Goal: Task Accomplishment & Management: Manage account settings

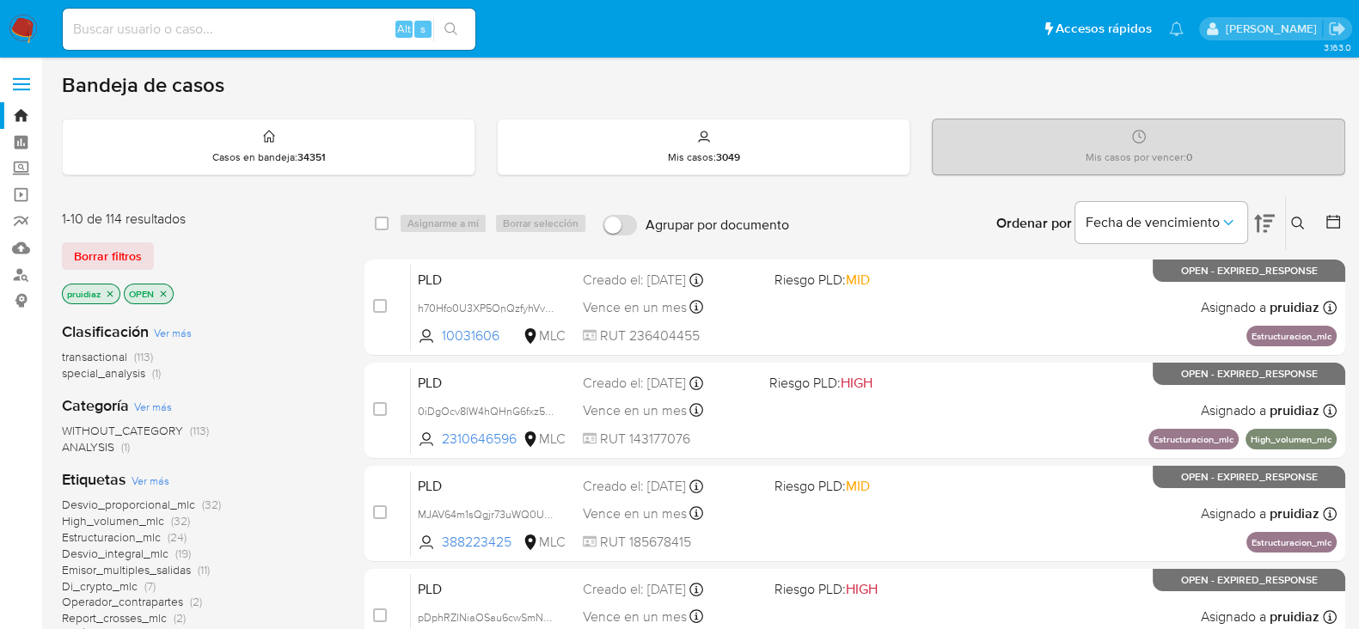
click at [21, 28] on img at bounding box center [23, 29] width 29 height 29
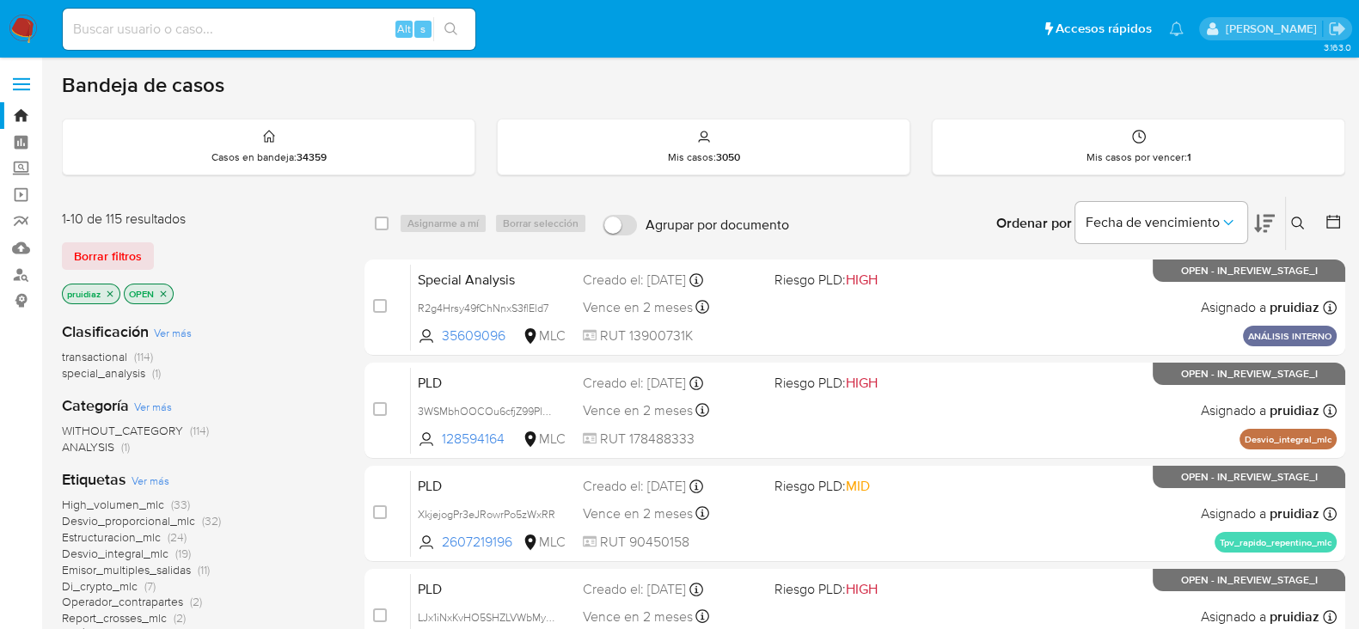
click at [1259, 237] on button at bounding box center [1264, 223] width 21 height 53
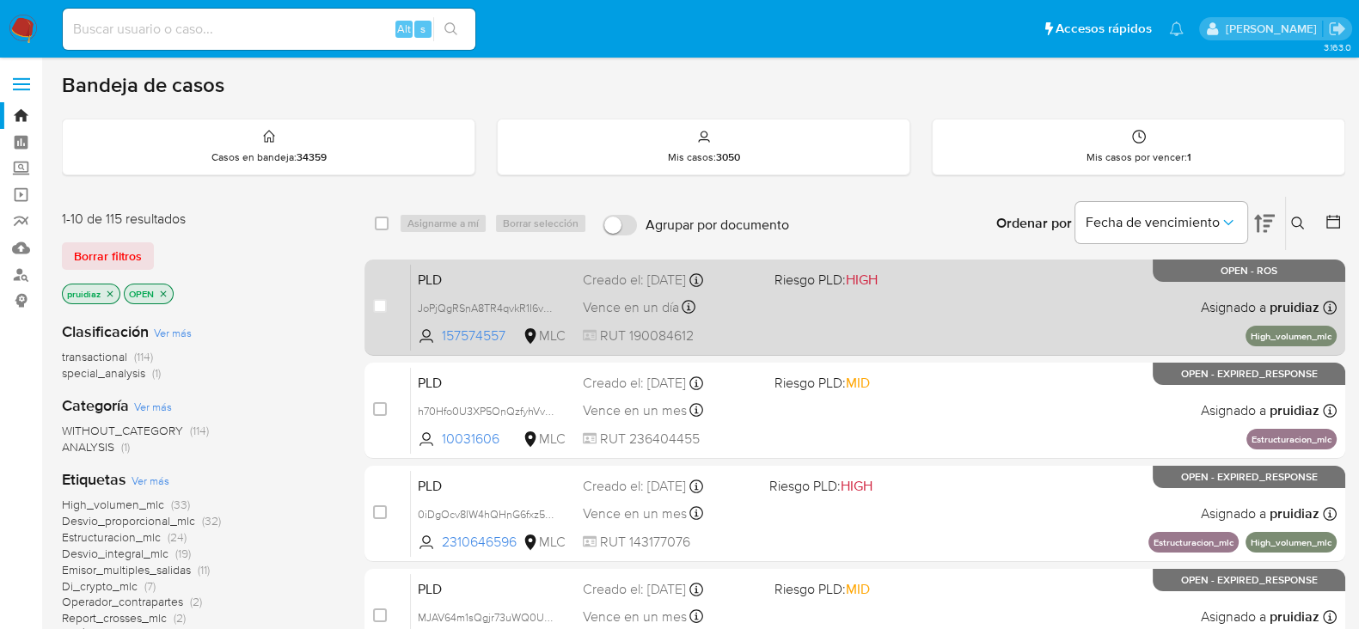
click at [824, 325] on div "PLD JoPjQgRSnA8TR4qvkR1I6v6O 157574557 MLC Riesgo PLD: HIGH Creado el: 12/07/20…" at bounding box center [874, 307] width 926 height 87
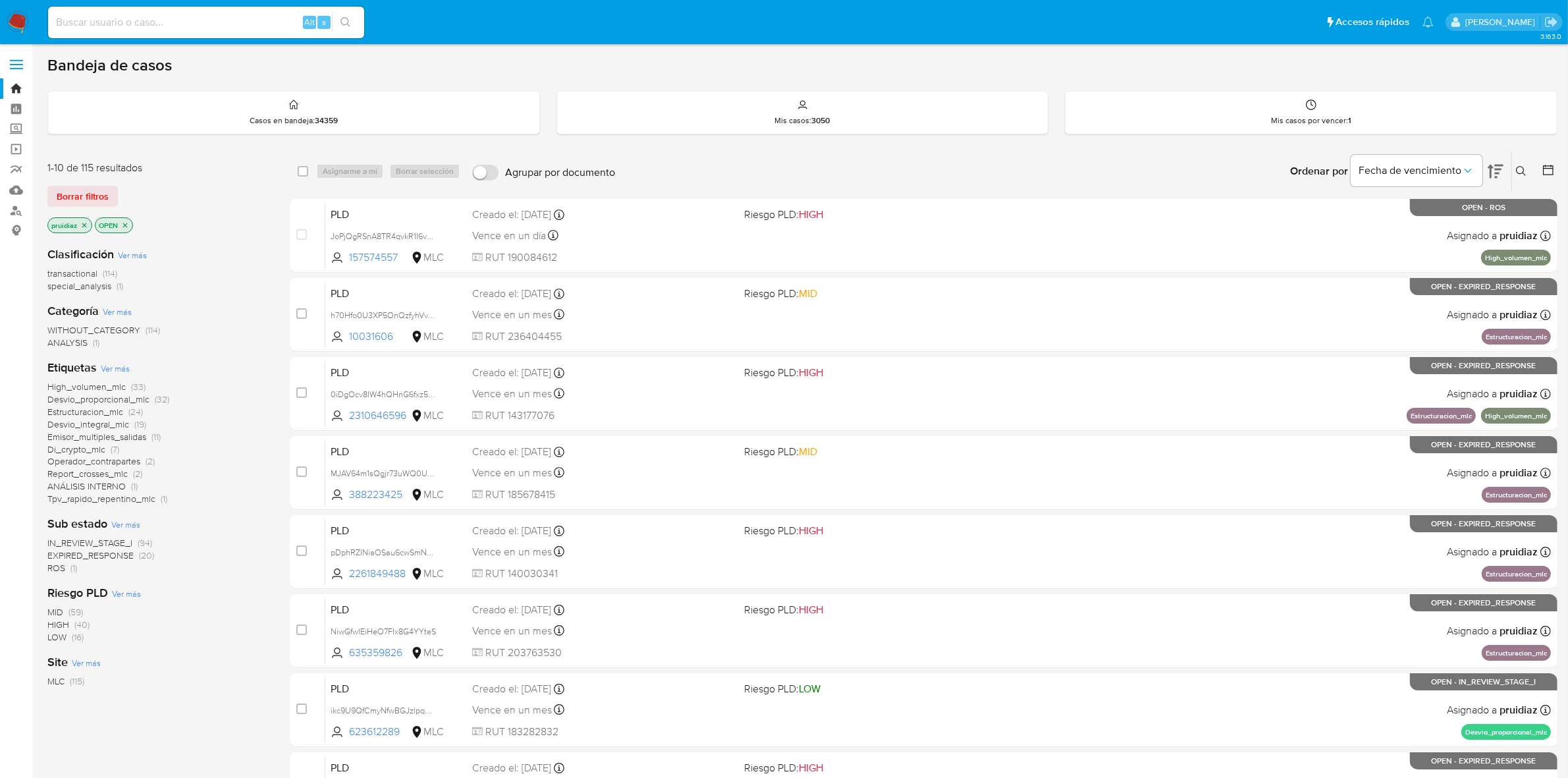
click at [23, 37] on nav "Pausado Ver notificaciones Alt s Accesos rápidos Presiona las siguientes teclas…" at bounding box center [784, 22] width 1568 height 44
click at [17, 14] on img at bounding box center [18, 22] width 22 height 22
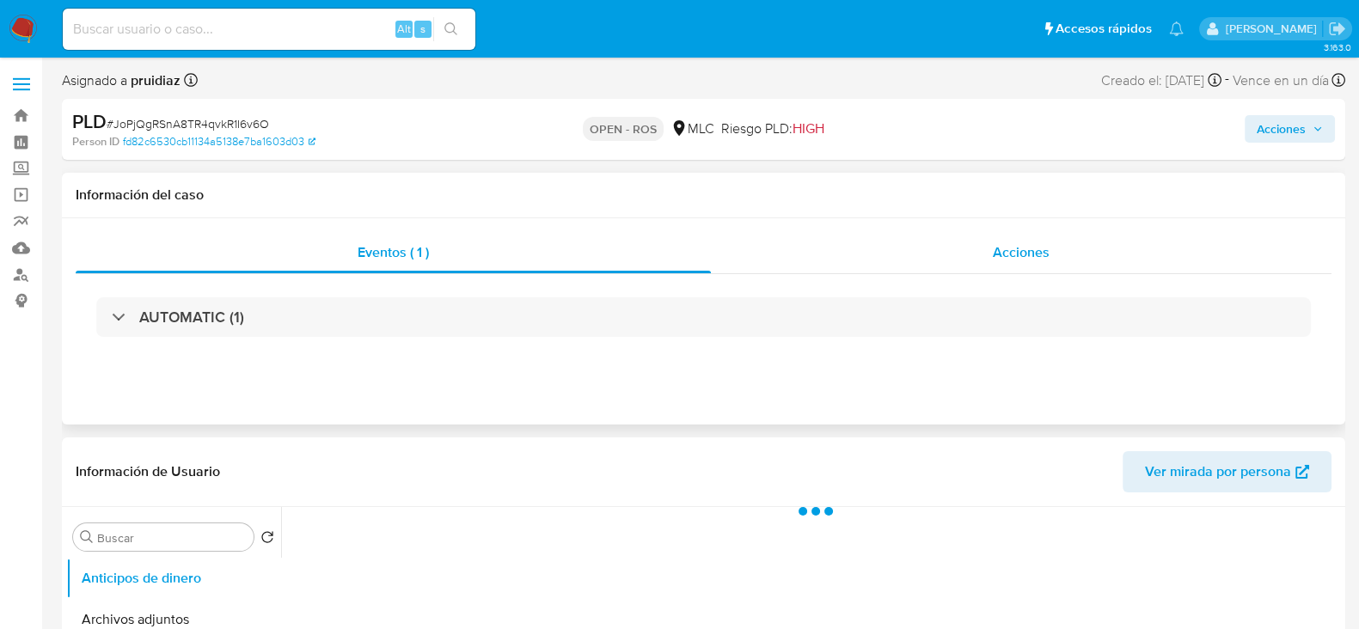
select select "10"
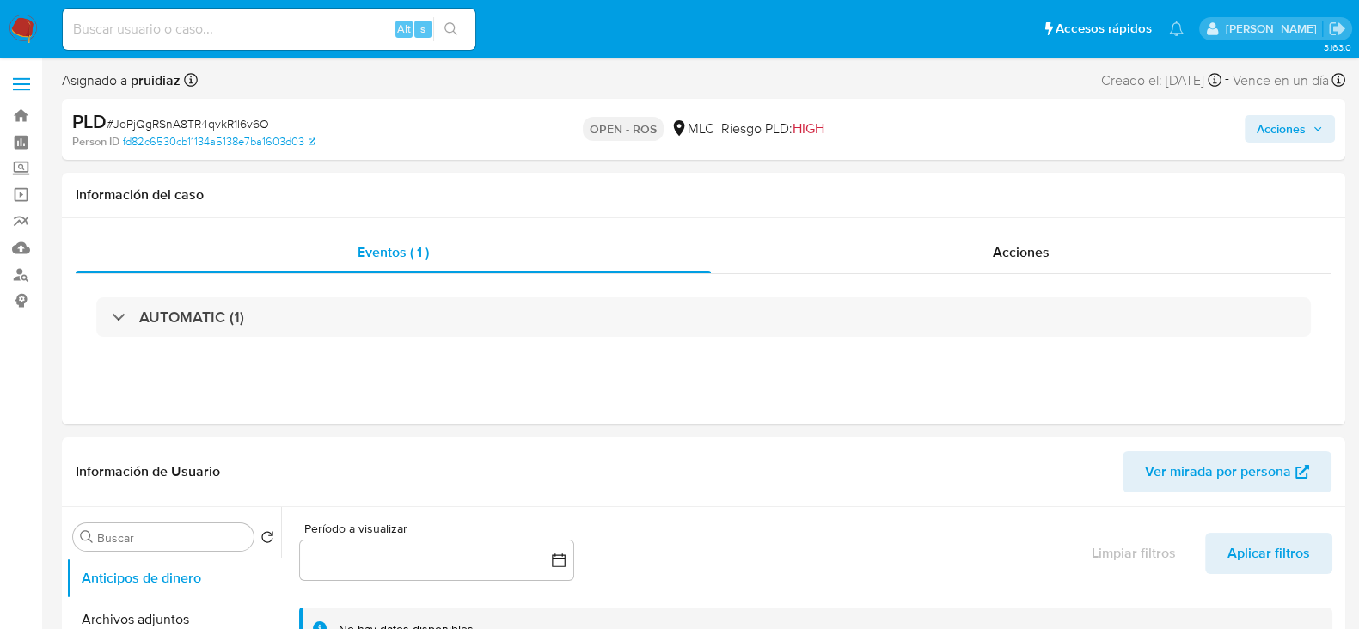
click at [597, 128] on p "OPEN - ROS" at bounding box center [623, 129] width 81 height 24
drag, startPoint x: 830, startPoint y: 139, endPoint x: 590, endPoint y: 144, distance: 240.7
click at [590, 144] on div "OPEN - ROS MLC Riesgo PLD: HIGH" at bounding box center [703, 129] width 416 height 40
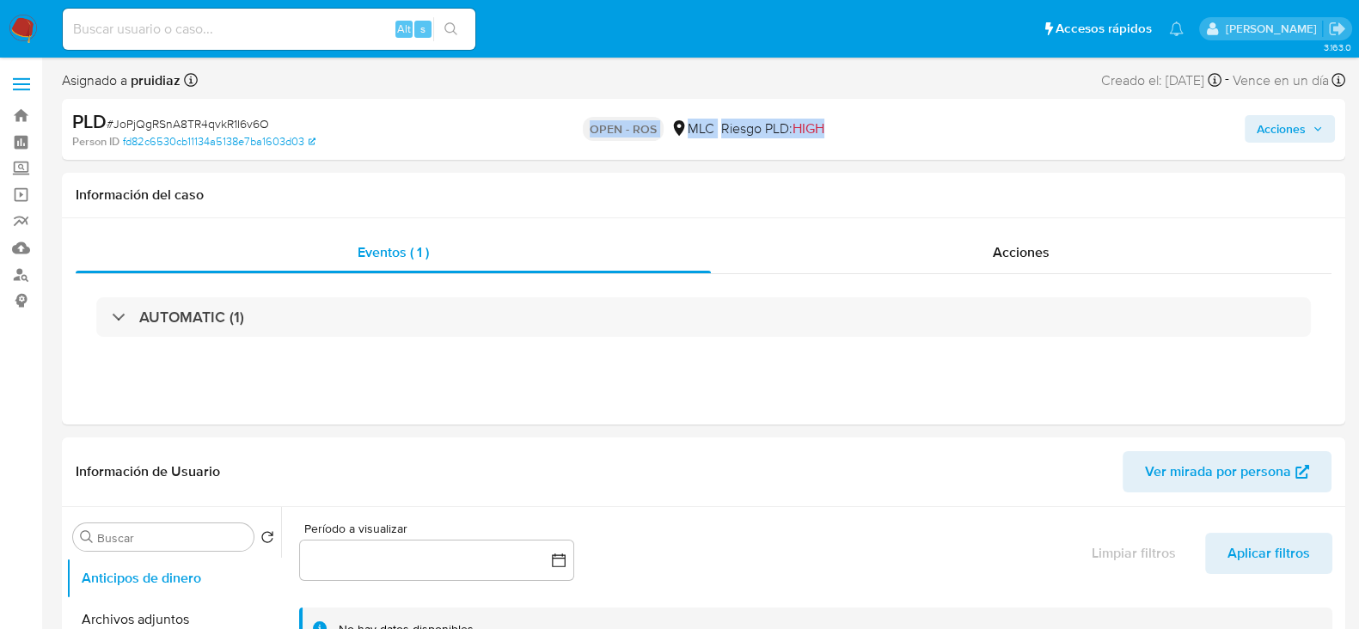
click at [584, 128] on p "OPEN - ROS" at bounding box center [623, 129] width 81 height 24
click at [623, 128] on p "OPEN - ROS" at bounding box center [623, 129] width 81 height 24
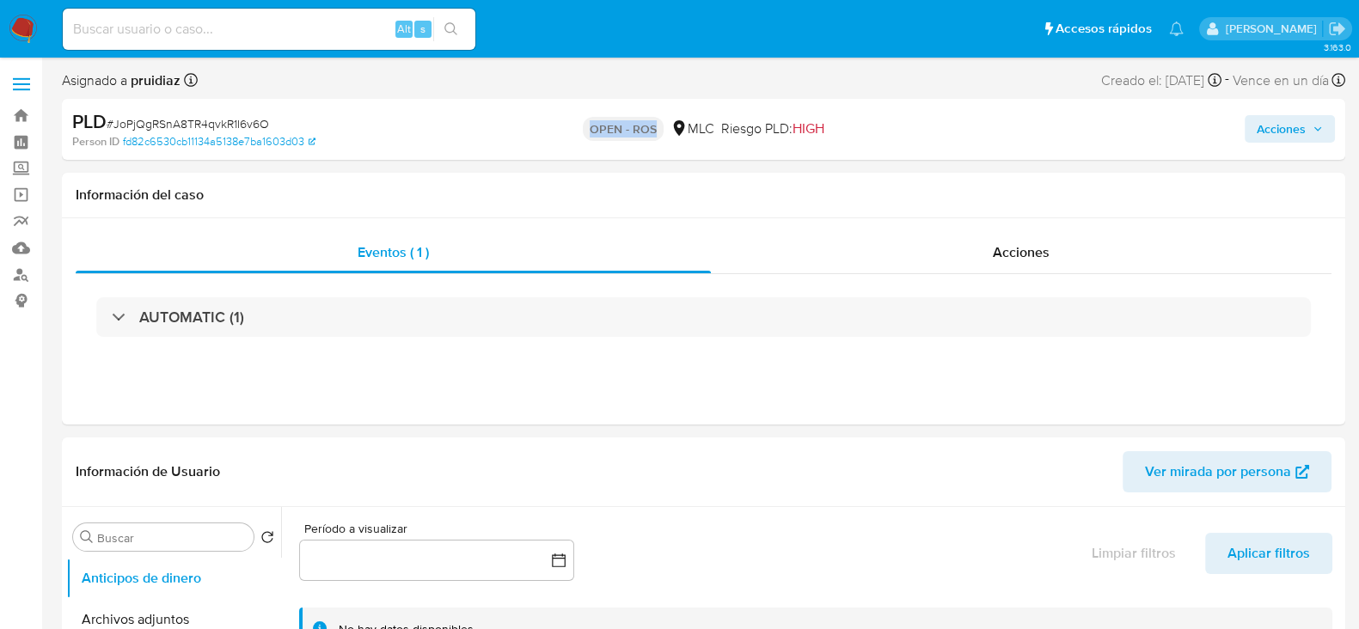
click at [622, 128] on p "OPEN - ROS" at bounding box center [623, 129] width 81 height 24
click at [619, 112] on div "OPEN - ROS MLC Riesgo PLD: HIGH" at bounding box center [703, 129] width 416 height 40
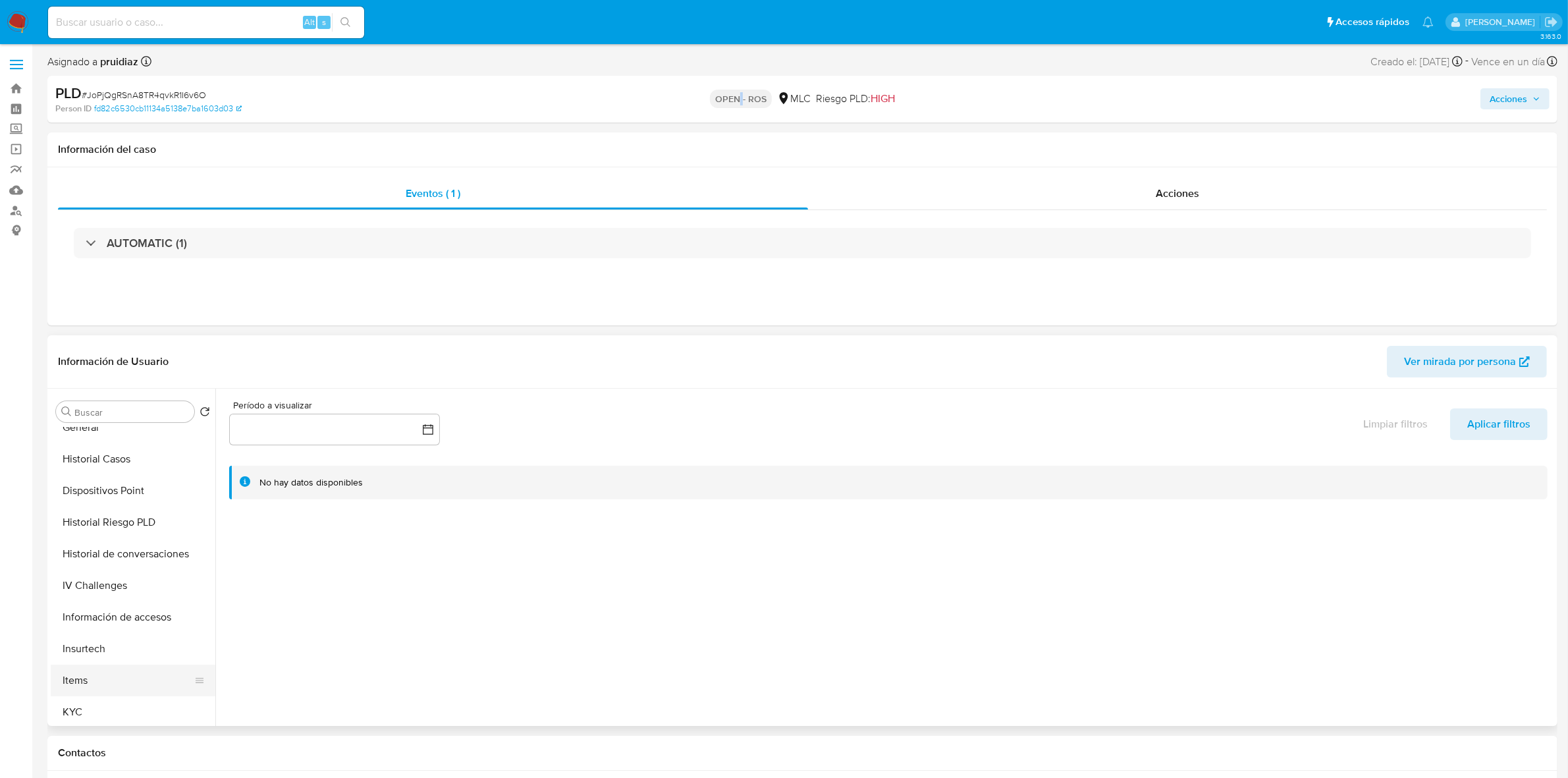
scroll to position [330, 0]
click at [68, 481] on button "KYC" at bounding box center [127, 683] width 154 height 31
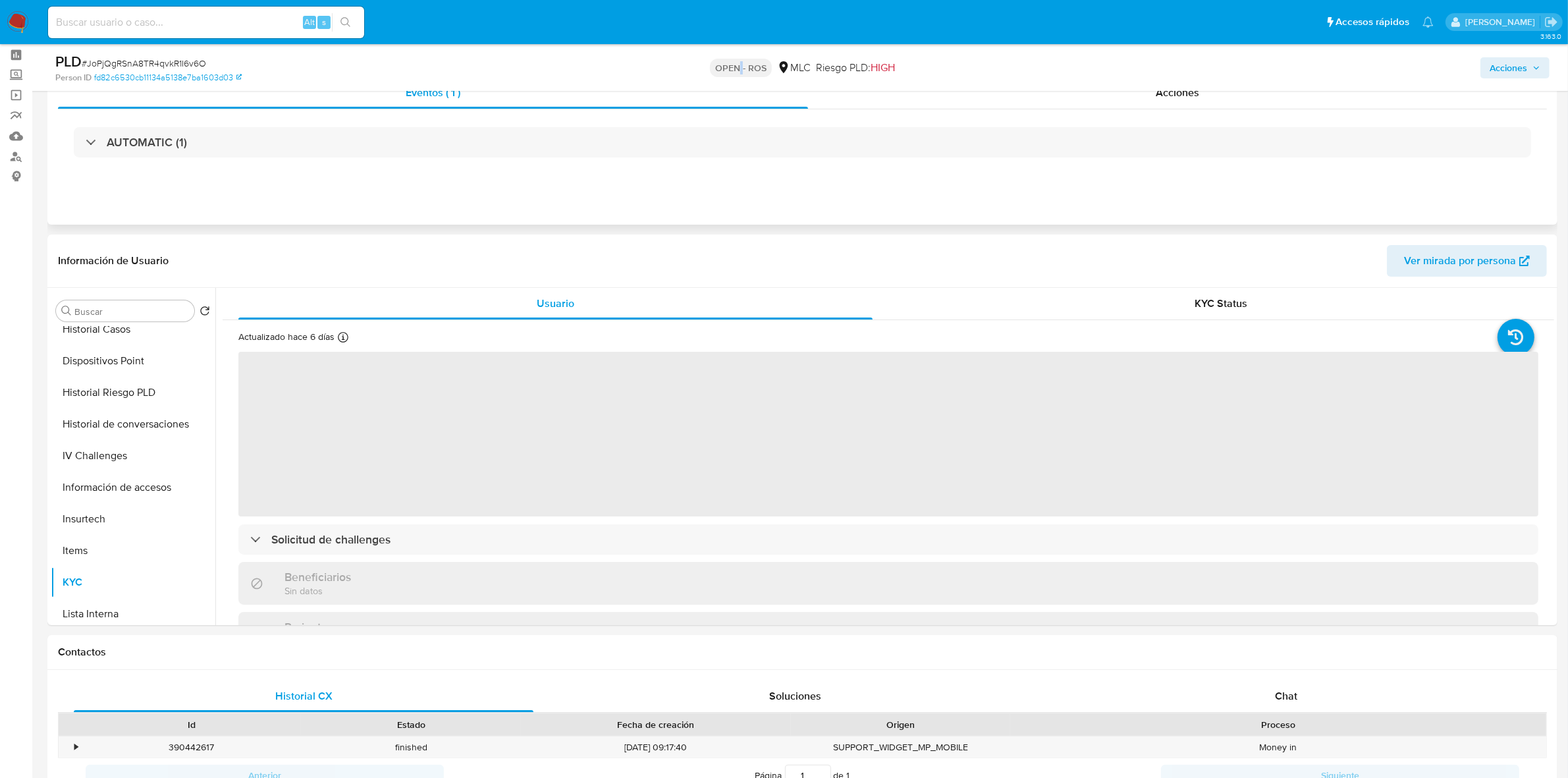
scroll to position [82, 0]
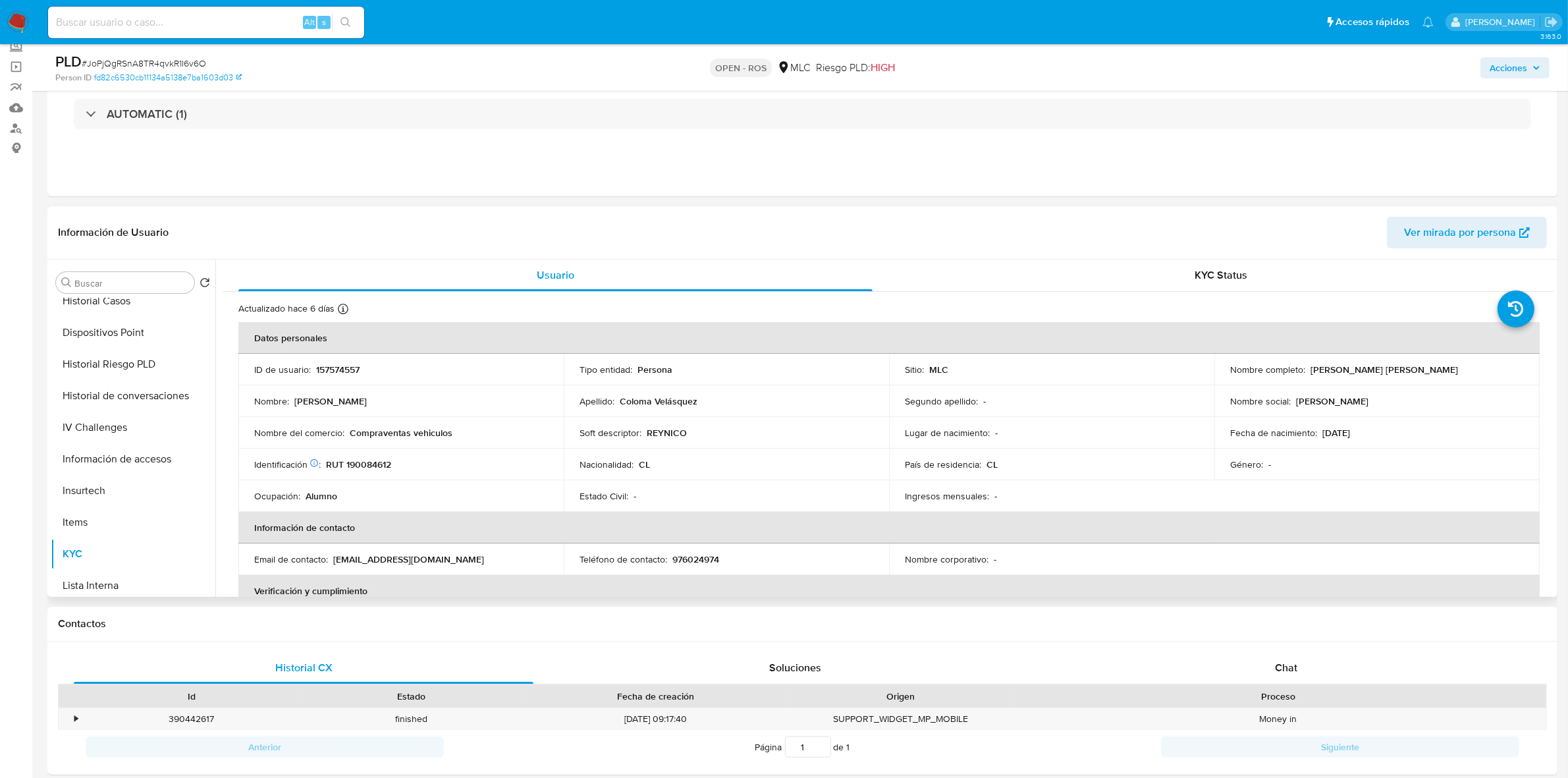
click at [346, 366] on p "157574557" at bounding box center [338, 369] width 44 height 11
copy p "157574557"
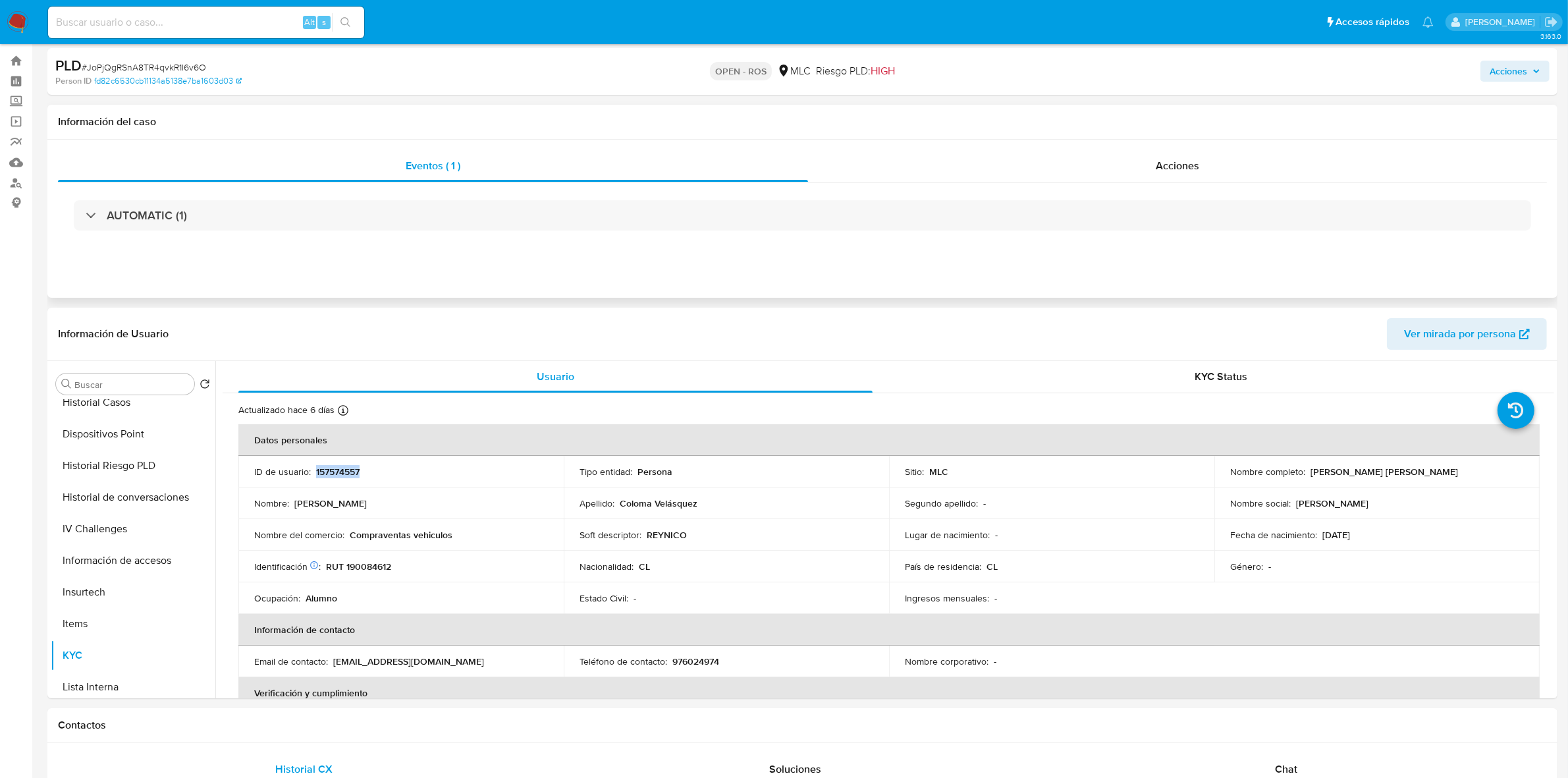
scroll to position [0, 0]
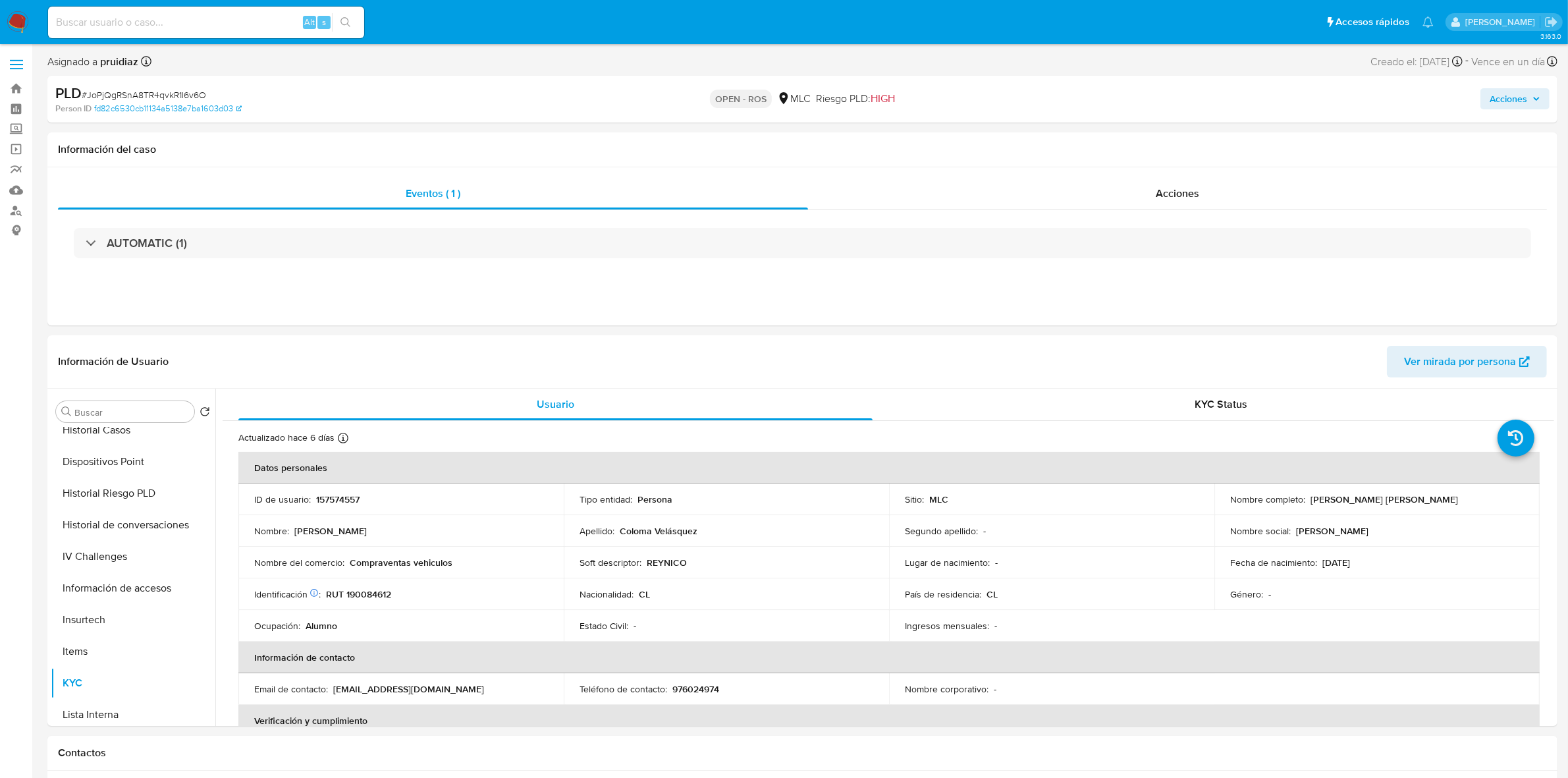
click at [180, 97] on span "# JoPjQgRSnA8TR4qvkR1I6v6O" at bounding box center [144, 94] width 124 height 13
copy span "JoPjQgRSnA8TR4qvkR1I6v6O"
click at [343, 481] on p "157574557" at bounding box center [338, 499] width 44 height 11
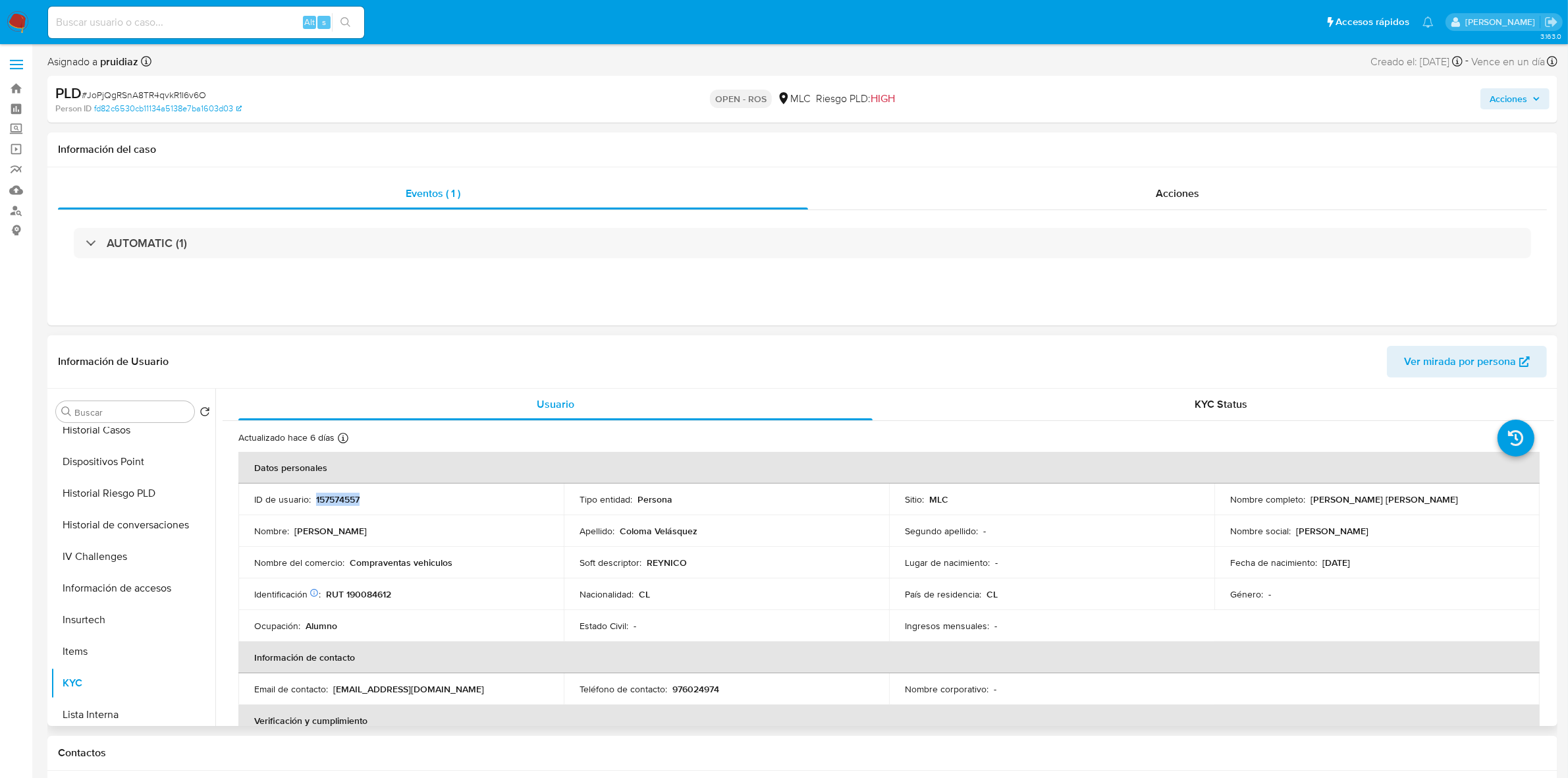
copy p "157574557"
drag, startPoint x: 1474, startPoint y: 501, endPoint x: 1307, endPoint y: 501, distance: 167.0
click at [1053, 481] on div "Nombre completo : Nicolás Exequiel Coloma Velásquez" at bounding box center [1376, 499] width 294 height 11
copy p "Nicolás Exequiel Coloma Velásquez"
click at [366, 481] on p "RUT 190084612" at bounding box center [358, 593] width 65 height 11
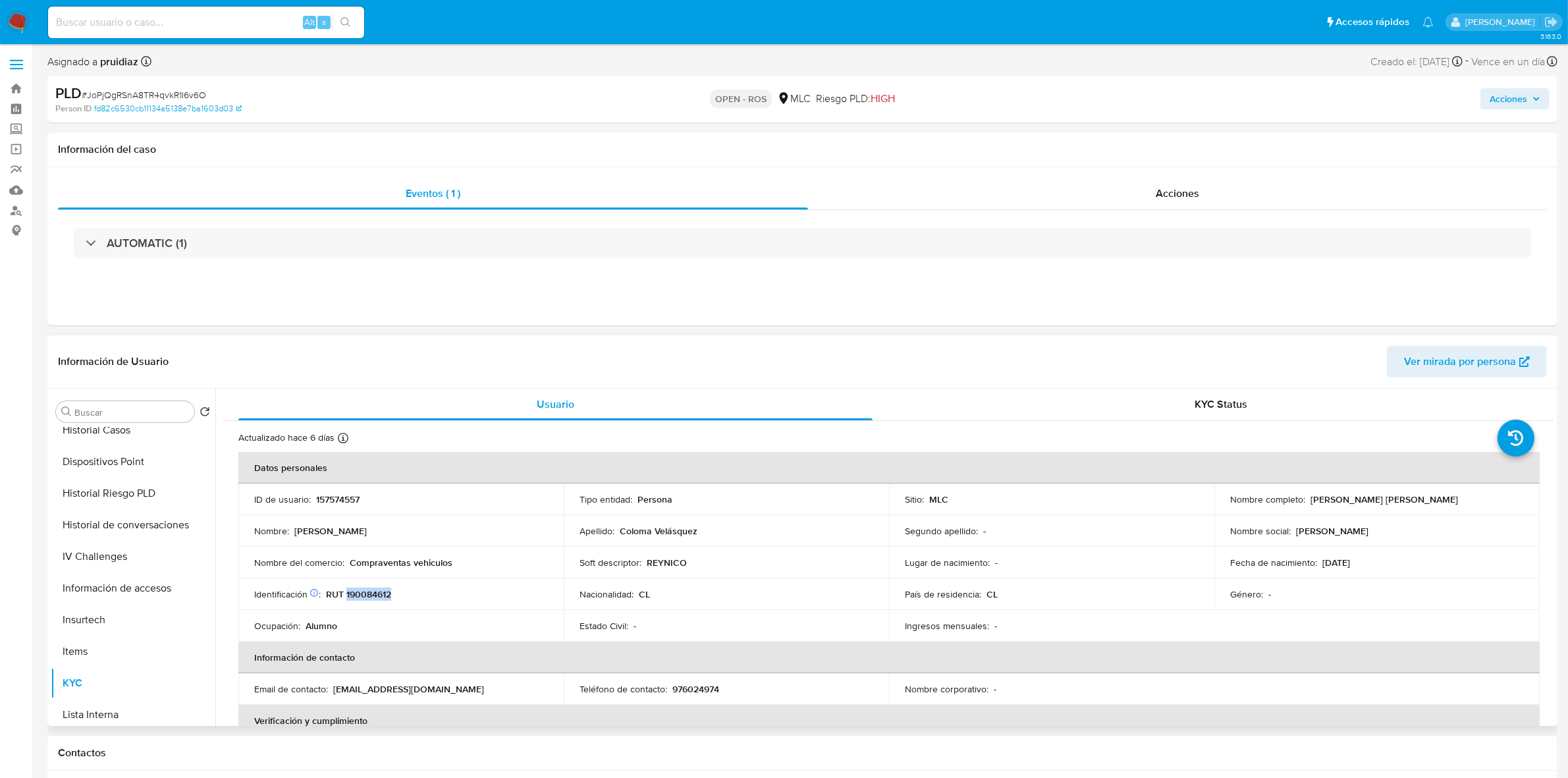
click at [366, 481] on p "RUT 190084612" at bounding box center [358, 593] width 65 height 11
copy p "190084612"
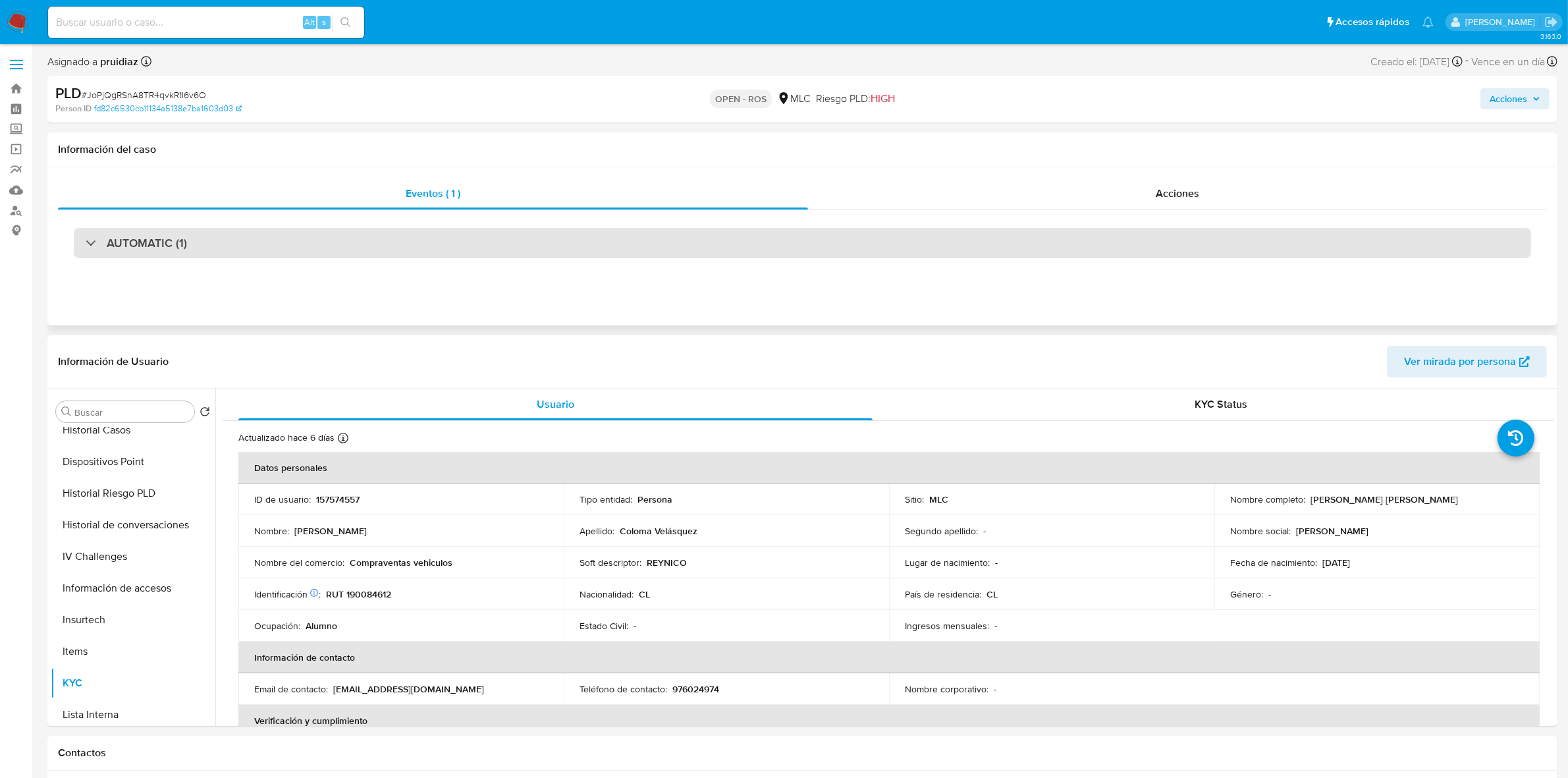
click at [216, 255] on div "AUTOMATIC (1)" at bounding box center [802, 243] width 1458 height 31
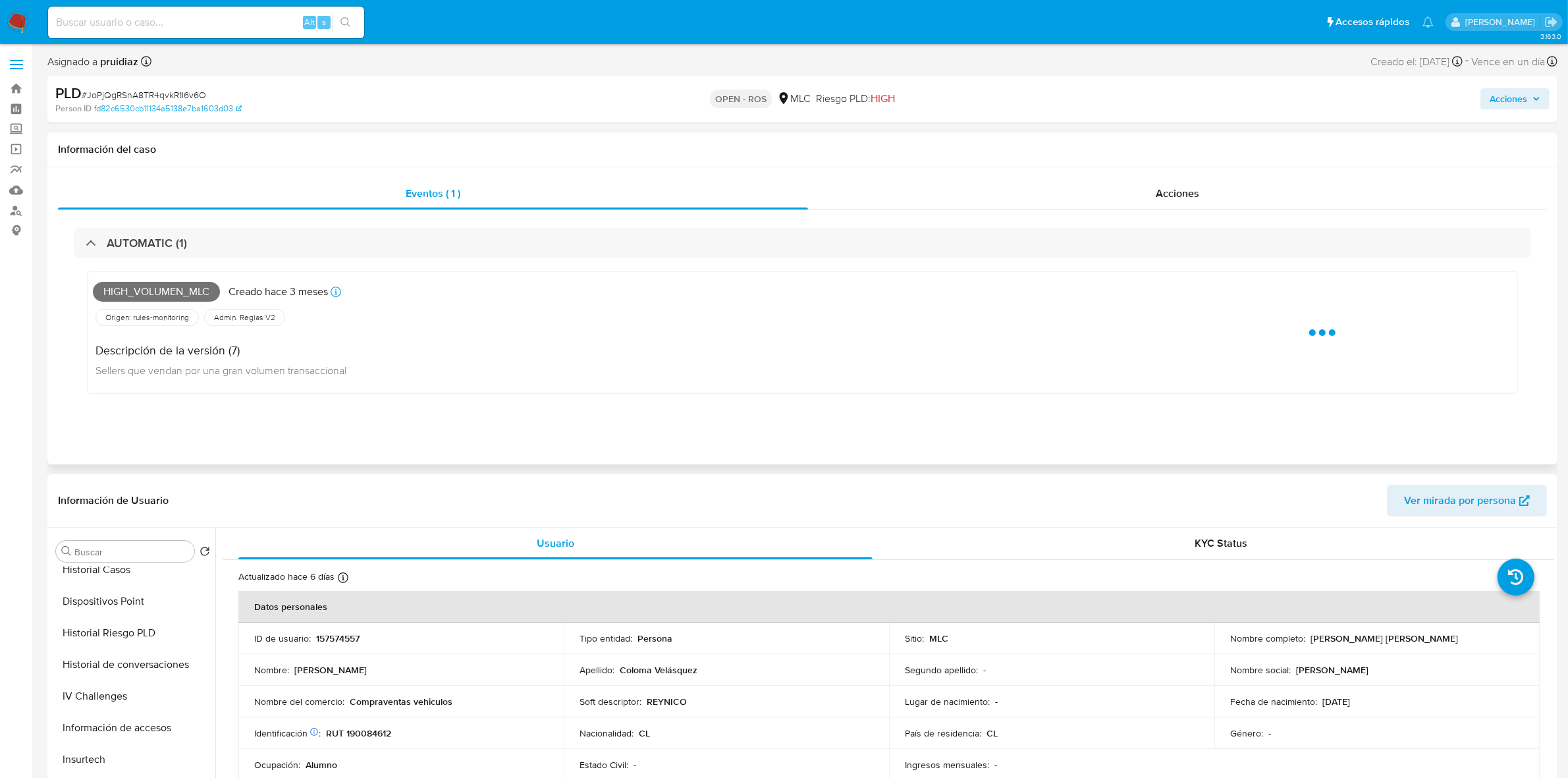
click at [168, 292] on span "High_volumen_mlc" at bounding box center [156, 292] width 127 height 20
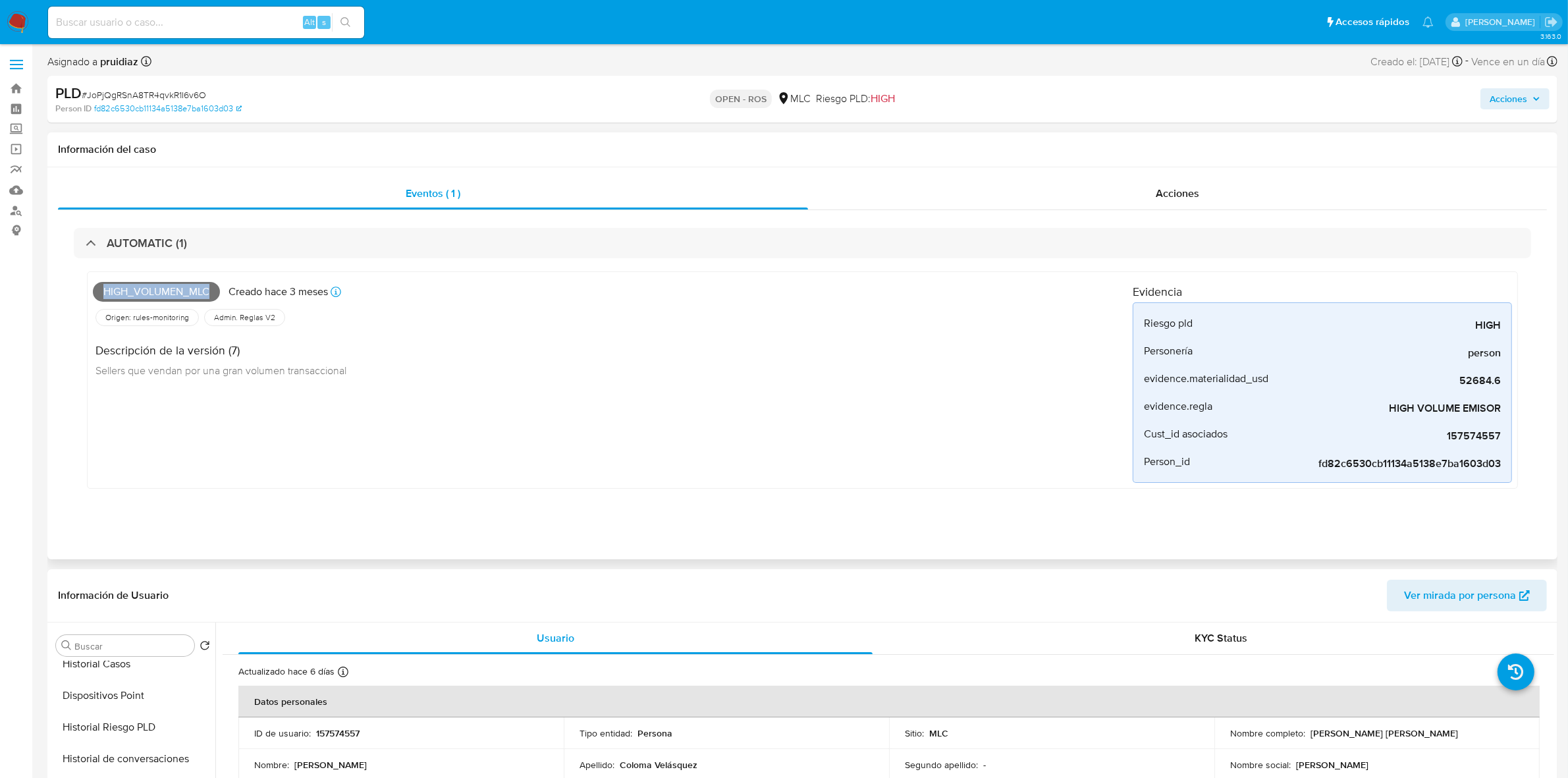
copy span "High_volumen_mlc"
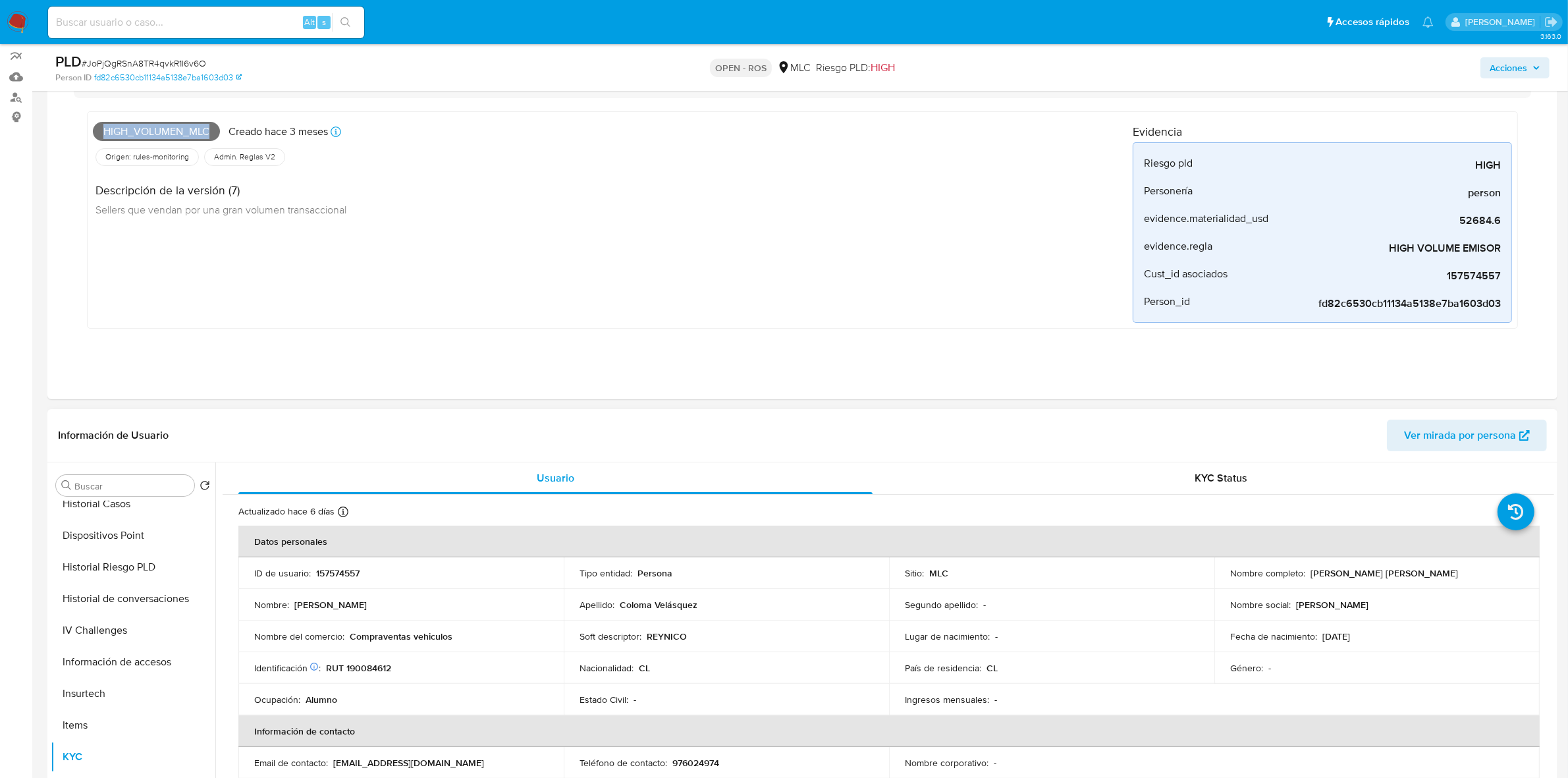
scroll to position [247, 0]
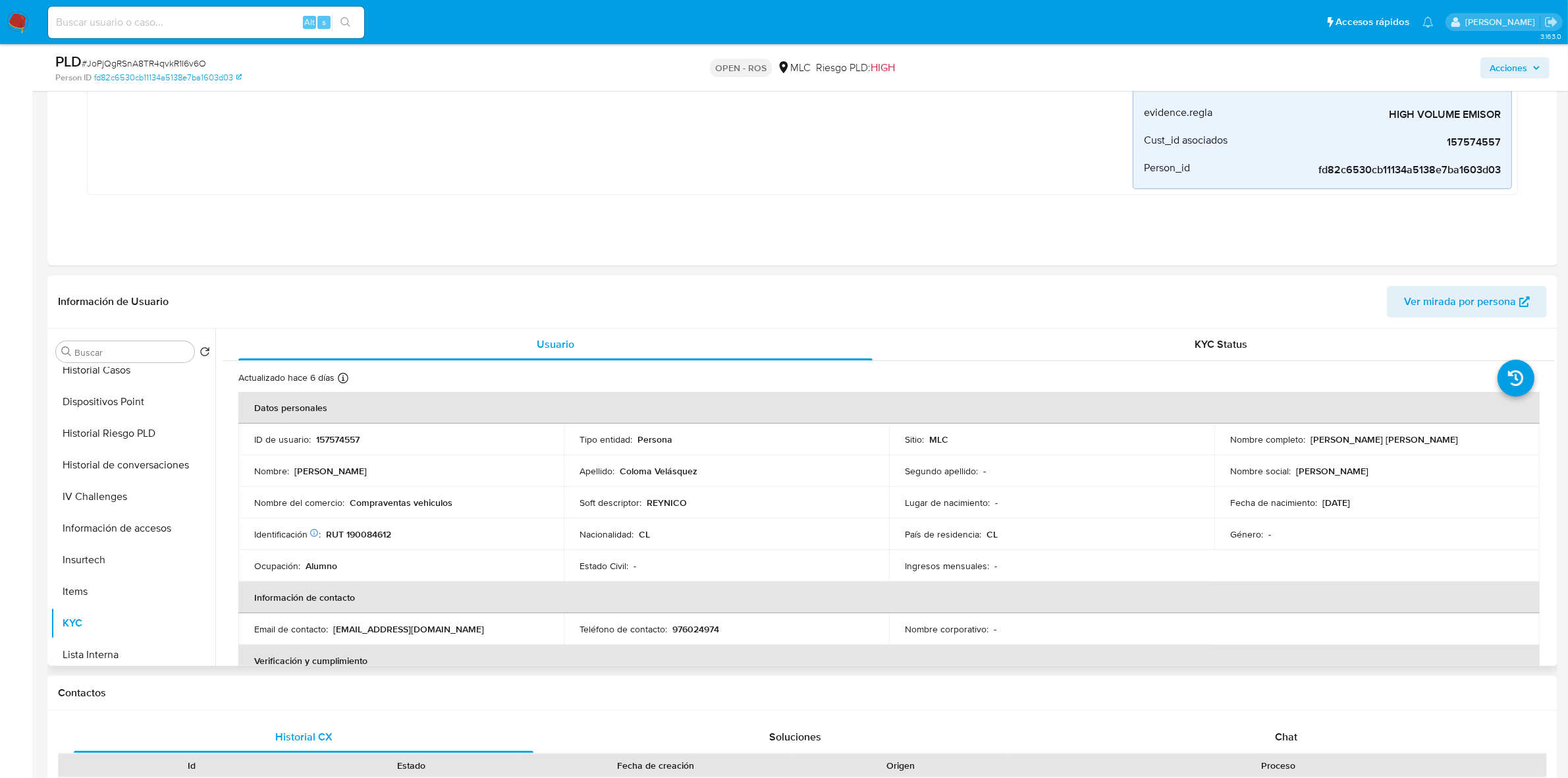
click at [336, 440] on p "157574557" at bounding box center [338, 438] width 44 height 11
copy p "157574557"
click at [368, 481] on p "RUT 190084612" at bounding box center [358, 533] width 65 height 11
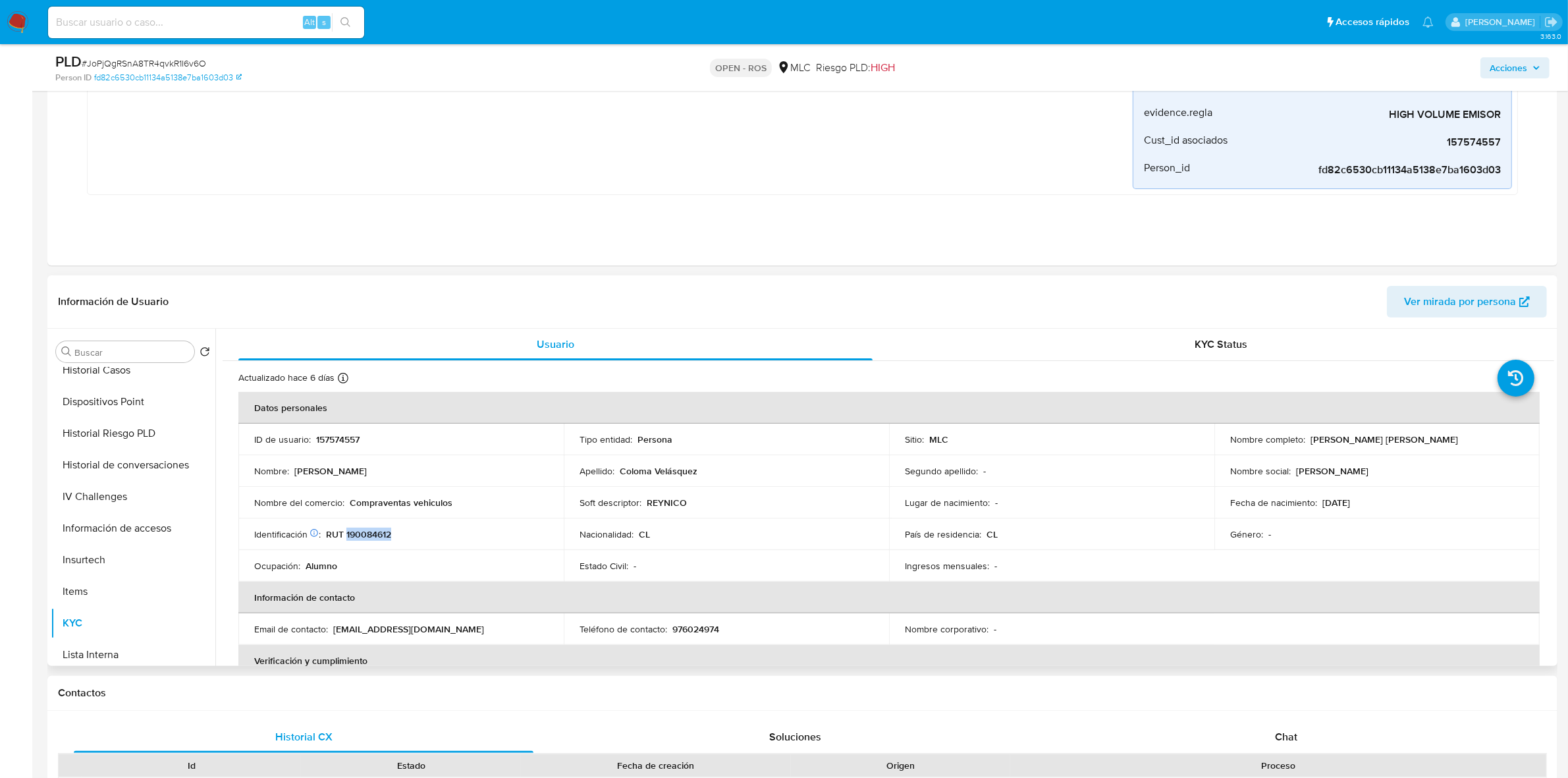
copy p "190084612"
click at [340, 443] on p "157574557" at bounding box center [338, 438] width 44 height 11
copy p "157574557"
click at [370, 481] on p "RUT 190084612" at bounding box center [358, 533] width 65 height 11
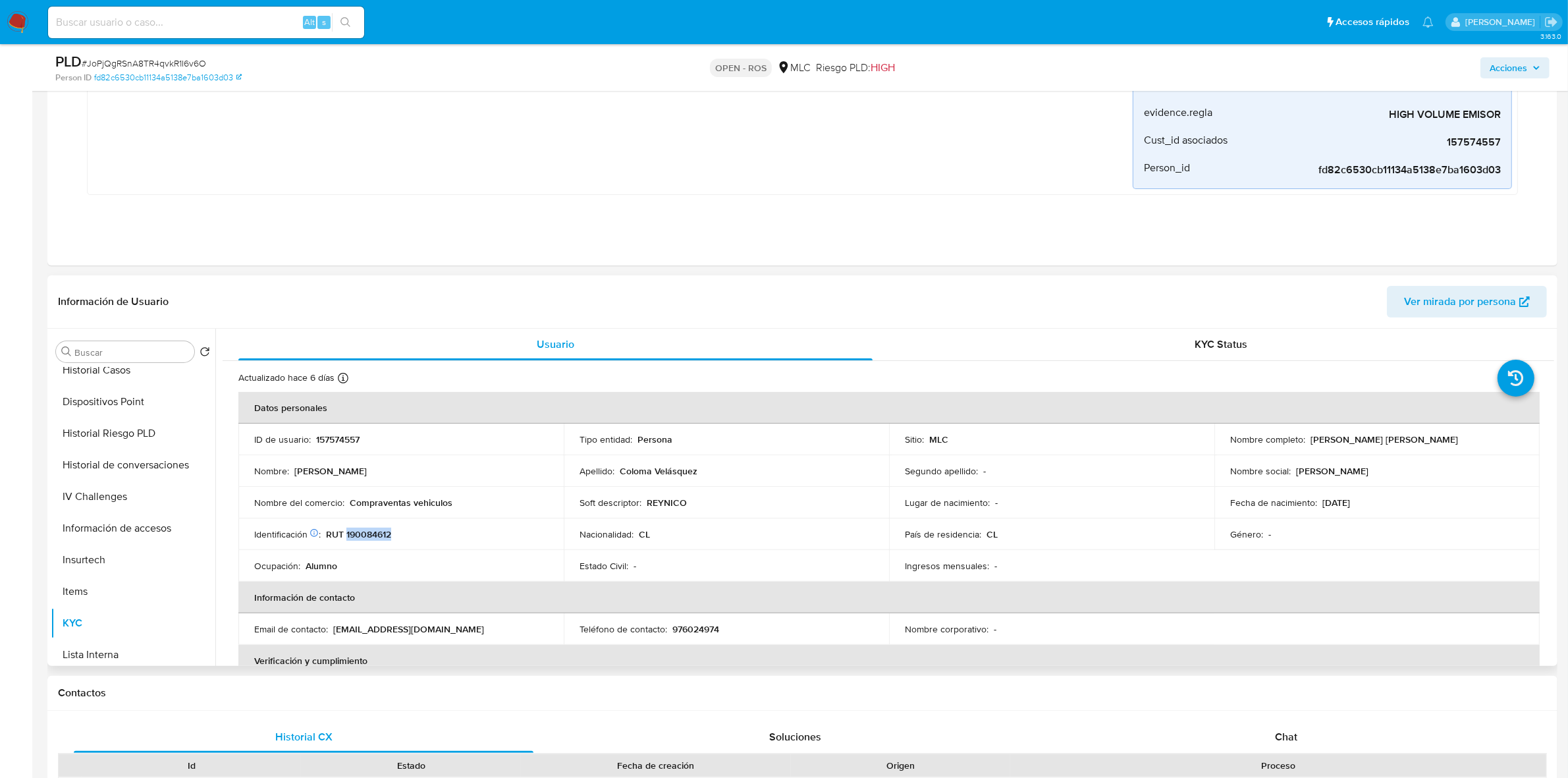
click at [370, 481] on p "RUT 190084612" at bounding box center [358, 533] width 65 height 11
copy p "190084612"
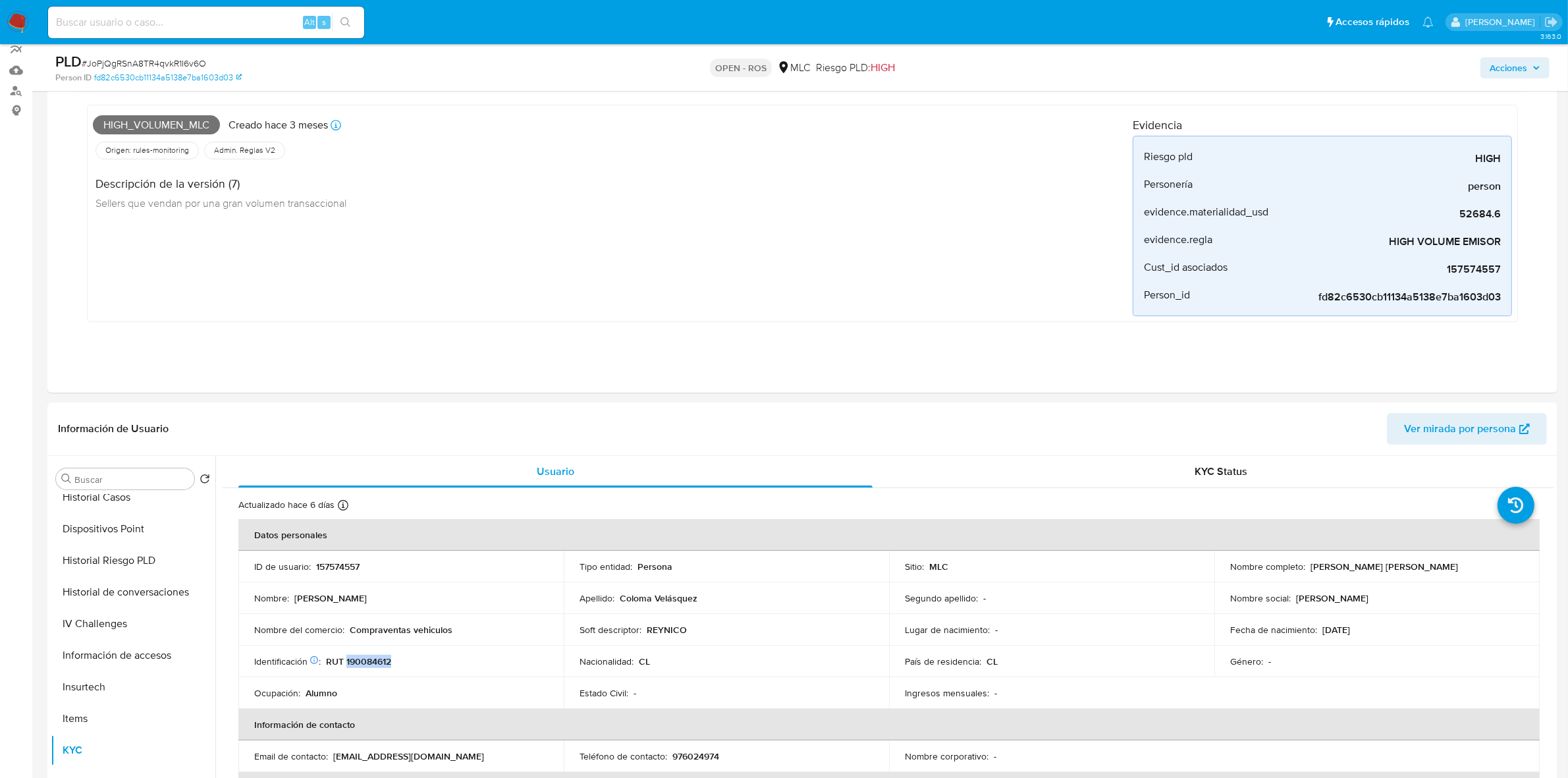
scroll to position [0, 0]
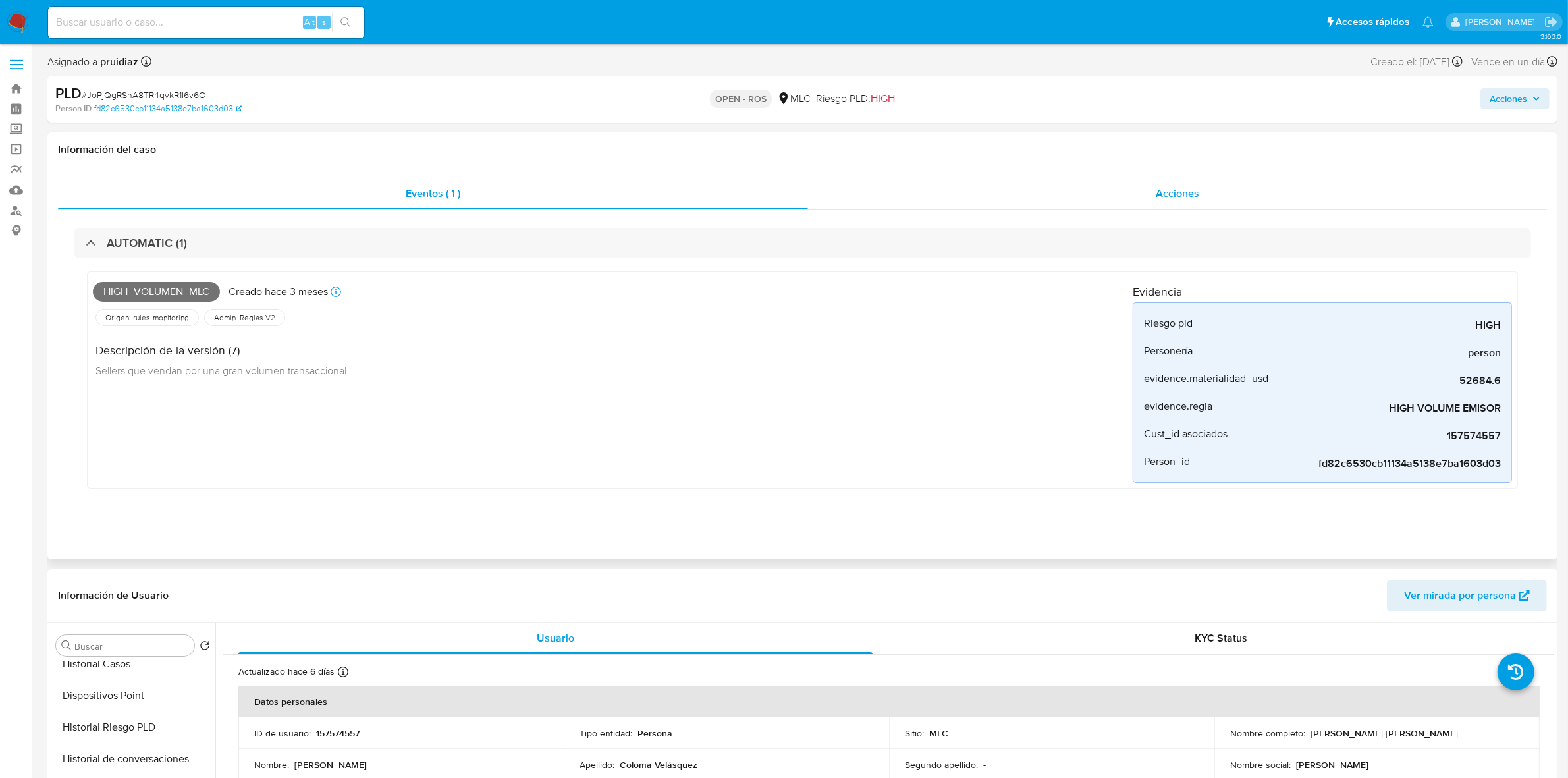
click at [1053, 179] on div "Acciones" at bounding box center [1178, 193] width 739 height 31
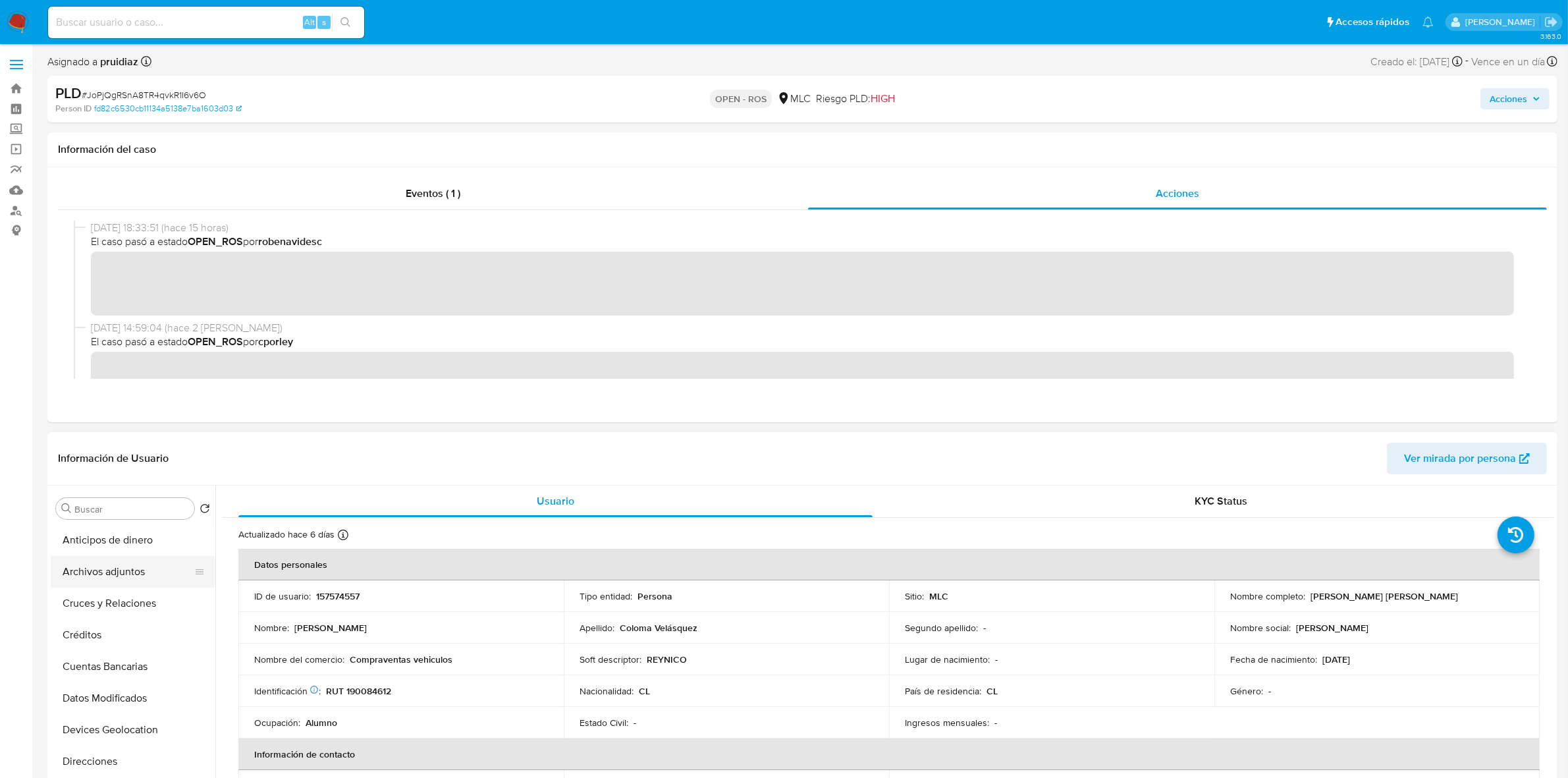
click at [130, 481] on button "Archivos adjuntos" at bounding box center [127, 571] width 154 height 31
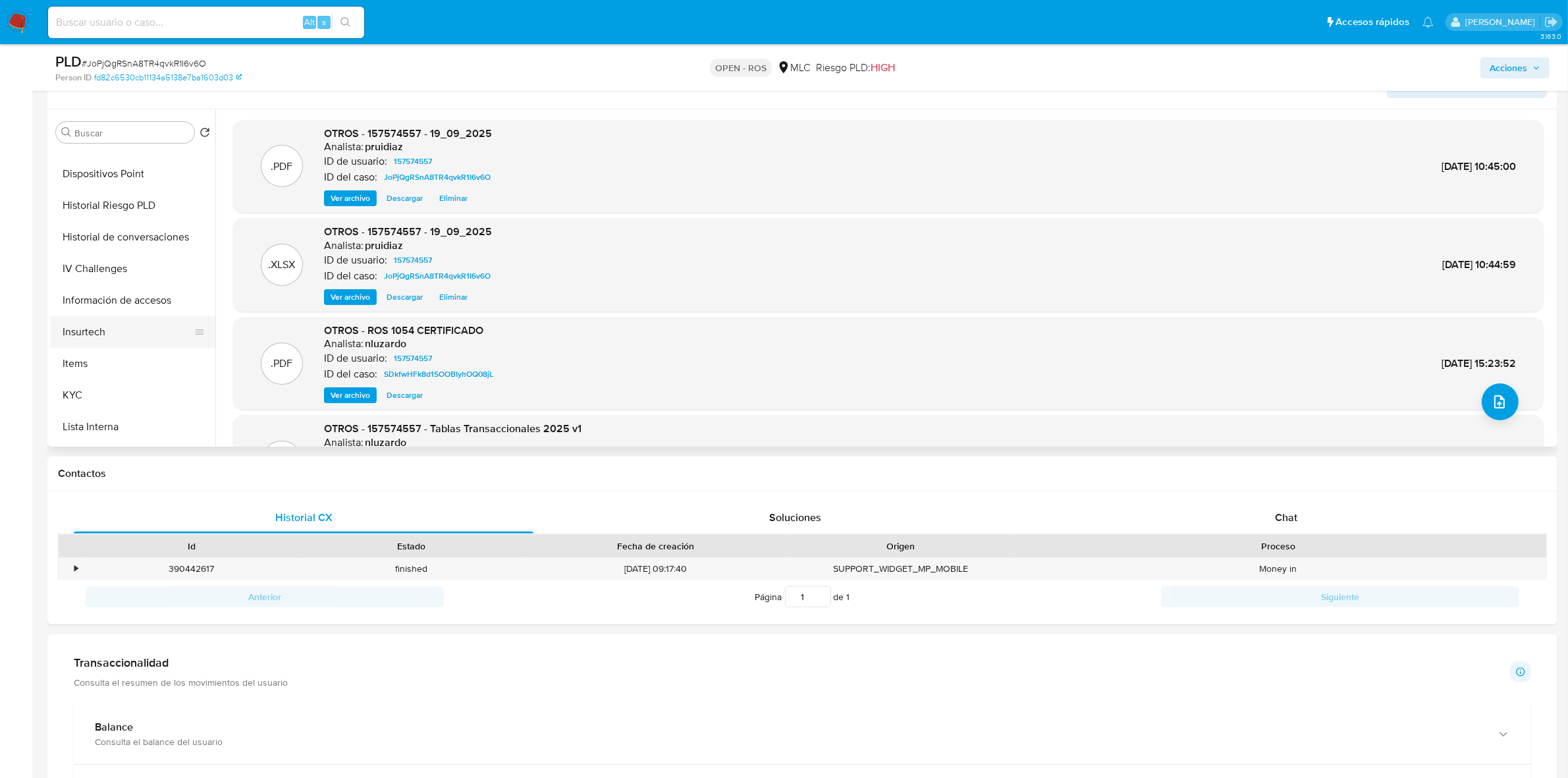
scroll to position [412, 0]
click at [83, 315] on button "KYC" at bounding box center [127, 321] width 154 height 31
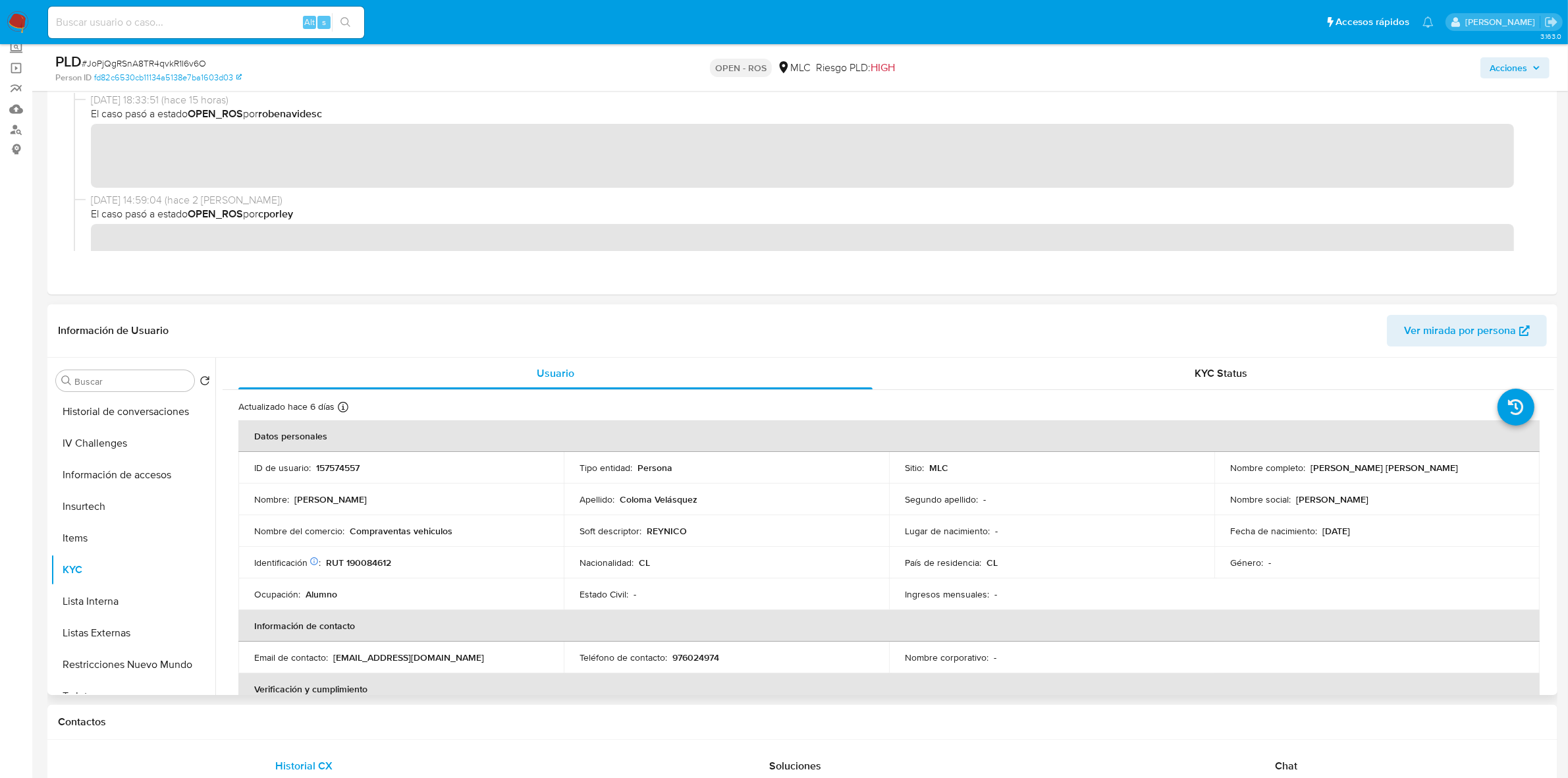
scroll to position [82, 0]
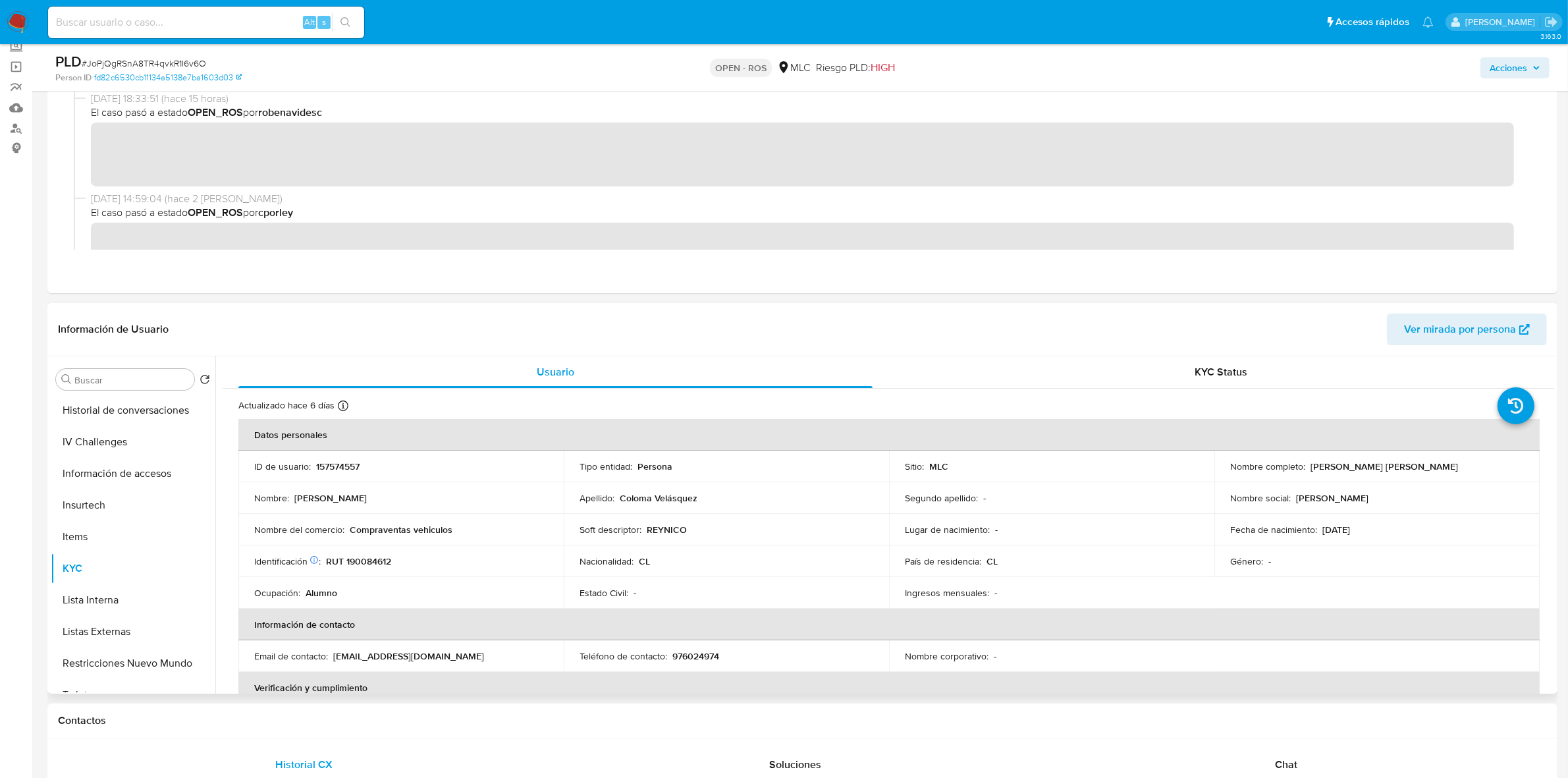
drag, startPoint x: 1461, startPoint y: 468, endPoint x: 1306, endPoint y: 472, distance: 155.1
click at [1053, 472] on div "Nombre completo : Nicolás Exequiel Coloma Velásquez" at bounding box center [1376, 466] width 294 height 11
click at [376, 481] on p "RUT 190084612" at bounding box center [358, 560] width 65 height 11
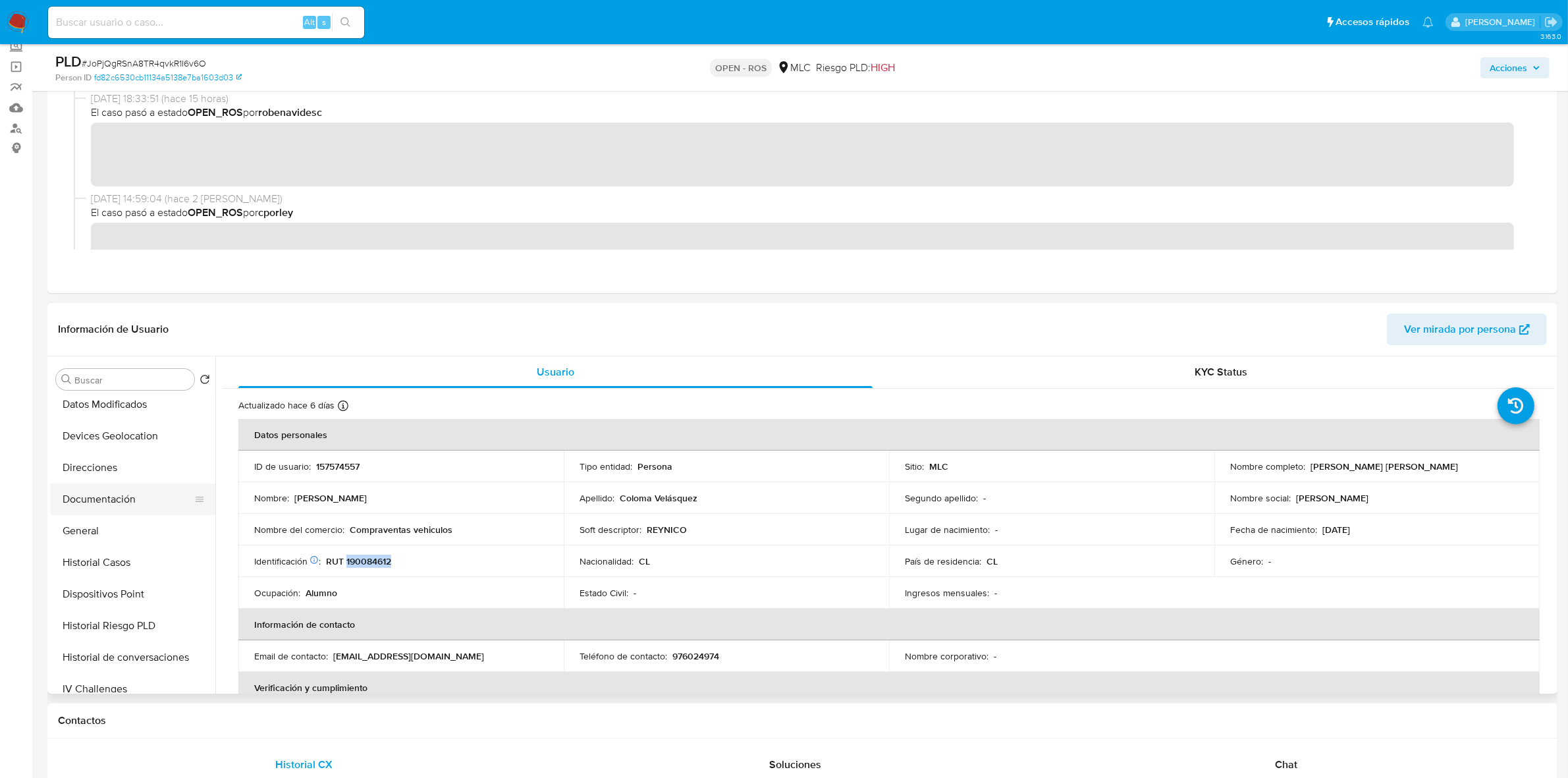
click at [102, 481] on button "Documentación" at bounding box center [127, 499] width 154 height 31
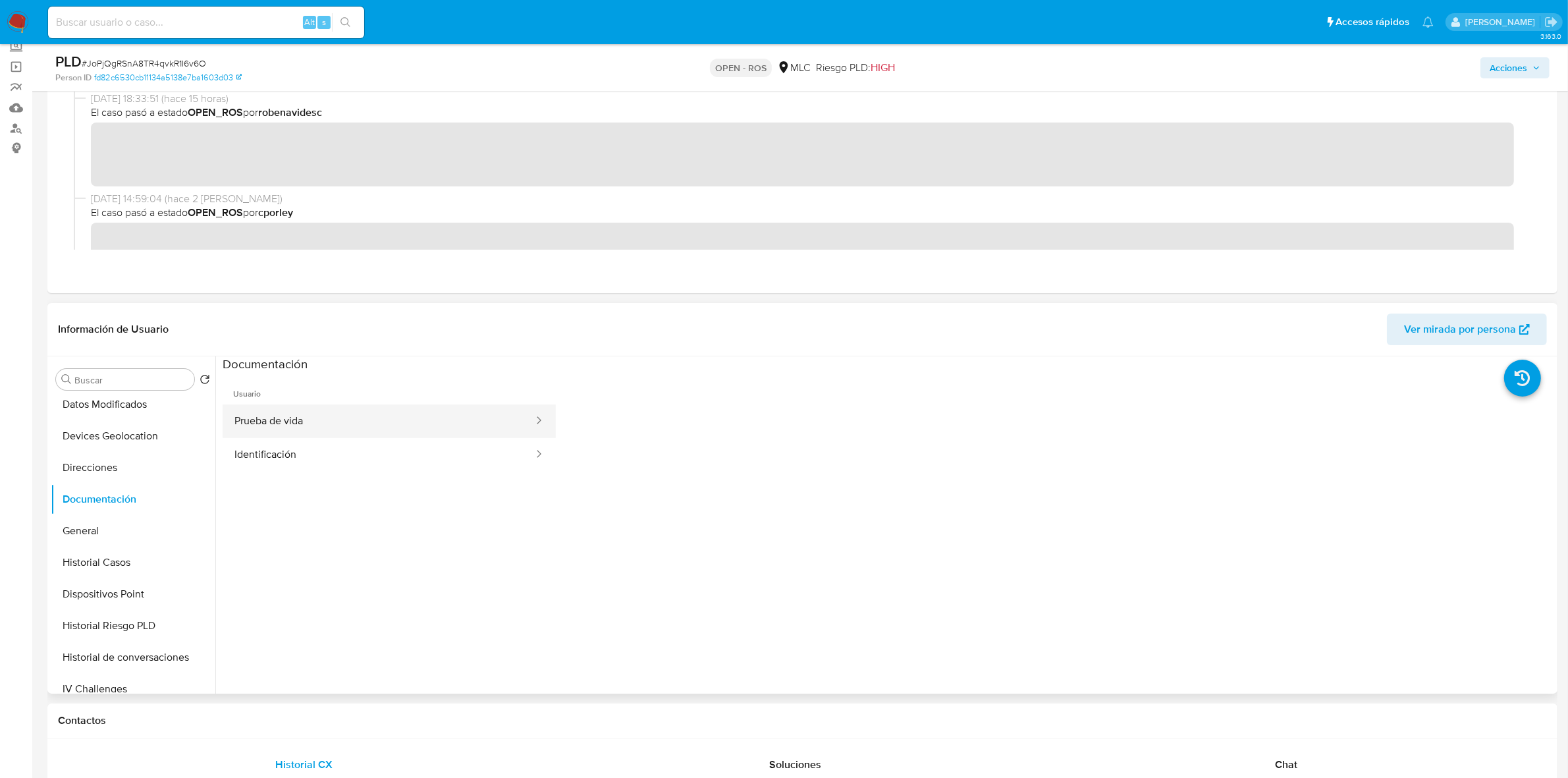
click at [314, 419] on button "Prueba de vida" at bounding box center [378, 422] width 312 height 34
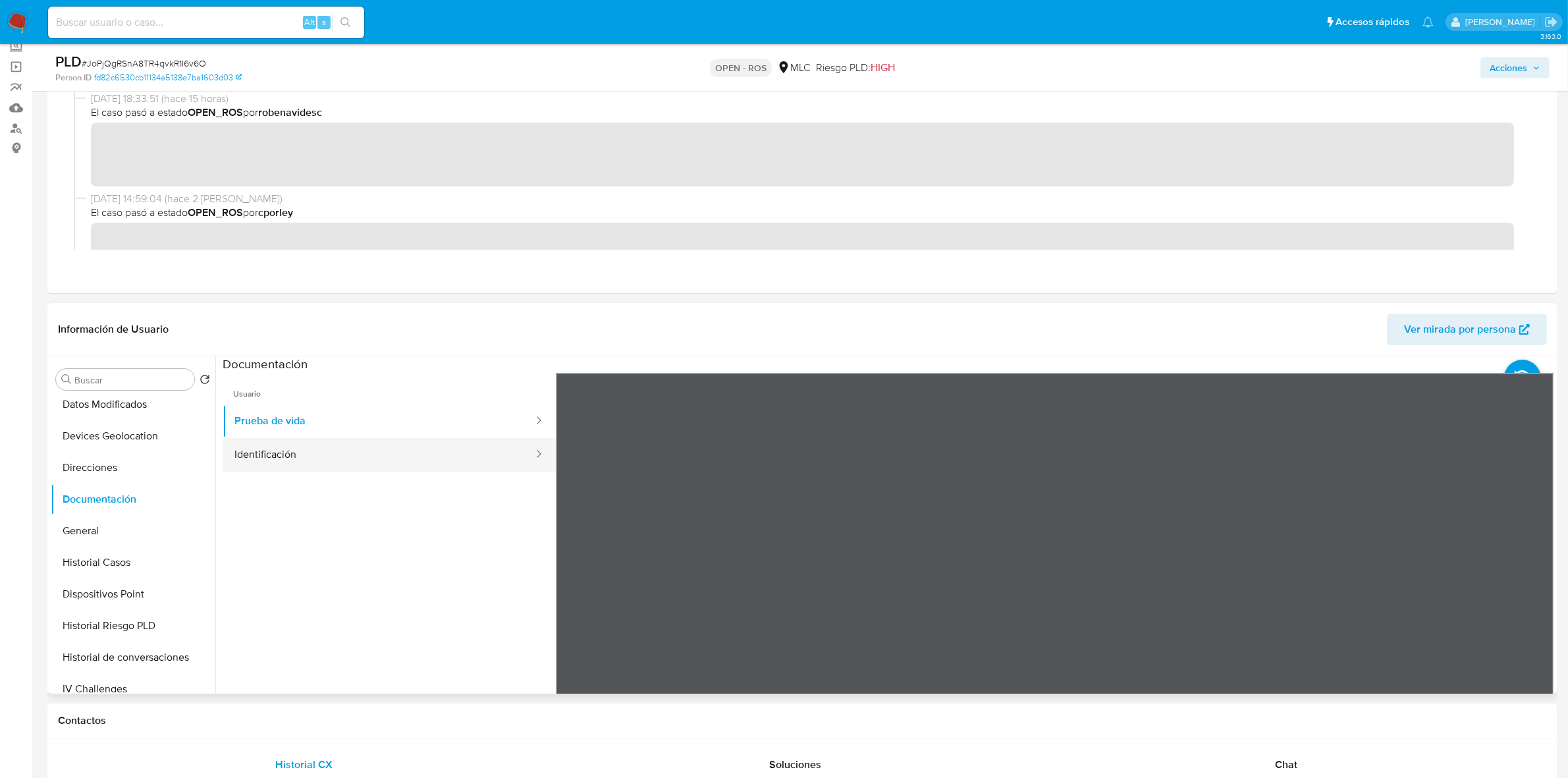
click at [303, 455] on button "Identificación" at bounding box center [378, 455] width 312 height 34
click at [1053, 481] on icon at bounding box center [1538, 587] width 26 height 26
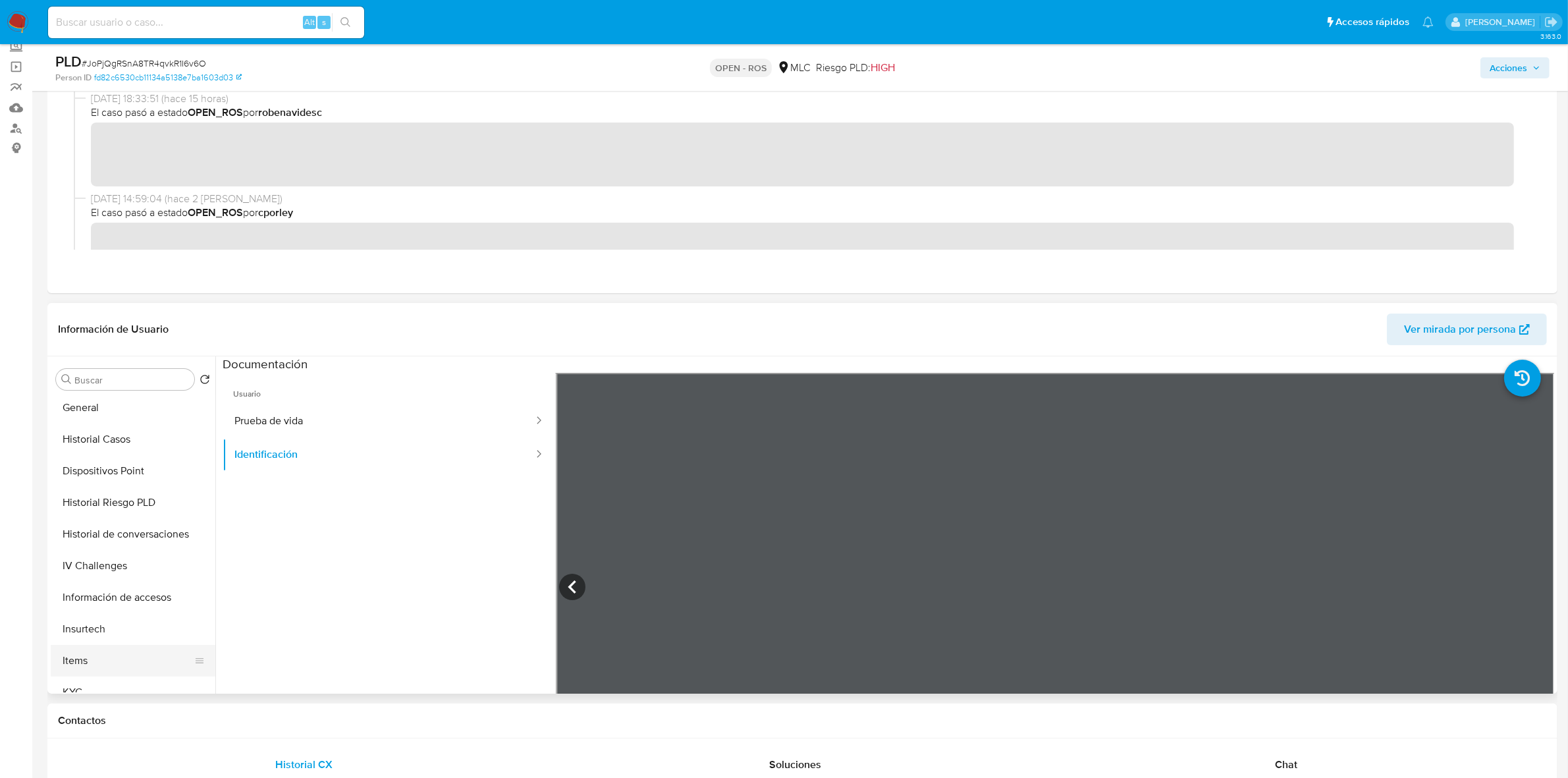
scroll to position [494, 0]
click at [97, 481] on button "KYC" at bounding box center [127, 486] width 154 height 31
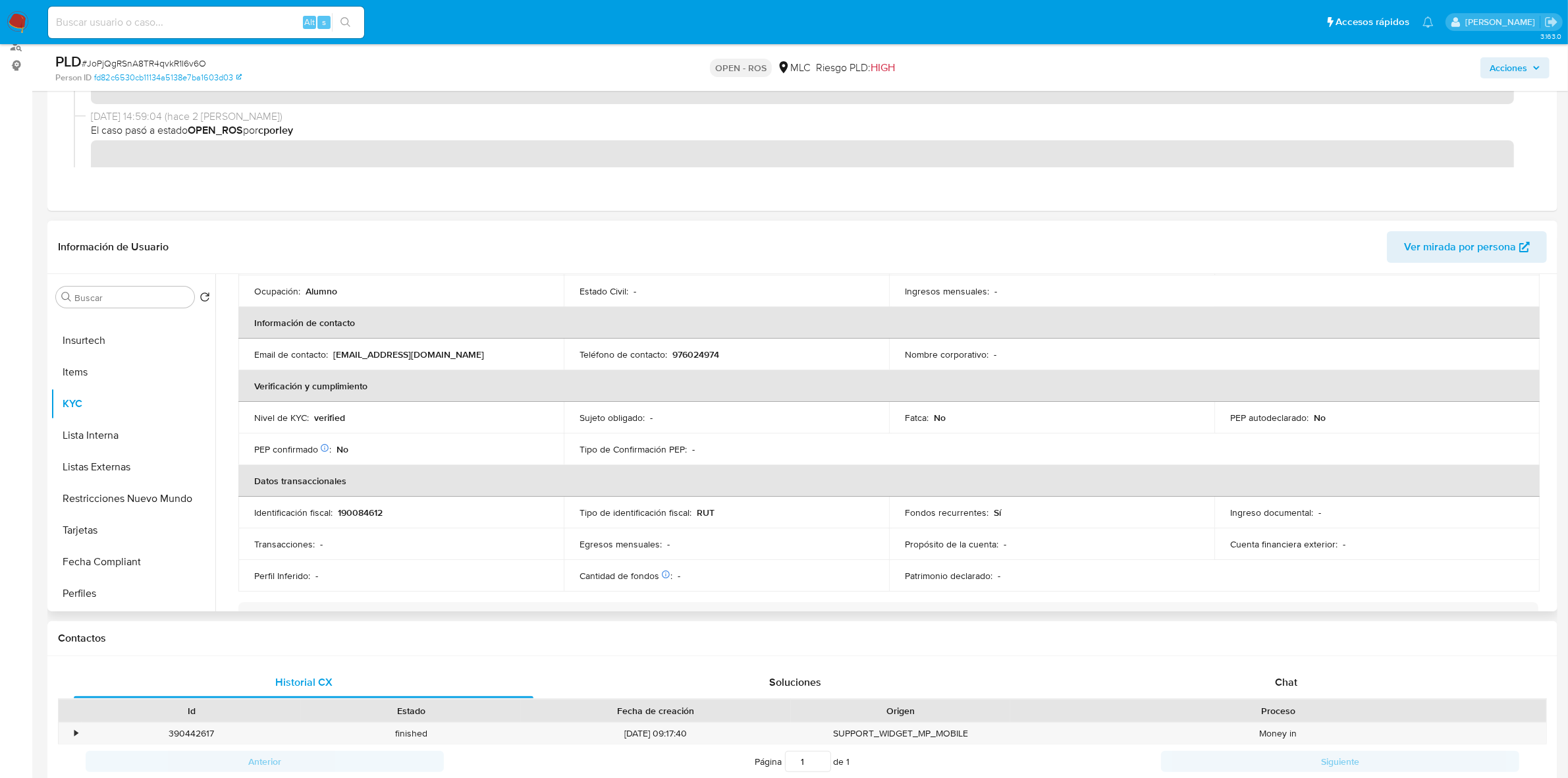
scroll to position [137, 0]
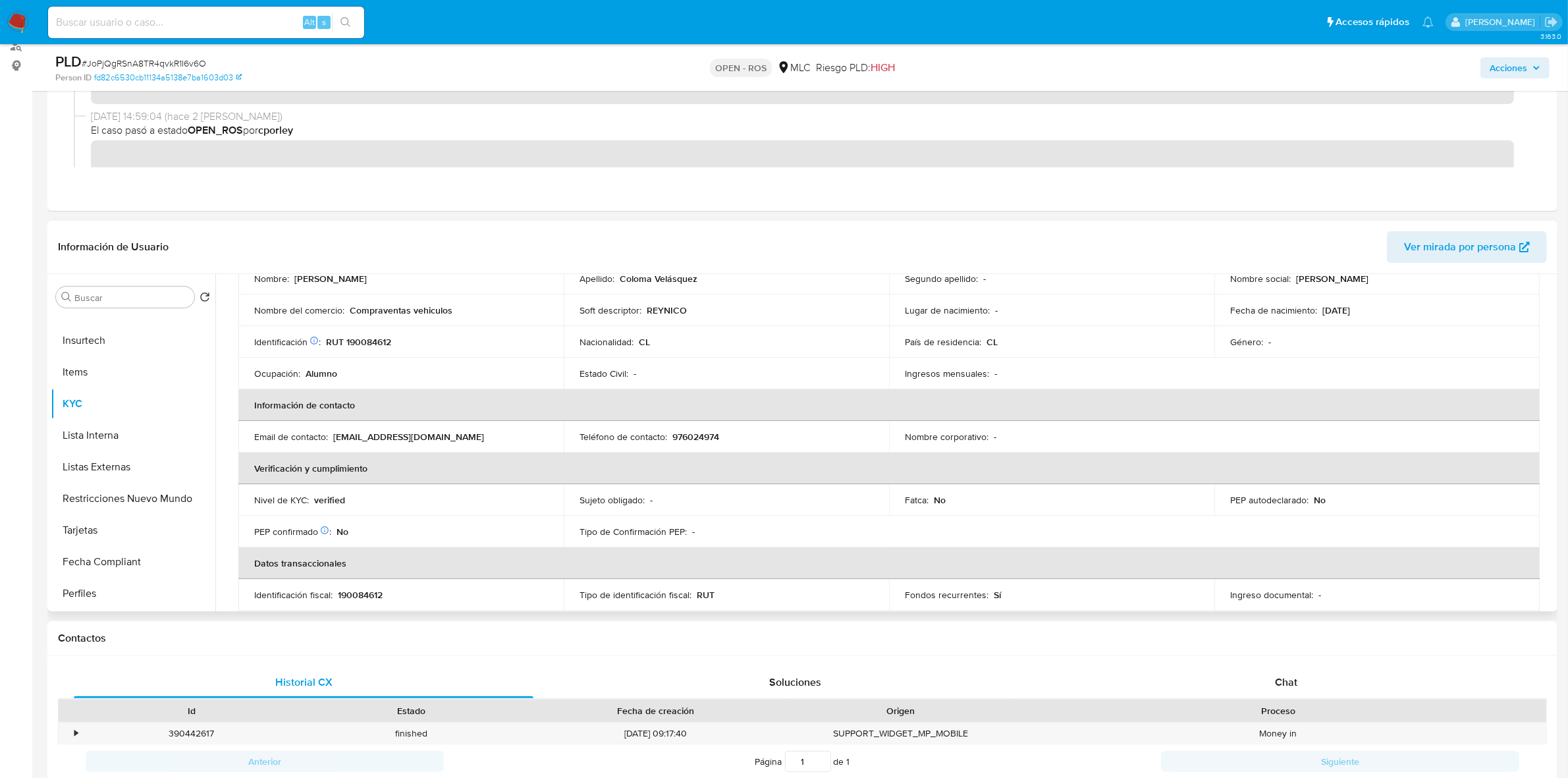
click at [708, 432] on p "976024974" at bounding box center [695, 436] width 47 height 11
drag, startPoint x: 406, startPoint y: 436, endPoint x: 334, endPoint y: 438, distance: 72.0
click at [334, 438] on div "Email de contacto : nico.coloma@gmail.com" at bounding box center [401, 436] width 294 height 11
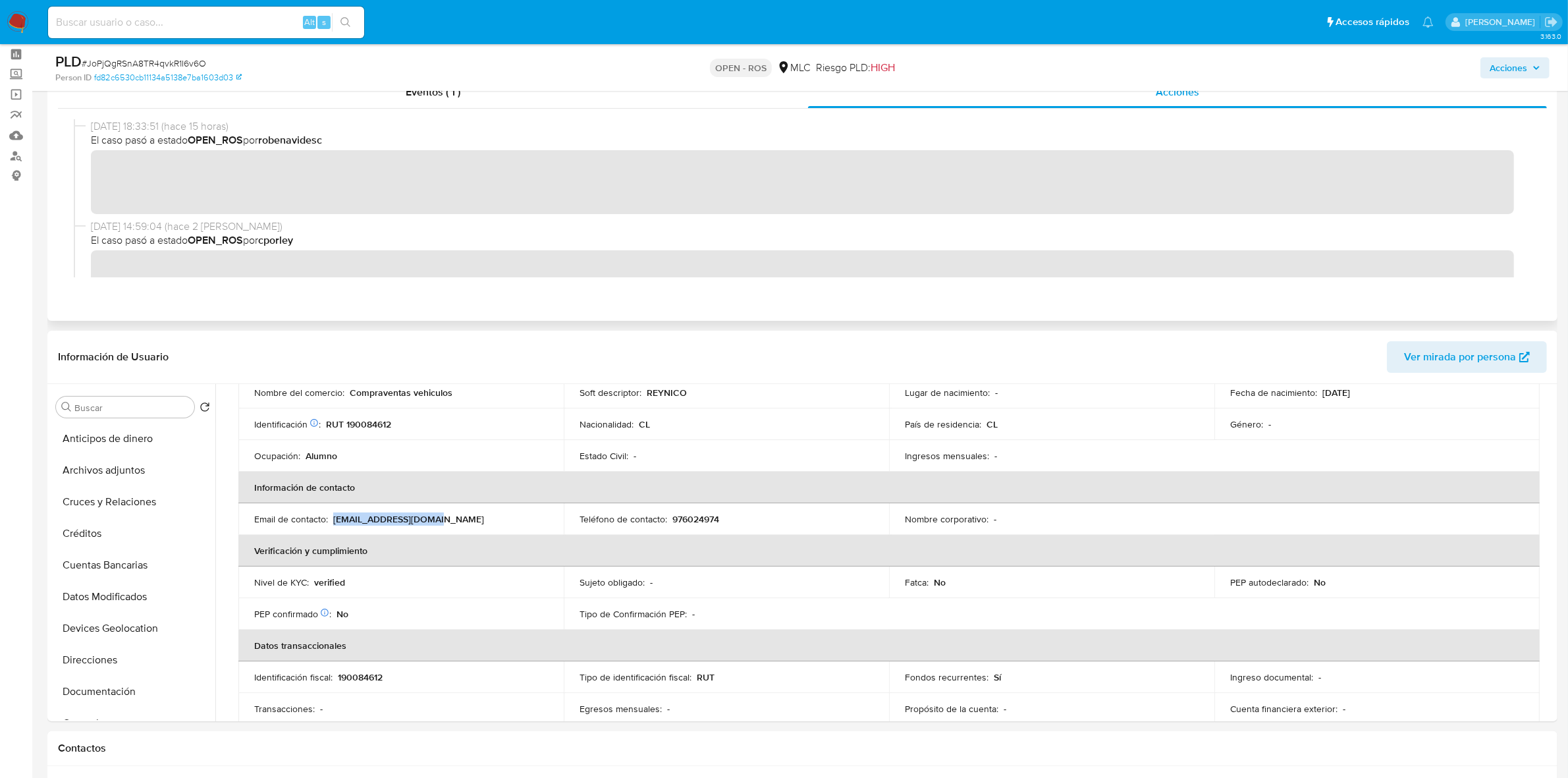
scroll to position [0, 0]
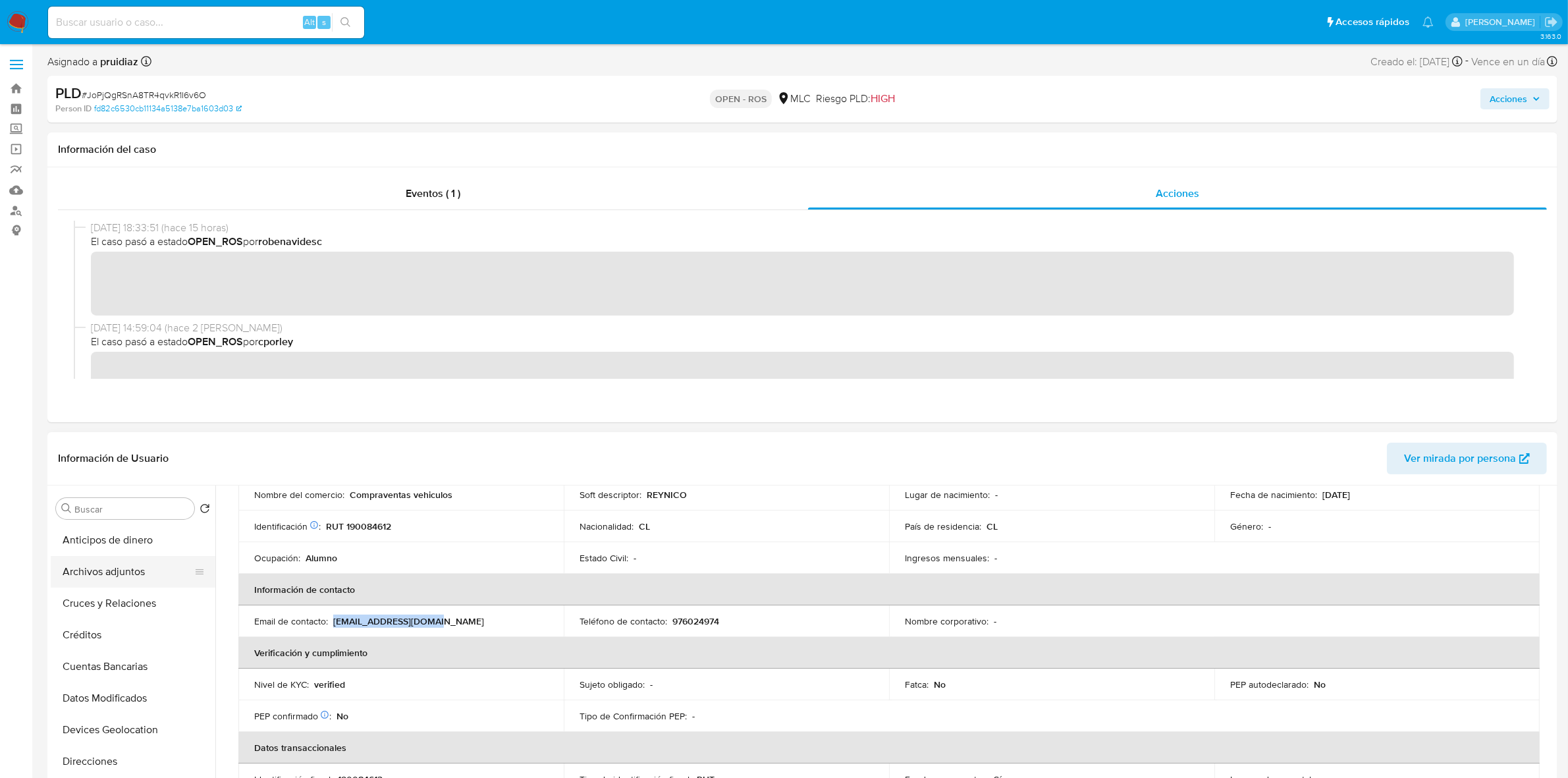
click at [115, 481] on button "Archivos adjuntos" at bounding box center [127, 571] width 154 height 31
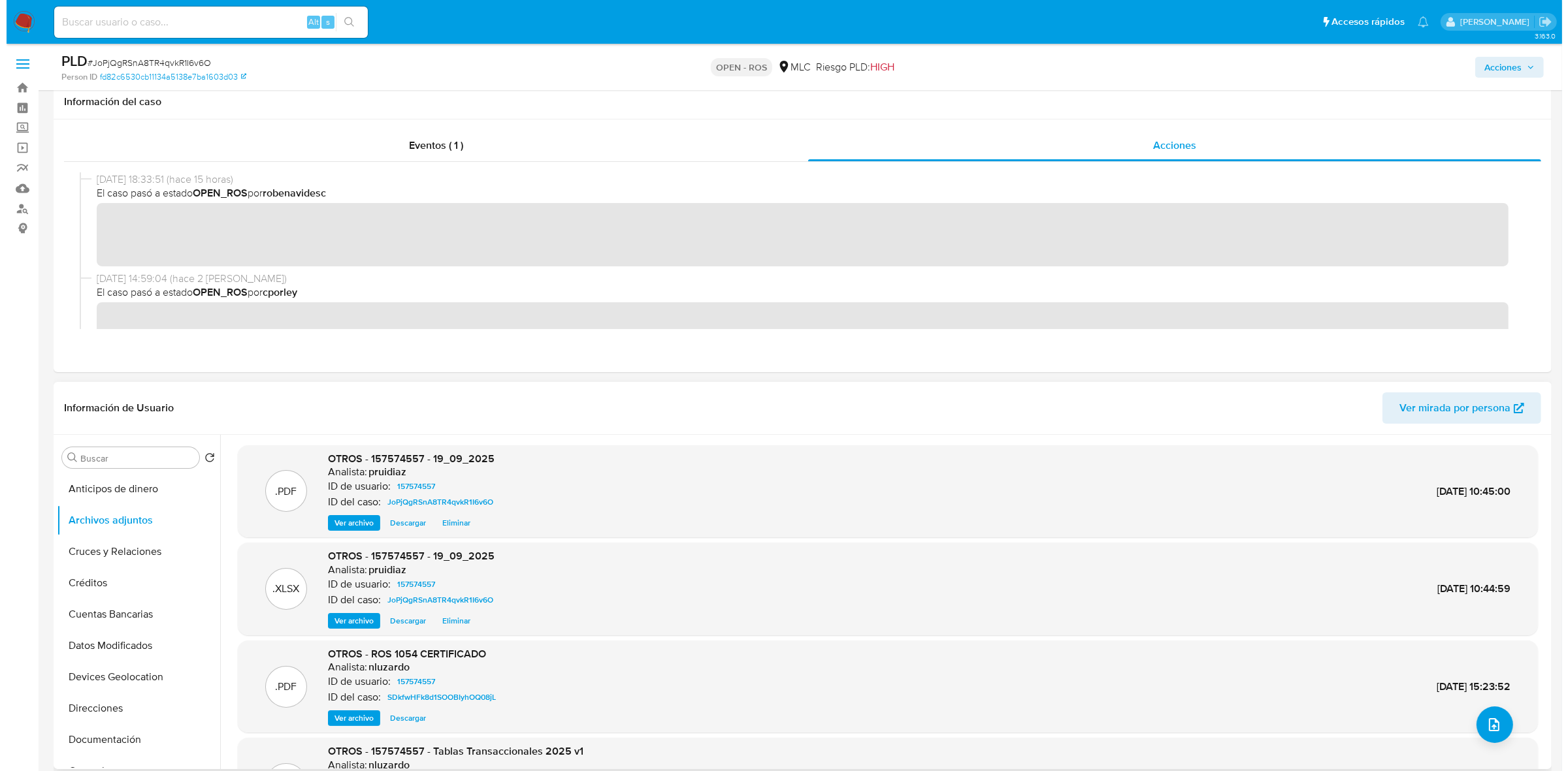
scroll to position [81, 0]
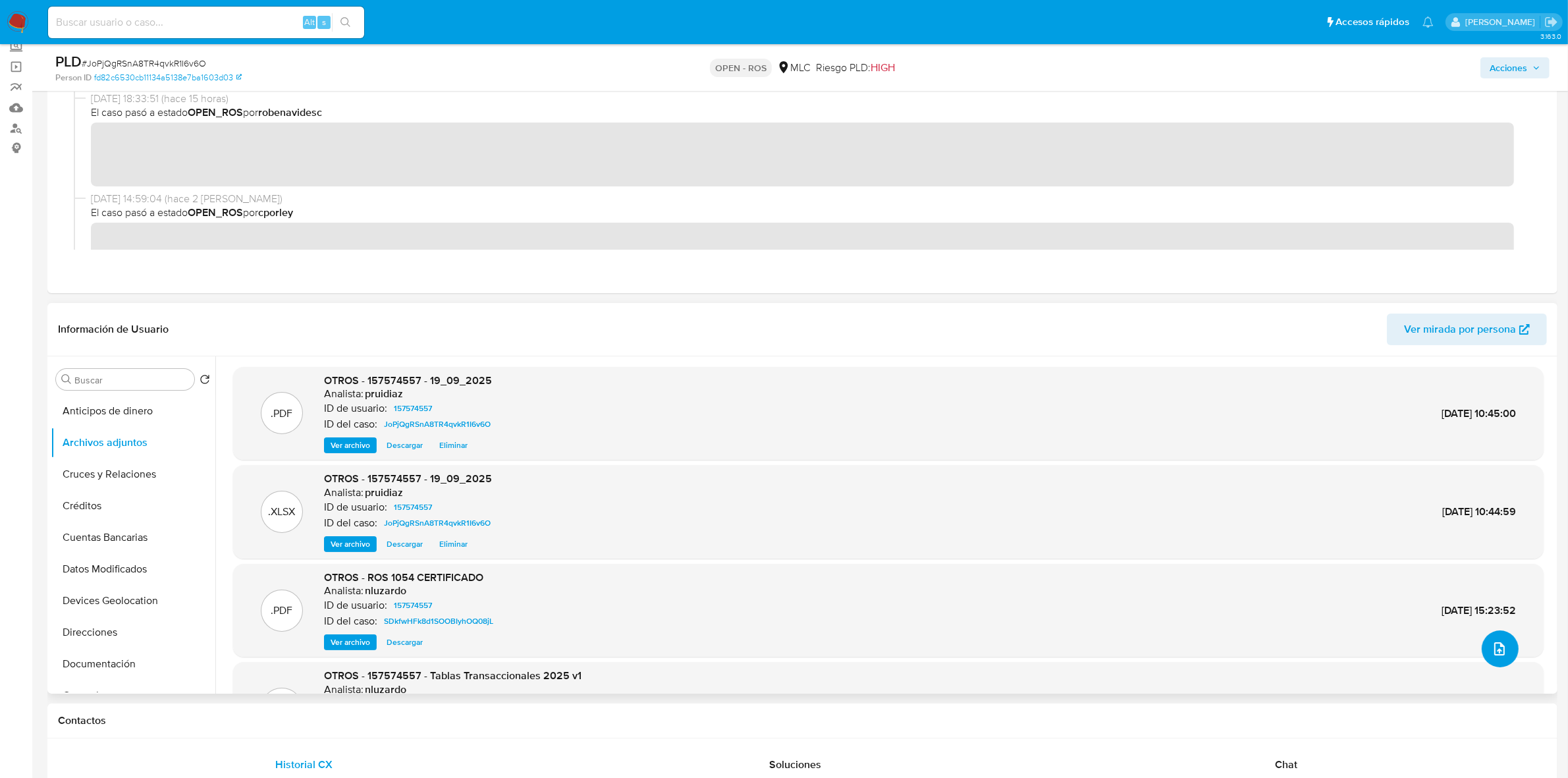
click at [1053, 481] on icon "upload-file" at bounding box center [1500, 648] width 16 height 16
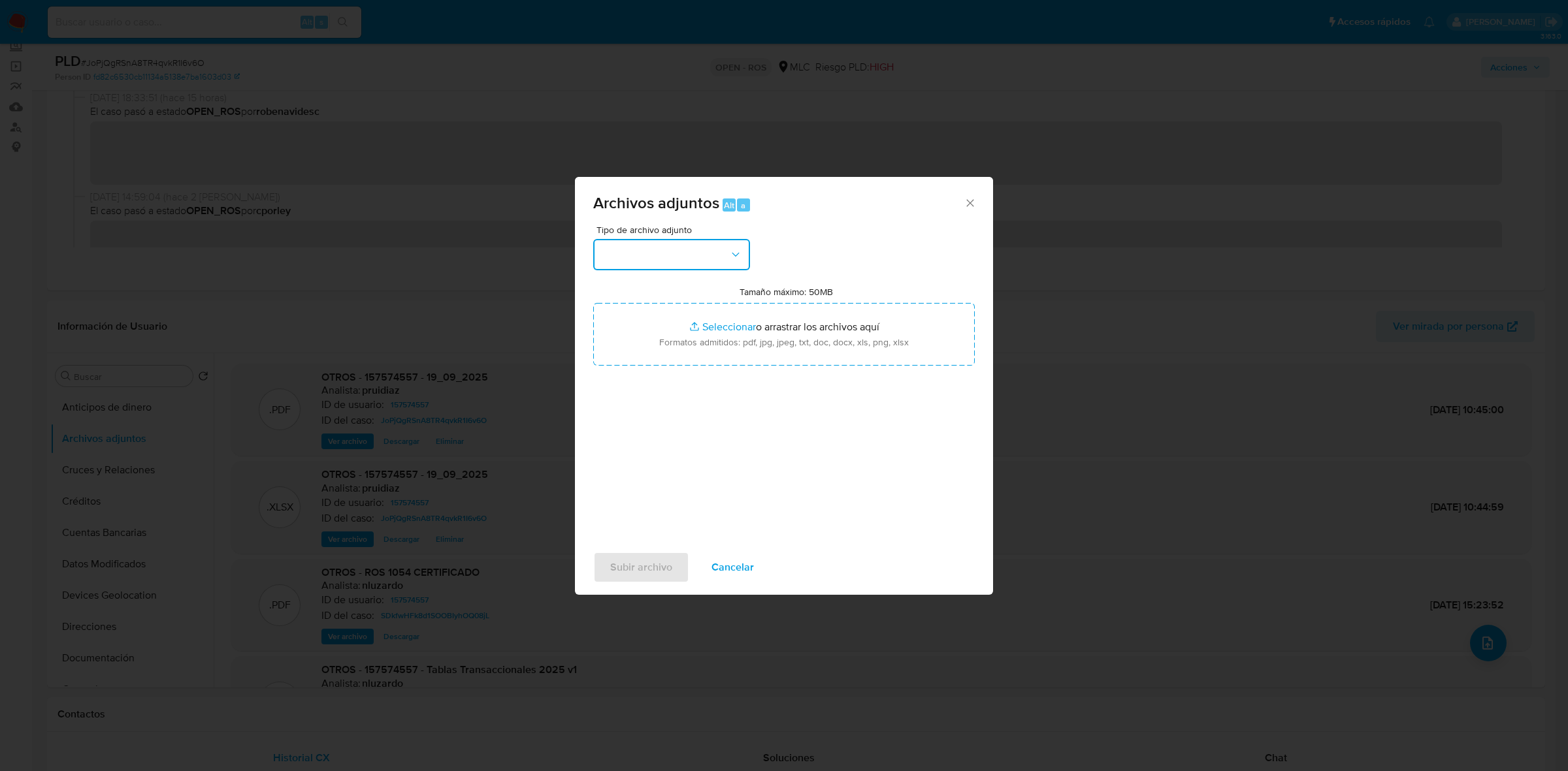
click at [724, 254] on button "button" at bounding box center [671, 254] width 157 height 31
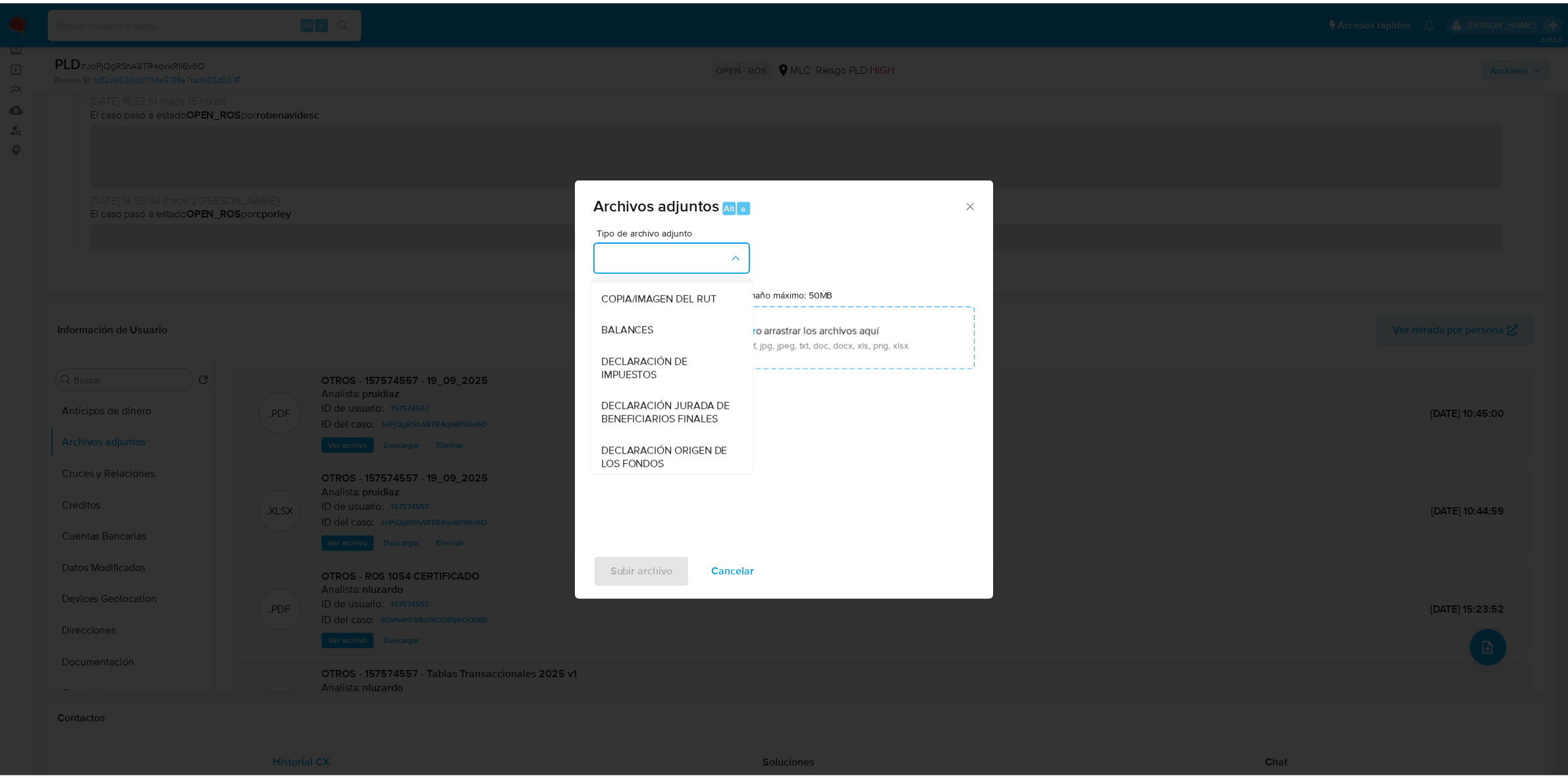
scroll to position [218, 0]
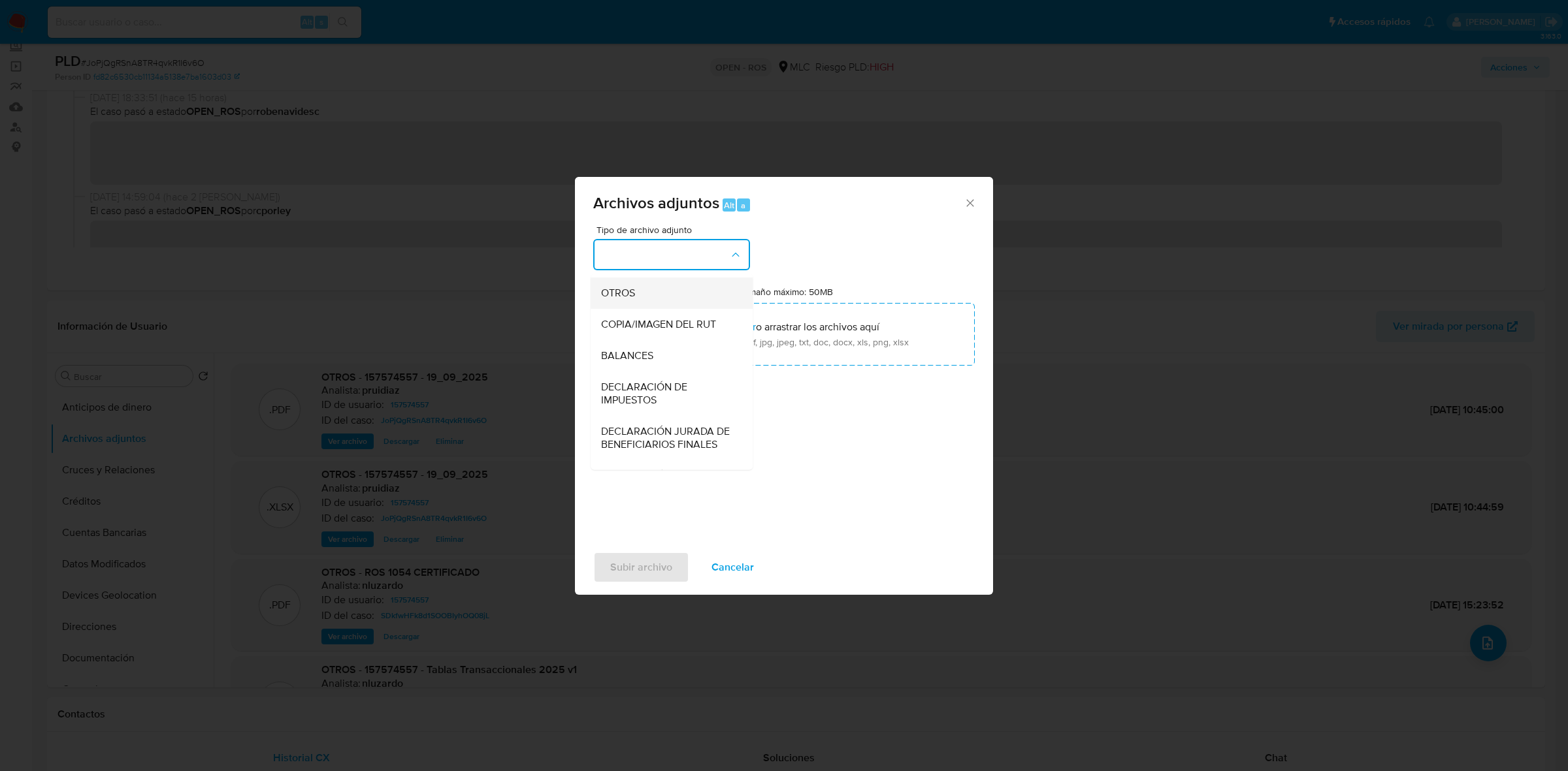
click at [632, 299] on span "OTROS" at bounding box center [618, 292] width 34 height 13
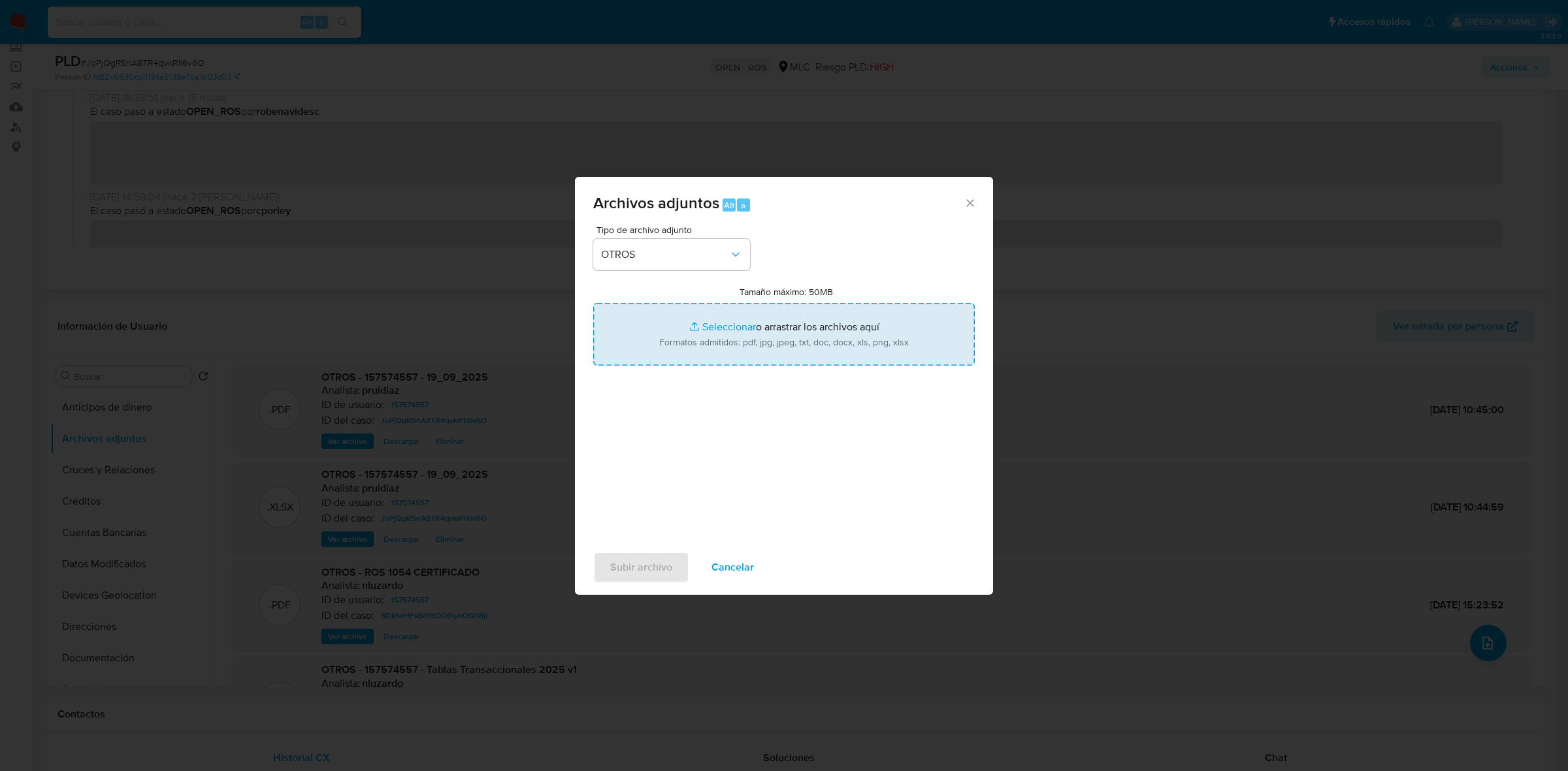
click at [760, 324] on input "Tamaño máximo: 50MB Seleccionar archivos" at bounding box center [784, 334] width 382 height 63
type input "C:\fakepath\Certificado UAF ROS #1374.pdf"
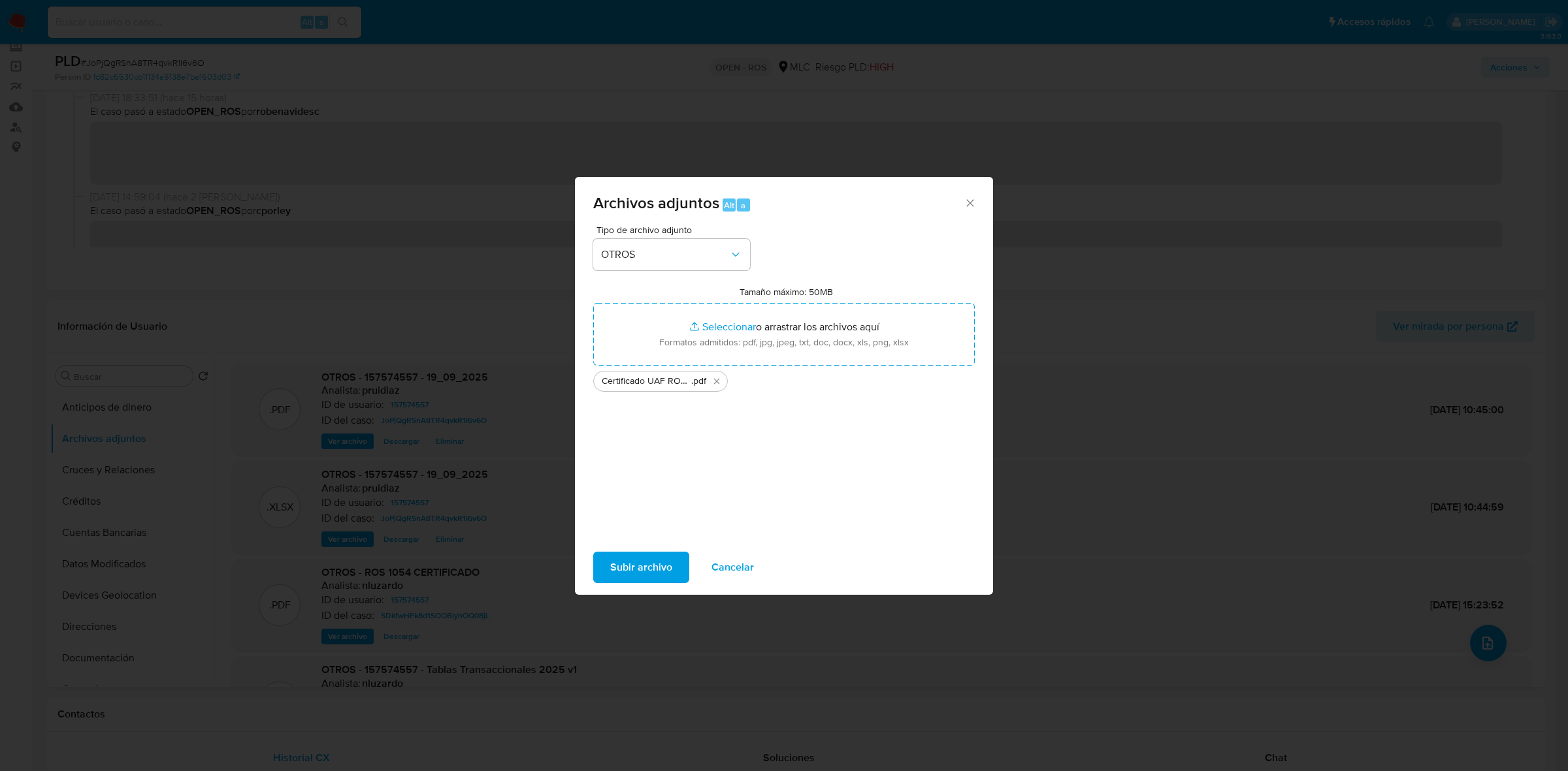
click at [647, 477] on span "Subir archivo" at bounding box center [641, 567] width 62 height 29
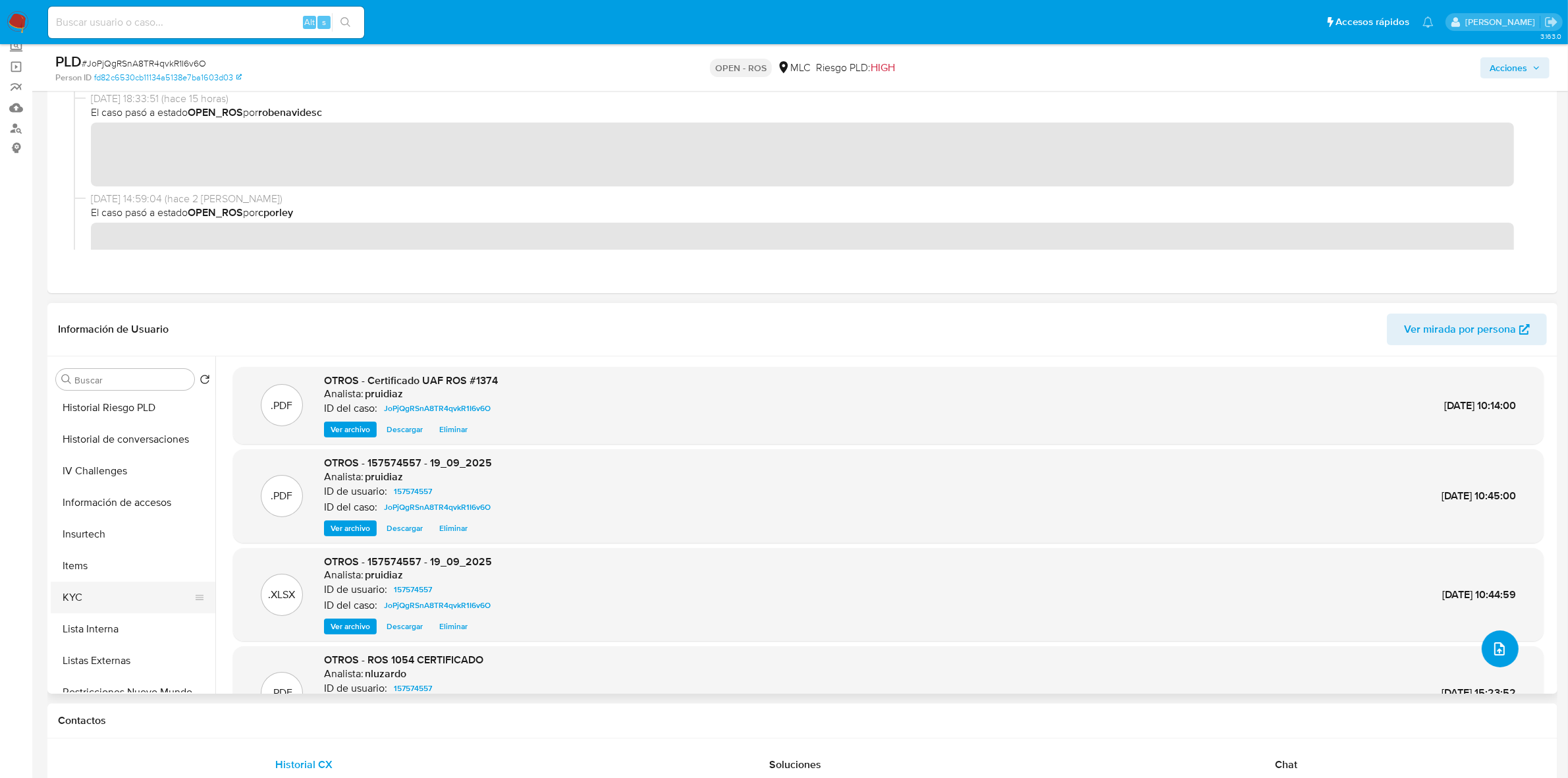
scroll to position [412, 0]
click at [83, 481] on button "KYC" at bounding box center [127, 568] width 154 height 31
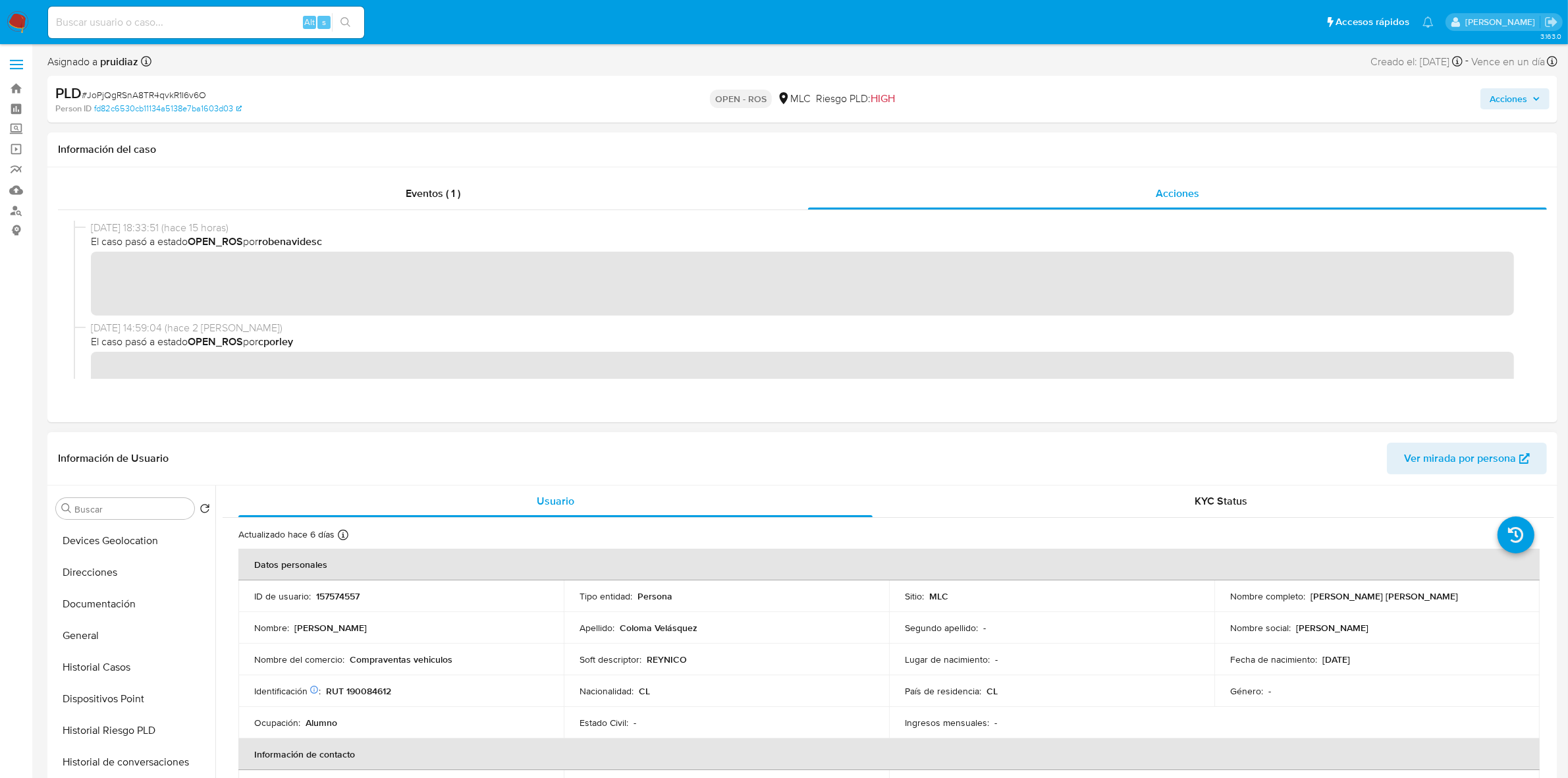
scroll to position [0, 0]
click at [120, 481] on button "Archivos adjuntos" at bounding box center [127, 571] width 154 height 31
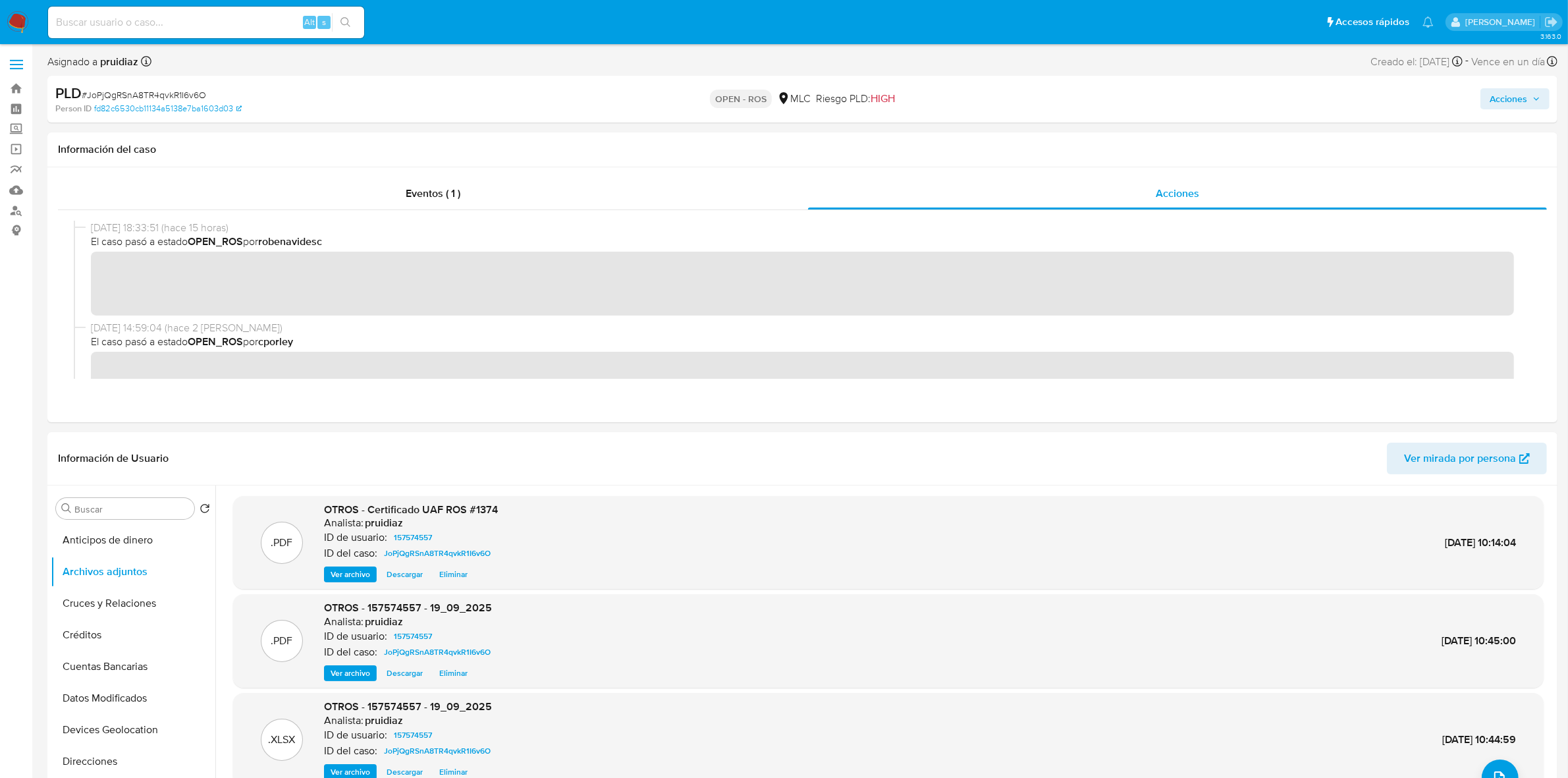
click at [1053, 99] on span "Acciones" at bounding box center [1508, 99] width 38 height 21
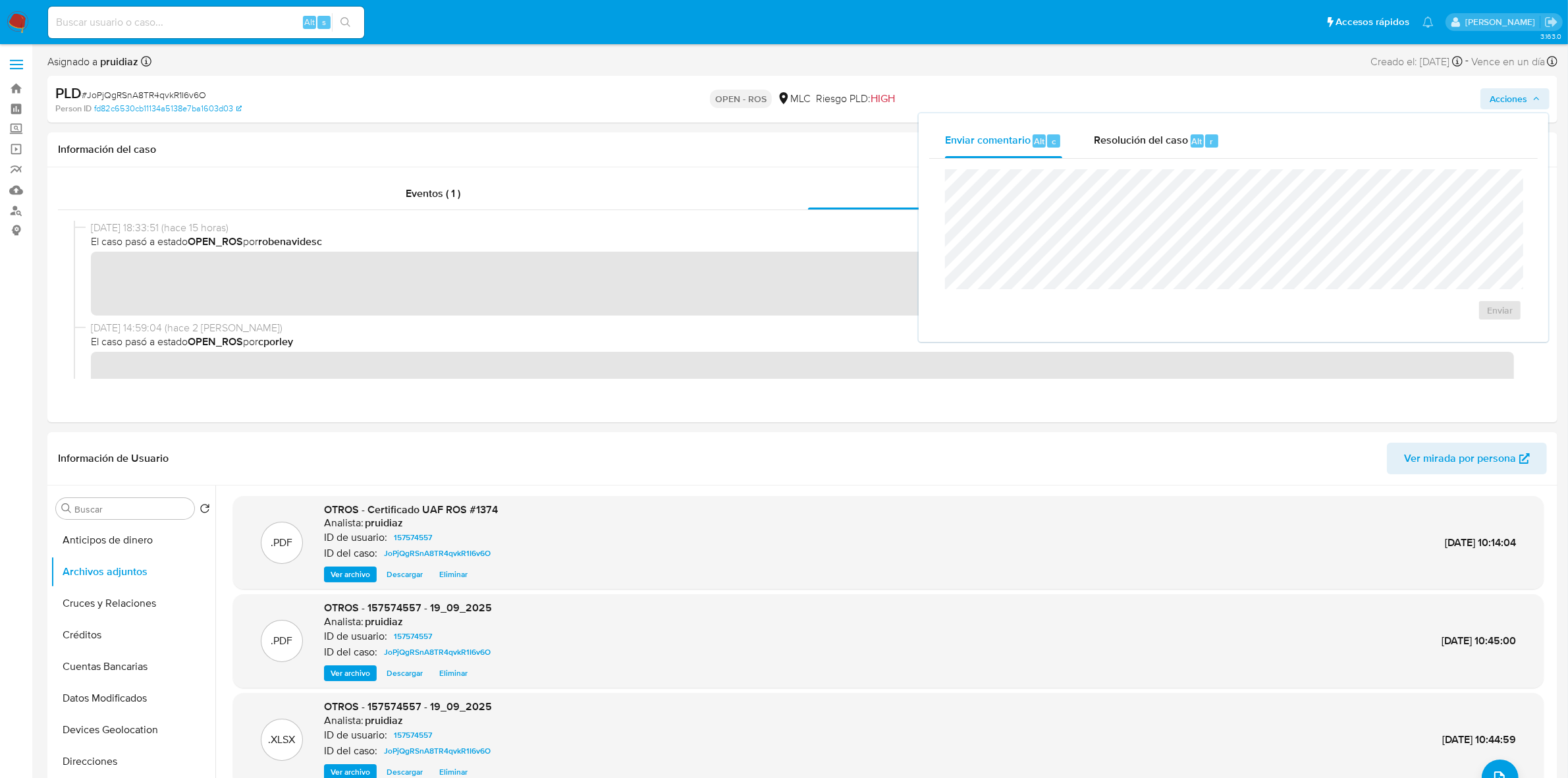
drag, startPoint x: 1163, startPoint y: 137, endPoint x: 1176, endPoint y: 168, distance: 33.6
click at [1053, 142] on span "Resolución del caso" at bounding box center [1140, 141] width 94 height 15
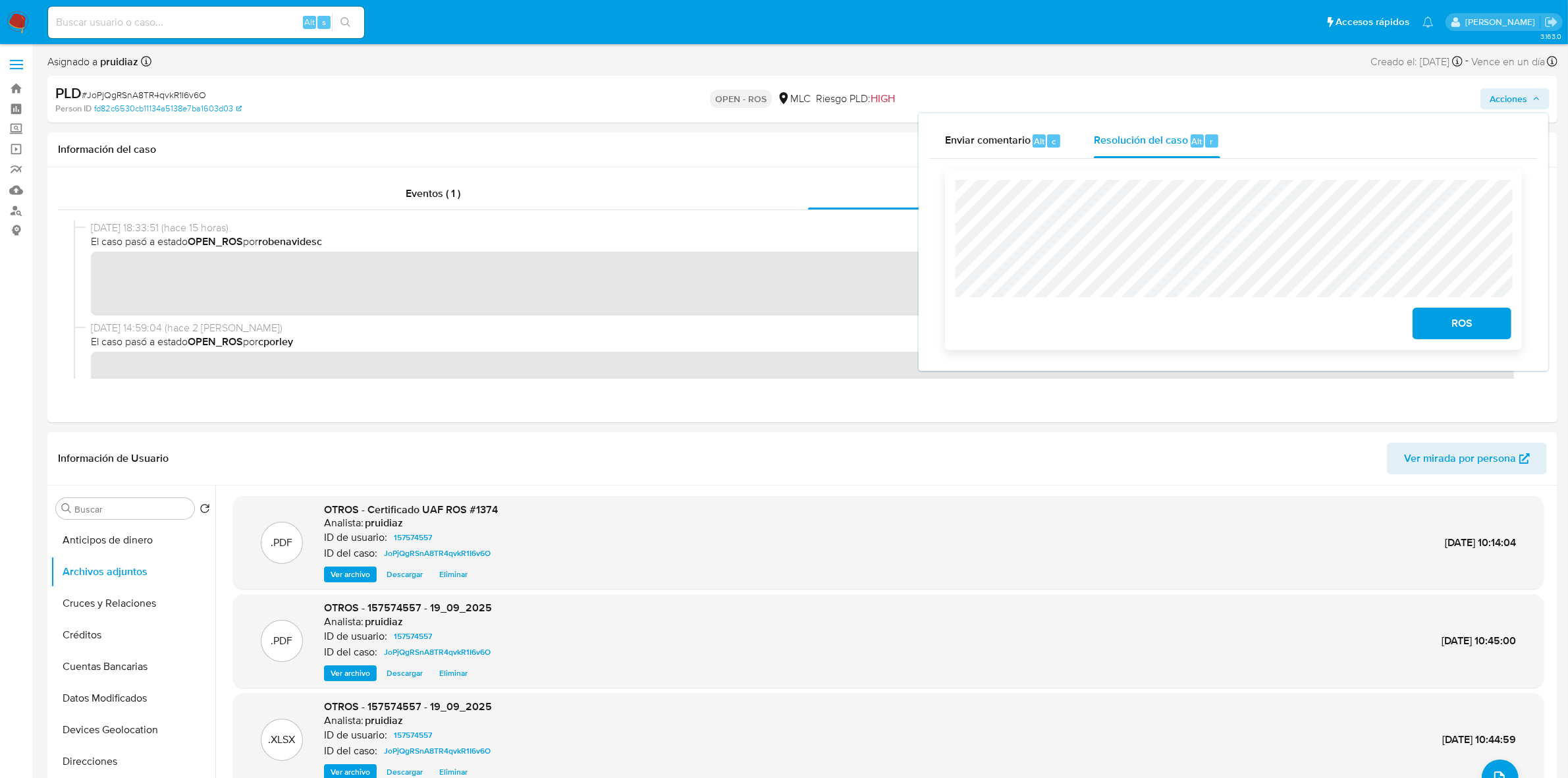
click at [1053, 323] on span "ROS" at bounding box center [1462, 323] width 64 height 29
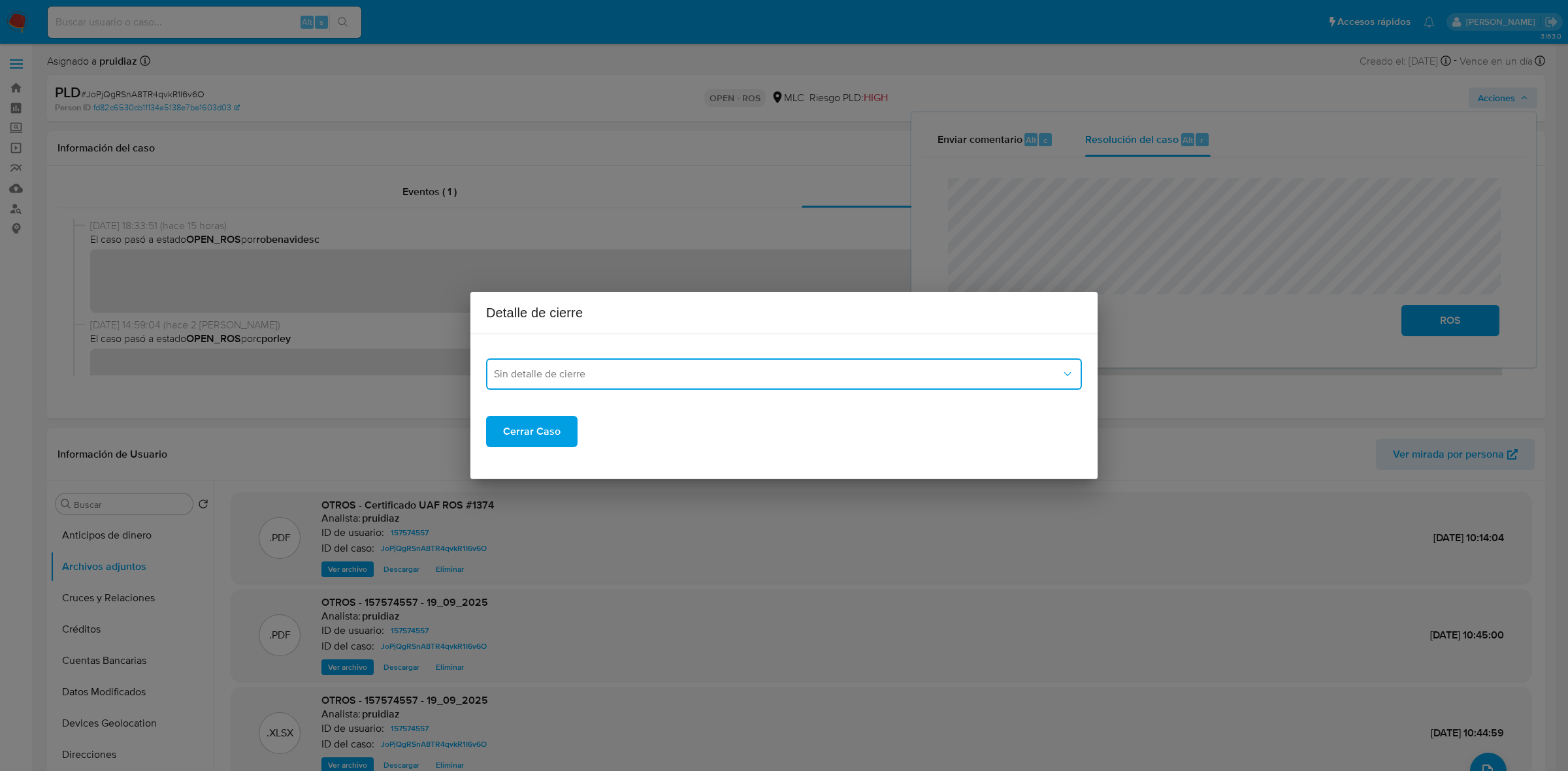
click at [723, 360] on button "Sin detalle de cierre" at bounding box center [784, 374] width 596 height 31
click at [575, 439] on div "ROS_EMISOR" at bounding box center [780, 440] width 572 height 31
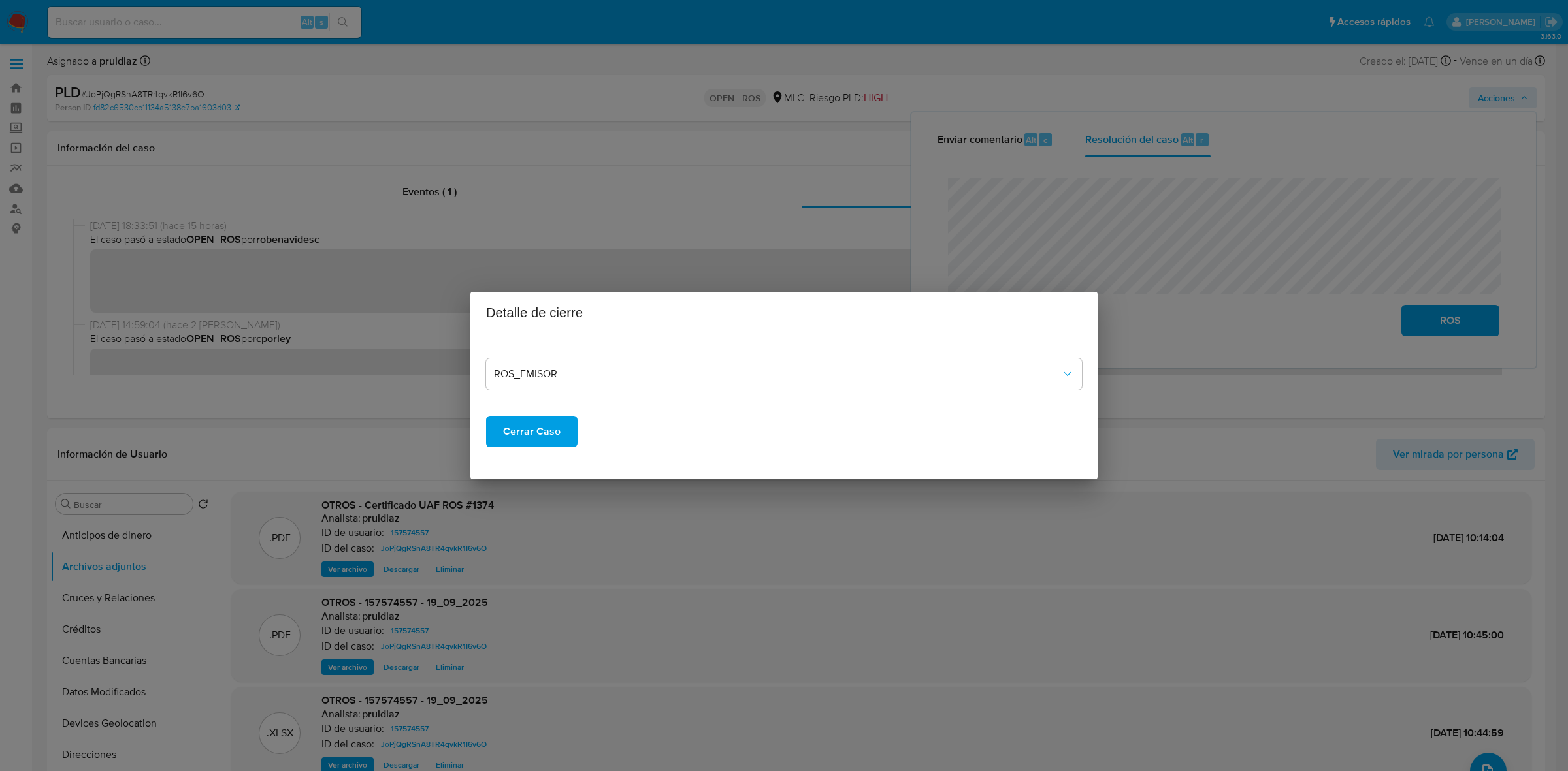
click at [503, 412] on div "Cerrar Caso" at bounding box center [784, 421] width 596 height 52
click at [518, 428] on span "Cerrar Caso" at bounding box center [532, 431] width 58 height 29
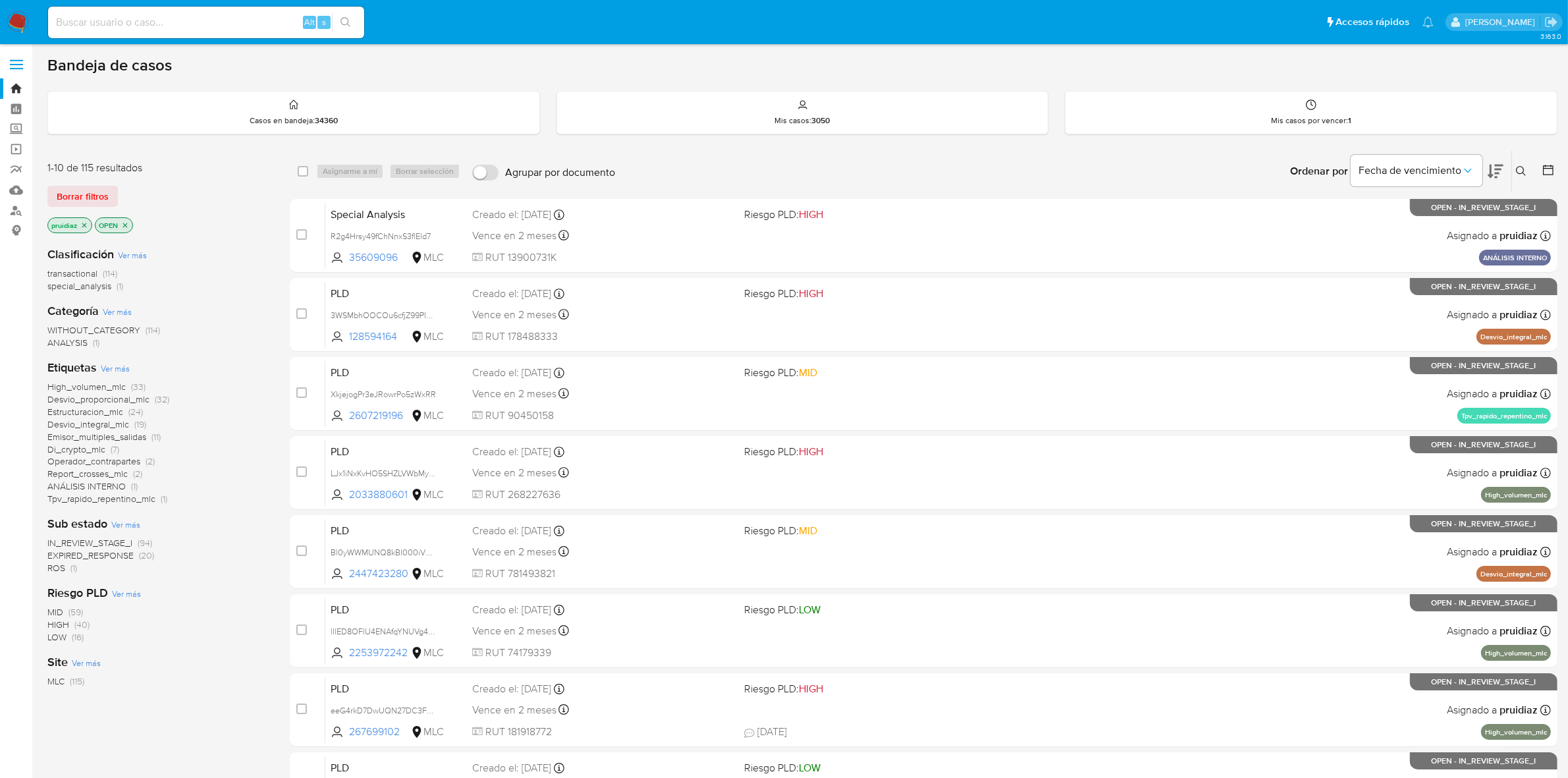
click at [1498, 166] on icon at bounding box center [1495, 171] width 16 height 16
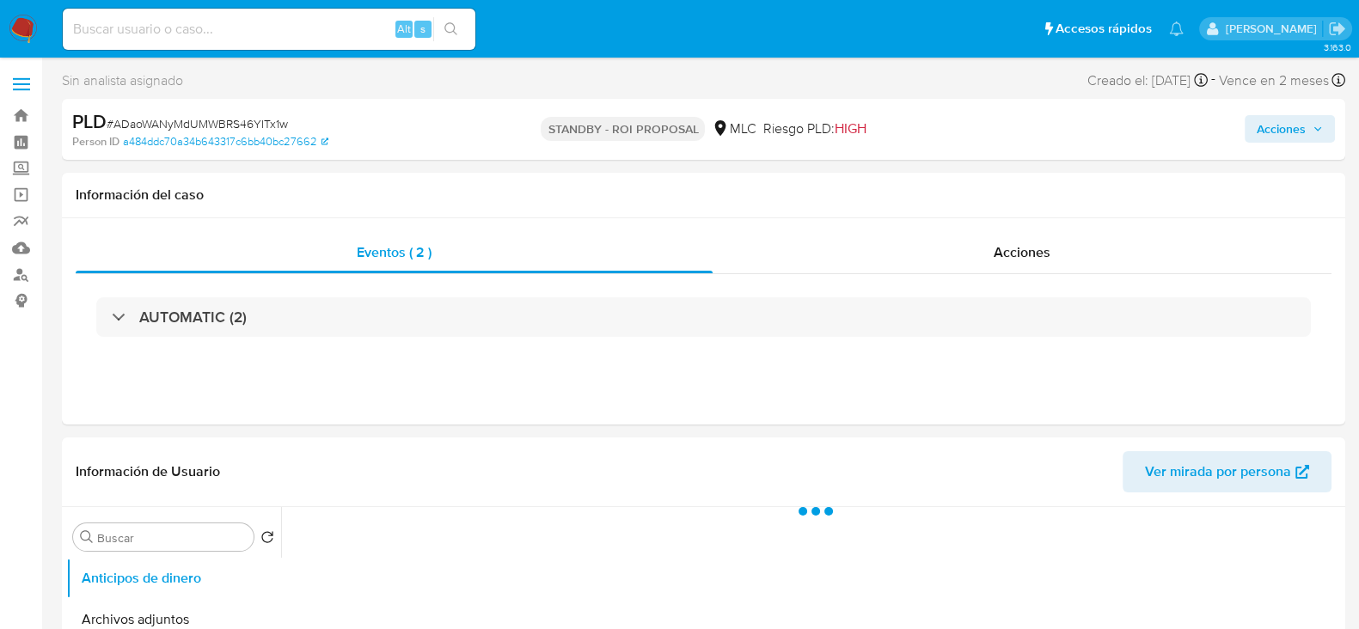
select select "10"
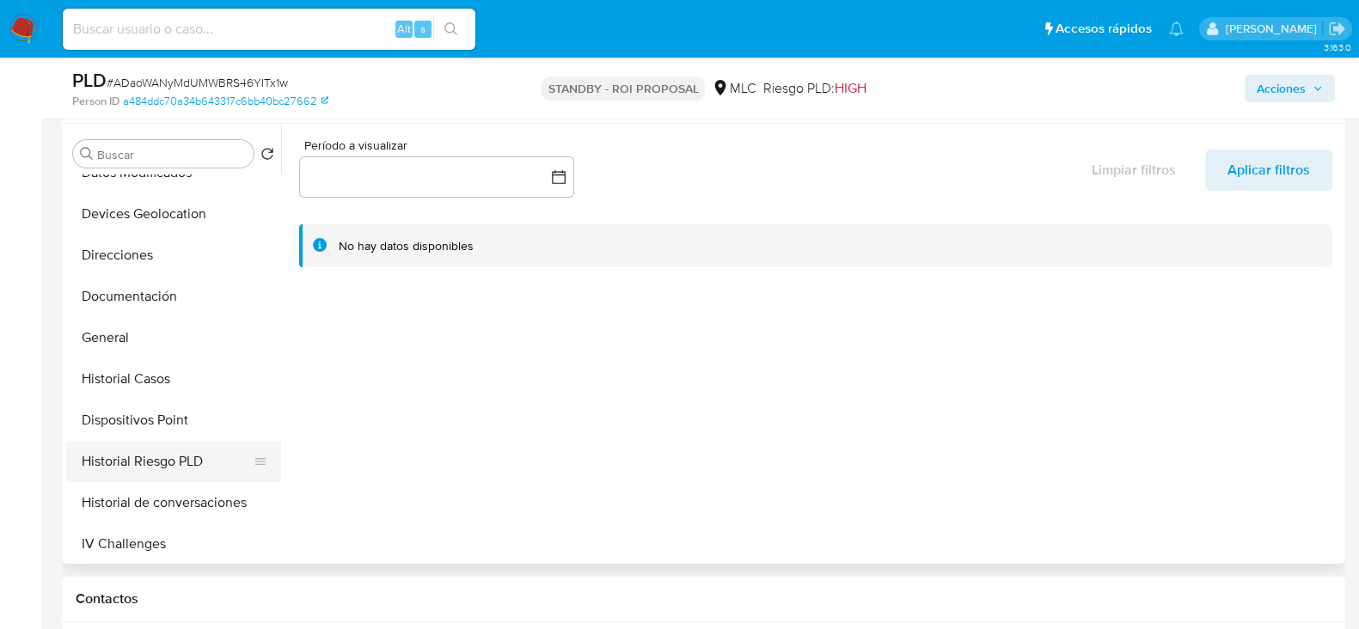
scroll to position [322, 0]
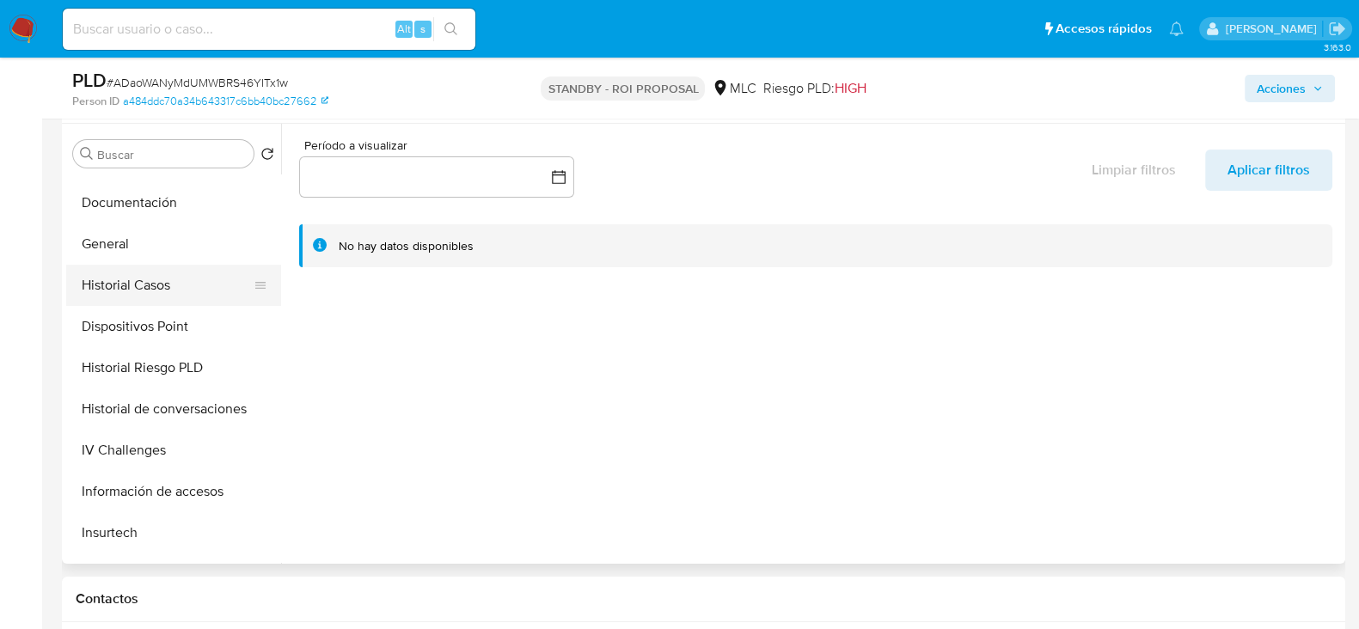
click at [149, 277] on button "Historial Casos" at bounding box center [166, 285] width 201 height 41
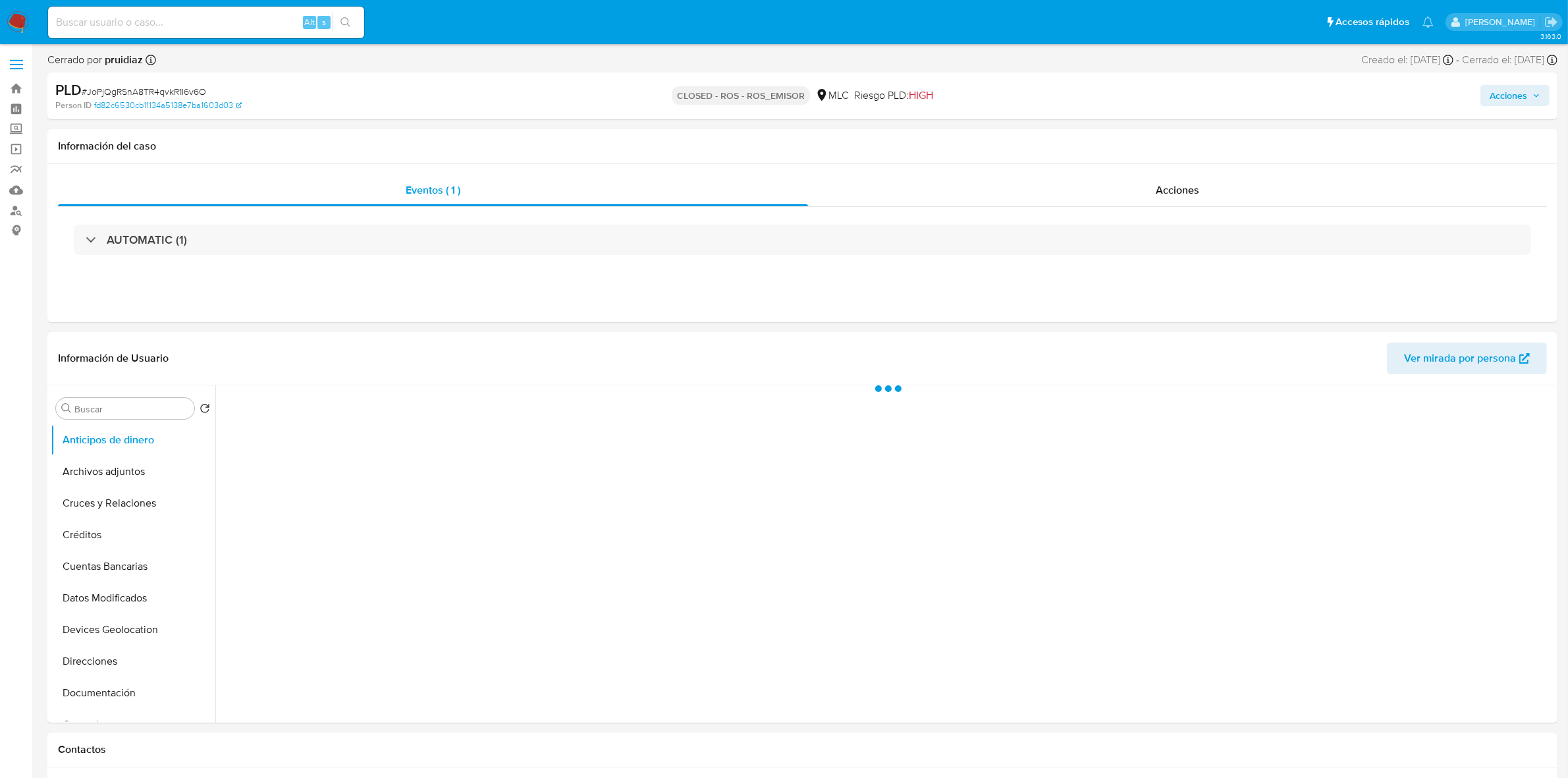
select select "10"
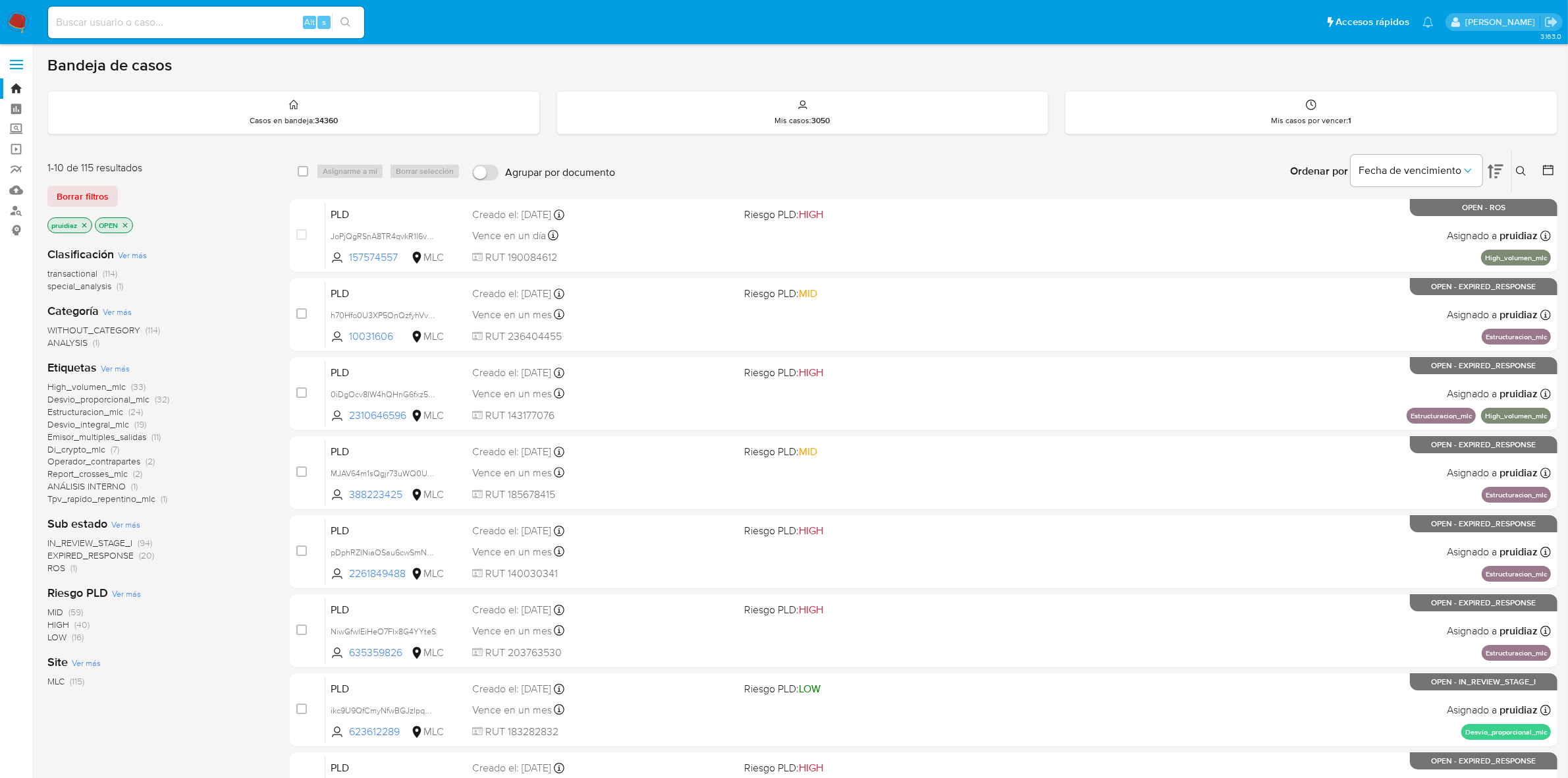
click at [13, 21] on img at bounding box center [18, 22] width 22 height 22
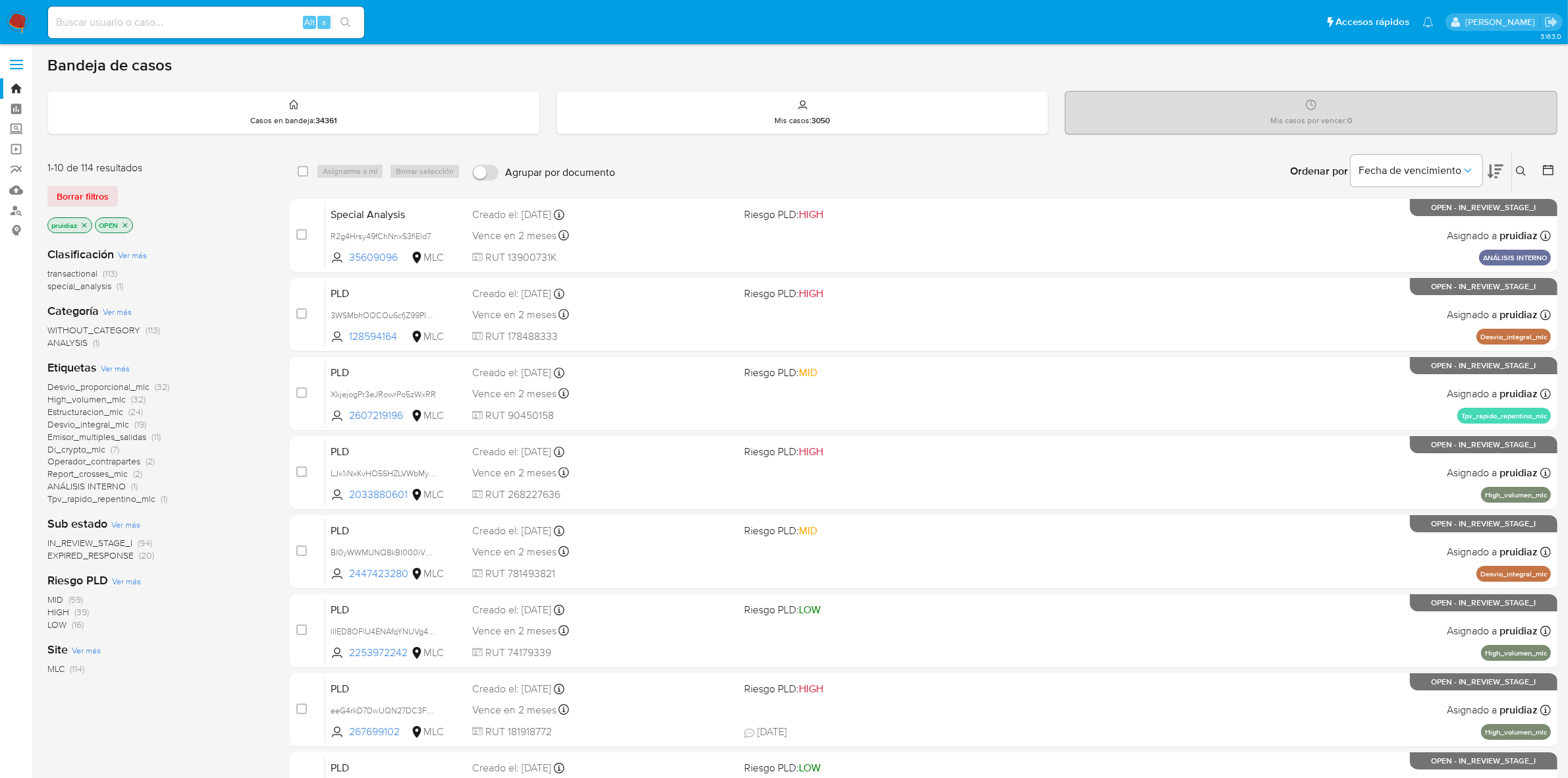
click at [1494, 170] on icon at bounding box center [1495, 171] width 16 height 16
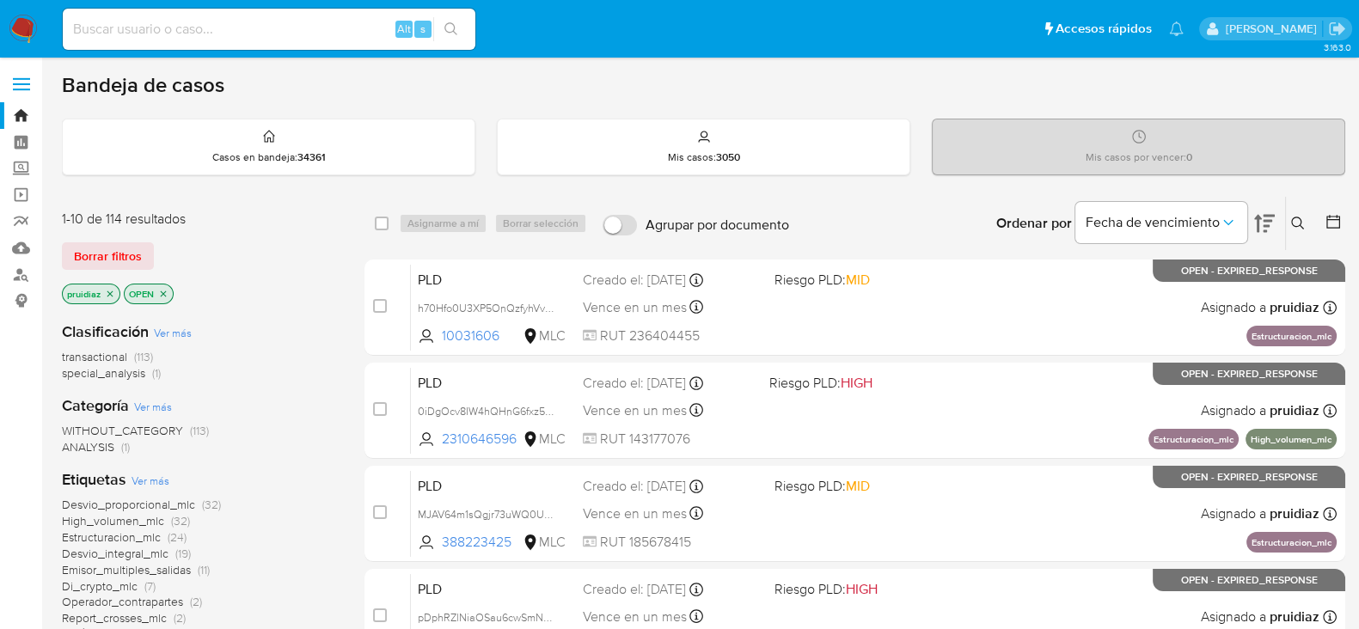
click at [31, 32] on img at bounding box center [23, 29] width 29 height 29
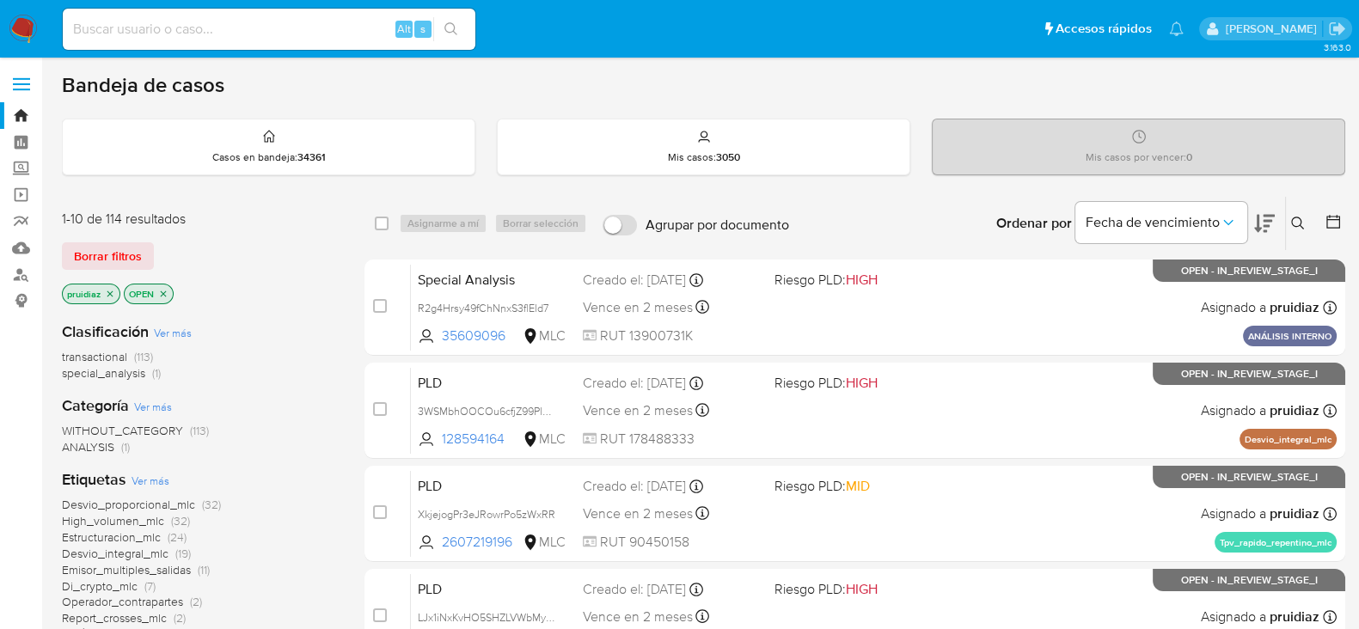
click at [1268, 229] on icon at bounding box center [1264, 223] width 21 height 21
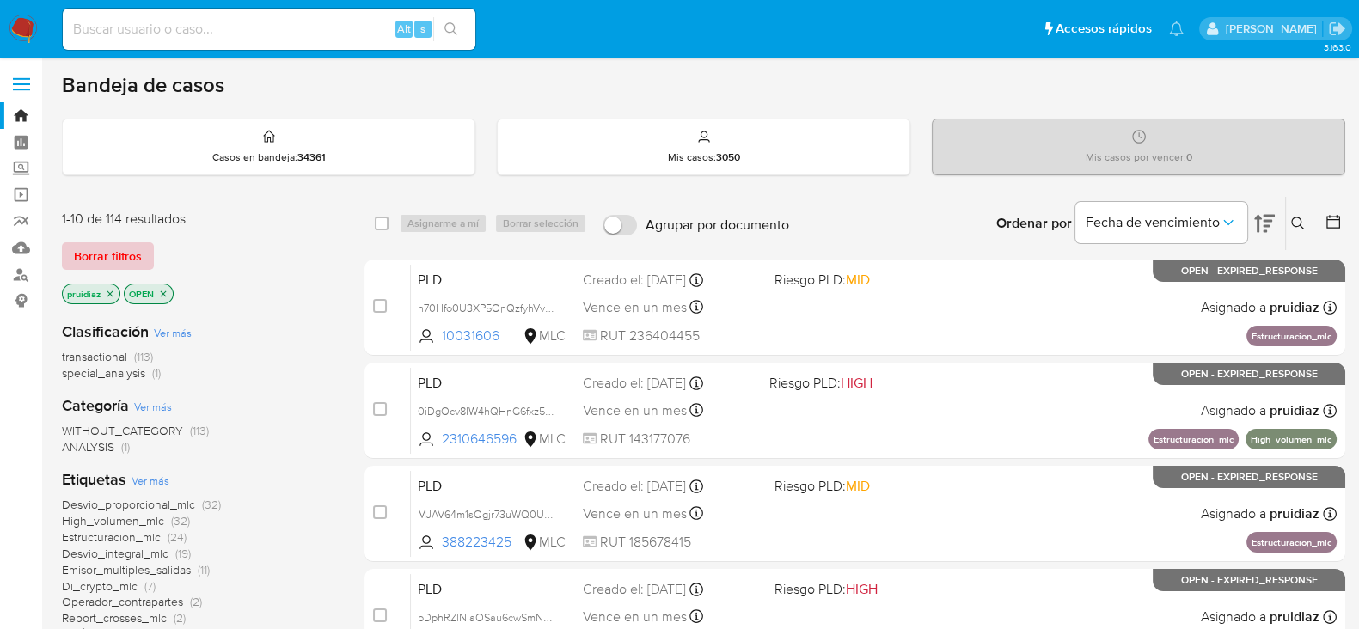
click at [133, 244] on span "Borrar filtros" at bounding box center [108, 256] width 68 height 24
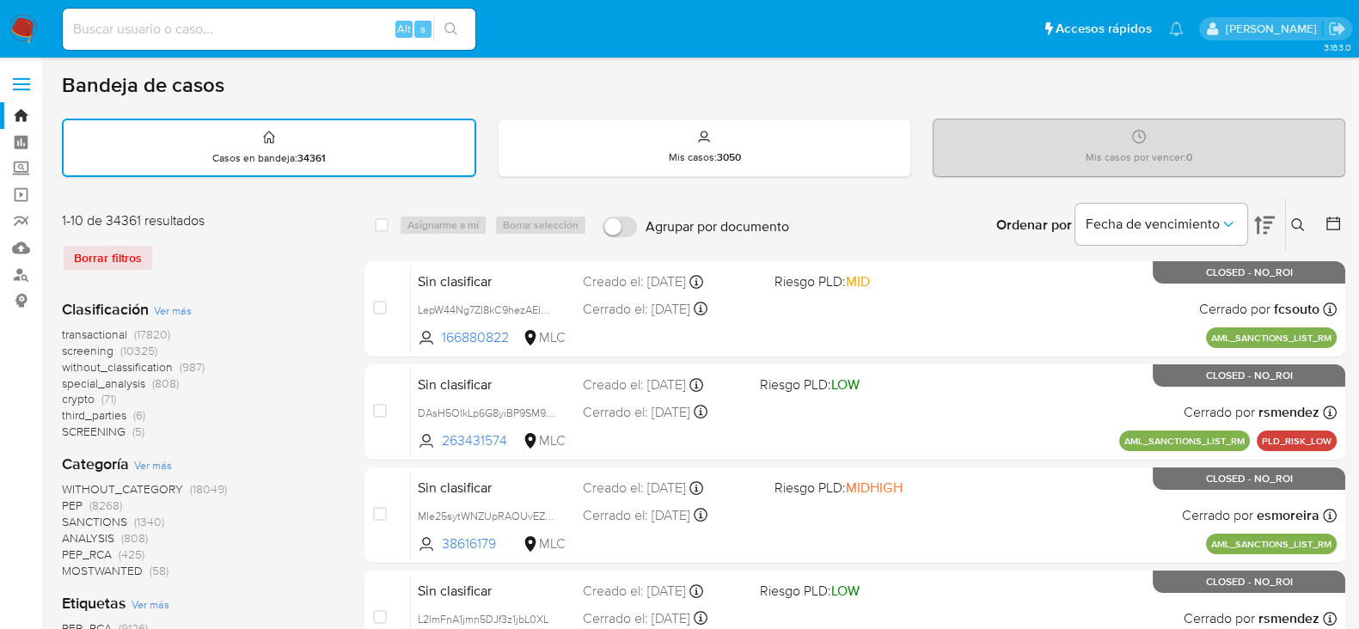
click at [1329, 211] on div at bounding box center [1329, 225] width 31 height 53
click at [1329, 215] on icon at bounding box center [1332, 223] width 17 height 17
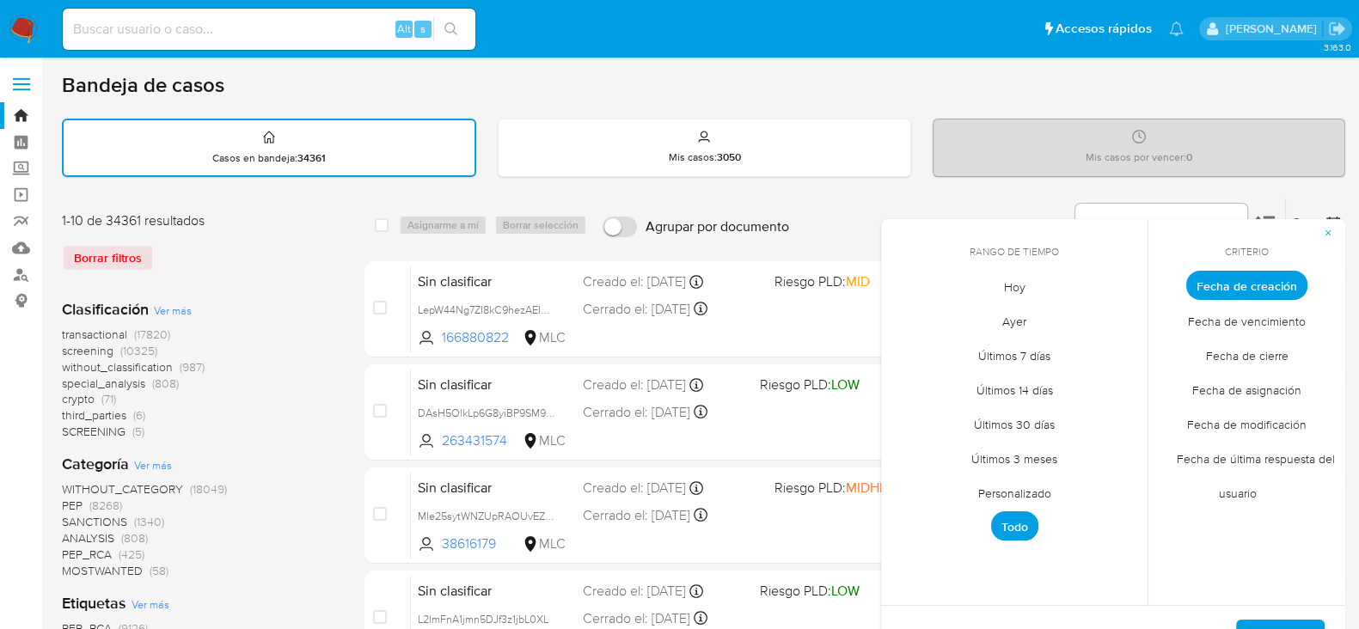
click at [1029, 488] on span "Personalizado" at bounding box center [1014, 492] width 109 height 35
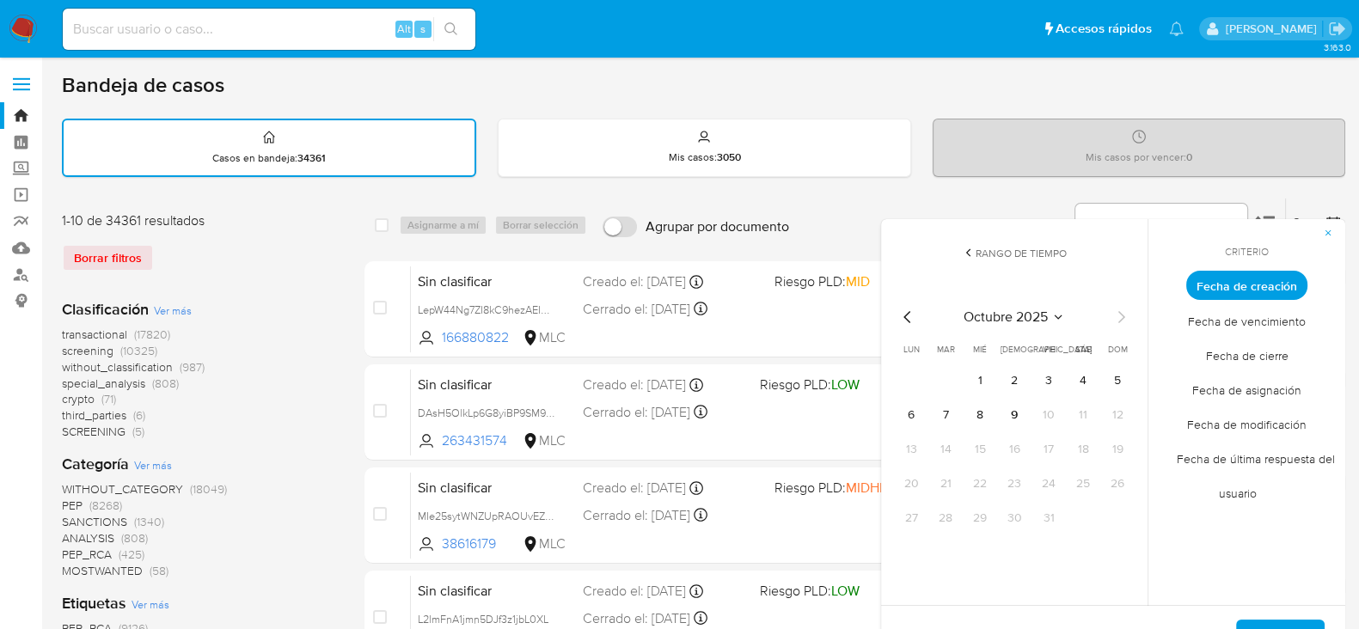
click at [905, 323] on icon "Mes anterior" at bounding box center [907, 317] width 21 height 21
click at [957, 375] on button "1" at bounding box center [946, 381] width 28 height 28
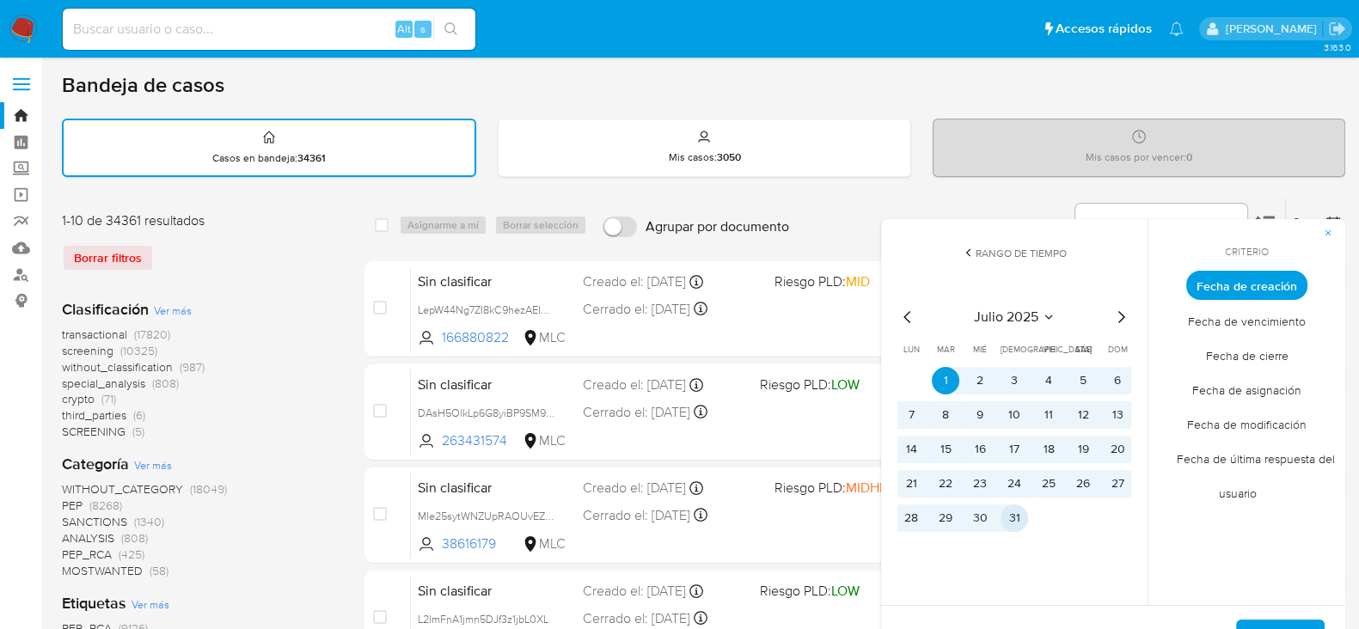
click at [1024, 519] on button "31" at bounding box center [1014, 518] width 28 height 28
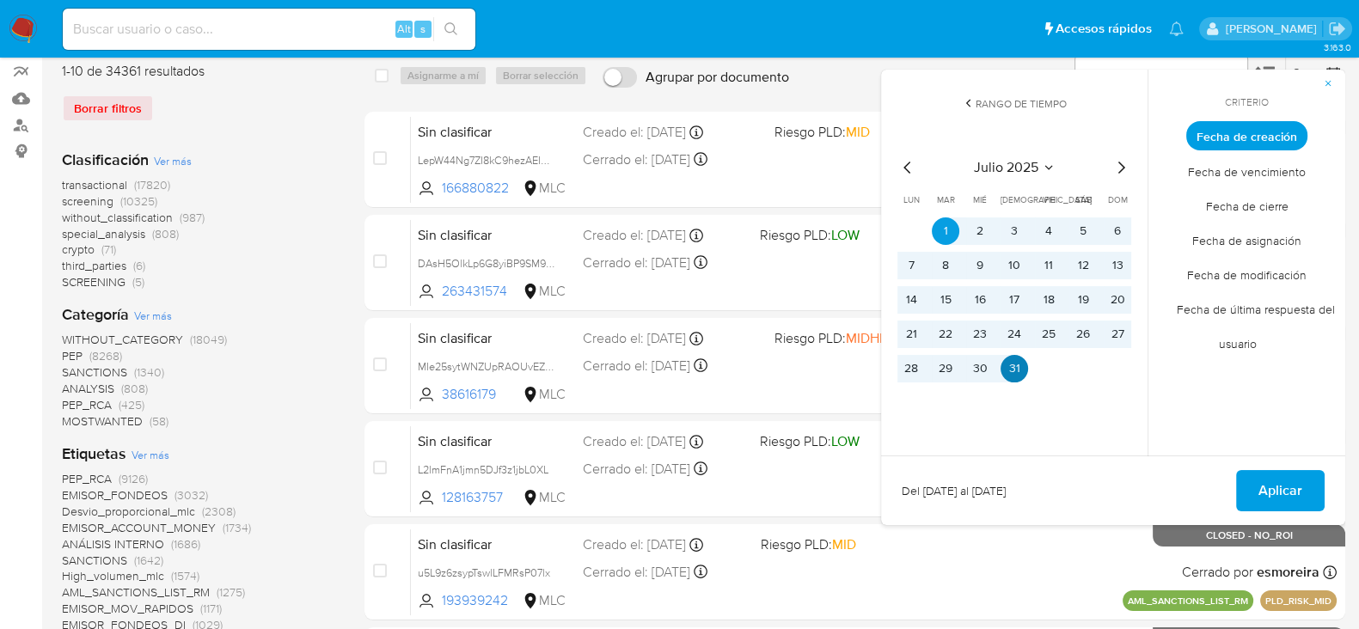
scroll to position [150, 0]
click at [1263, 480] on span "Aplicar" at bounding box center [1280, 490] width 44 height 38
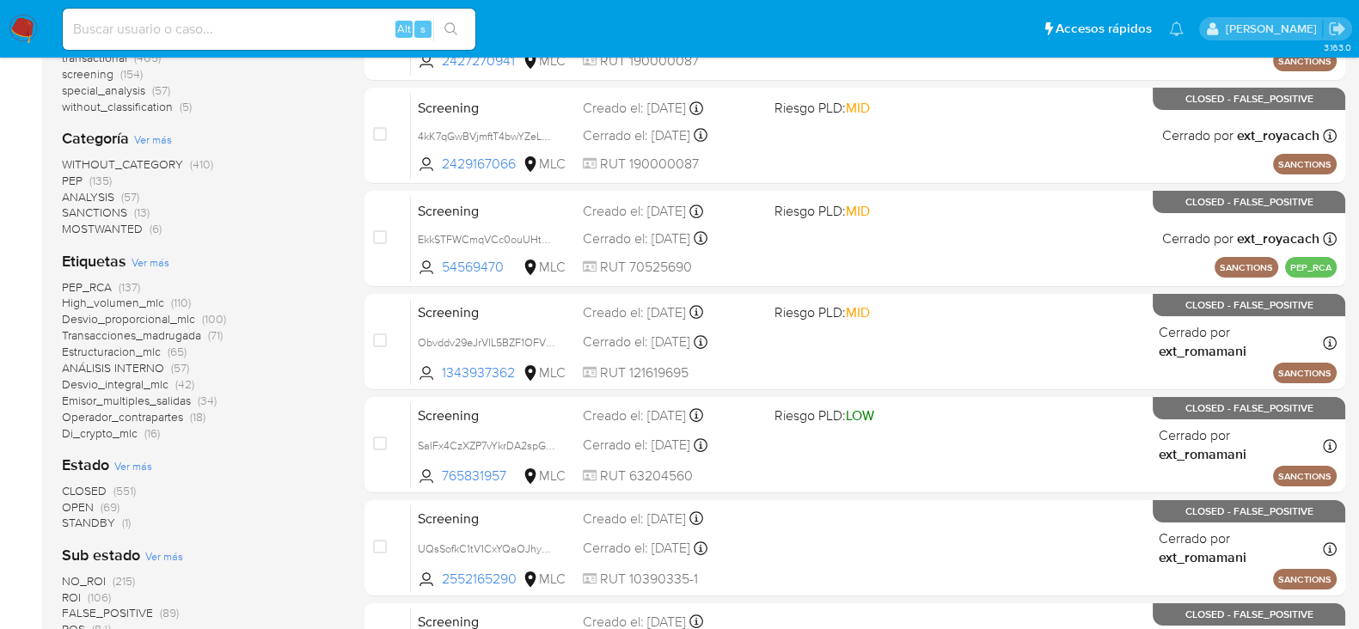
scroll to position [279, 0]
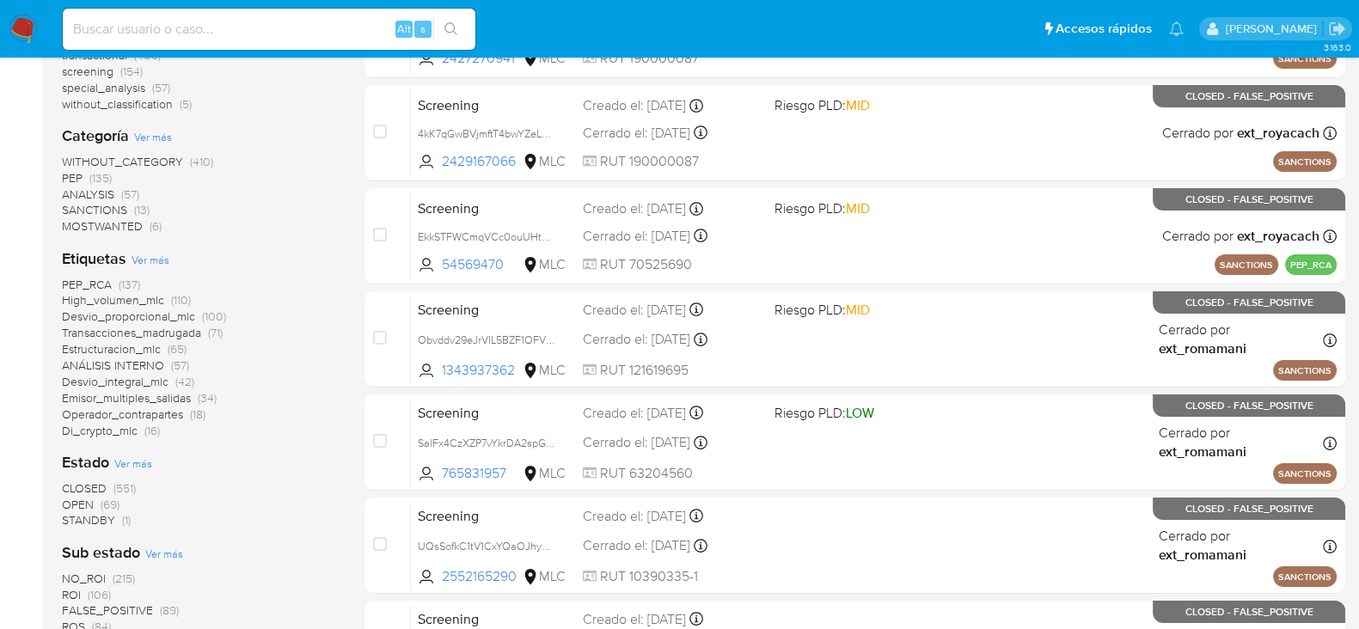
click at [77, 504] on span "OPEN" at bounding box center [78, 504] width 32 height 17
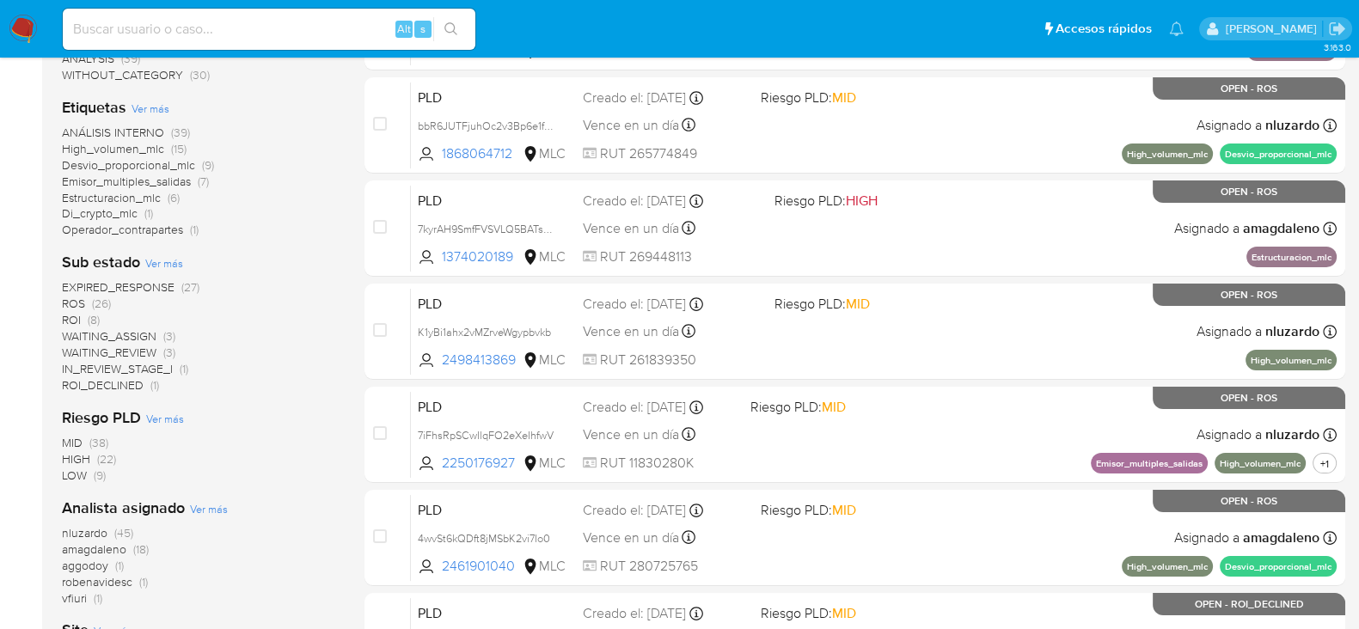
scroll to position [388, 0]
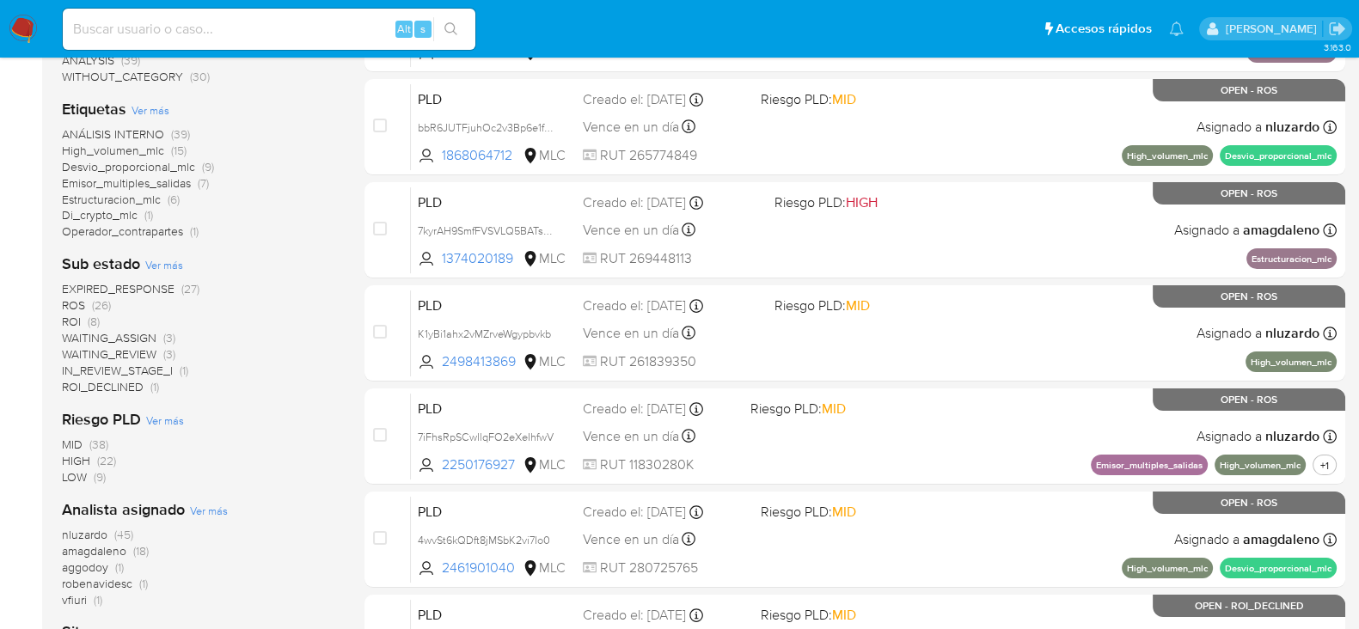
click at [103, 529] on span "nluzardo" at bounding box center [85, 534] width 46 height 17
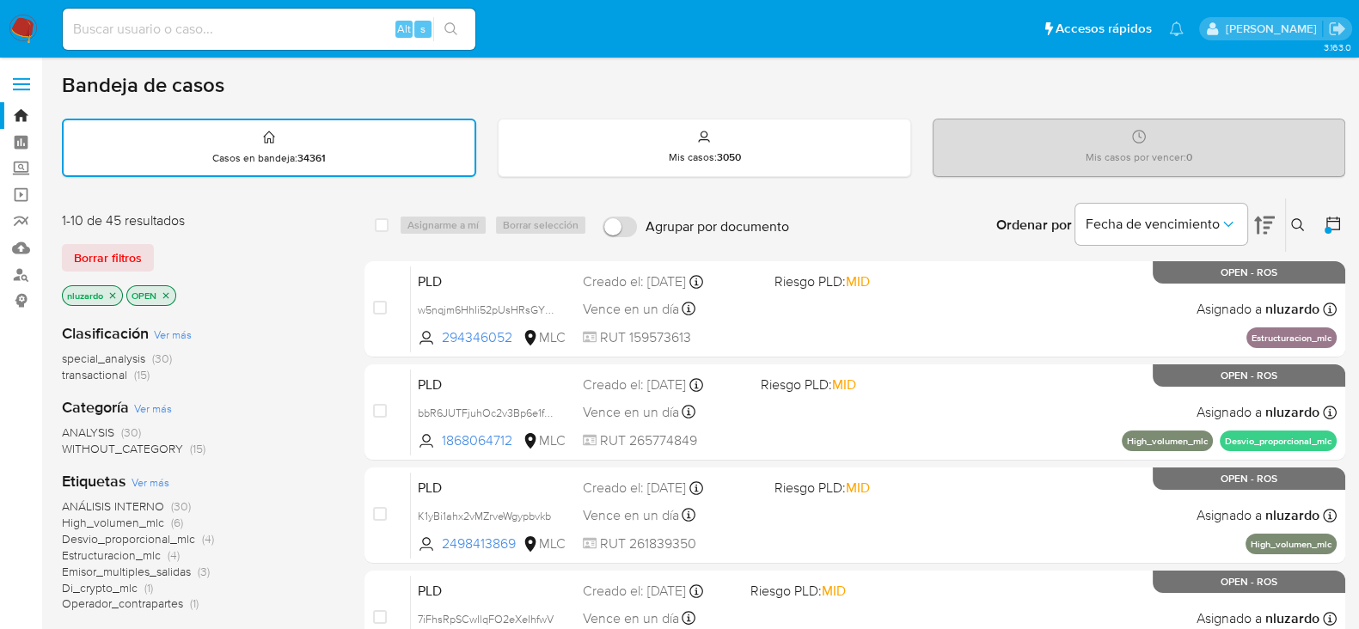
click at [29, 27] on img at bounding box center [23, 29] width 29 height 29
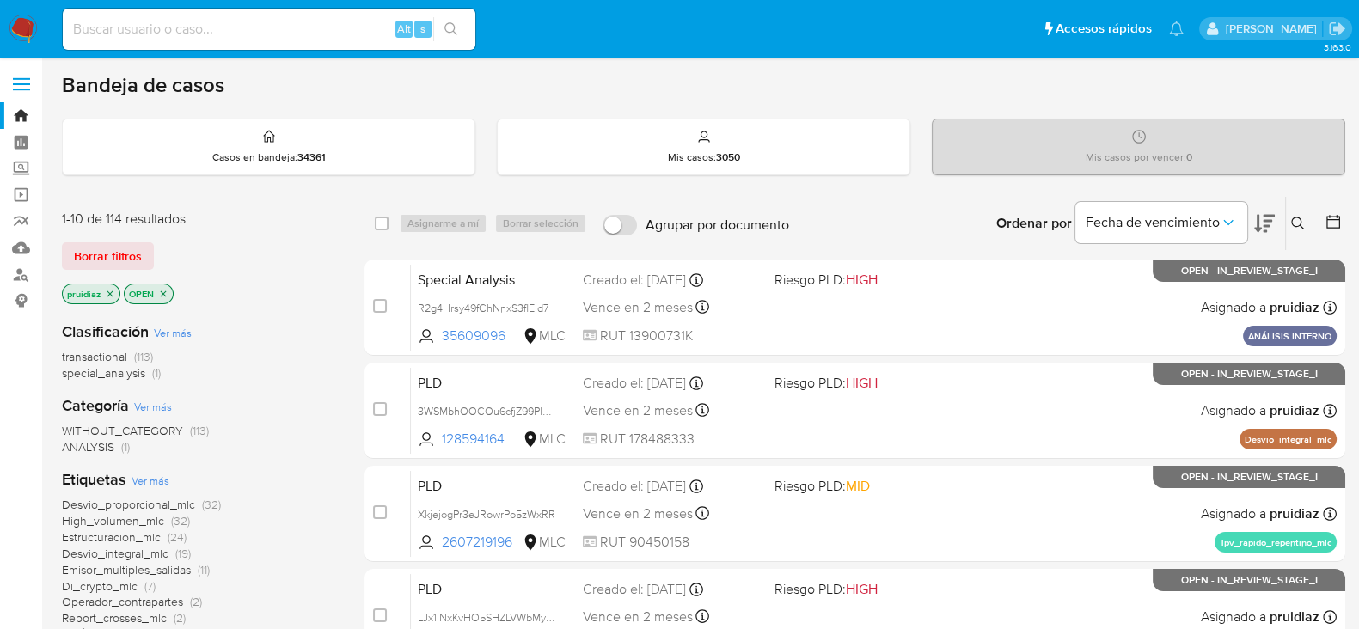
click at [26, 21] on img at bounding box center [23, 29] width 29 height 29
click at [1260, 215] on icon at bounding box center [1264, 223] width 21 height 21
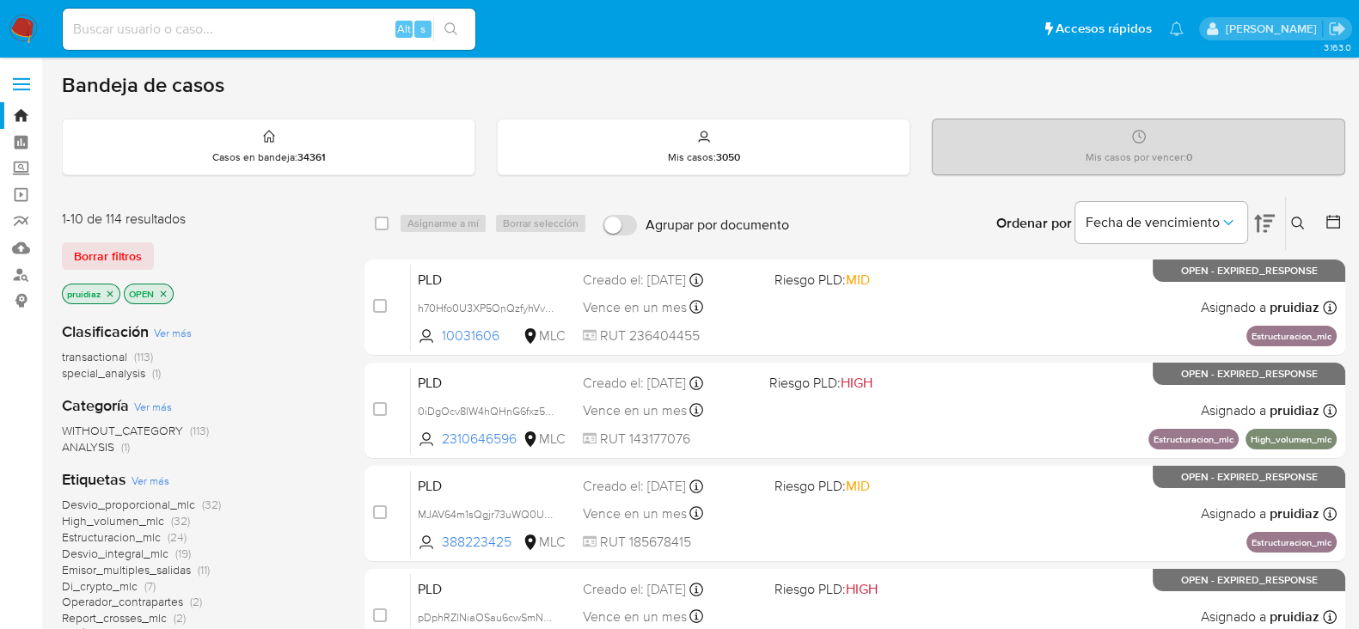
click at [26, 19] on img at bounding box center [23, 29] width 29 height 29
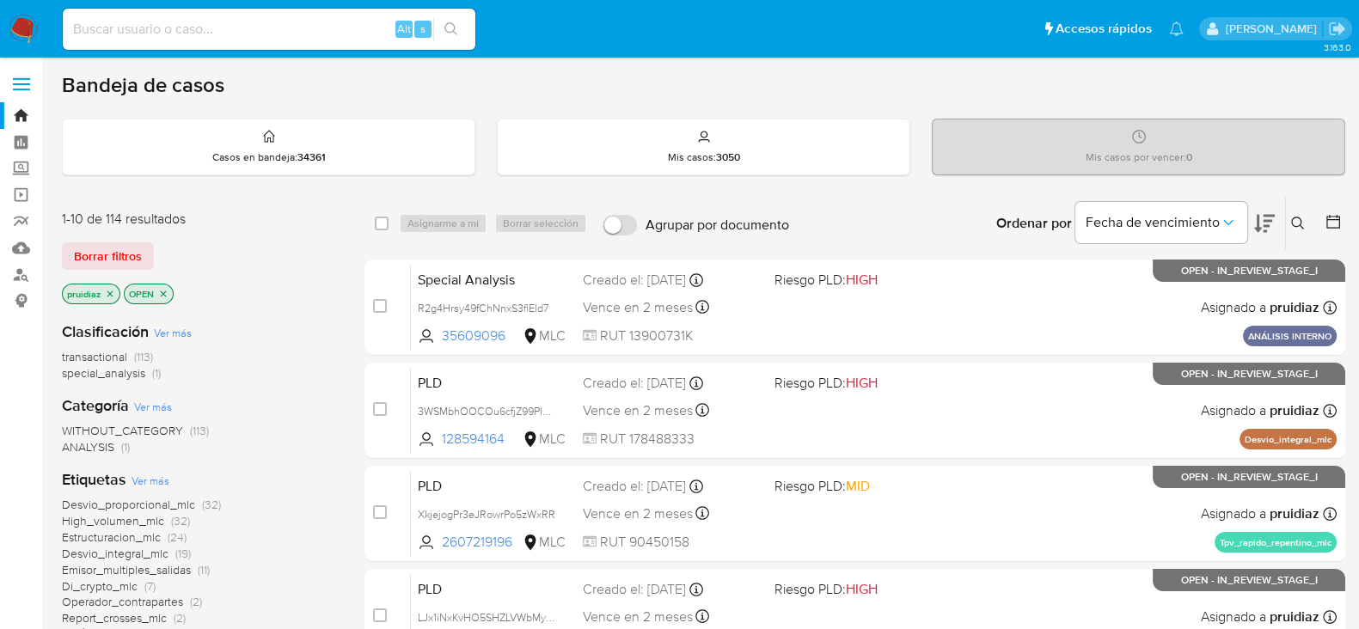
click at [1265, 238] on button at bounding box center [1264, 223] width 21 height 53
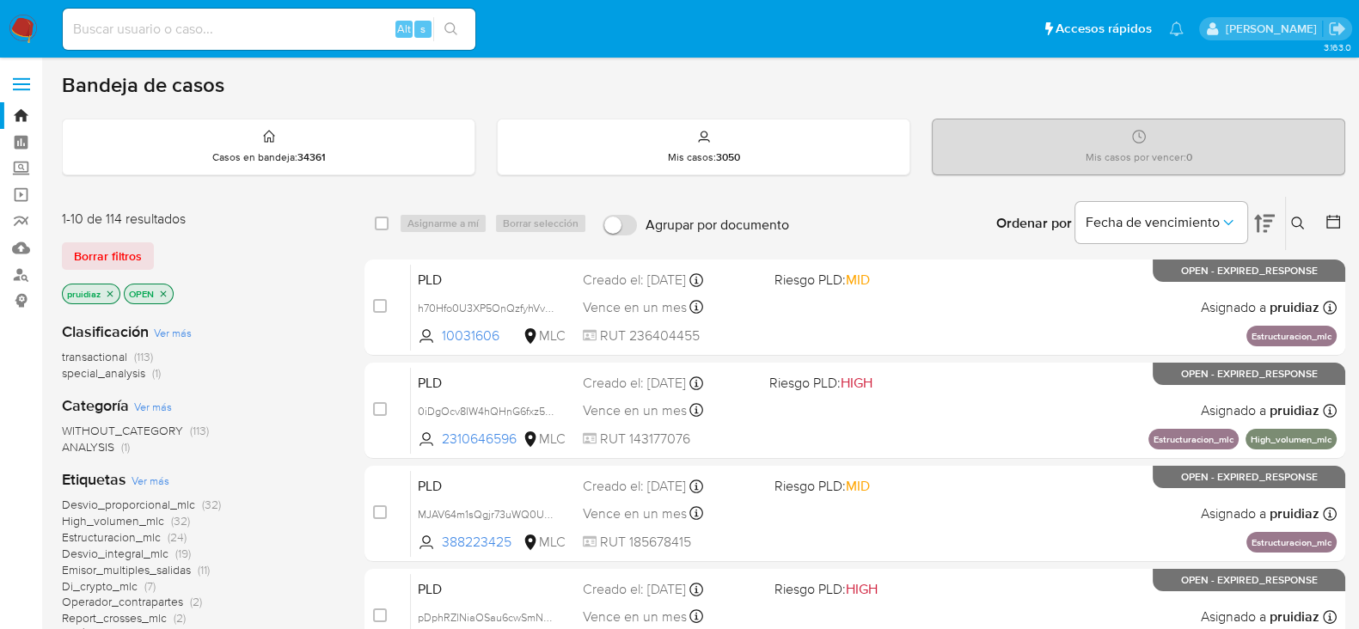
click at [263, 253] on div "Borrar filtros" at bounding box center [199, 256] width 275 height 28
click at [21, 19] on img at bounding box center [23, 29] width 29 height 29
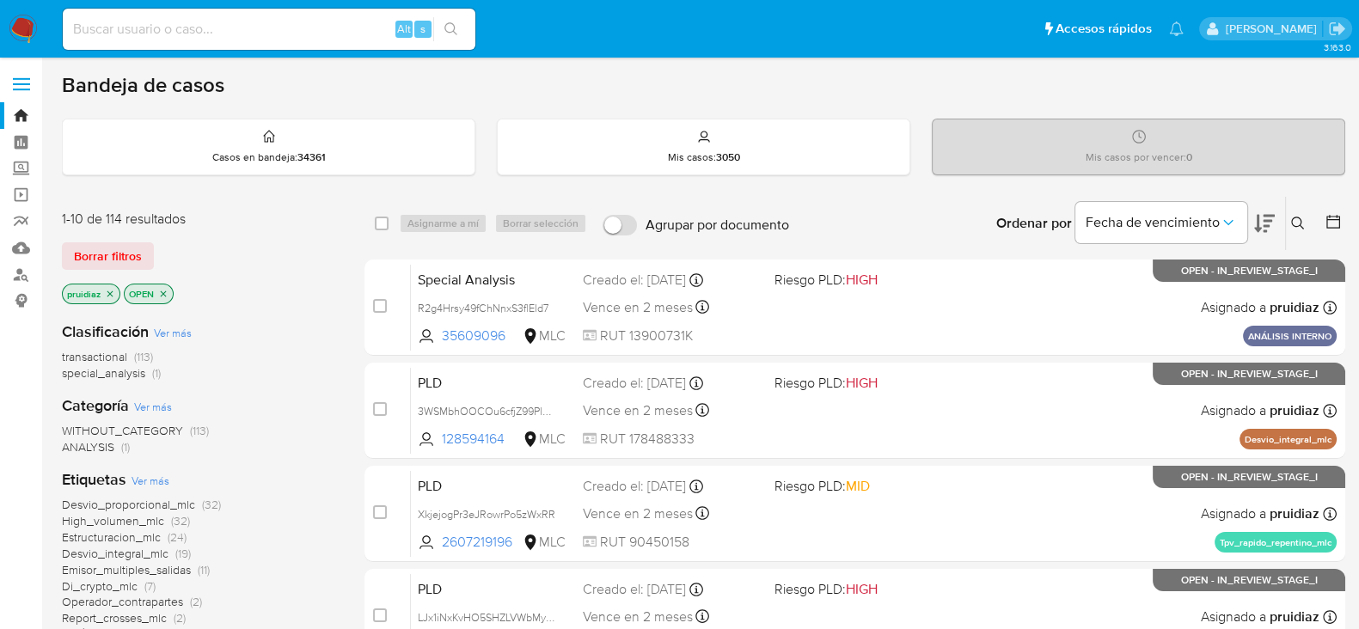
click at [1271, 221] on icon at bounding box center [1264, 224] width 21 height 18
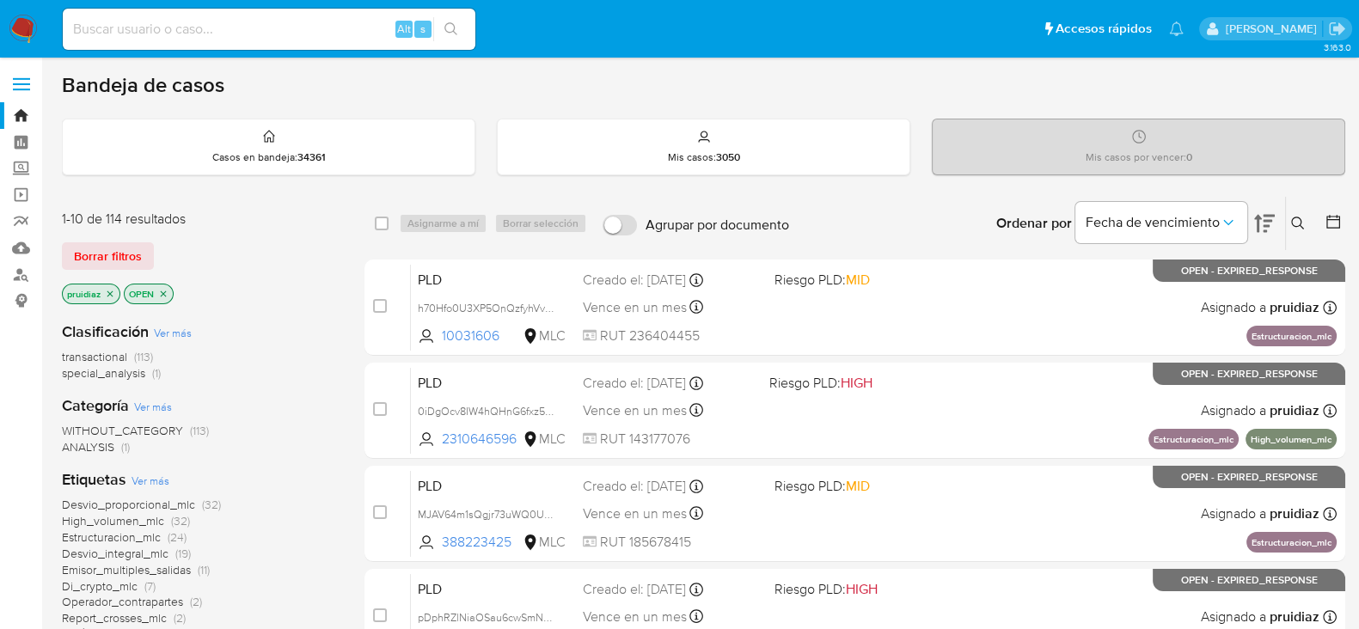
click at [867, 74] on div "Bandeja de casos" at bounding box center [703, 85] width 1283 height 26
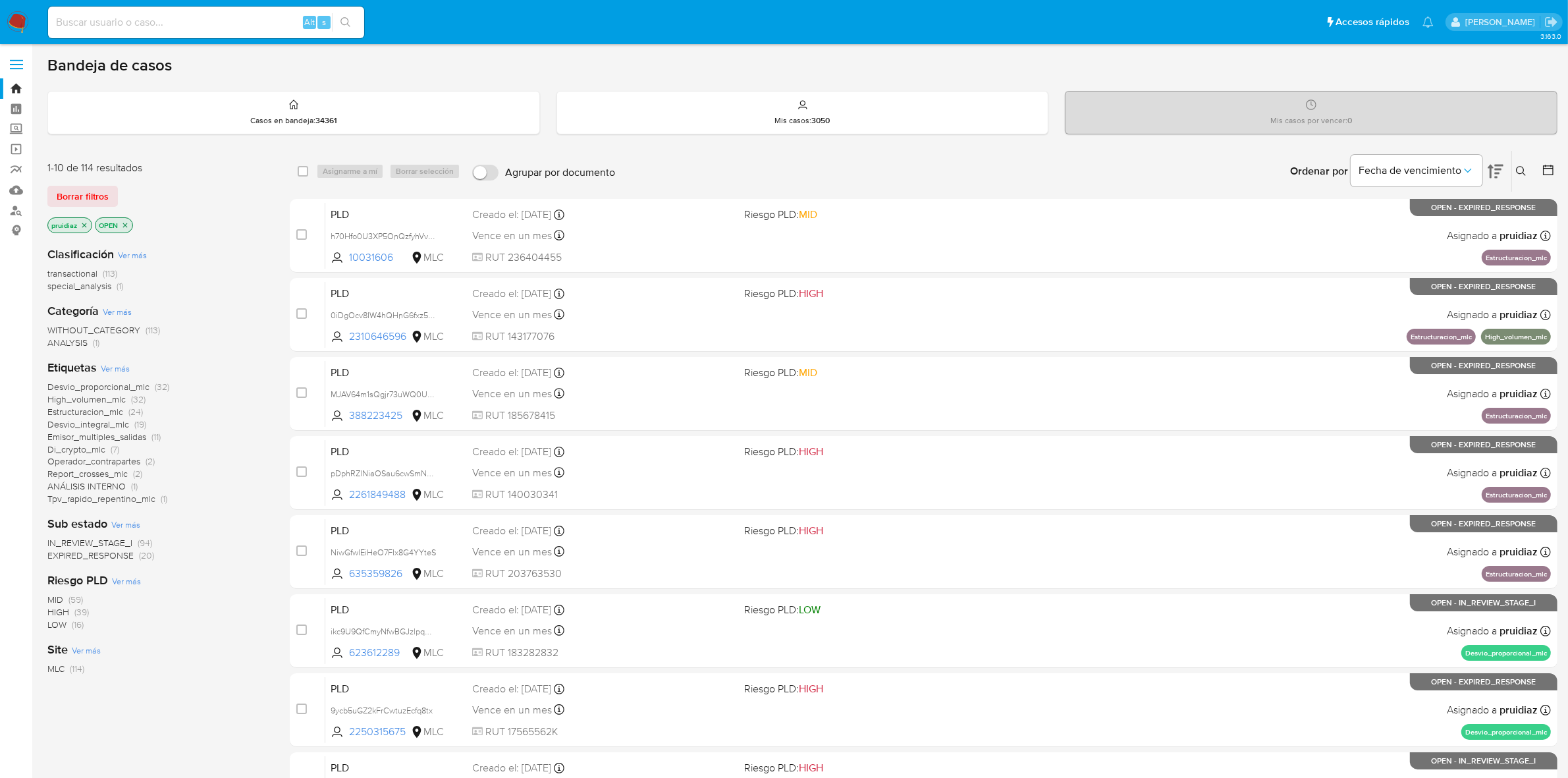
click at [20, 18] on img at bounding box center [18, 22] width 22 height 22
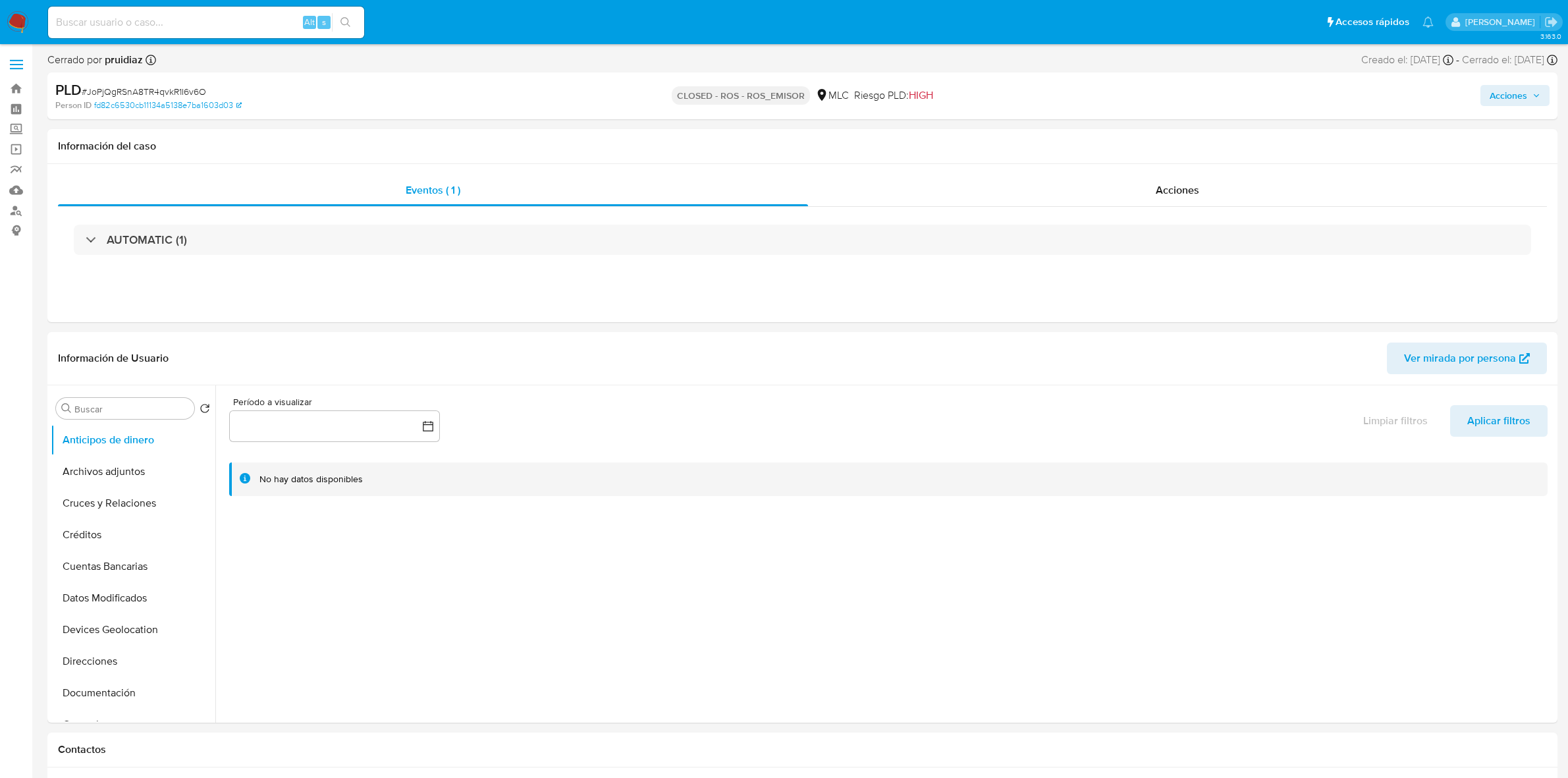
select select "10"
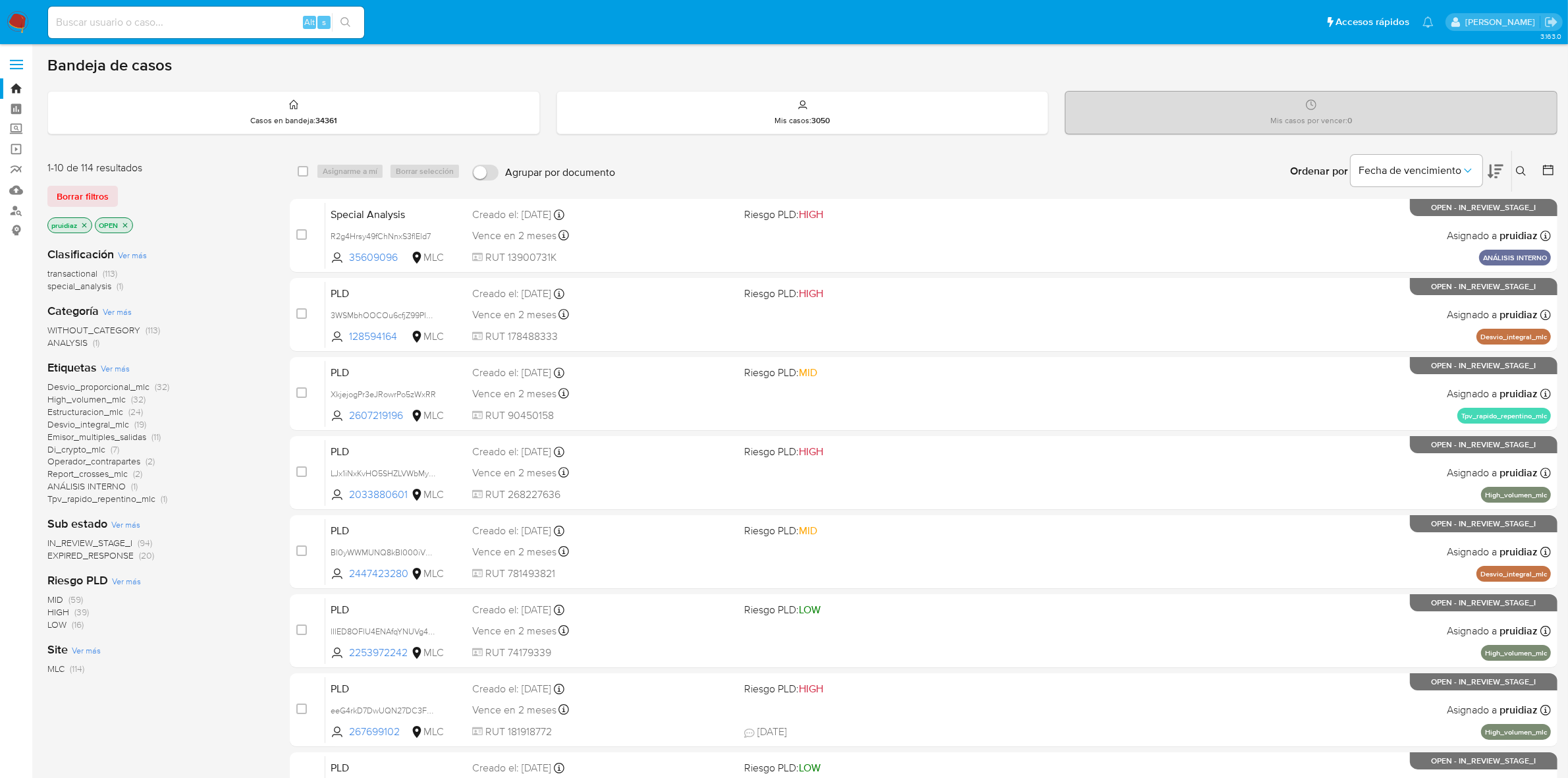
click at [1496, 166] on icon at bounding box center [1495, 172] width 16 height 14
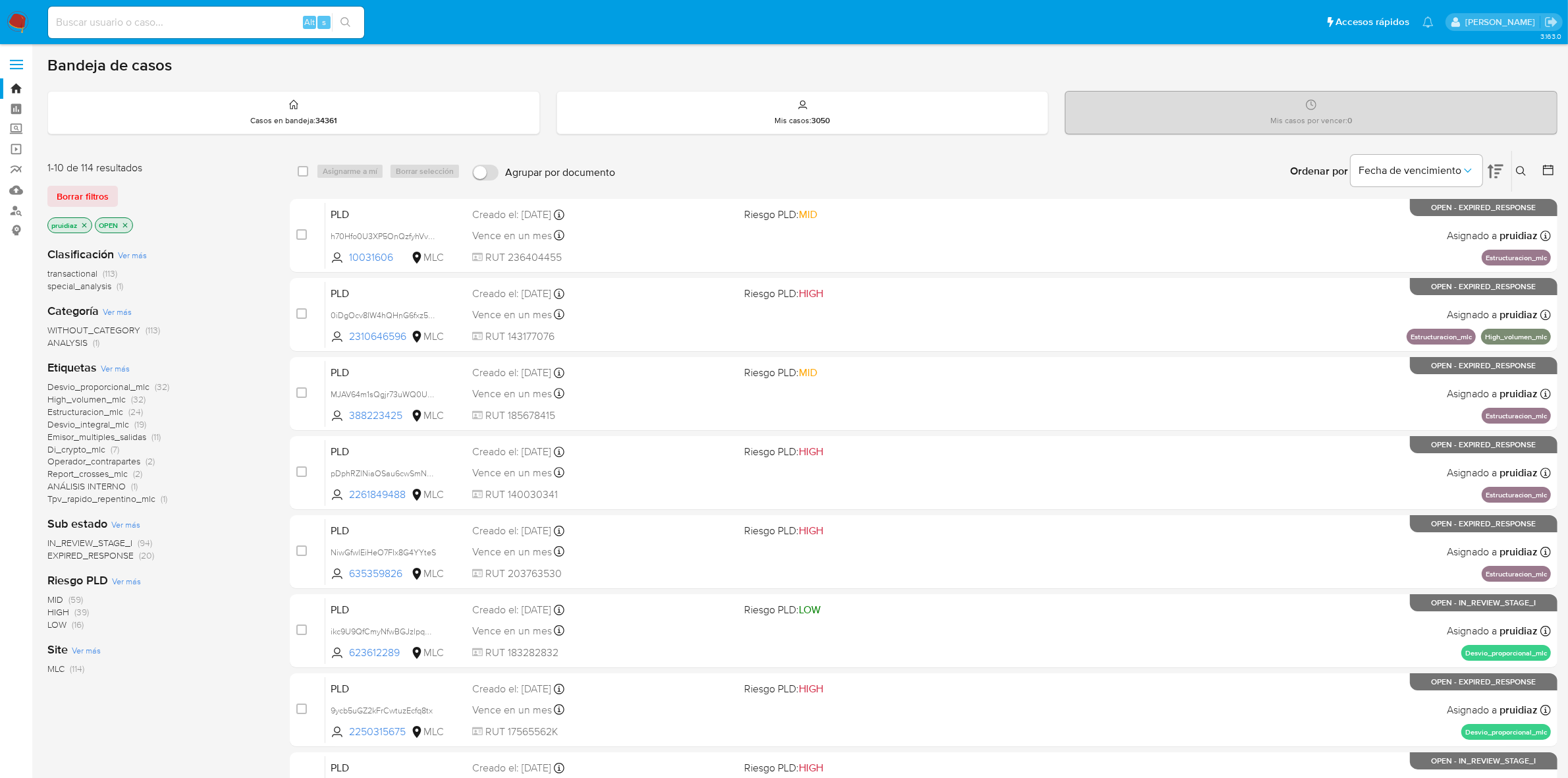
click at [21, 25] on img at bounding box center [18, 22] width 22 height 22
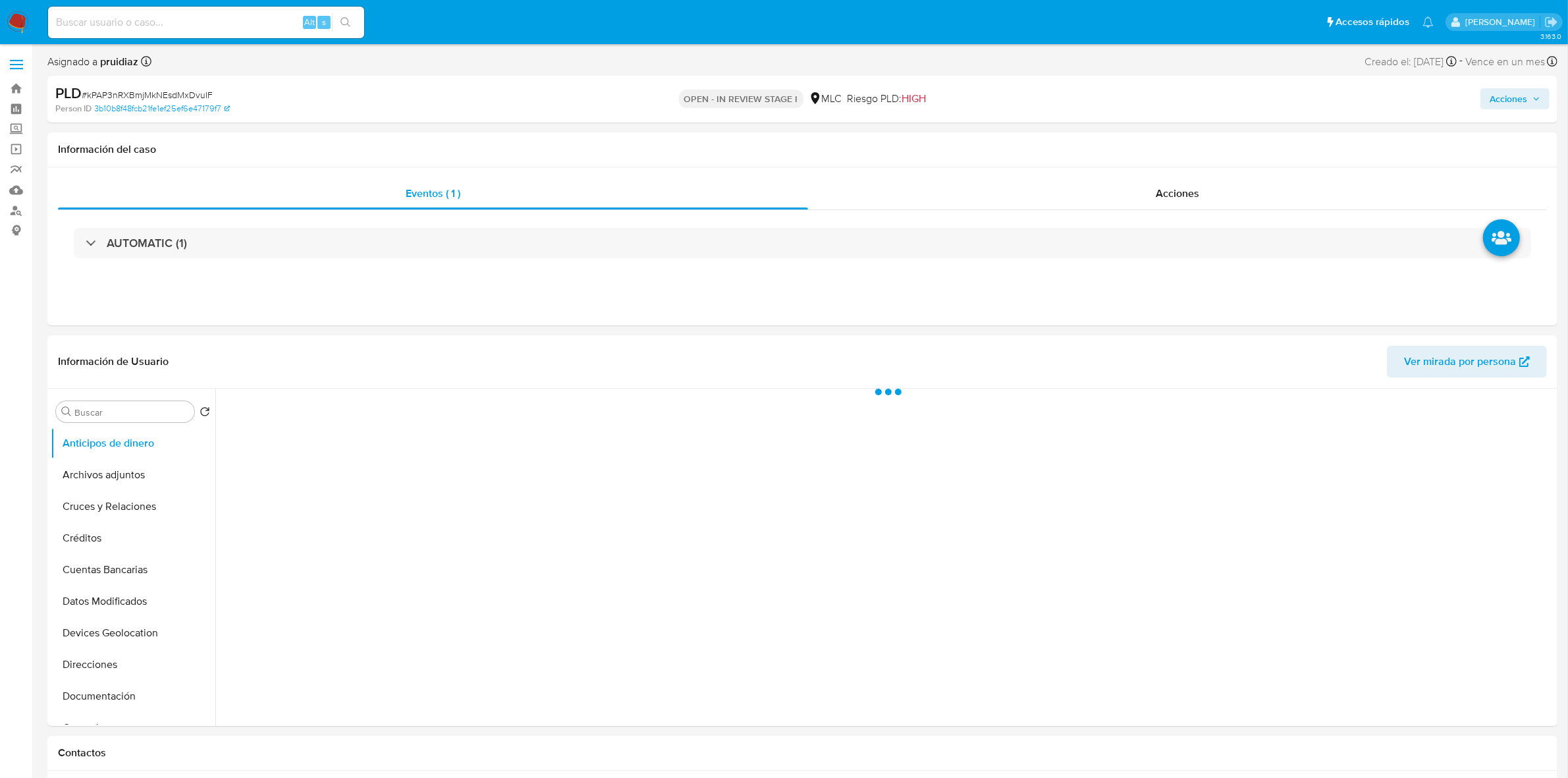
select select "10"
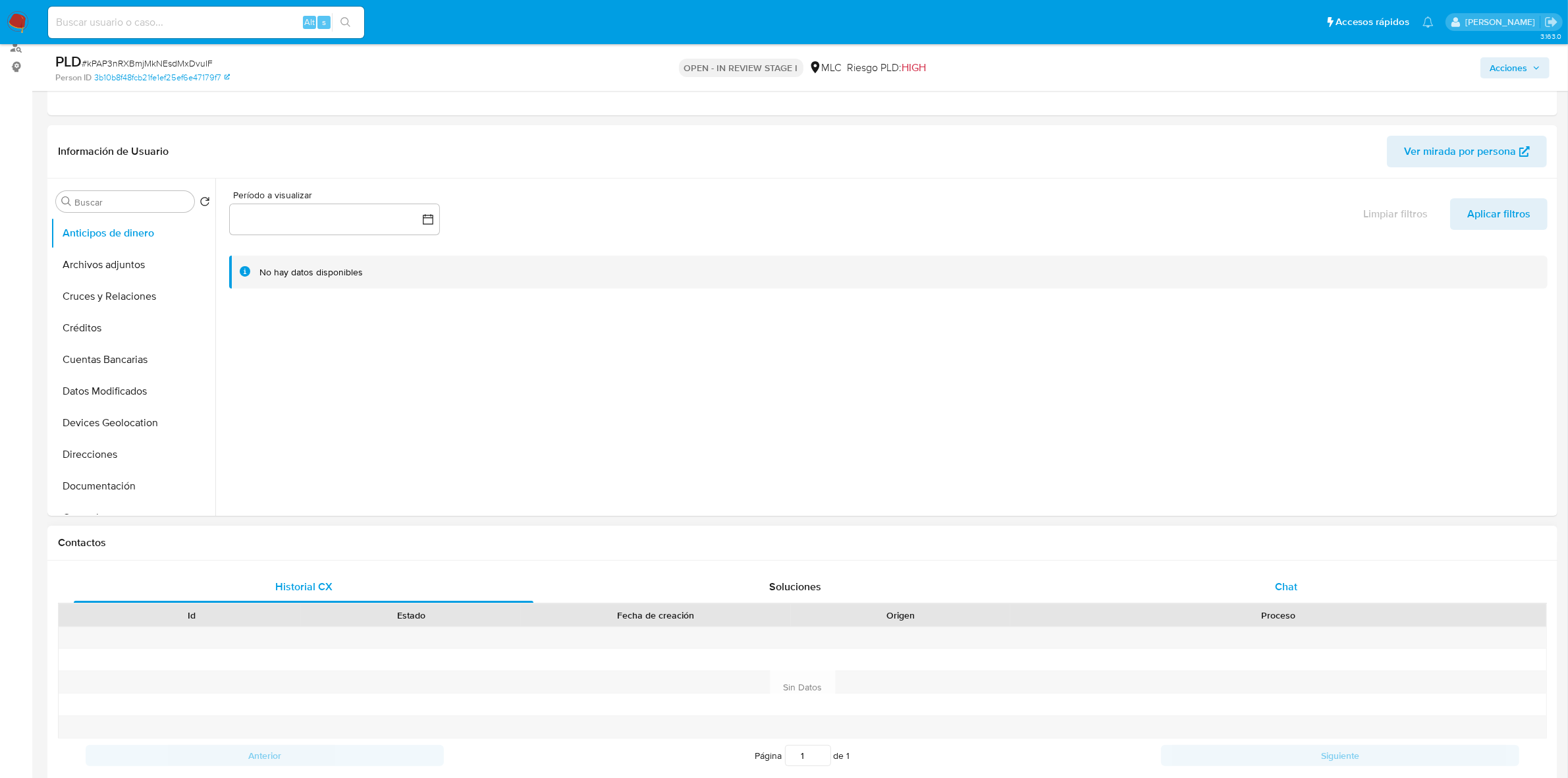
scroll to position [165, 0]
click at [1281, 590] on span "Chat" at bounding box center [1286, 586] width 22 height 15
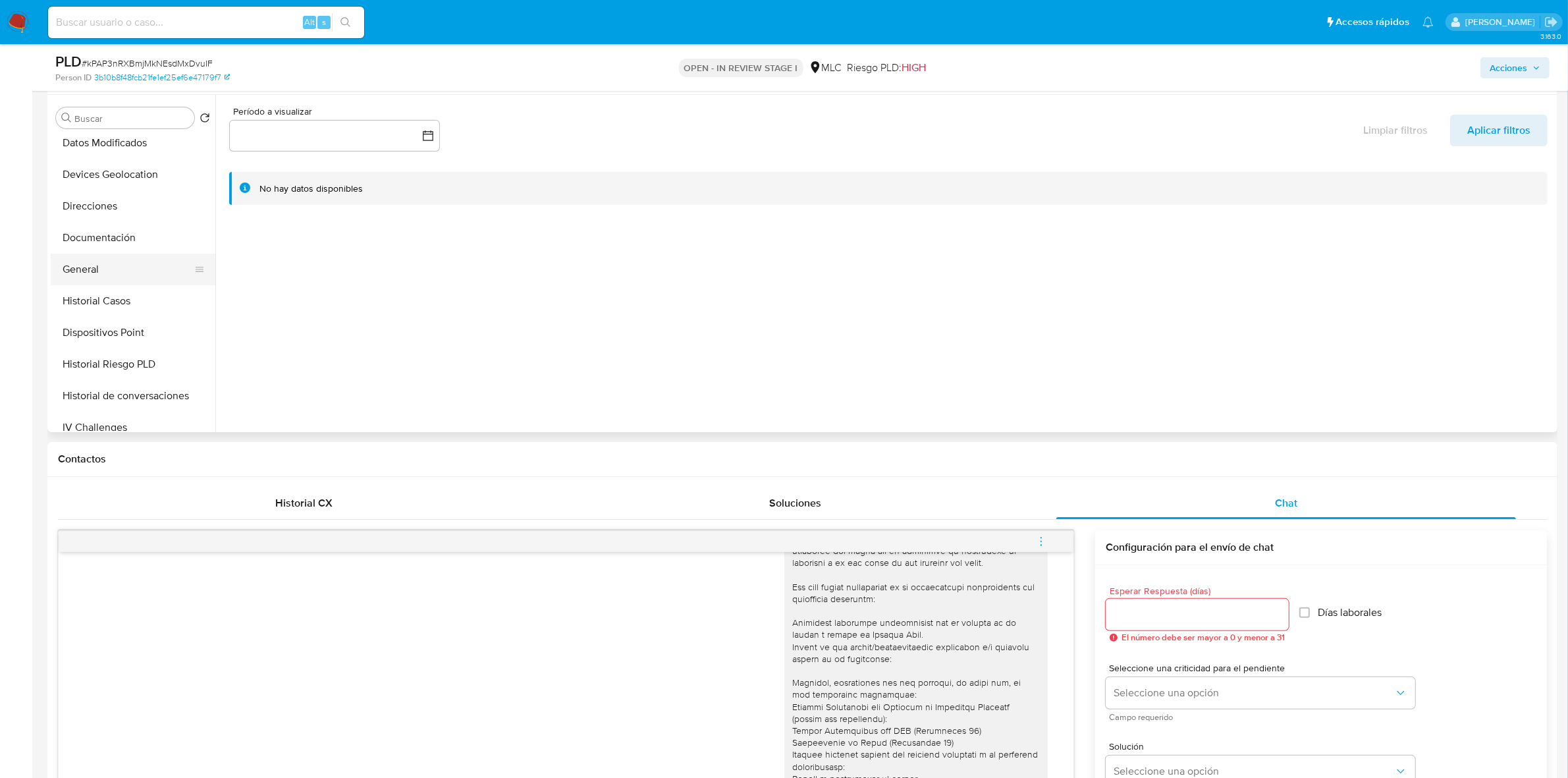
click at [97, 274] on button "General" at bounding box center [127, 269] width 154 height 31
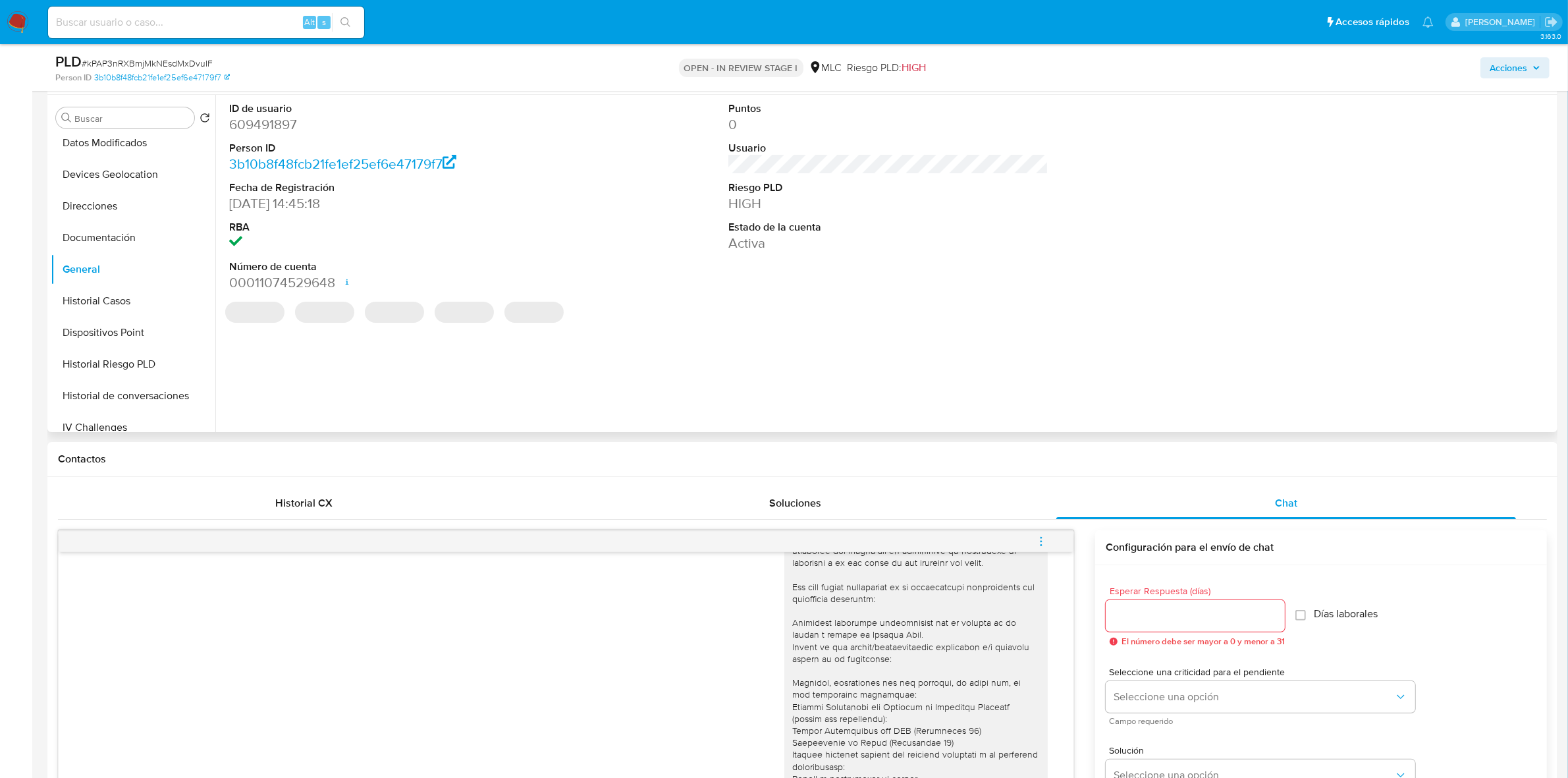
click at [277, 129] on dd "609491897" at bounding box center [389, 124] width 320 height 18
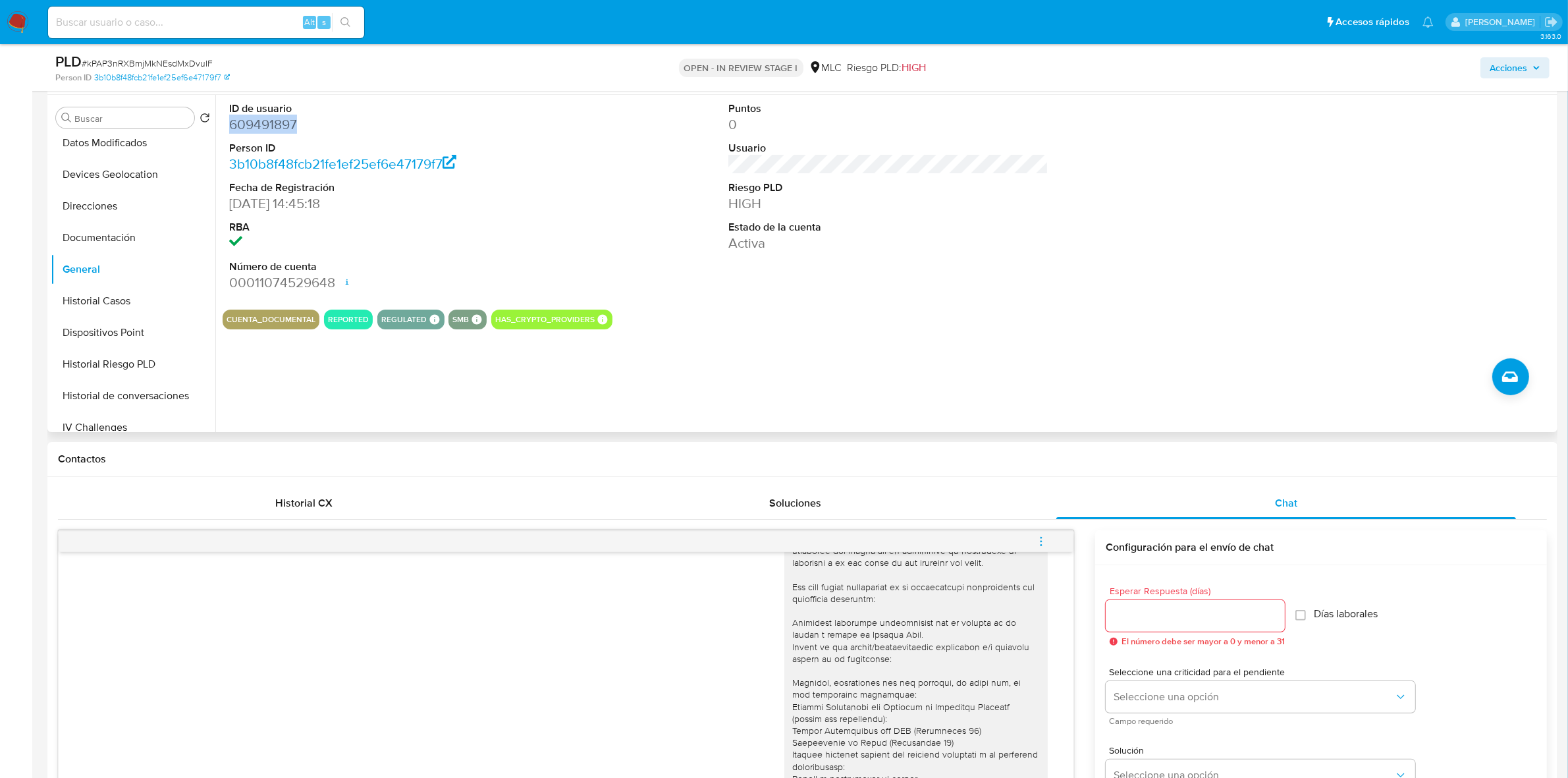
copy dd "609491897"
click at [280, 123] on dd "609491897" at bounding box center [389, 124] width 320 height 18
click at [290, 113] on dt "ID de usuario" at bounding box center [389, 108] width 320 height 15
click at [288, 115] on dd "609491897" at bounding box center [389, 124] width 320 height 18
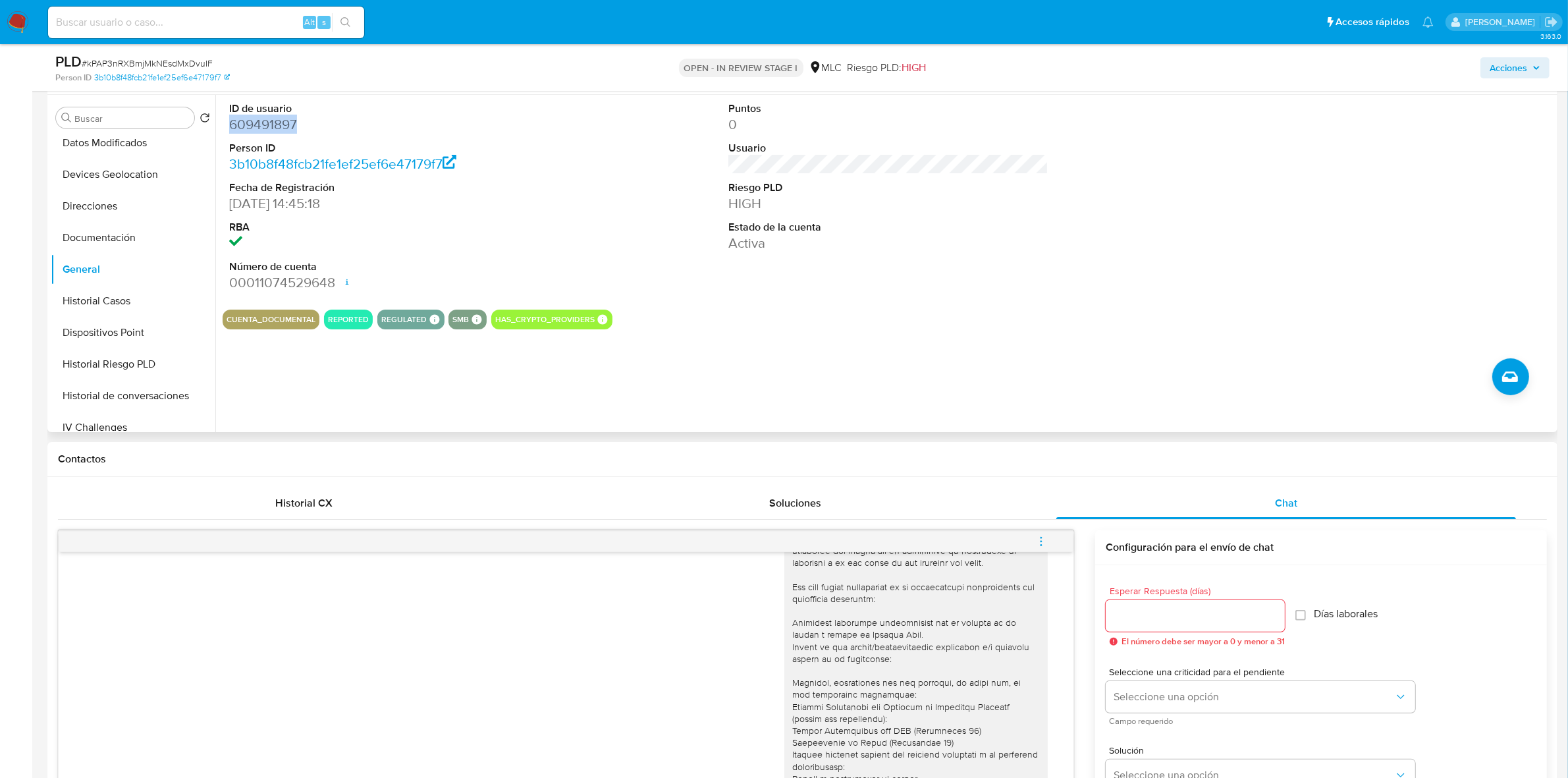
copy dd "609491897"
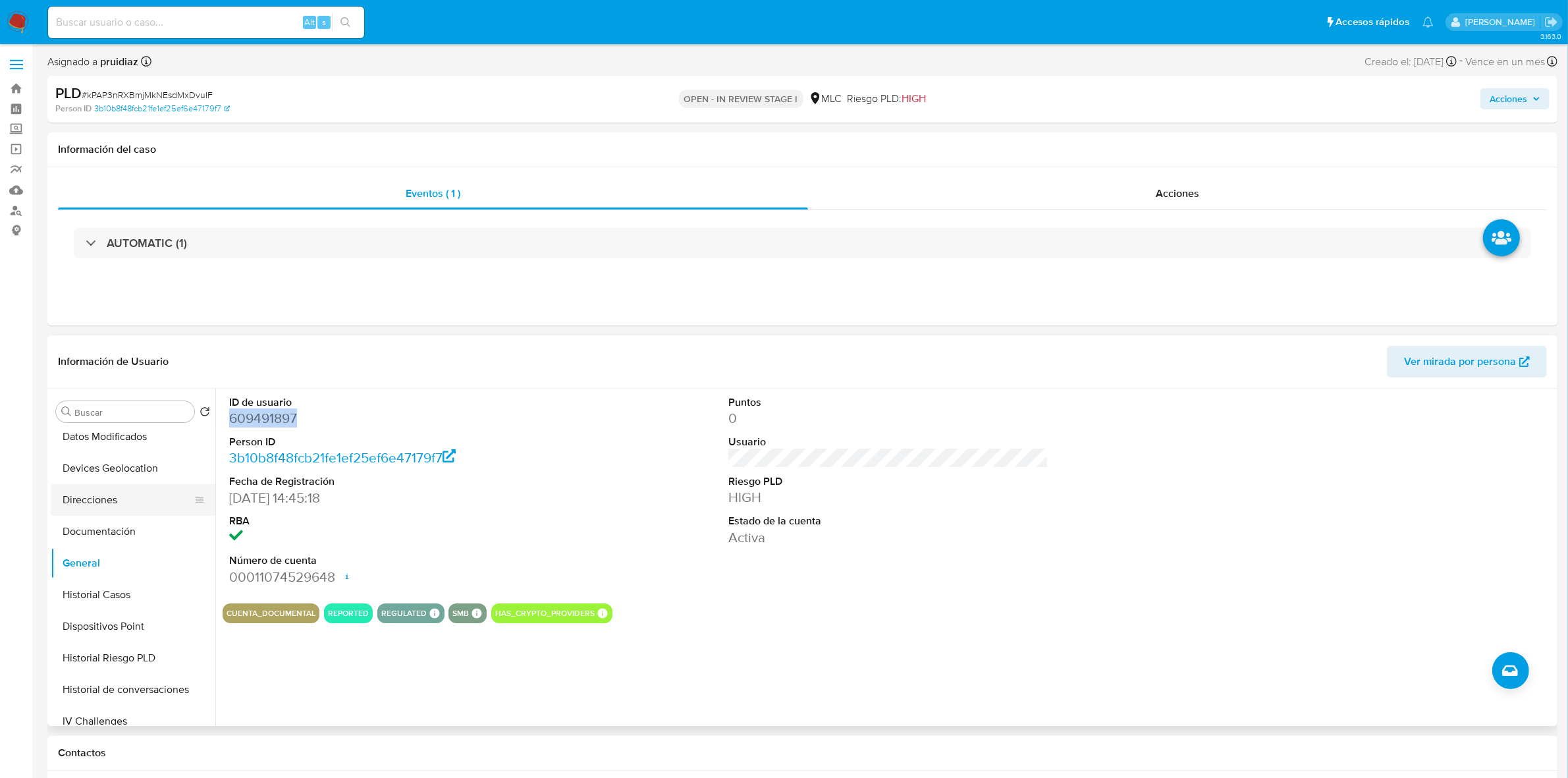
scroll to position [0, 0]
click at [87, 475] on button "Archivos adjuntos" at bounding box center [127, 474] width 154 height 31
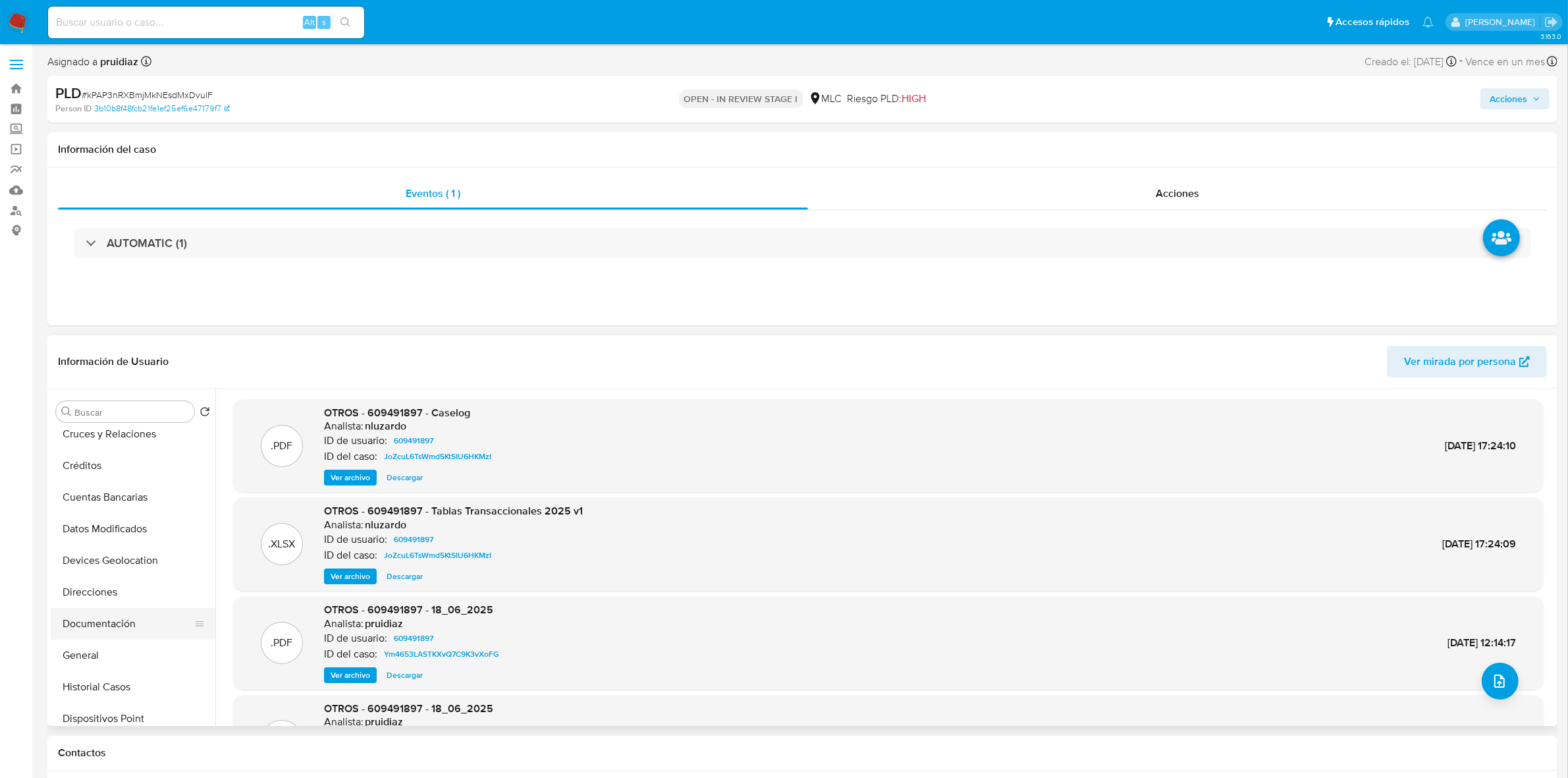
scroll to position [165, 0]
click at [114, 592] on button "Historial Casos" at bounding box center [127, 594] width 154 height 31
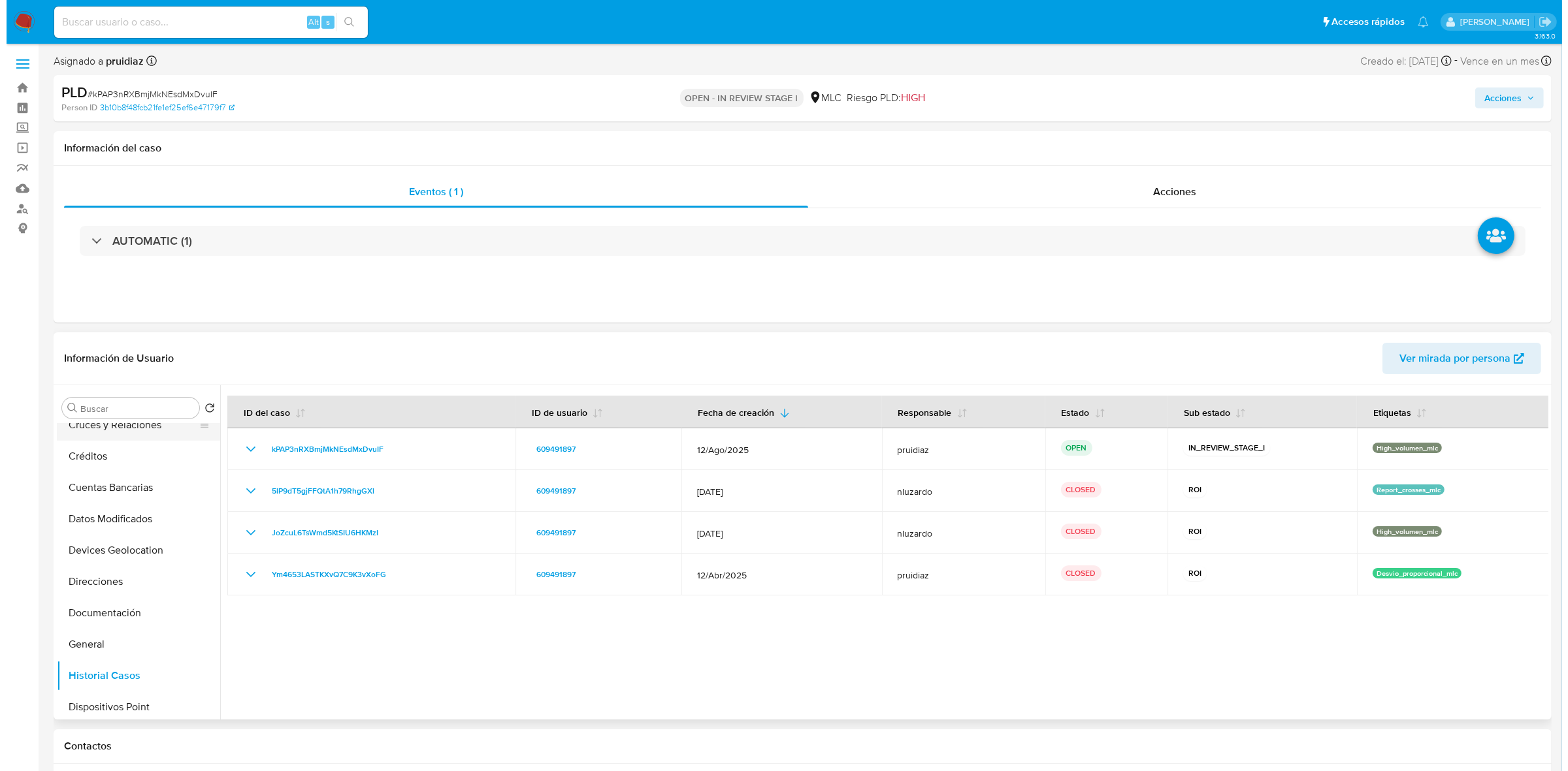
scroll to position [0, 0]
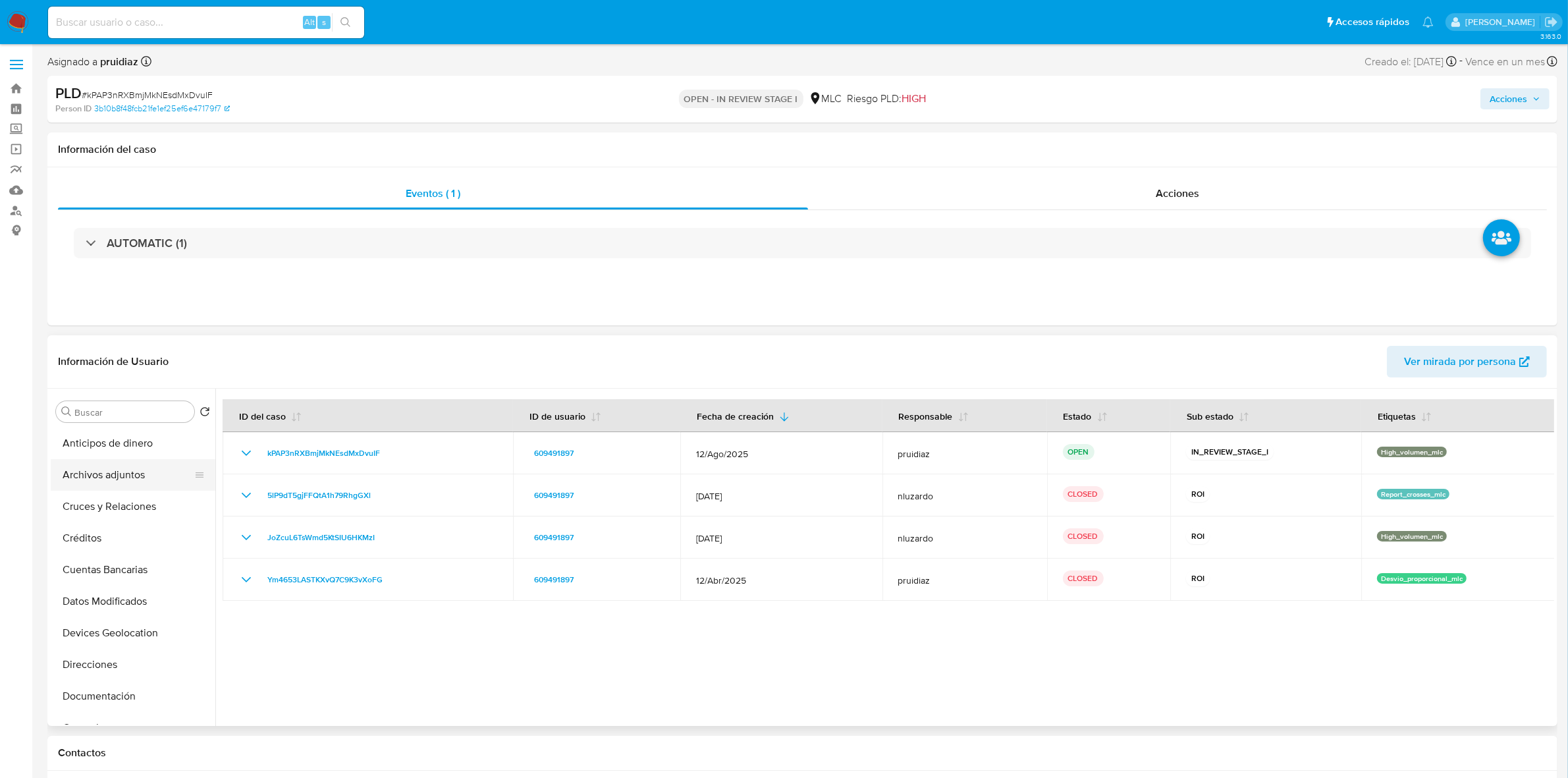
click at [113, 481] on button "Archivos adjuntos" at bounding box center [127, 474] width 154 height 31
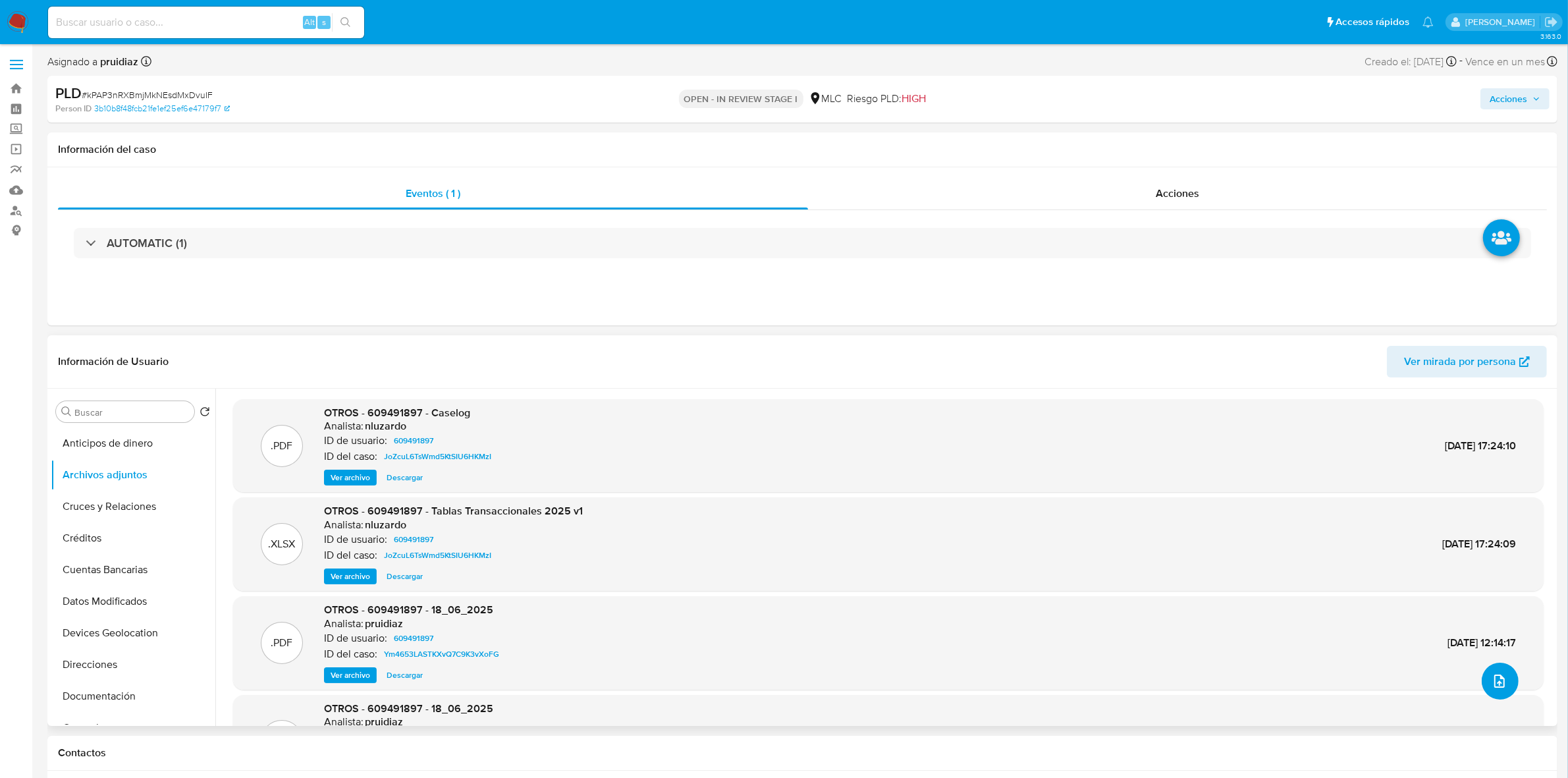
click at [1499, 686] on icon "upload-file" at bounding box center [1500, 681] width 11 height 13
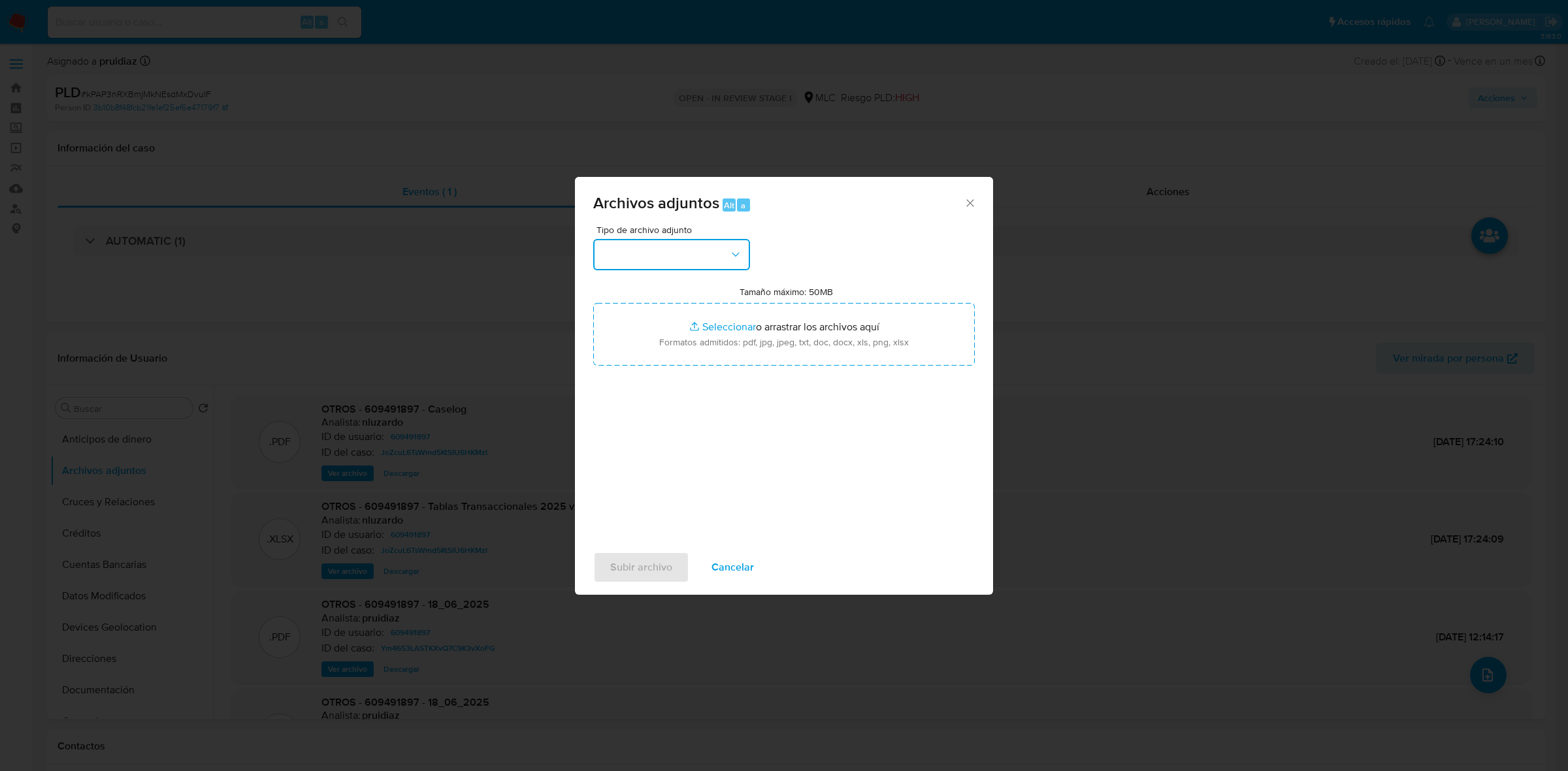
click at [704, 257] on button "button" at bounding box center [671, 254] width 157 height 31
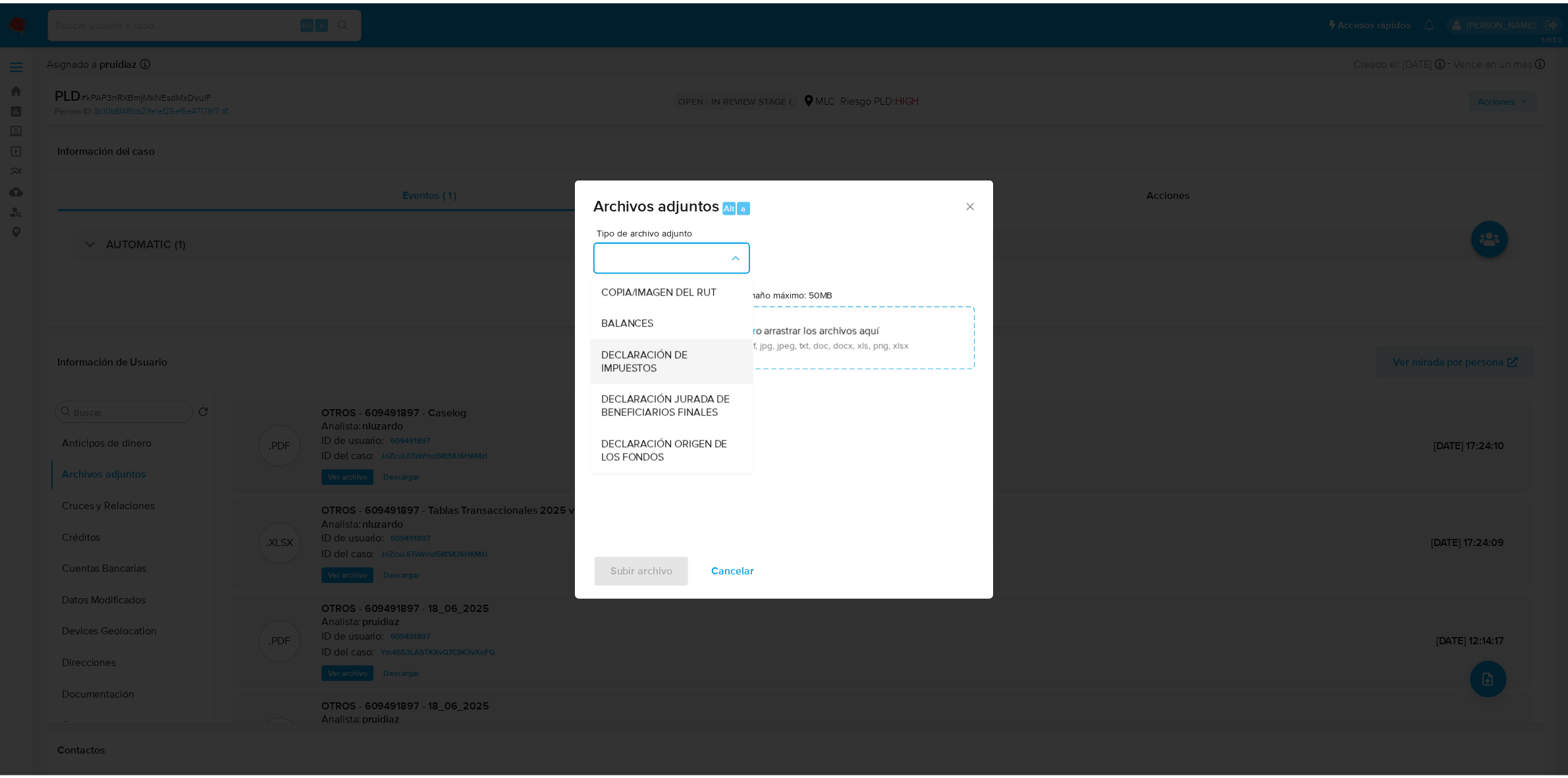
scroll to position [218, 0]
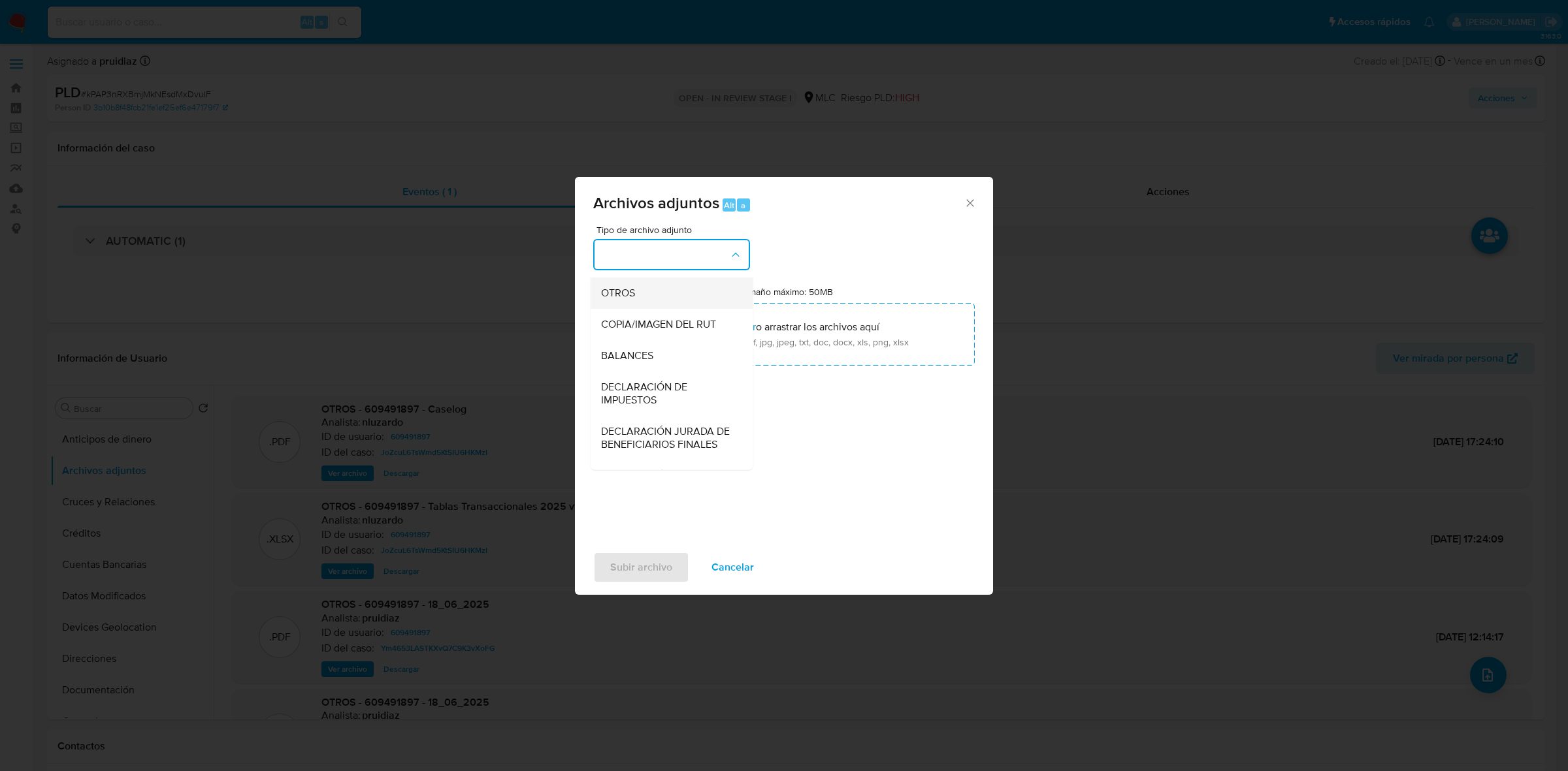
click at [622, 299] on span "OTROS" at bounding box center [618, 292] width 34 height 13
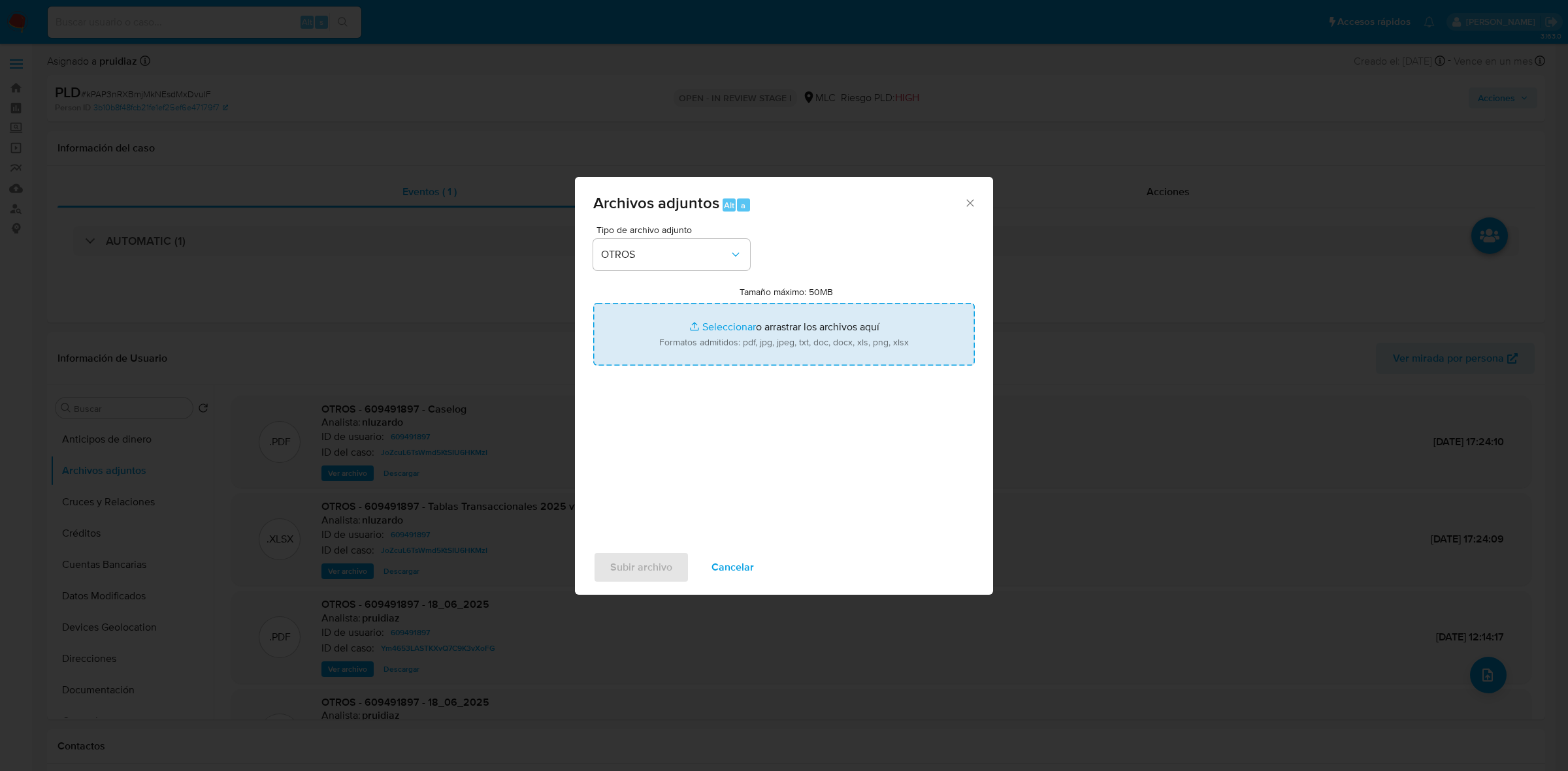
click at [752, 324] on input "Tamaño máximo: 50MB Seleccionar archivos" at bounding box center [784, 334] width 382 height 63
type input "C:\fakepath\609491897 - 30_09_2025 (1).xlsx"
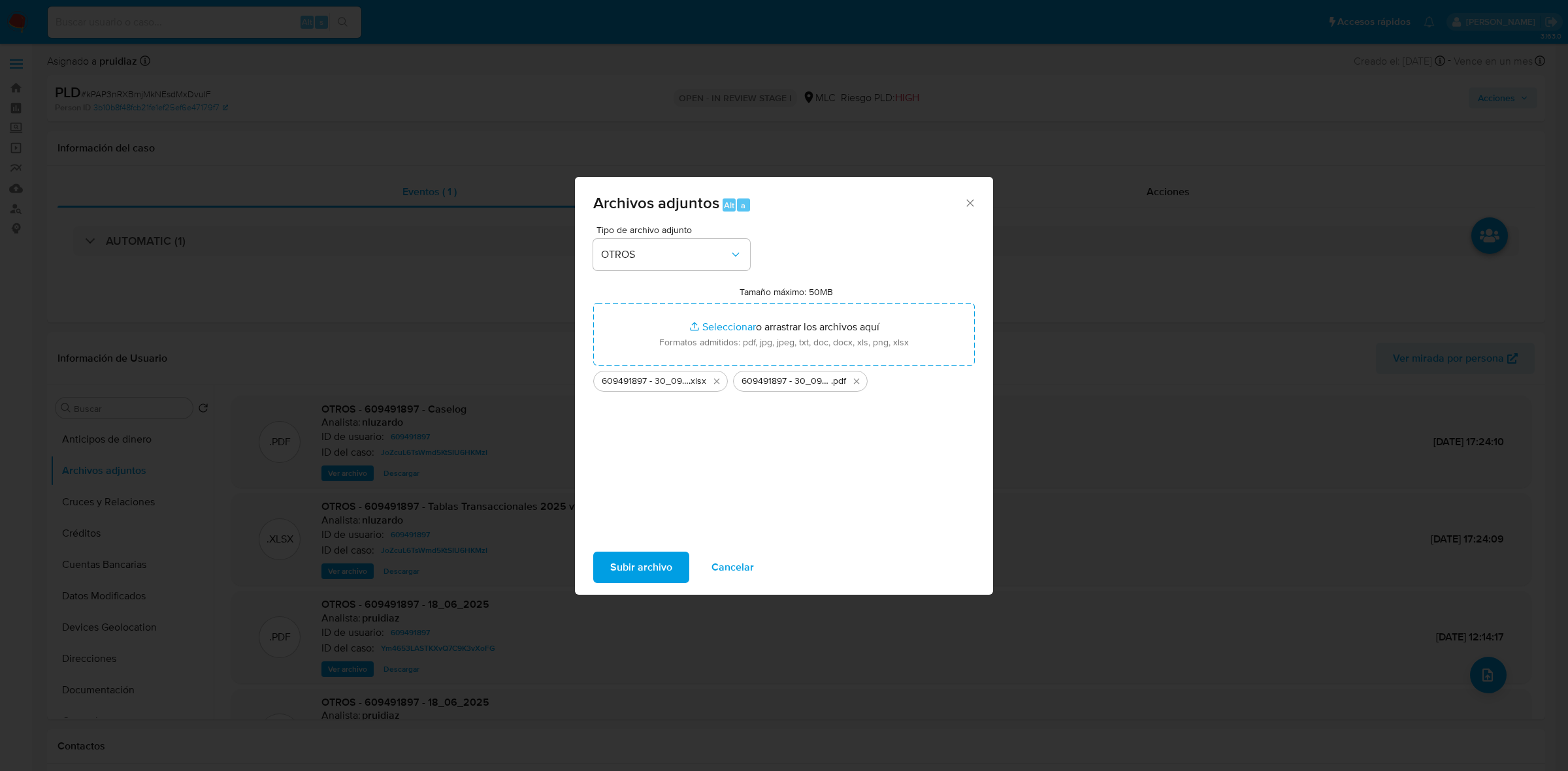
click at [657, 572] on span "Subir archivo" at bounding box center [641, 567] width 62 height 29
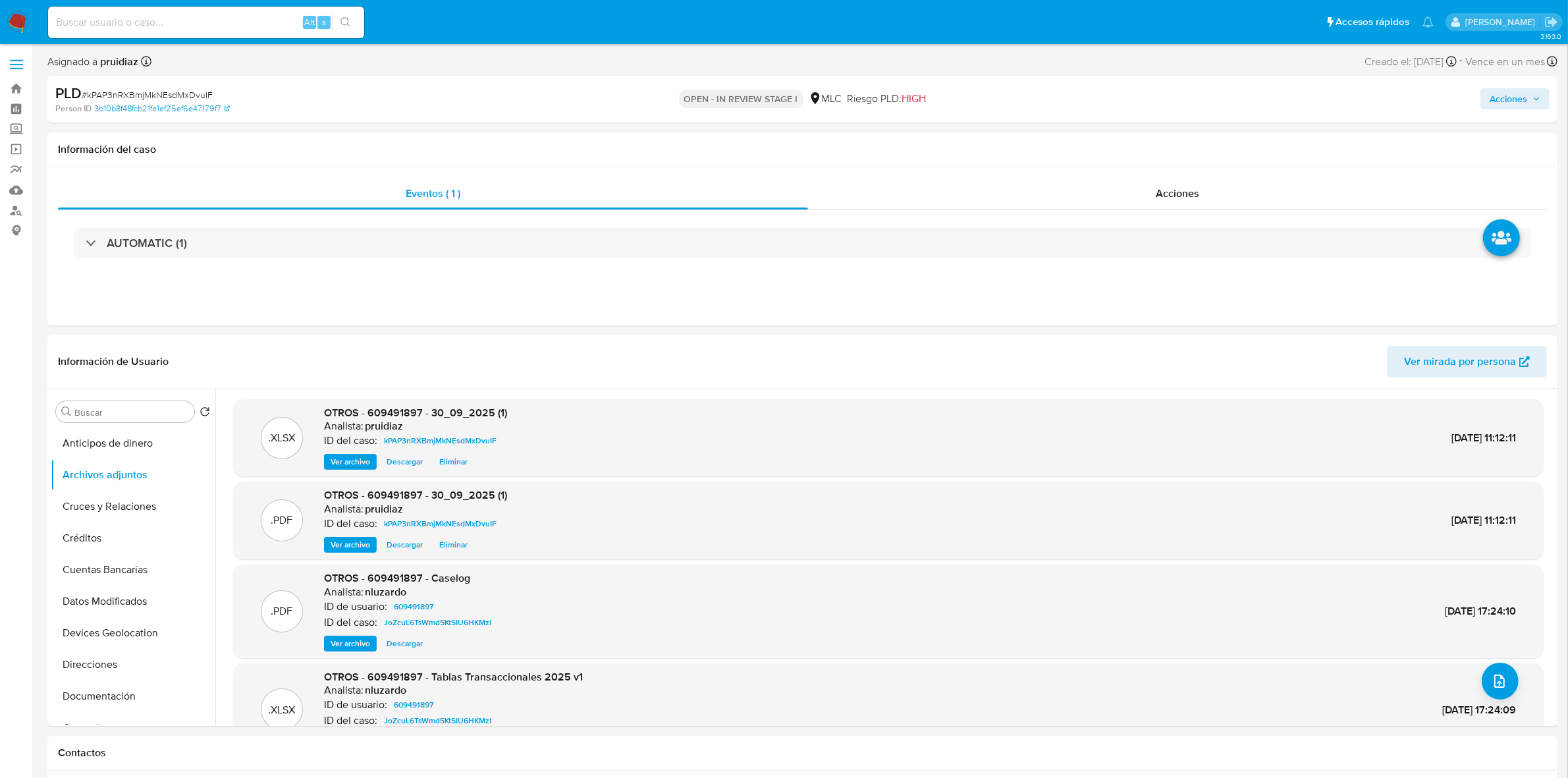
click at [1506, 100] on span "Acciones" at bounding box center [1508, 99] width 38 height 21
click at [1125, 153] on div "Resolución del caso Alt r" at bounding box center [1156, 141] width 126 height 34
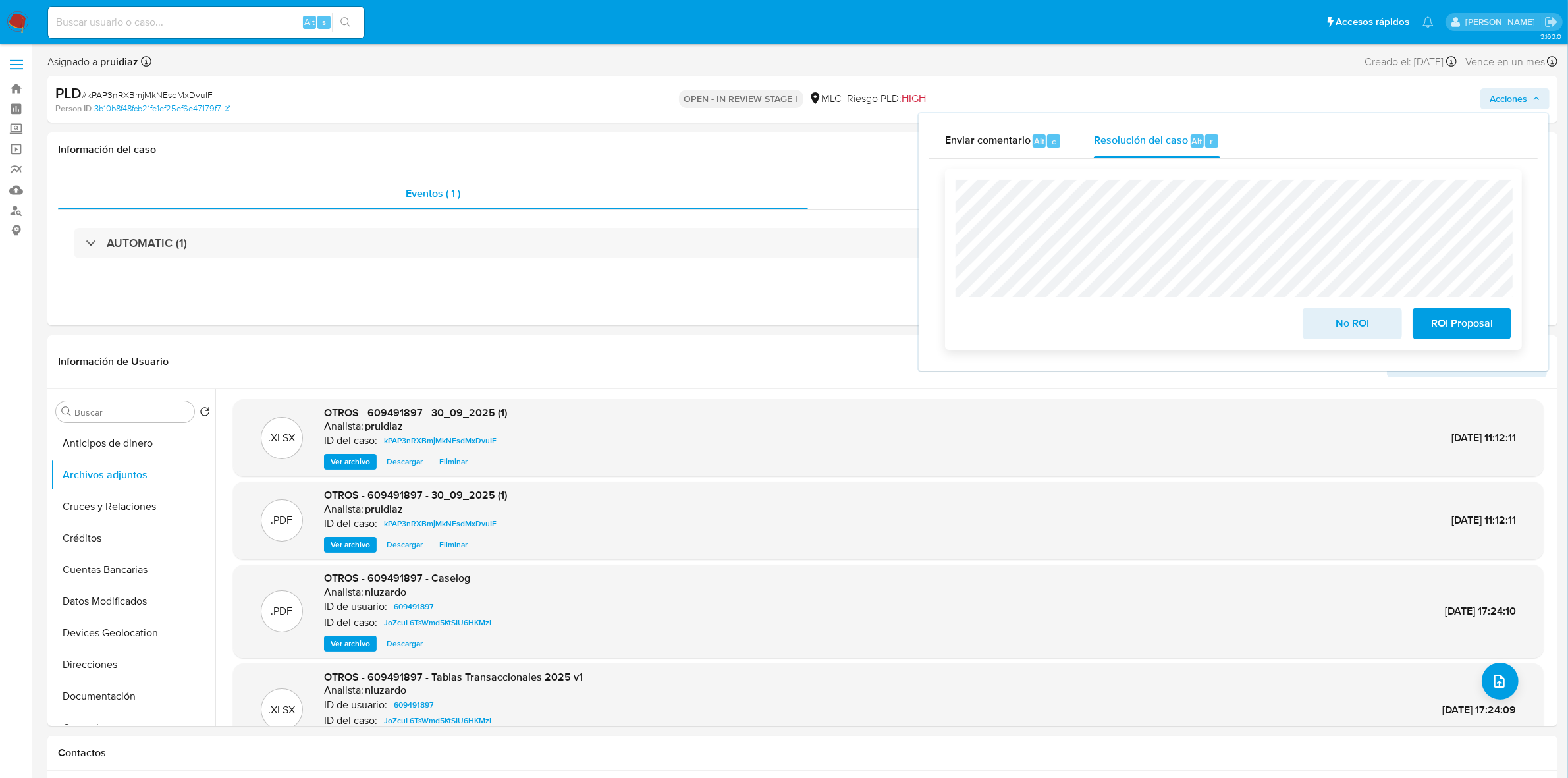
click at [1445, 336] on span "ROI Proposal" at bounding box center [1462, 323] width 64 height 29
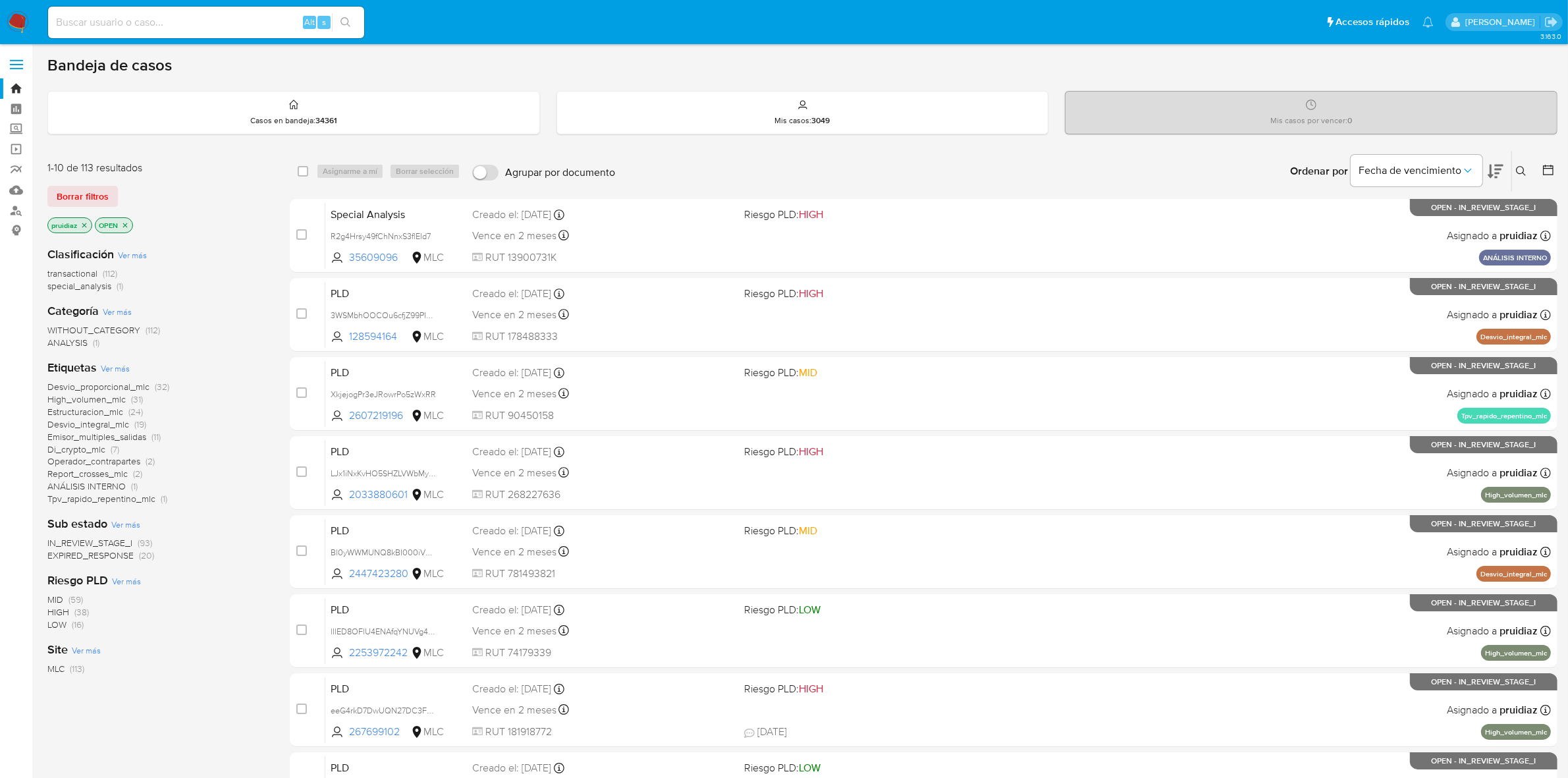
click at [18, 21] on img at bounding box center [18, 22] width 22 height 22
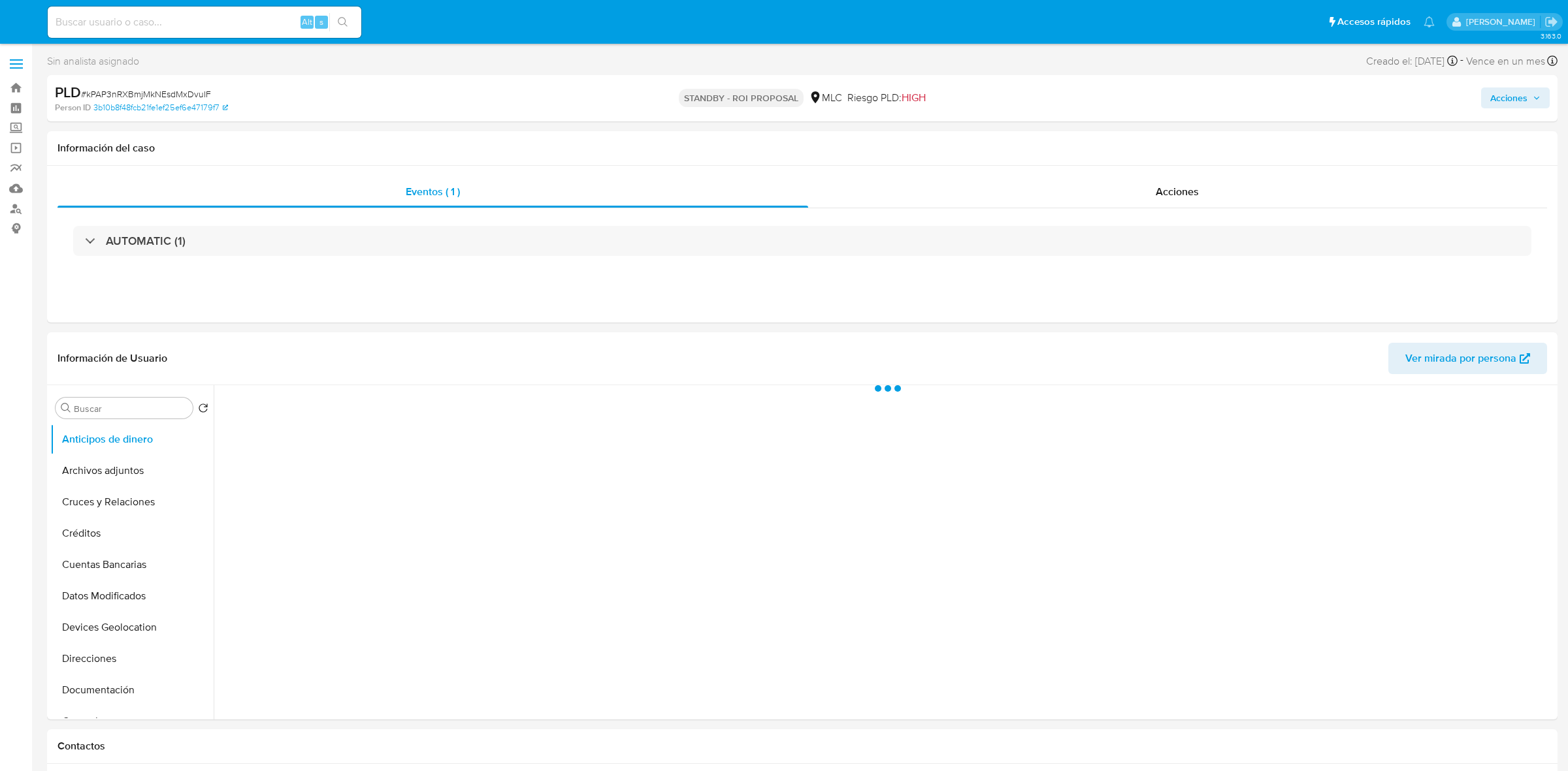
select select "10"
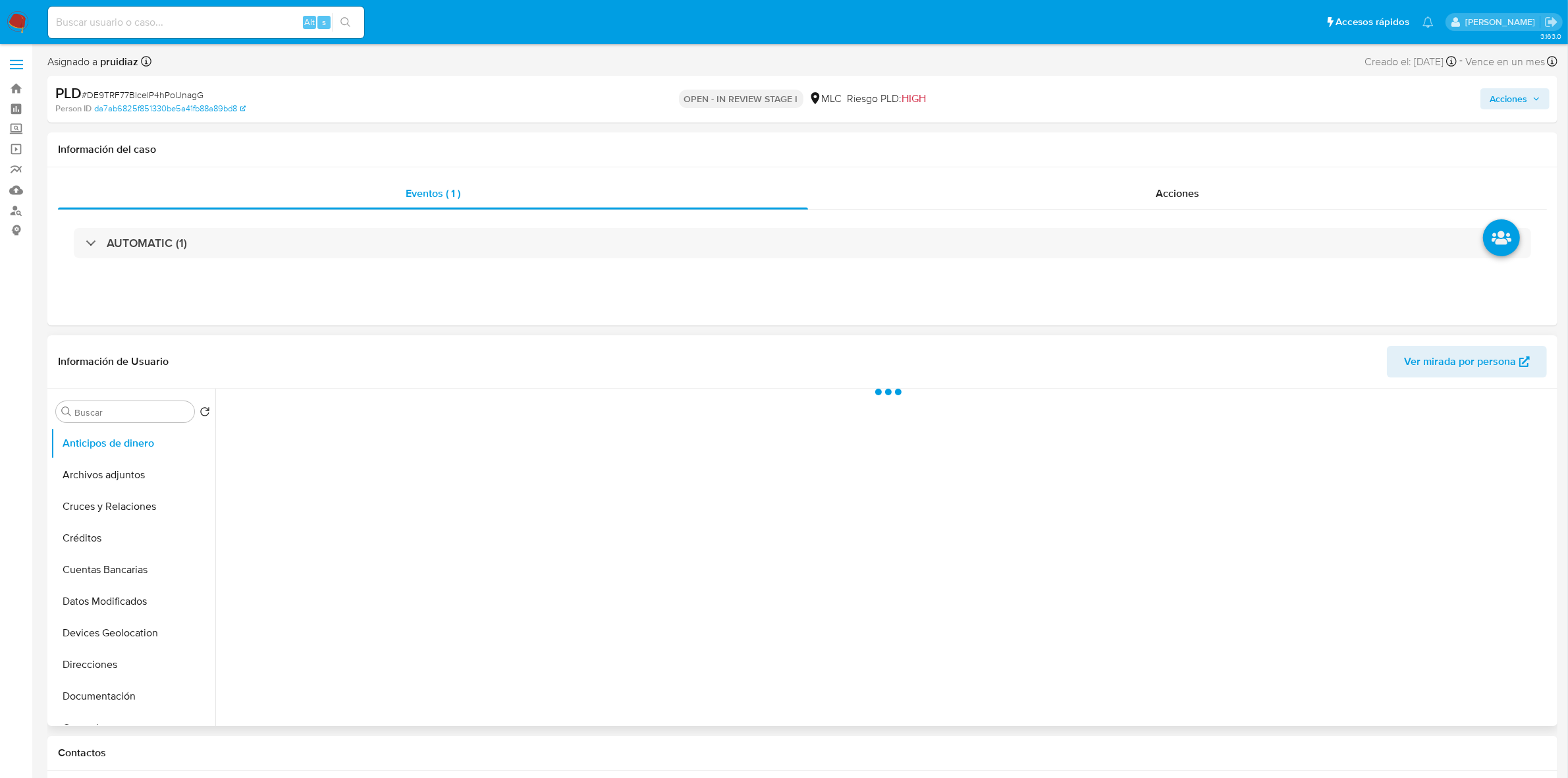
select select "10"
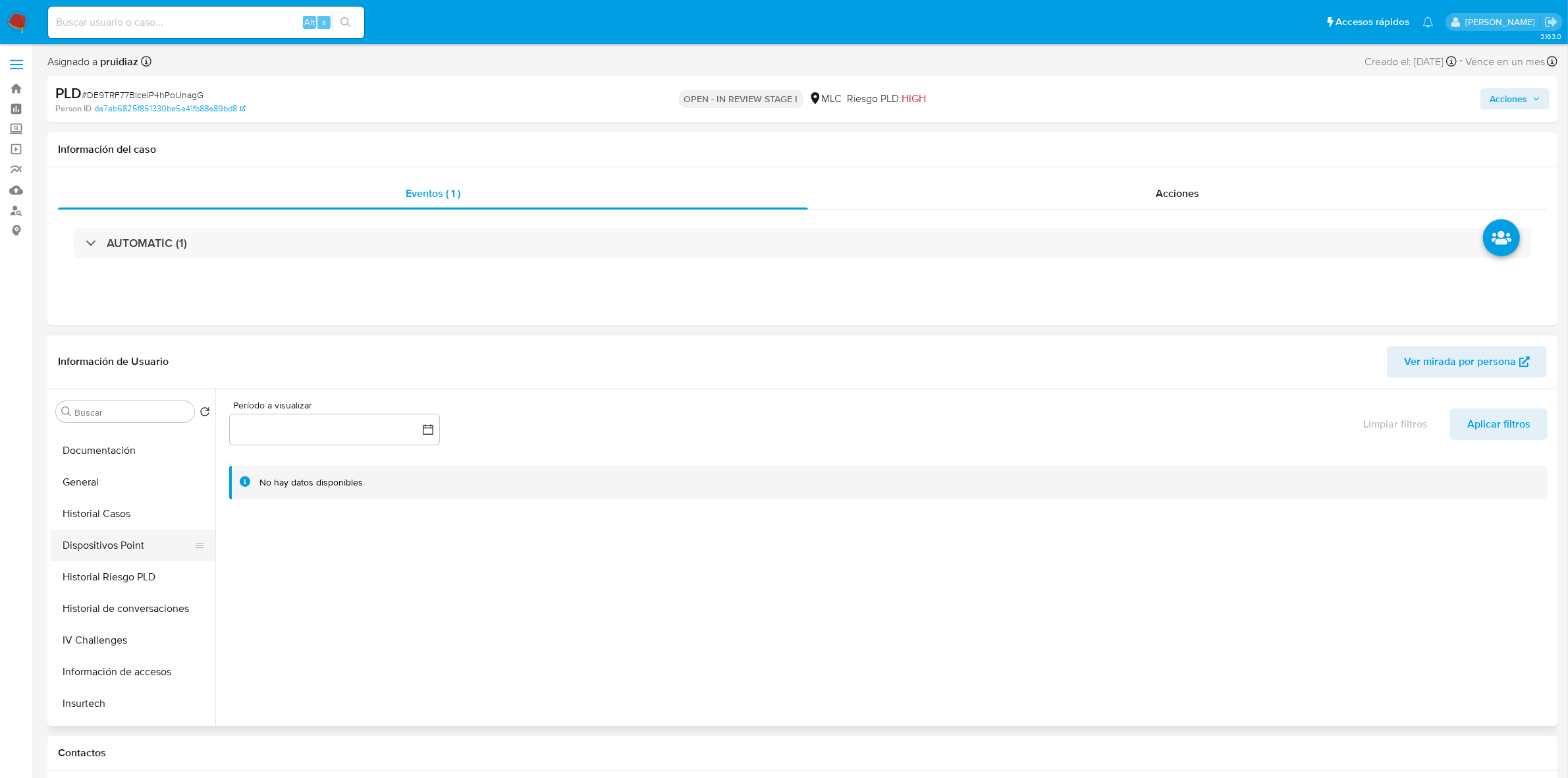
scroll to position [247, 0]
click at [90, 481] on button "General" at bounding box center [127, 481] width 154 height 31
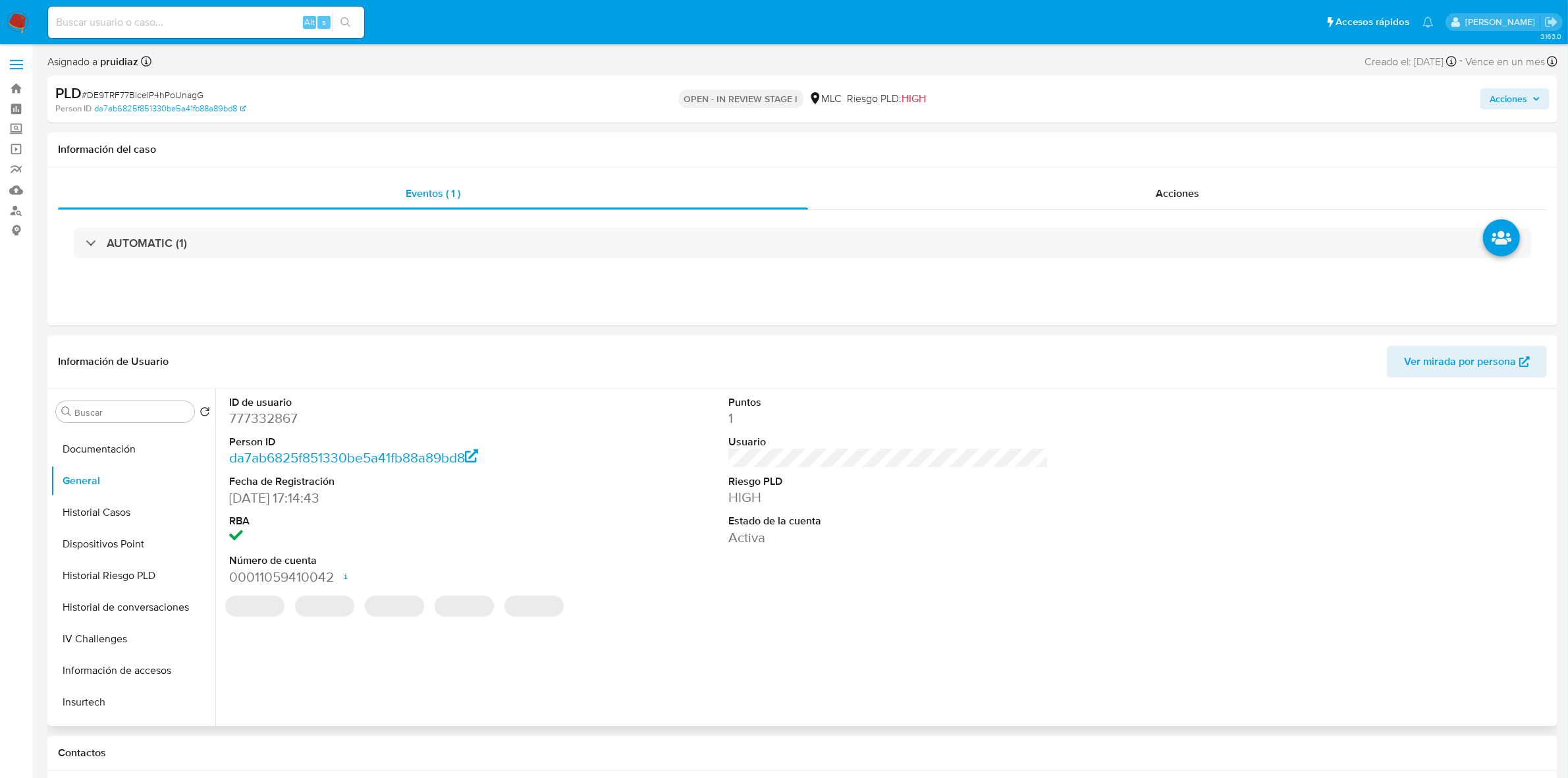
click at [267, 423] on dd "777332867" at bounding box center [389, 419] width 320 height 18
copy dd "777332867"
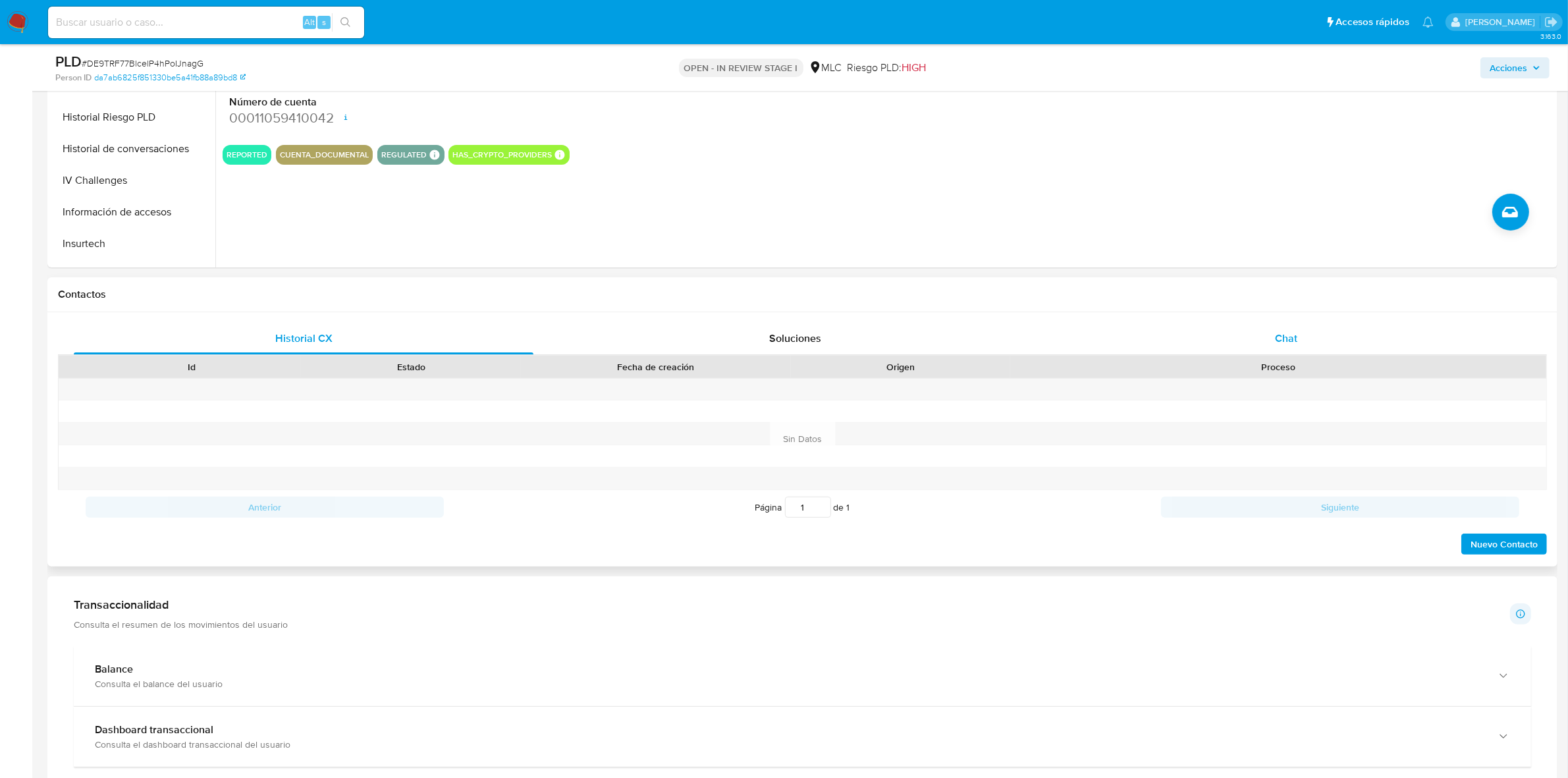
click at [1295, 327] on div "Chat" at bounding box center [1287, 338] width 460 height 31
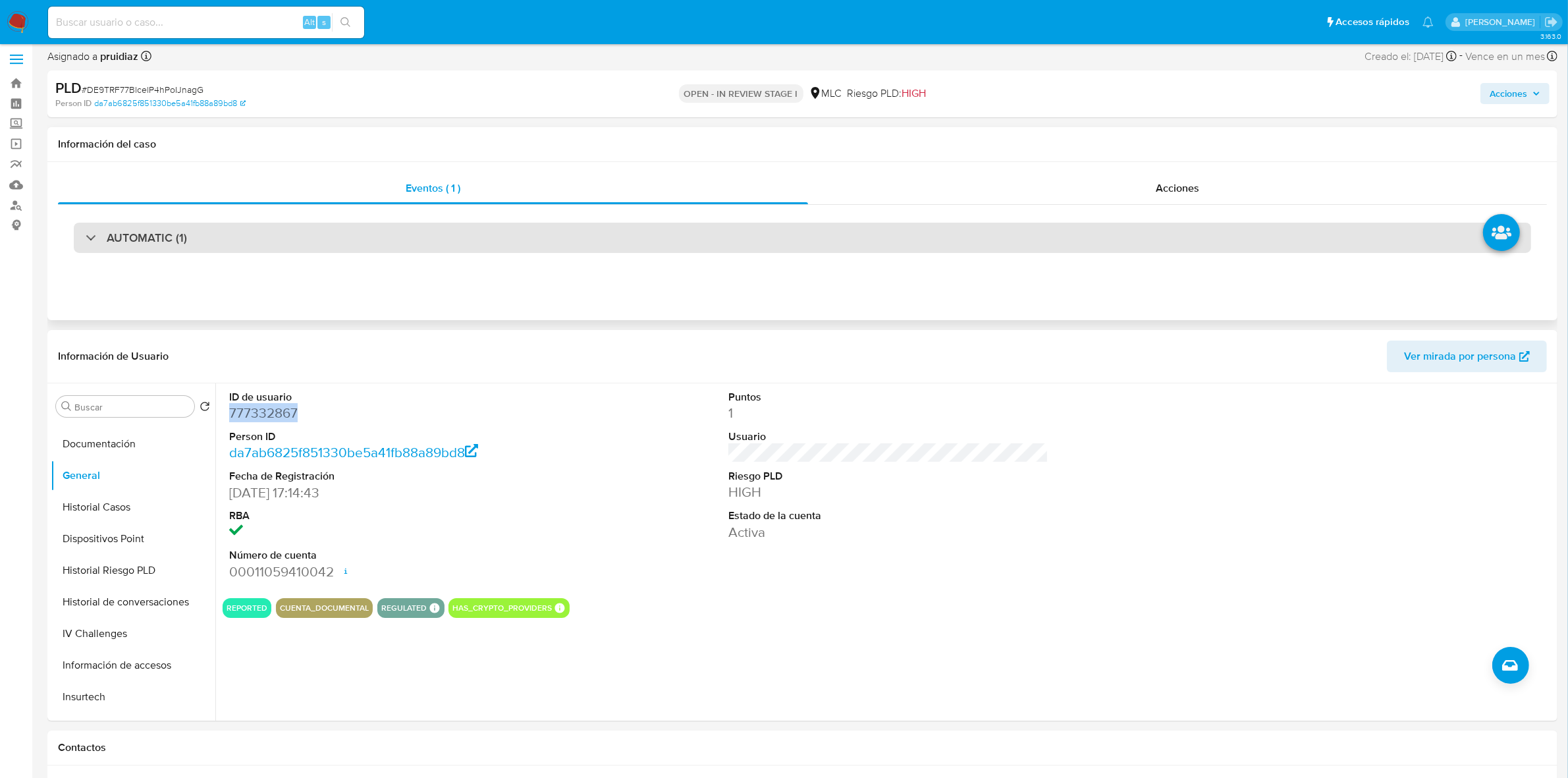
scroll to position [0, 0]
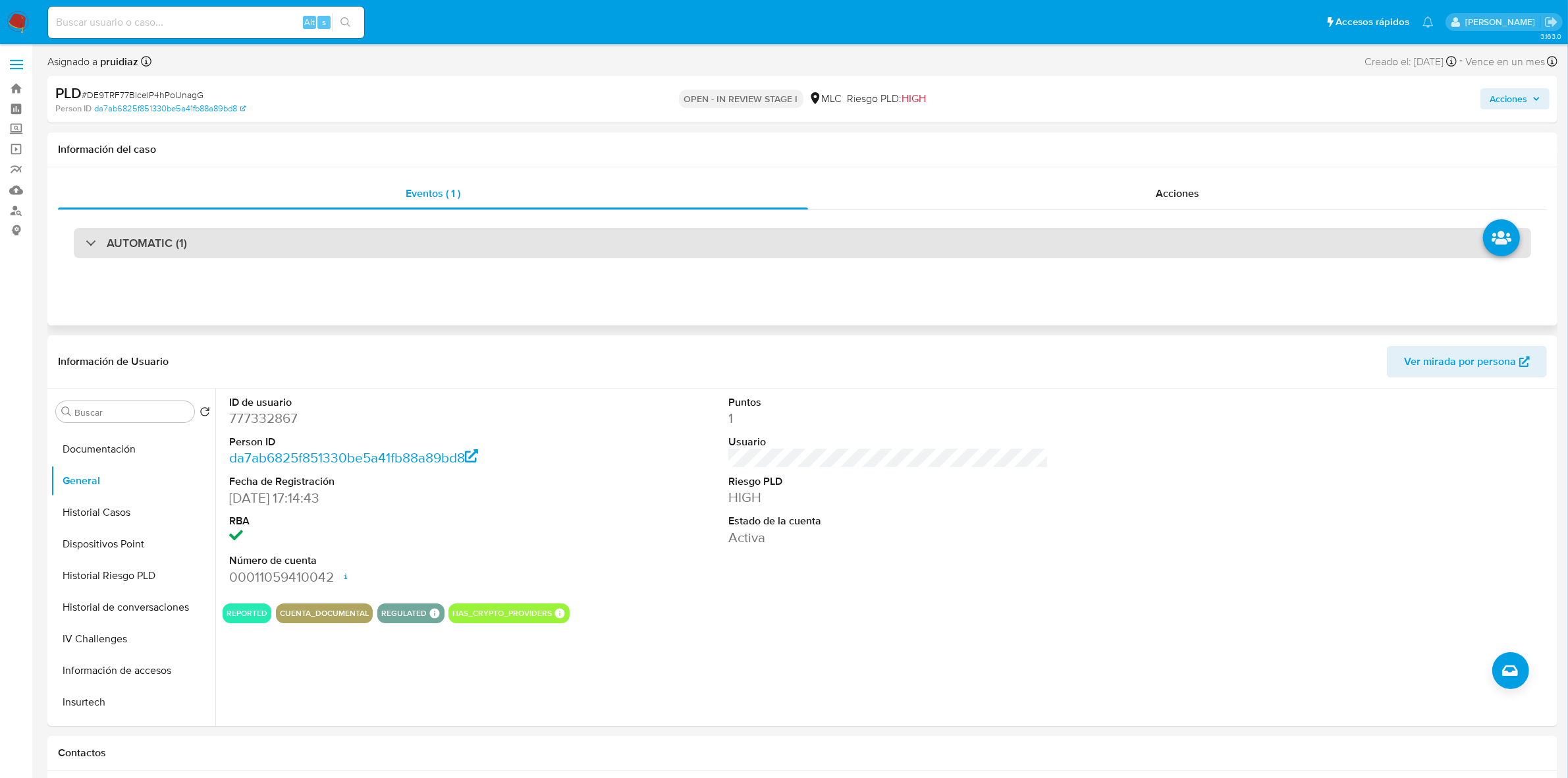
click at [149, 238] on h3 "AUTOMATIC (1)" at bounding box center [146, 243] width 80 height 15
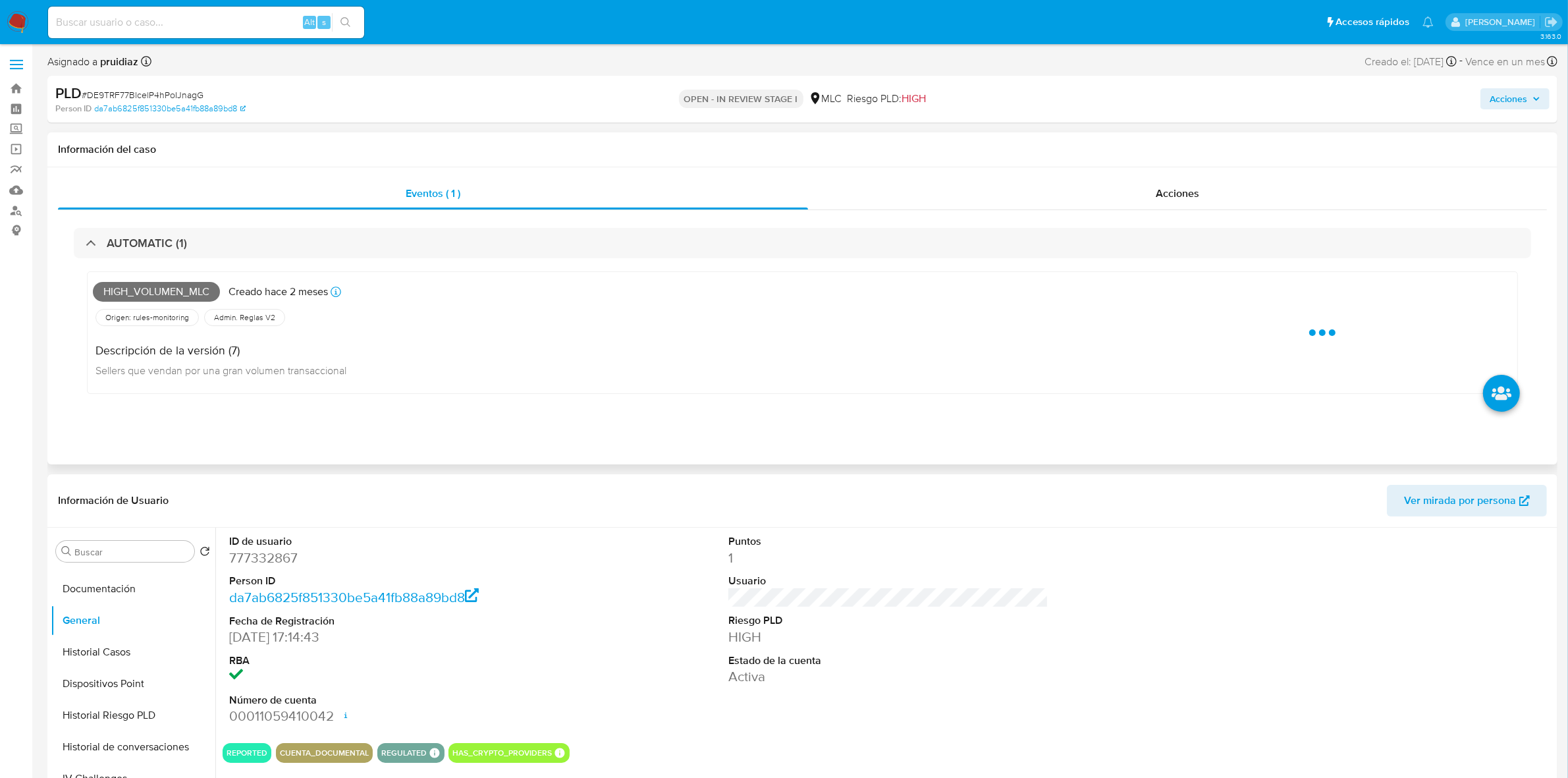
click at [140, 297] on span "High_volumen_mlc" at bounding box center [156, 292] width 127 height 20
copy span "High_volumen_mlc"
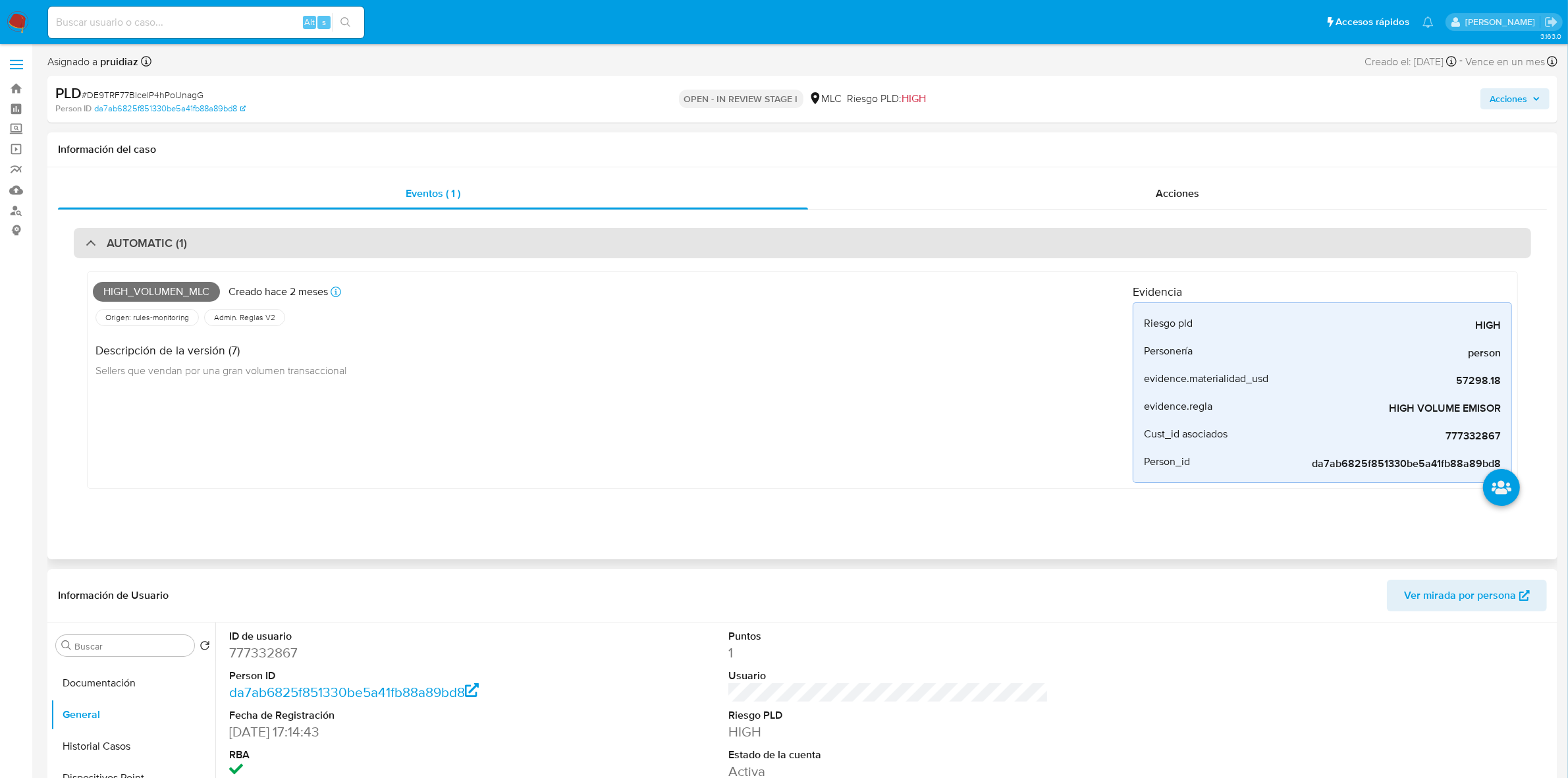
click at [264, 249] on div "AUTOMATIC (1)" at bounding box center [802, 243] width 1458 height 31
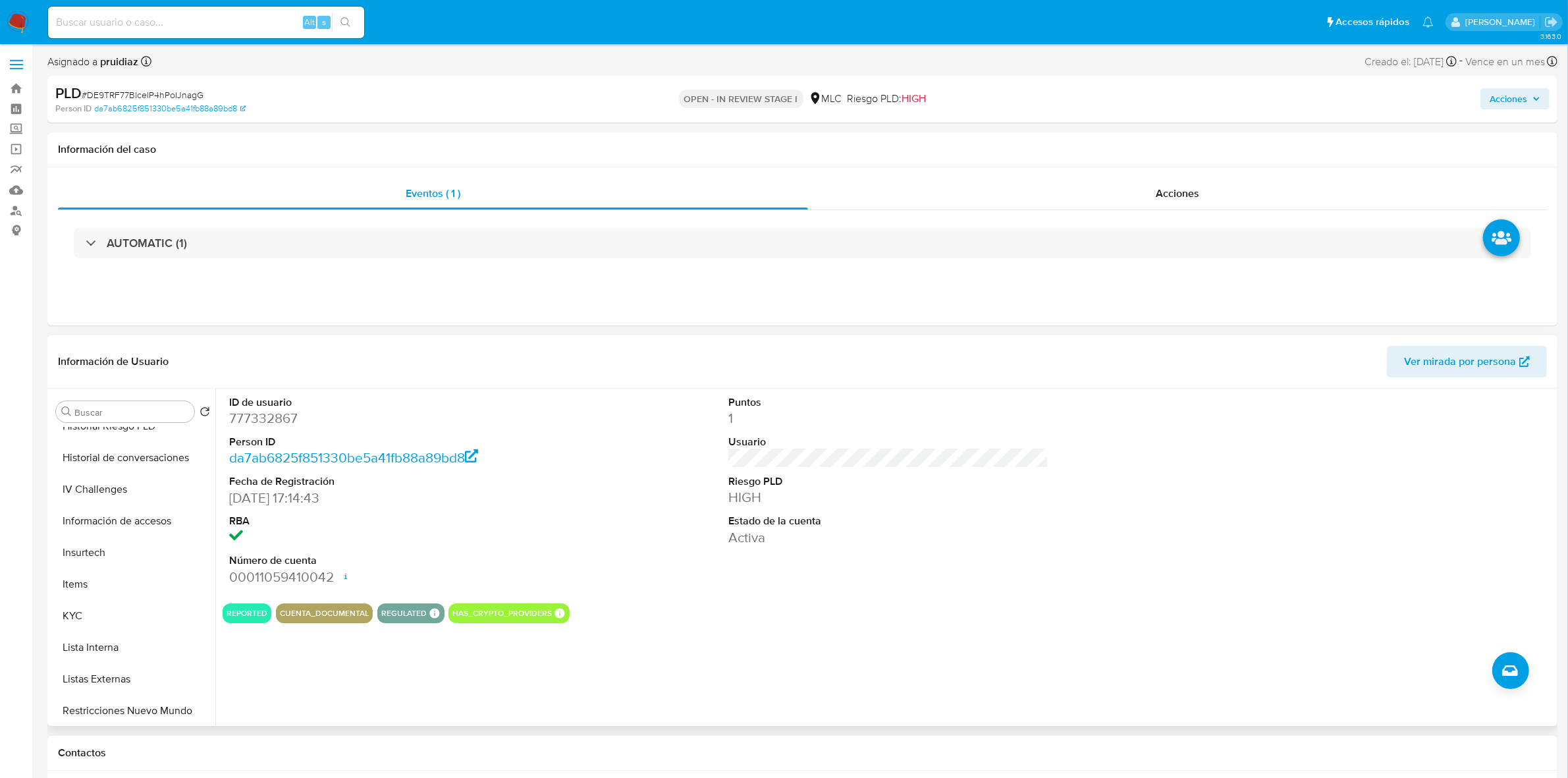
scroll to position [247, 0]
click at [114, 458] on button "Documentación" at bounding box center [127, 448] width 154 height 31
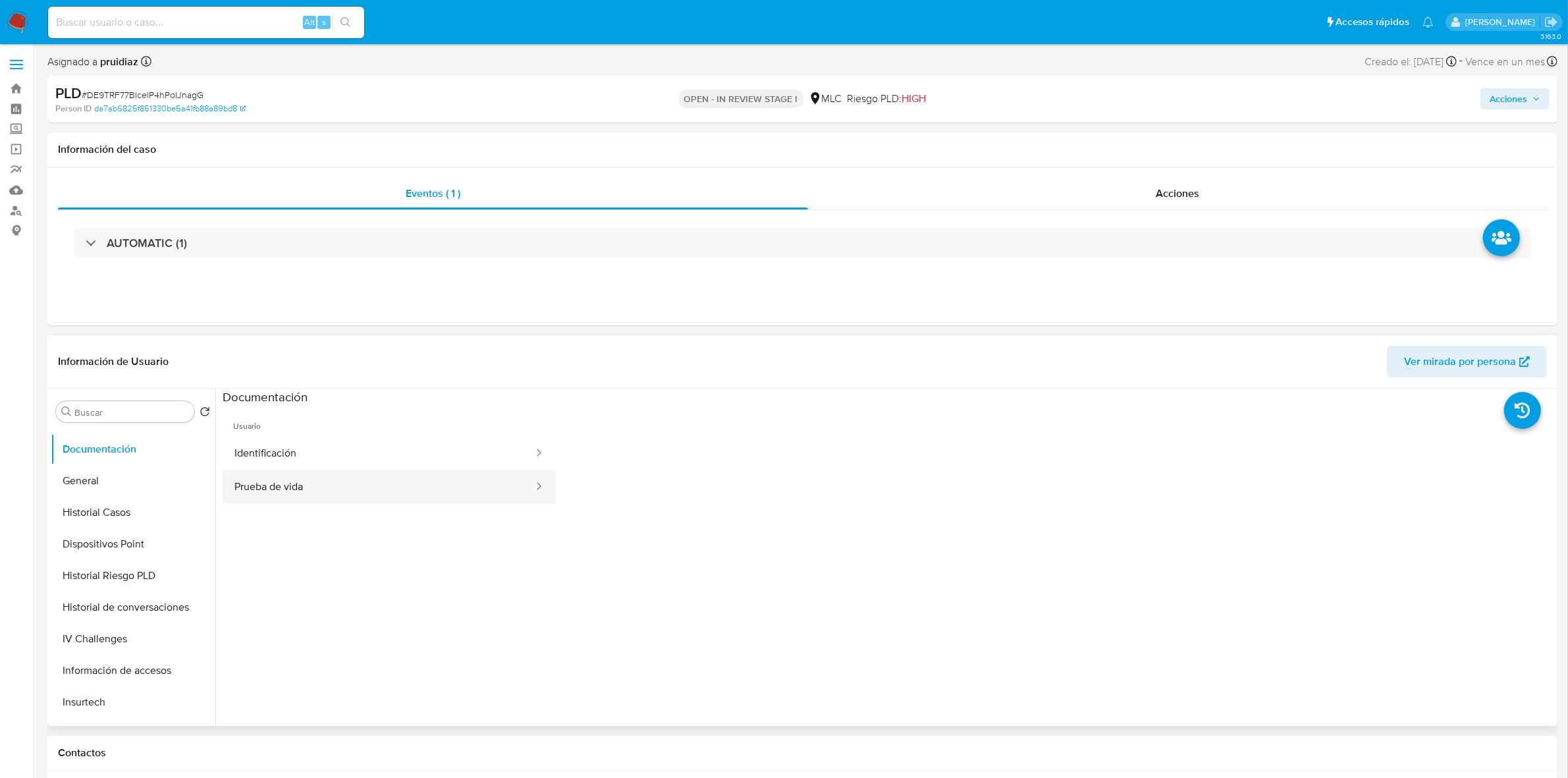
click at [317, 495] on button "Prueba de vida" at bounding box center [378, 487] width 312 height 34
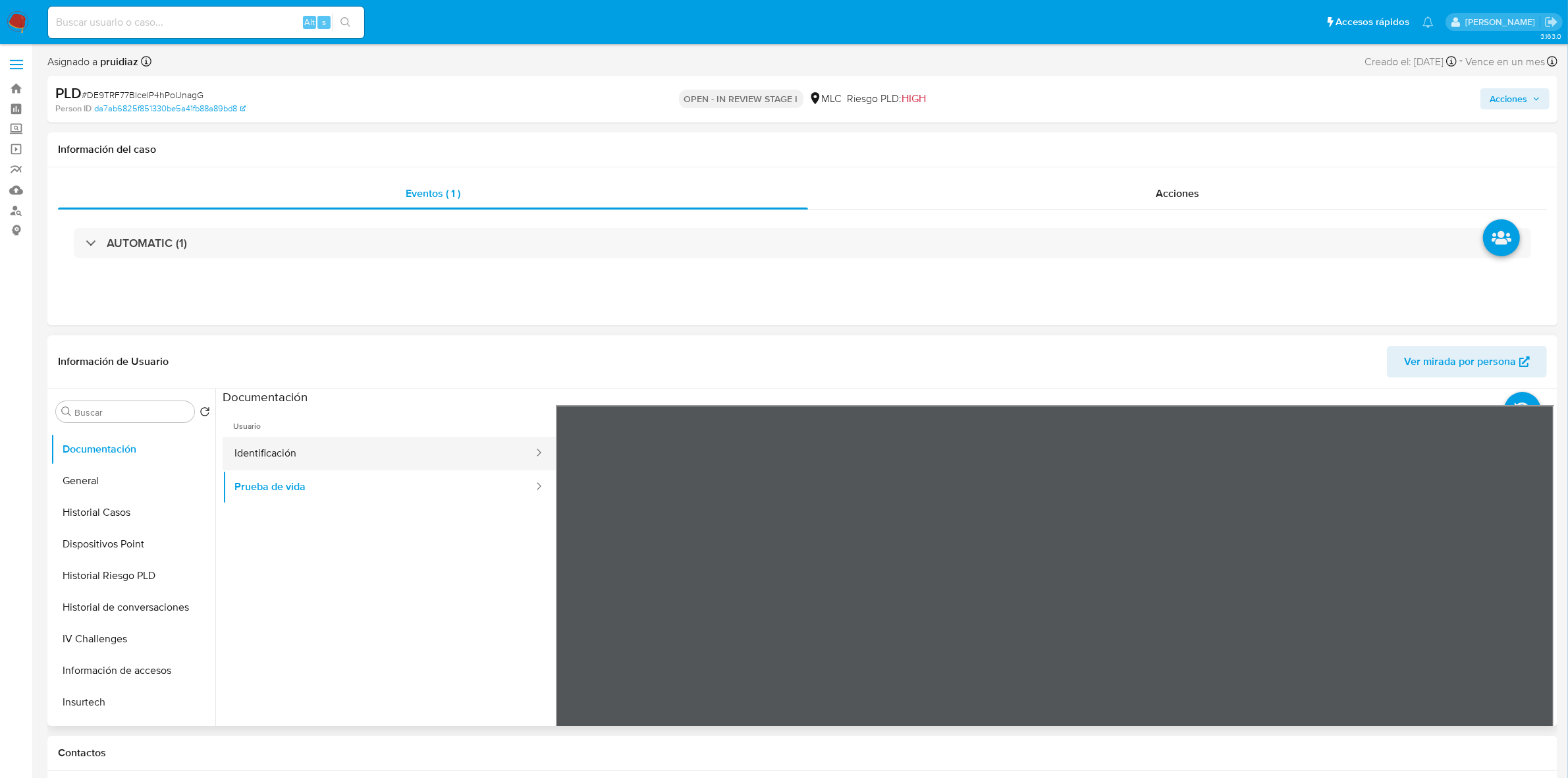
click at [301, 460] on button "Identificación" at bounding box center [378, 454] width 312 height 34
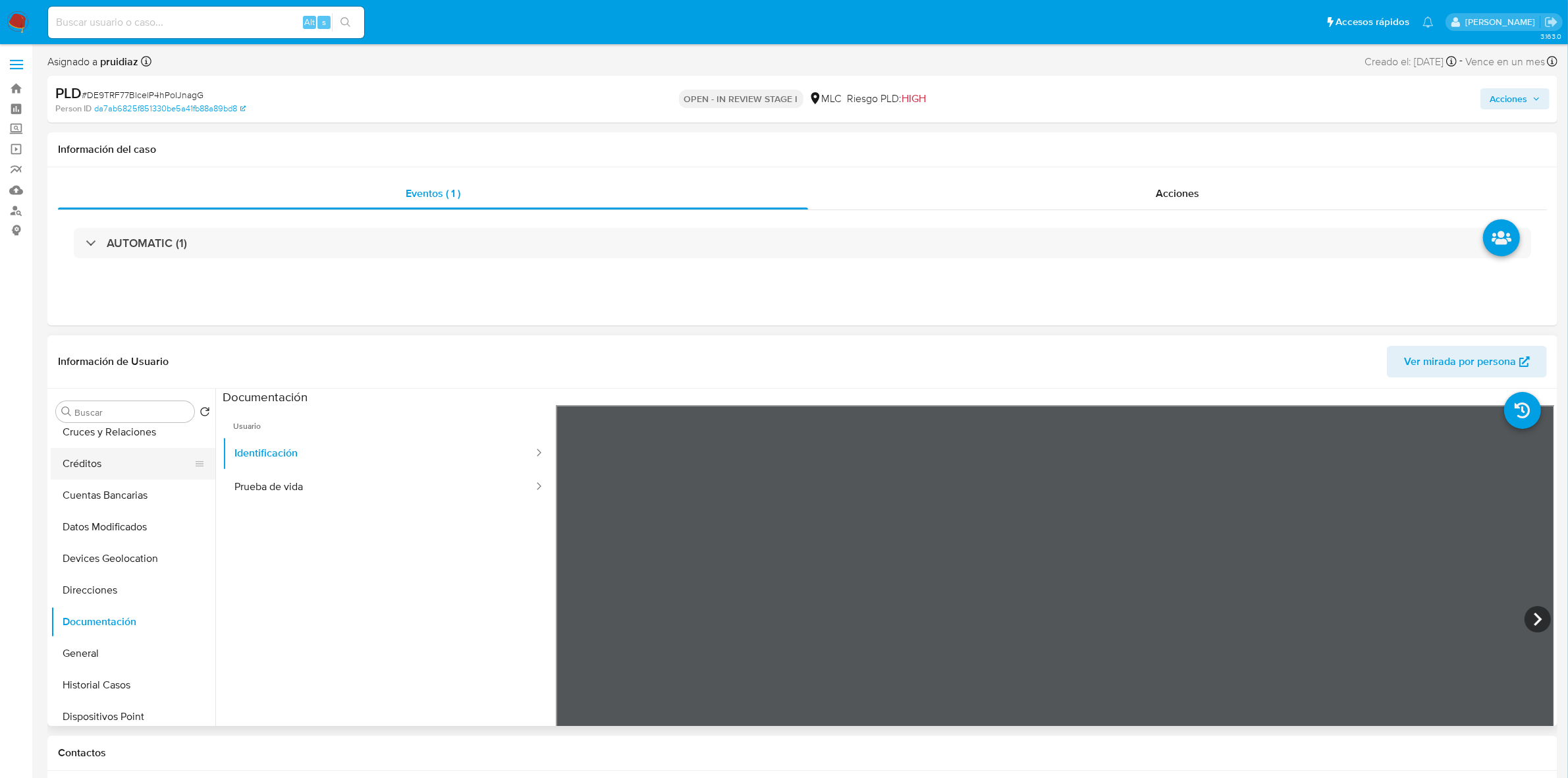
scroll to position [0, 0]
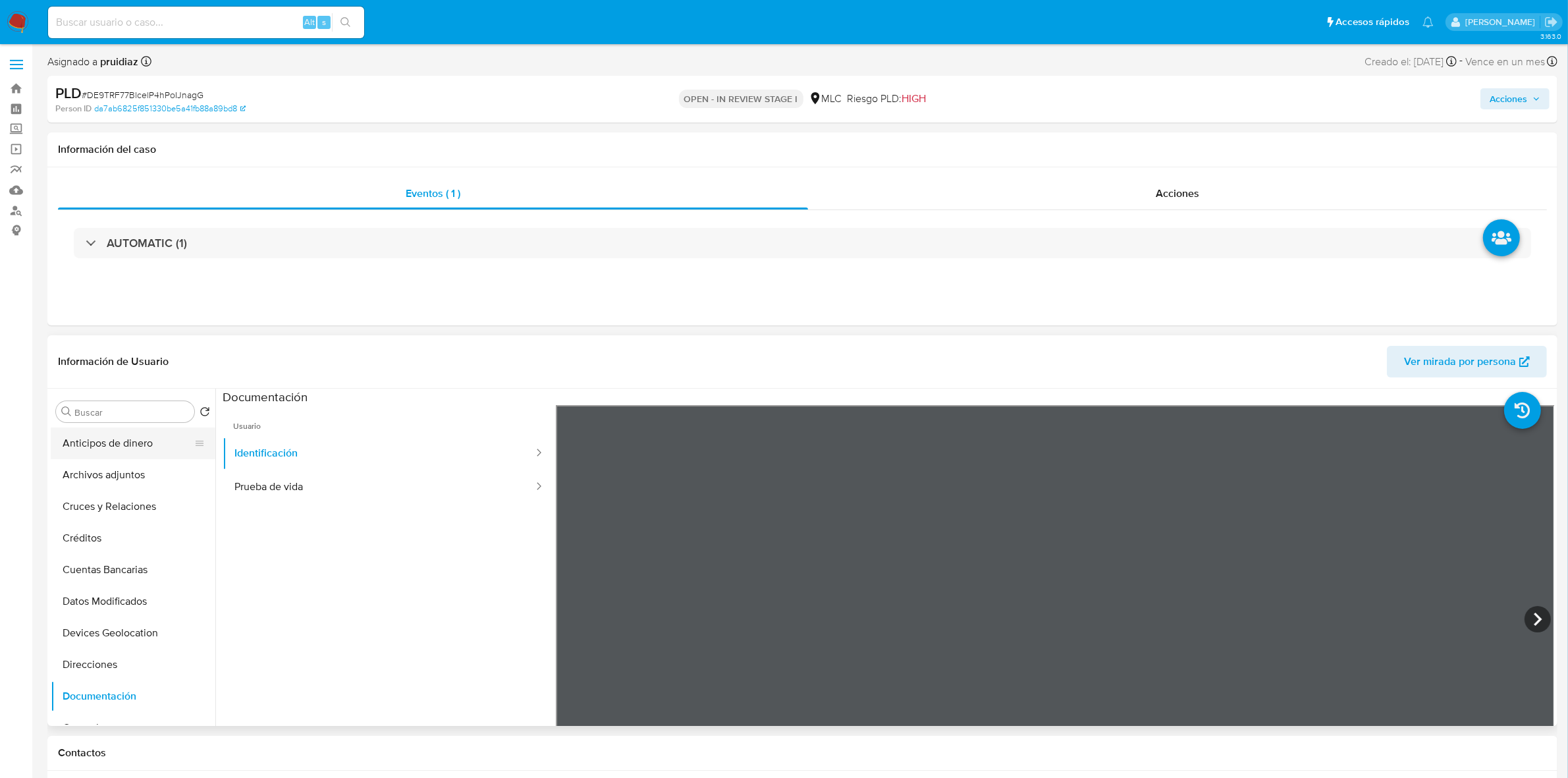
click at [94, 452] on button "Anticipos de dinero" at bounding box center [127, 443] width 154 height 31
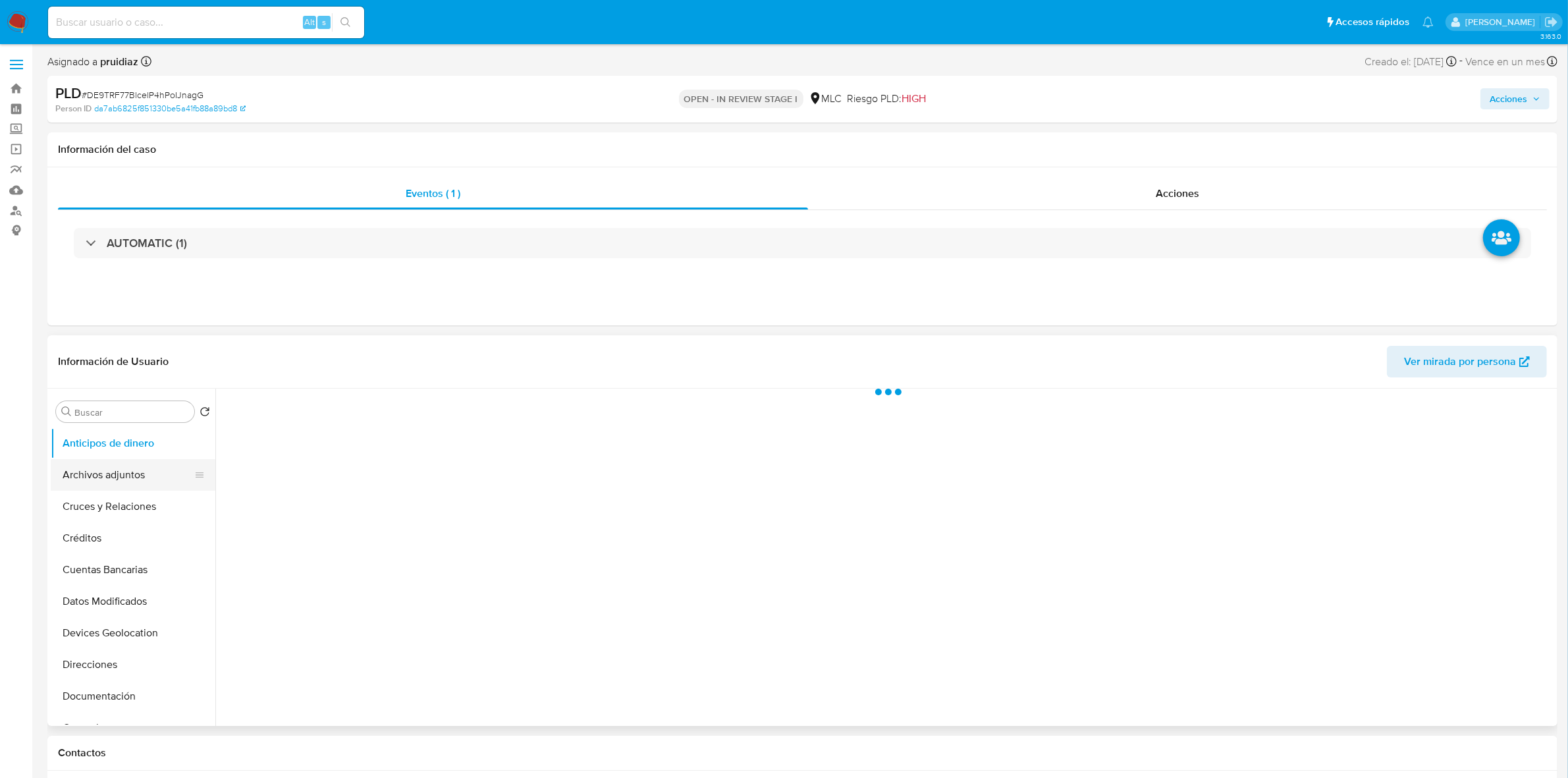
click at [100, 463] on button "Archivos adjuntos" at bounding box center [127, 474] width 154 height 31
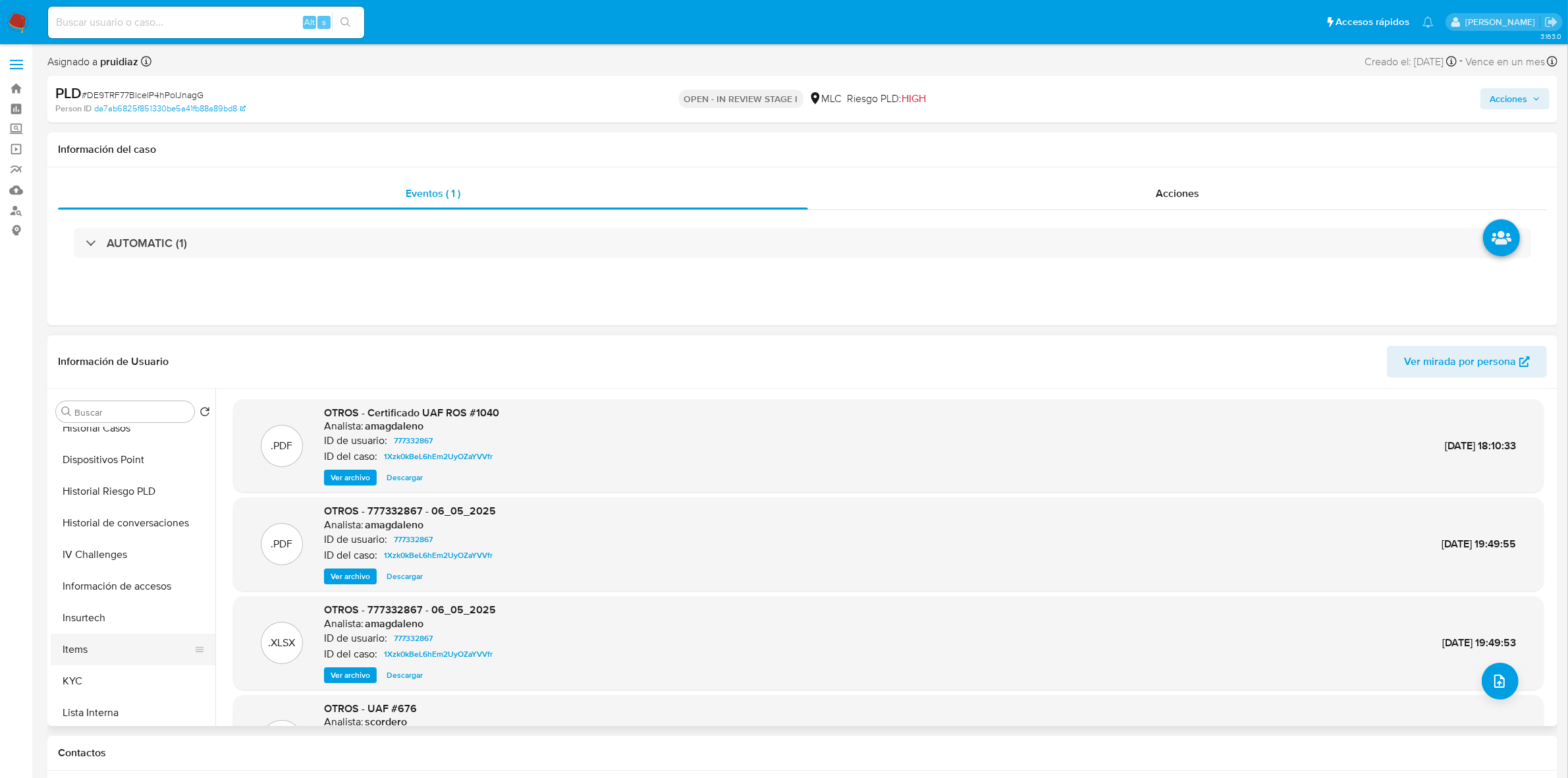
scroll to position [412, 0]
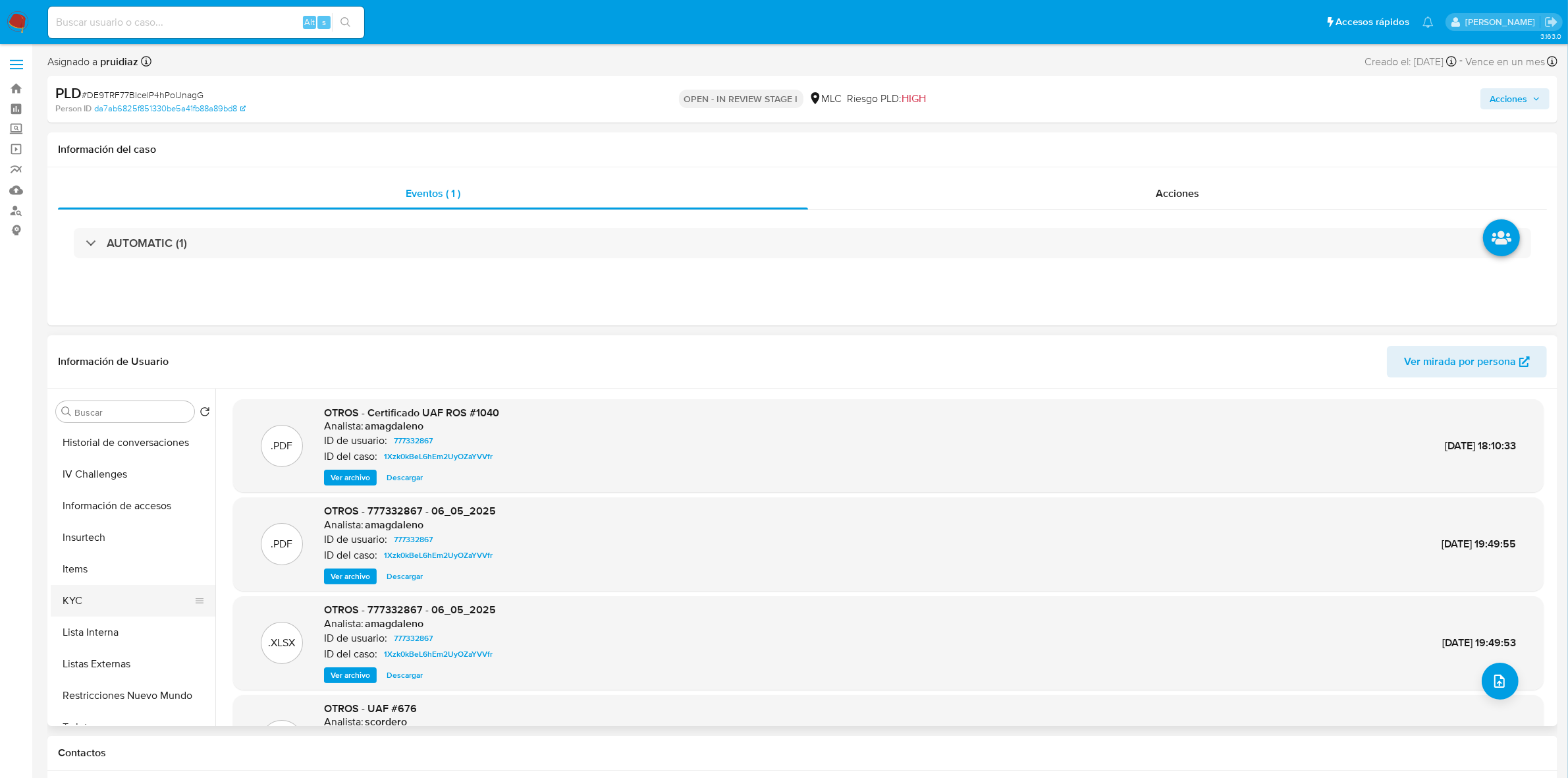
click at [104, 599] on button "KYC" at bounding box center [127, 600] width 154 height 31
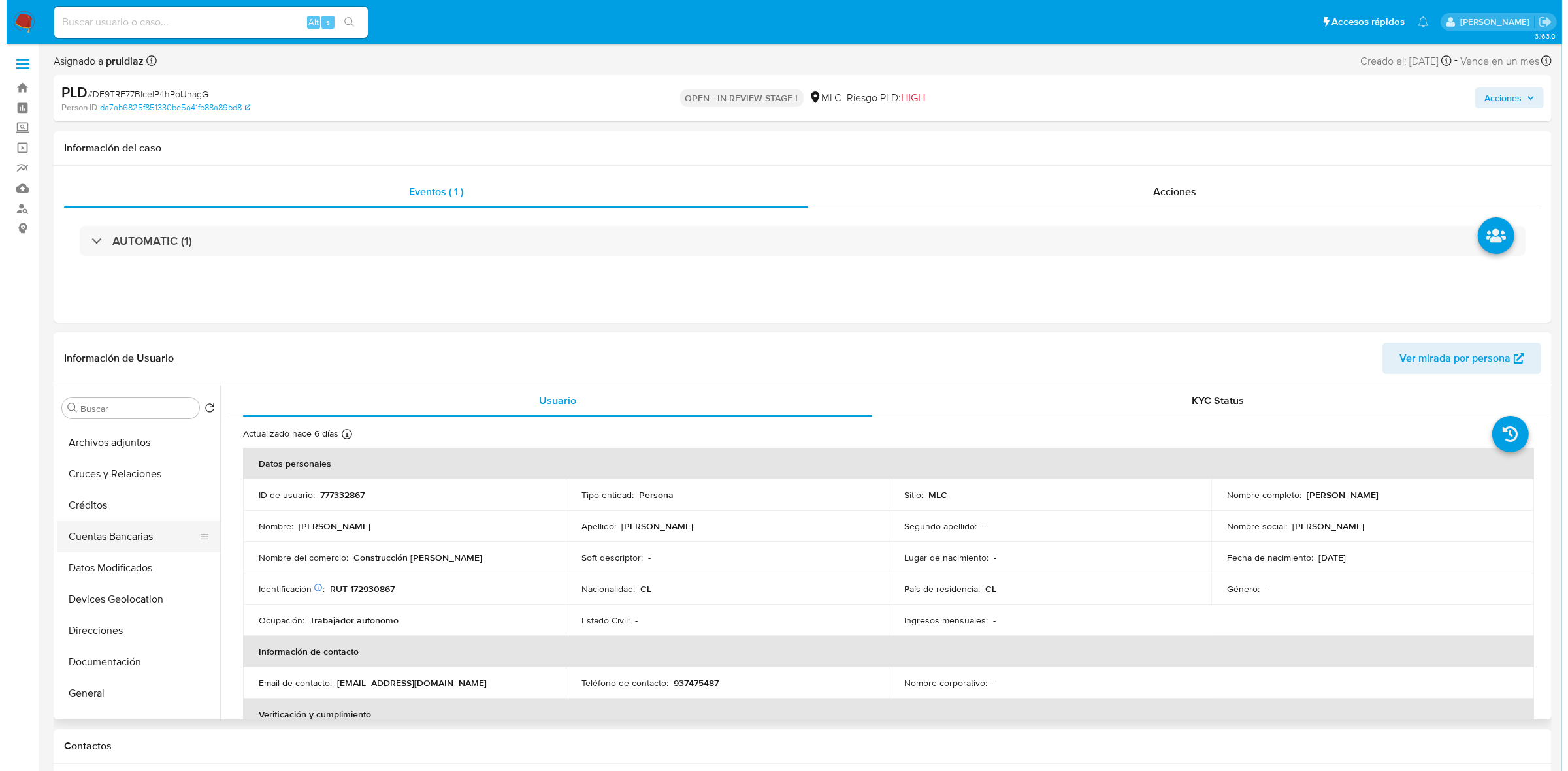
scroll to position [0, 0]
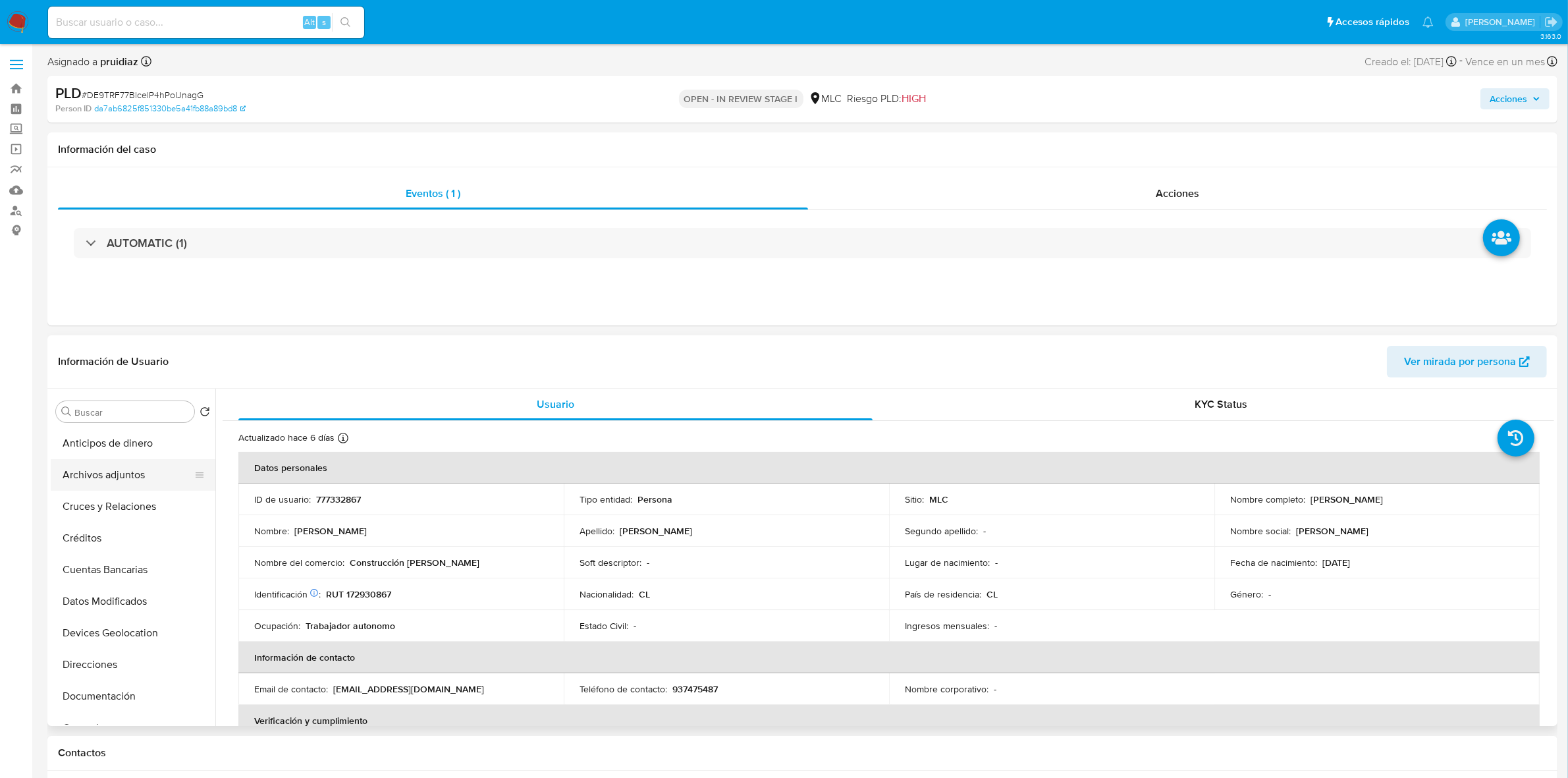
click at [99, 485] on button "Archivos adjuntos" at bounding box center [127, 474] width 154 height 31
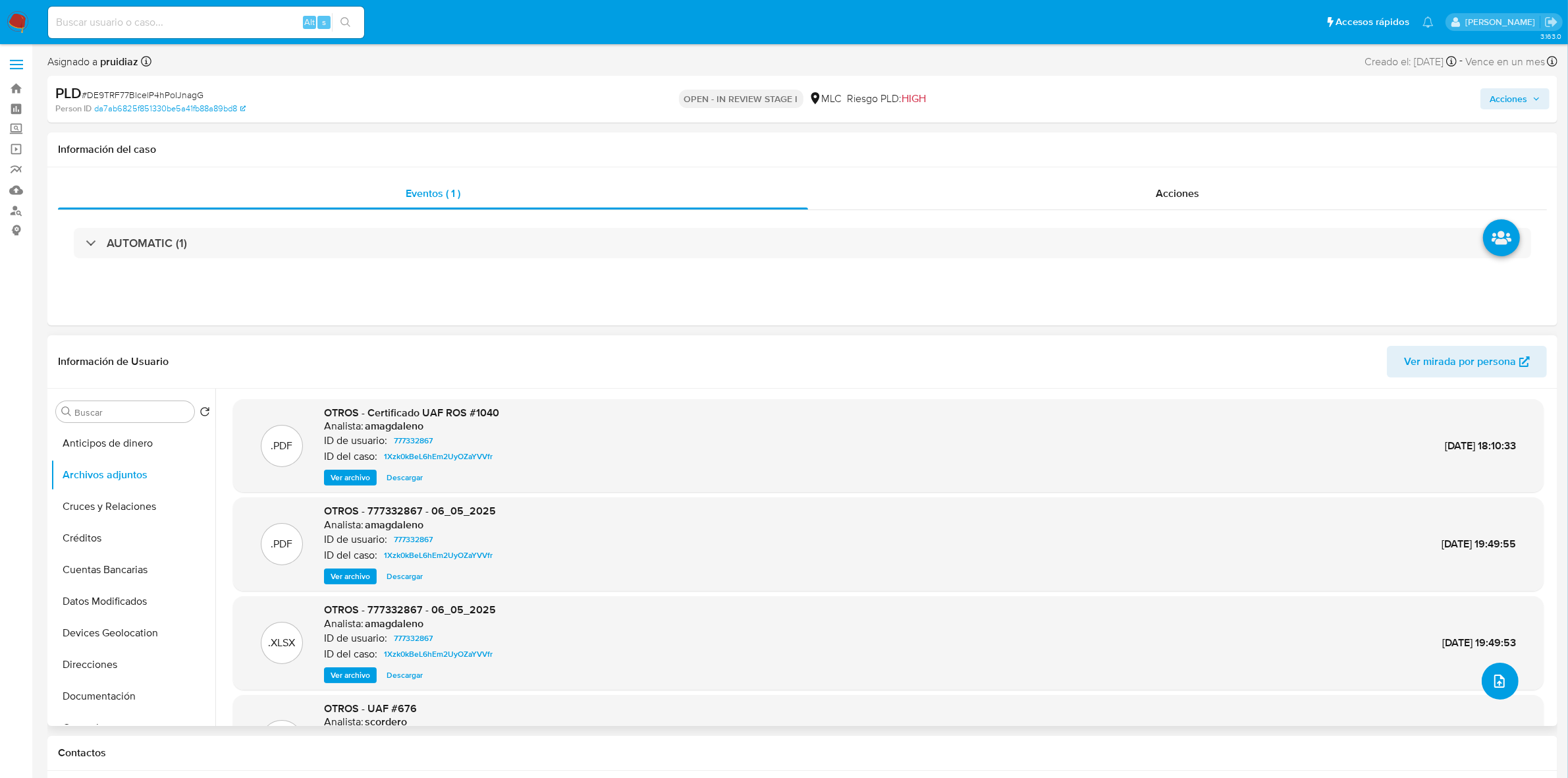
click at [1493, 677] on icon "upload-file" at bounding box center [1500, 681] width 16 height 16
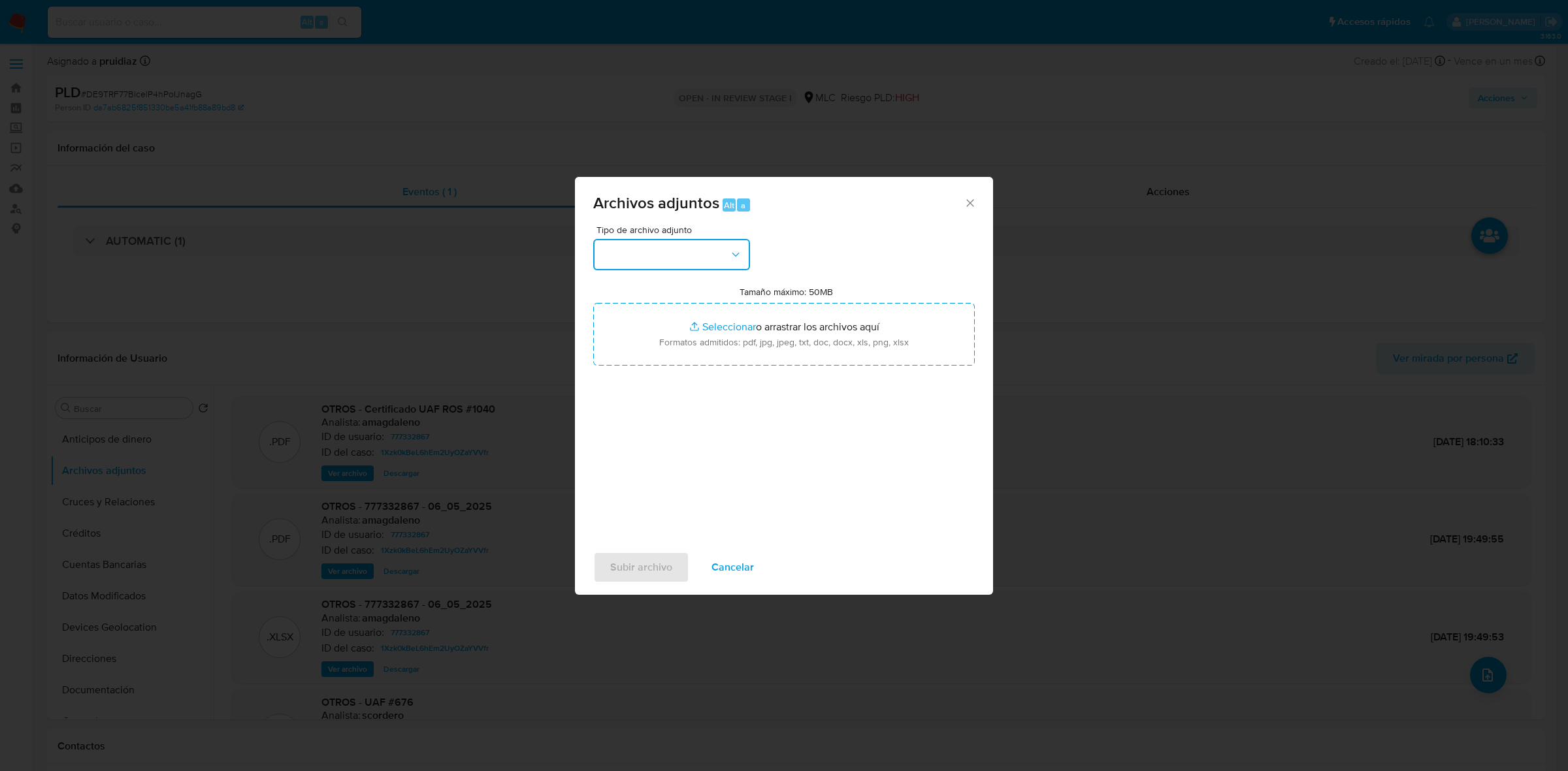
click at [705, 248] on button "button" at bounding box center [671, 254] width 157 height 31
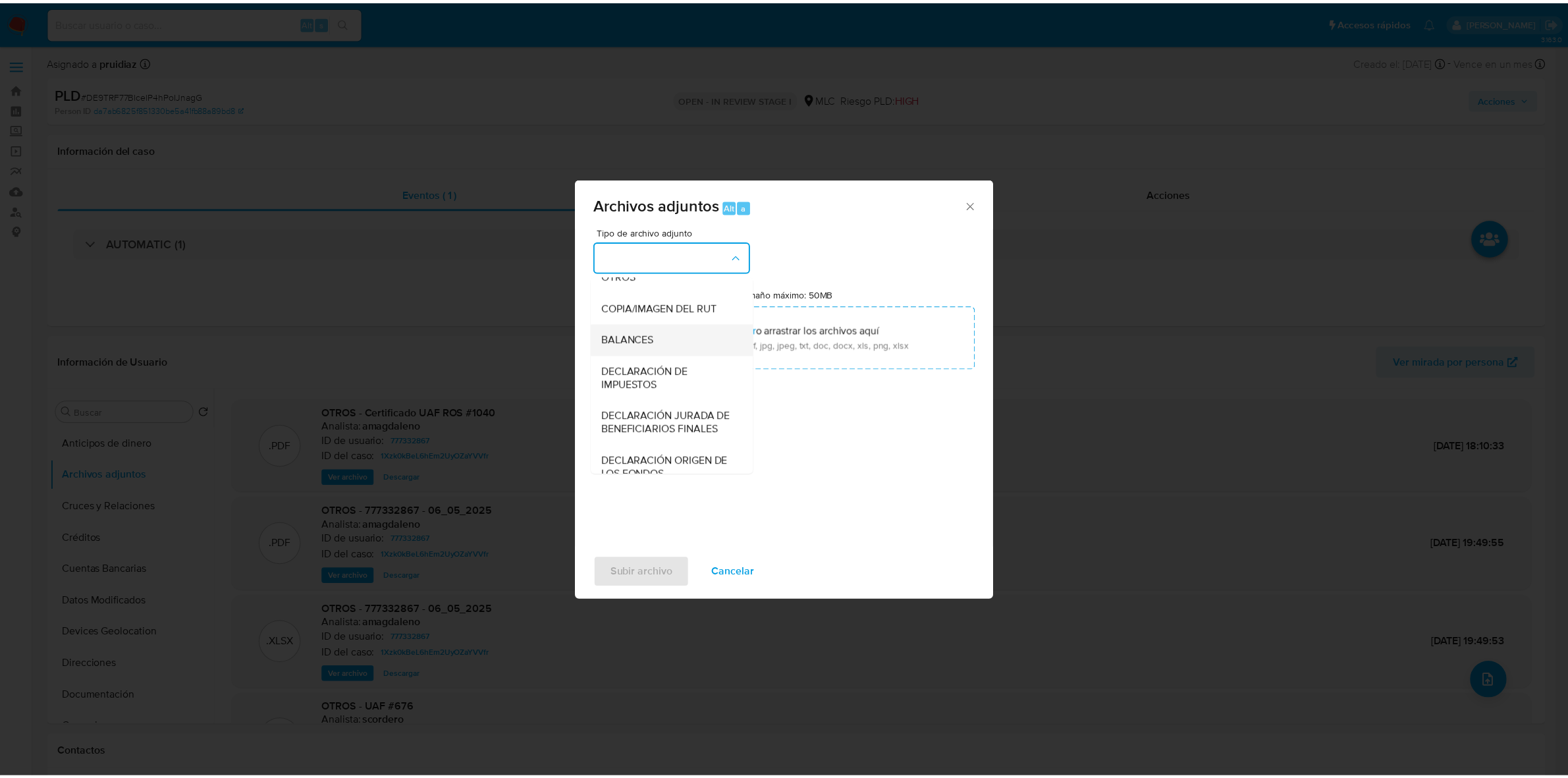
scroll to position [218, 0]
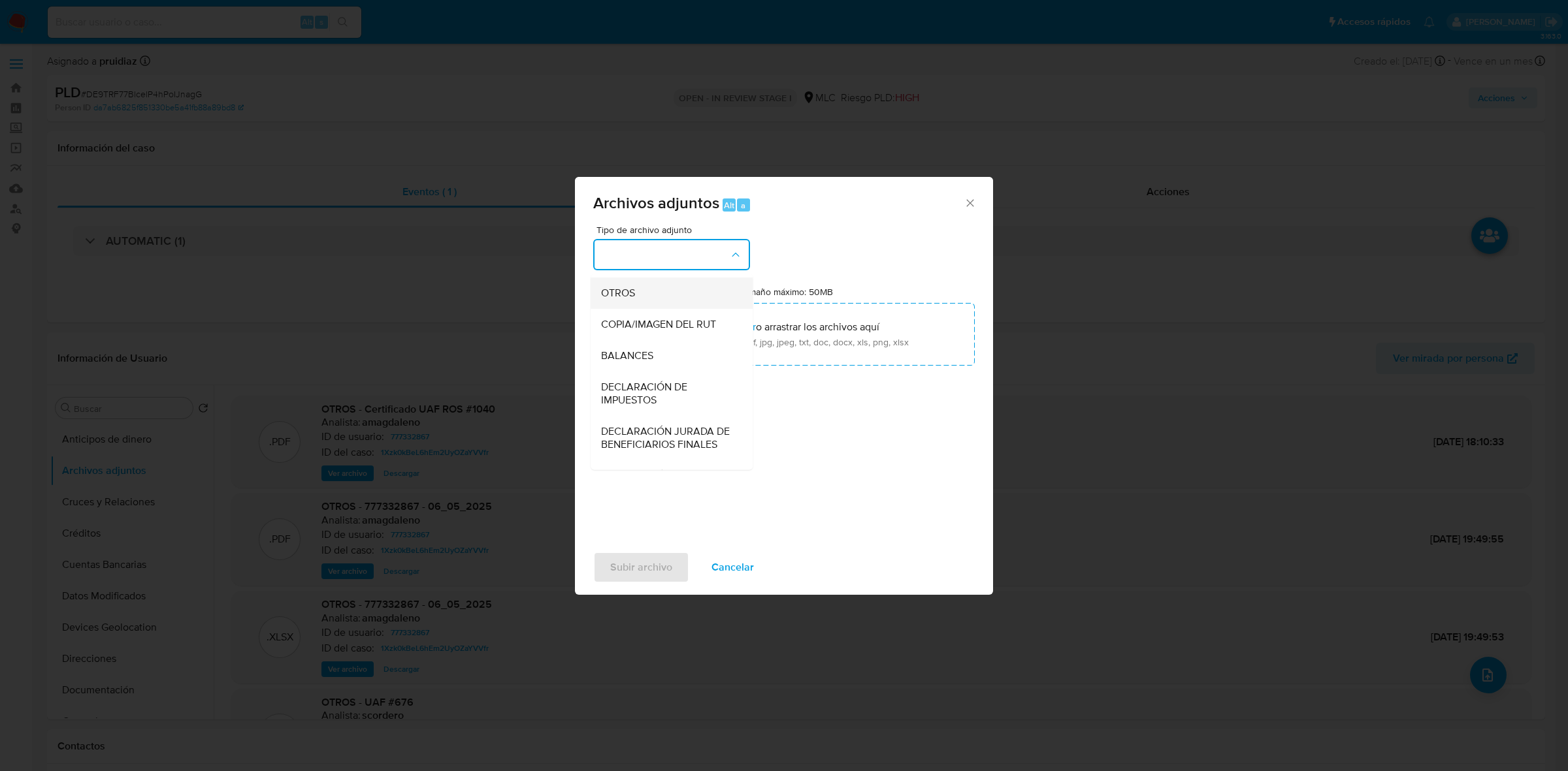
click at [625, 299] on span "OTROS" at bounding box center [618, 292] width 34 height 13
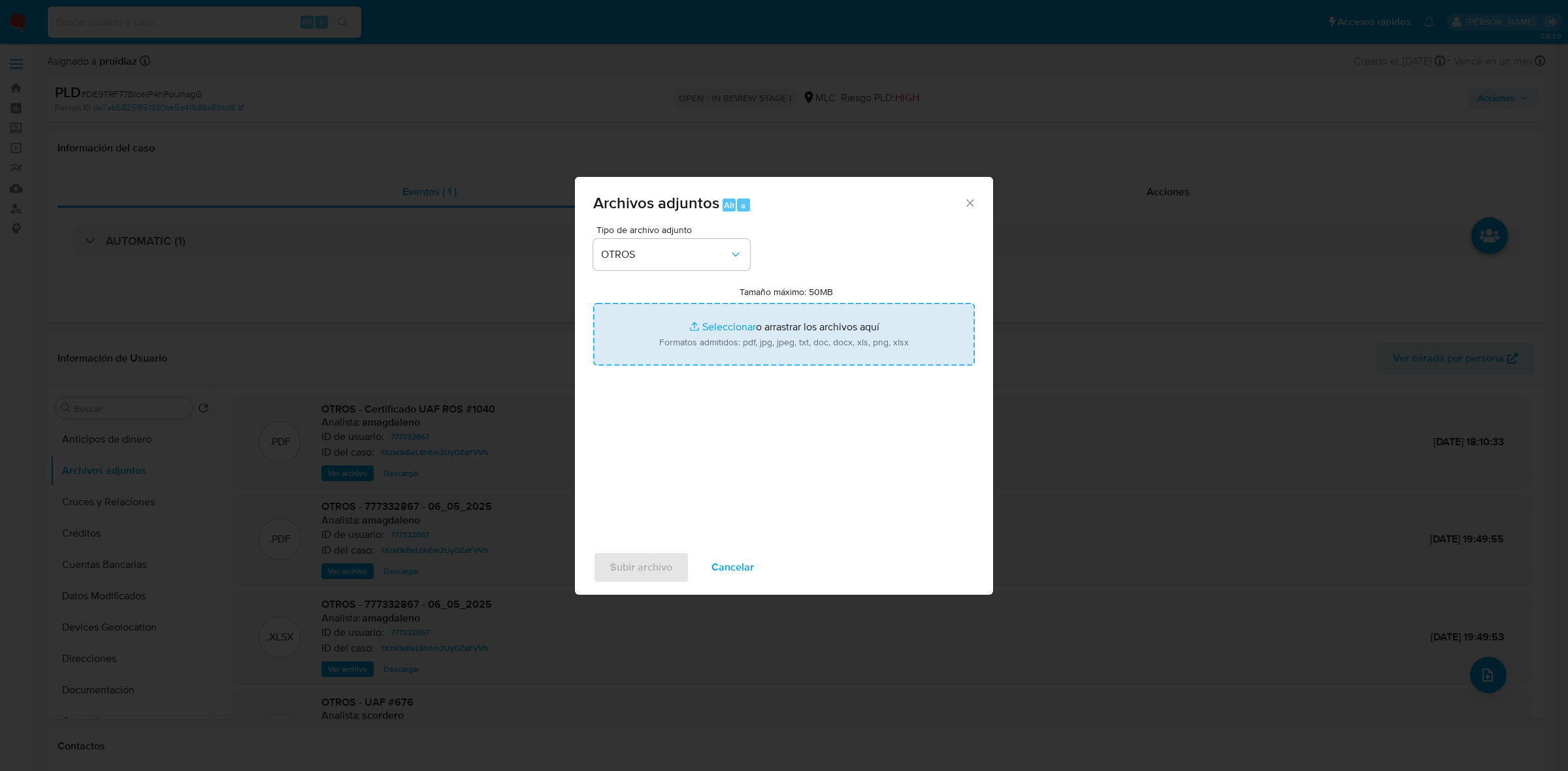
click at [762, 330] on input "Tamaño máximo: 50MB Seleccionar archivos" at bounding box center [784, 334] width 382 height 63
type input "C:\fakepath\777332867 - 30_09_2025.pdf"
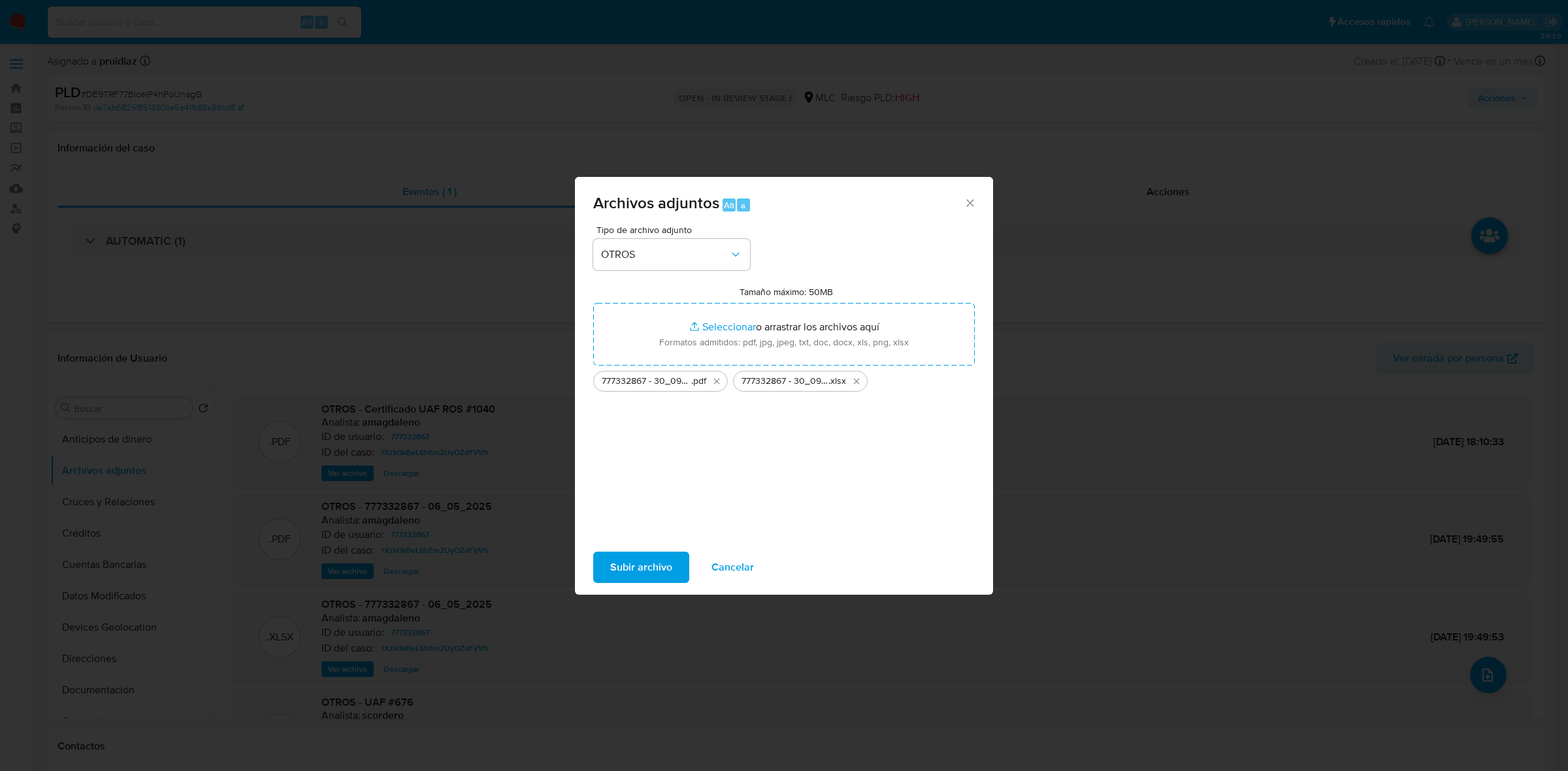
click at [644, 564] on span "Subir archivo" at bounding box center [641, 567] width 62 height 29
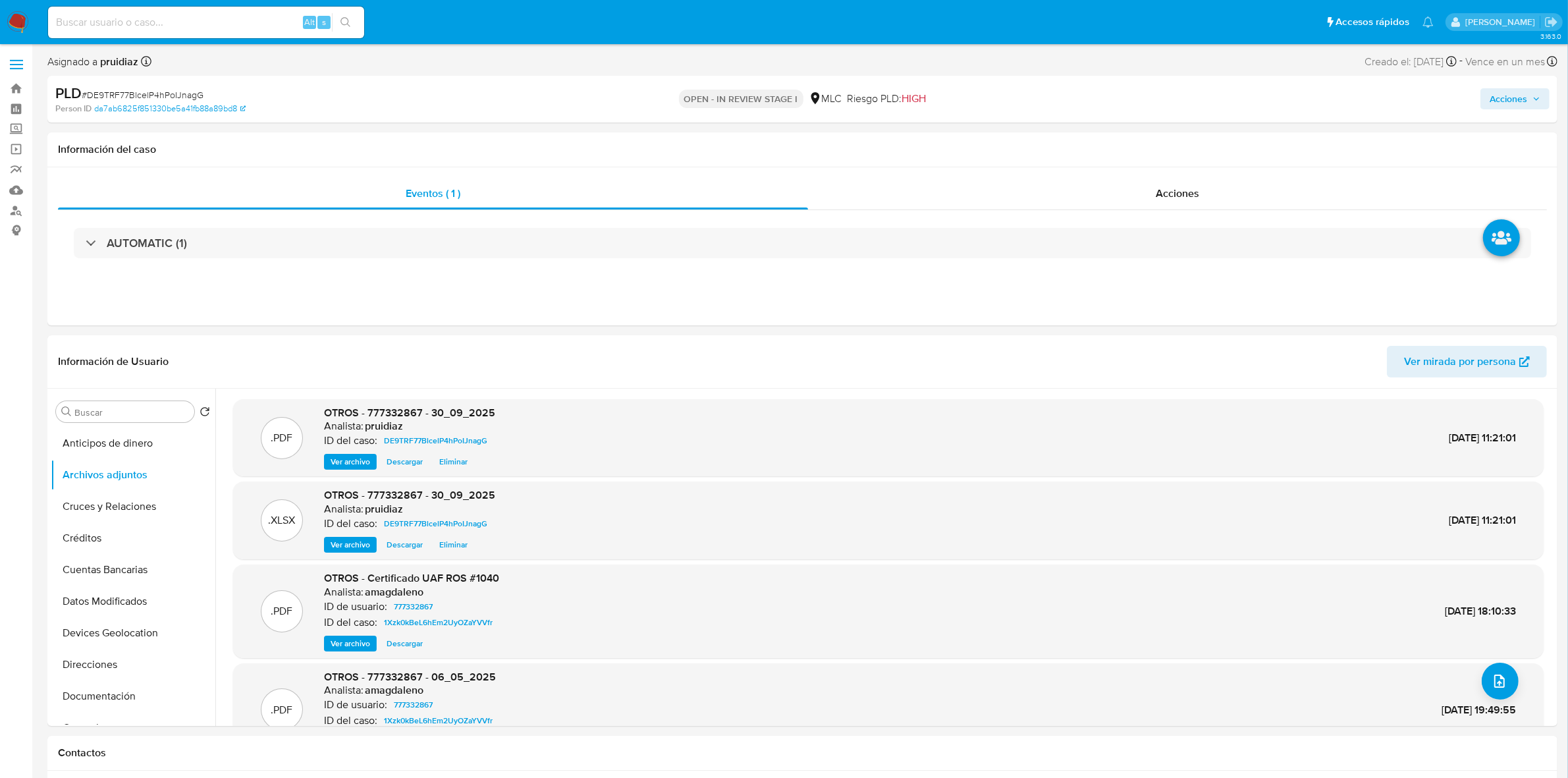
click at [1520, 97] on span "Acciones" at bounding box center [1508, 99] width 38 height 21
click at [1196, 139] on span "Alt" at bounding box center [1198, 141] width 11 height 12
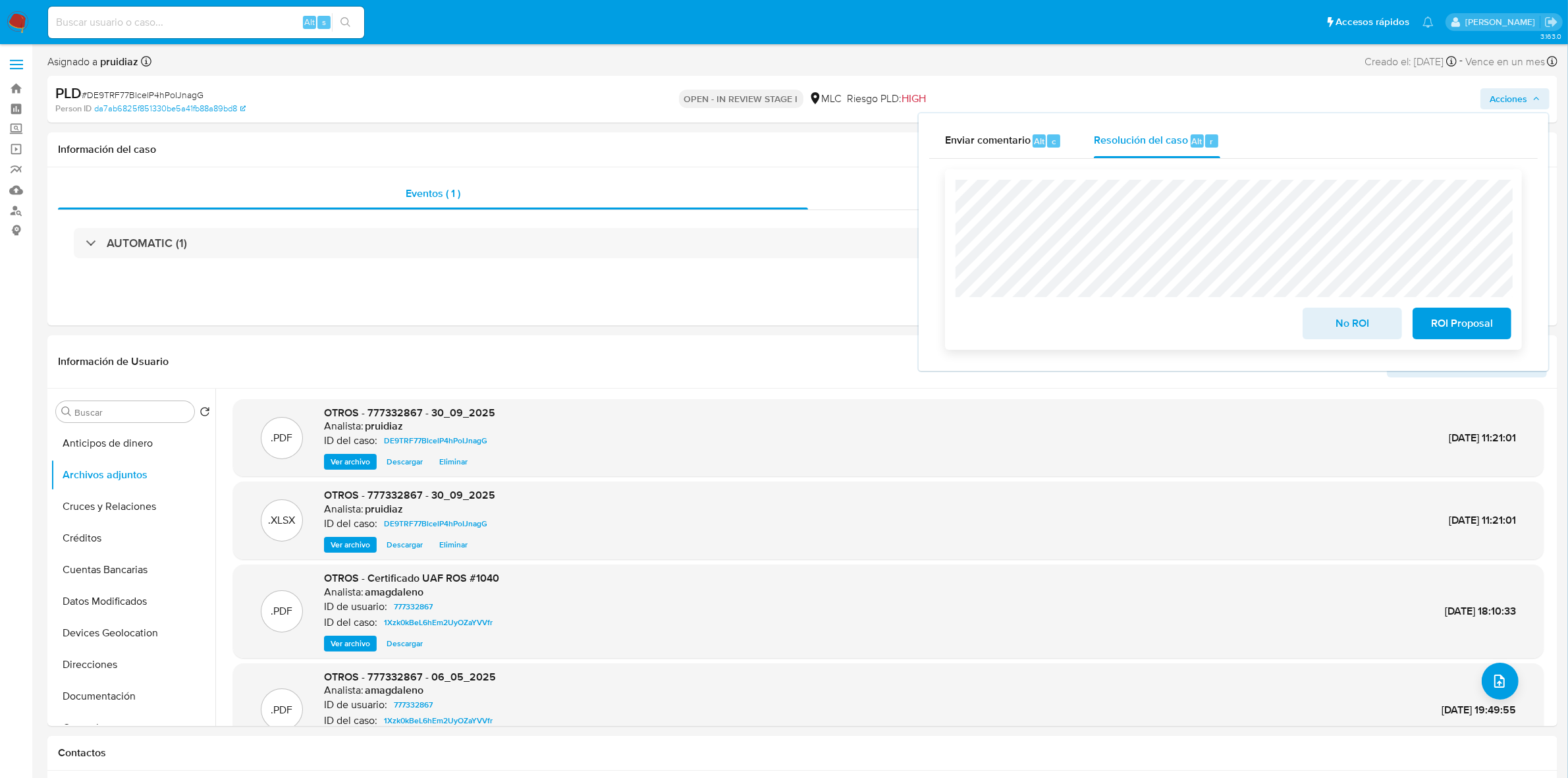
click at [1460, 317] on span "ROI Proposal" at bounding box center [1462, 323] width 64 height 29
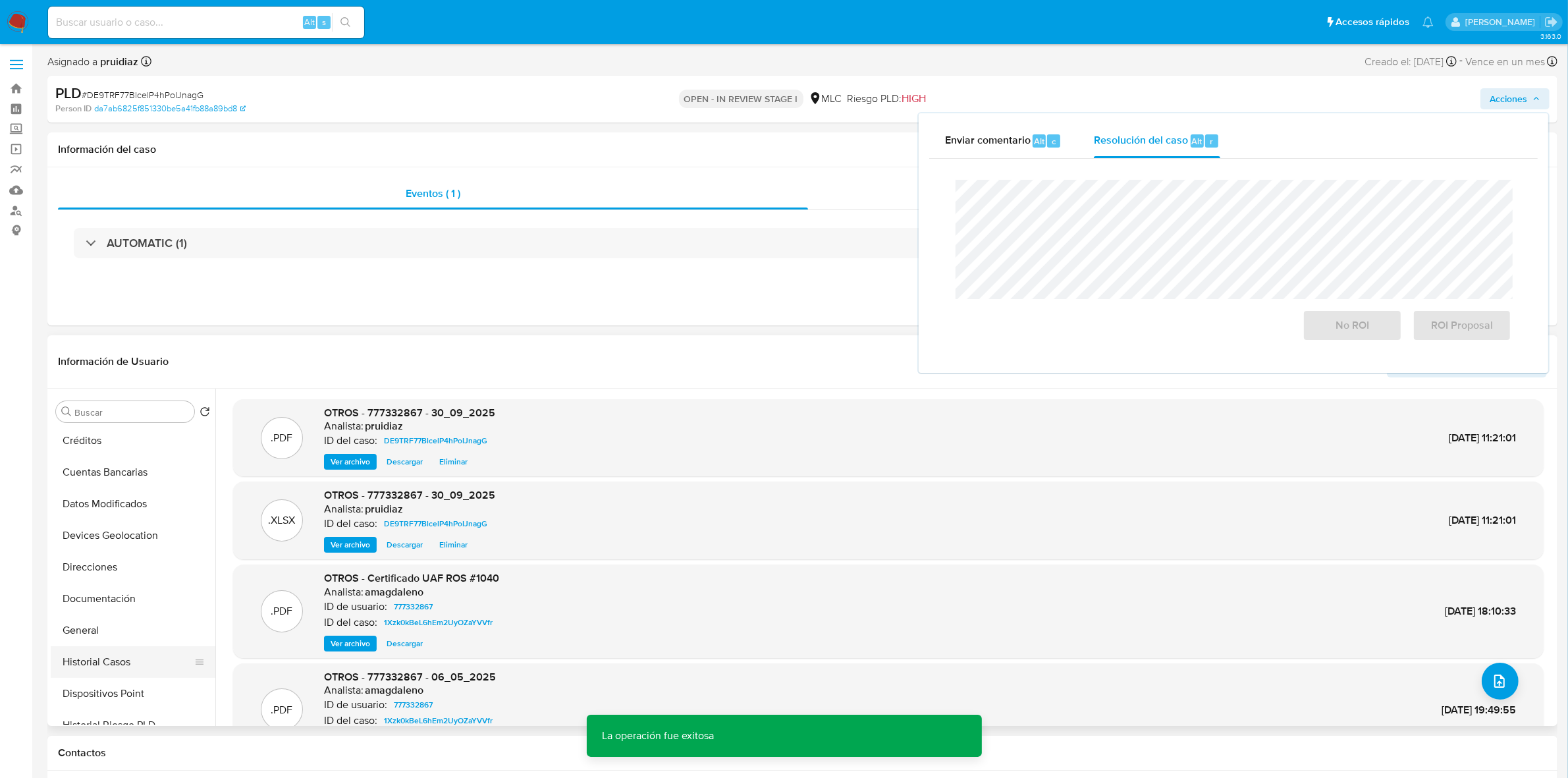
scroll to position [247, 0]
click at [126, 520] on button "Historial Casos" at bounding box center [127, 512] width 154 height 31
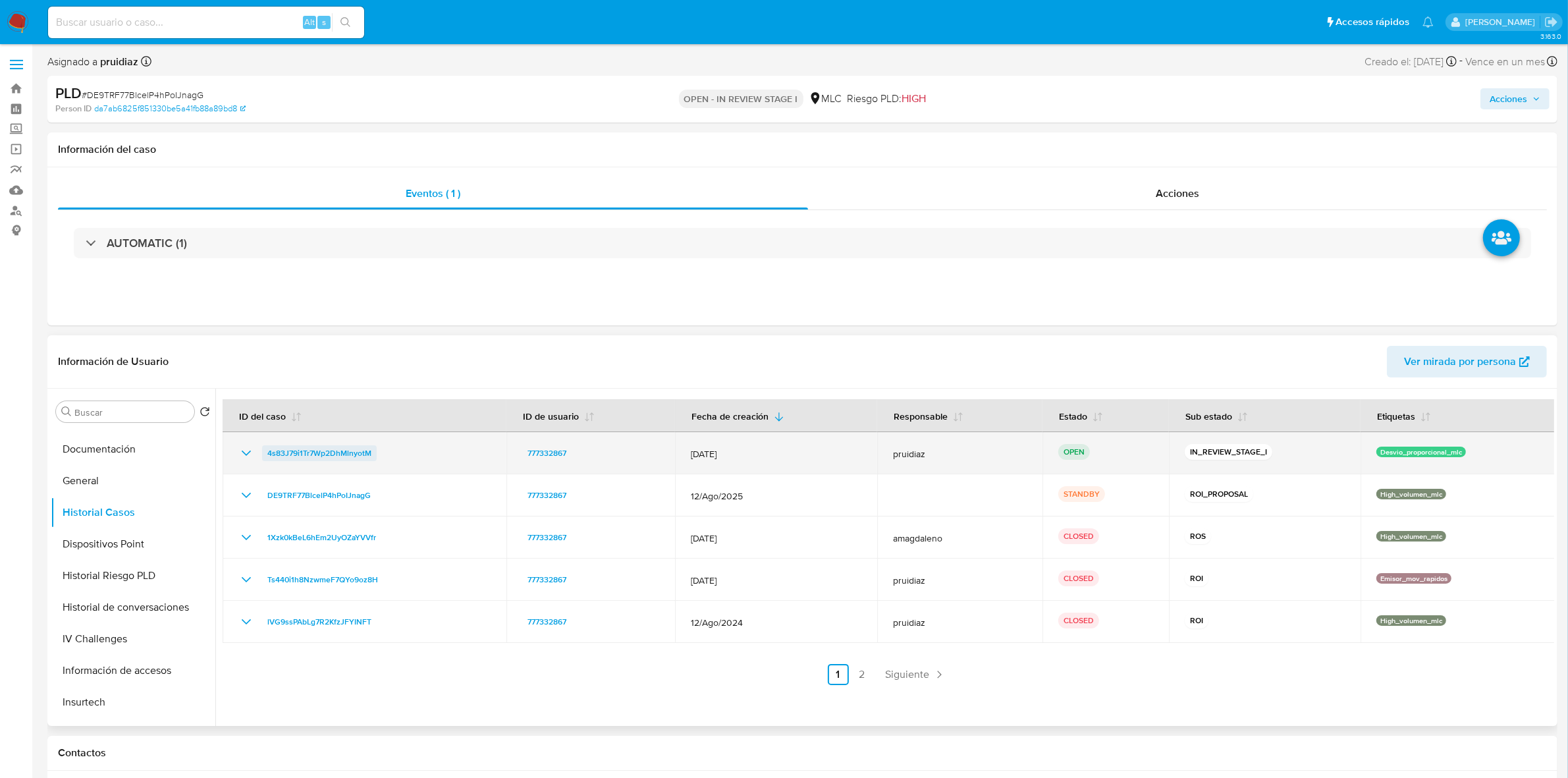
click at [325, 456] on span "4s83J79i1Tr7Wp2DhMlnyotM" at bounding box center [320, 453] width 104 height 16
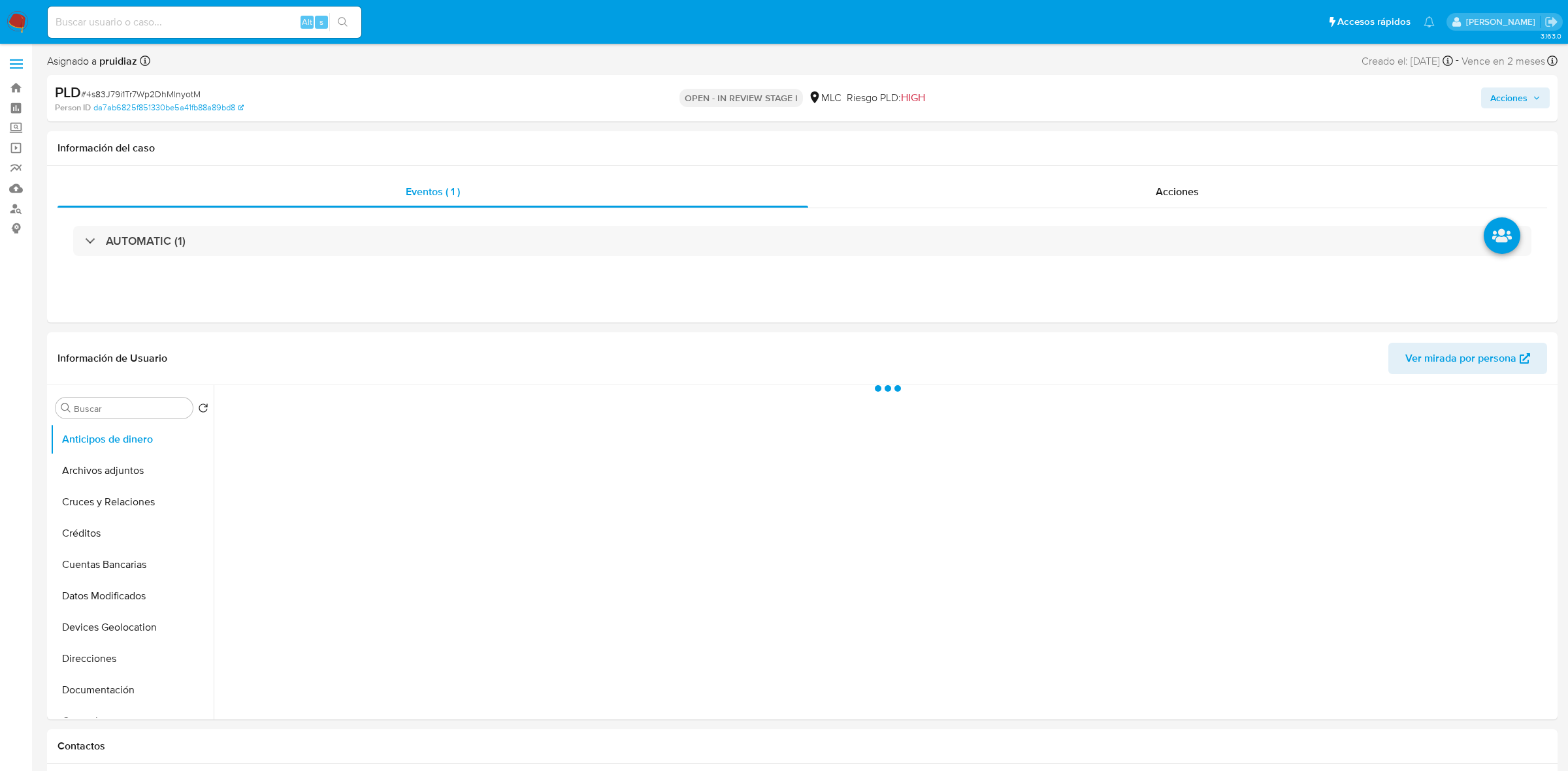
select select "10"
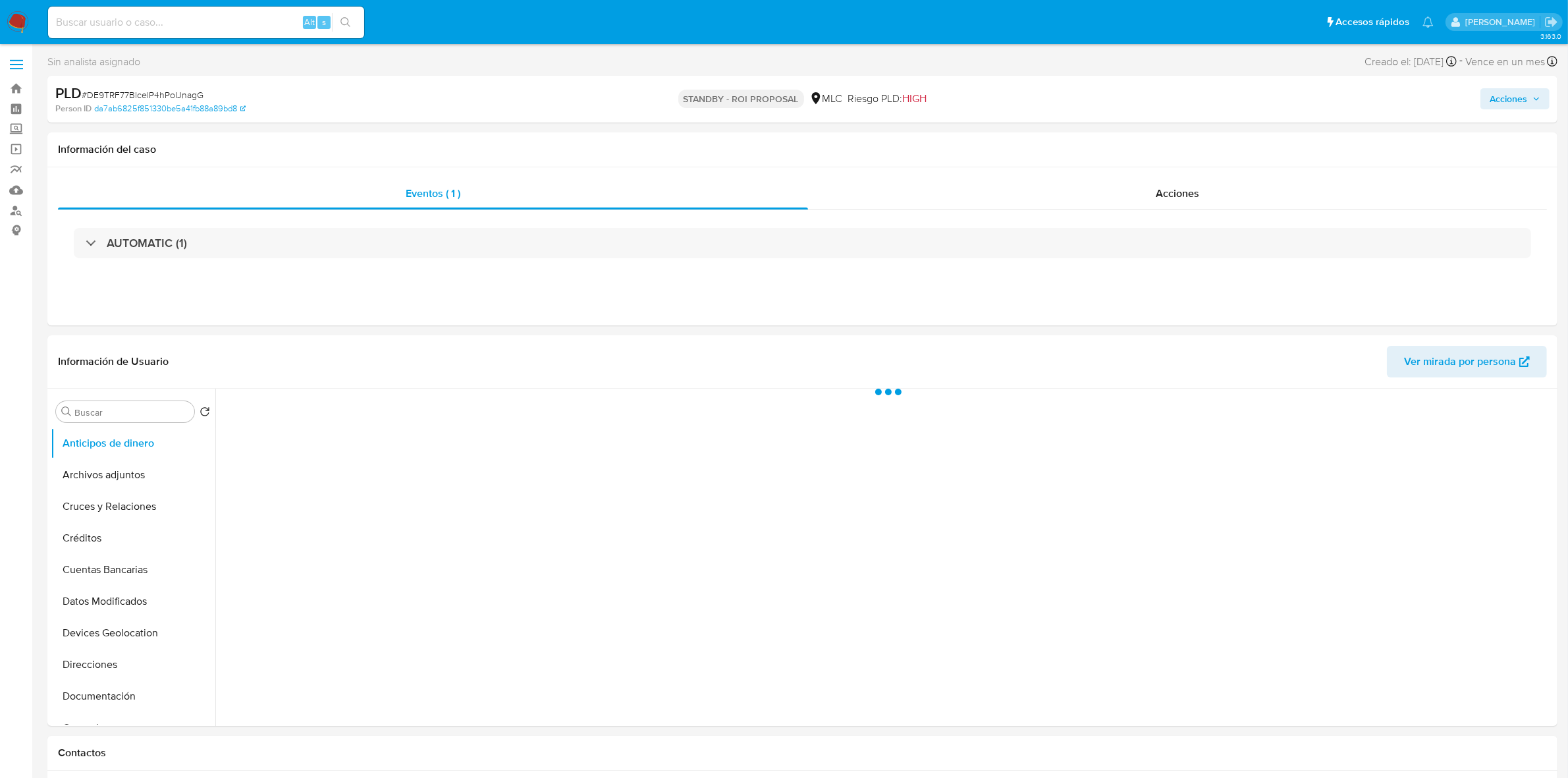
select select "10"
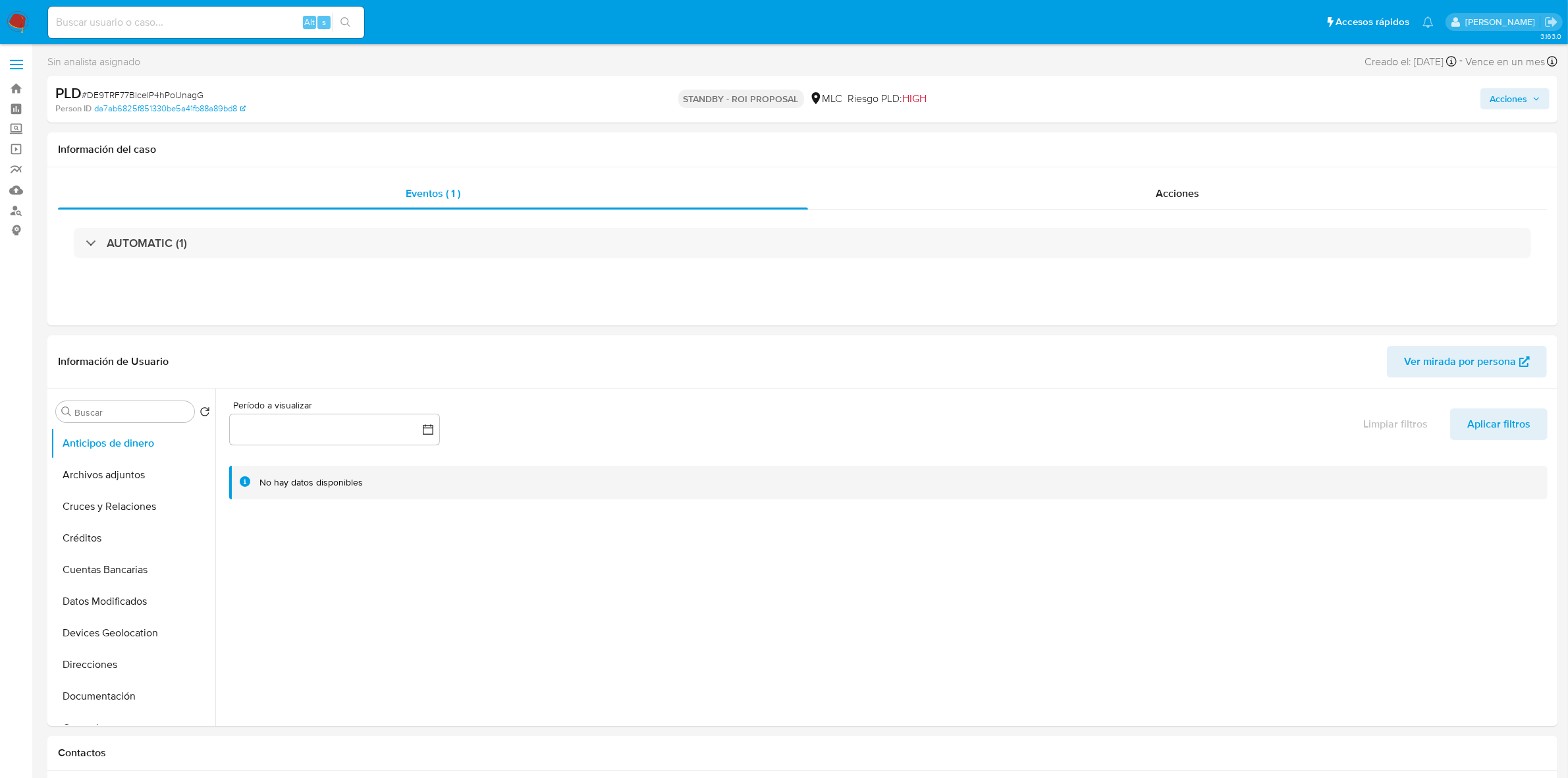
click at [175, 99] on span "# DE9TRF77BlcelP4hPoIJnagG" at bounding box center [143, 94] width 122 height 13
copy span "DE9TRF77BlcelP4hPoIJnagG"
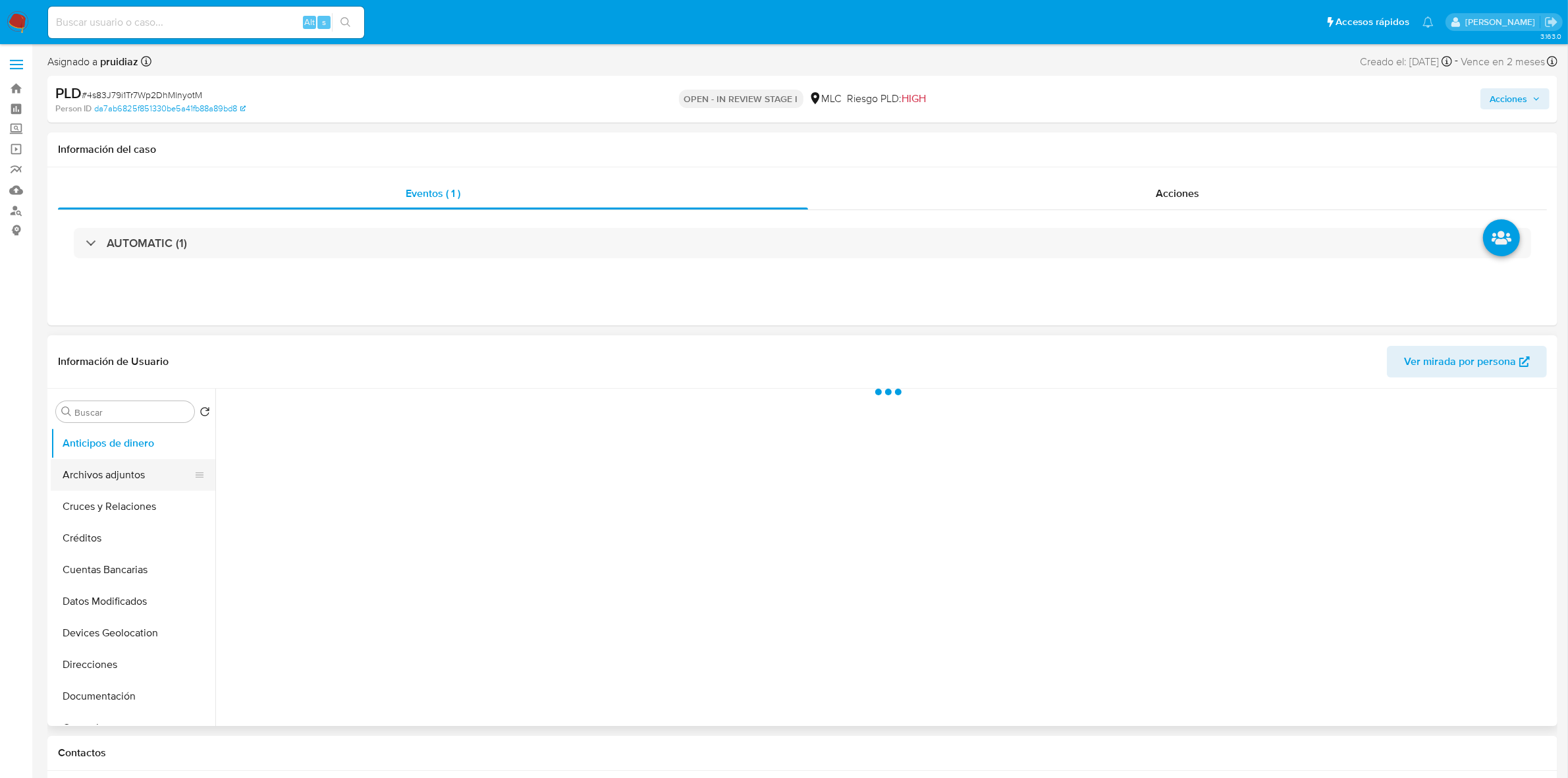
select select "10"
click at [110, 472] on button "Archivos adjuntos" at bounding box center [127, 474] width 154 height 31
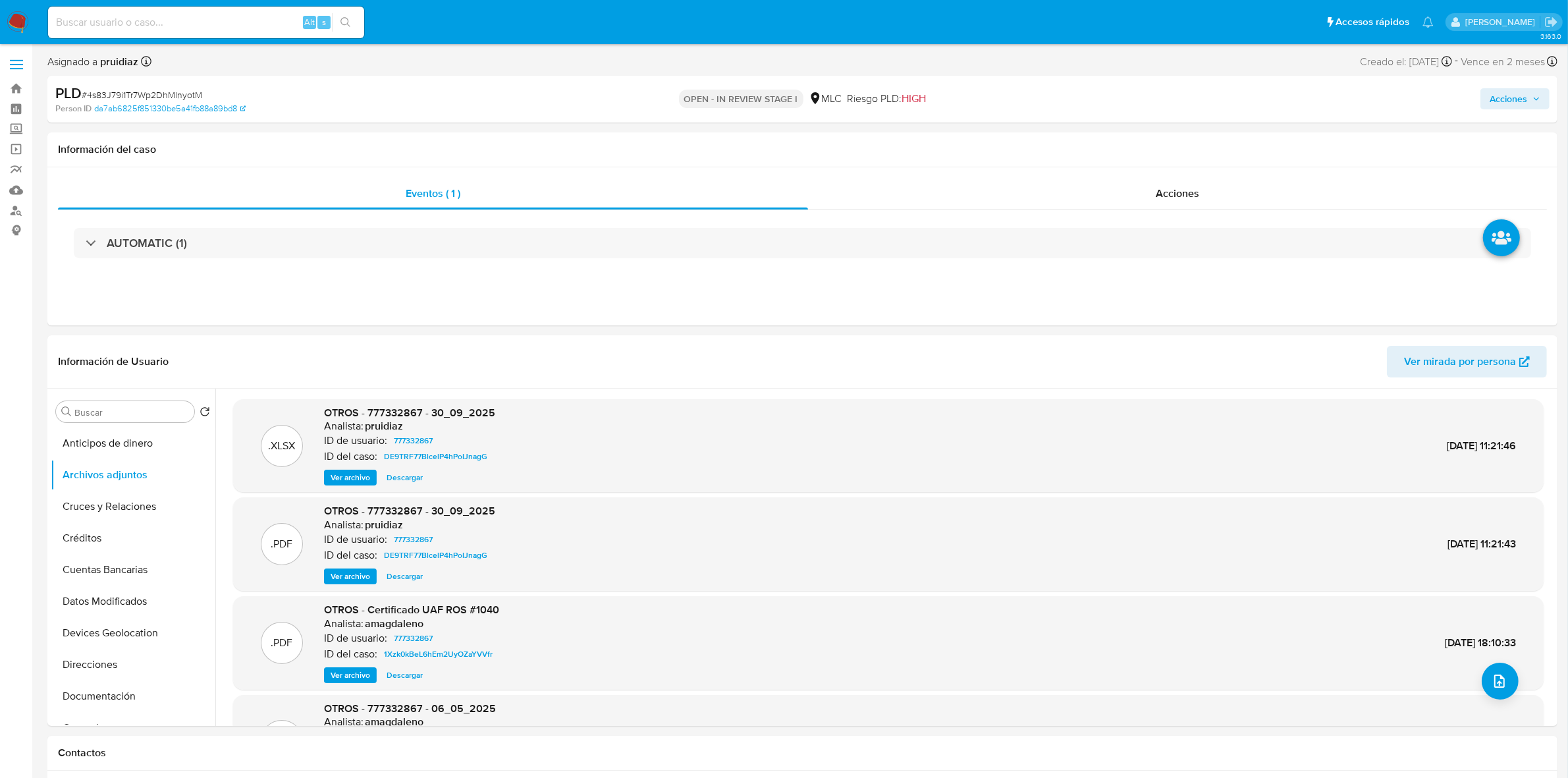
click at [1503, 96] on span "Acciones" at bounding box center [1508, 99] width 38 height 21
click at [1173, 146] on span "Resolución del caso" at bounding box center [1140, 141] width 94 height 15
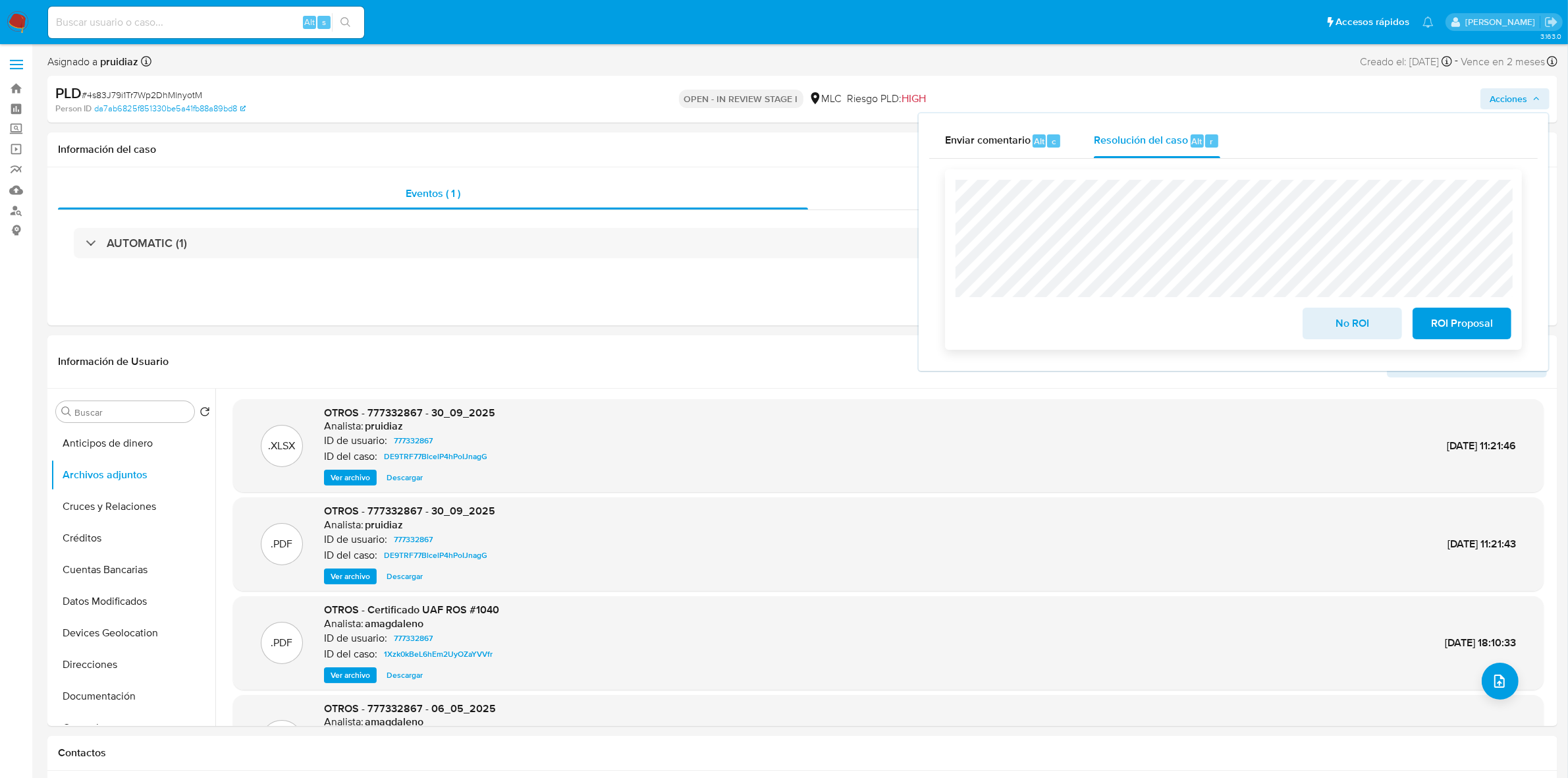
click at [1470, 327] on span "ROI Proposal" at bounding box center [1462, 323] width 64 height 29
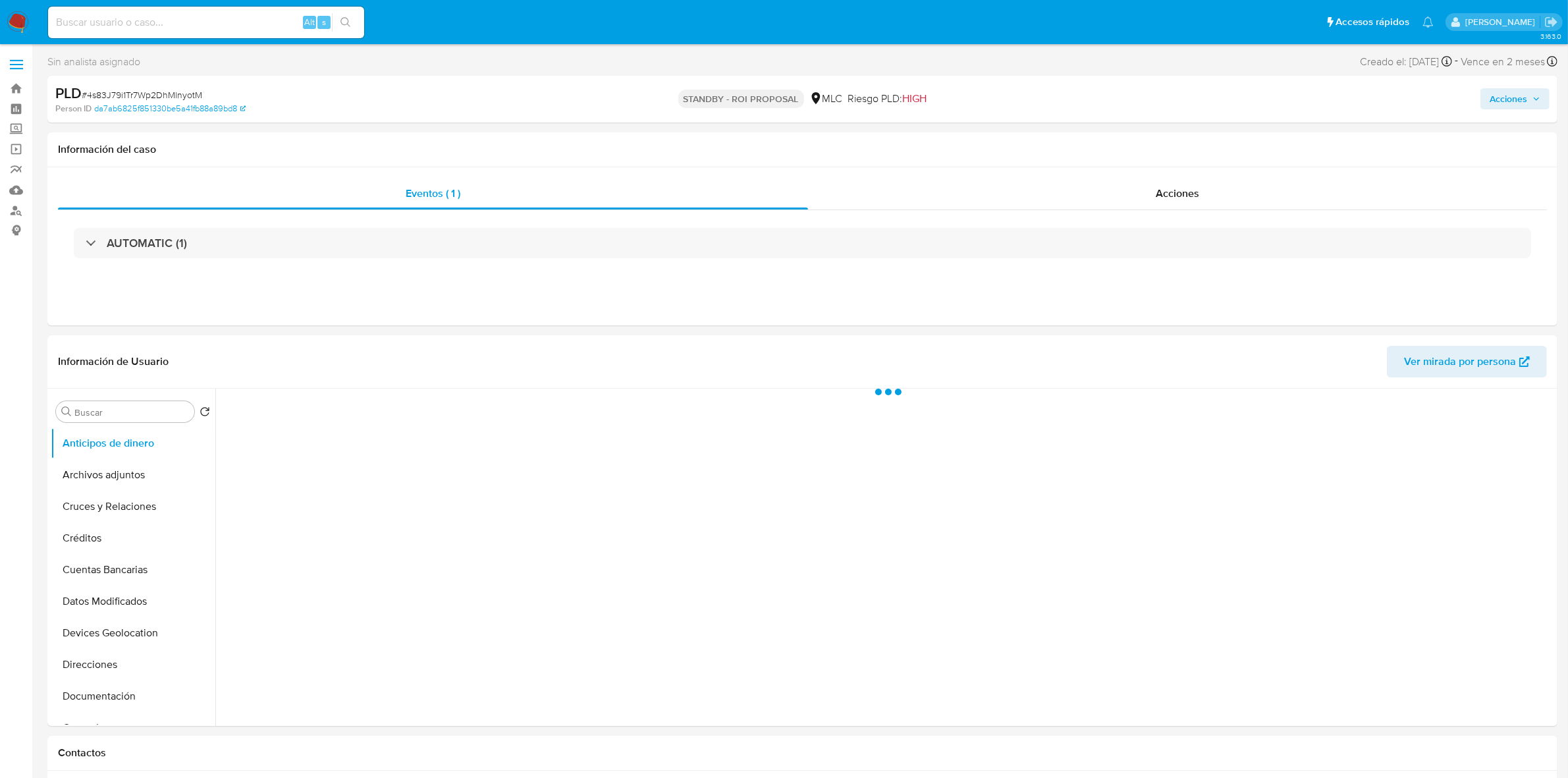
select select "10"
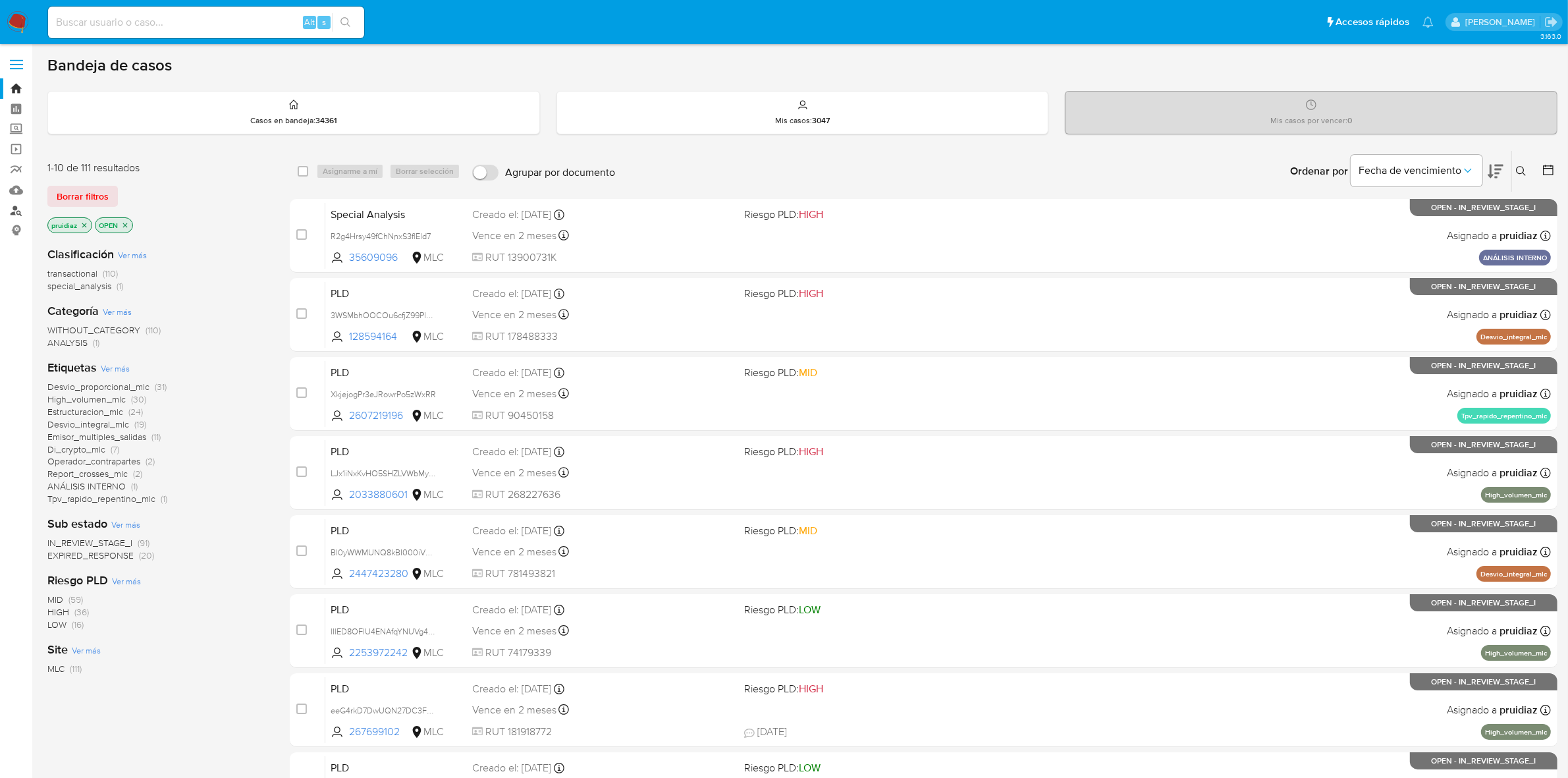
click at [13, 205] on link "Buscador de personas" at bounding box center [78, 210] width 157 height 21
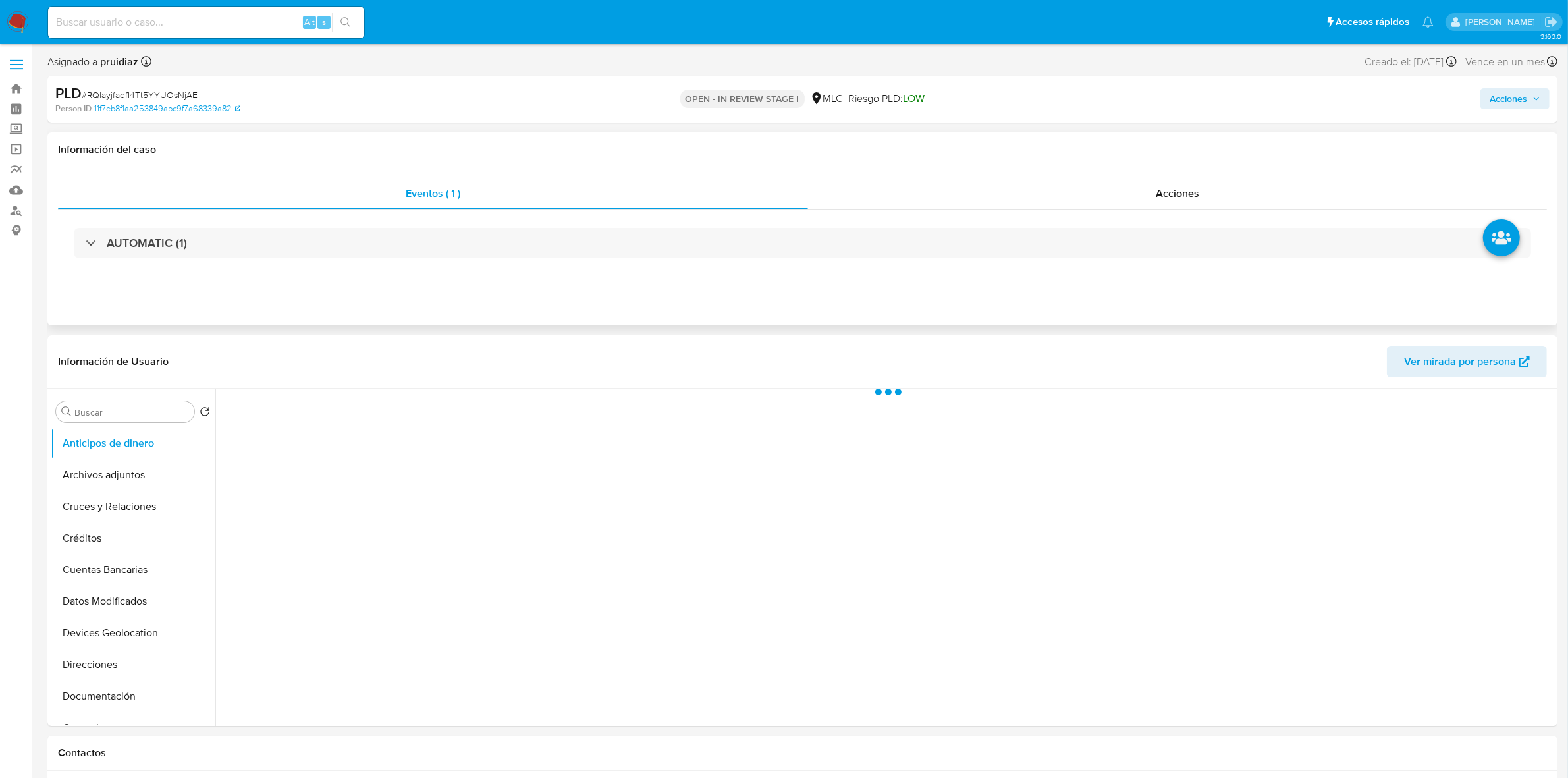
select select "10"
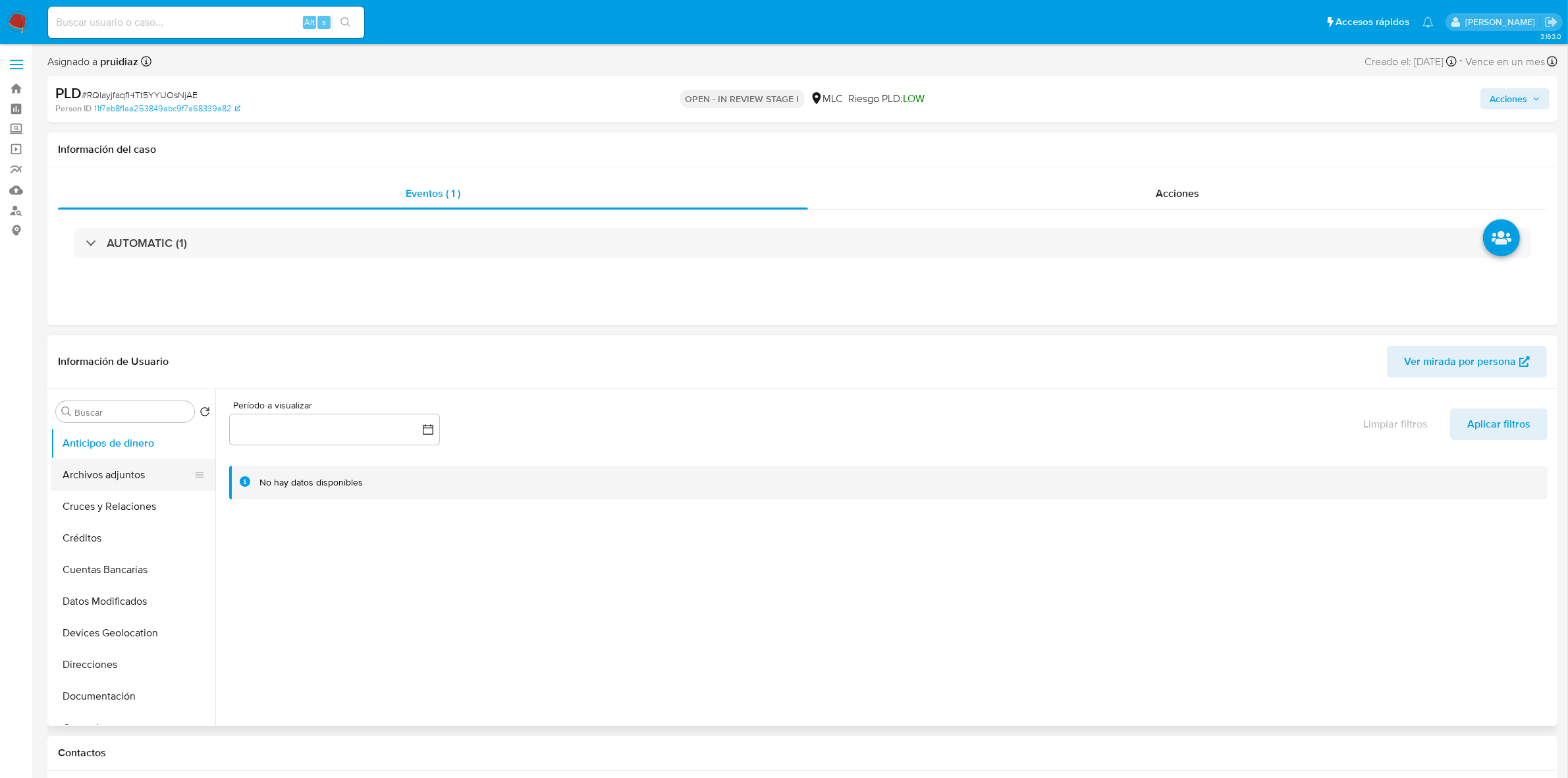
click at [113, 465] on button "Archivos adjuntos" at bounding box center [127, 474] width 154 height 31
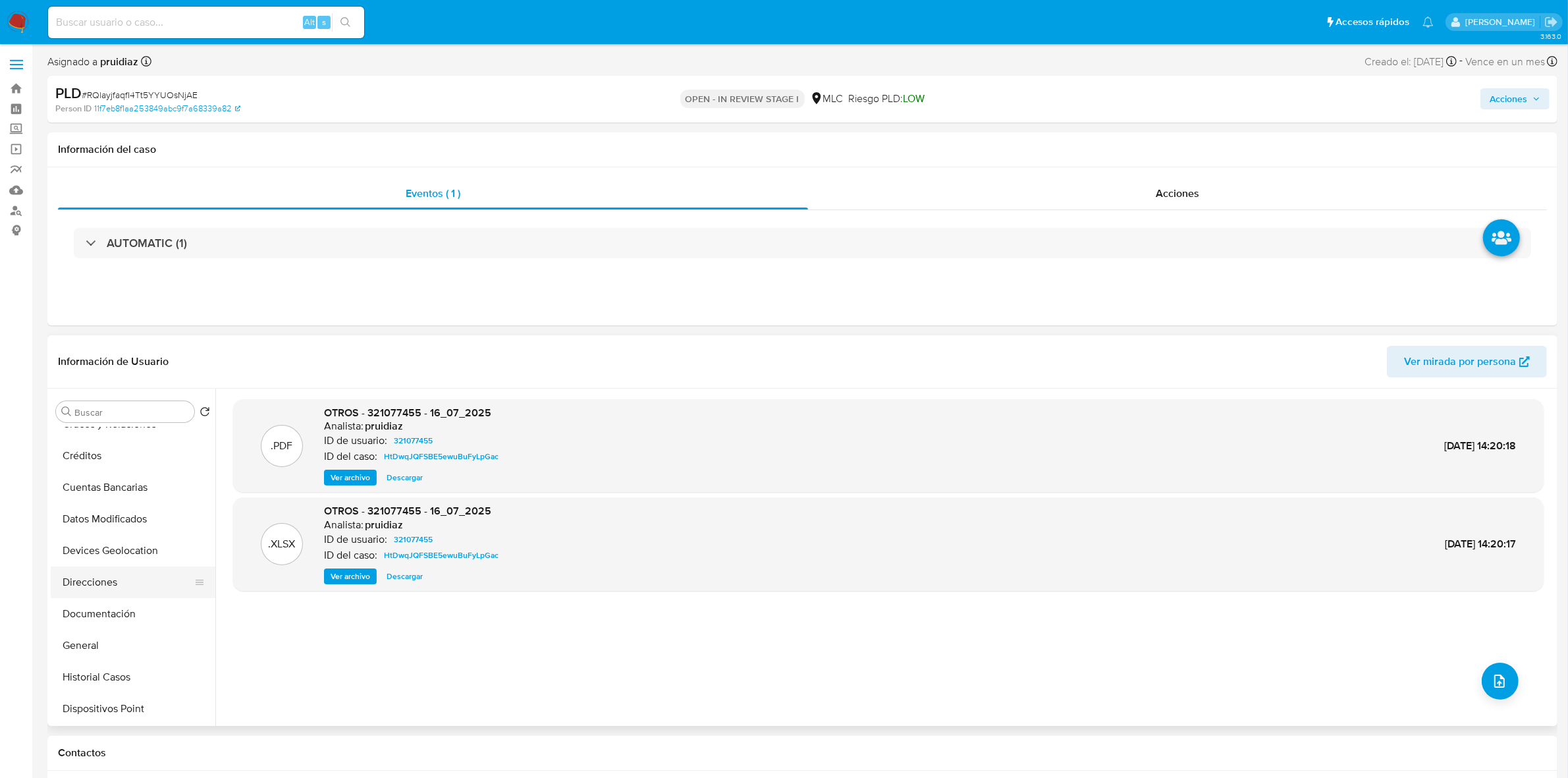
scroll to position [165, 0]
click at [110, 594] on button "Historial Casos" at bounding box center [127, 594] width 154 height 31
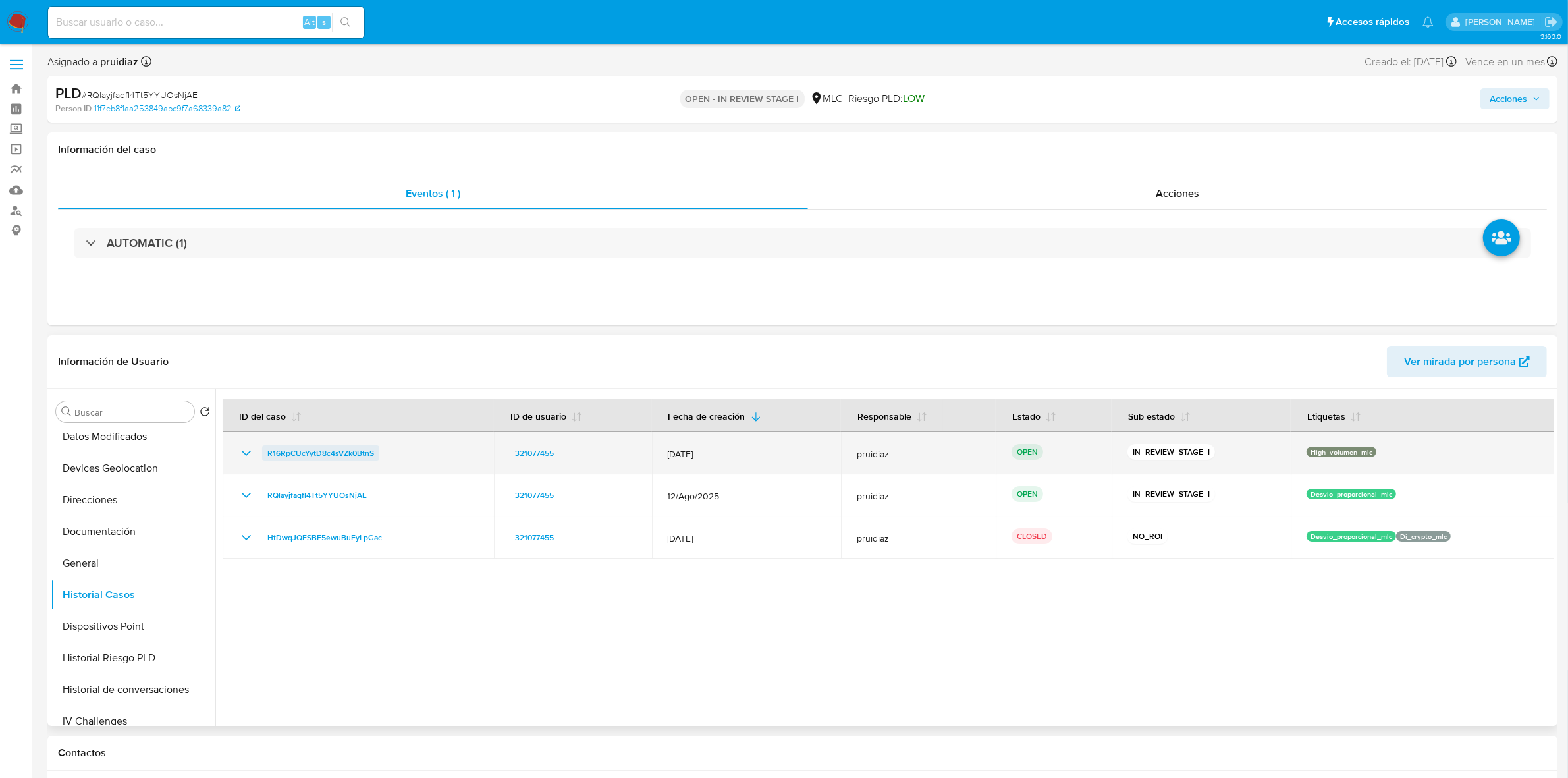
click at [307, 458] on span "R16RpCUcYytD8c4sVZk0BtnS" at bounding box center [320, 453] width 107 height 16
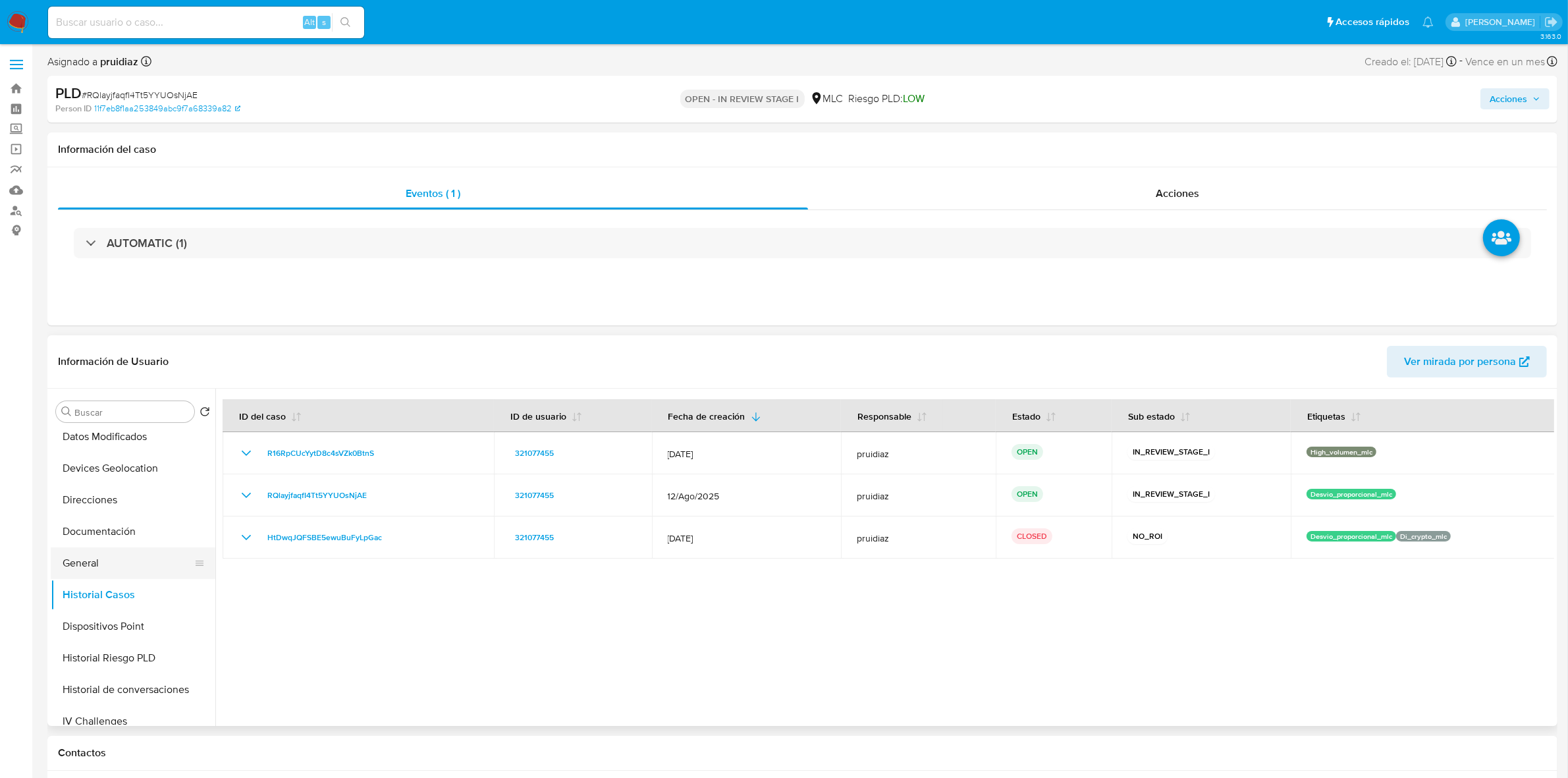
click at [102, 548] on button "General" at bounding box center [127, 563] width 154 height 31
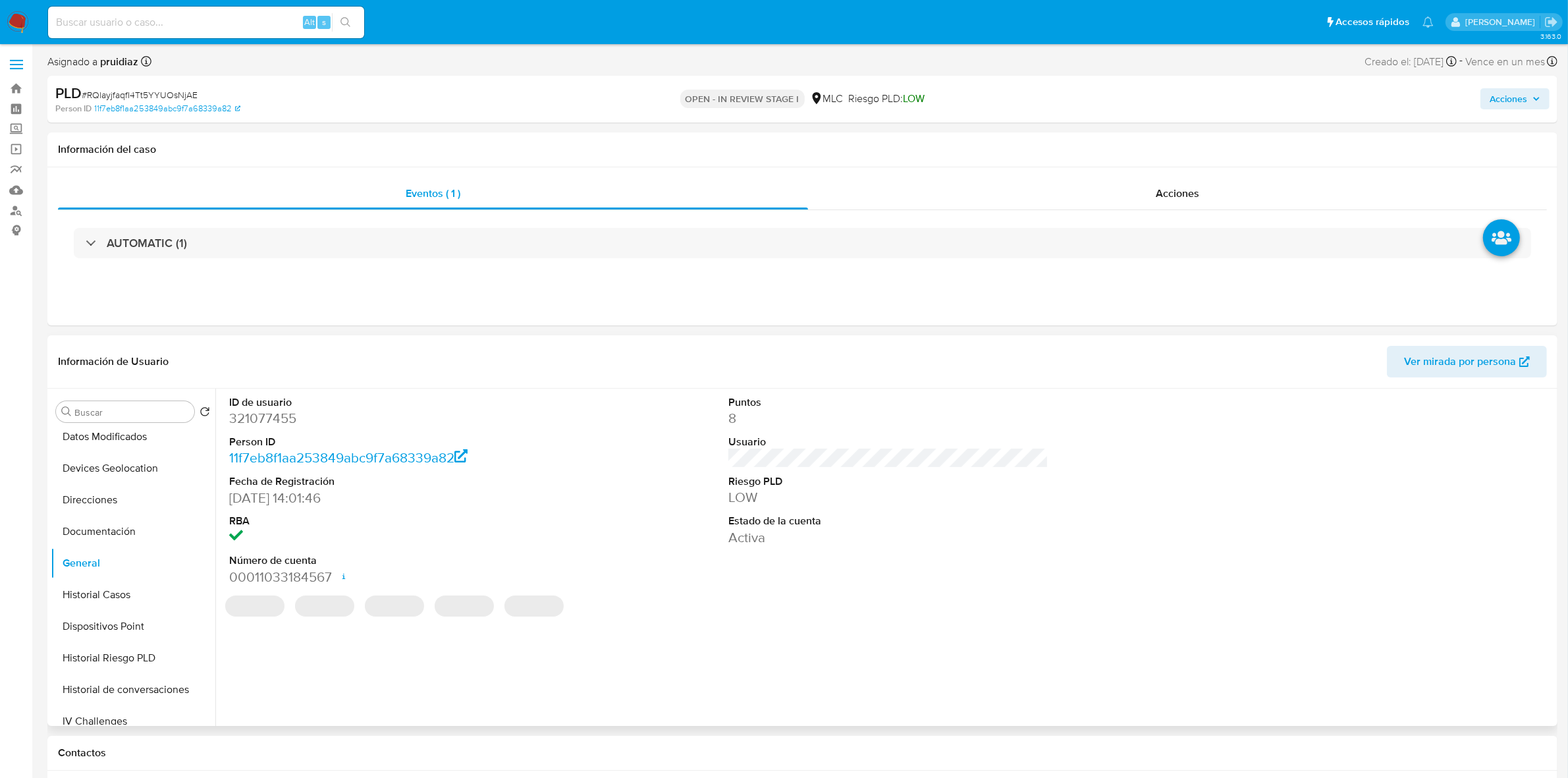
click at [274, 420] on dd "321077455" at bounding box center [389, 419] width 320 height 18
copy dd "321077455"
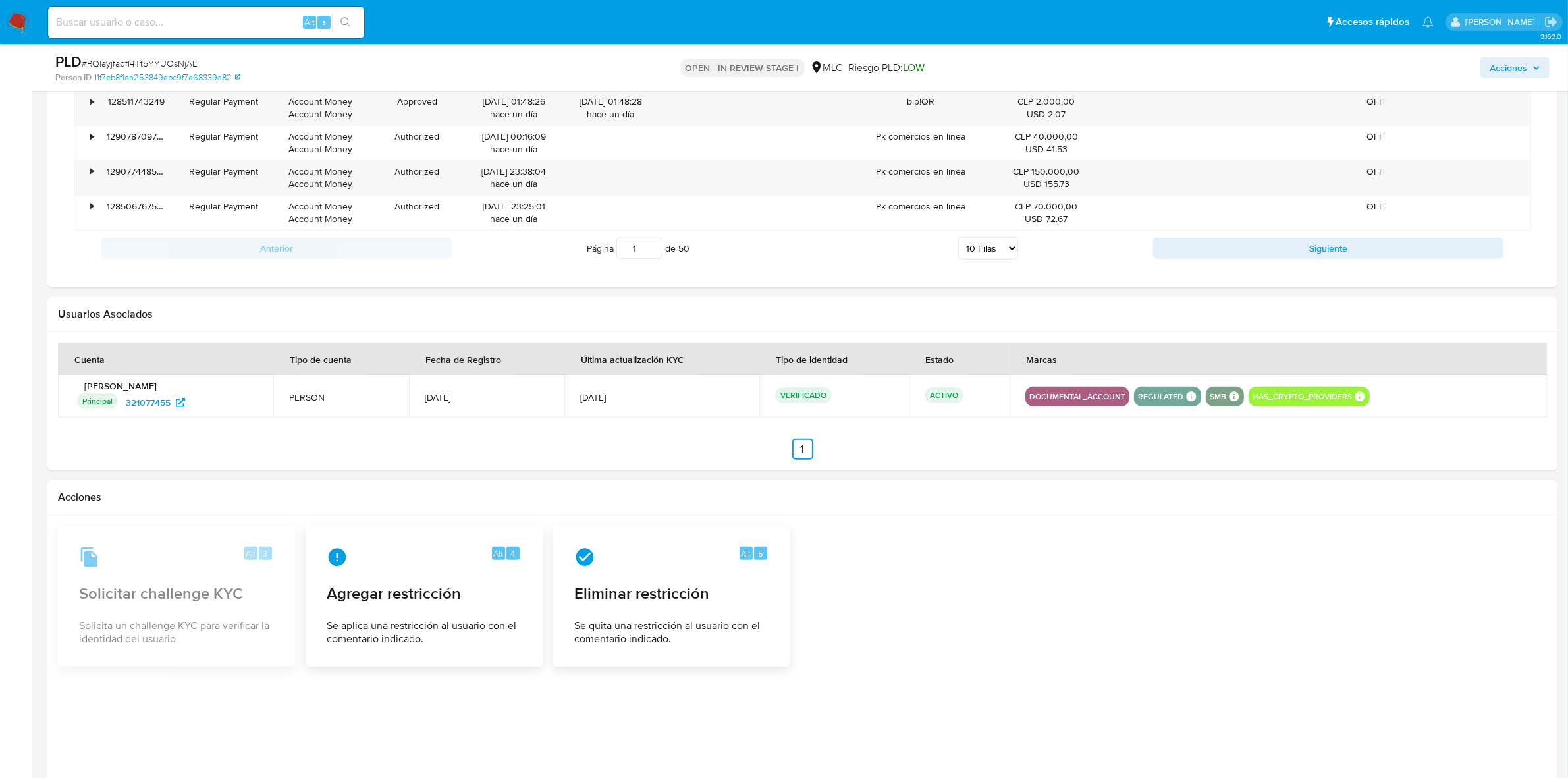
scroll to position [1453, 0]
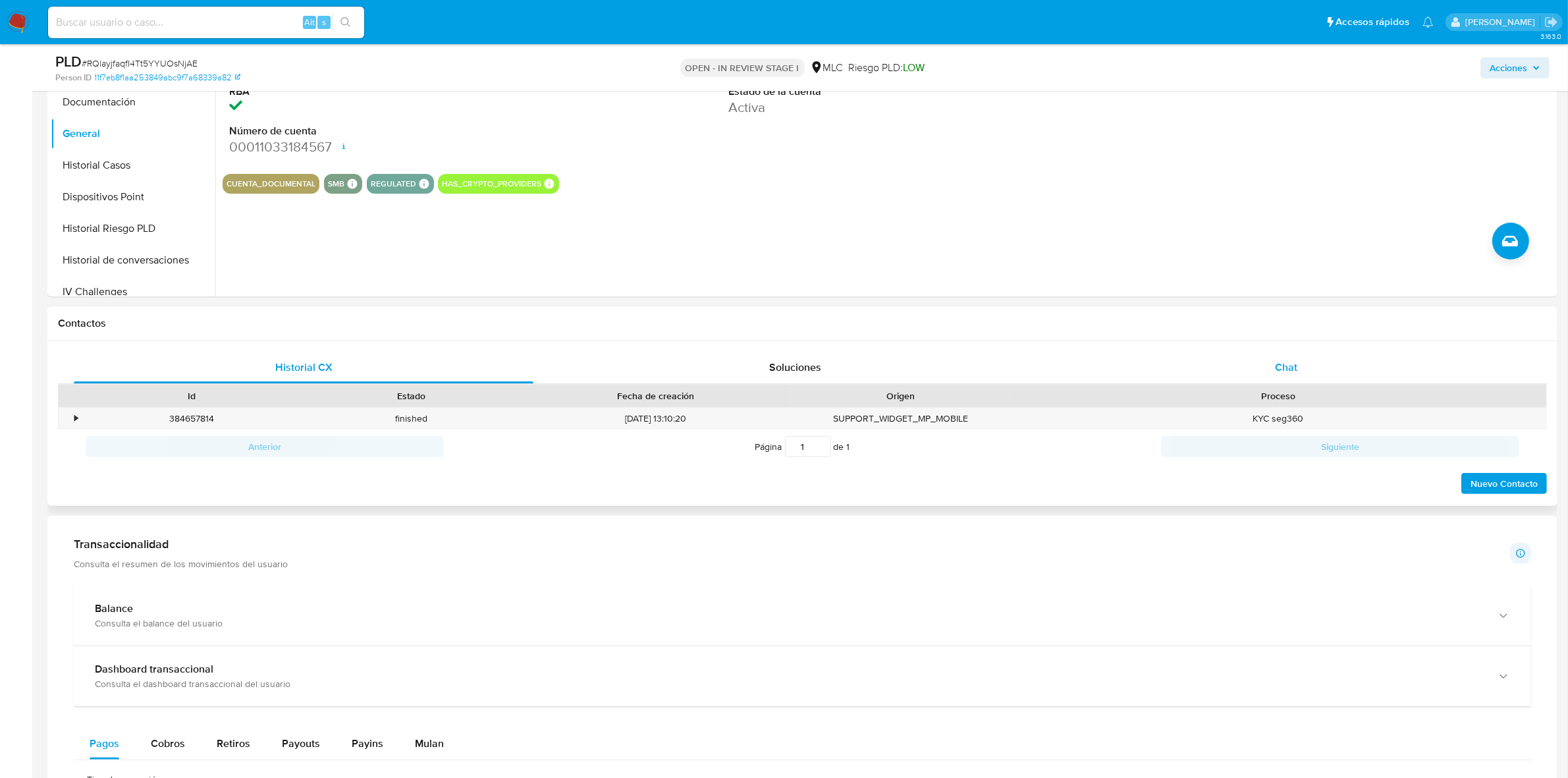
click at [1295, 356] on div "Chat" at bounding box center [1287, 367] width 460 height 31
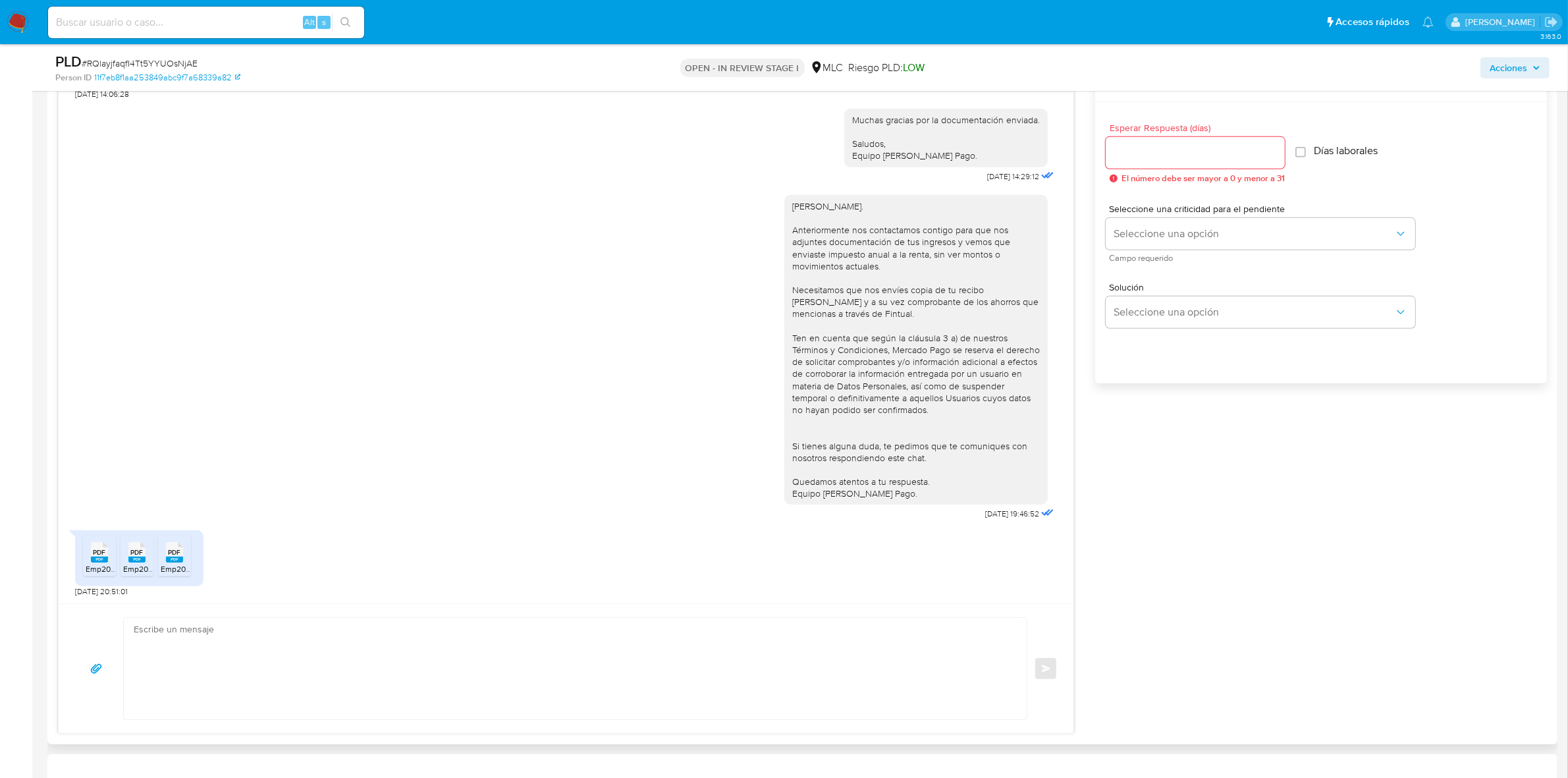
scroll to position [712, 0]
click at [228, 639] on textarea at bounding box center [572, 667] width 877 height 101
click at [92, 557] on rect at bounding box center [100, 558] width 17 height 6
click at [138, 559] on rect at bounding box center [137, 558] width 17 height 6
click at [181, 558] on rect at bounding box center [175, 558] width 17 height 6
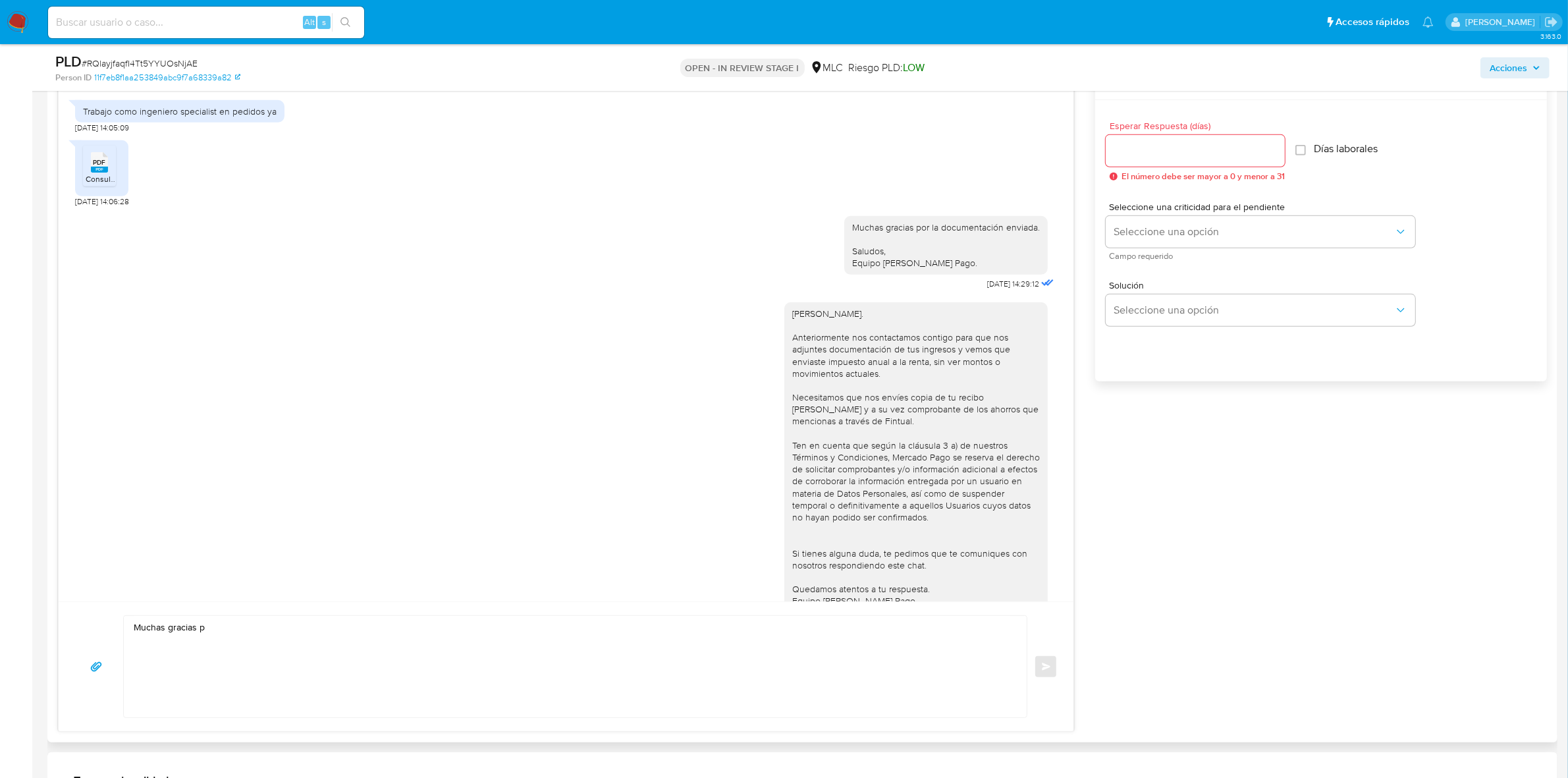
scroll to position [640, 0]
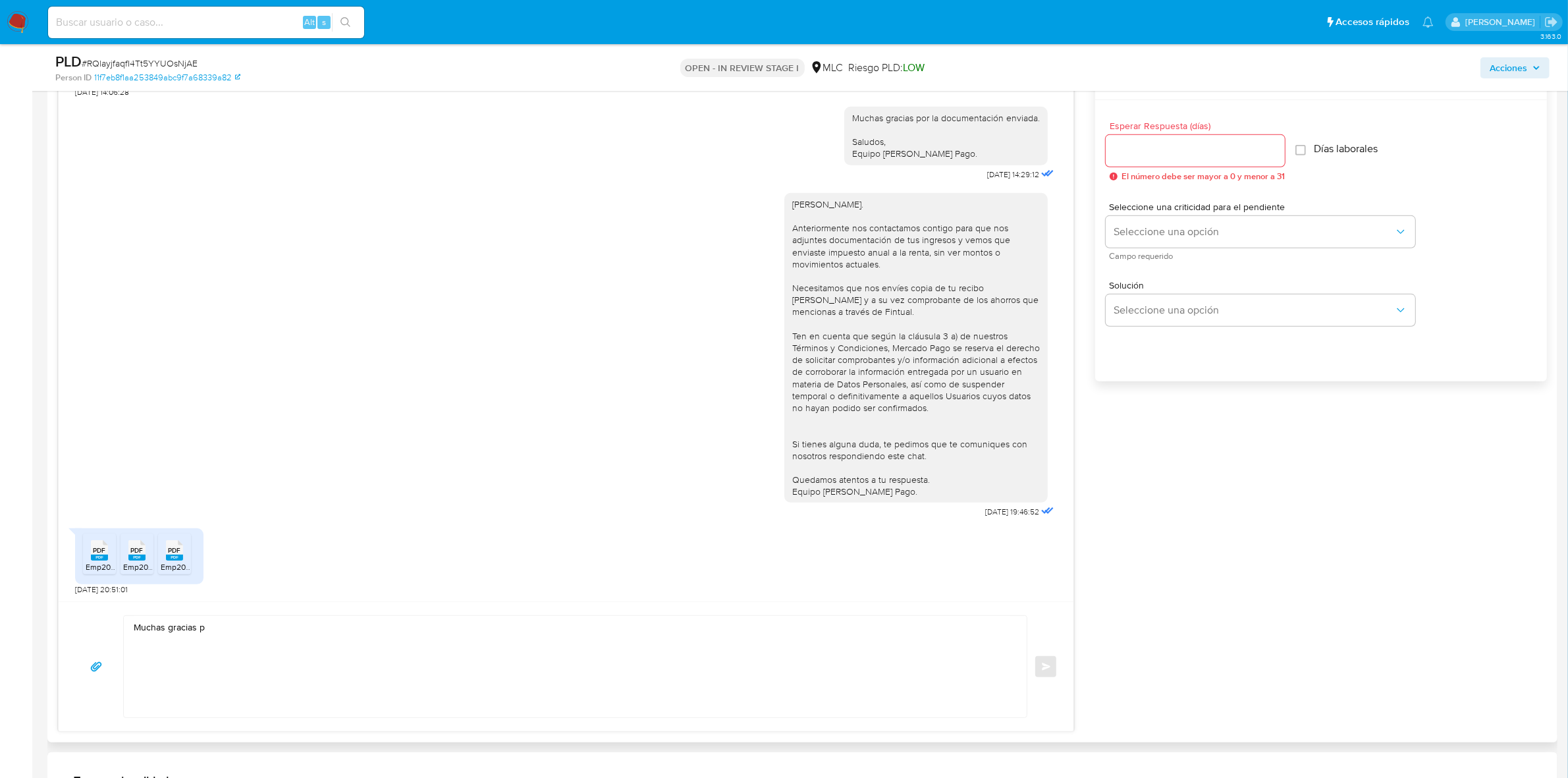
click at [264, 623] on textarea "Muchas gracias p" at bounding box center [572, 667] width 877 height 101
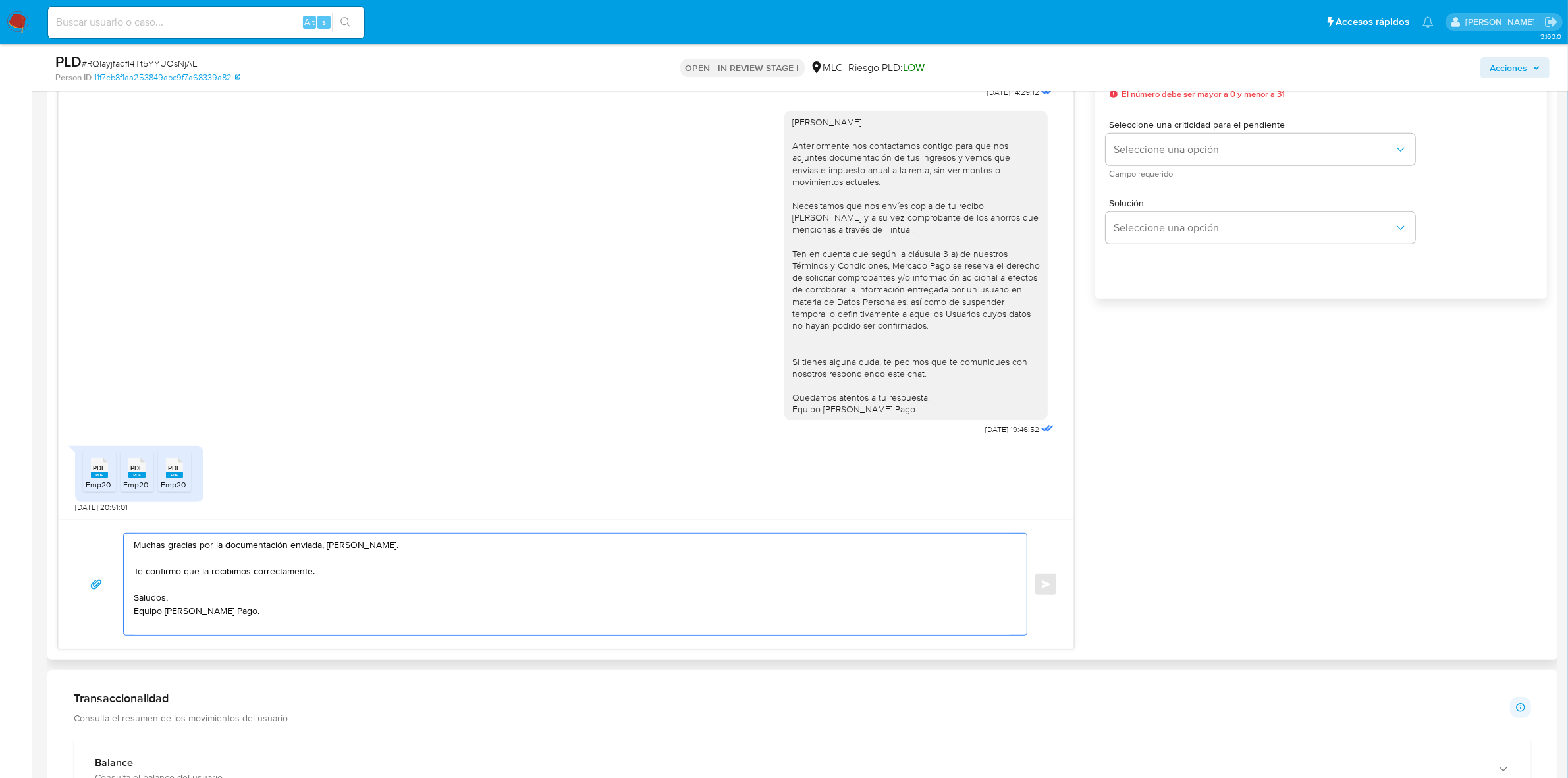
scroll to position [382, 0]
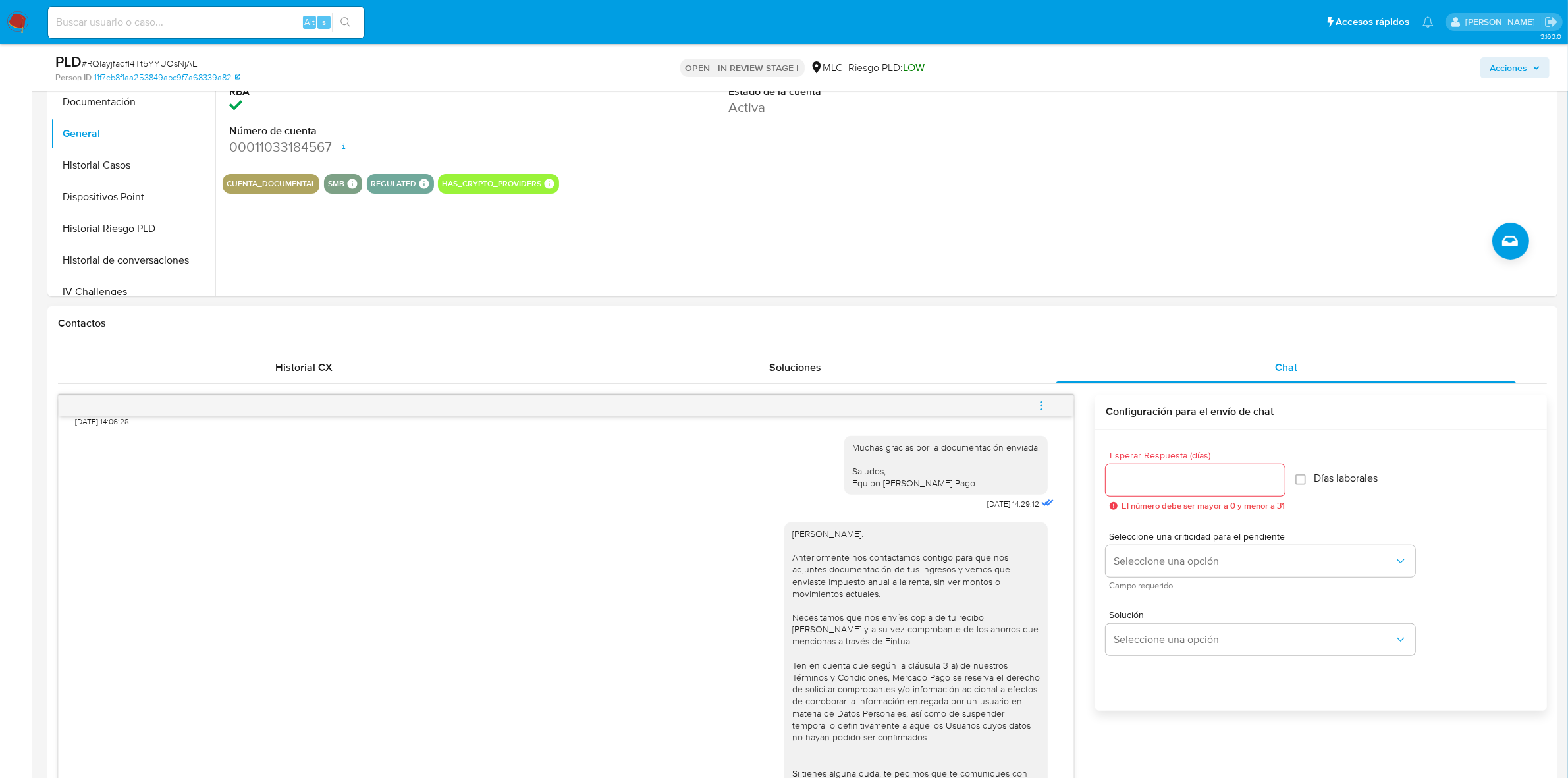
type textarea "Muchas gracias por la documentación enviada, [PERSON_NAME]. Te confirmo que la …"
click at [1137, 471] on input "Esperar Respuesta (días)" at bounding box center [1196, 480] width 179 height 17
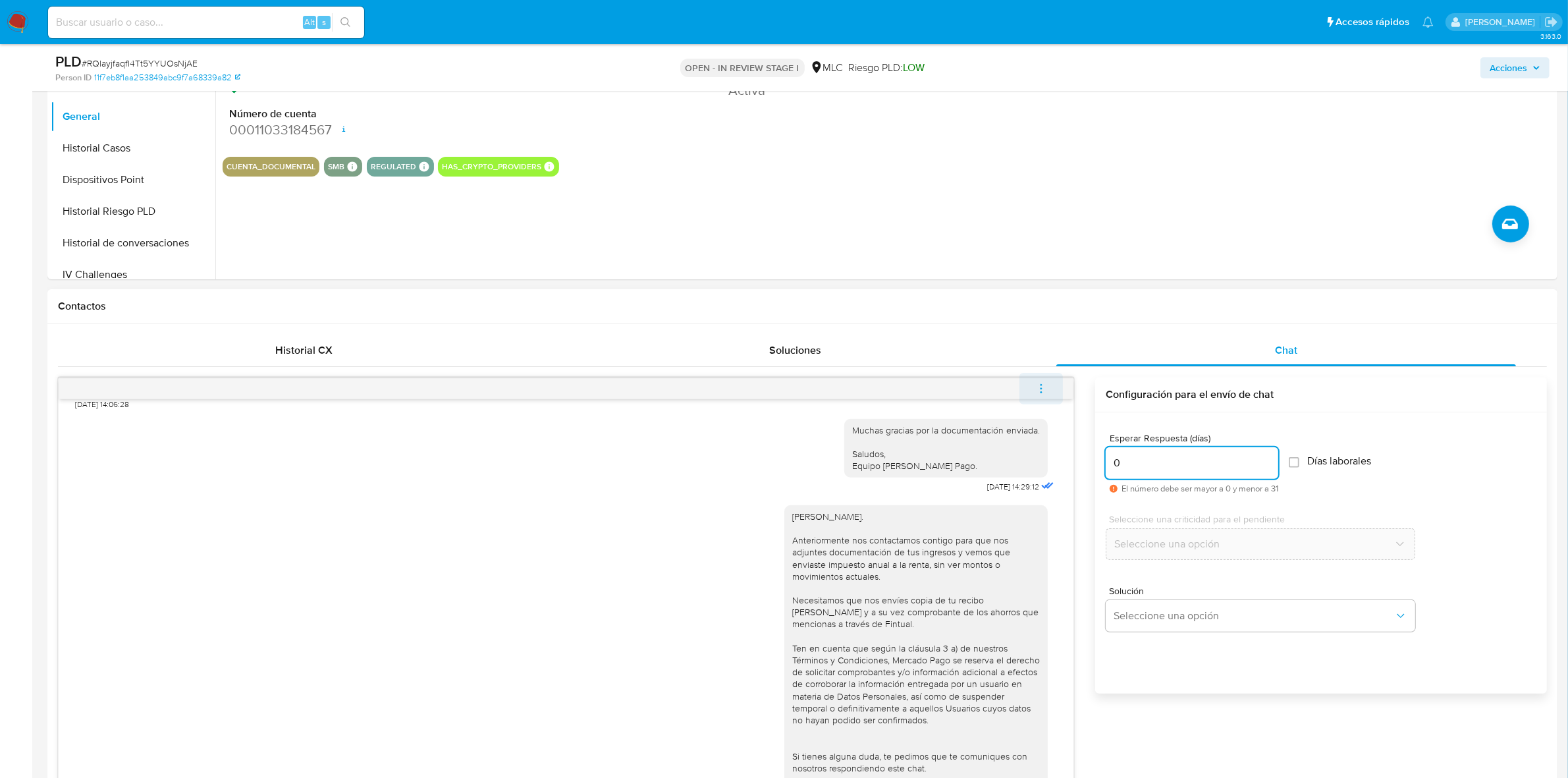
scroll to position [794, 0]
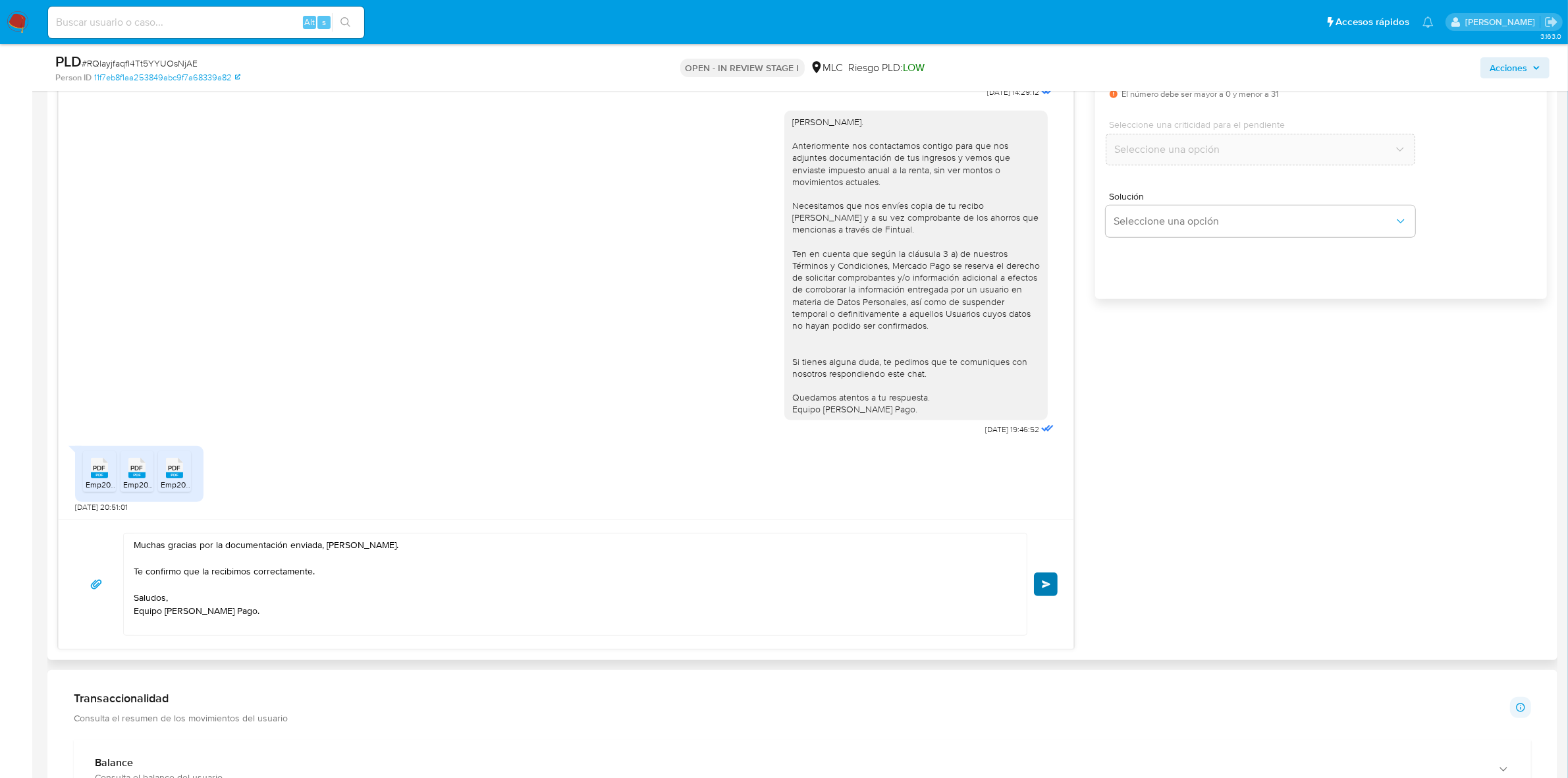
type input "0"
click at [1046, 588] on span "Enviar" at bounding box center [1047, 584] width 9 height 8
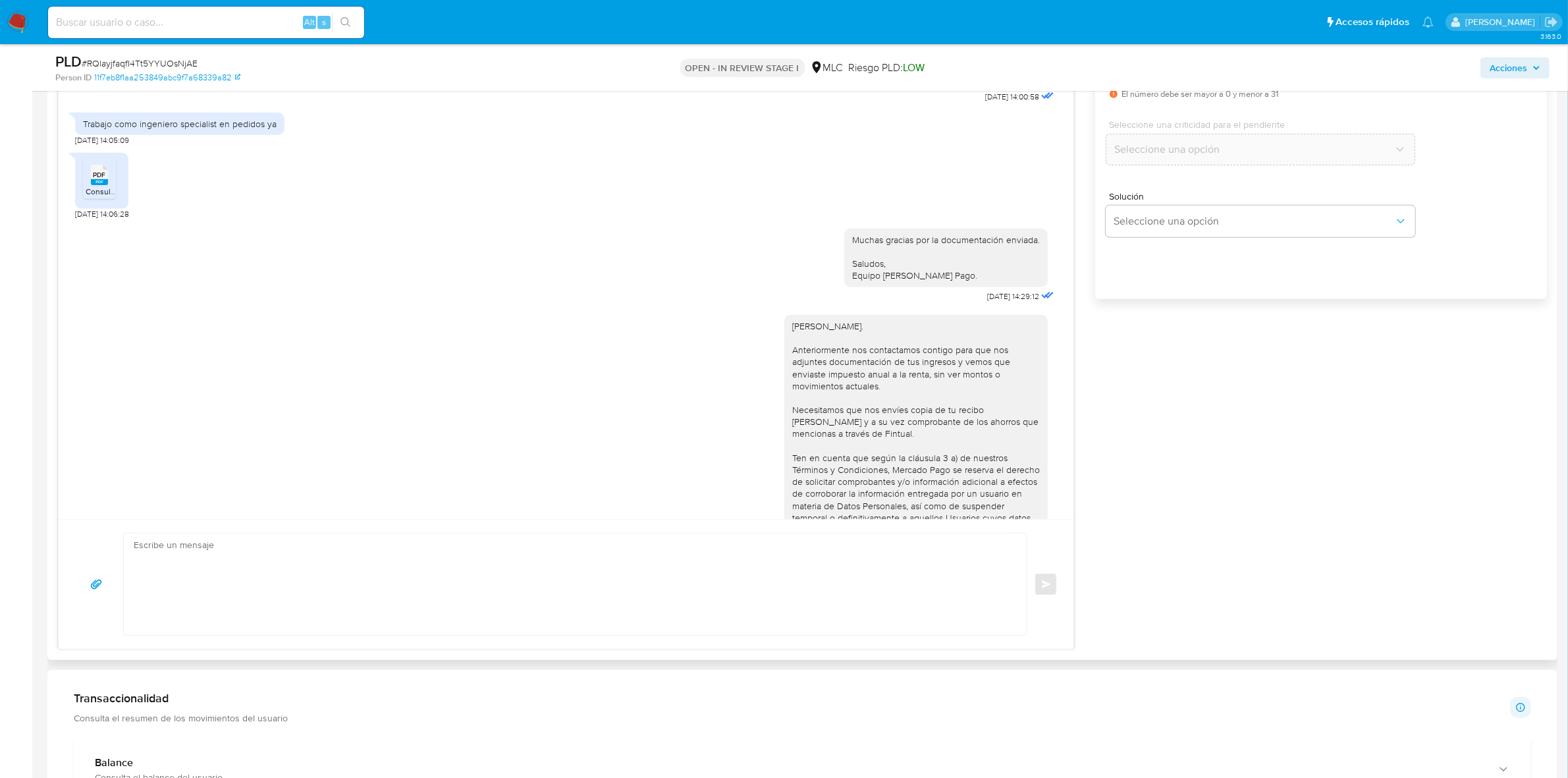
scroll to position [422, 0]
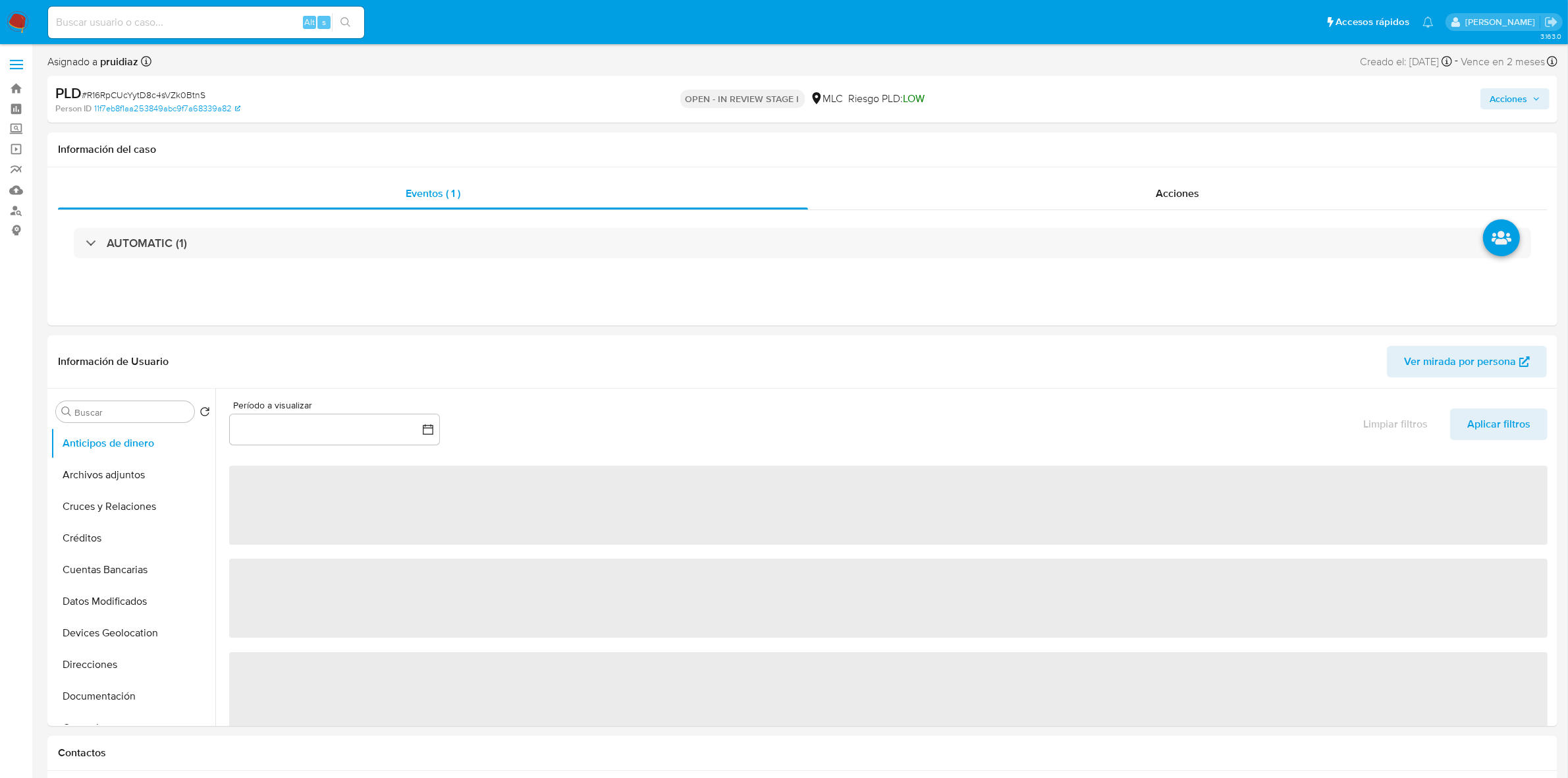
select select "10"
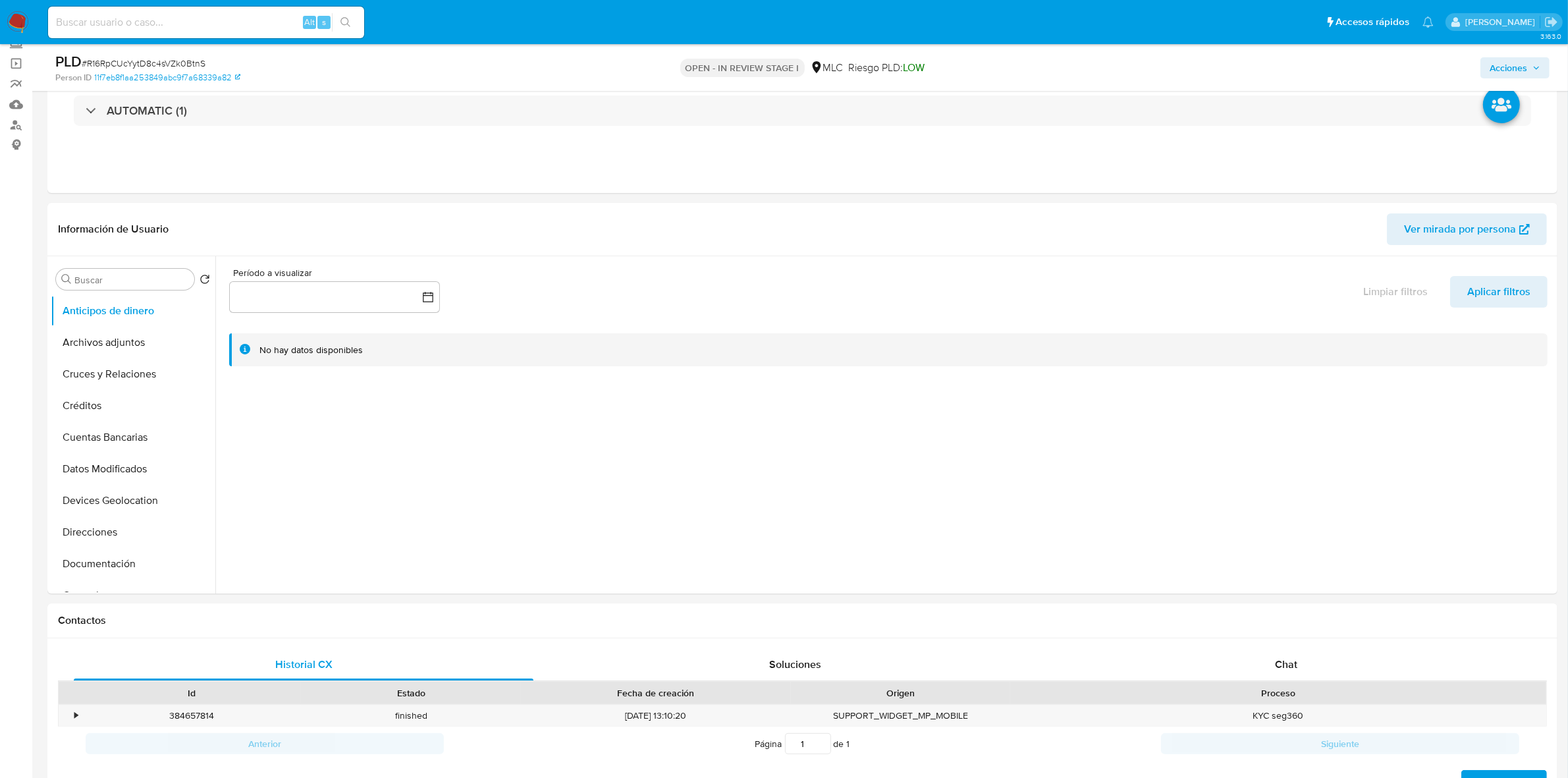
scroll to position [330, 0]
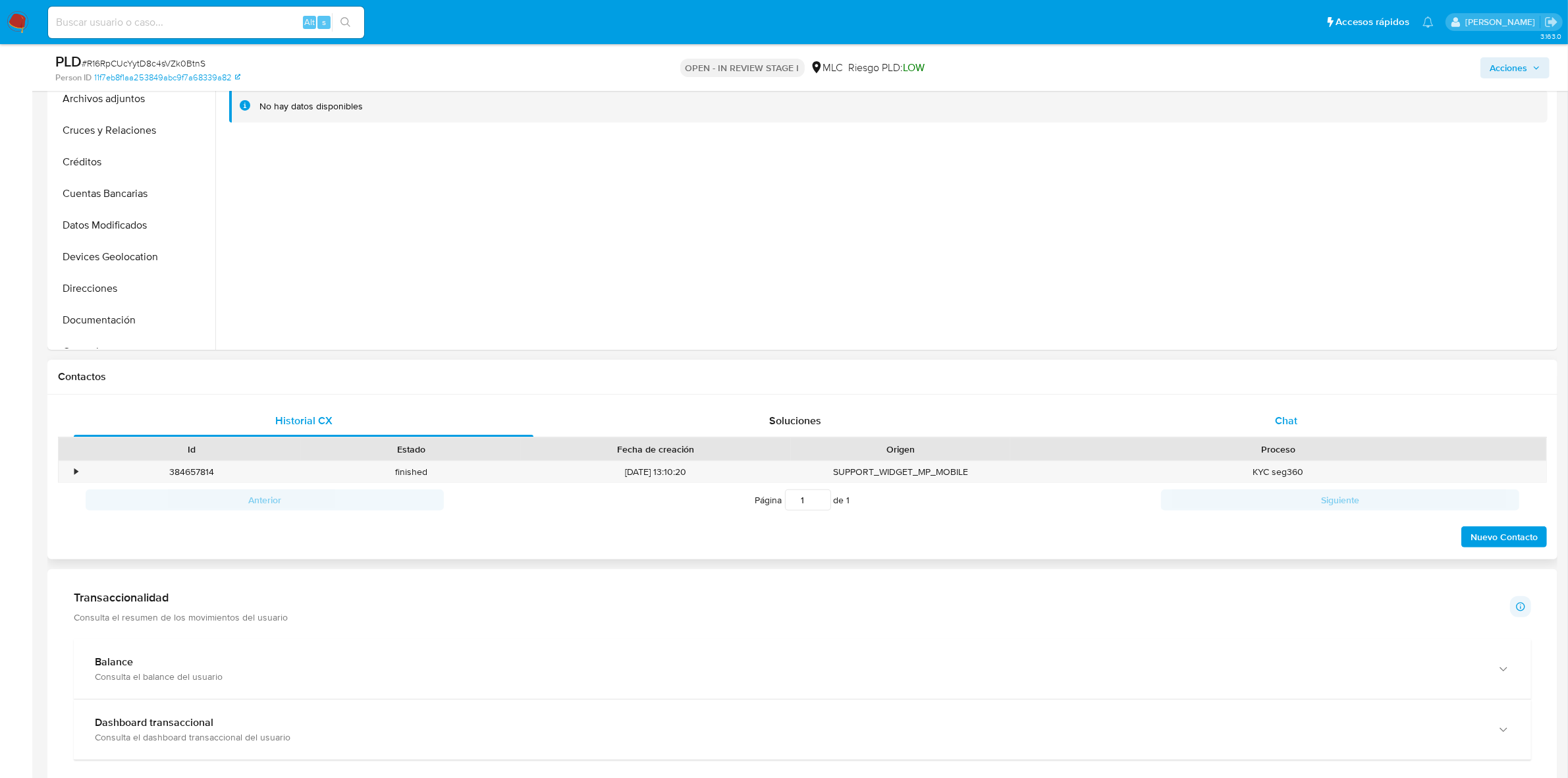
drag, startPoint x: 1306, startPoint y: 438, endPoint x: 1301, endPoint y: 425, distance: 13.9
click at [1306, 438] on div "Proceso" at bounding box center [1278, 449] width 536 height 22
drag, startPoint x: 1294, startPoint y: 409, endPoint x: 1233, endPoint y: 416, distance: 61.4
click at [1294, 409] on div "Chat" at bounding box center [1287, 421] width 460 height 31
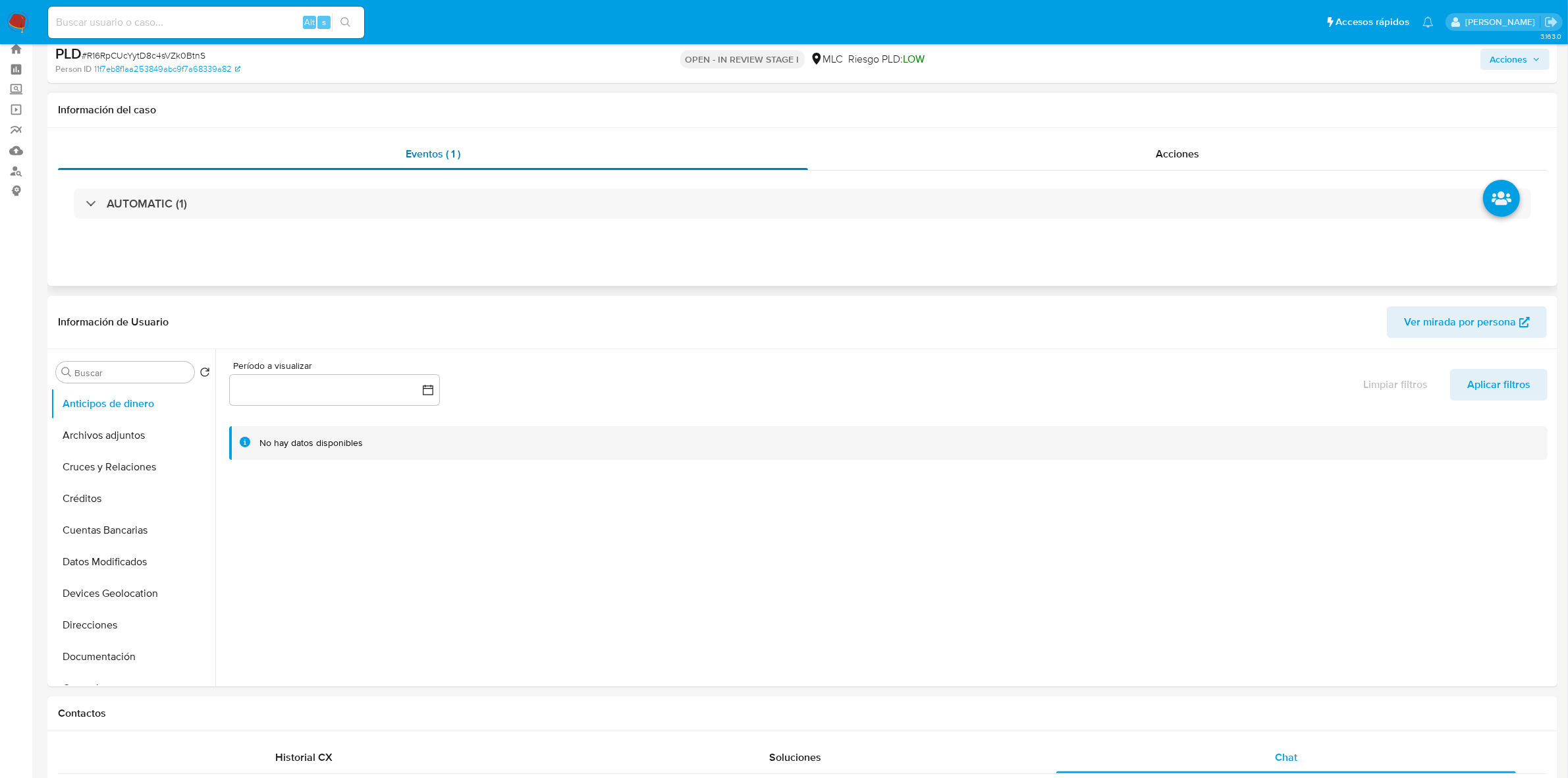
scroll to position [0, 0]
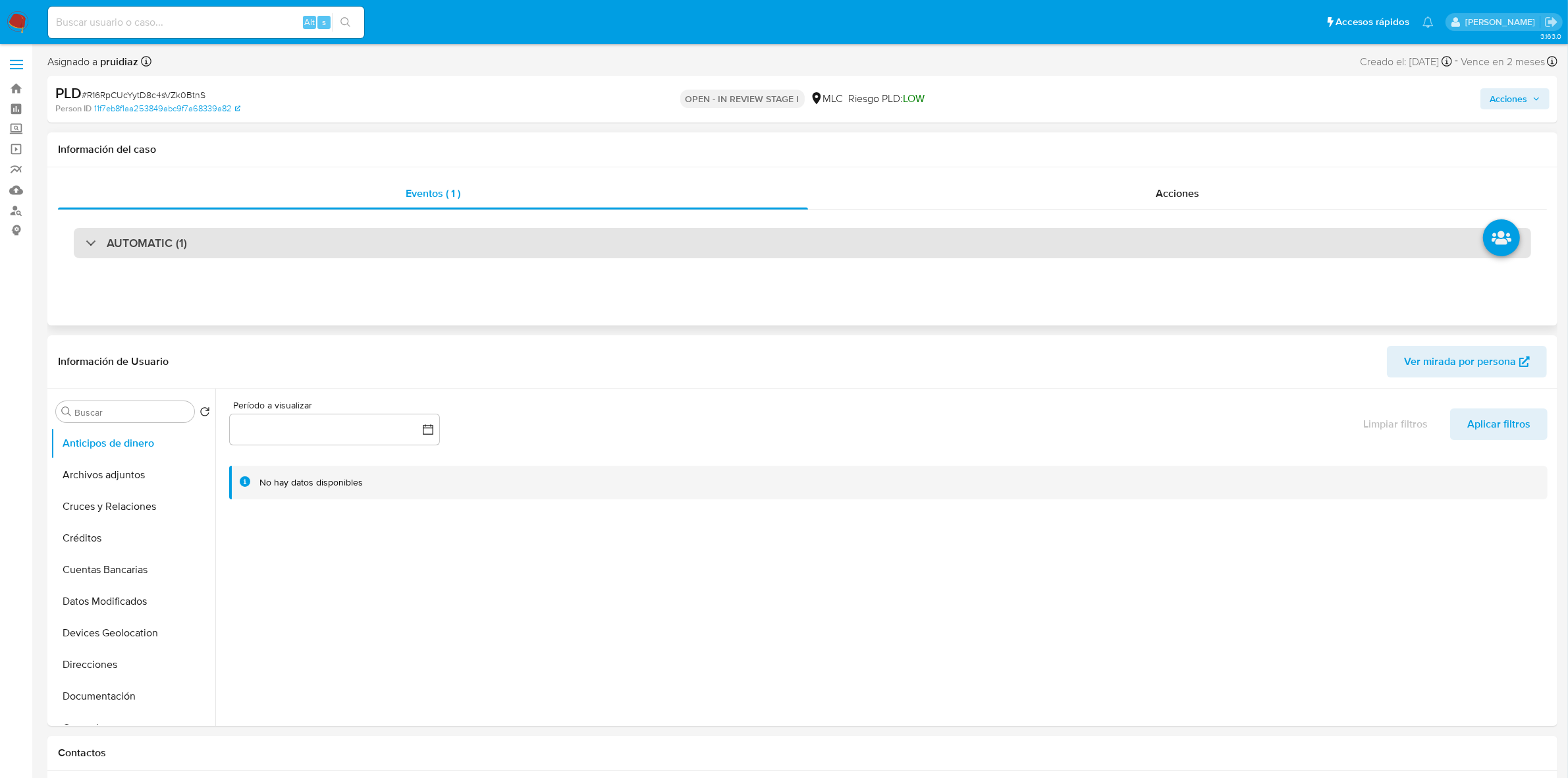
click at [139, 241] on h3 "AUTOMATIC (1)" at bounding box center [146, 243] width 80 height 15
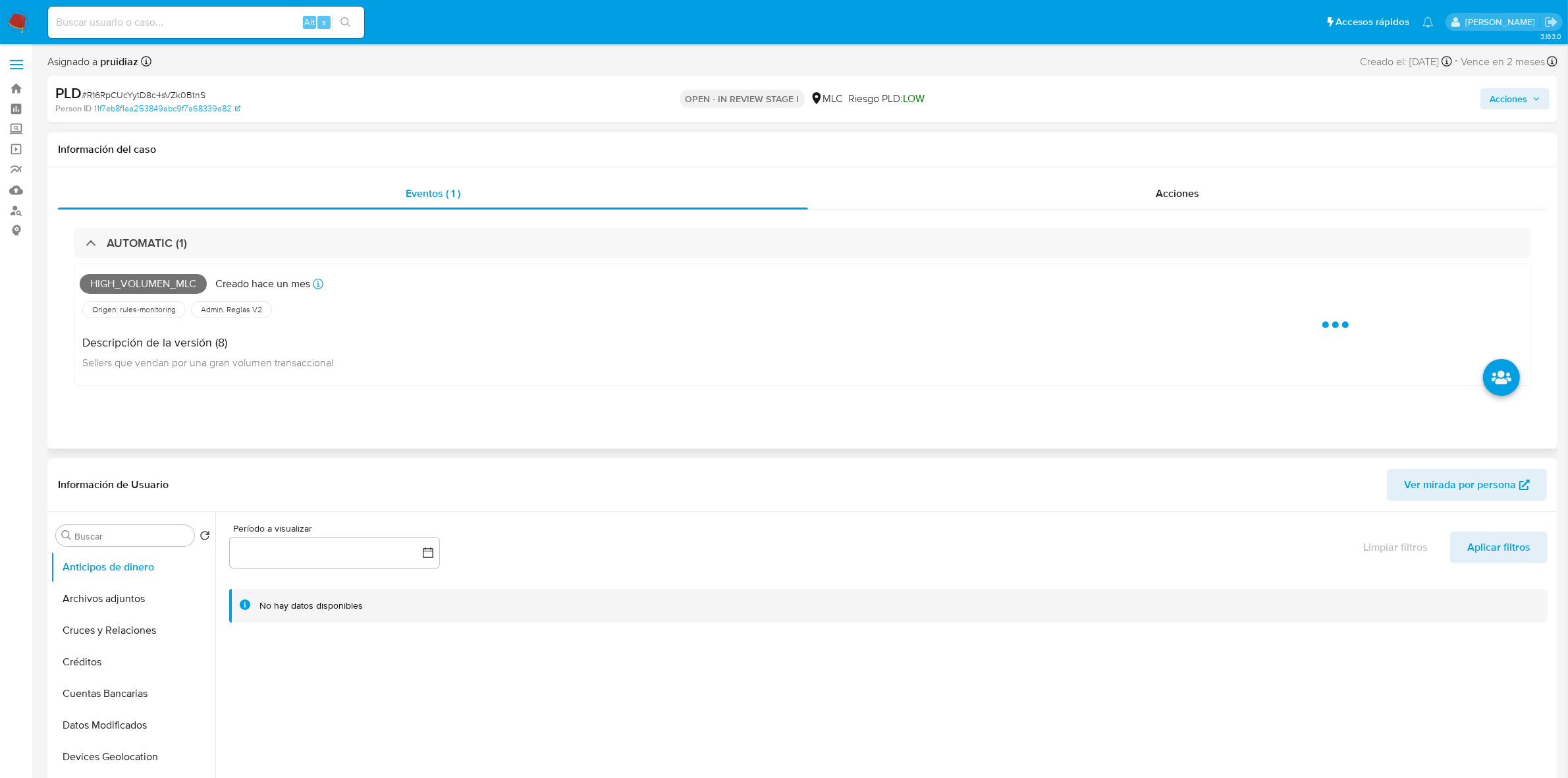
click at [137, 284] on span "High_volumen_mlc" at bounding box center [143, 284] width 127 height 20
copy span "High_volumen_mlc"
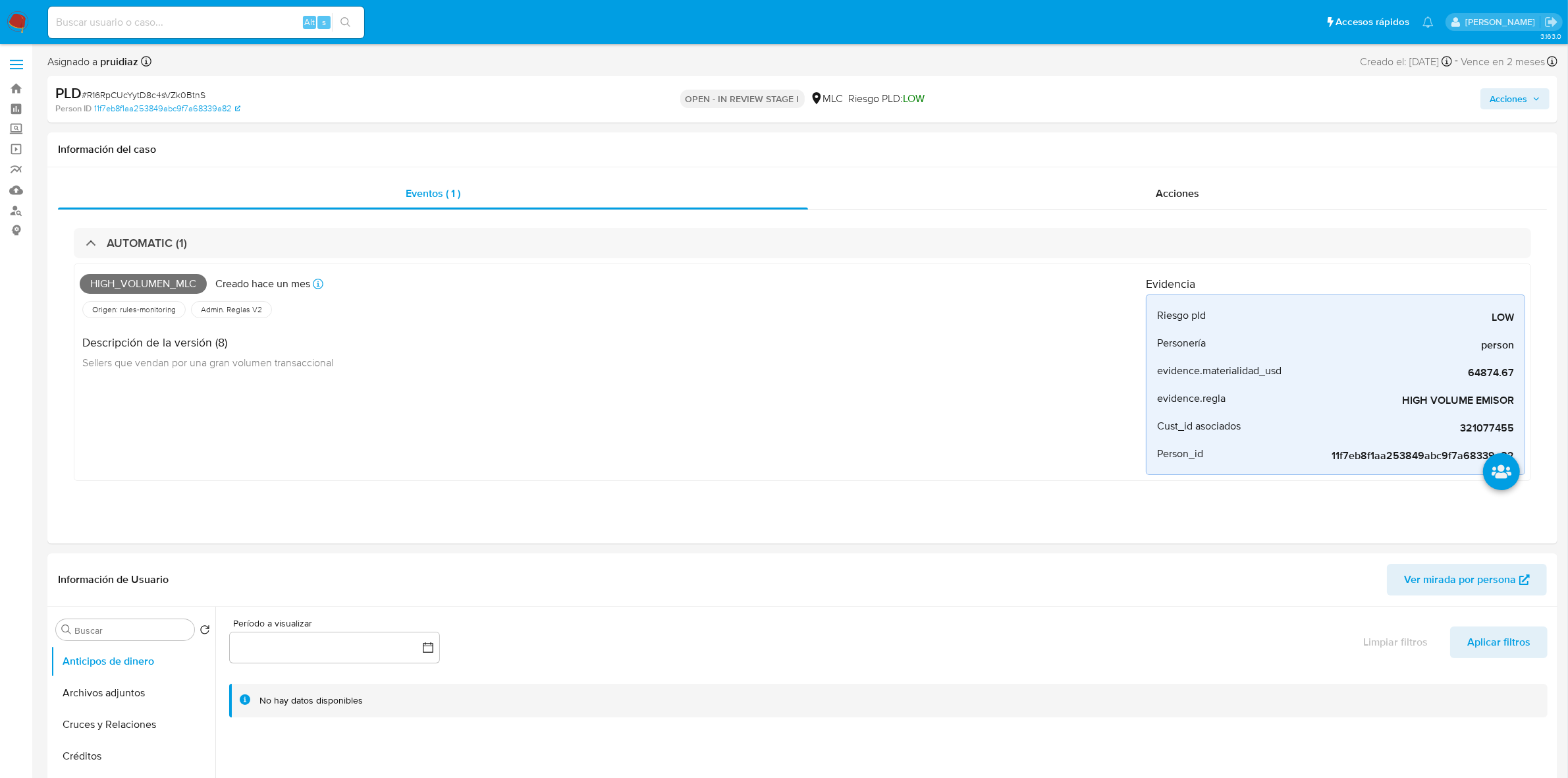
click at [189, 97] on span "# R16RpCUcYytD8c4sVZk0BtnS" at bounding box center [144, 94] width 124 height 13
copy span "R16RpCUcYytD8c4sVZk0BtnS"
click at [130, 708] on button "Archivos adjuntos" at bounding box center [127, 692] width 154 height 31
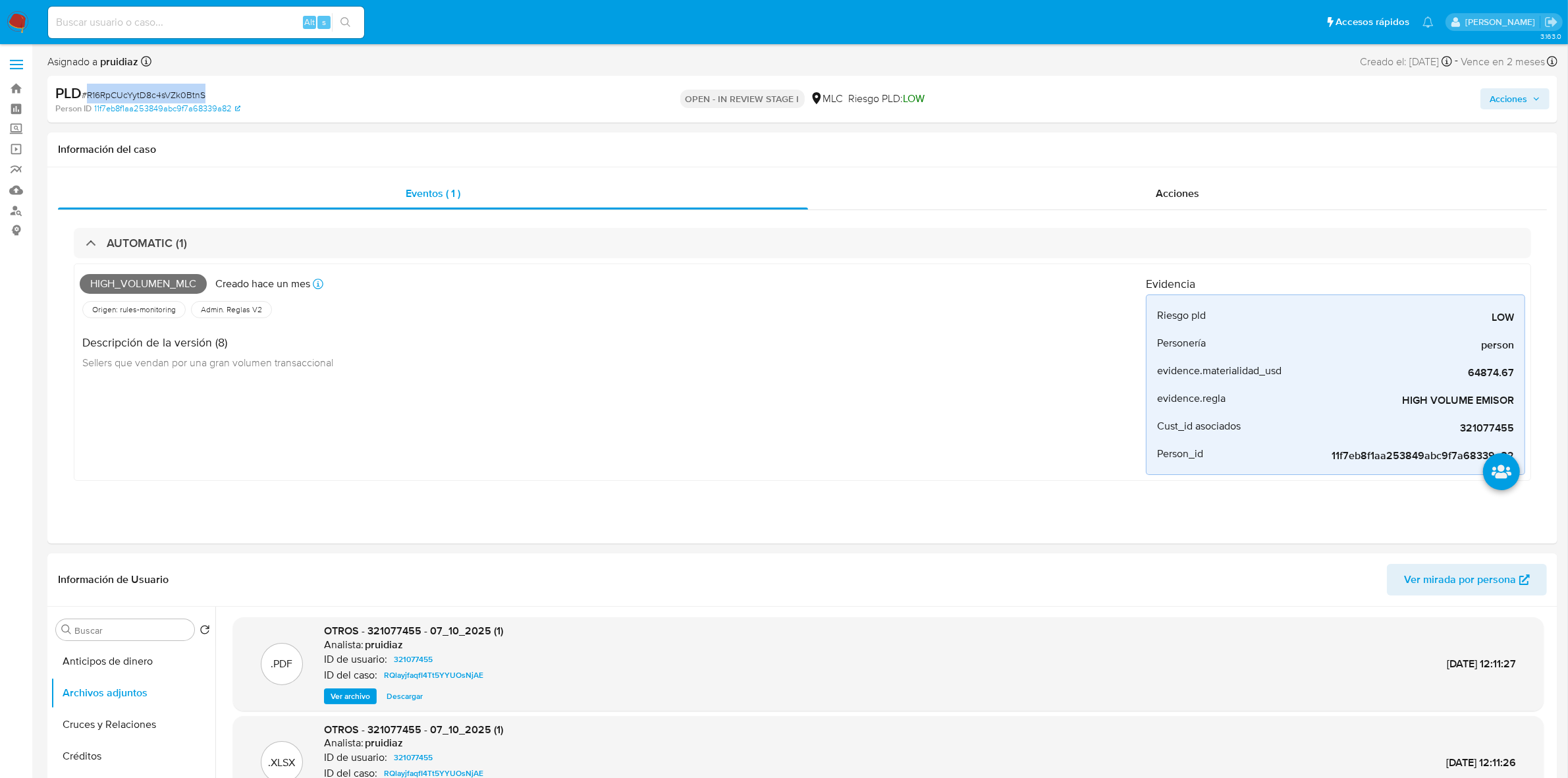
click at [1531, 97] on span "Acciones" at bounding box center [1515, 99] width 51 height 18
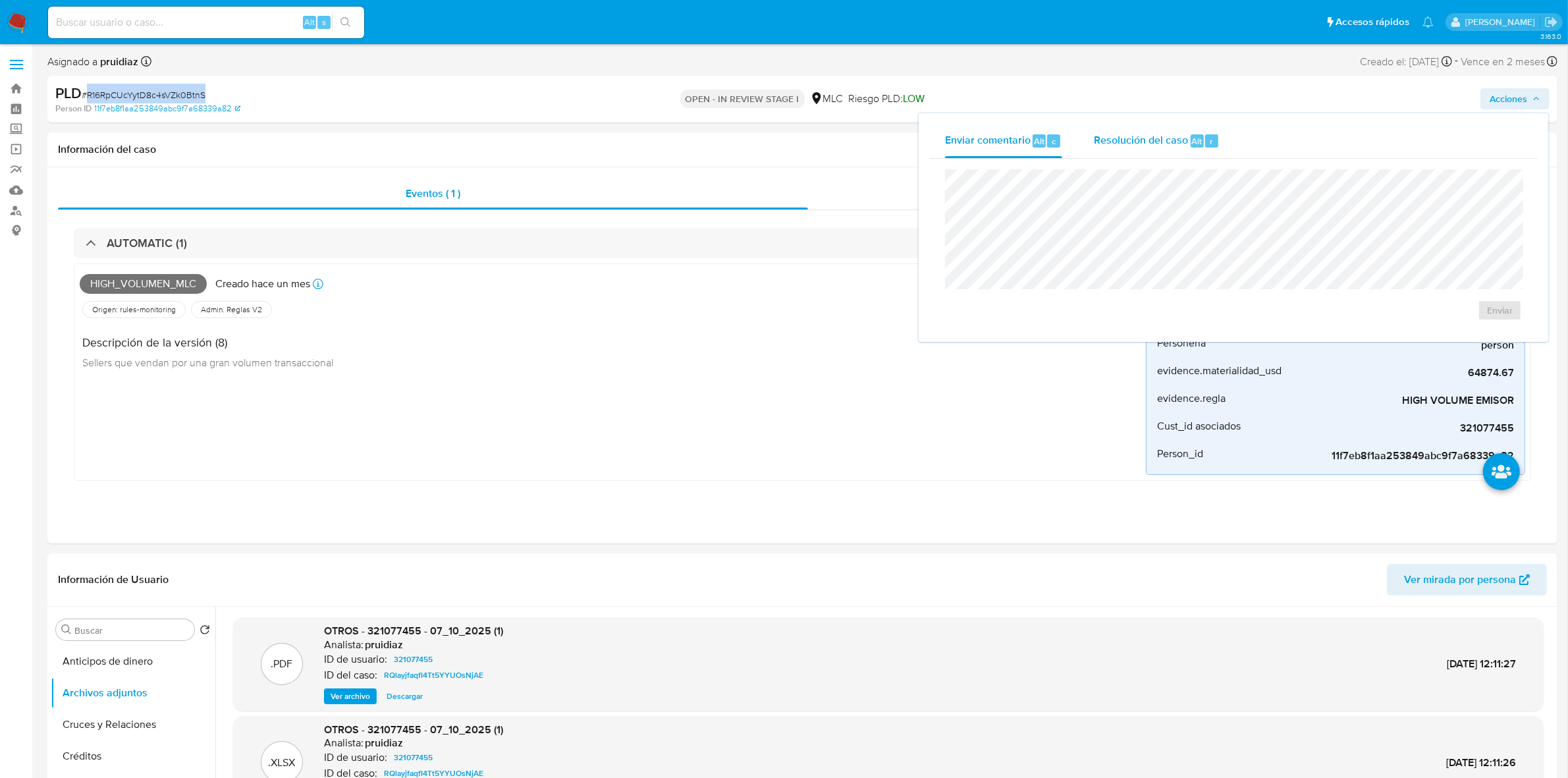
click at [1133, 148] on div "Resolución del caso Alt r" at bounding box center [1156, 141] width 126 height 34
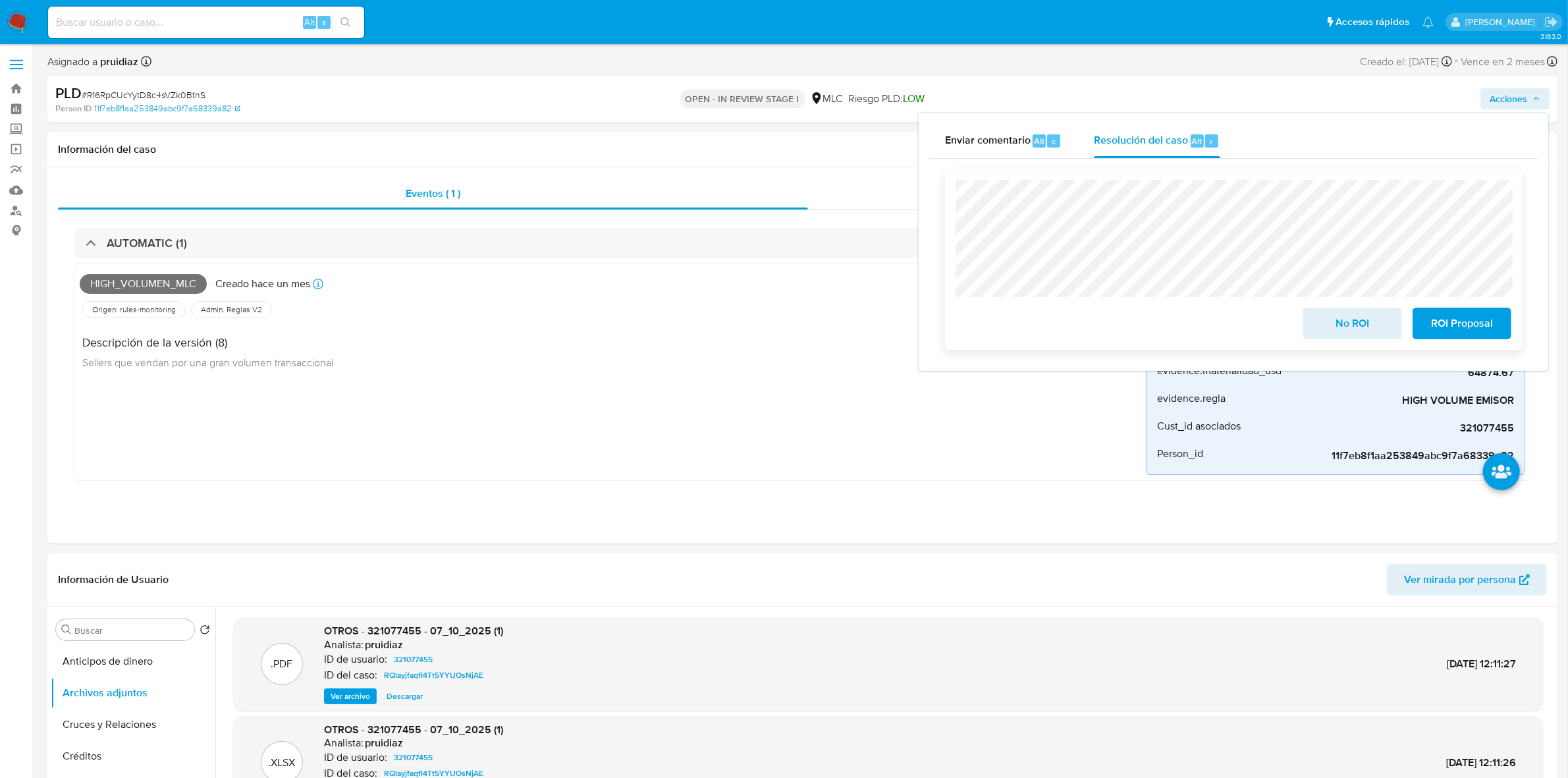
click at [1459, 331] on span "ROI Proposal" at bounding box center [1462, 323] width 64 height 29
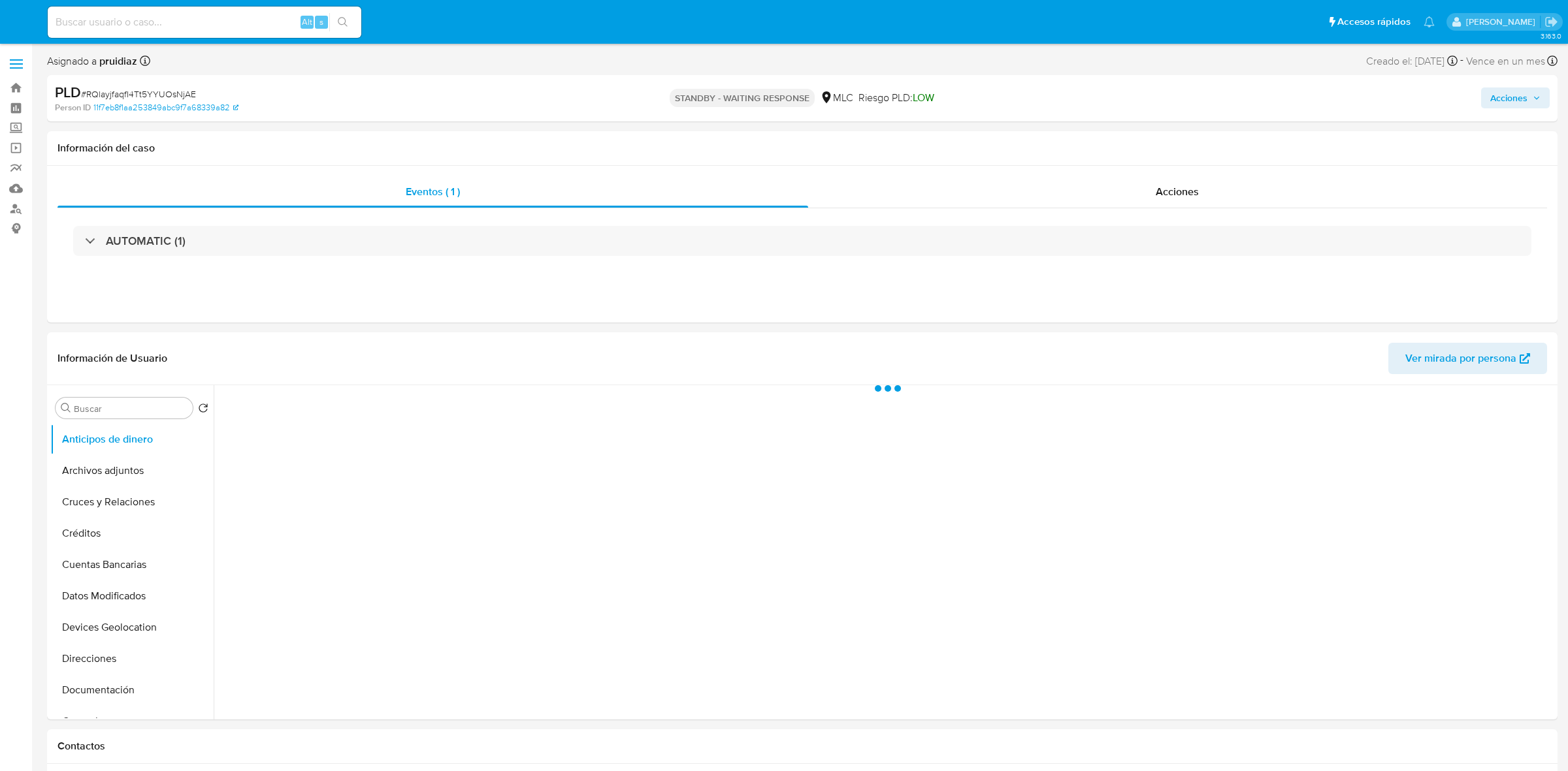
select select "10"
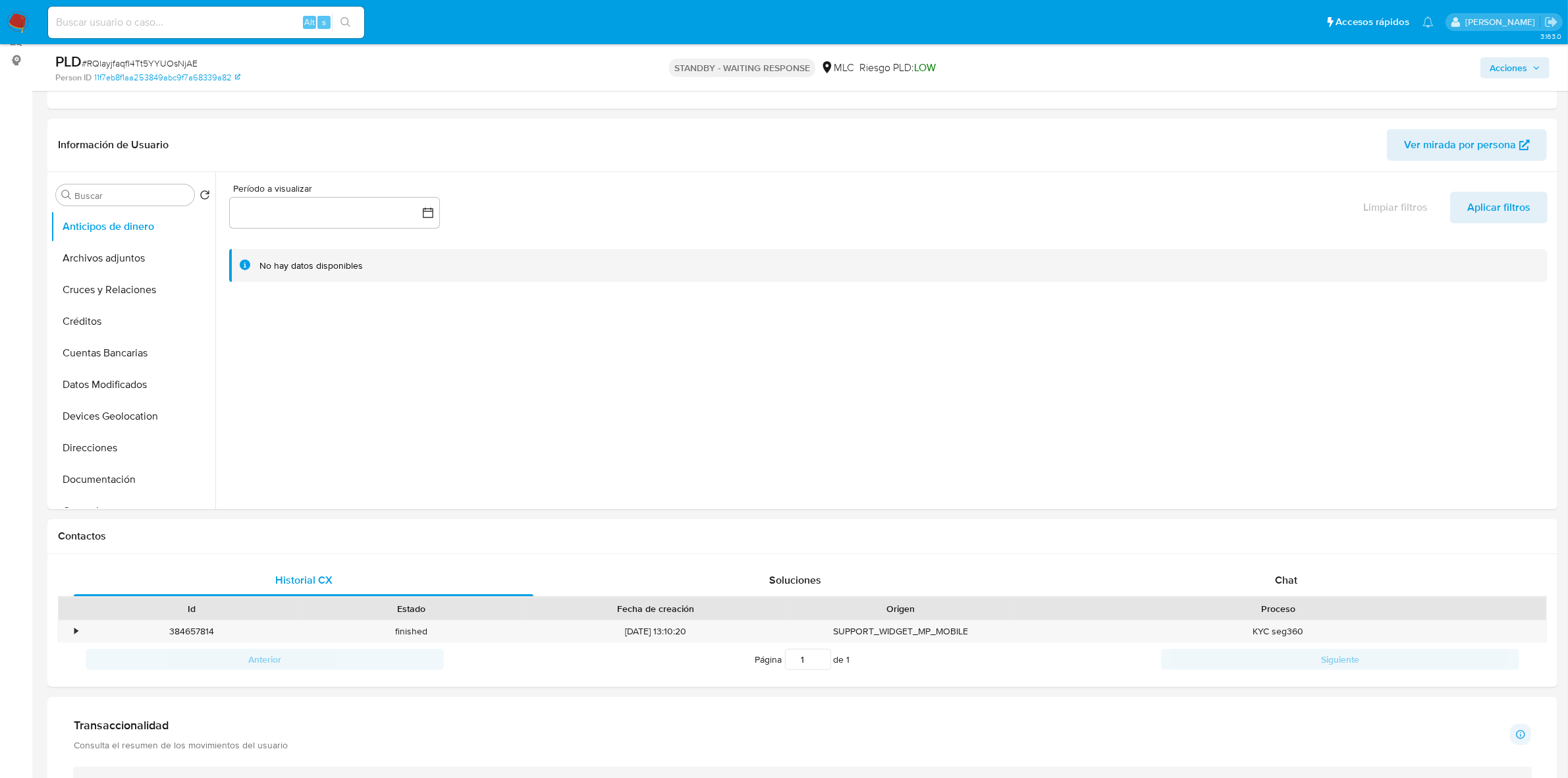
scroll to position [412, 0]
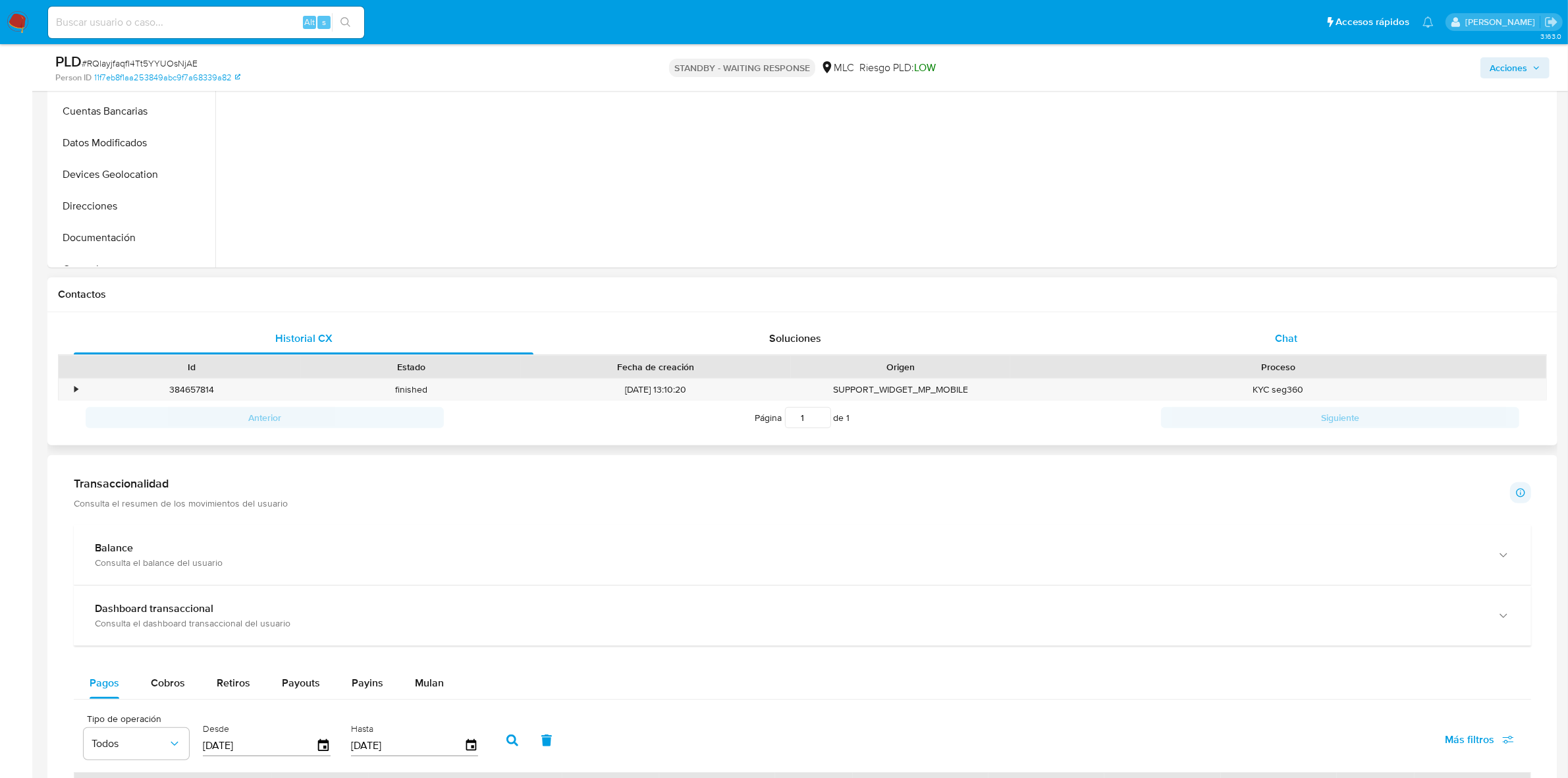
click at [1306, 334] on div "Chat" at bounding box center [1287, 338] width 460 height 31
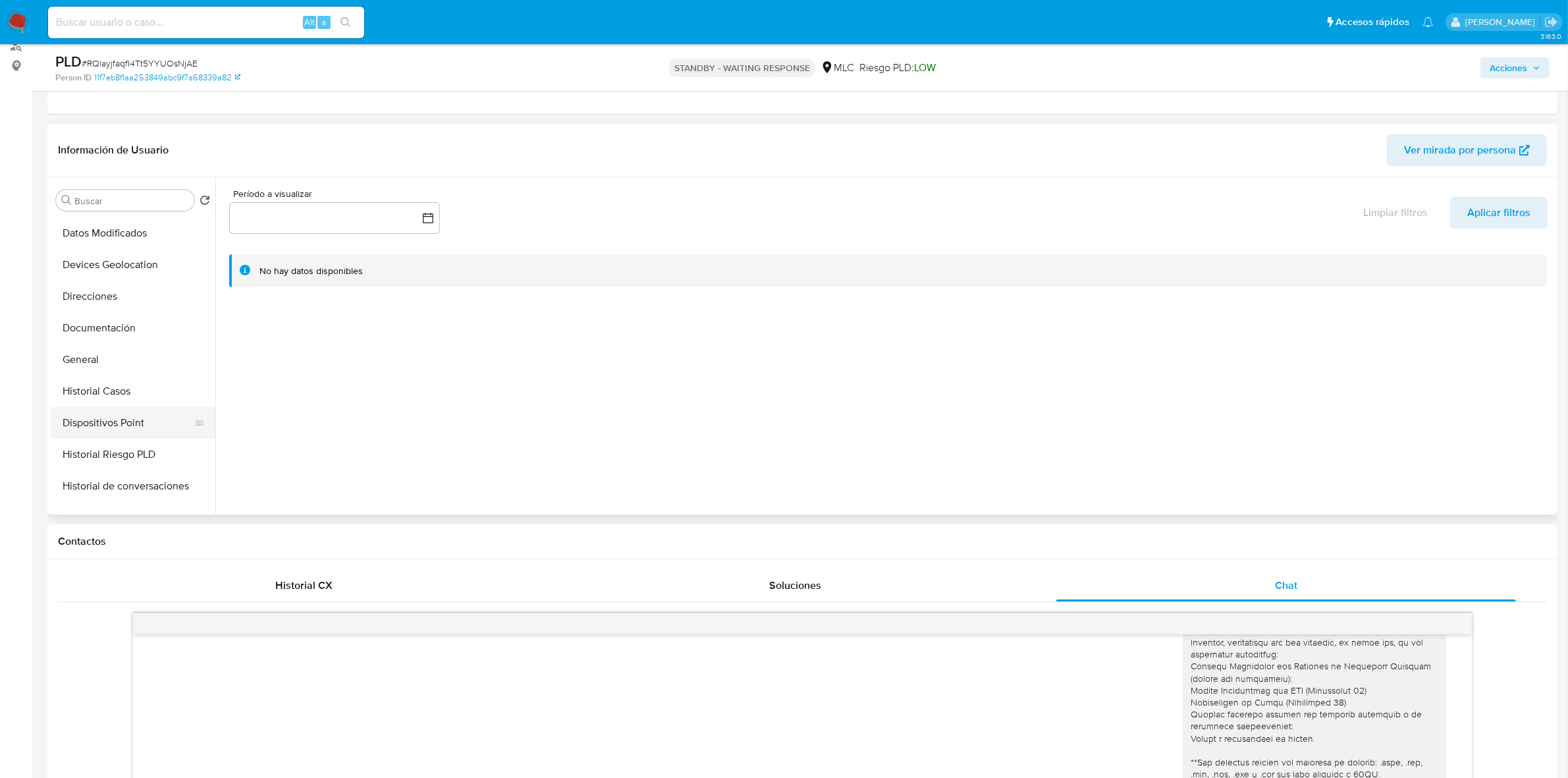
scroll to position [165, 0]
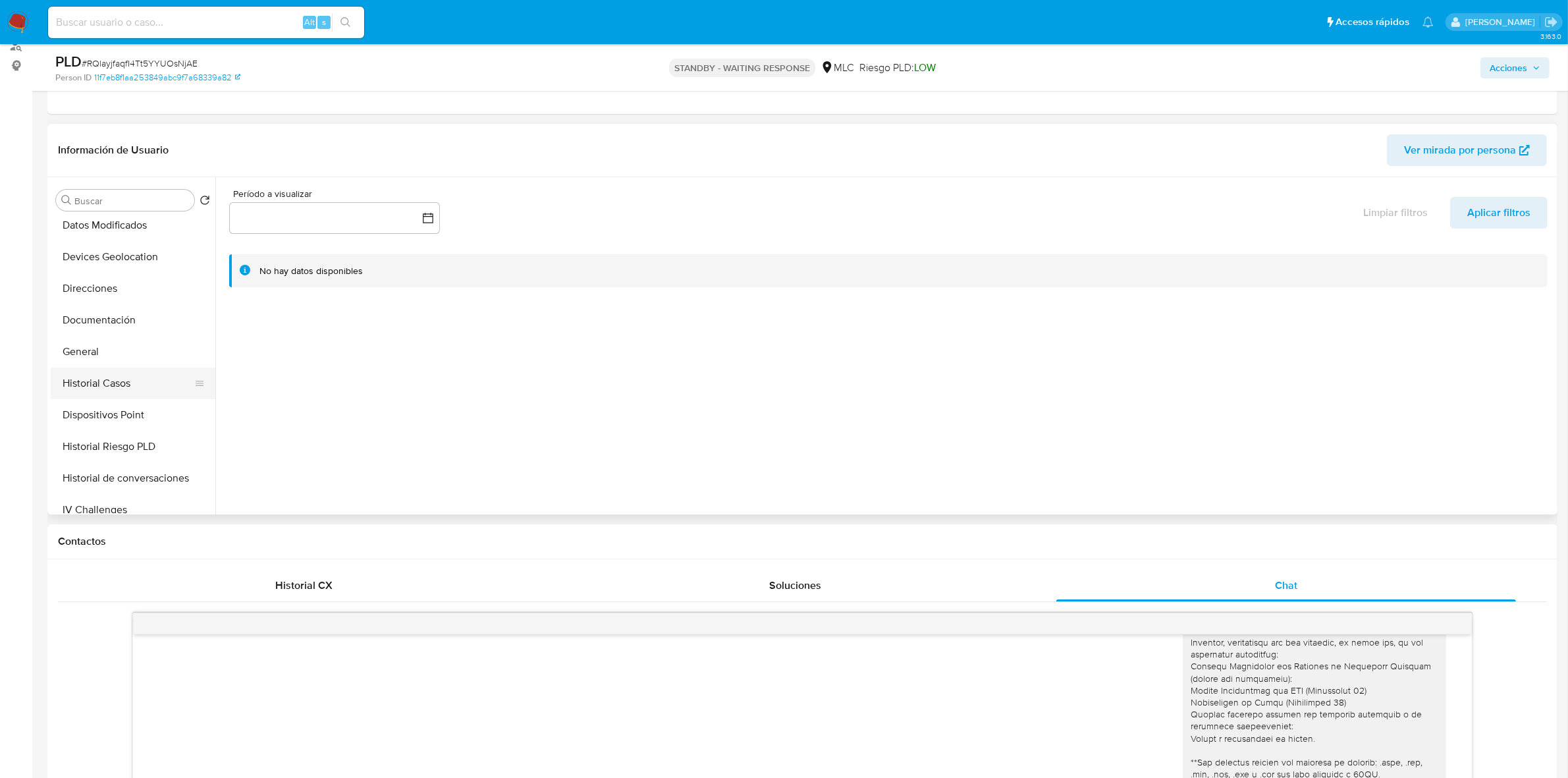
click at [113, 390] on button "Historial Casos" at bounding box center [127, 383] width 154 height 31
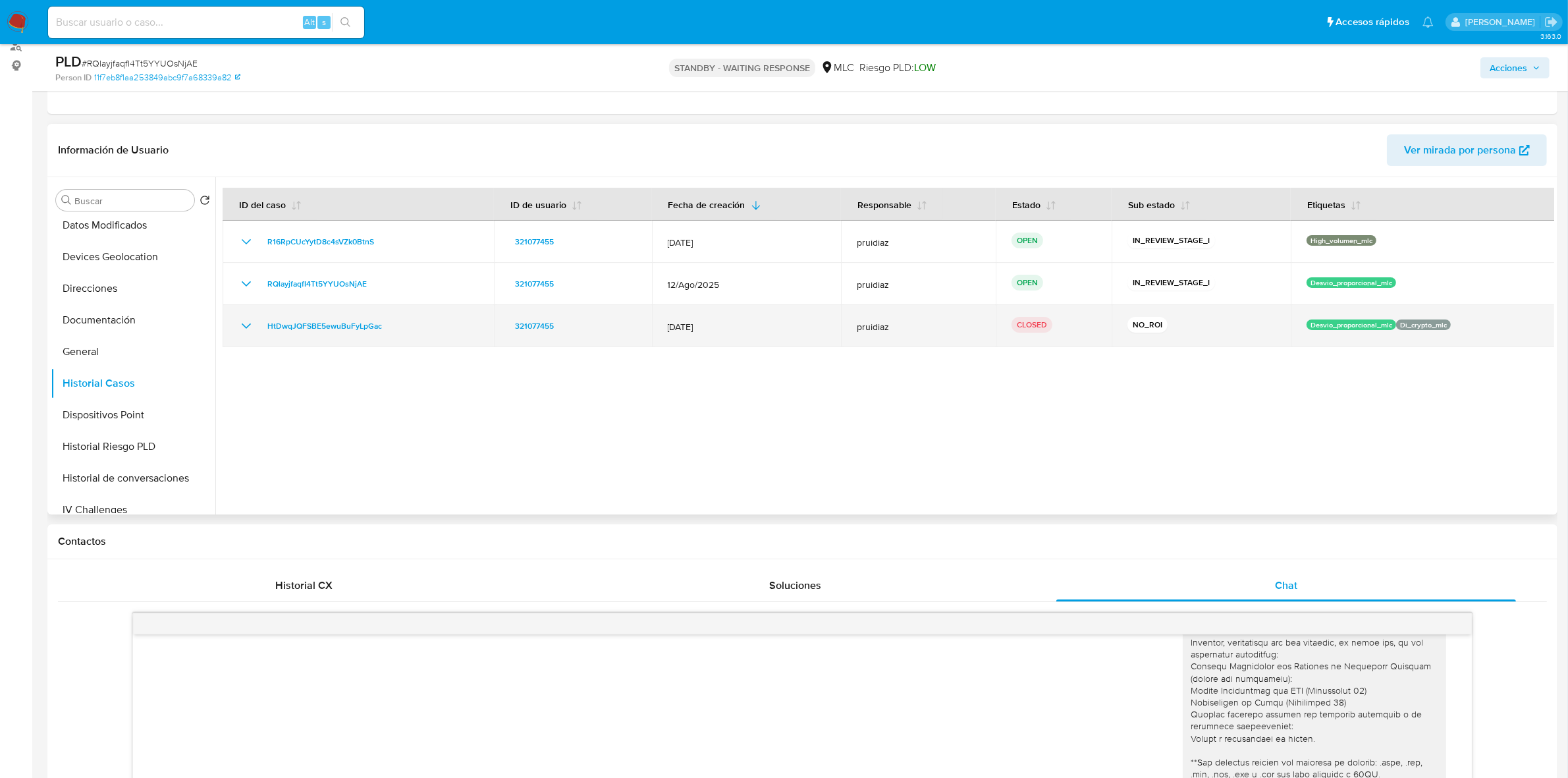
drag, startPoint x: 1130, startPoint y: 327, endPoint x: 1192, endPoint y: 321, distance: 62.3
click at [1192, 321] on div "NO_ROI" at bounding box center [1201, 326] width 148 height 18
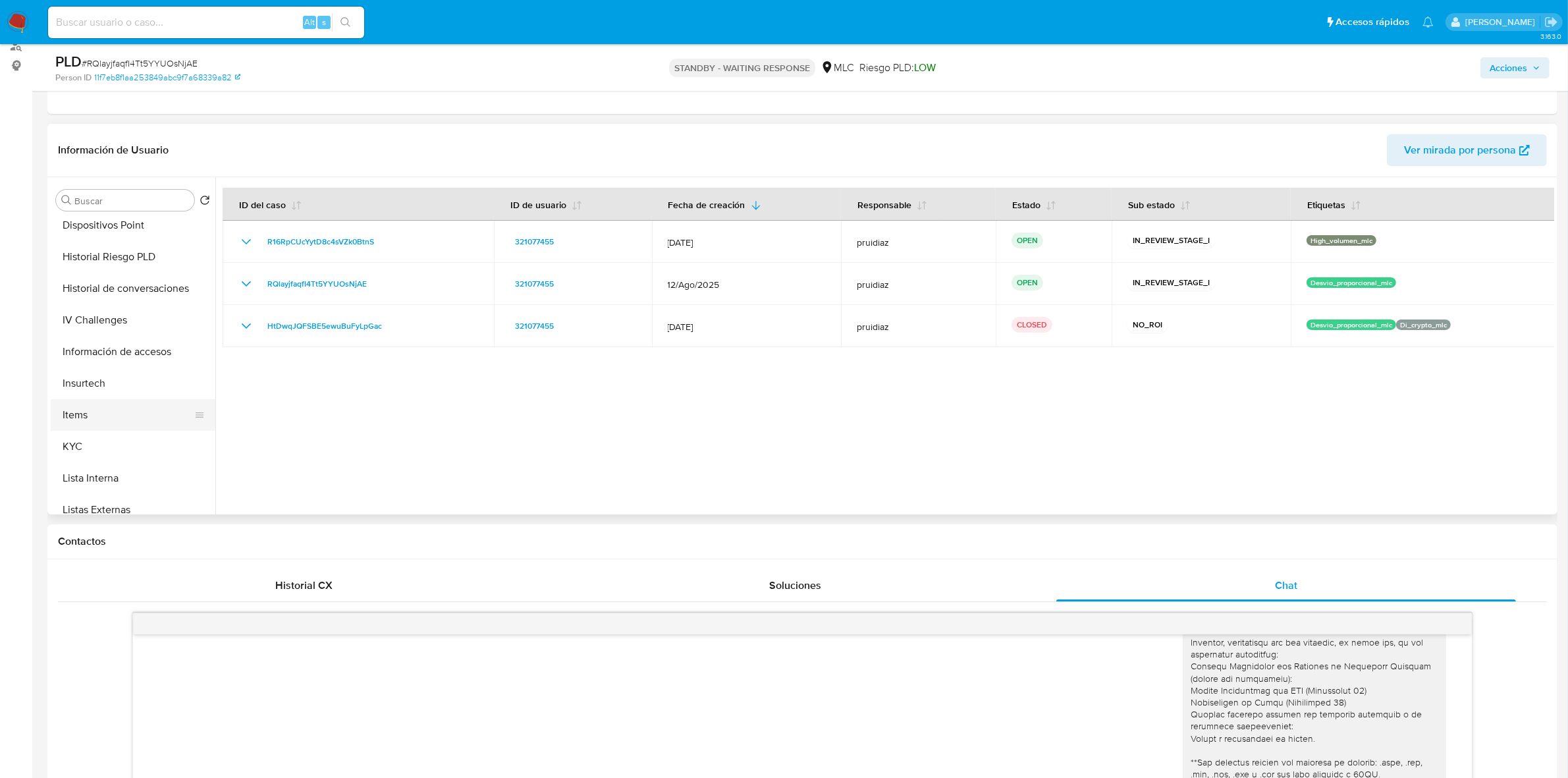
scroll to position [412, 0]
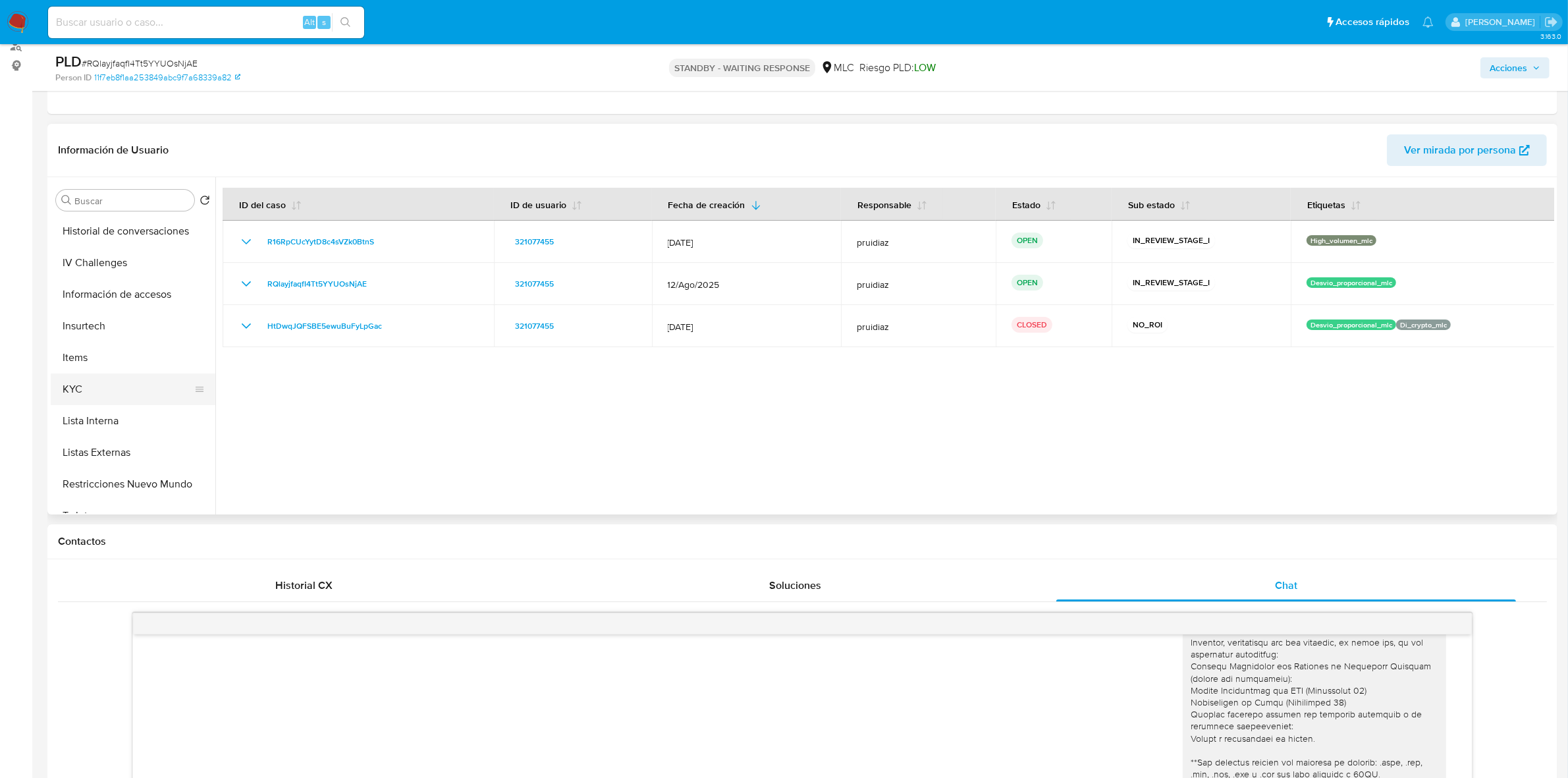
click at [100, 394] on button "KYC" at bounding box center [127, 389] width 154 height 31
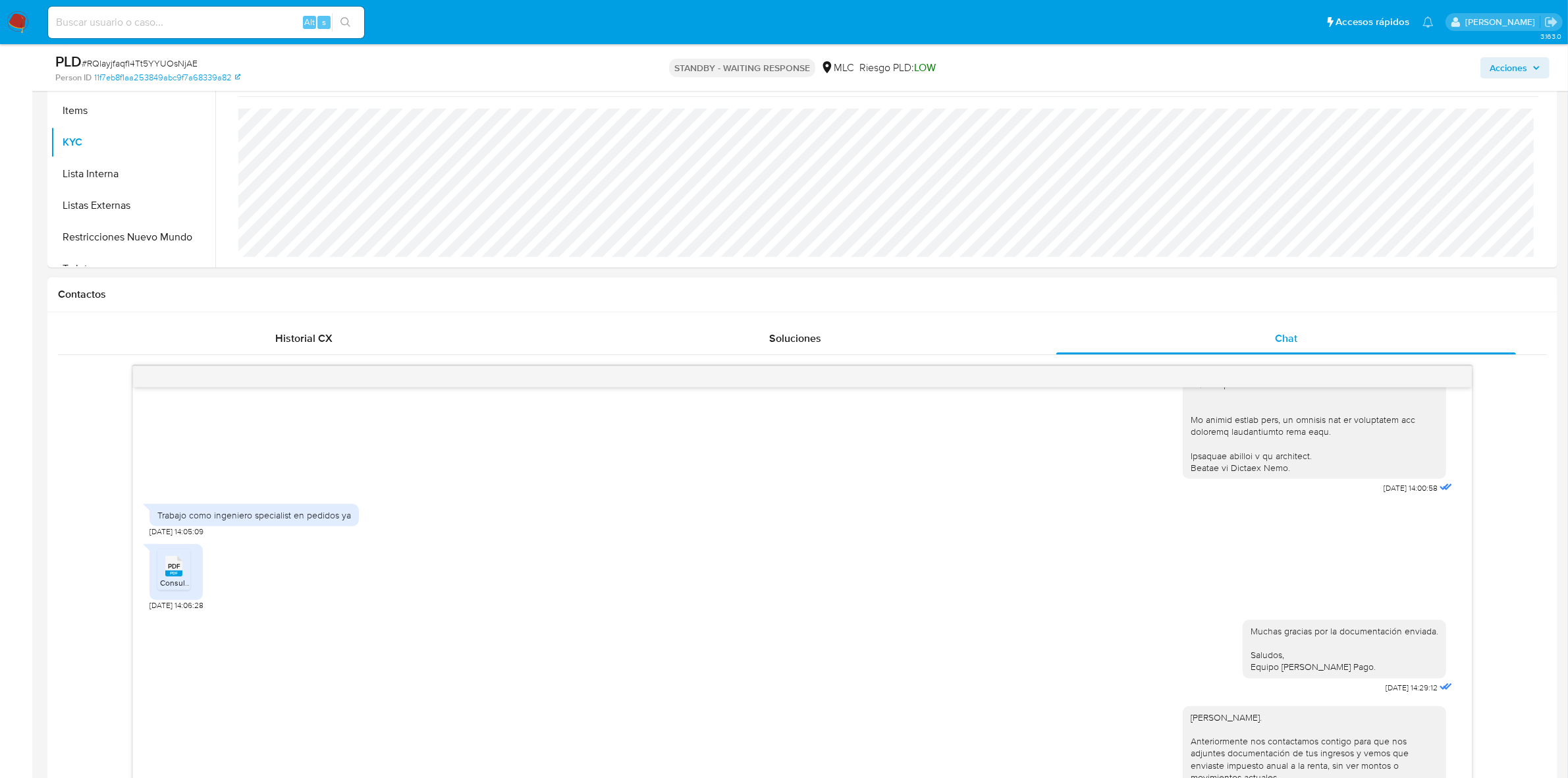
scroll to position [494, 0]
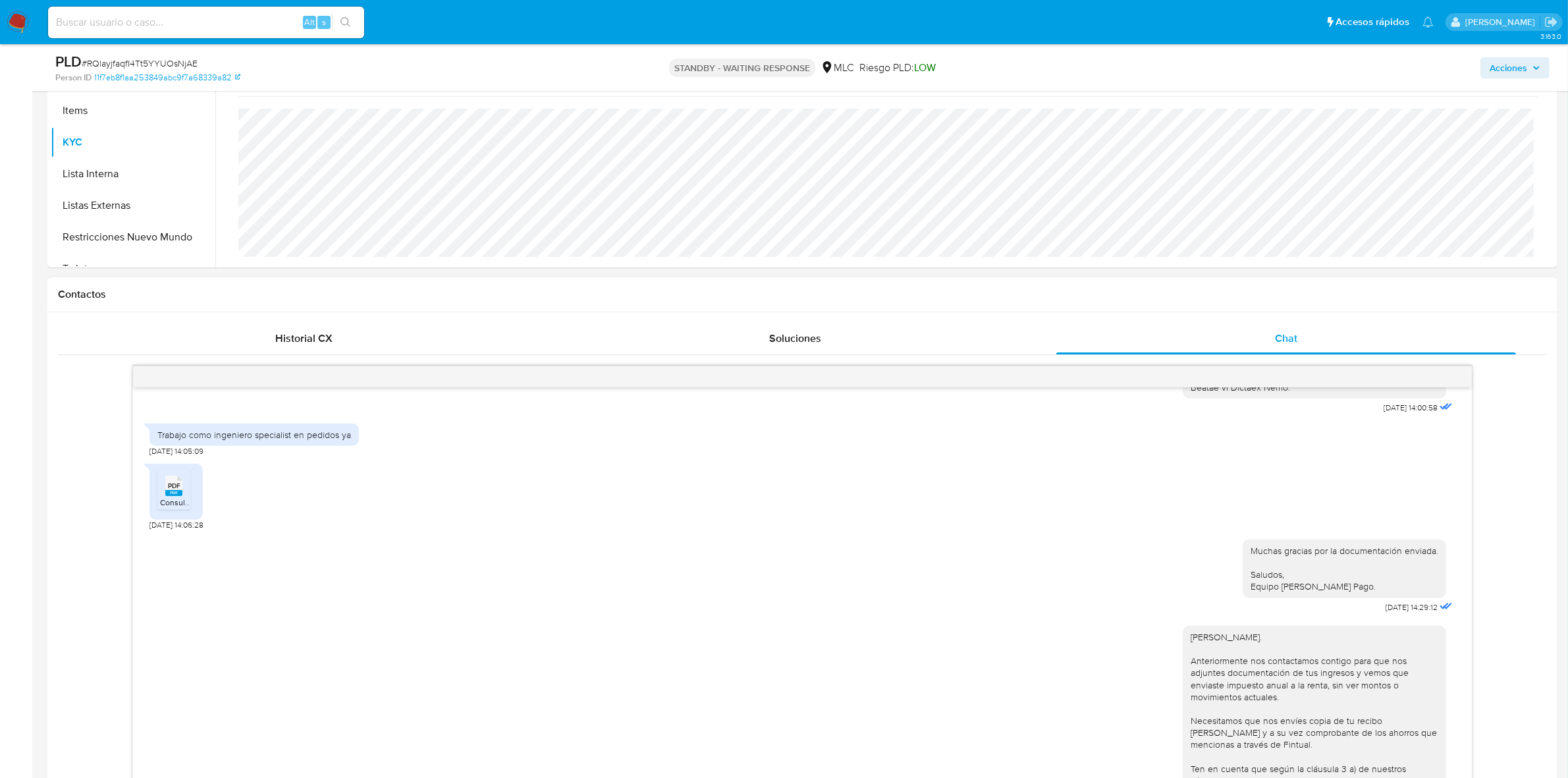
click at [162, 504] on span "Consulta Estado de Declaraciones de Renta.pdf" at bounding box center [259, 502] width 198 height 11
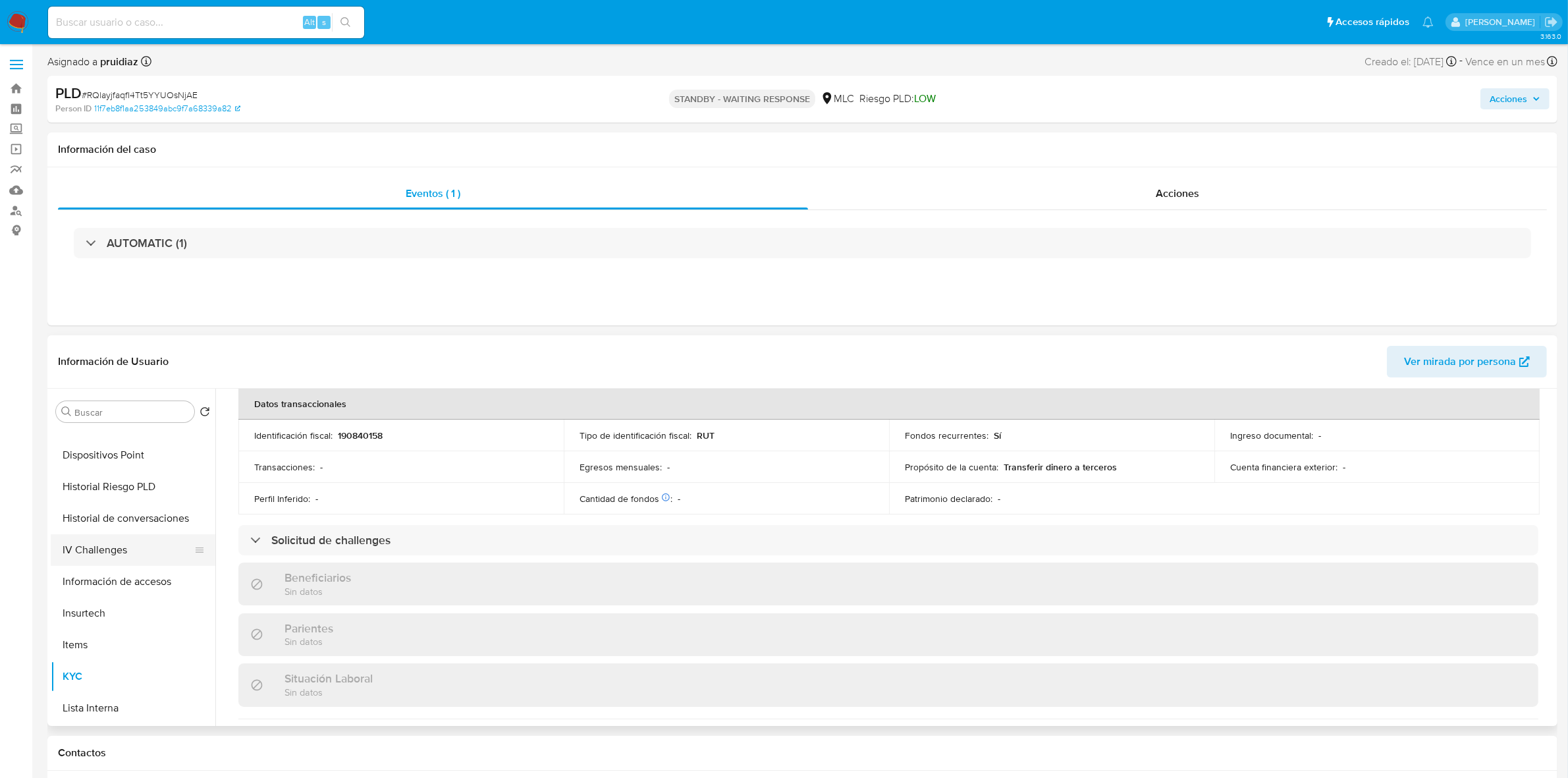
scroll to position [247, 0]
click at [126, 517] on button "Historial Casos" at bounding box center [127, 512] width 154 height 31
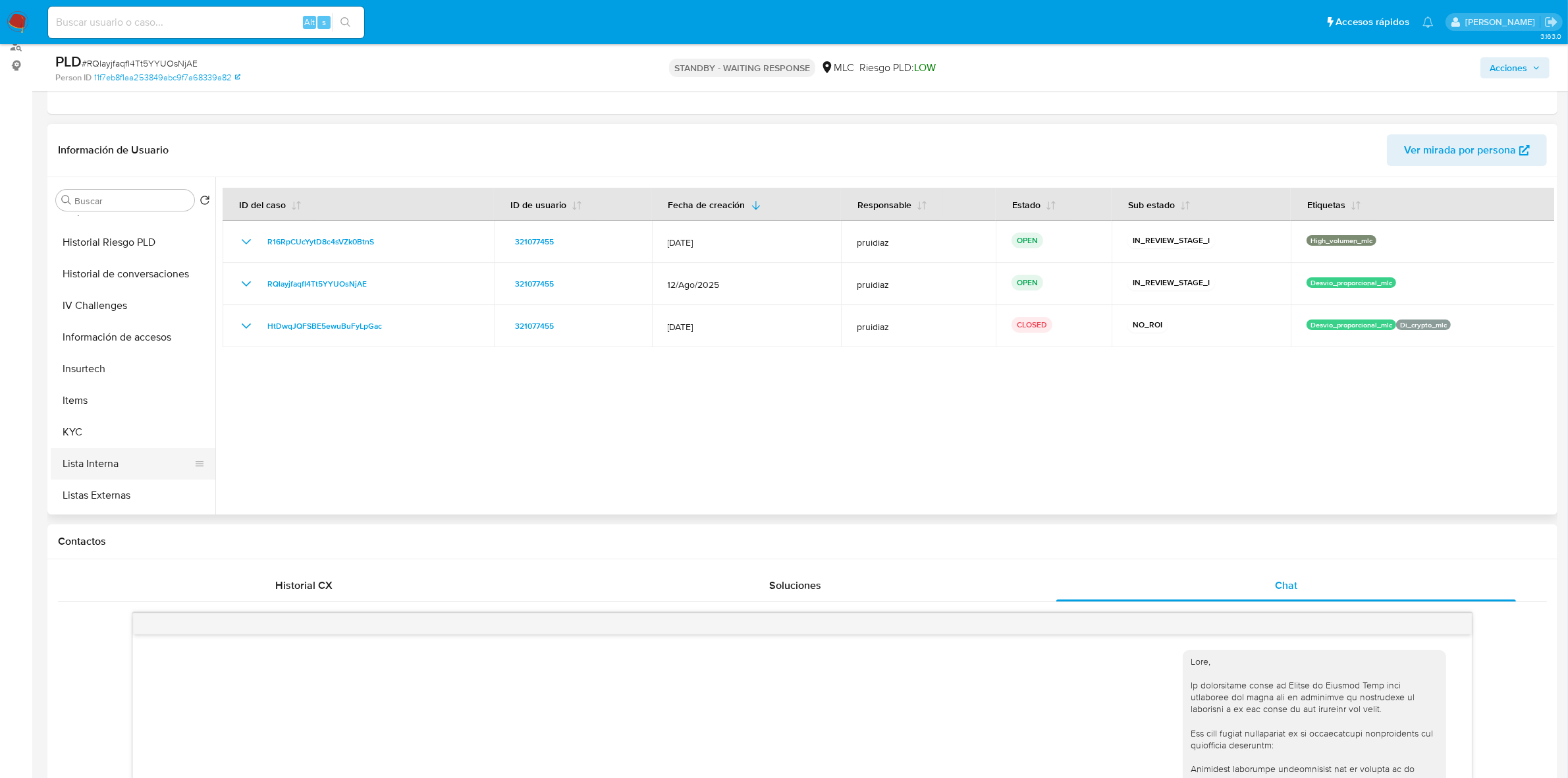
scroll to position [494, 0]
click at [97, 320] on button "KYC" at bounding box center [127, 307] width 154 height 31
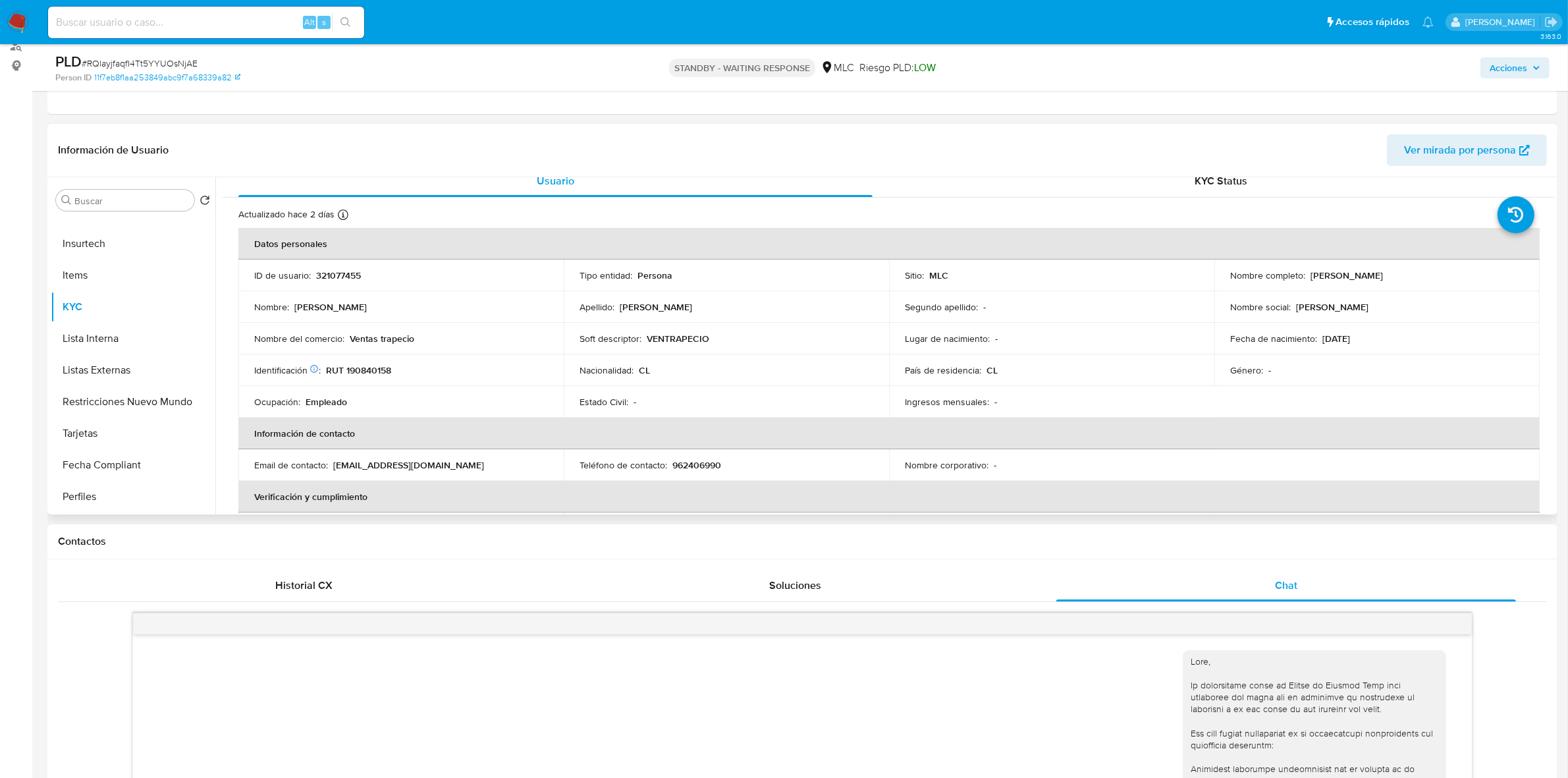
scroll to position [11, 0]
drag, startPoint x: 419, startPoint y: 343, endPoint x: 350, endPoint y: 343, distance: 69.0
click at [350, 343] on div "Nombre del comercio : Ventas trapecio" at bounding box center [401, 340] width 294 height 11
copy p "Ventas trapecio"
drag, startPoint x: 1427, startPoint y: 278, endPoint x: 1308, endPoint y: 278, distance: 119.0
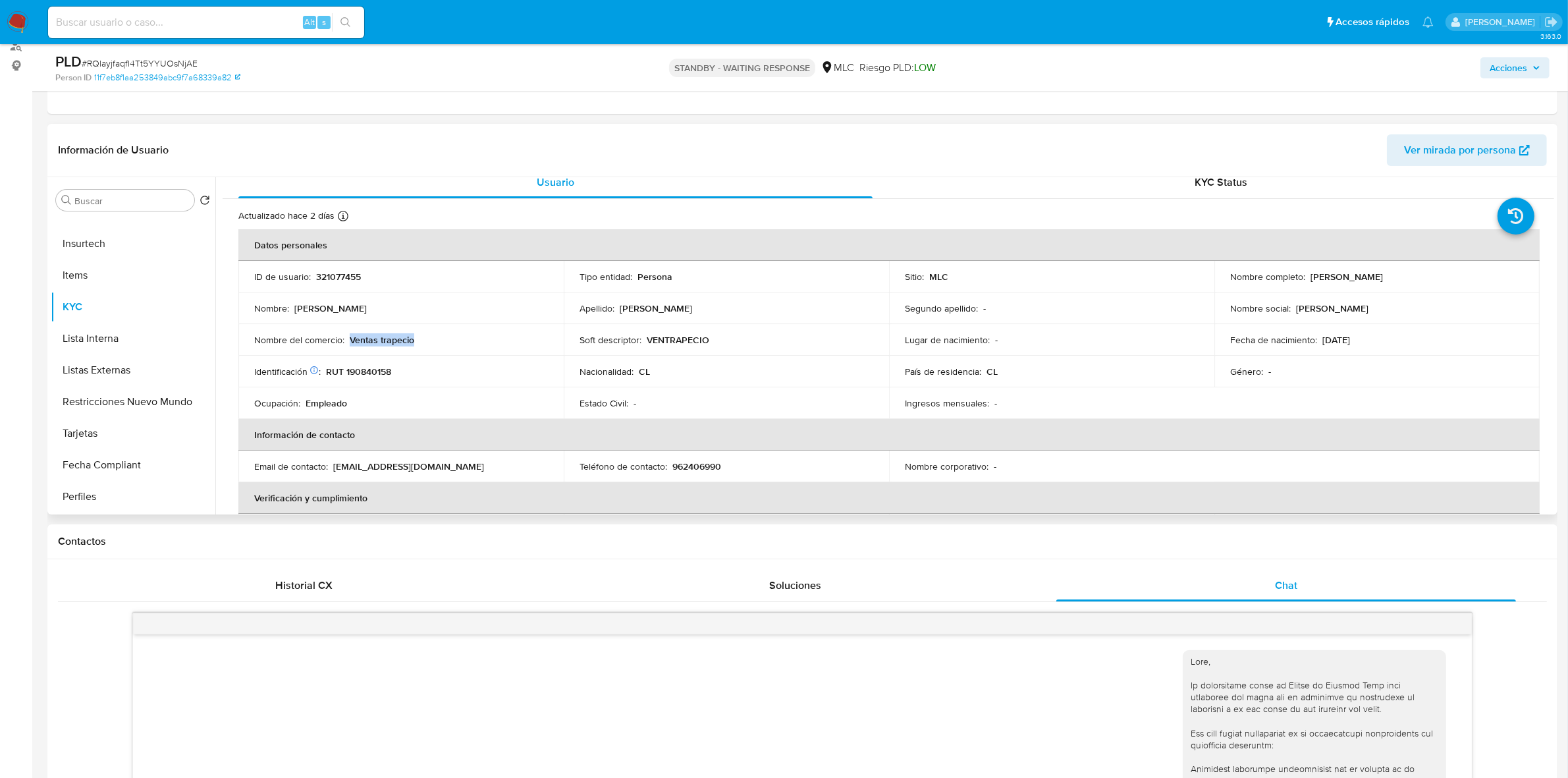
click at [1308, 278] on div "Nombre completo : Jacobo Smeby Ramírez" at bounding box center [1376, 276] width 294 height 11
copy p "Jacobo Smeby Ramírez"
click at [685, 340] on p "VENTRAPECIO" at bounding box center [678, 340] width 63 height 11
copy p "VENTRAPECIO"
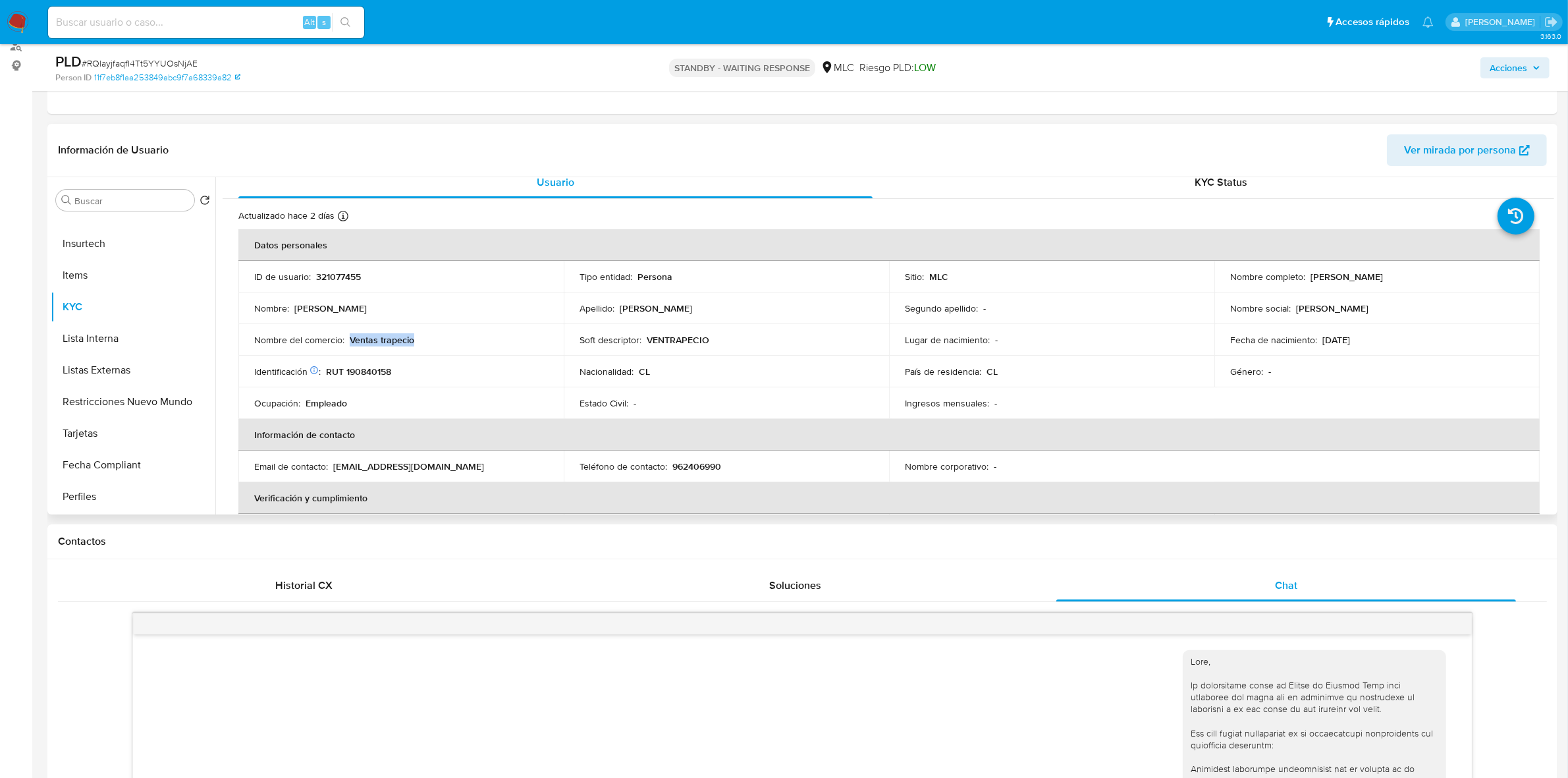
drag, startPoint x: 410, startPoint y: 340, endPoint x: 348, endPoint y: 338, distance: 62.0
click at [349, 338] on p "Ventas trapecio" at bounding box center [382, 340] width 64 height 11
copy p "Ventas trapecio"
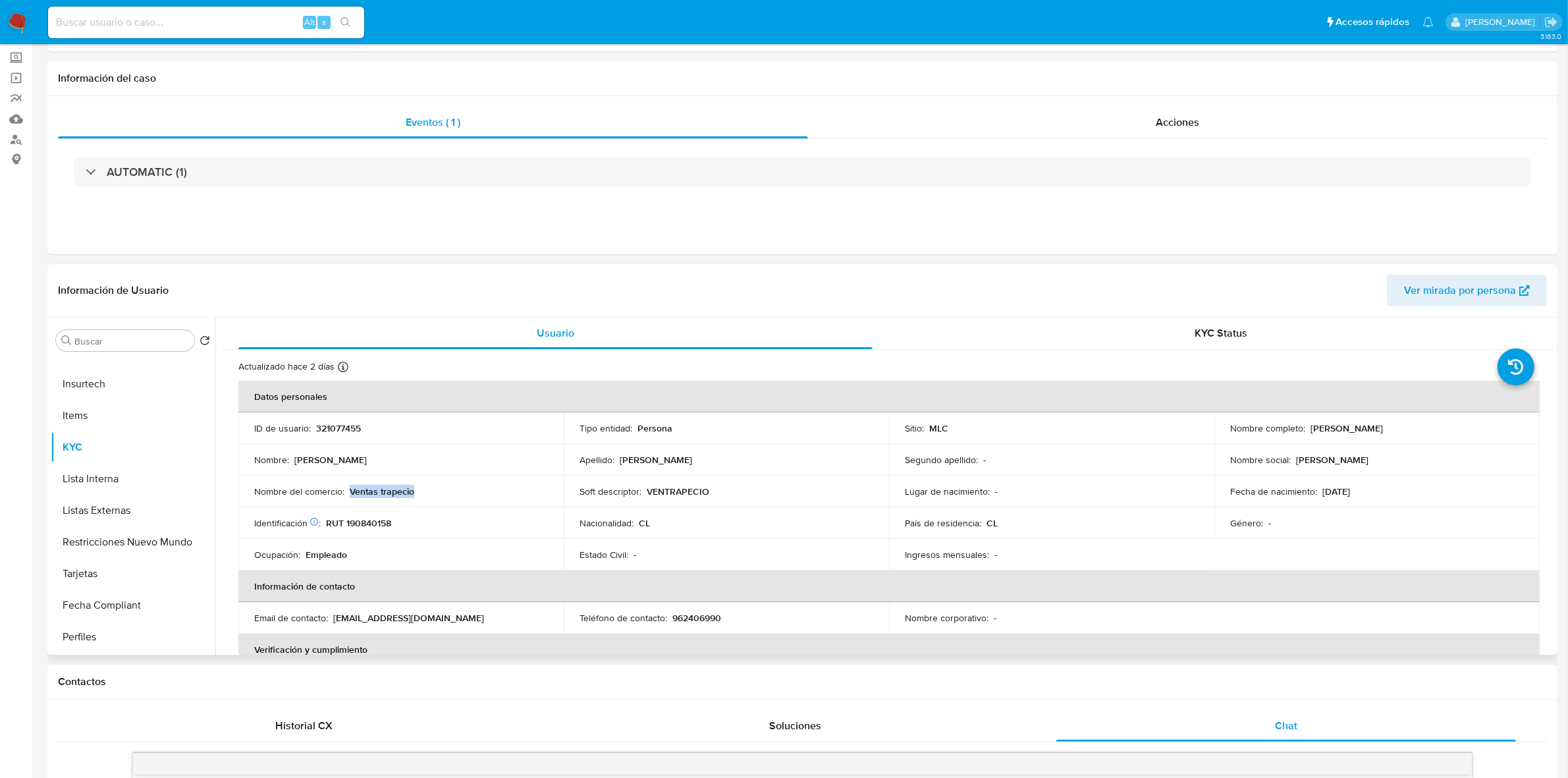
scroll to position [0, 0]
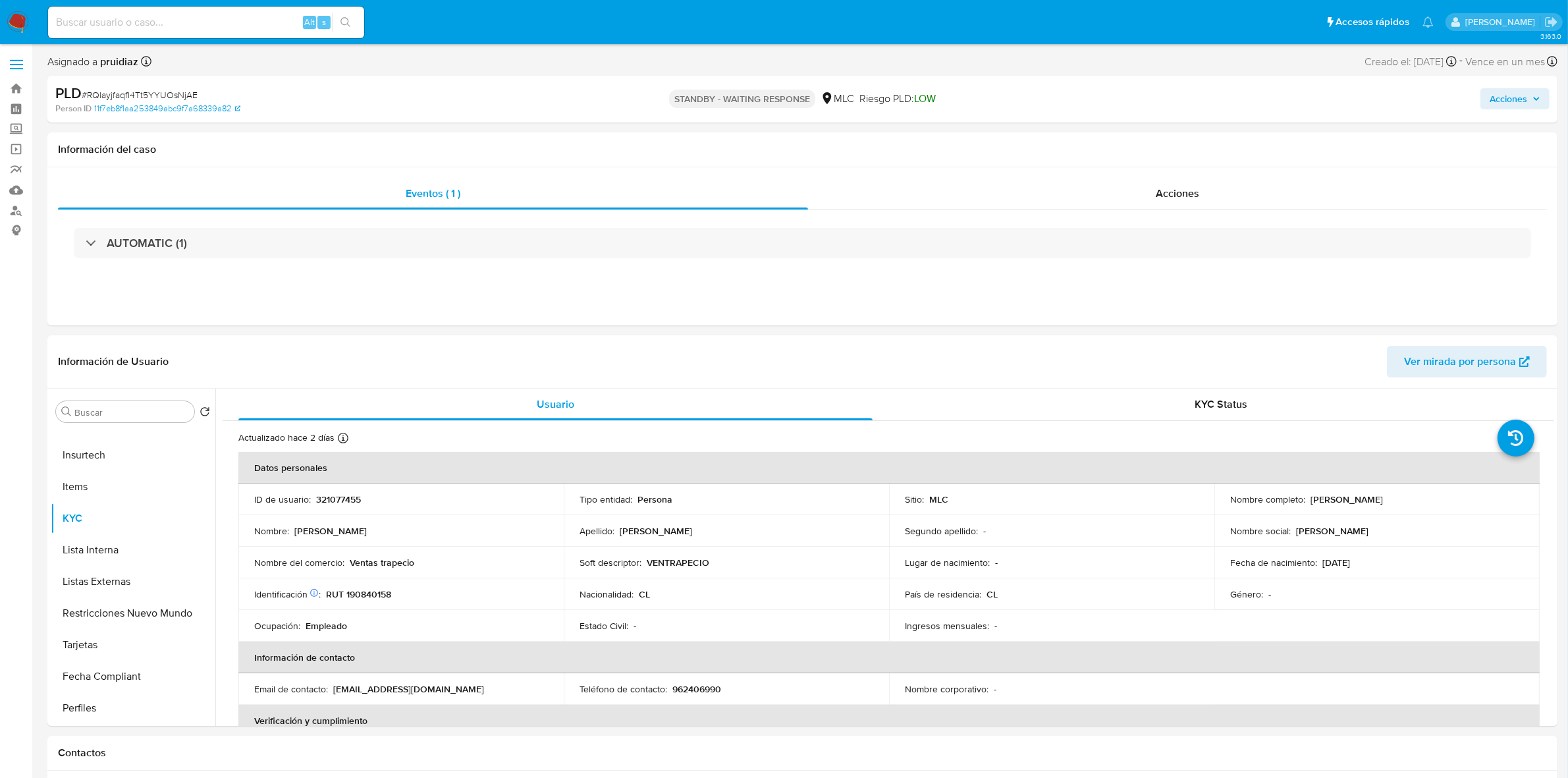
click at [159, 94] on span "# RQlayjfaqfI4Tt5YYUOsNjAE" at bounding box center [139, 94] width 116 height 13
click at [160, 94] on span "# RQlayjfaqfI4Tt5YYUOsNjAE" at bounding box center [139, 94] width 116 height 13
copy span "RQlayjfaqfI4Tt5YYUOsNjAE"
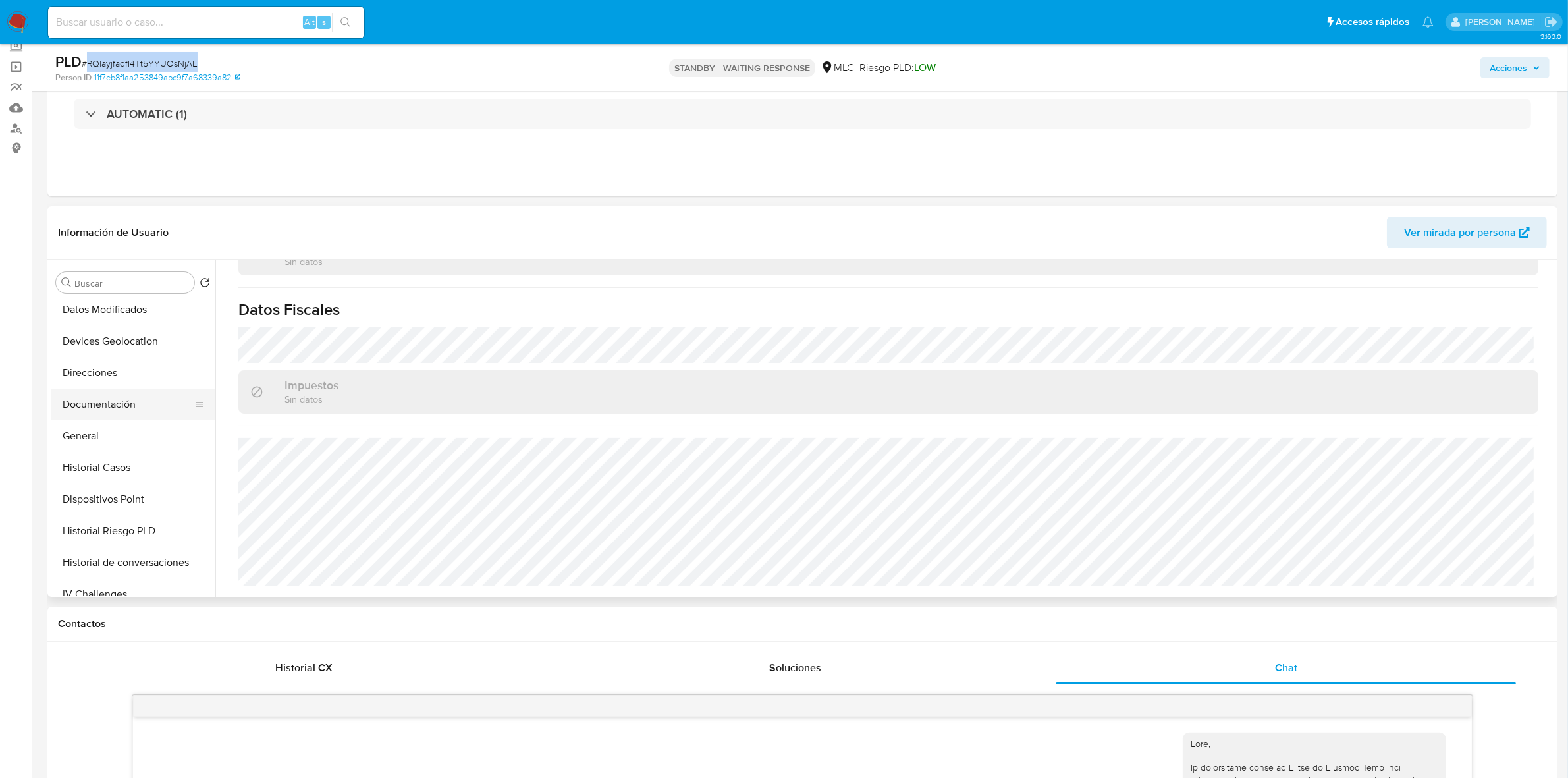
scroll to position [165, 0]
click at [96, 402] on button "Documentación" at bounding box center [127, 402] width 154 height 31
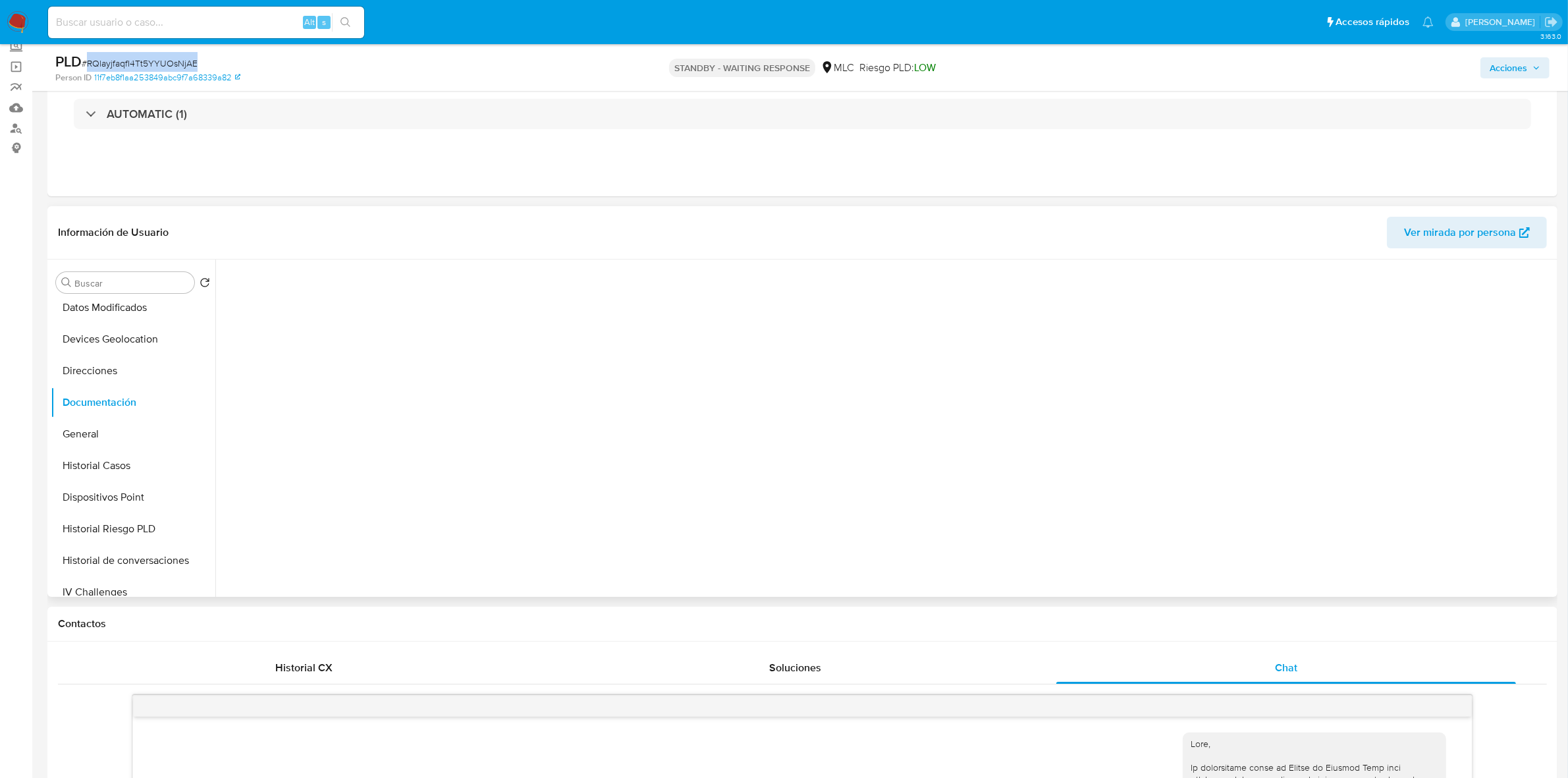
scroll to position [0, 0]
click at [297, 386] on button "Prueba de vida" at bounding box center [378, 403] width 312 height 34
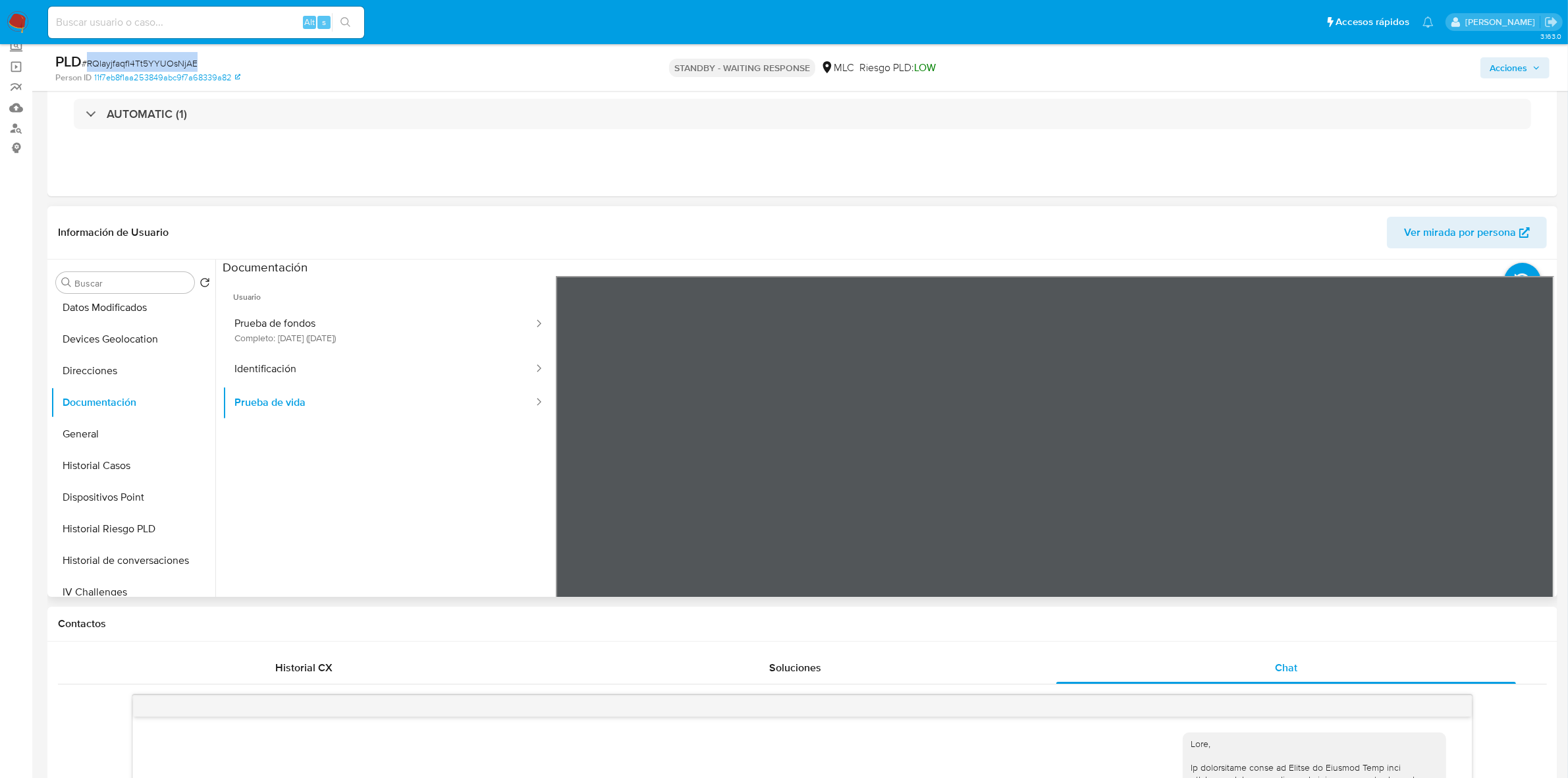
scroll to position [40, 0]
click at [291, 377] on button "Identificación" at bounding box center [378, 369] width 312 height 34
click at [1534, 494] on icon at bounding box center [1538, 490] width 8 height 13
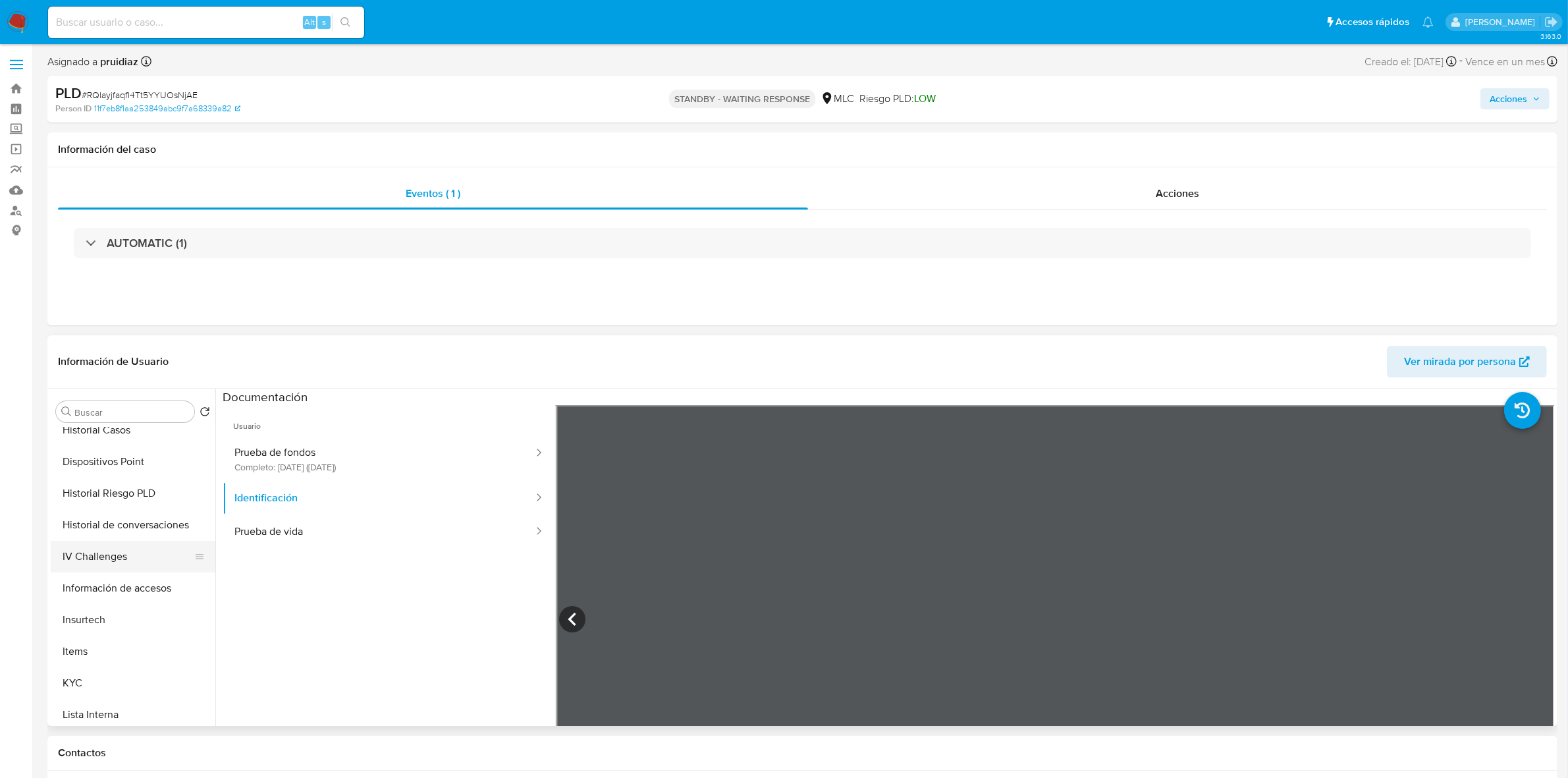
scroll to position [494, 0]
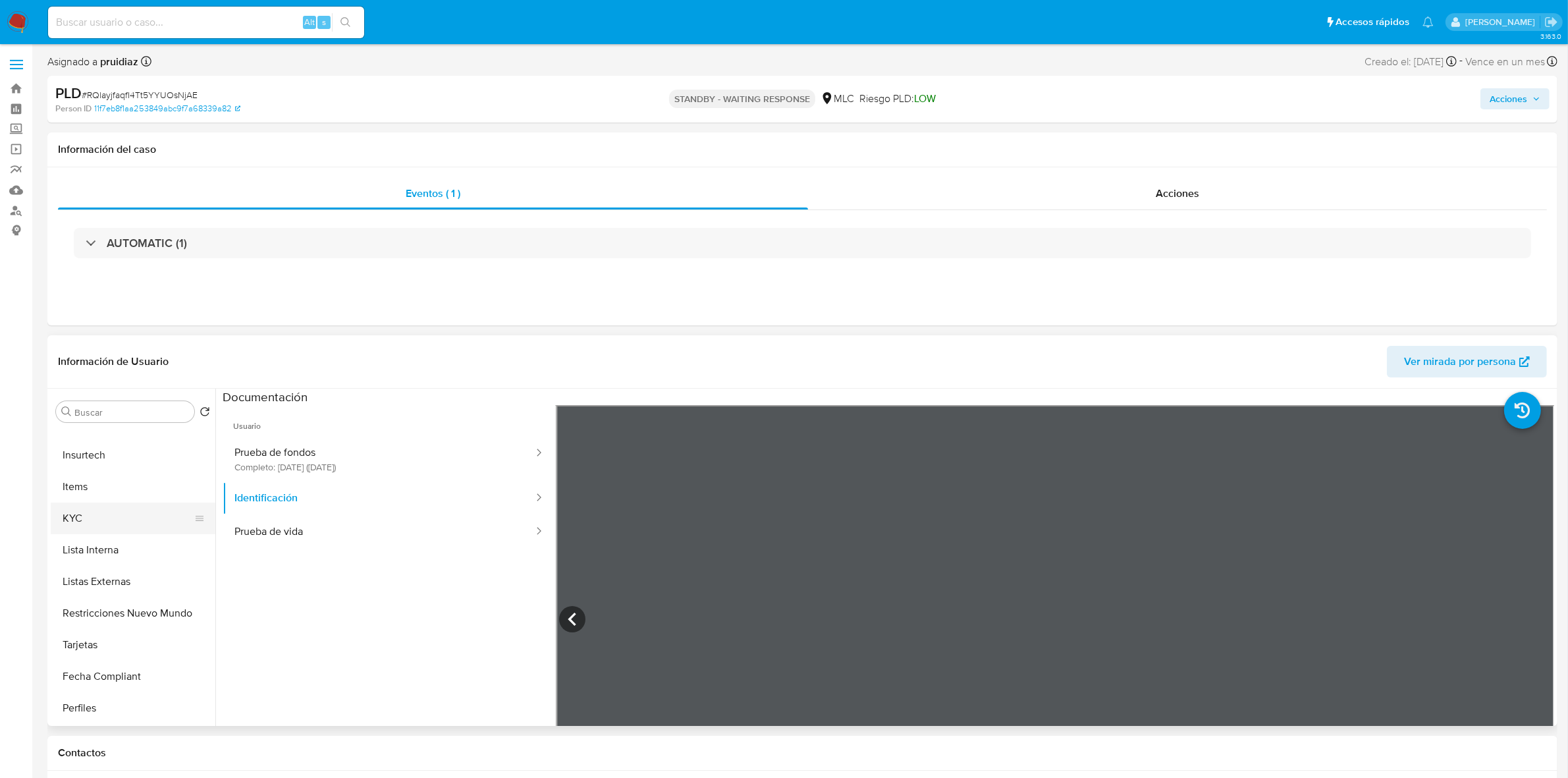
click at [79, 507] on button "KYC" at bounding box center [127, 518] width 154 height 31
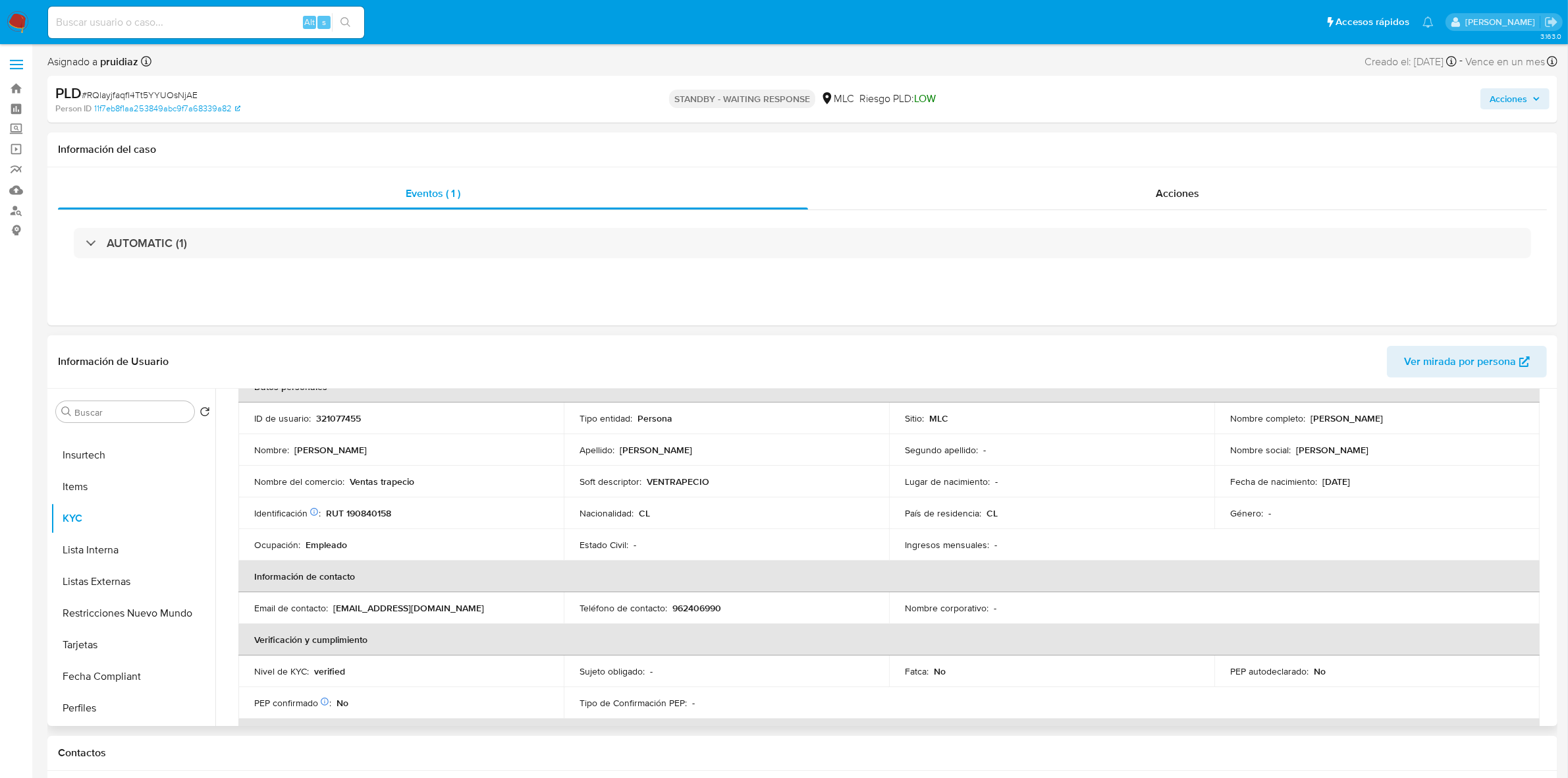
scroll to position [82, 0]
click at [687, 609] on p "962406990" at bounding box center [697, 606] width 49 height 11
copy p "962406990"
drag, startPoint x: 386, startPoint y: 615, endPoint x: 333, endPoint y: 610, distance: 53.2
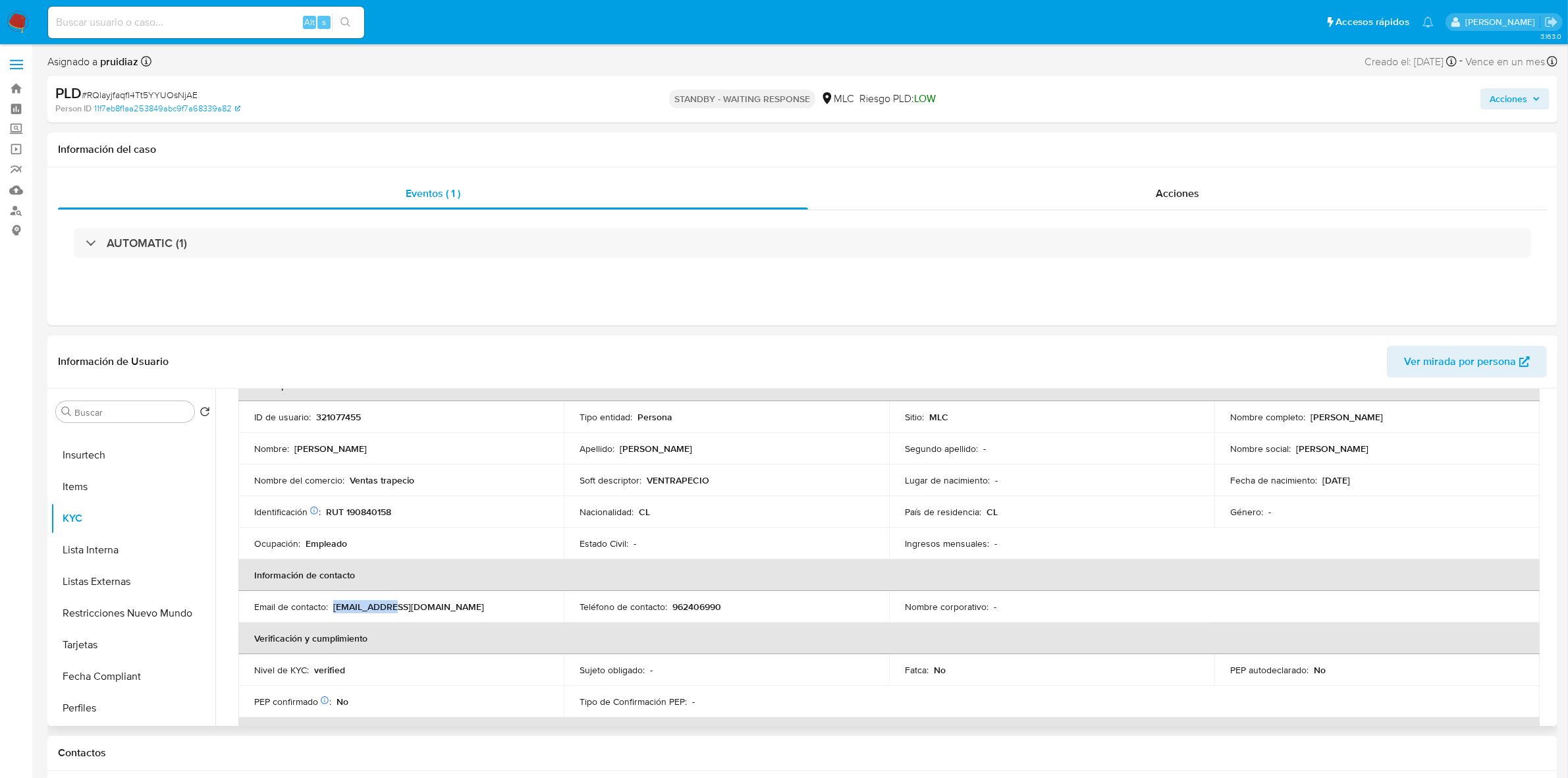
click at [333, 610] on div "Email de contacto : jsmeby@uc.cl" at bounding box center [401, 606] width 294 height 11
copy p "jsmeby@uc.cl"
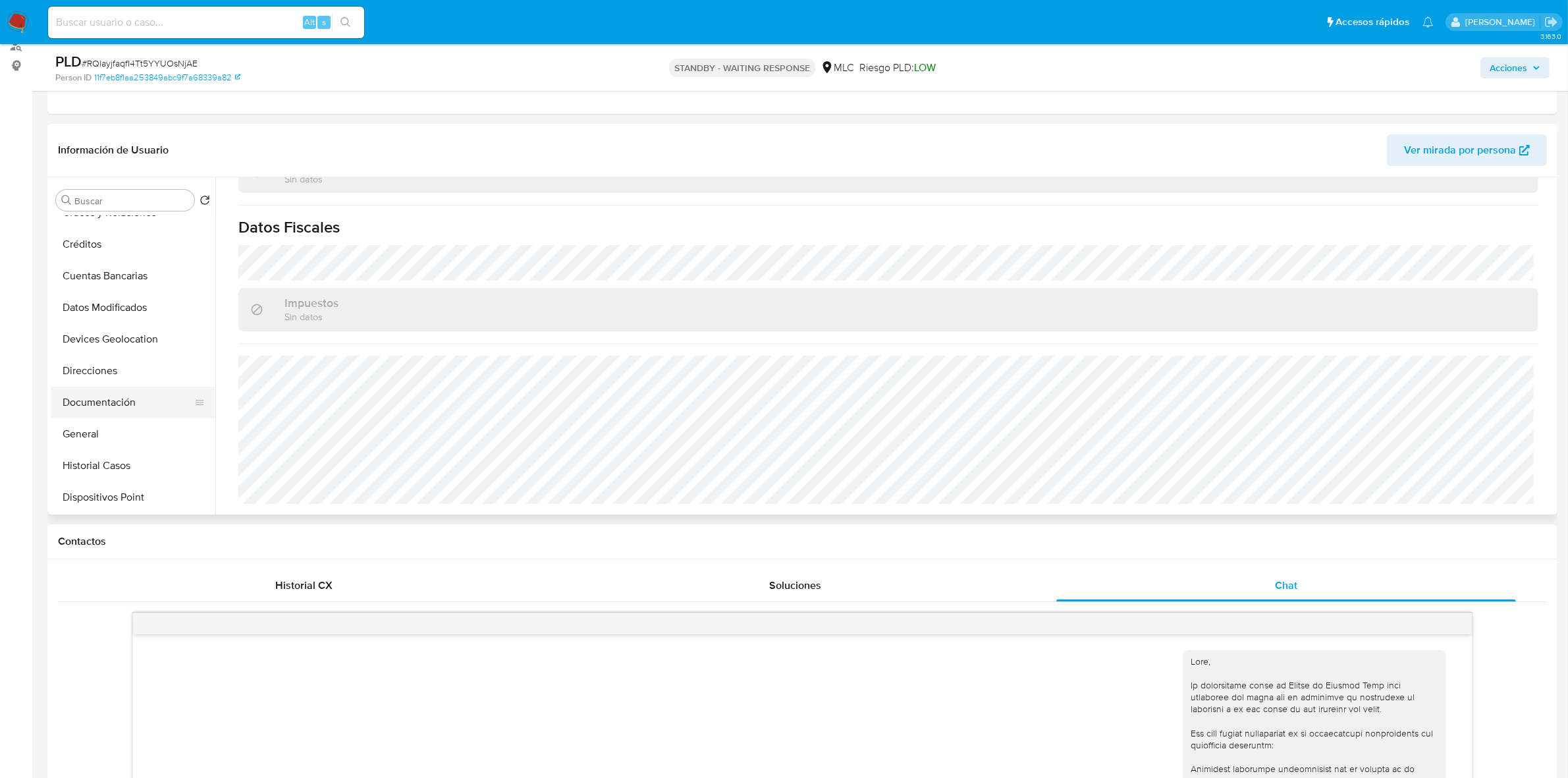
click at [91, 409] on button "Documentación" at bounding box center [127, 402] width 154 height 31
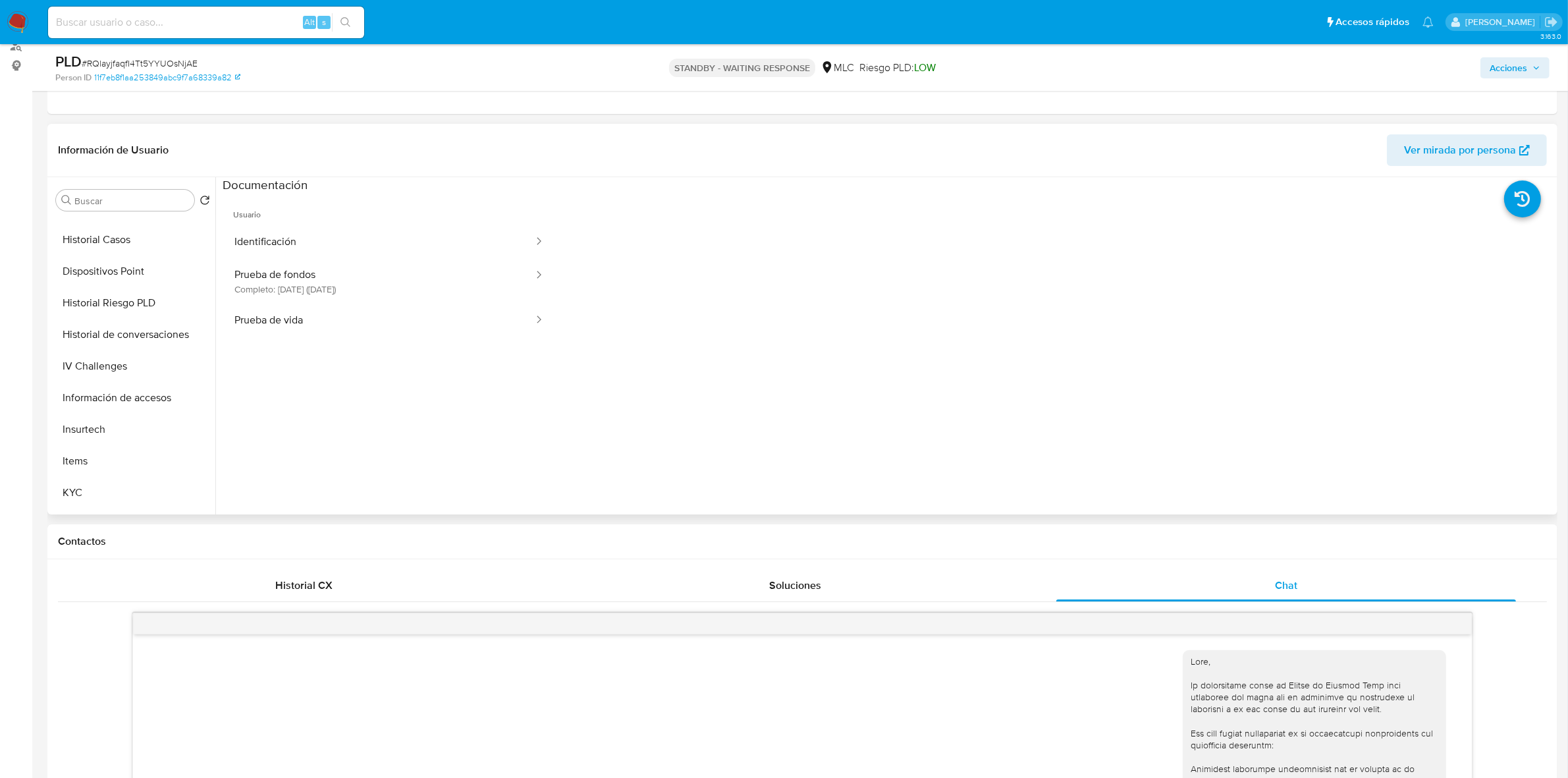
scroll to position [357, 0]
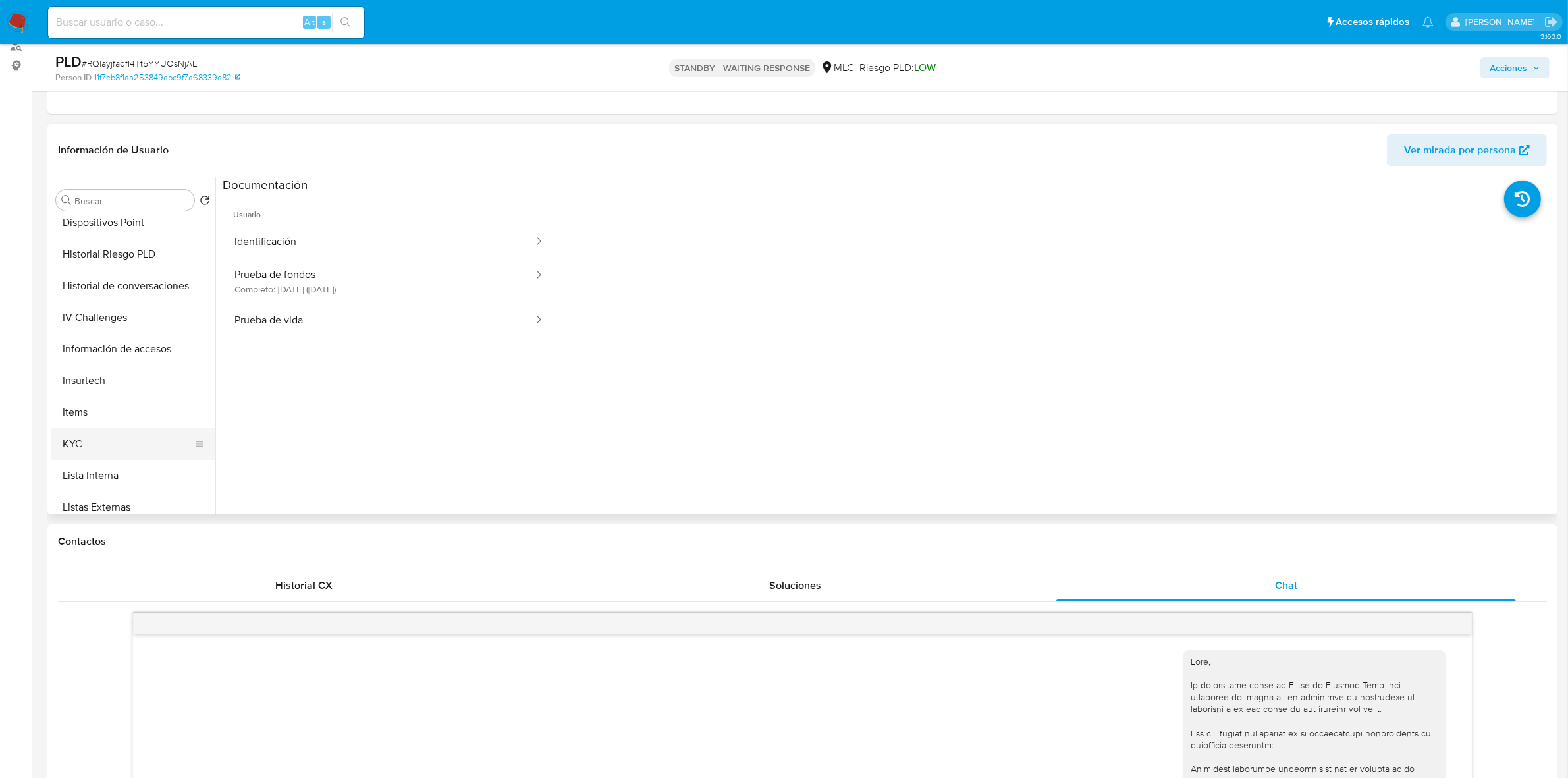
click at [71, 430] on button "KYC" at bounding box center [127, 444] width 154 height 31
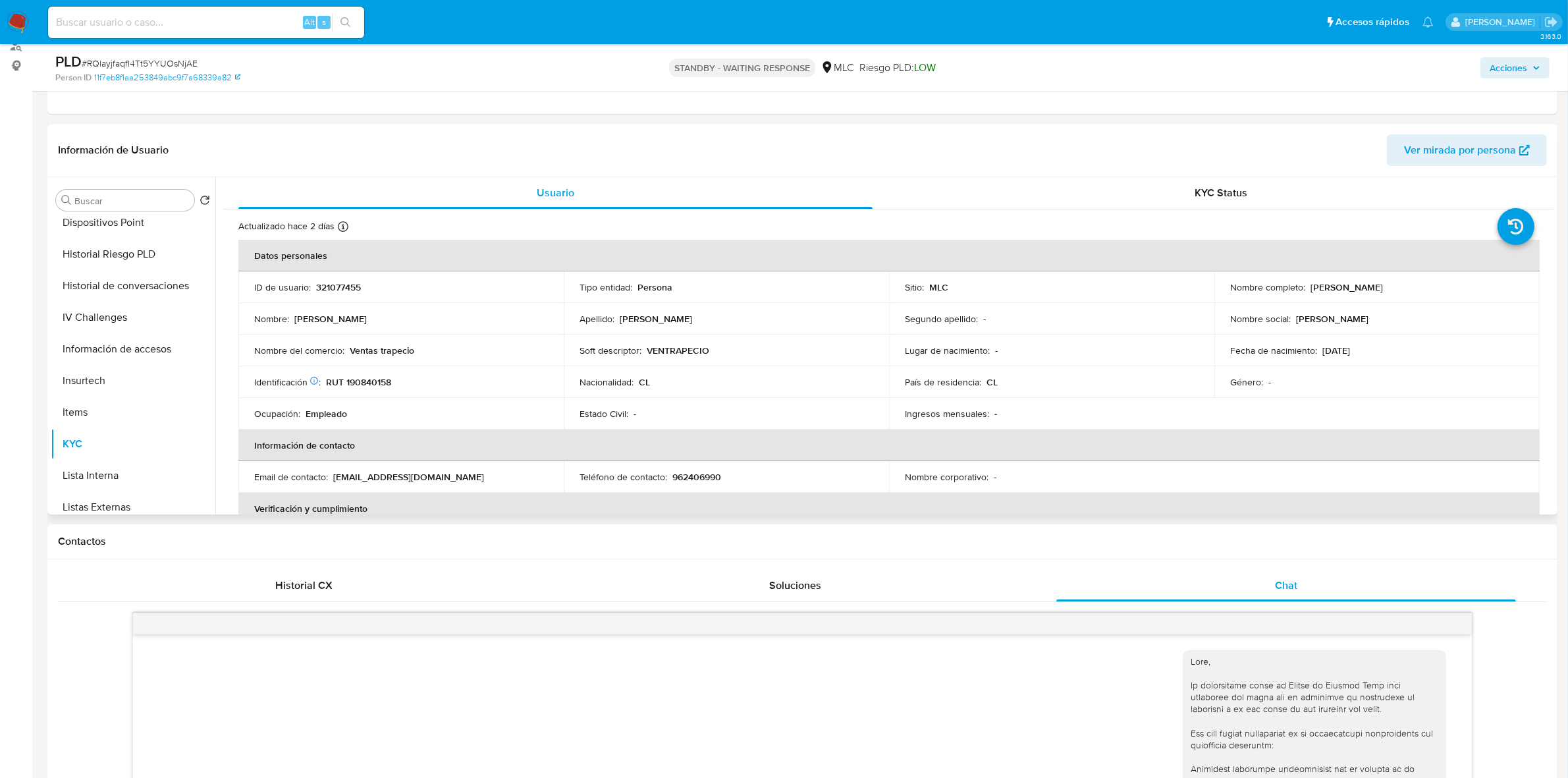
click at [369, 383] on p "RUT 190840158" at bounding box center [358, 382] width 65 height 11
copy p "190840158"
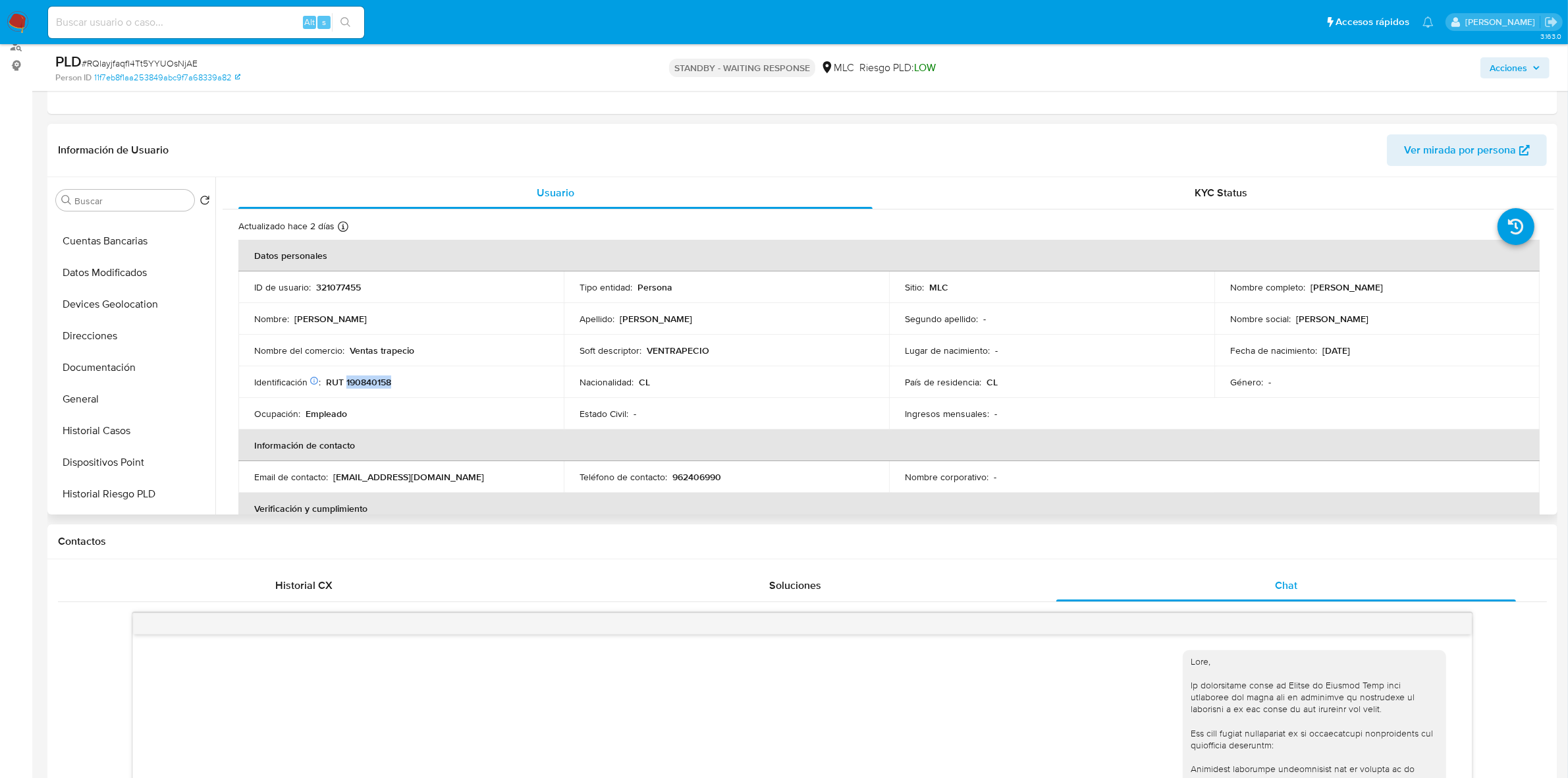
scroll to position [119, 0]
click at [100, 330] on button "Direcciones" at bounding box center [127, 334] width 154 height 31
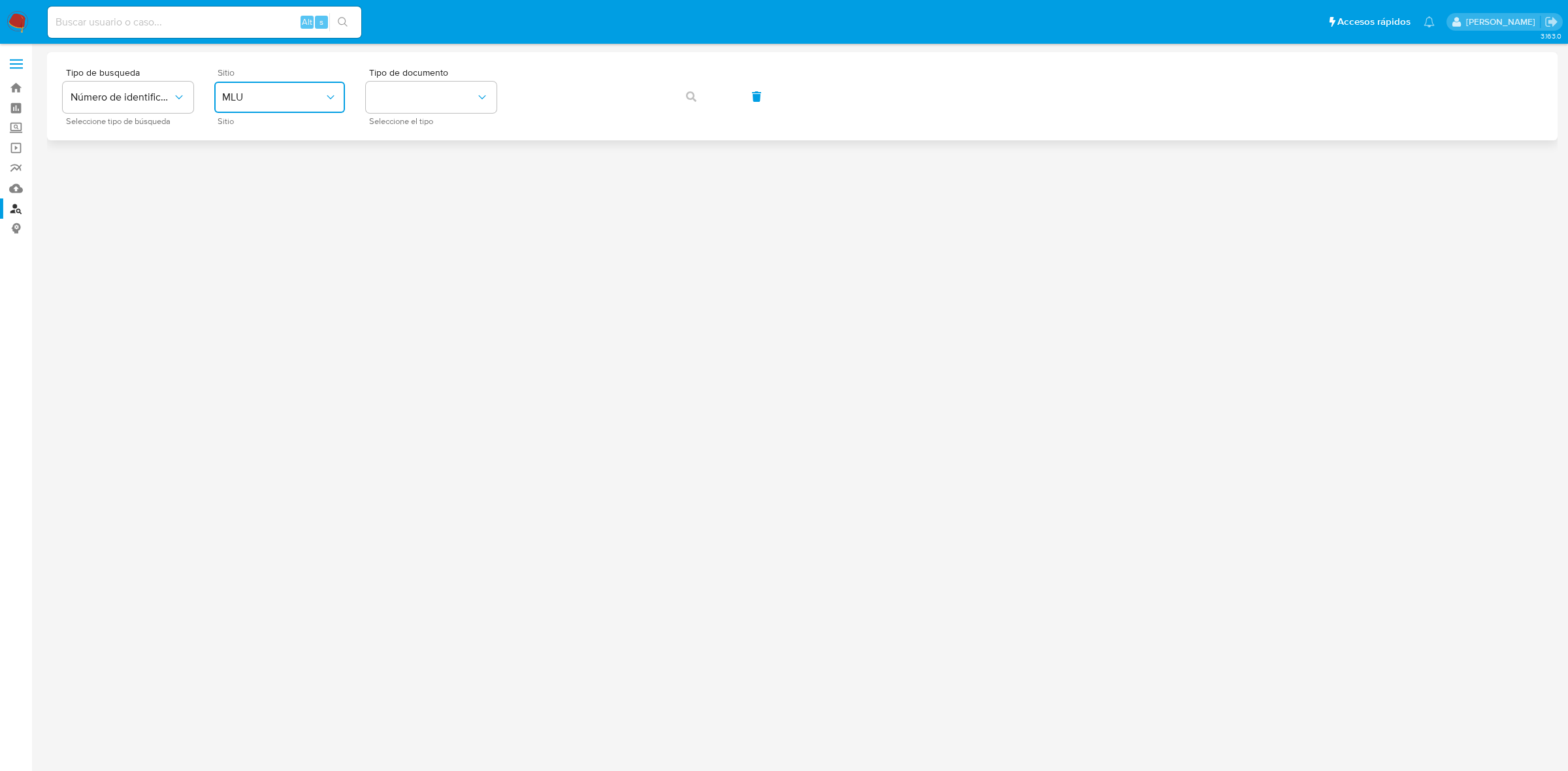
click at [242, 86] on button "MLU" at bounding box center [280, 96] width 131 height 31
click at [226, 314] on span "MLC" at bounding box center [232, 320] width 21 height 13
click at [416, 84] on button "identificationType" at bounding box center [431, 96] width 131 height 31
click at [410, 141] on div "RUT RUT" at bounding box center [427, 139] width 107 height 44
click at [694, 103] on span "button" at bounding box center [691, 96] width 11 height 29
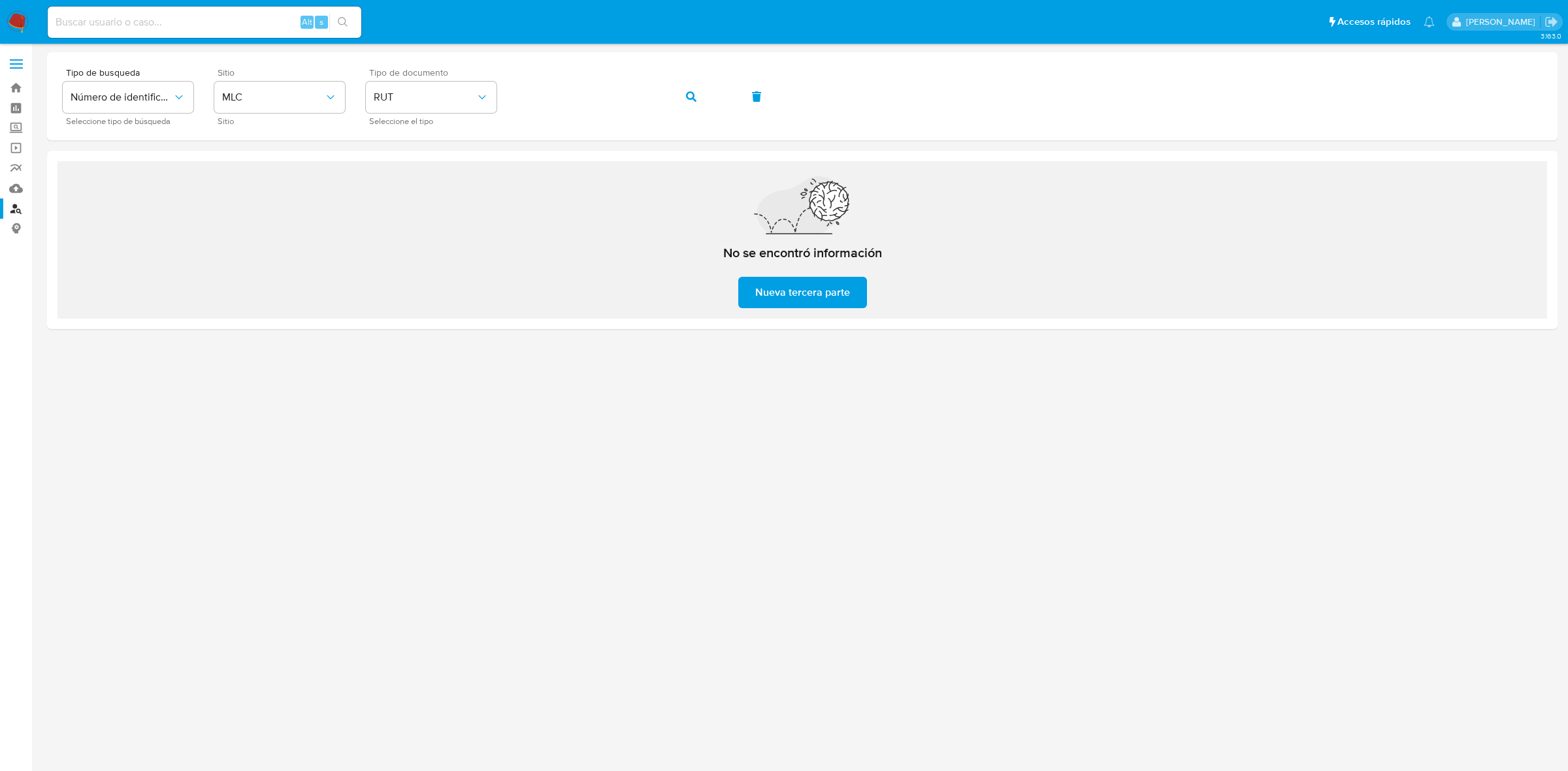
click at [26, 21] on img at bounding box center [17, 22] width 22 height 22
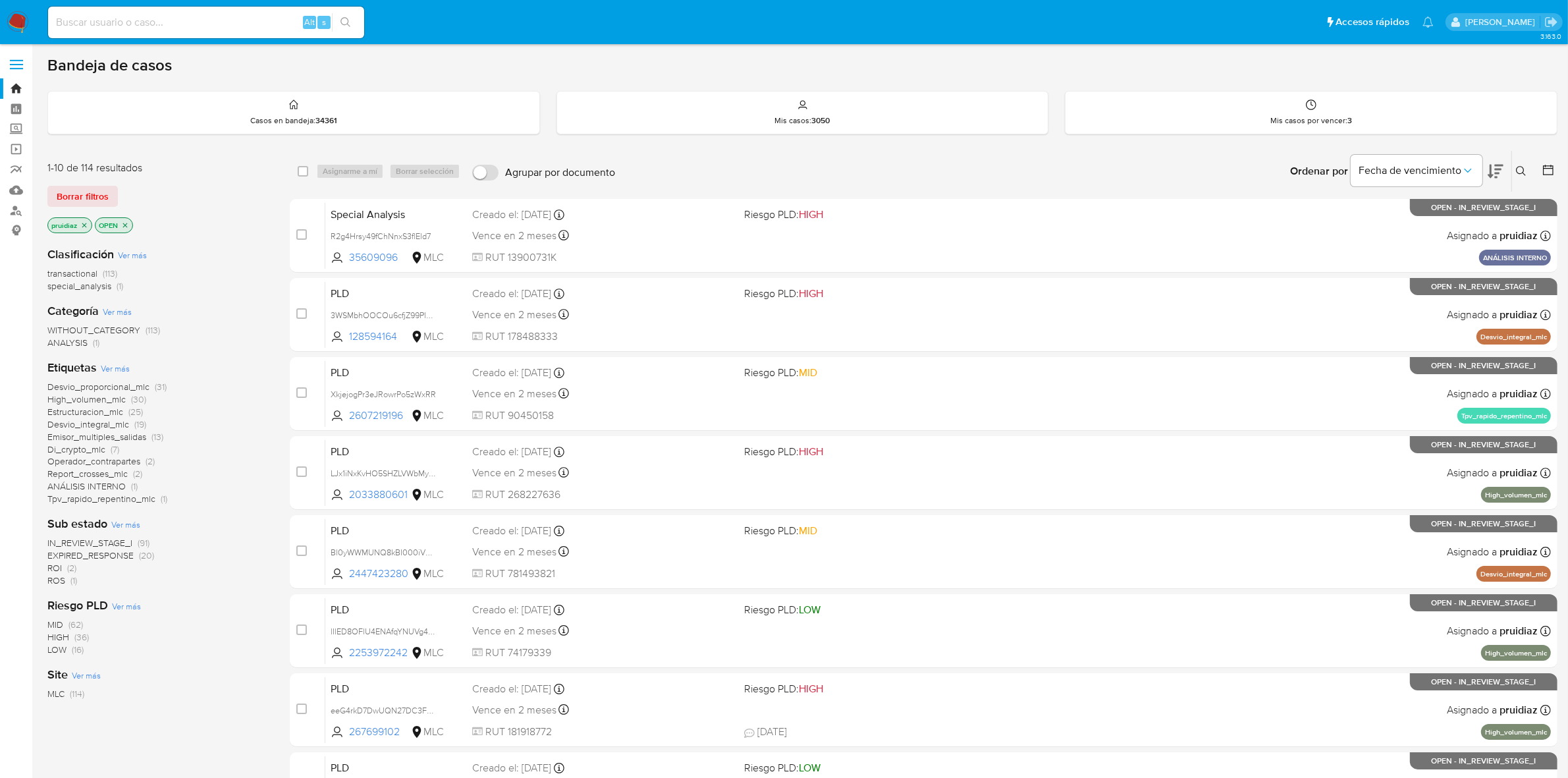
click at [1491, 166] on icon at bounding box center [1495, 172] width 16 height 14
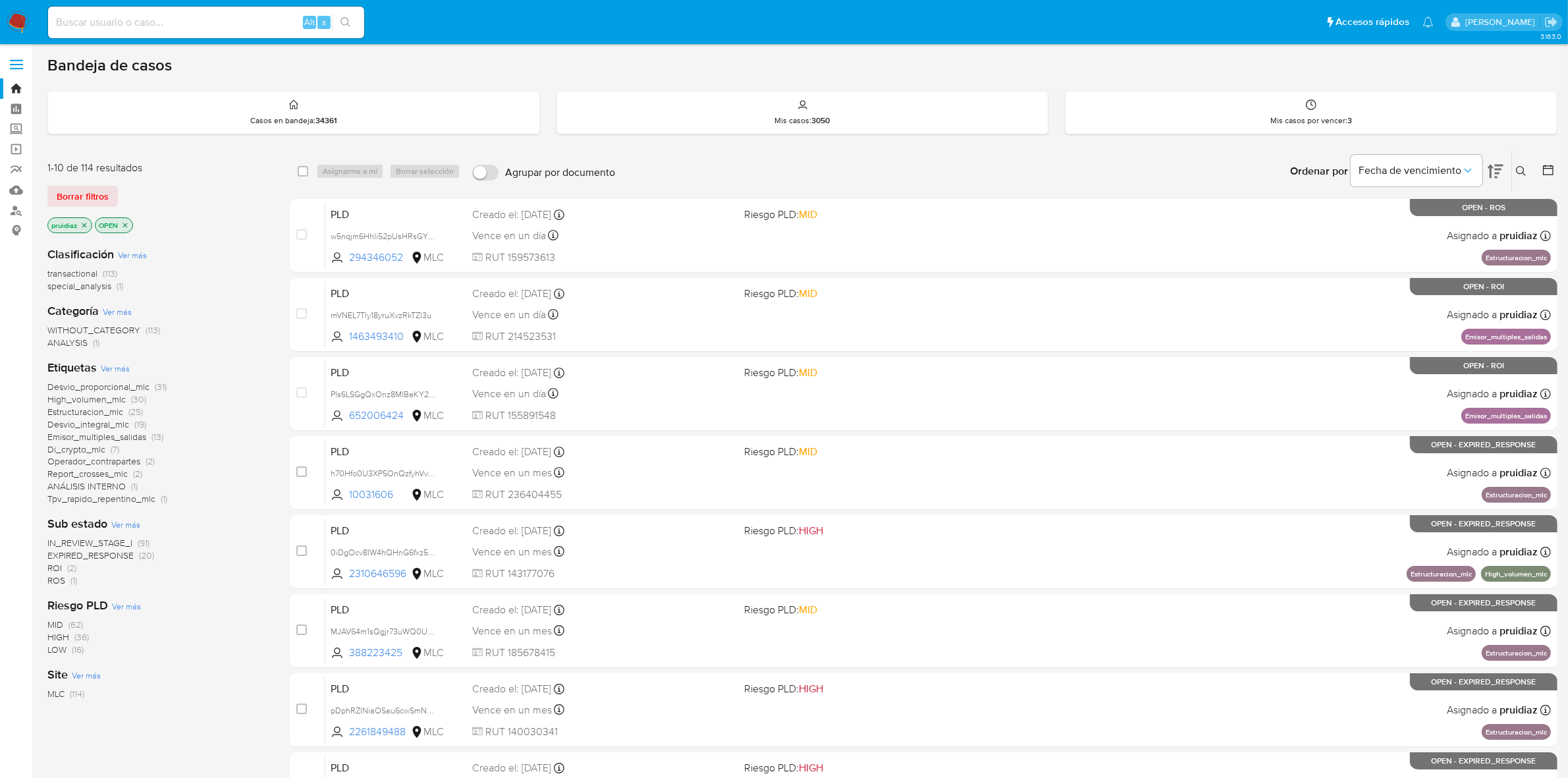
click at [11, 30] on img at bounding box center [18, 22] width 22 height 22
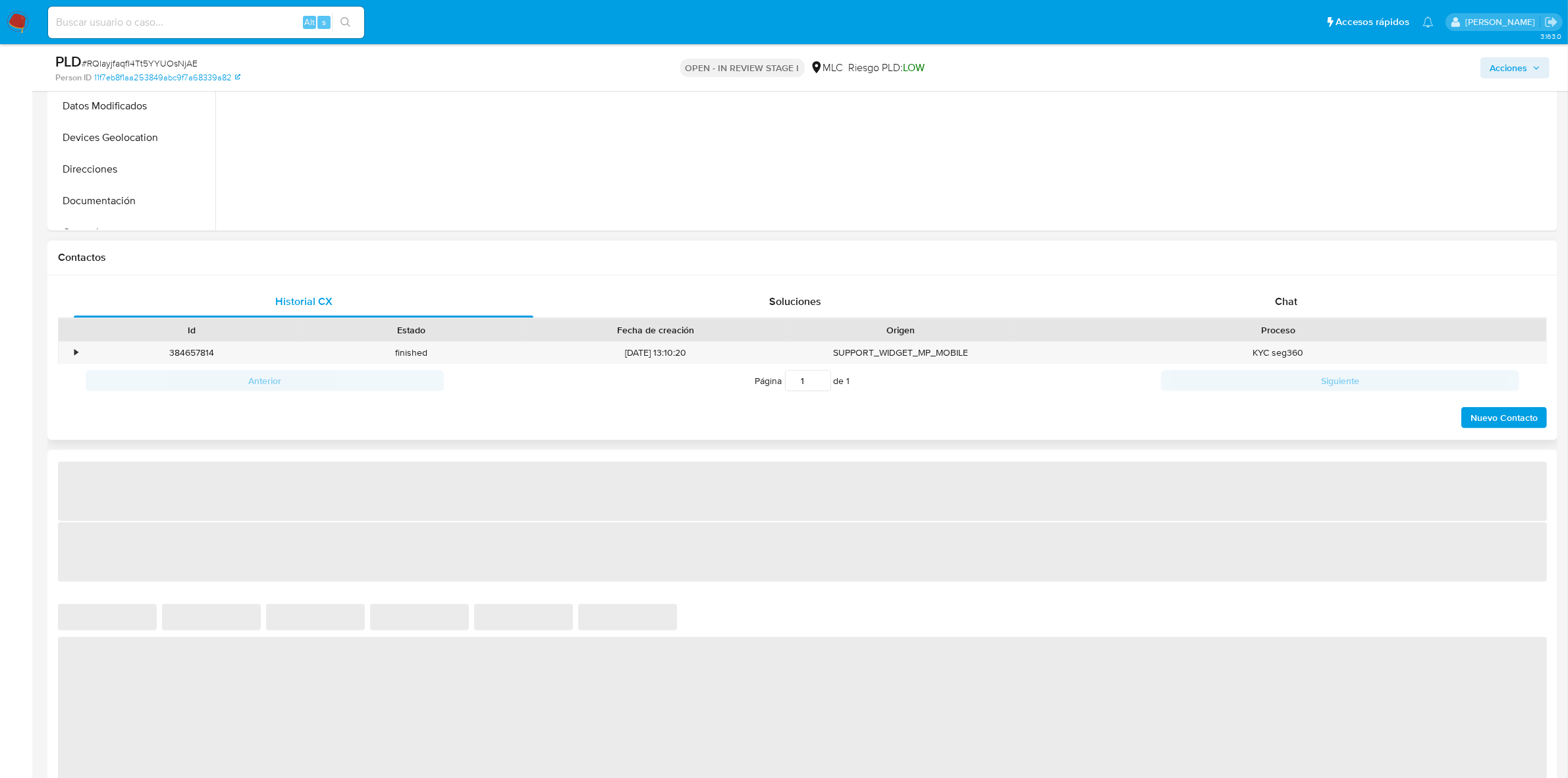
scroll to position [576, 0]
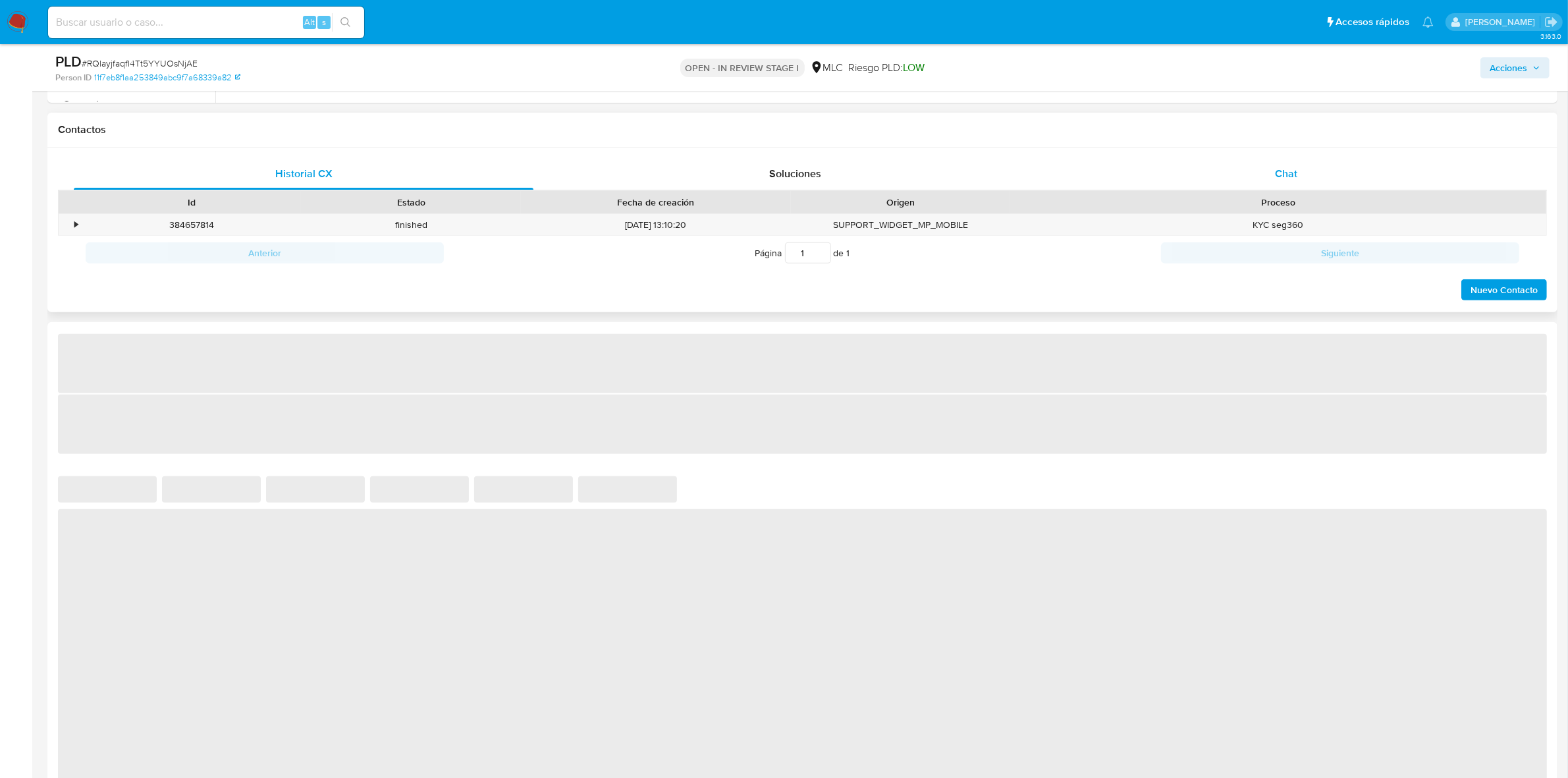
click at [1285, 176] on span "Chat" at bounding box center [1286, 174] width 22 height 15
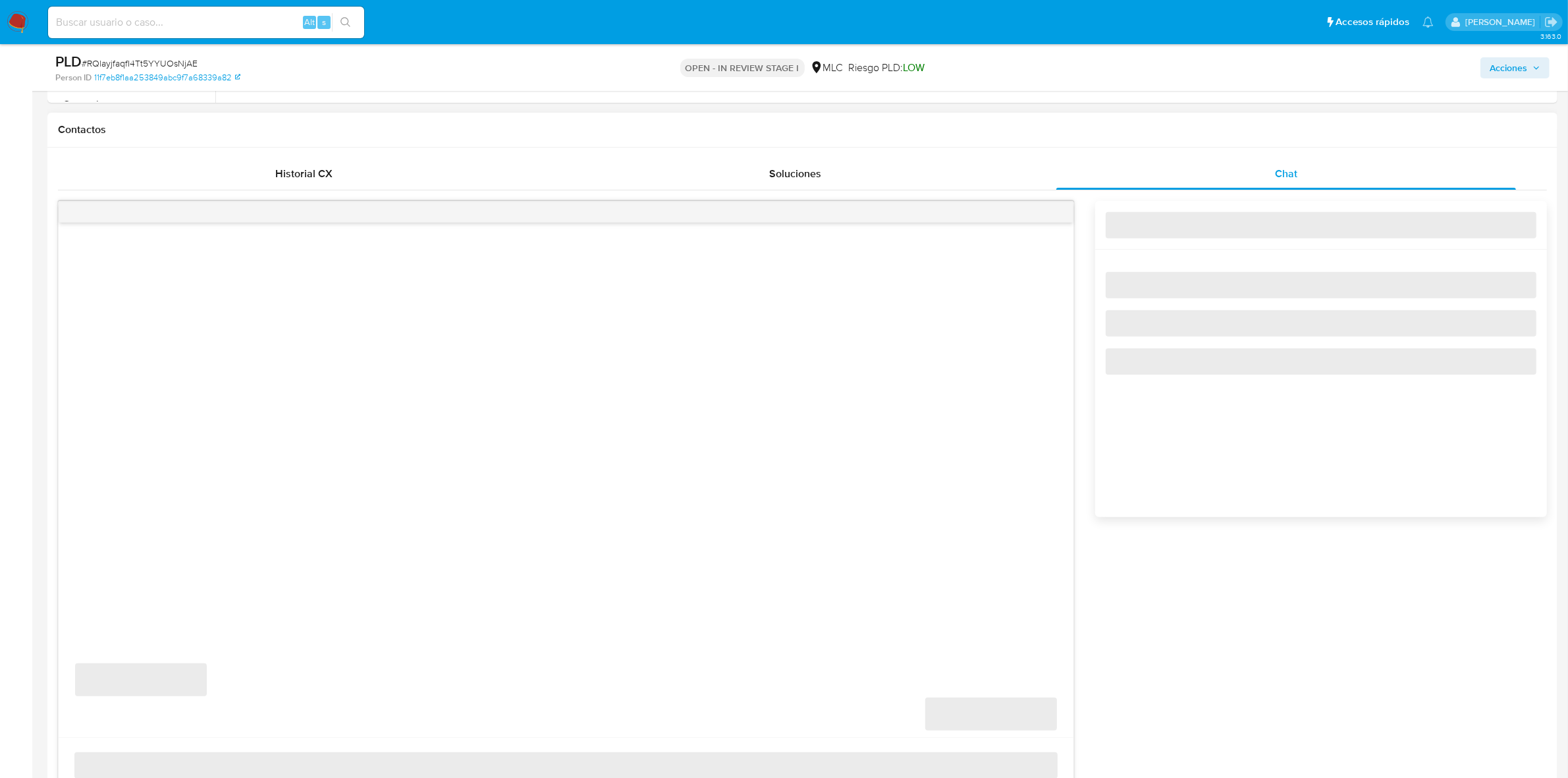
select select "10"
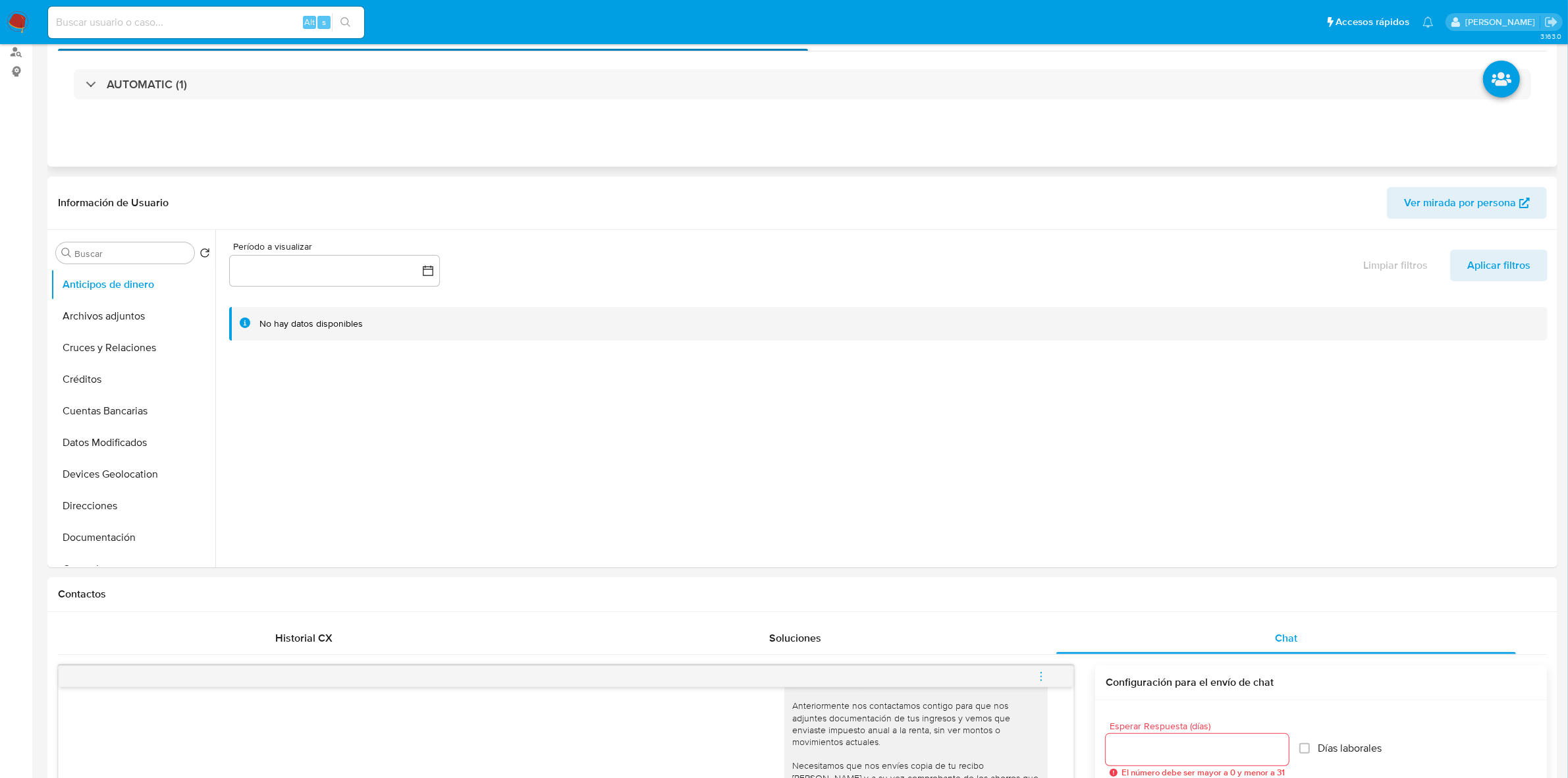
scroll to position [0, 0]
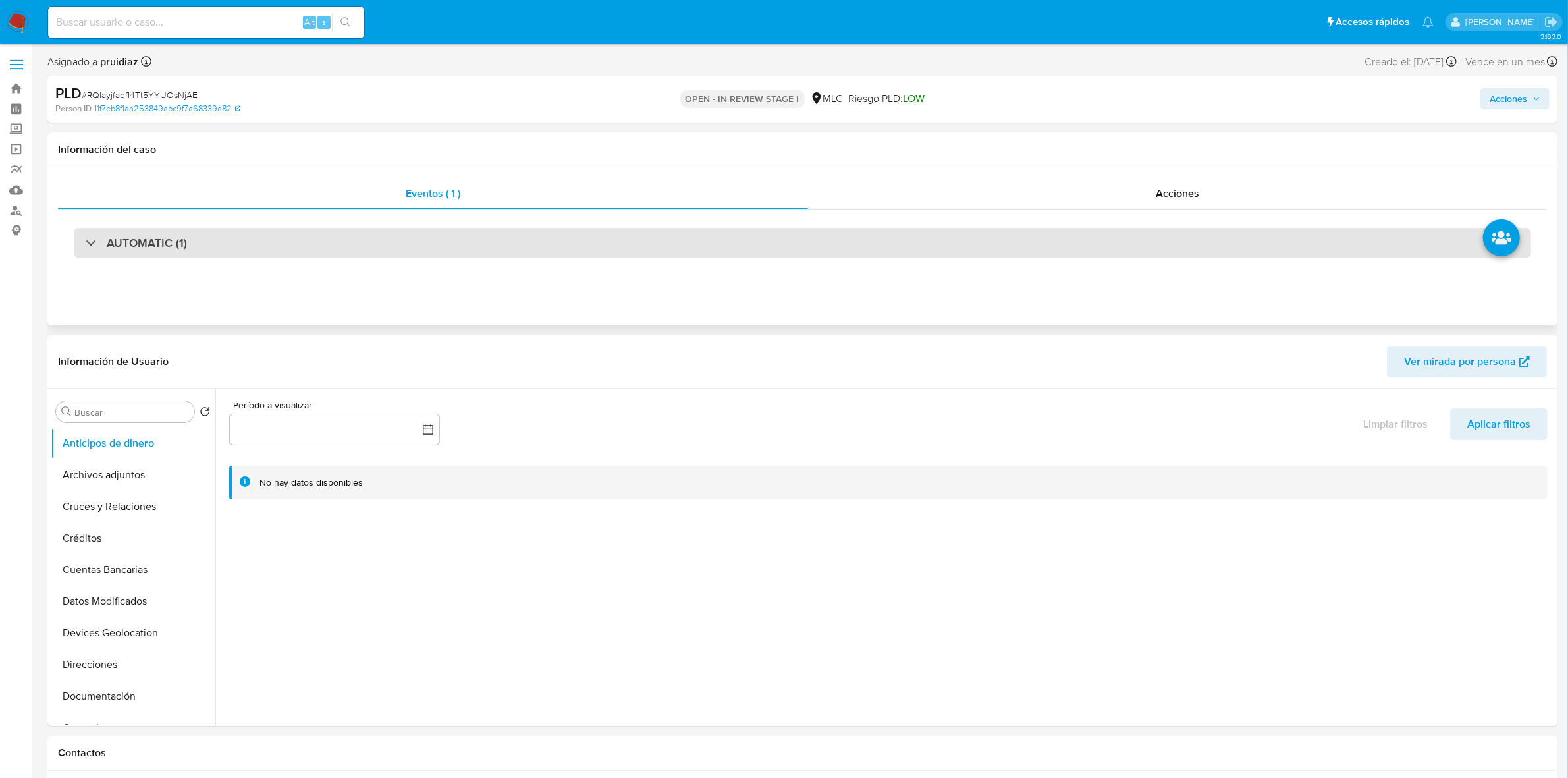
click at [168, 252] on div "AUTOMATIC (1)" at bounding box center [802, 243] width 1458 height 31
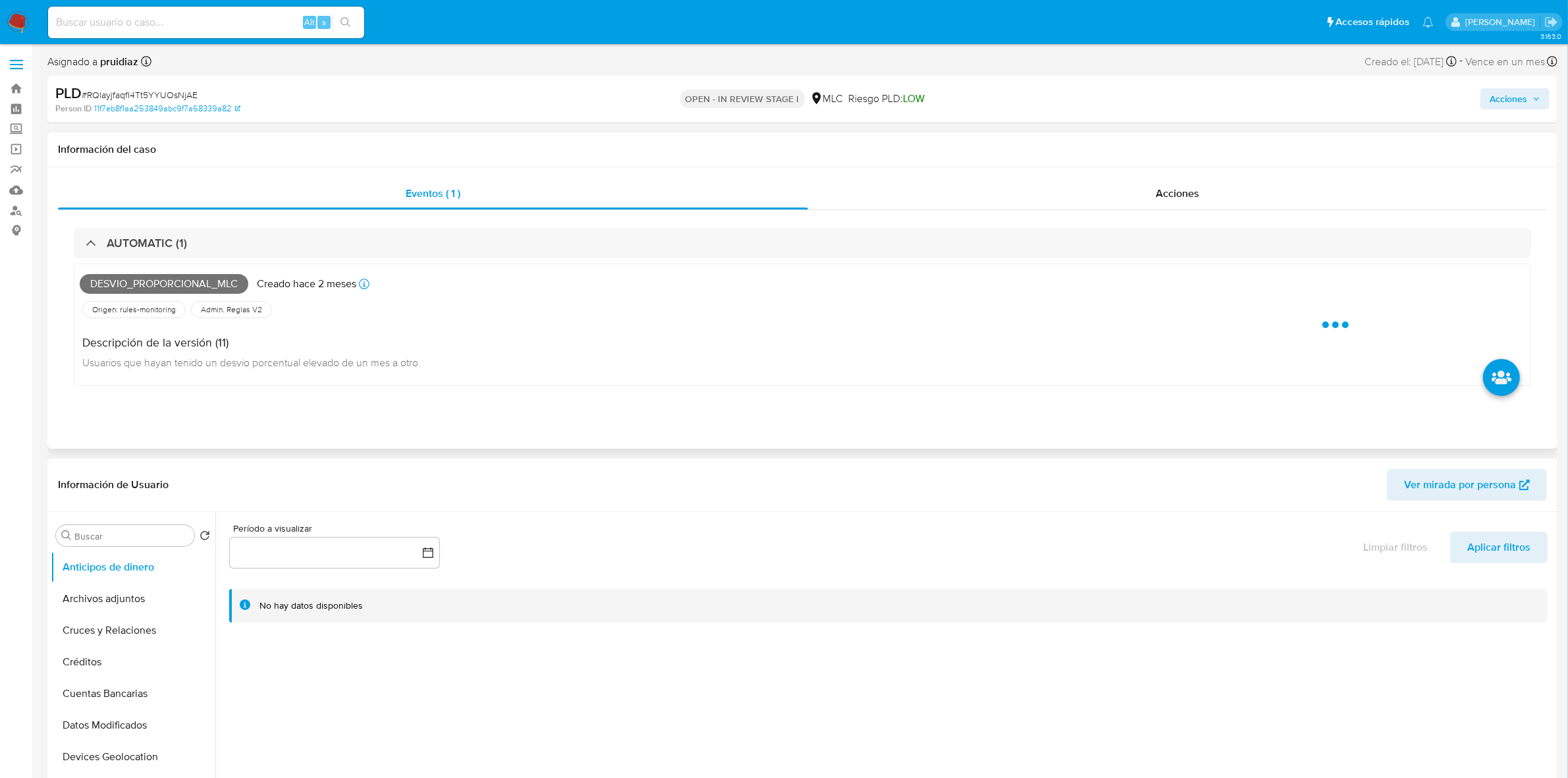
click at [153, 287] on span "Desvio_proporcional_mlc" at bounding box center [164, 284] width 169 height 20
copy span "Desvio_proporcional_mlc"
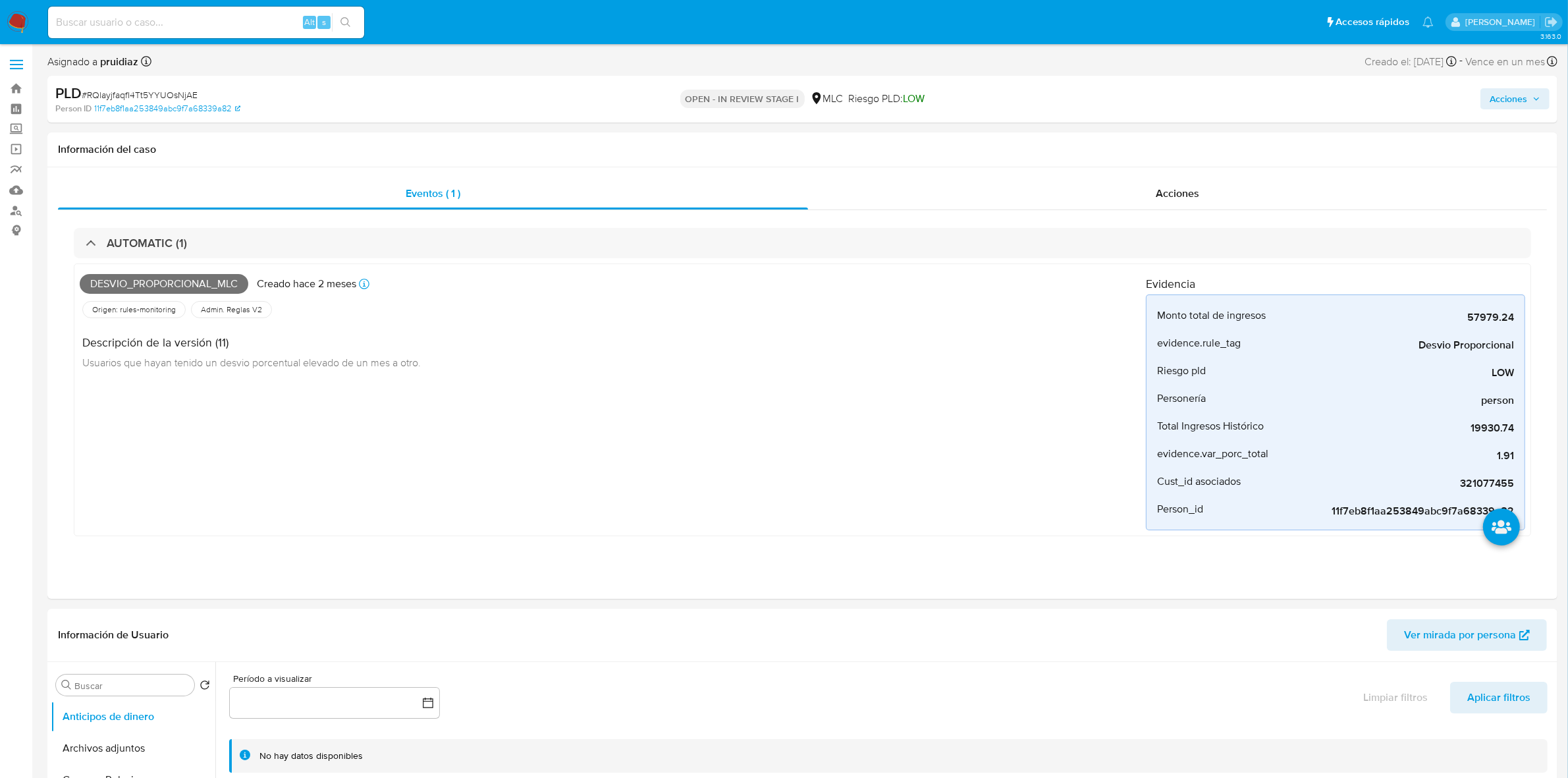
click at [149, 94] on span "# RQlayjfaqfI4Tt5YYUOsNjAE" at bounding box center [139, 94] width 116 height 13
copy span "RQlayjfaqfI4Tt5YYUOsNjAE"
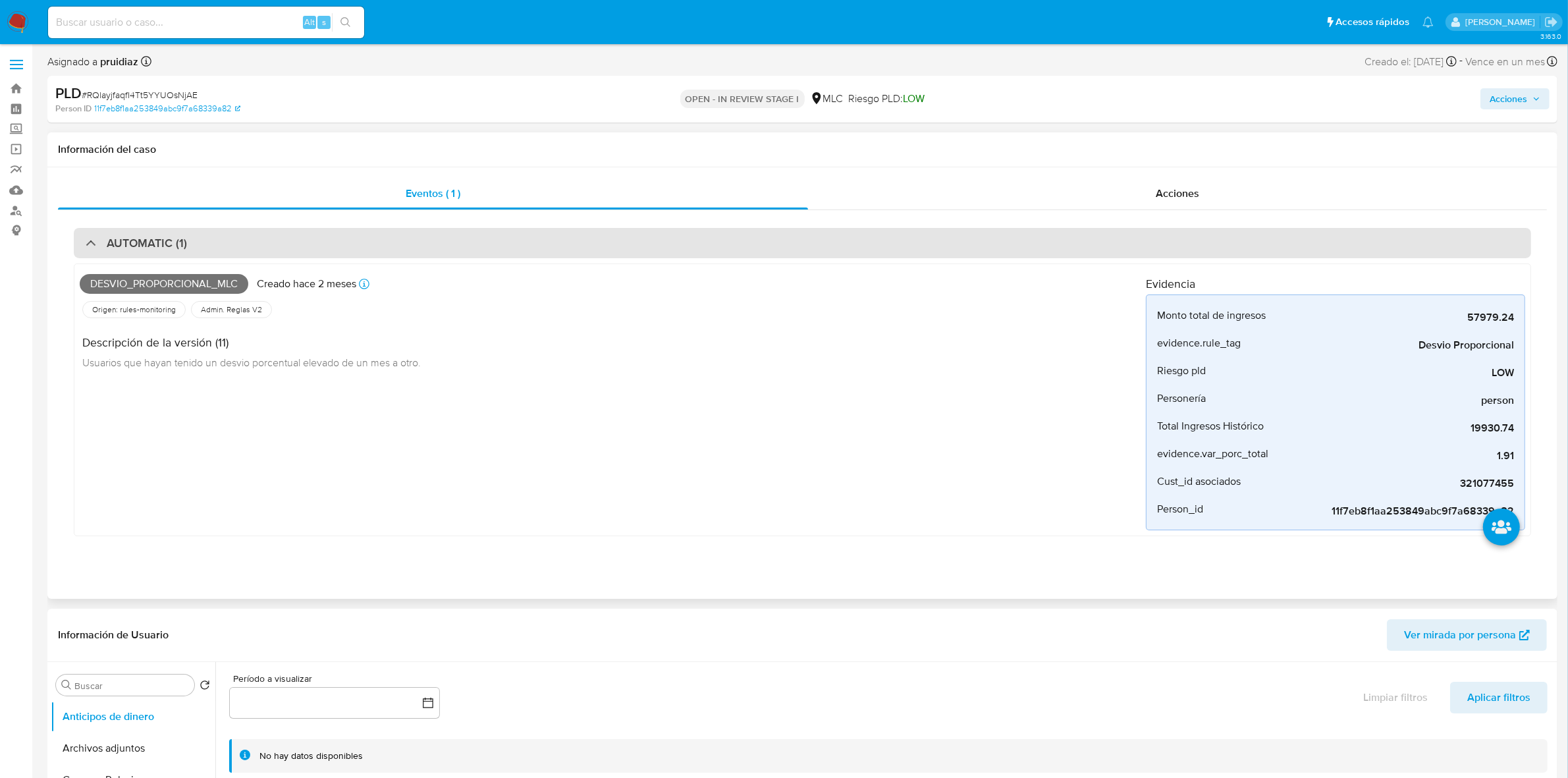
click at [159, 242] on h3 "AUTOMATIC (1)" at bounding box center [146, 243] width 80 height 15
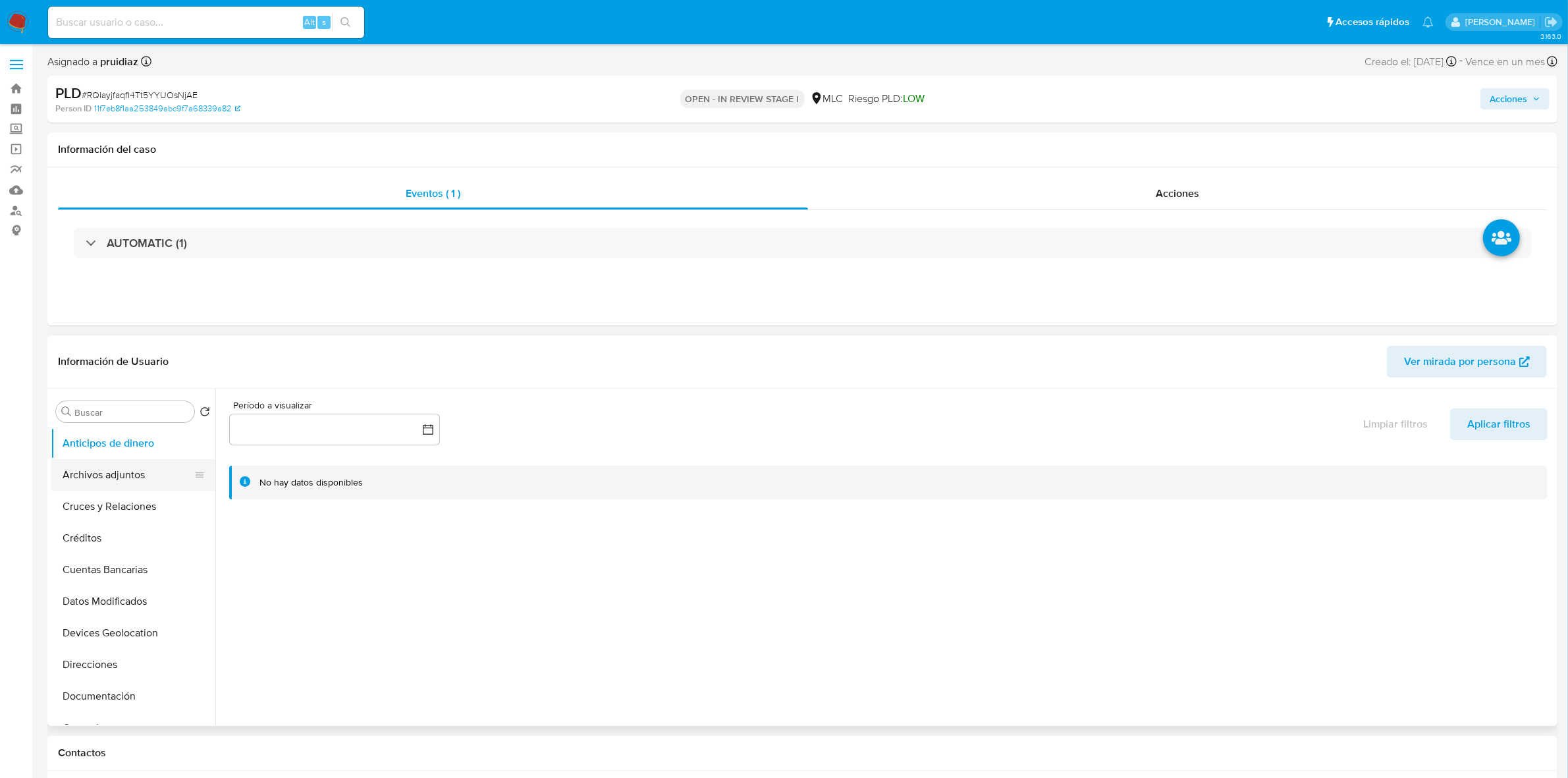
click at [113, 480] on button "Archivos adjuntos" at bounding box center [127, 474] width 154 height 31
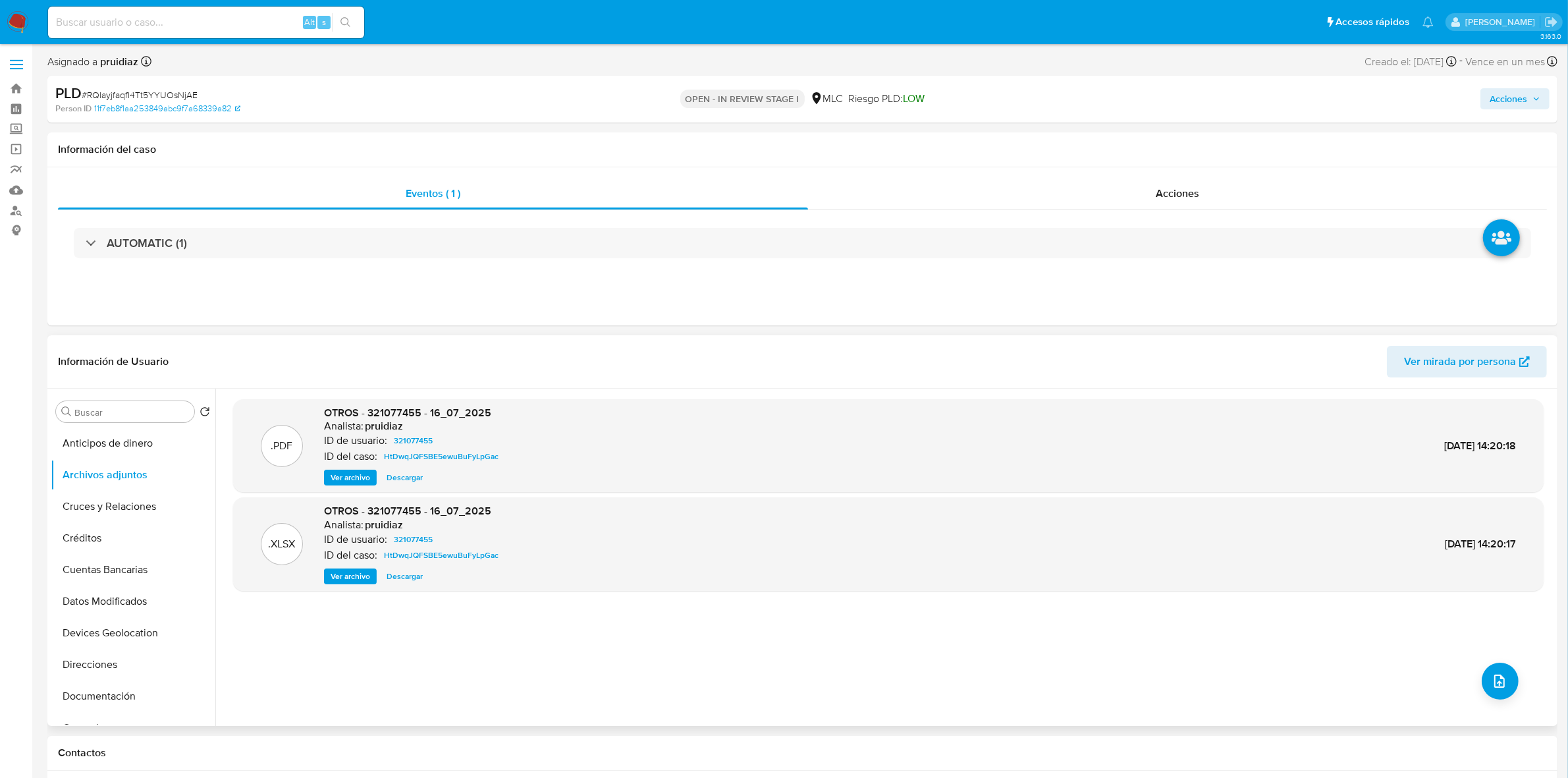
click at [366, 481] on span "Ver archivo" at bounding box center [350, 477] width 40 height 13
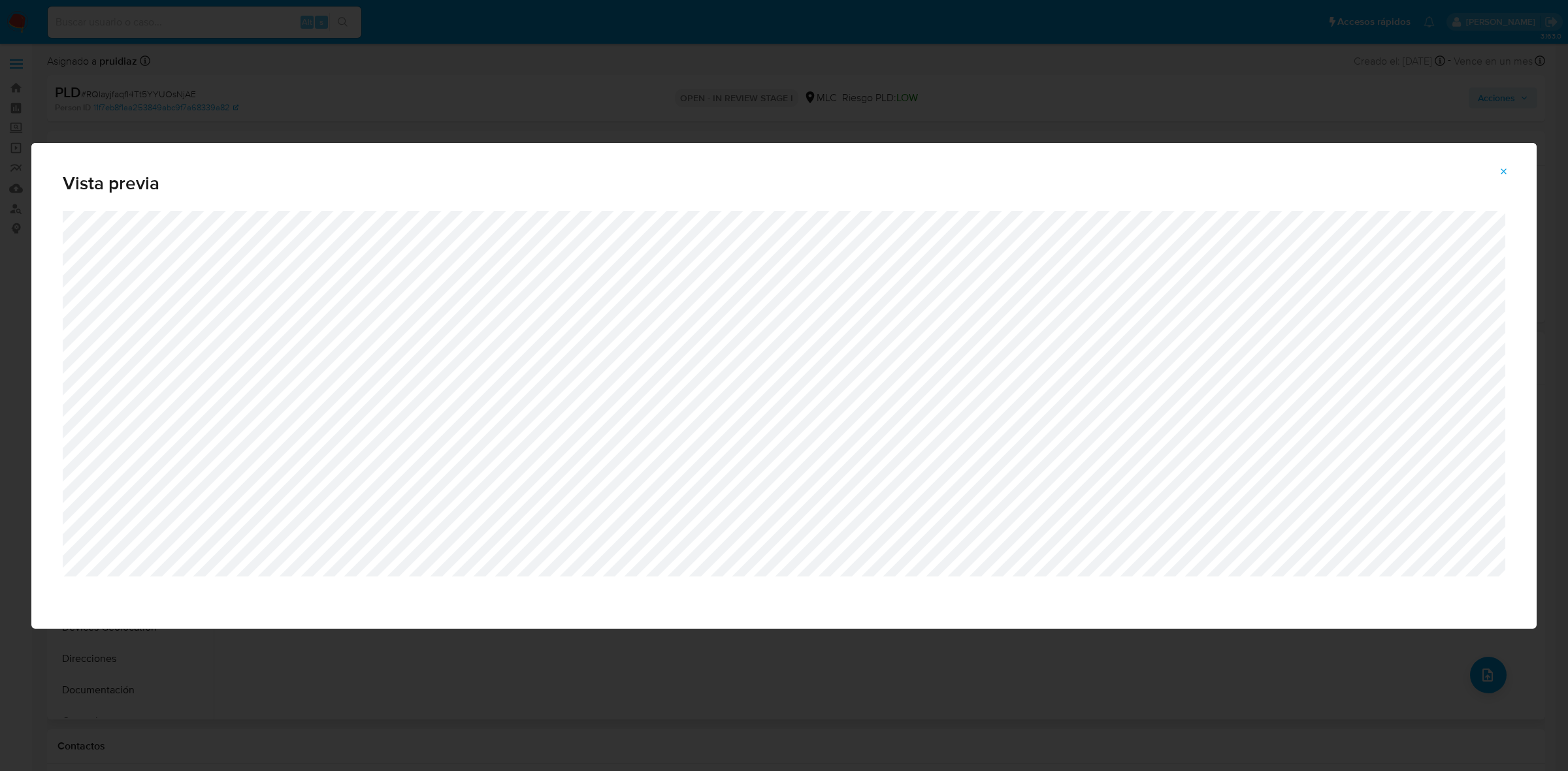
click at [1503, 174] on icon "Attachment preview" at bounding box center [1504, 172] width 11 height 11
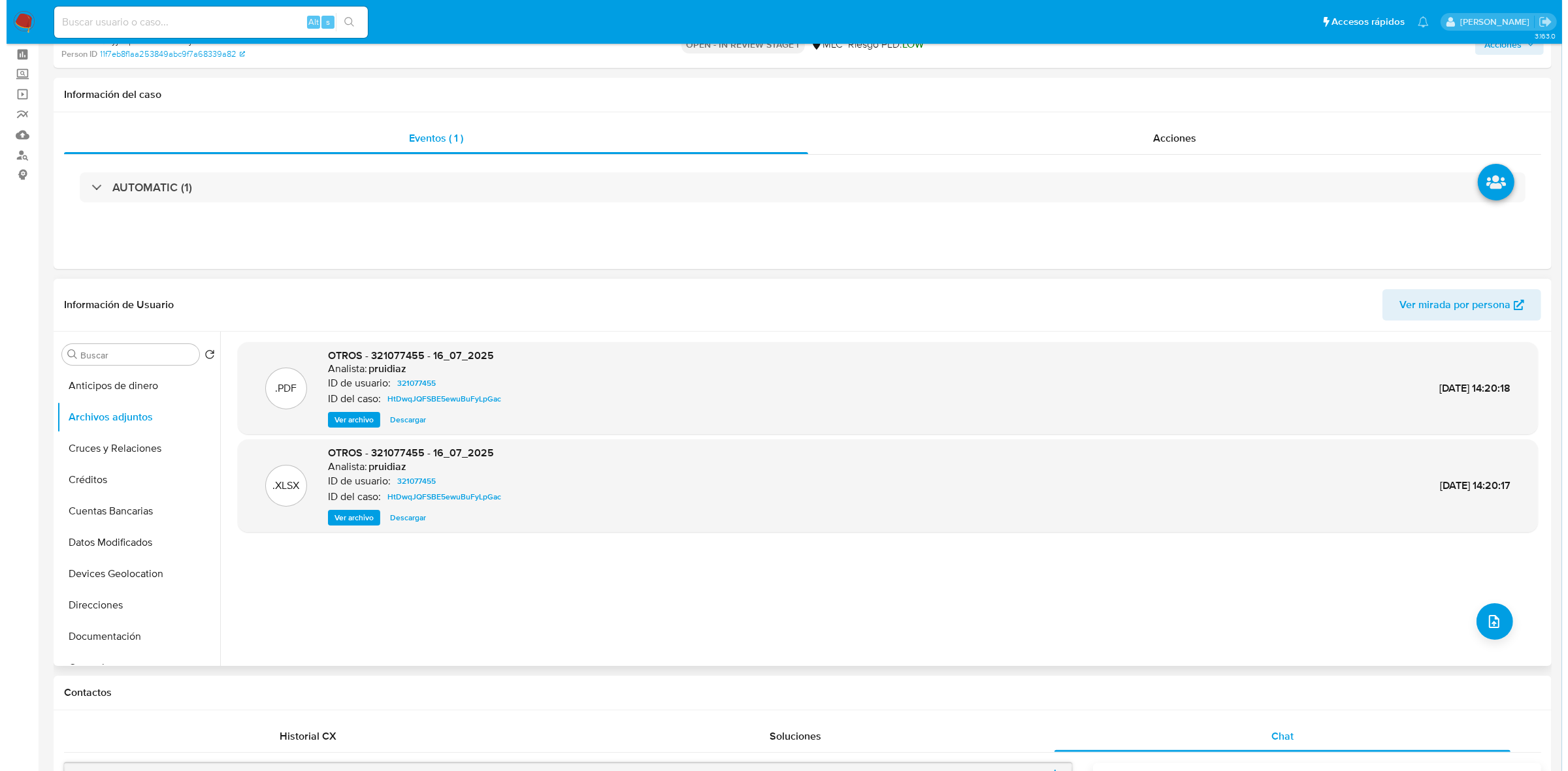
scroll to position [81, 0]
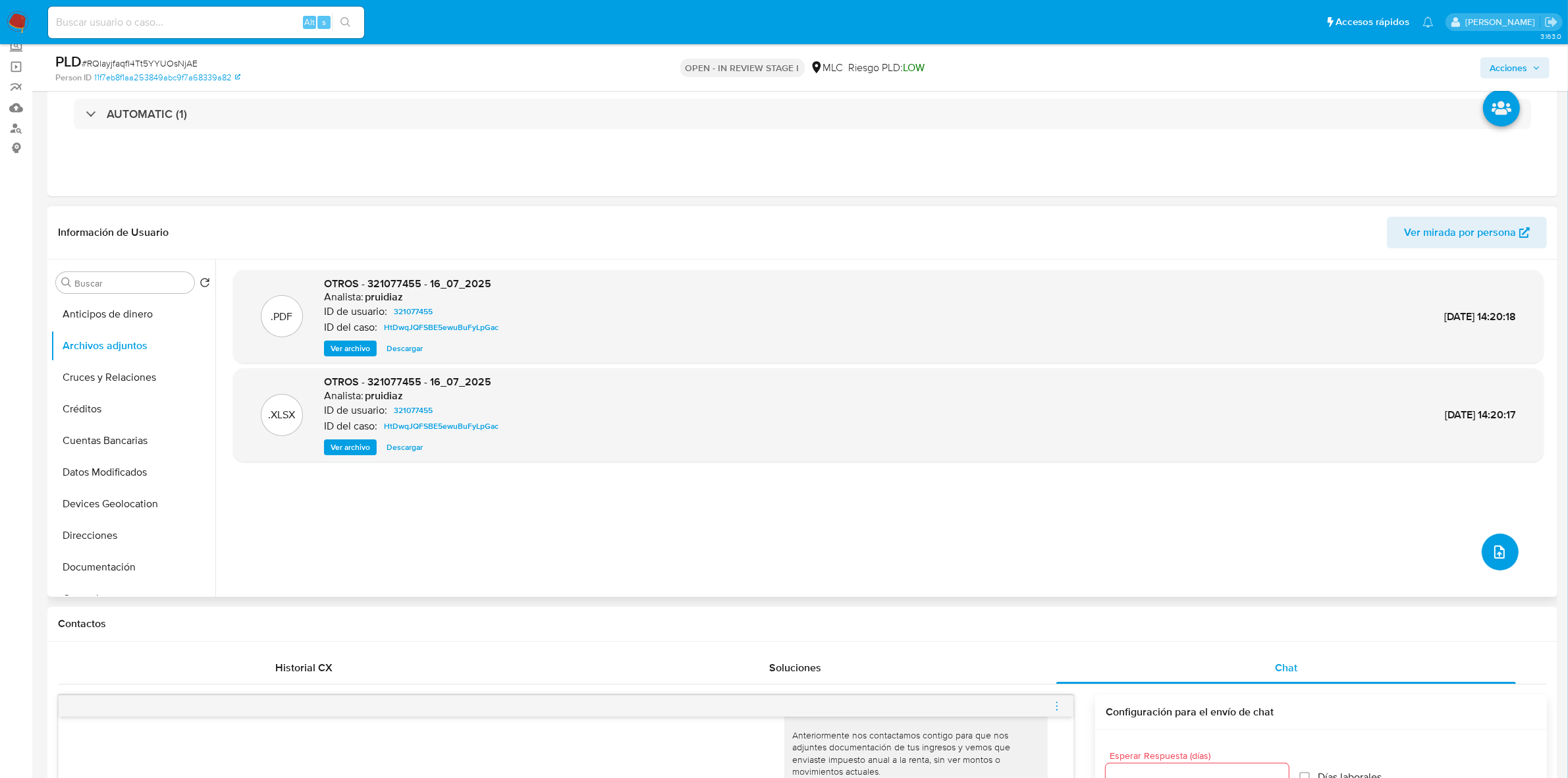
click at [1497, 560] on button "upload-file" at bounding box center [1501, 552] width 37 height 37
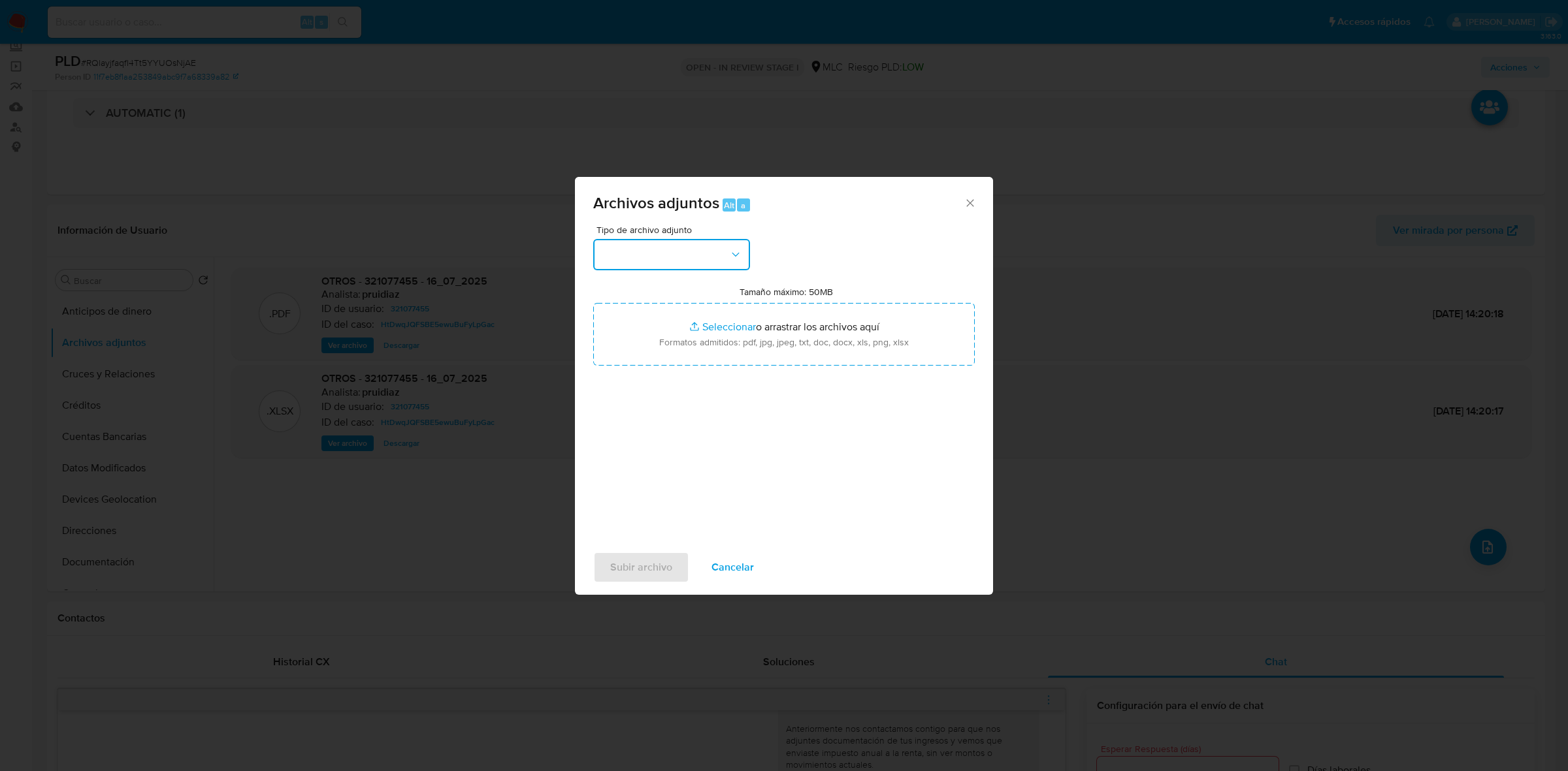
click at [712, 253] on button "button" at bounding box center [671, 254] width 157 height 31
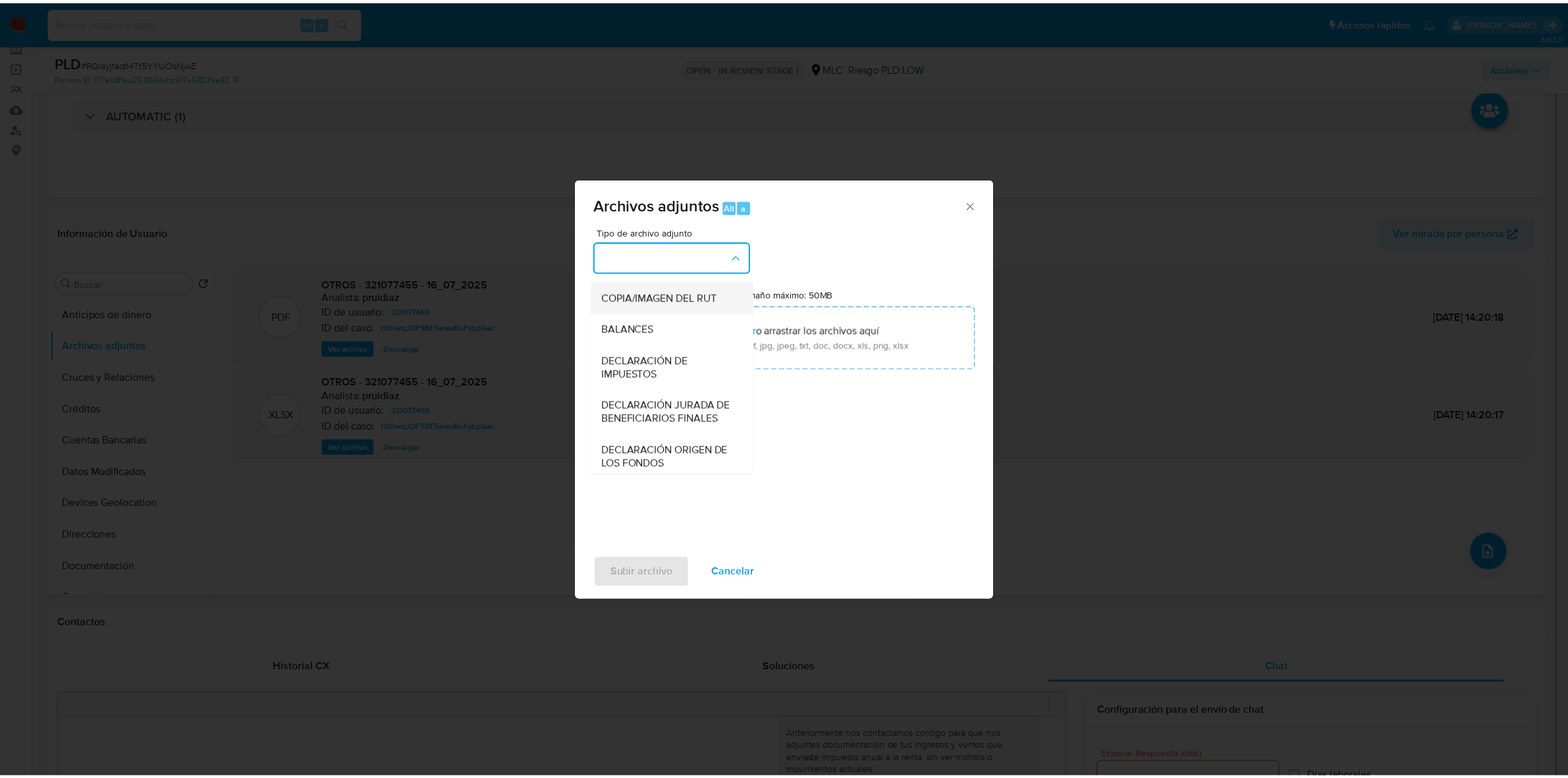
scroll to position [218, 0]
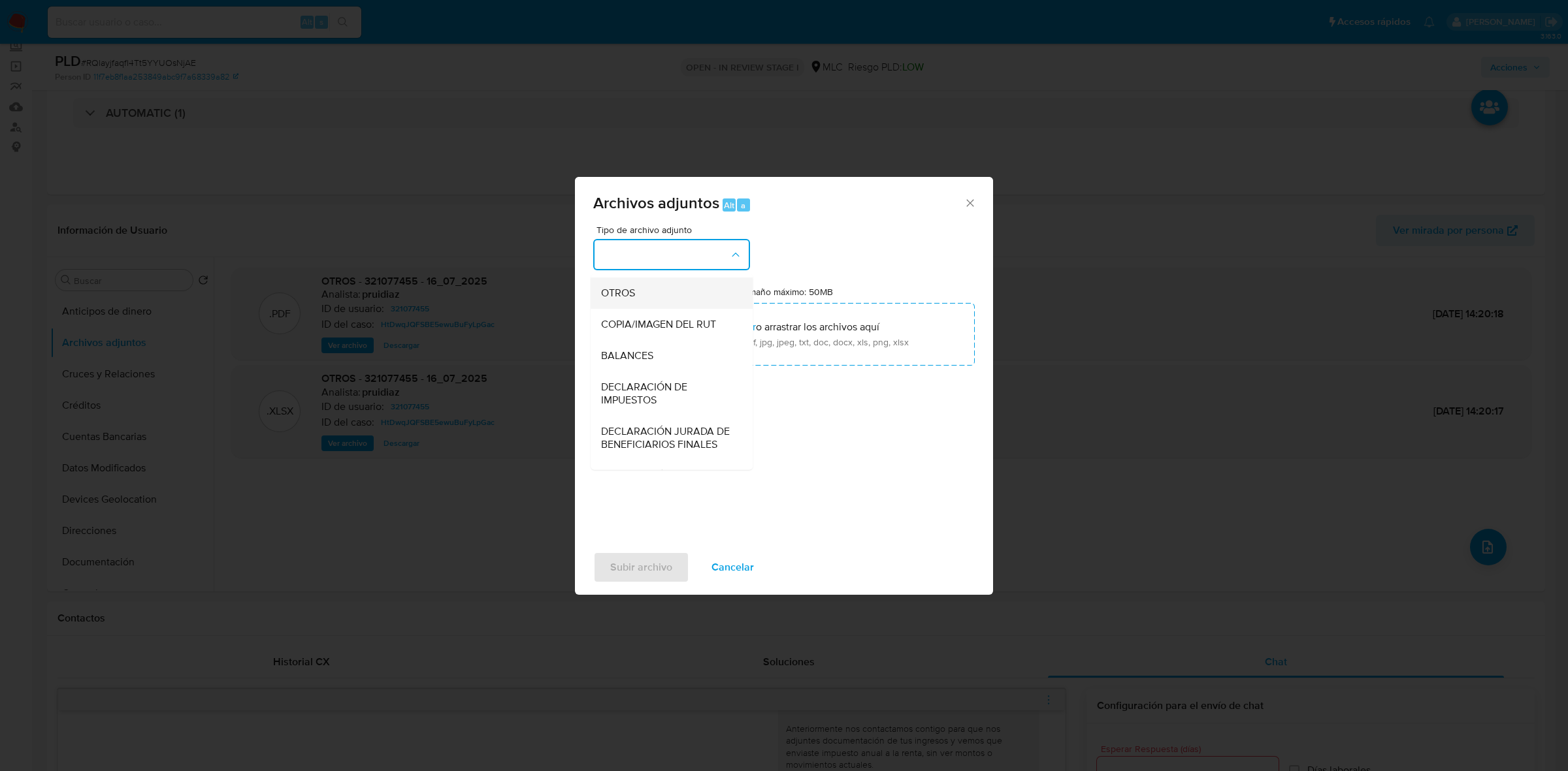
click at [619, 299] on span "OTROS" at bounding box center [618, 292] width 34 height 13
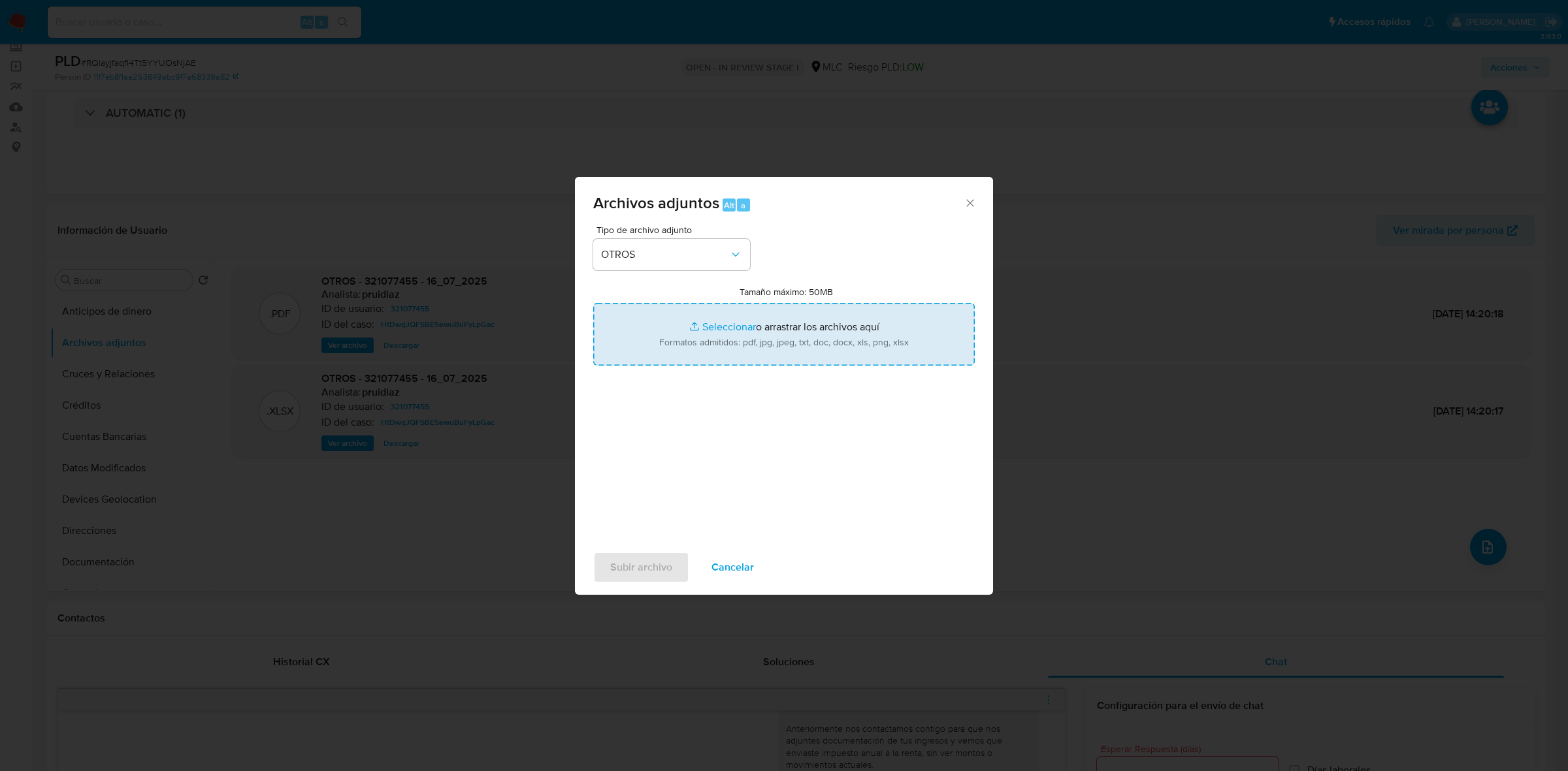
click at [713, 318] on input "Tamaño máximo: 50MB Seleccionar archivos" at bounding box center [784, 334] width 382 height 63
type input "C:\fakepath\321077455 - 07_10_2025 (1).xlsx"
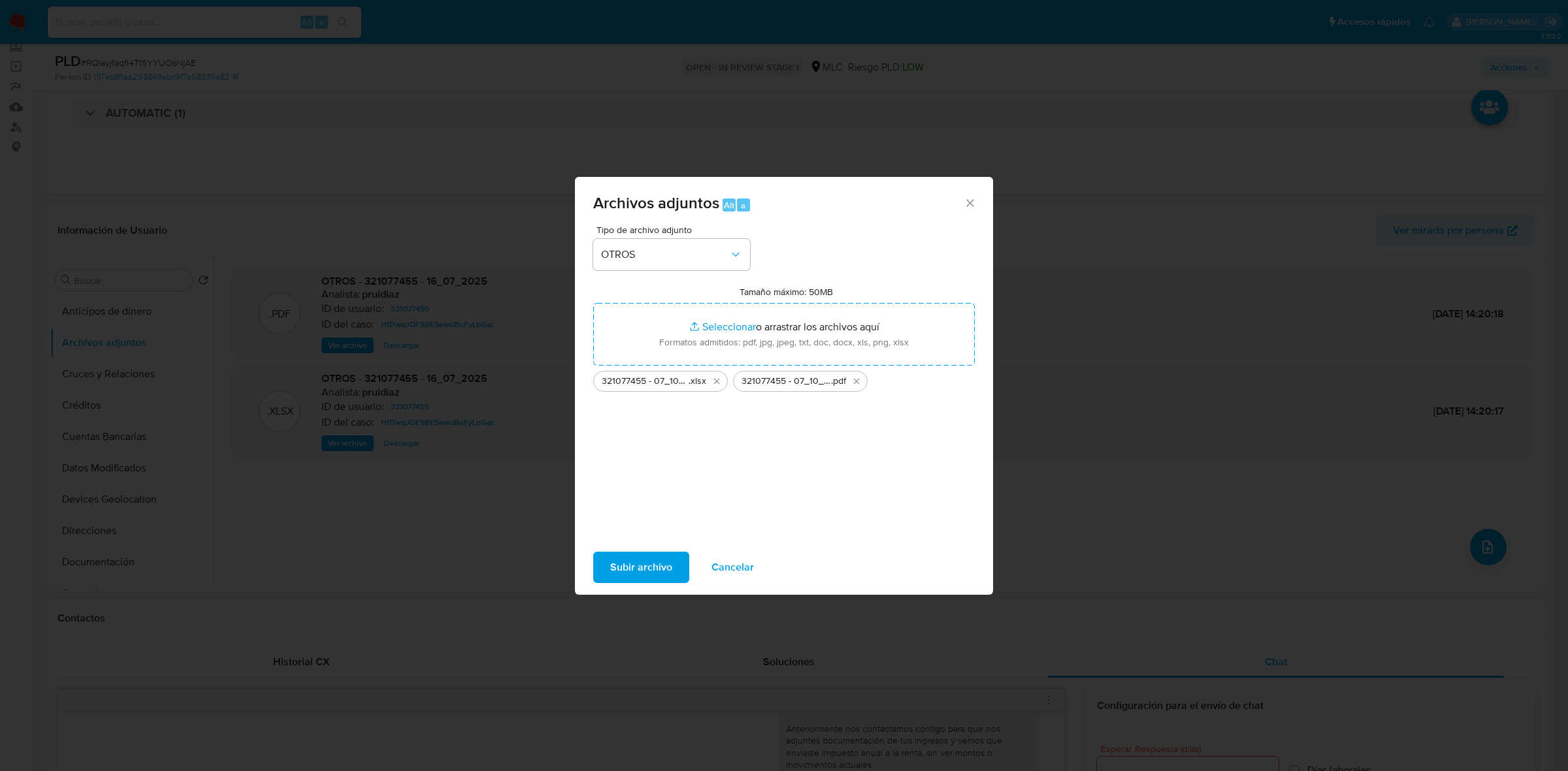
click at [638, 573] on span "Subir archivo" at bounding box center [641, 567] width 62 height 29
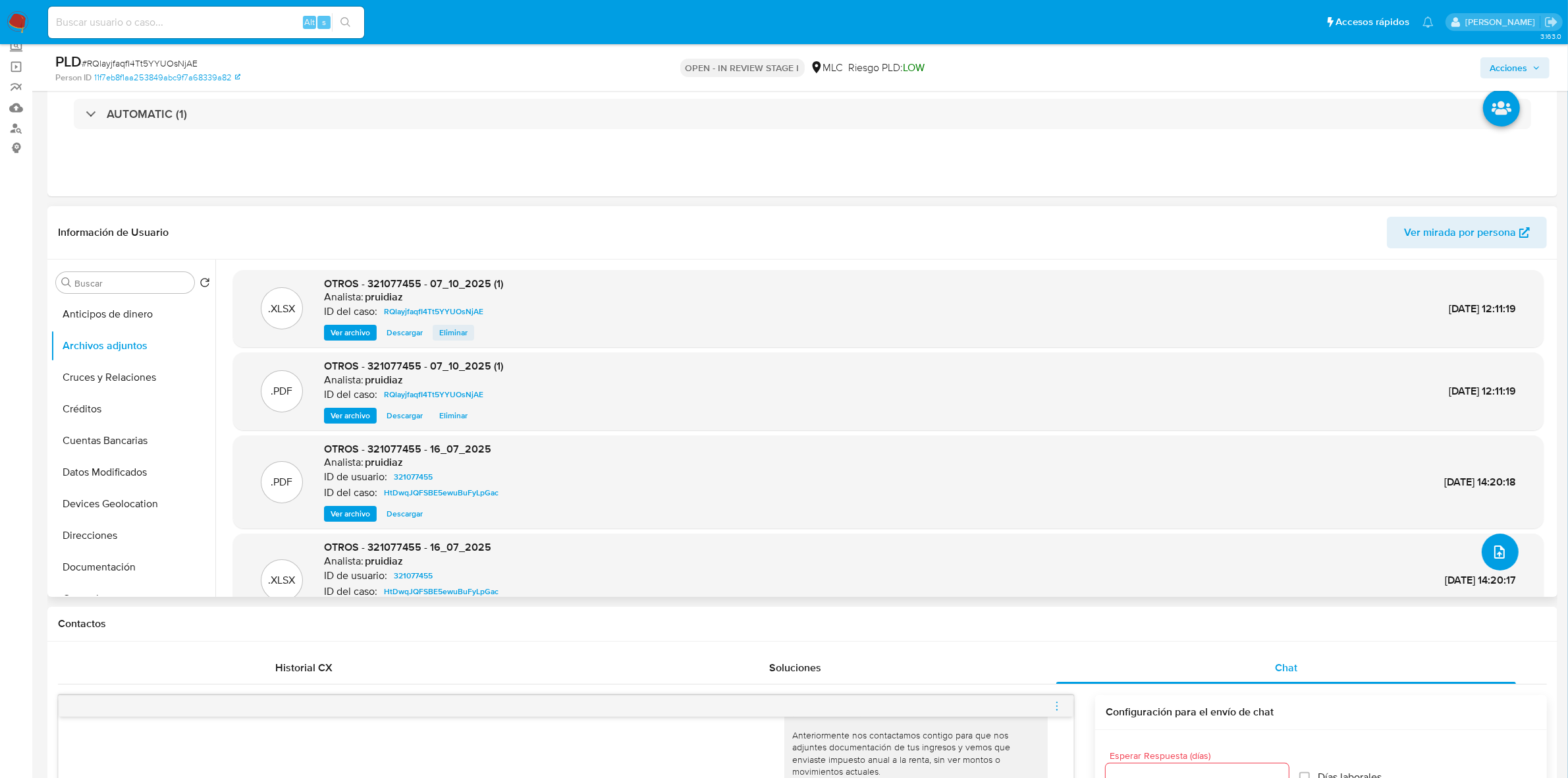
scroll to position [0, 0]
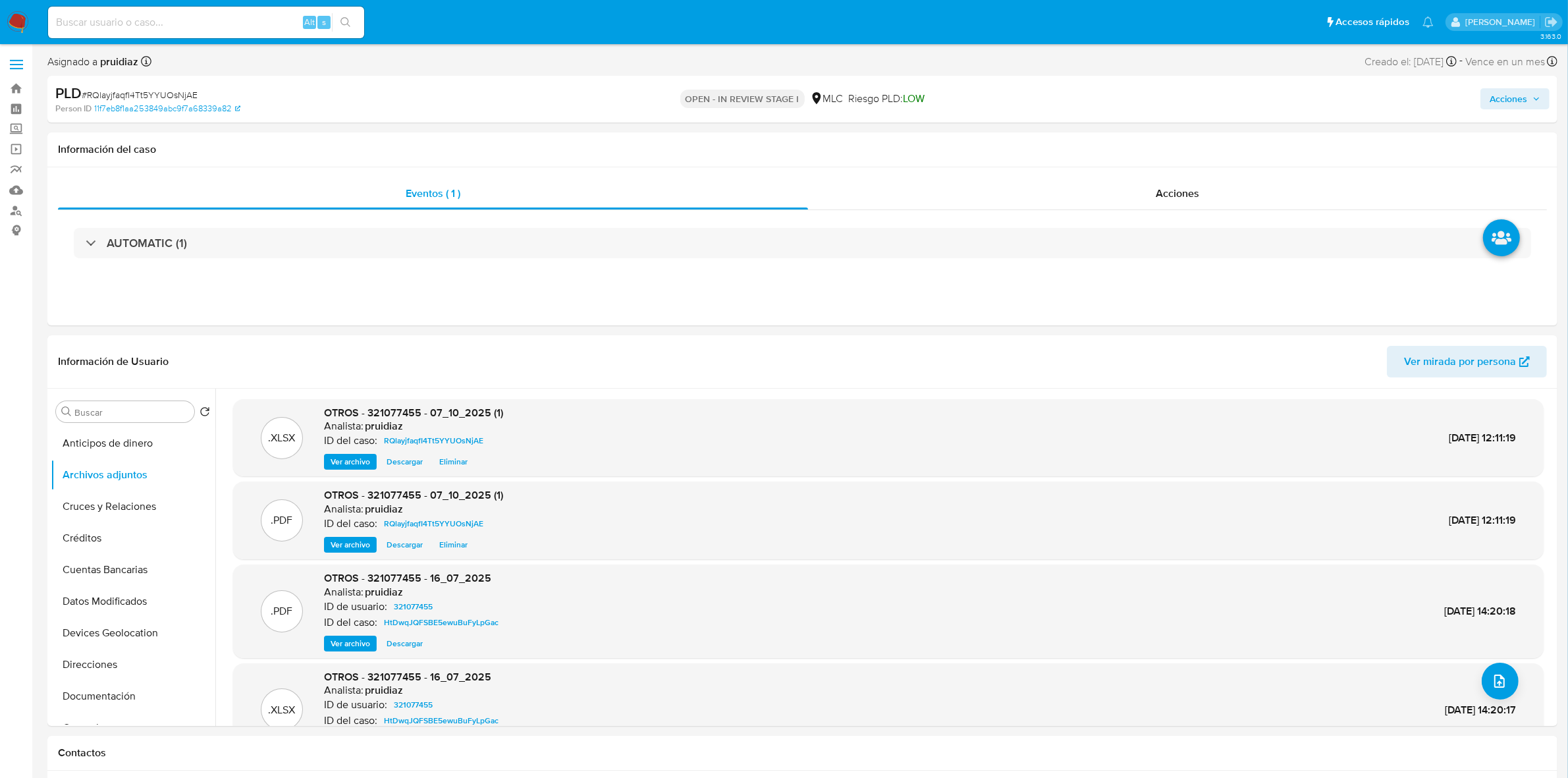
click at [1506, 96] on span "Acciones" at bounding box center [1508, 99] width 38 height 21
click at [1169, 145] on span "Resolución del caso" at bounding box center [1140, 141] width 94 height 15
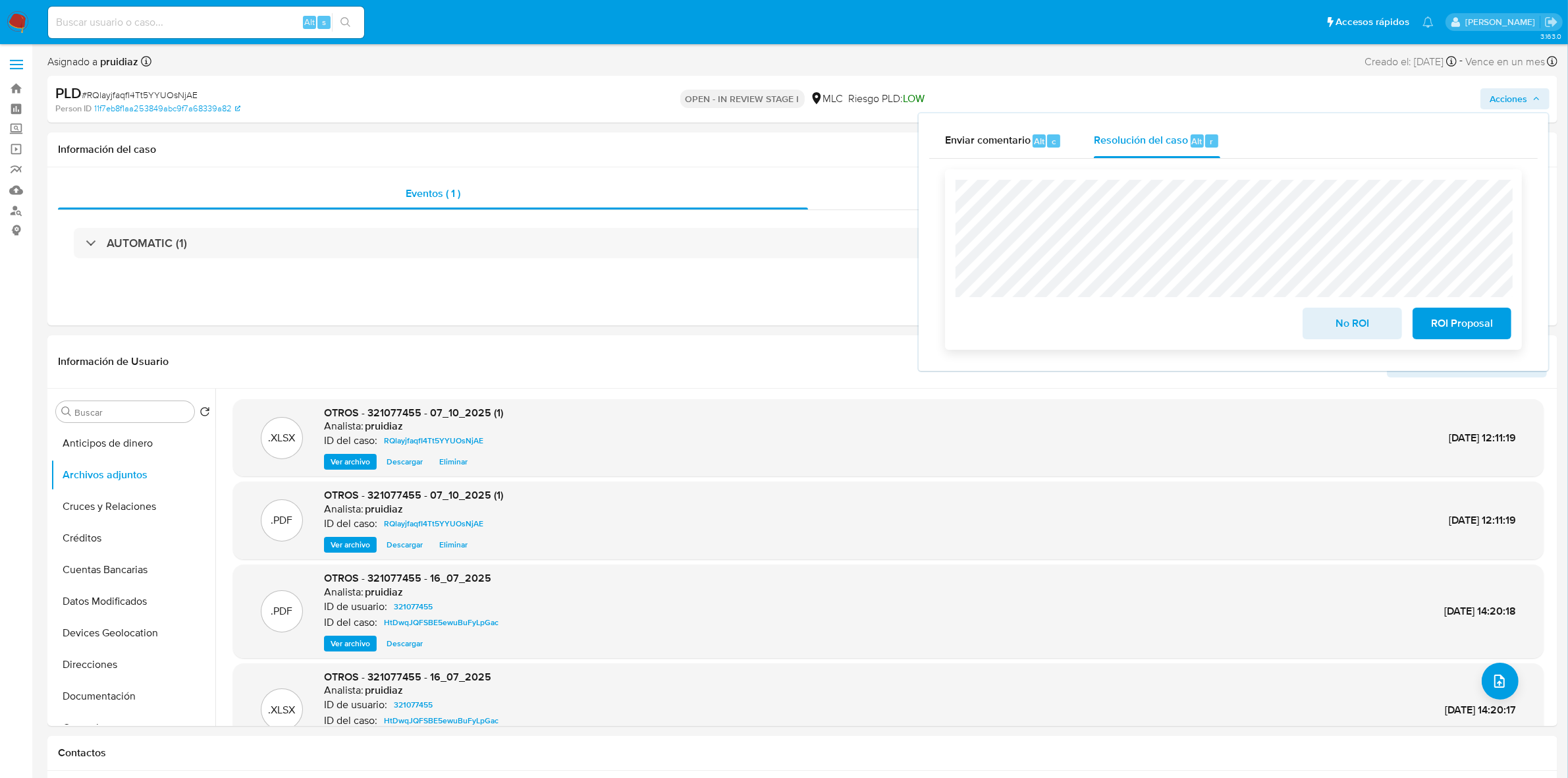
click at [1475, 327] on span "ROI Proposal" at bounding box center [1462, 323] width 64 height 29
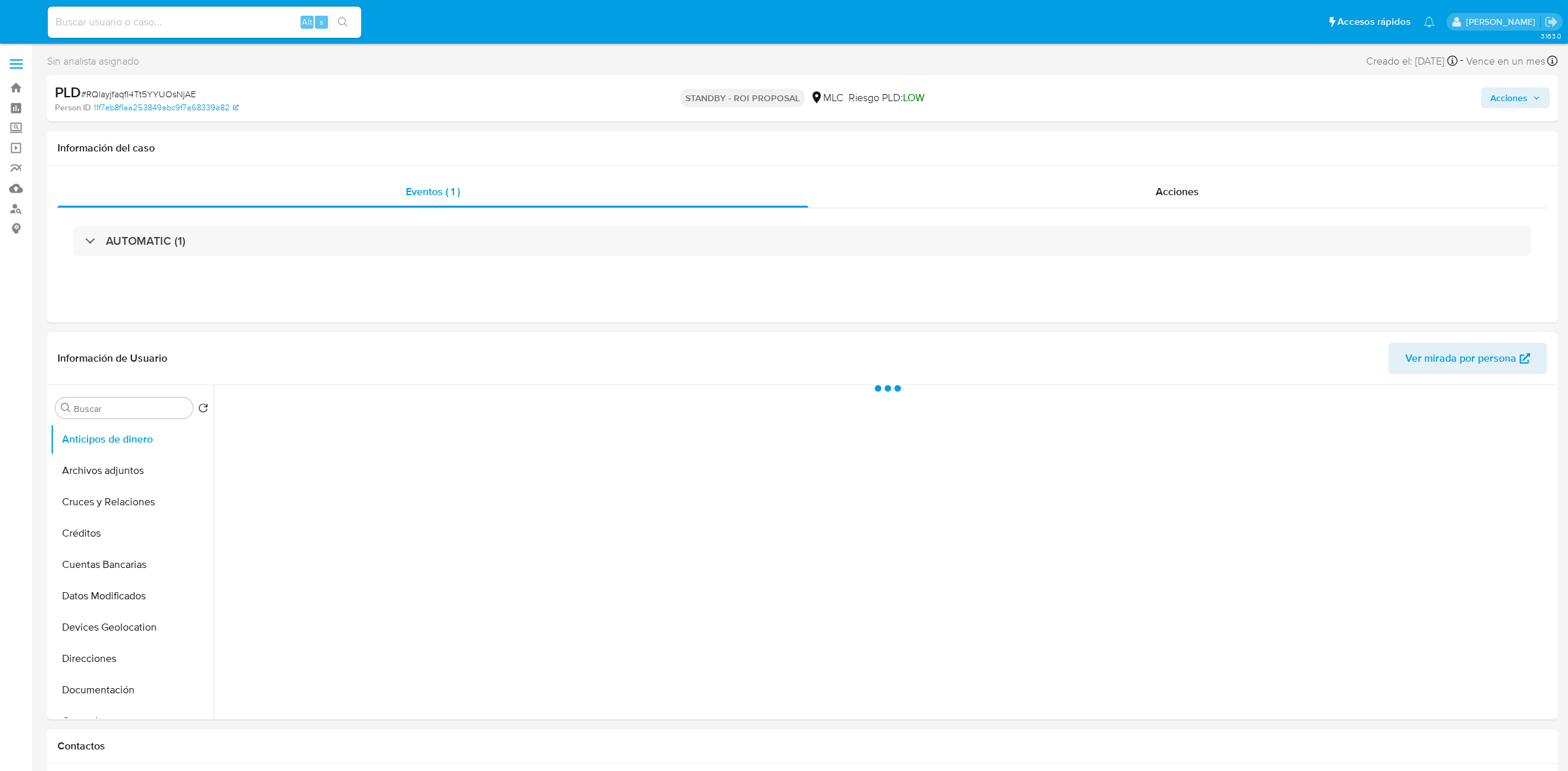
select select "10"
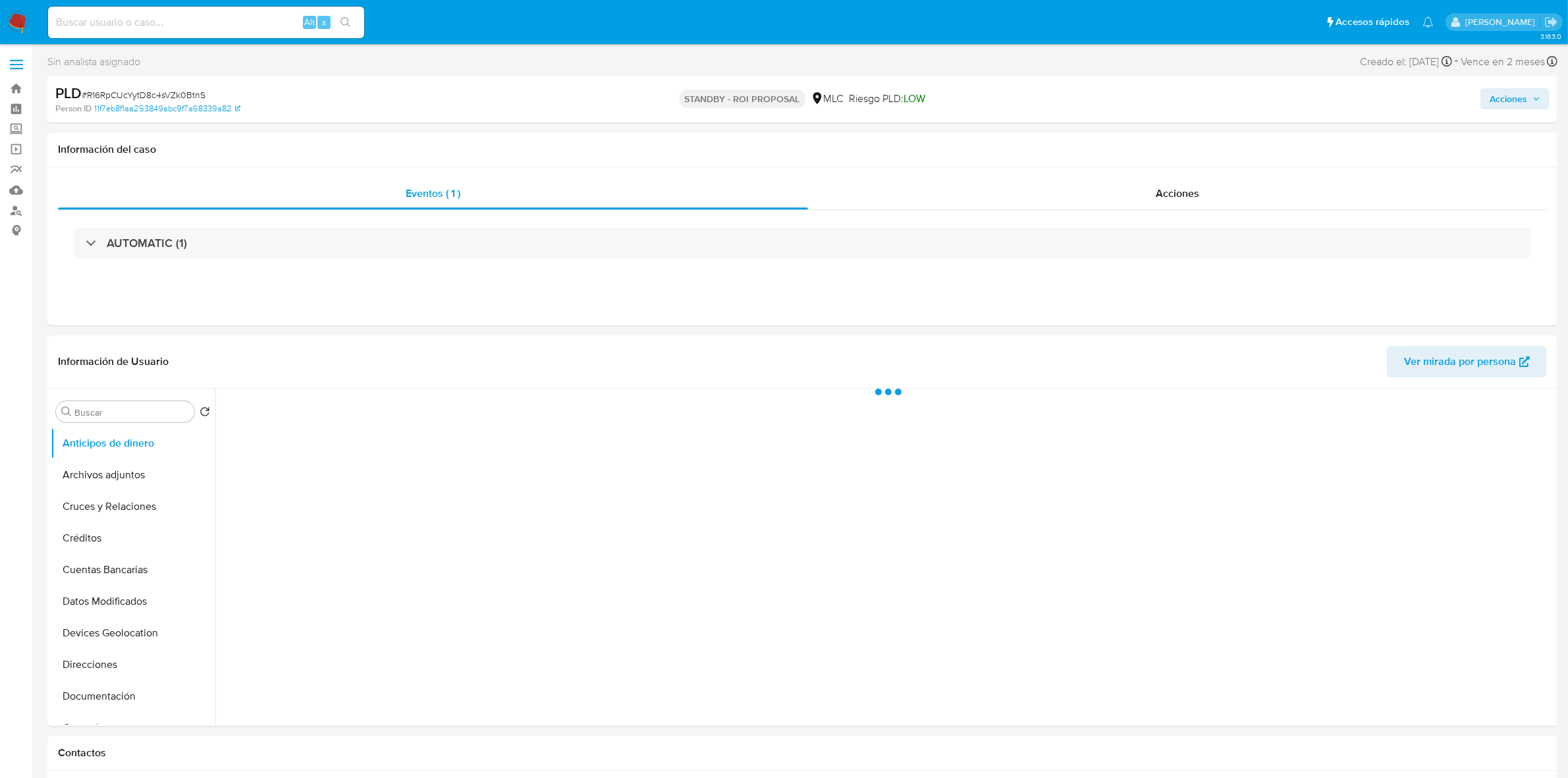
select select "10"
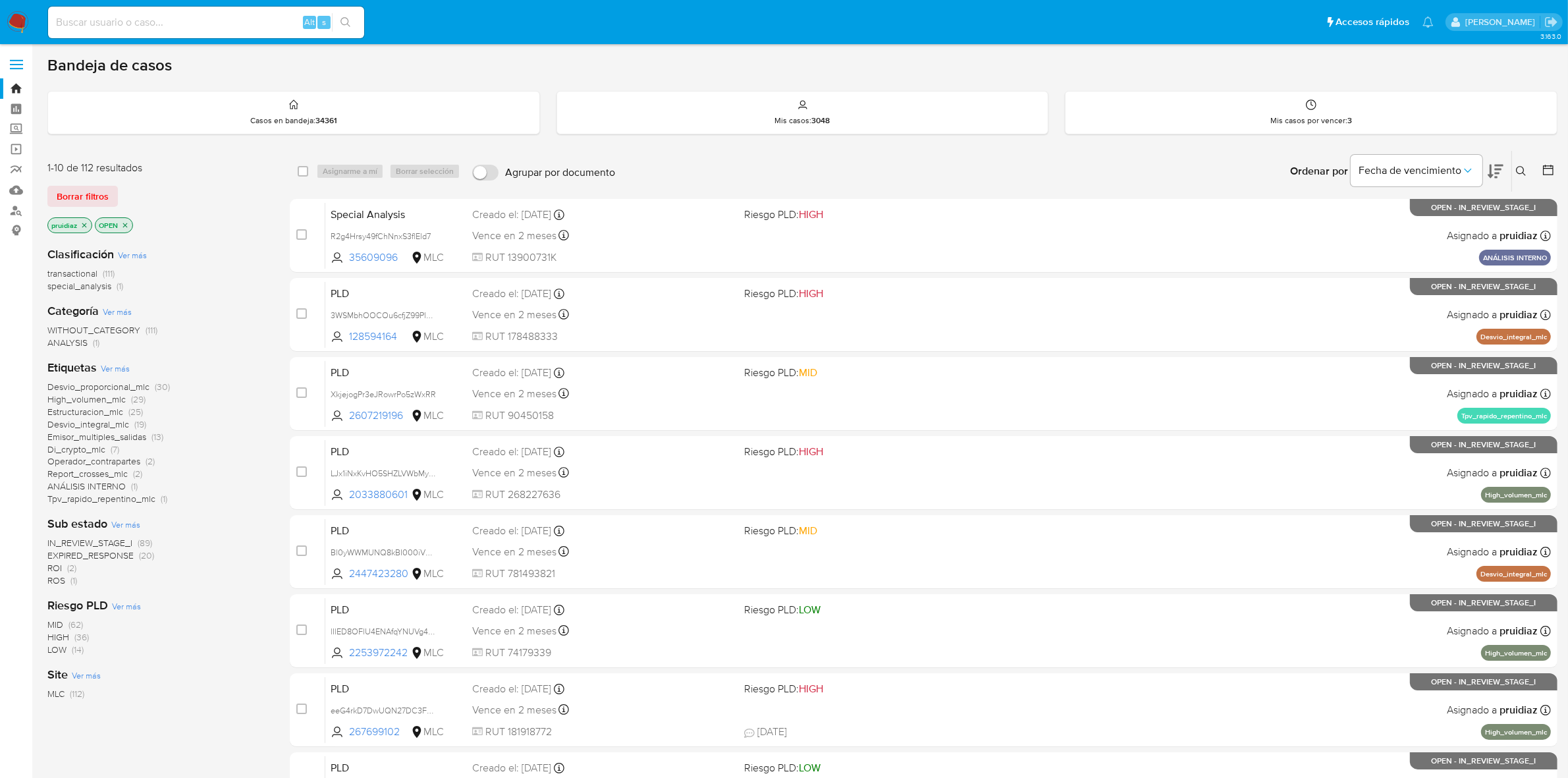
click at [1497, 176] on icon at bounding box center [1495, 171] width 16 height 16
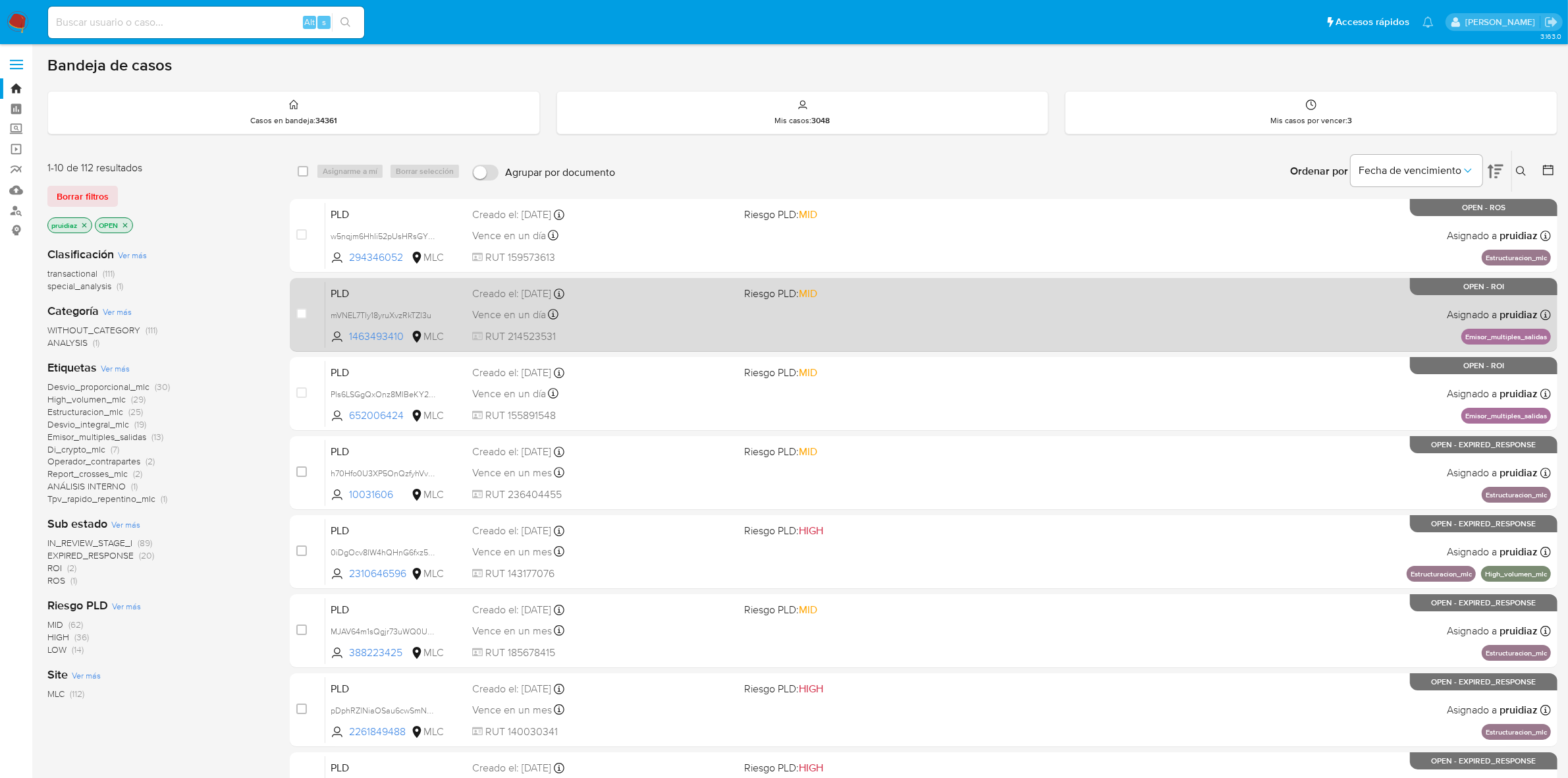
click at [1138, 320] on div "PLD mVNEL7Tly18yruXvzRkTZl3u 1463493410 MLC Riesgo PLD: MID Creado el: [DATE] C…" at bounding box center [938, 314] width 1225 height 67
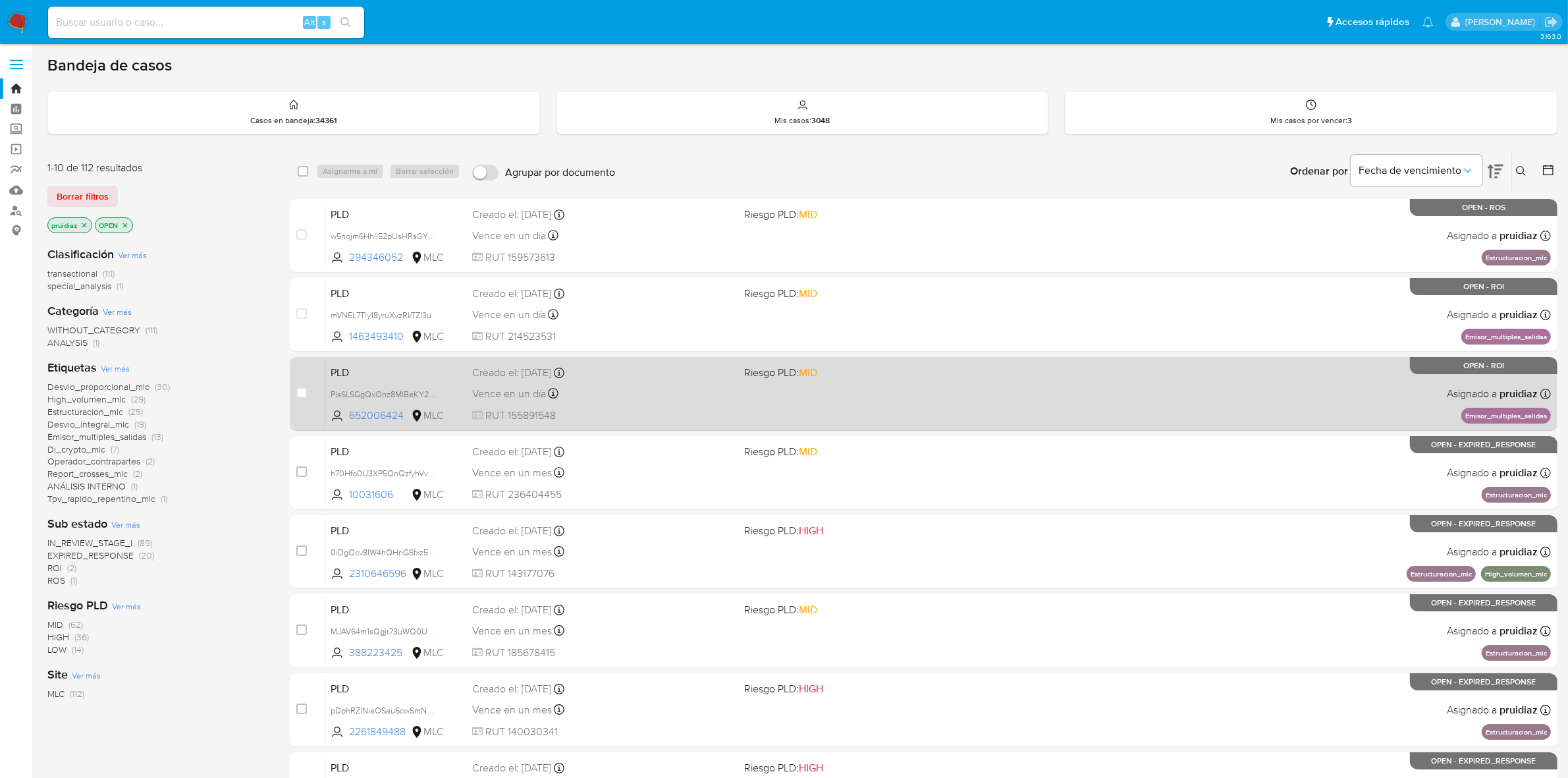
click at [641, 392] on div "Vence en un día Vence el [DATE] 16:07:26" at bounding box center [603, 393] width 262 height 18
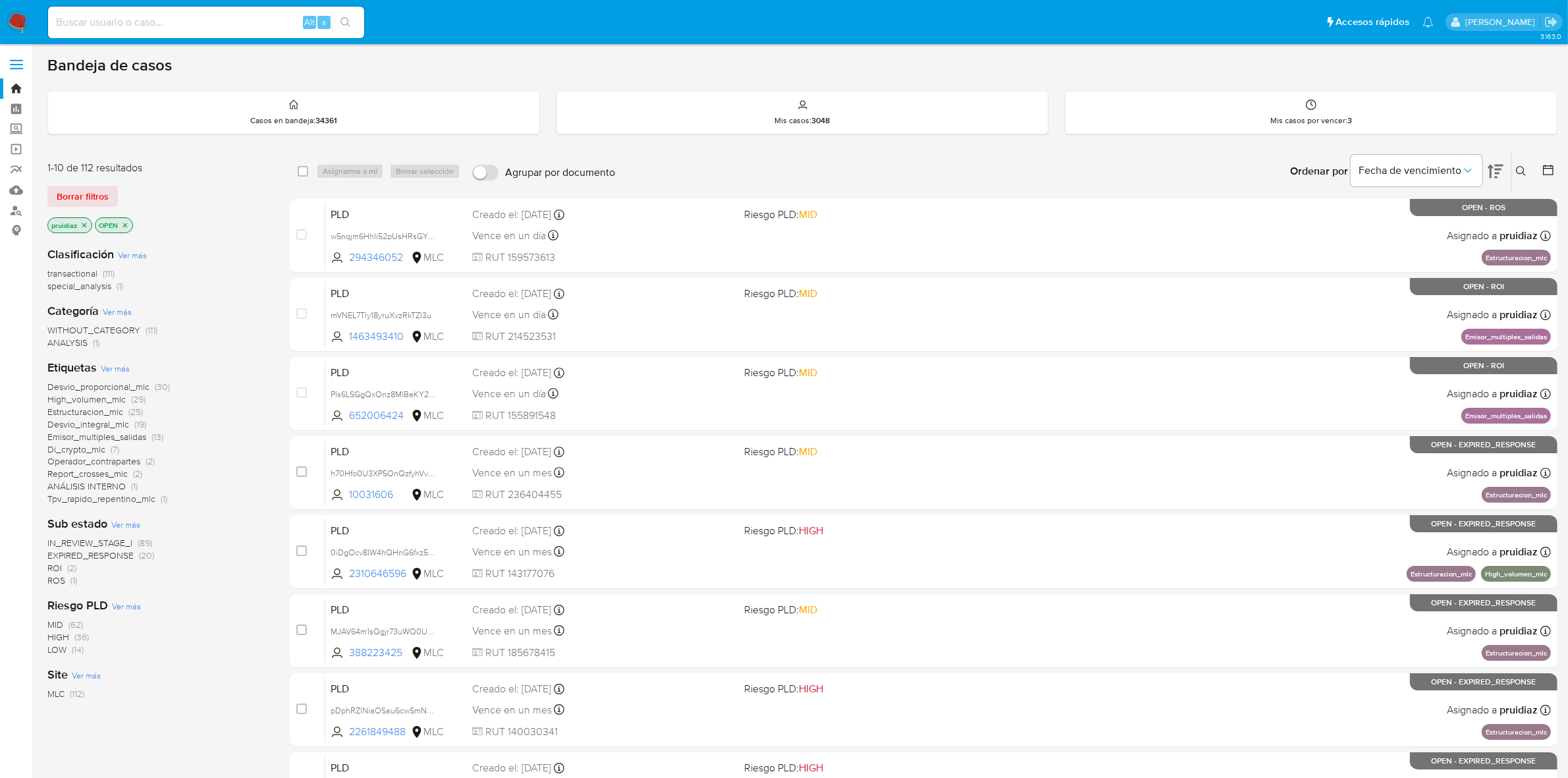
click at [18, 15] on img at bounding box center [18, 22] width 22 height 22
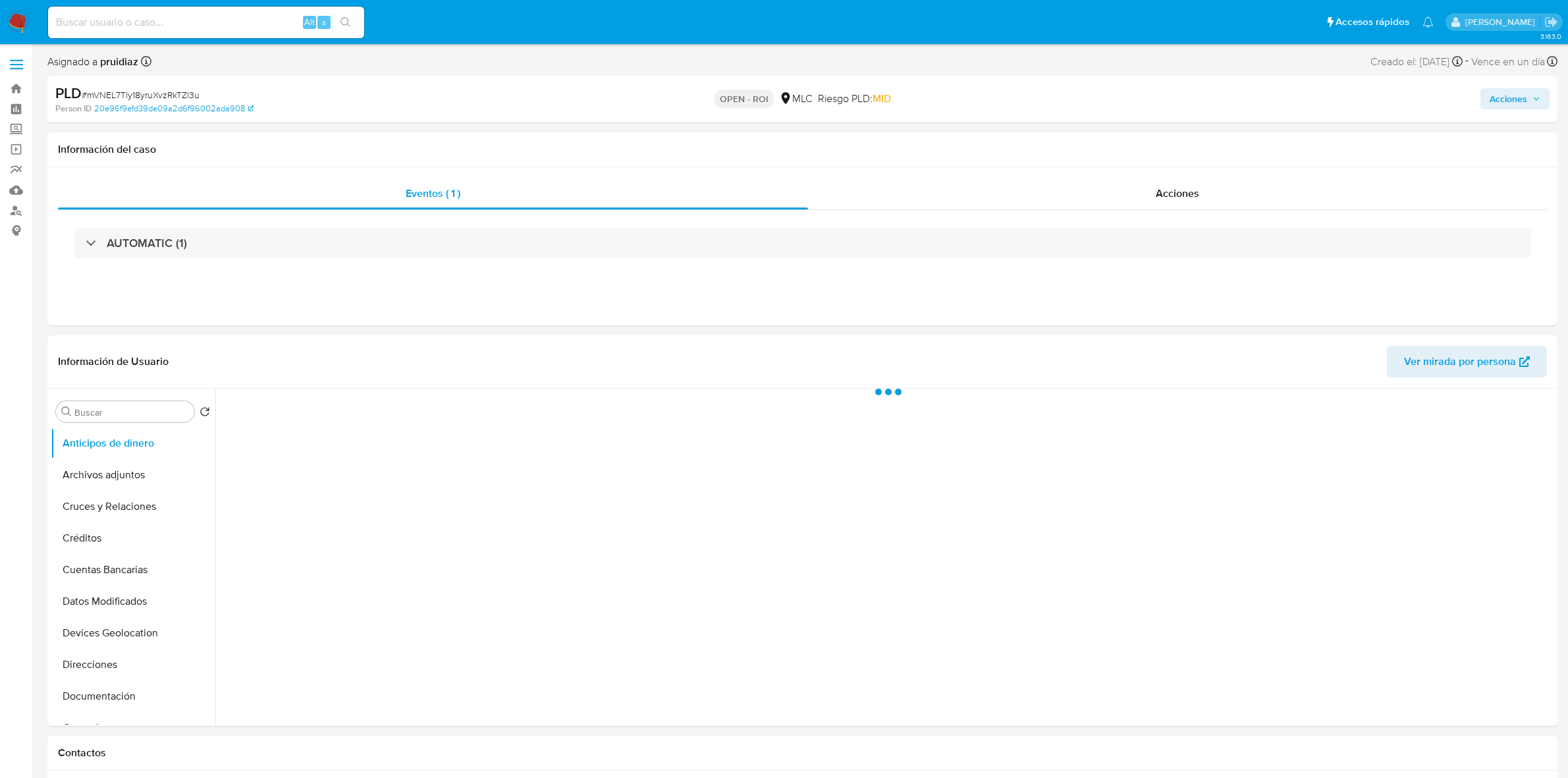
select select "10"
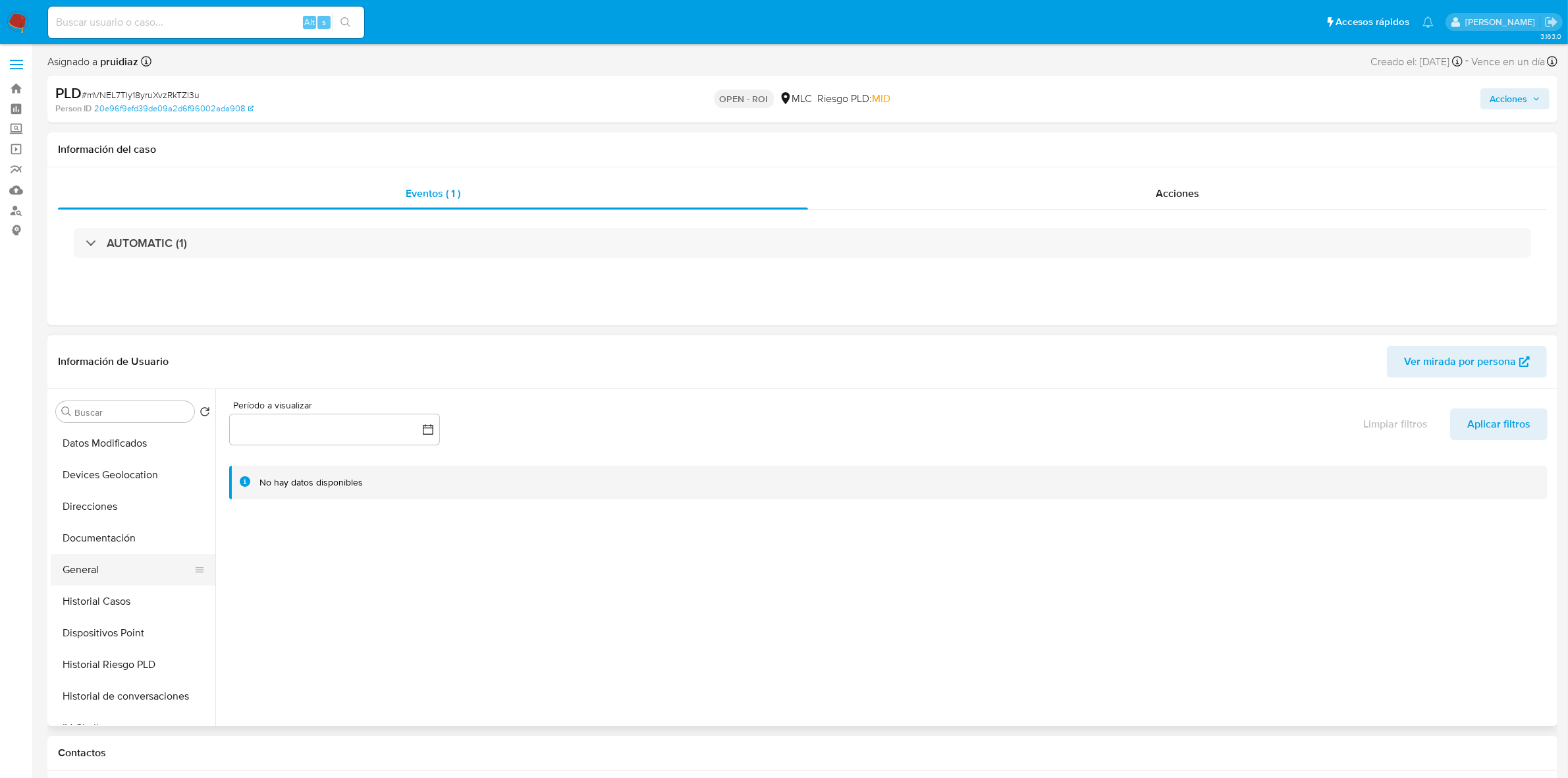
scroll to position [165, 0]
click at [96, 557] on button "General" at bounding box center [127, 563] width 154 height 31
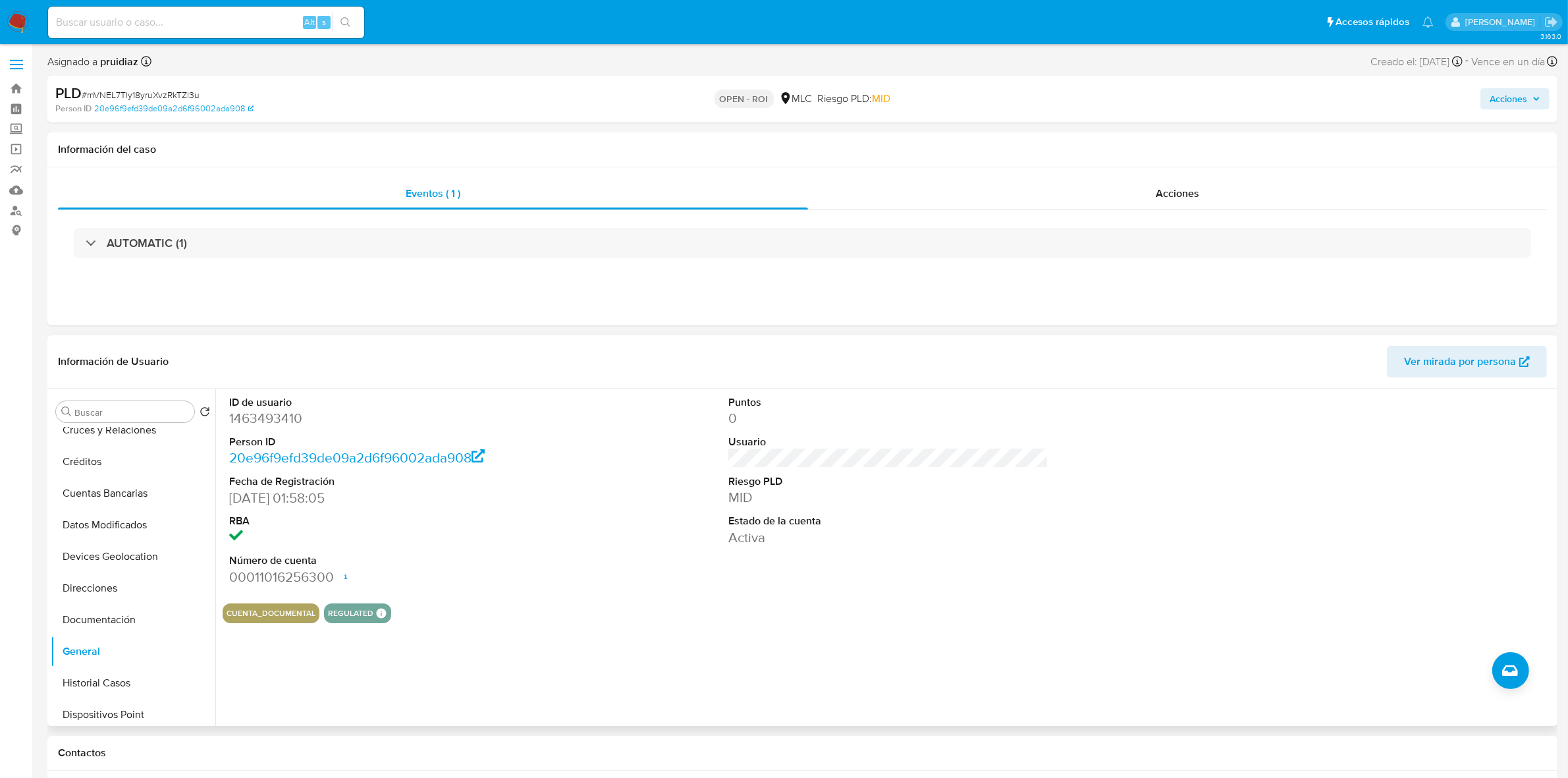
scroll to position [0, 0]
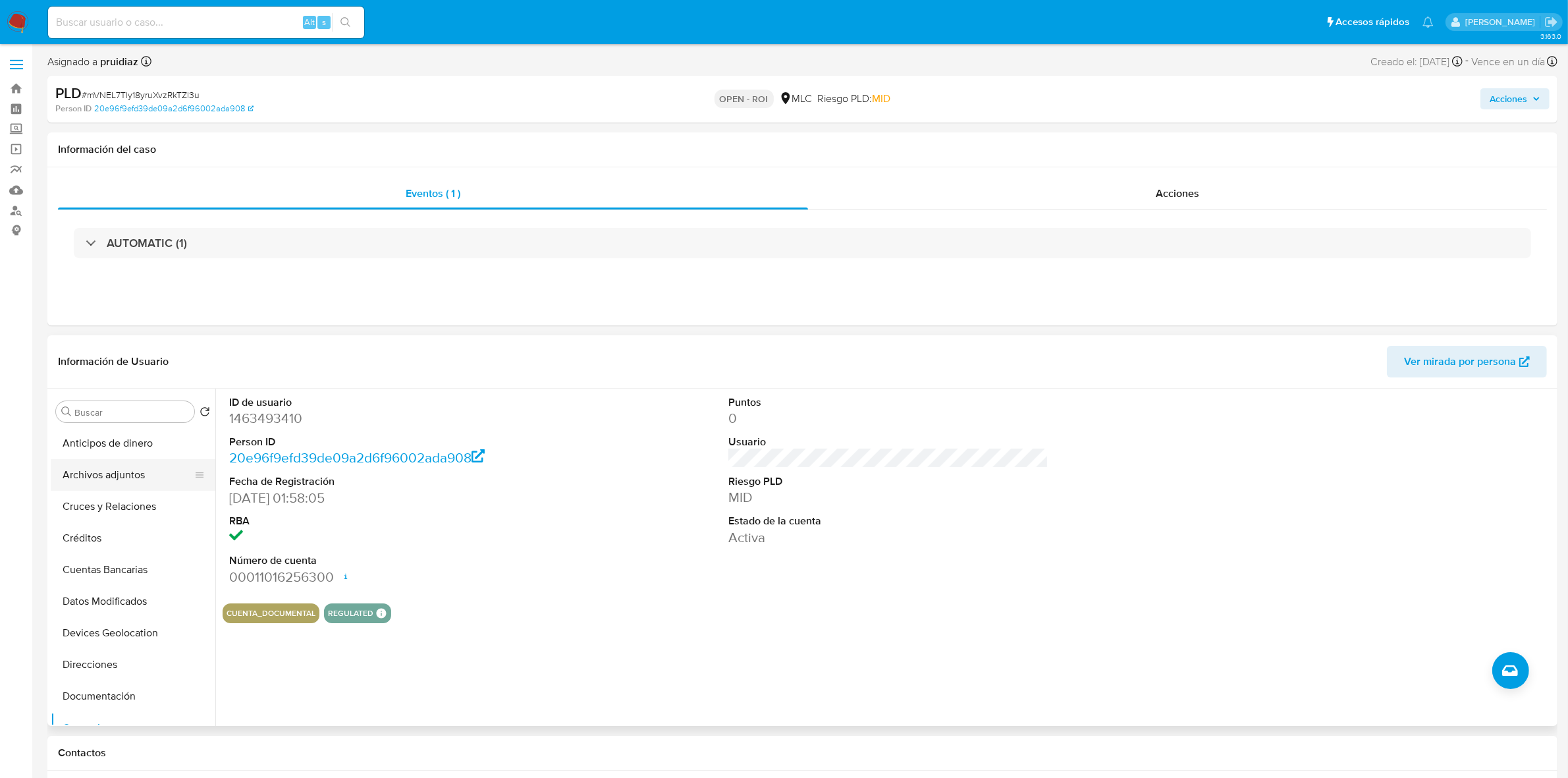
click at [126, 480] on button "Archivos adjuntos" at bounding box center [127, 474] width 154 height 31
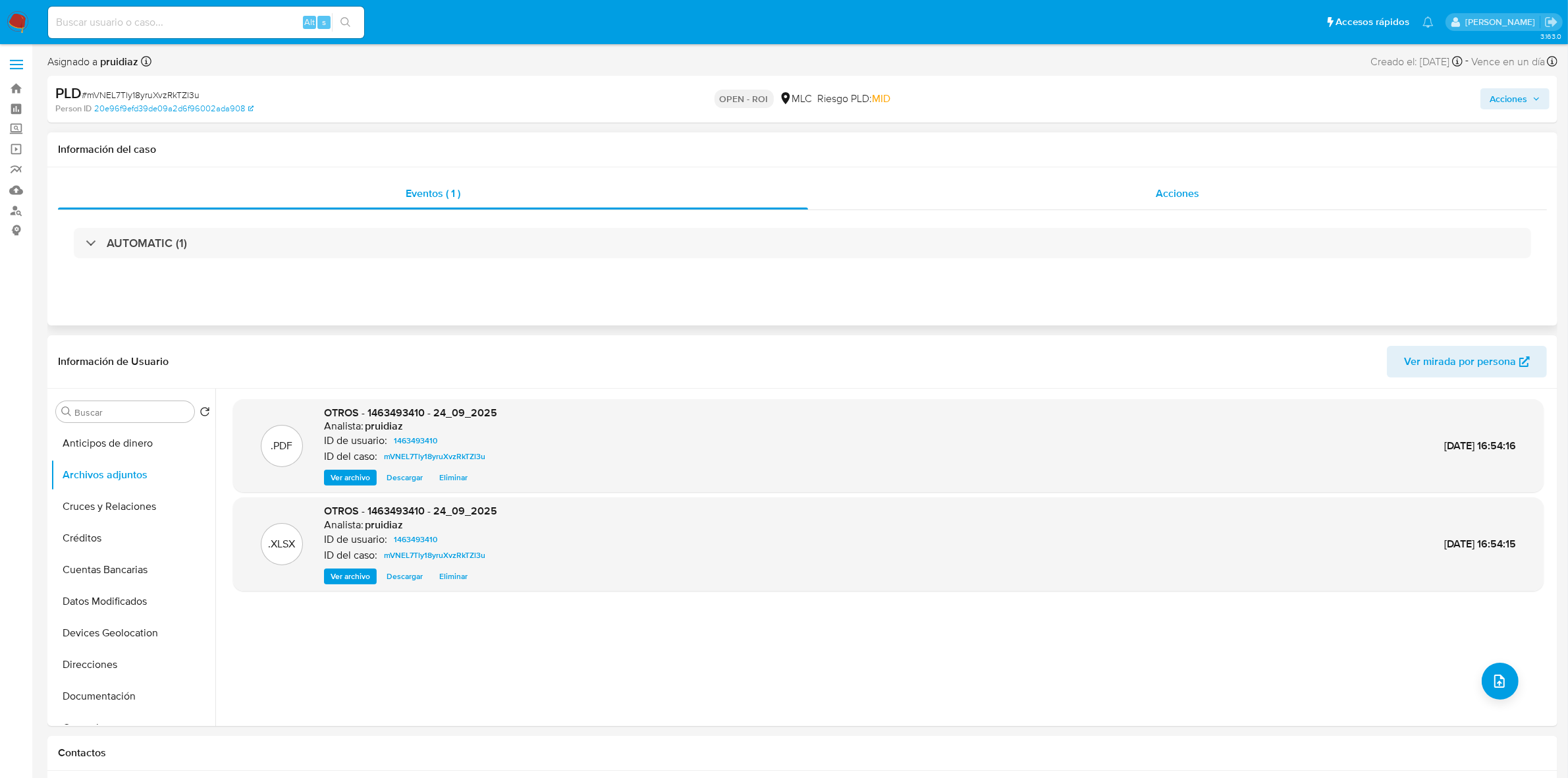
click at [1225, 201] on div "Acciones" at bounding box center [1178, 193] width 739 height 31
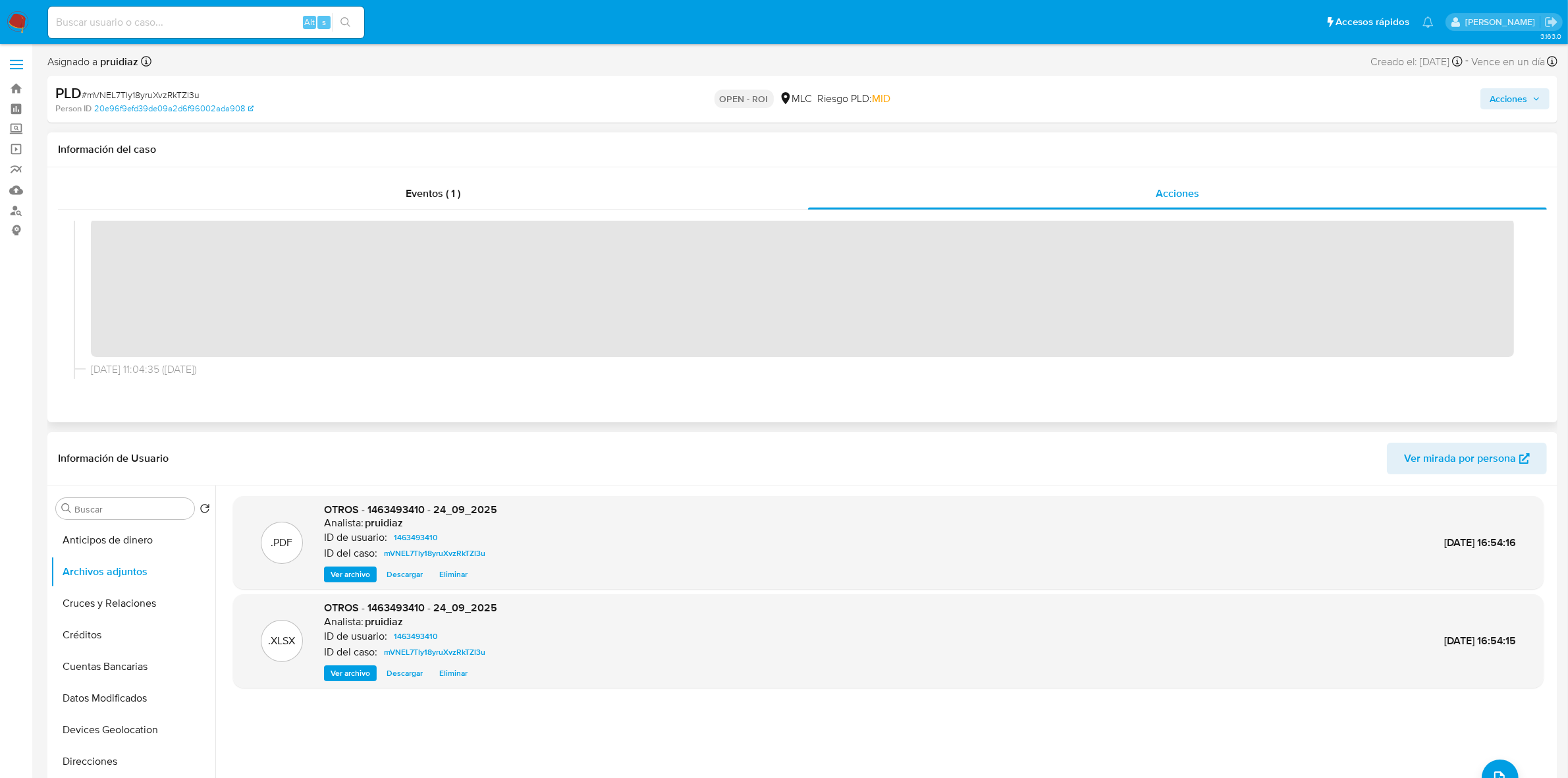
scroll to position [165, 0]
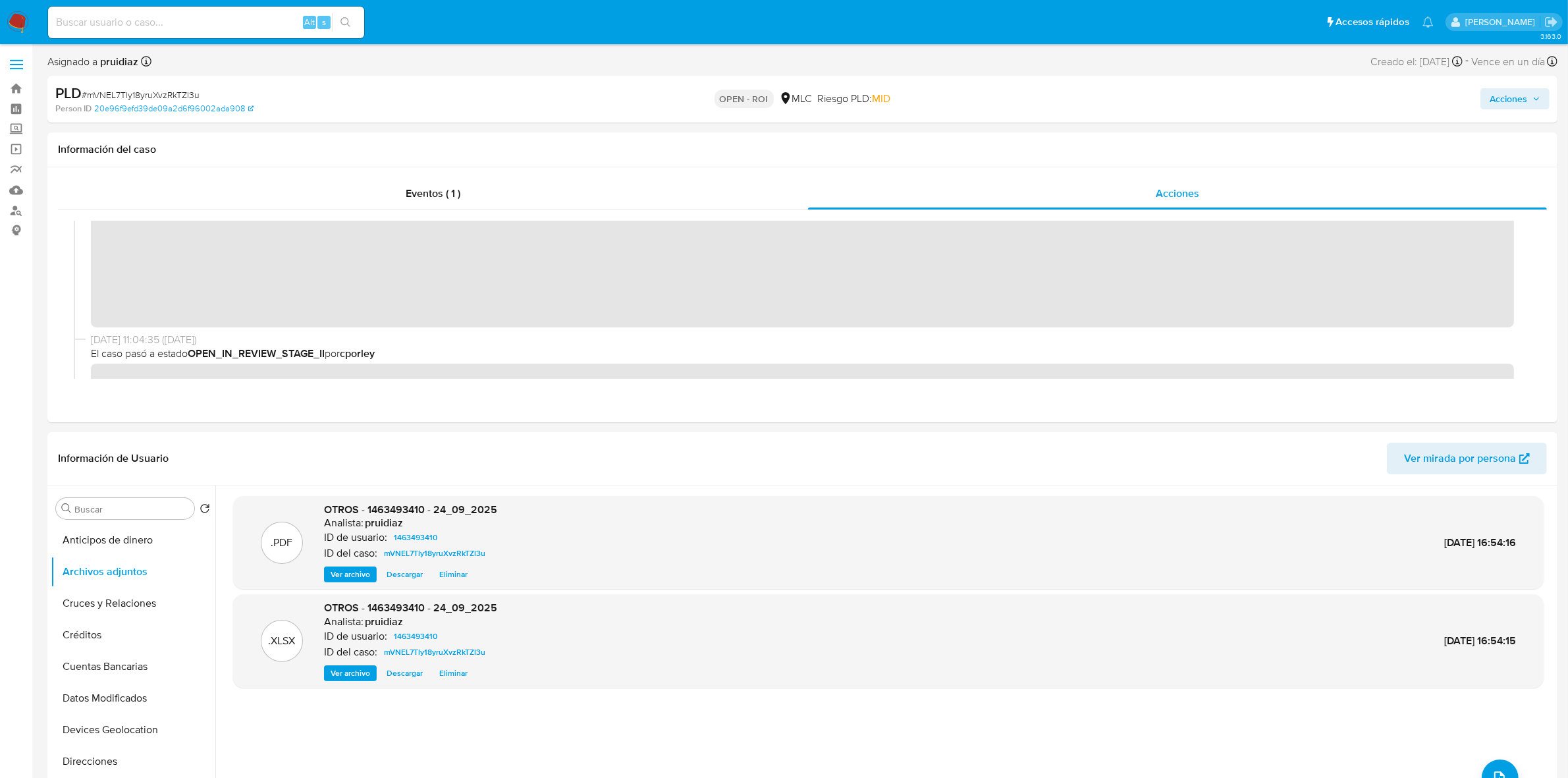
click at [1512, 96] on span "Acciones" at bounding box center [1508, 99] width 38 height 21
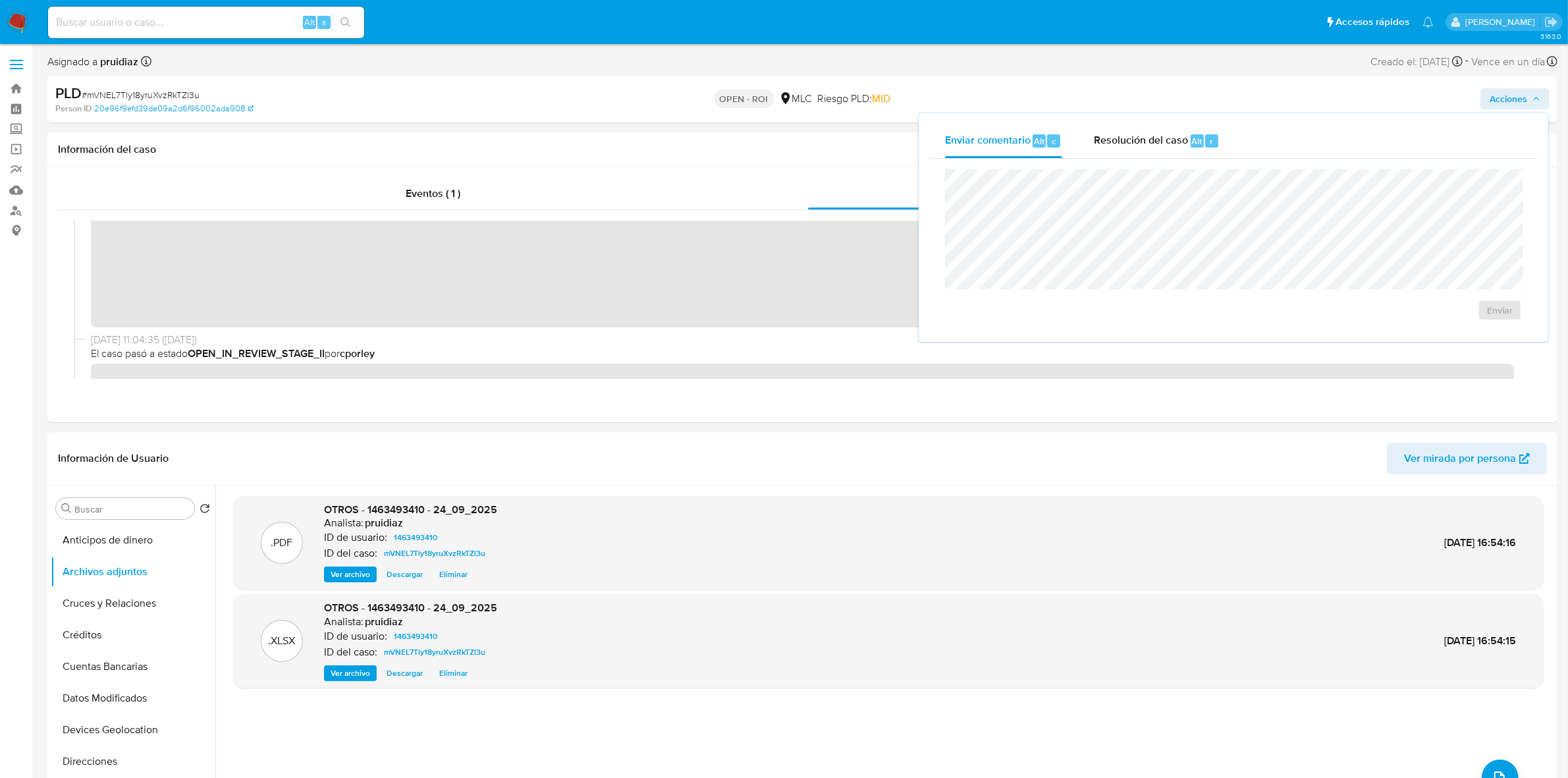
click at [1196, 107] on div "Acciones Enviar comentario Alt c Resolución del caso Alt r Enviar" at bounding box center [1302, 99] width 494 height 31
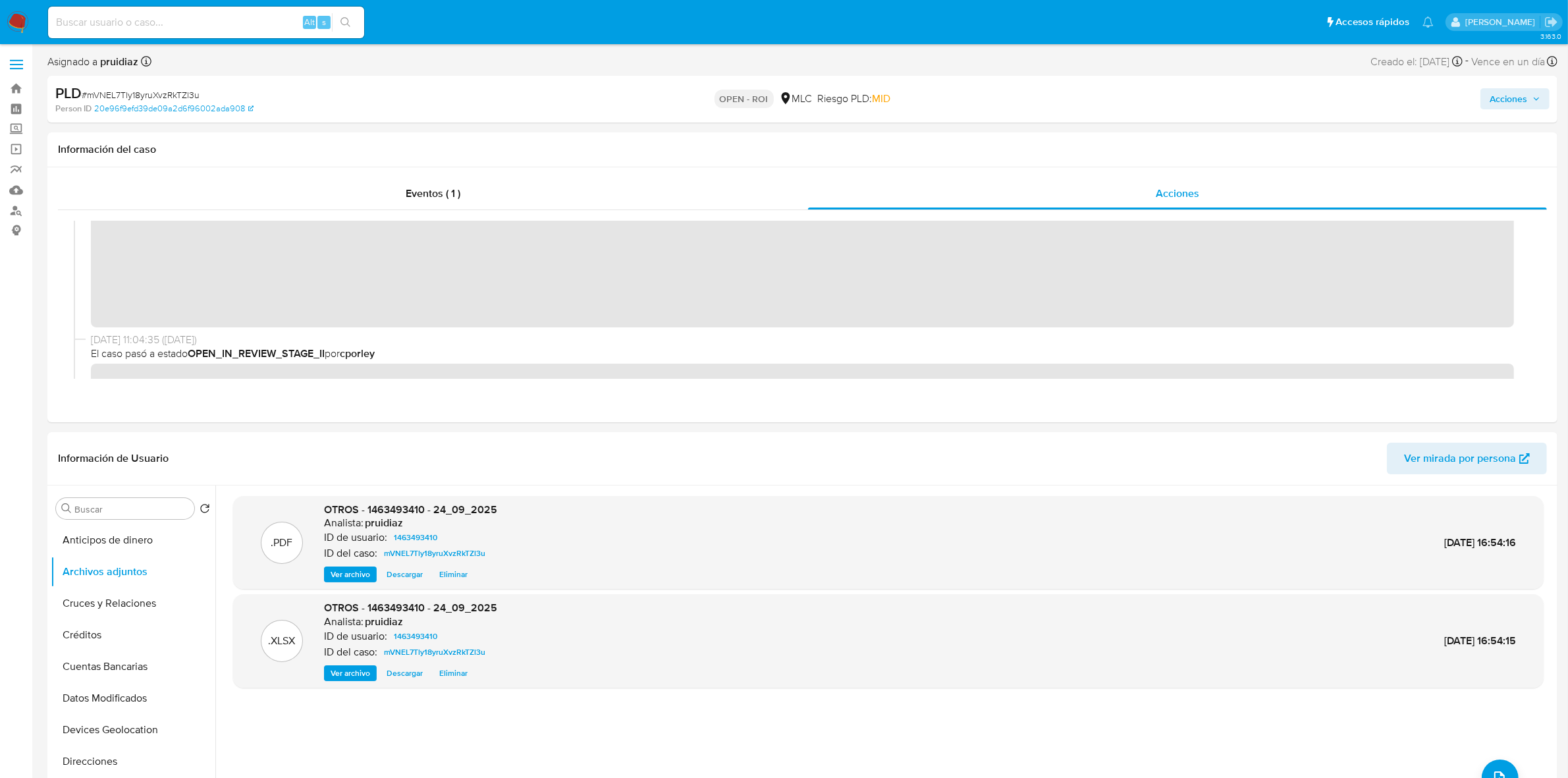
drag, startPoint x: 1521, startPoint y: 96, endPoint x: 1502, endPoint y: 106, distance: 21.5
click at [1522, 96] on span "Acciones" at bounding box center [1508, 99] width 38 height 21
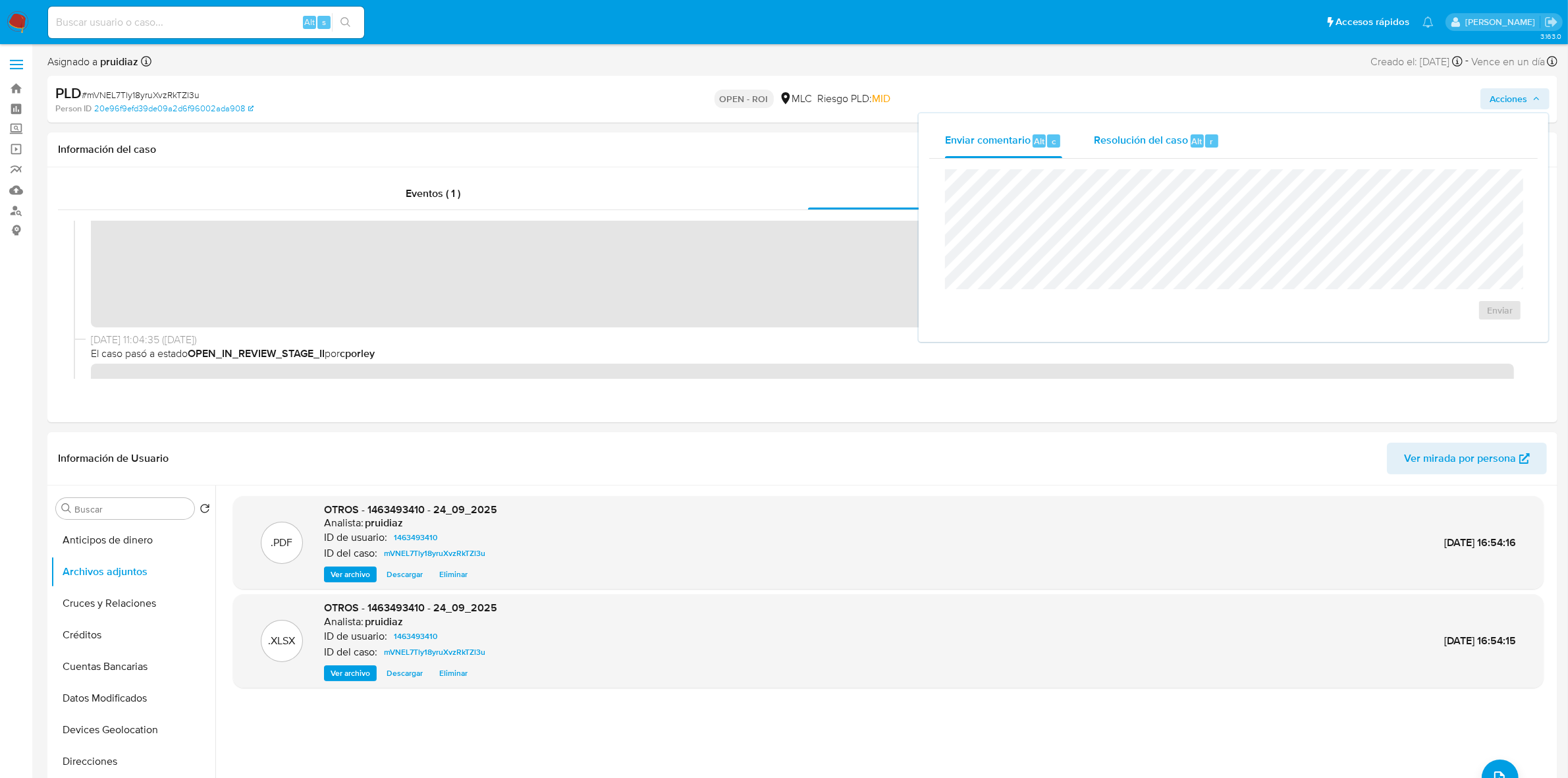
drag, startPoint x: 1176, startPoint y: 125, endPoint x: 1176, endPoint y: 135, distance: 10.0
click at [1174, 125] on div "Resolución del caso Alt r" at bounding box center [1156, 141] width 126 height 34
click at [1483, 312] on span "ROI" at bounding box center [1462, 323] width 64 height 29
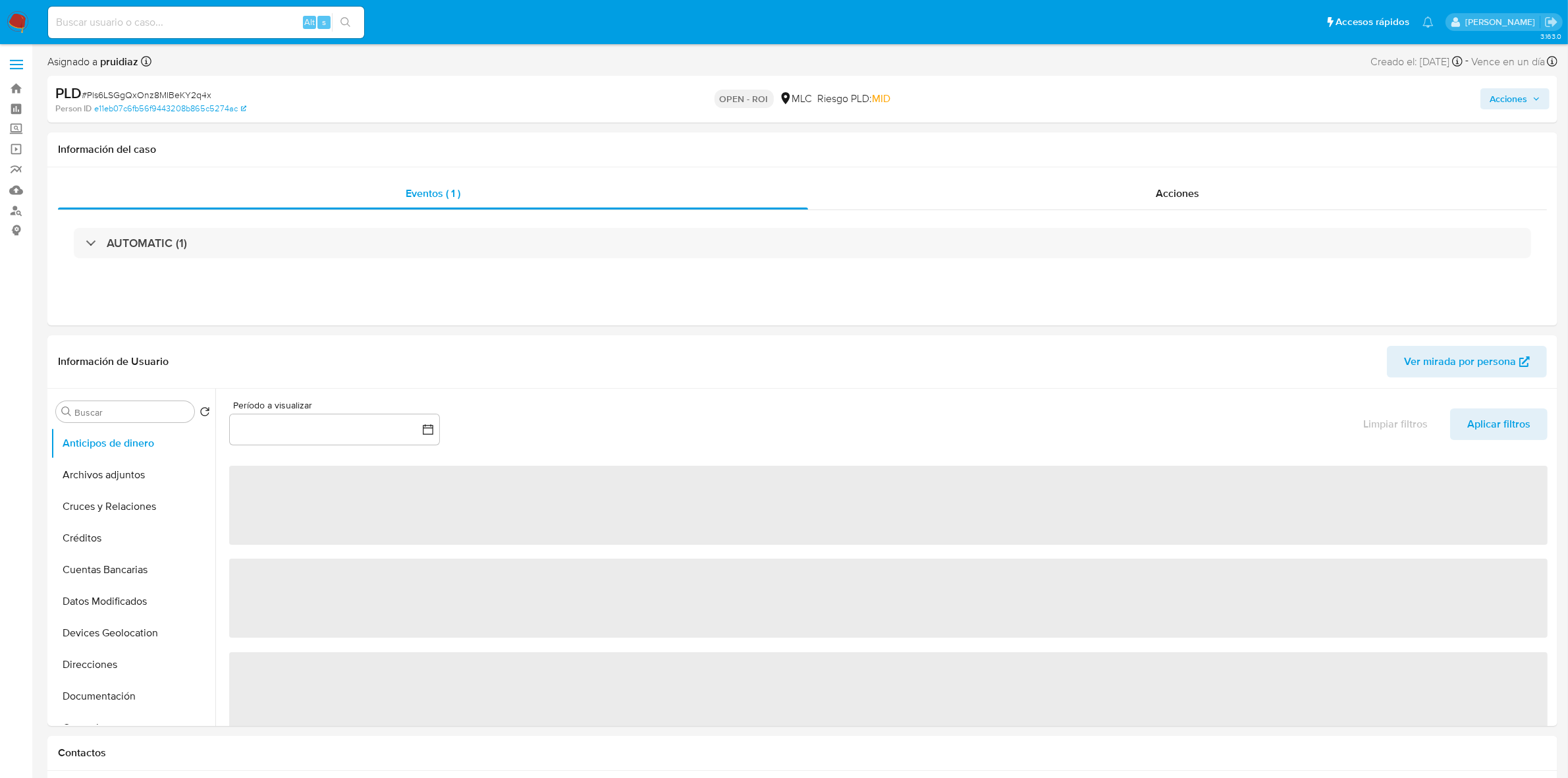
select select "10"
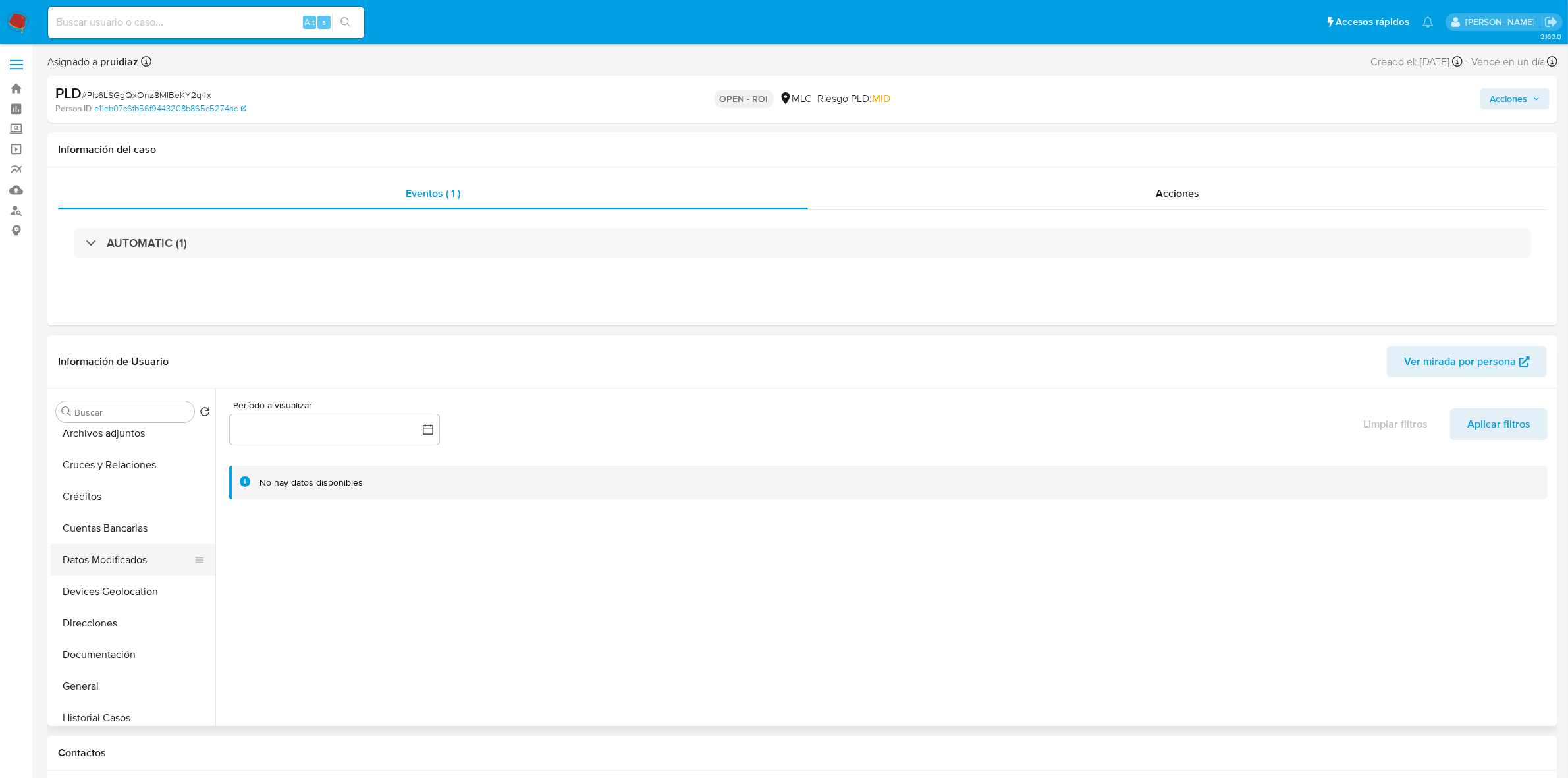
scroll to position [82, 0]
click at [83, 641] on button "General" at bounding box center [127, 645] width 154 height 31
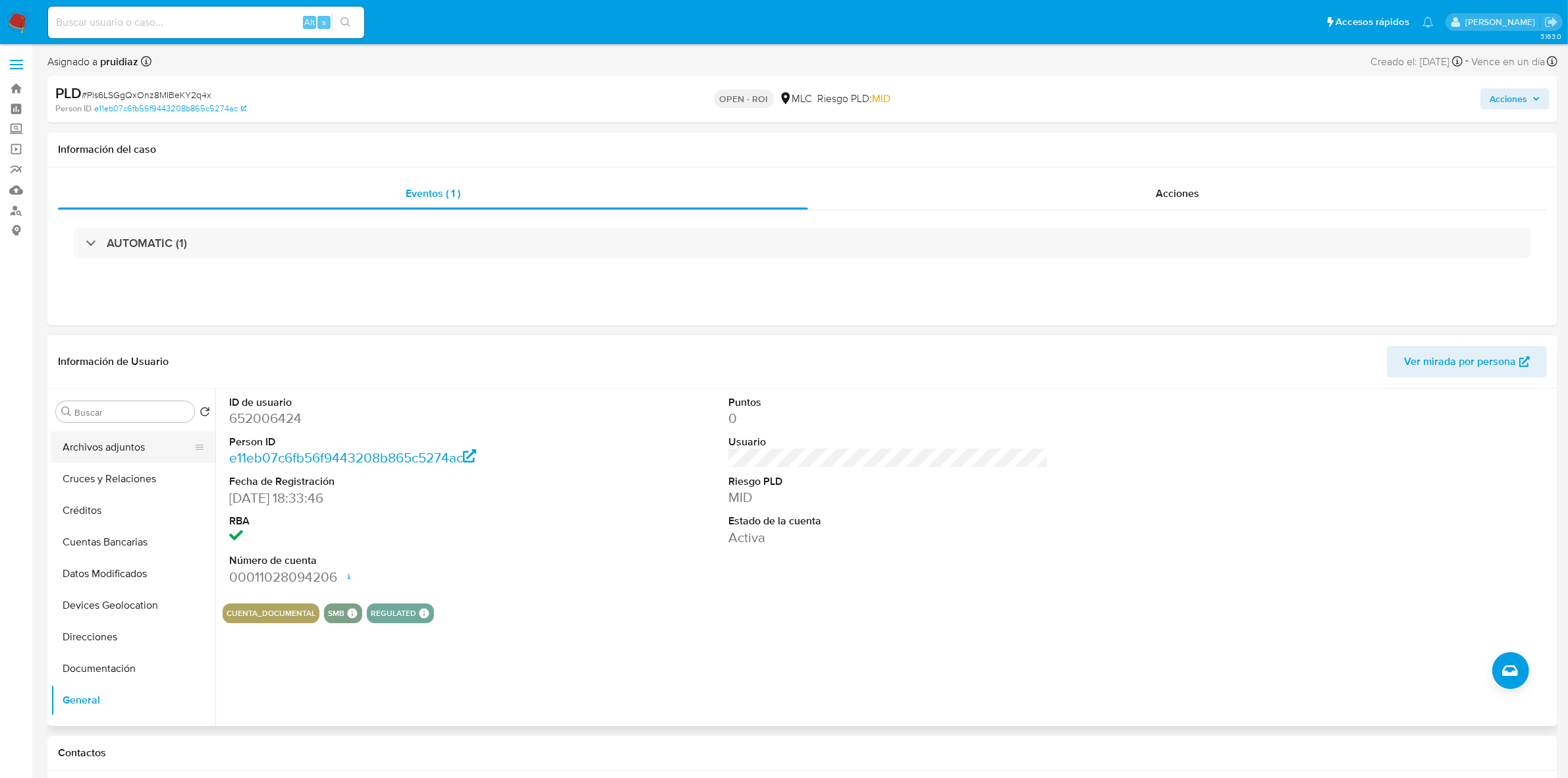
scroll to position [0, 0]
click at [119, 488] on button "Archivos adjuntos" at bounding box center [127, 474] width 154 height 31
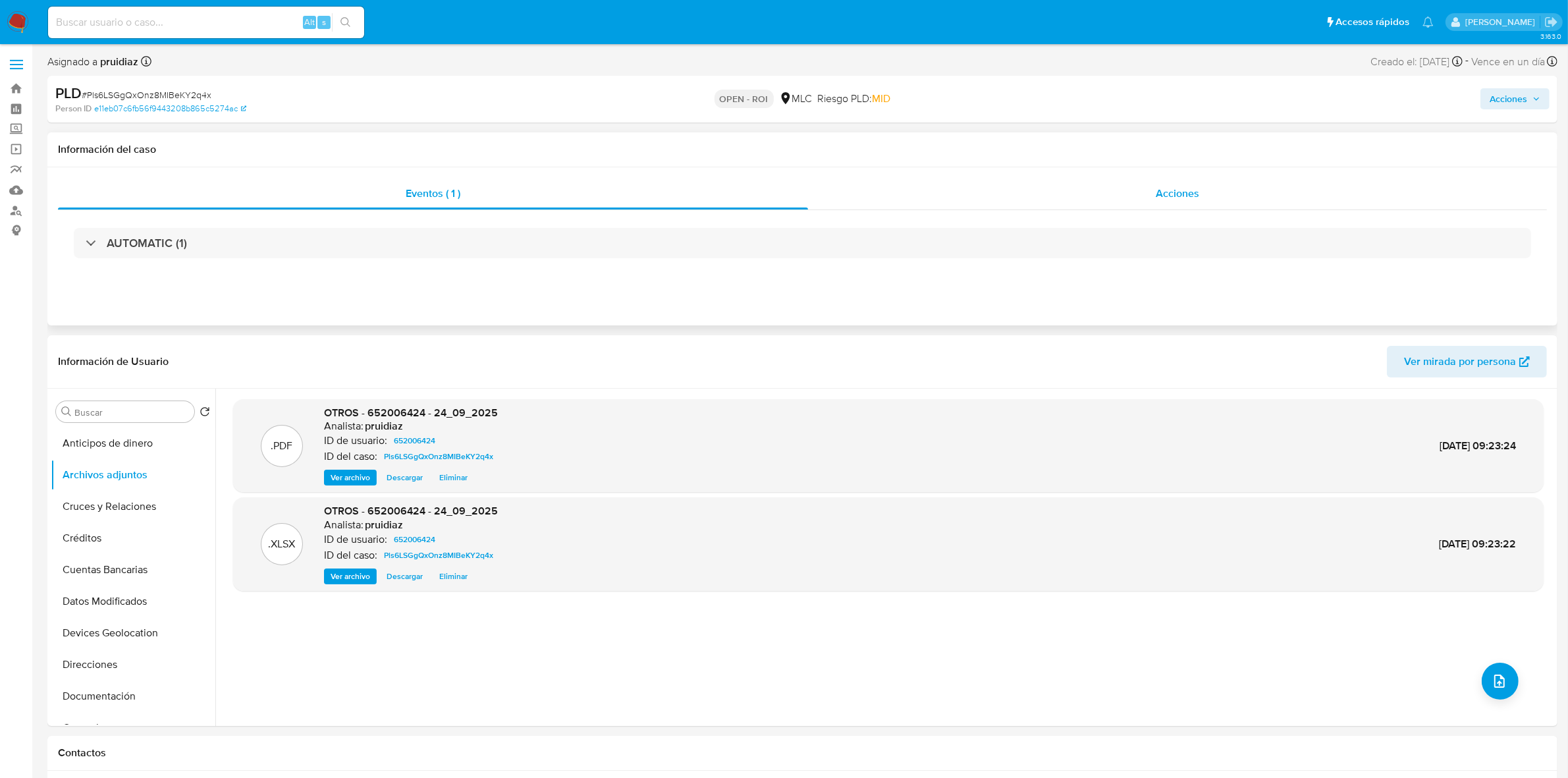
click at [1235, 205] on div "Acciones" at bounding box center [1178, 193] width 739 height 31
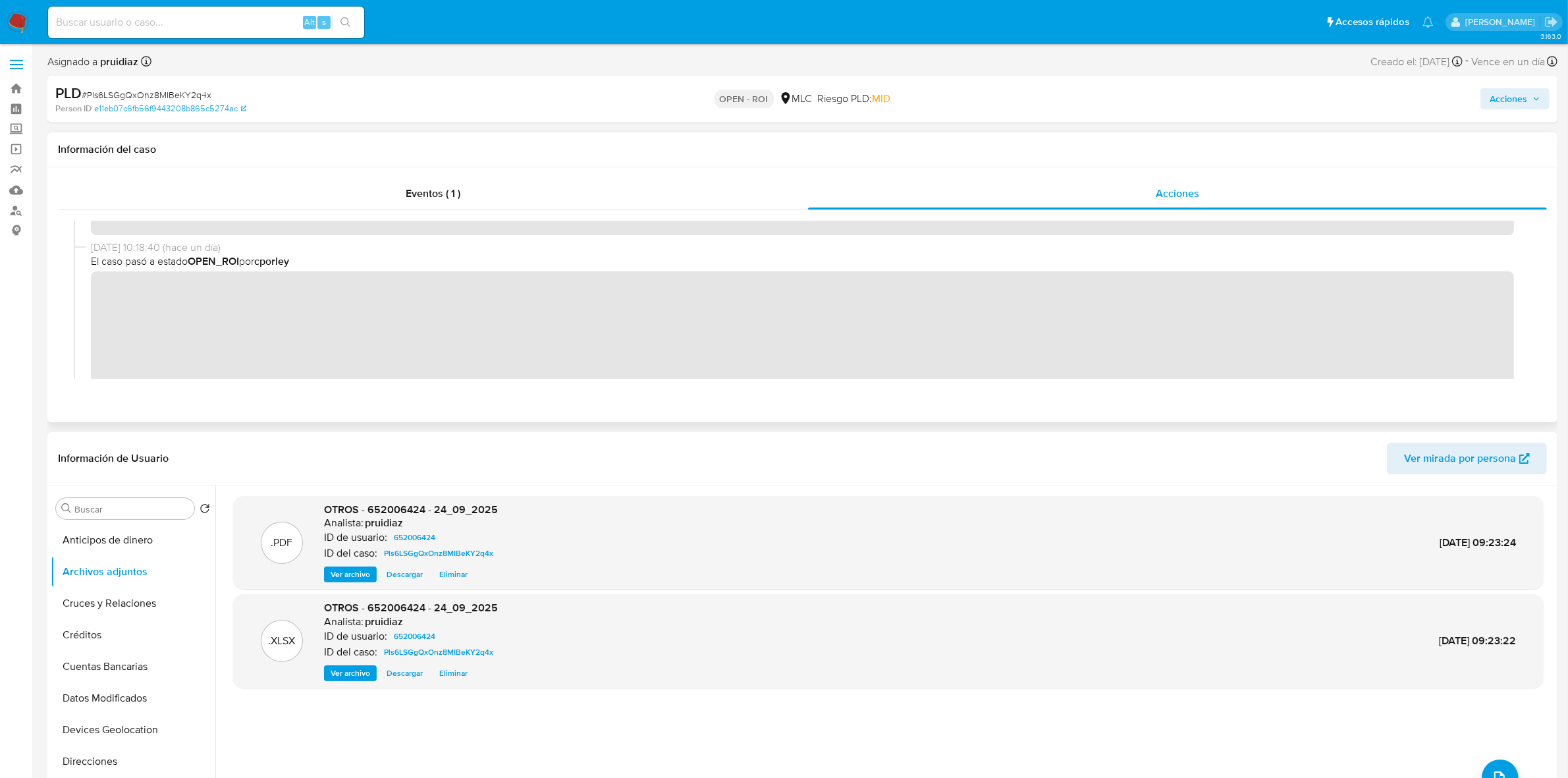
scroll to position [165, 0]
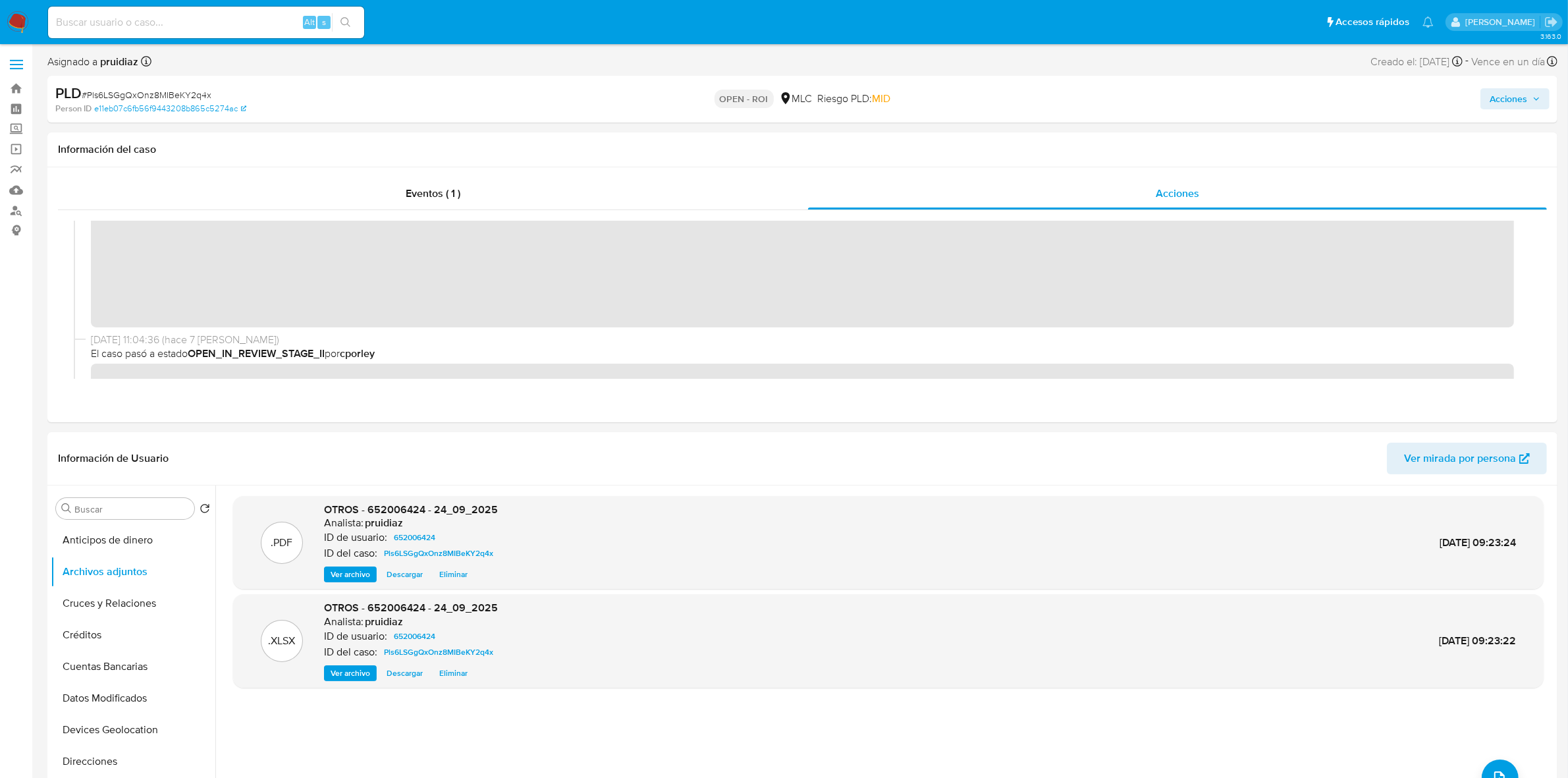
click at [1511, 103] on span "Acciones" at bounding box center [1508, 99] width 38 height 21
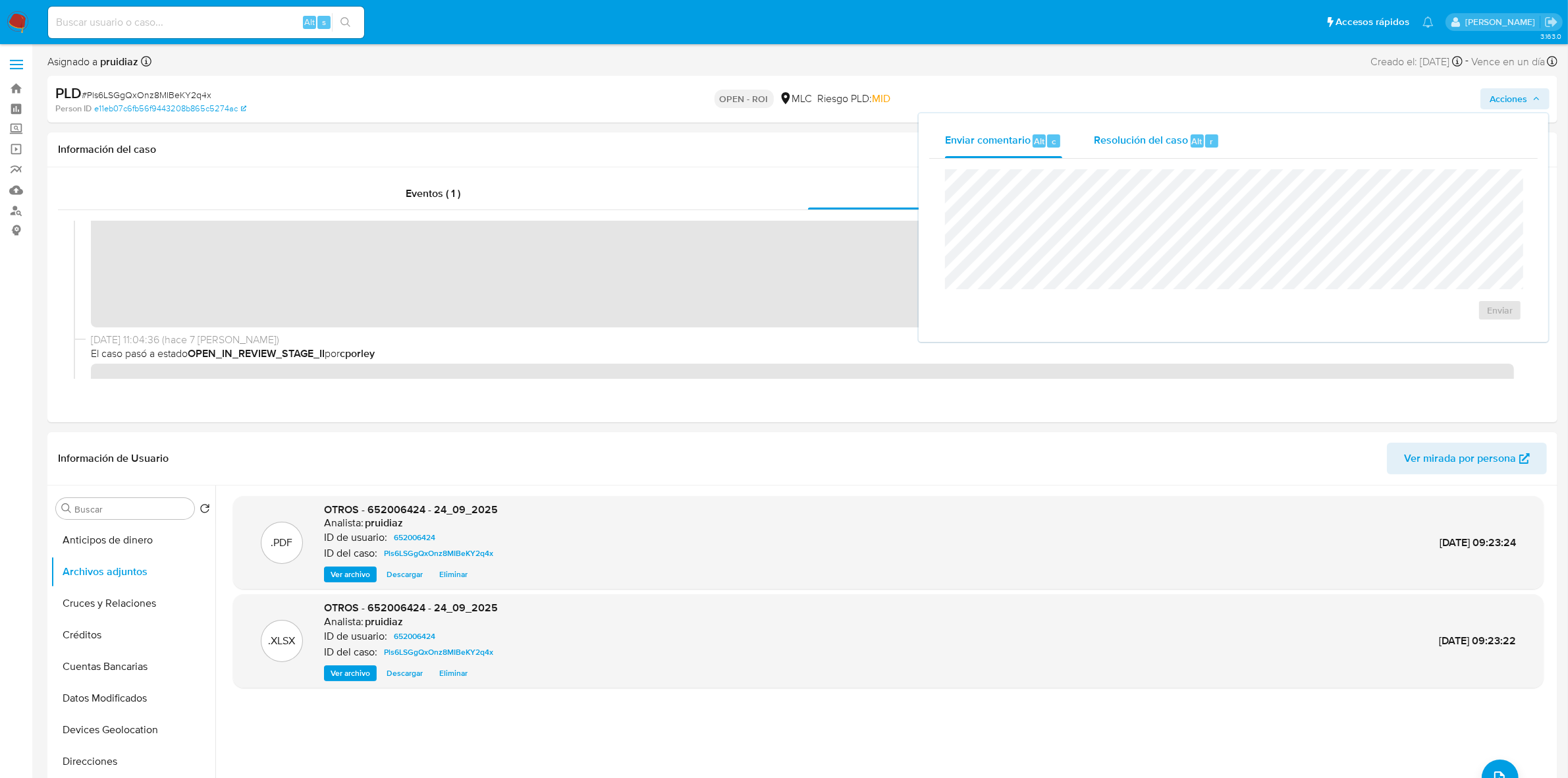
click at [1146, 133] on span "Resolución del caso" at bounding box center [1140, 141] width 94 height 15
click at [1468, 325] on span "ROI" at bounding box center [1462, 323] width 64 height 29
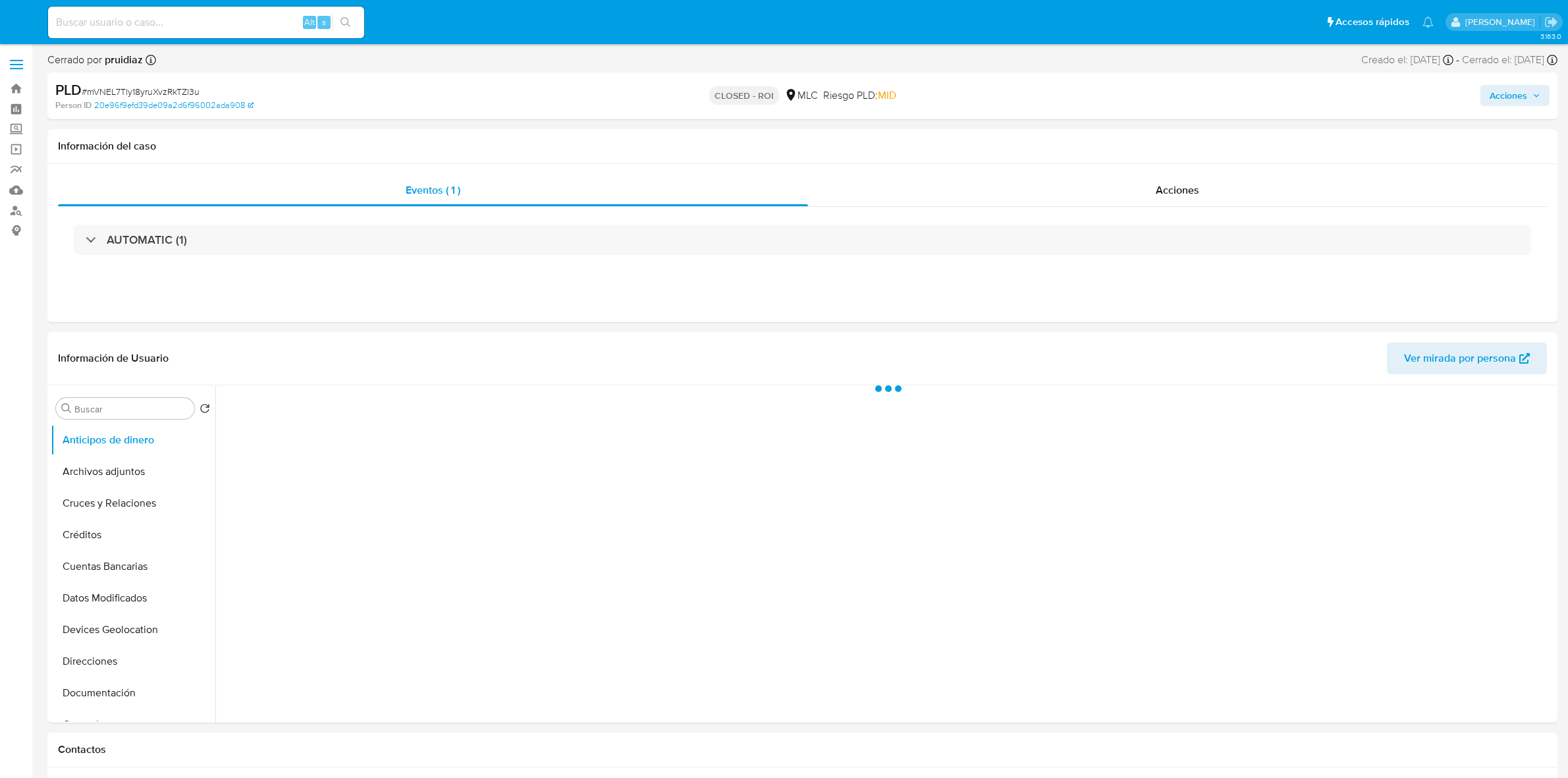
select select "10"
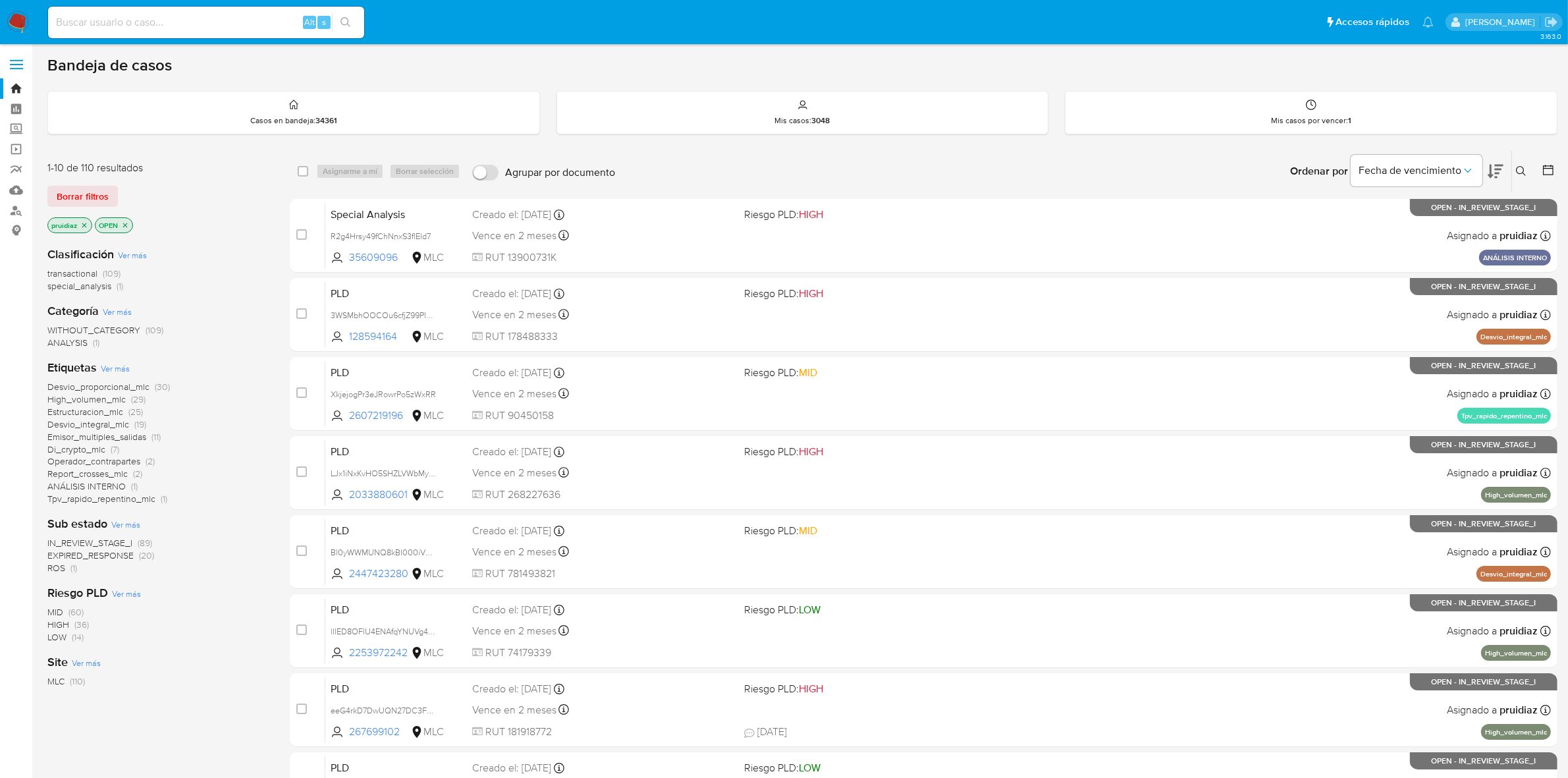
click at [1496, 176] on icon at bounding box center [1495, 171] width 16 height 16
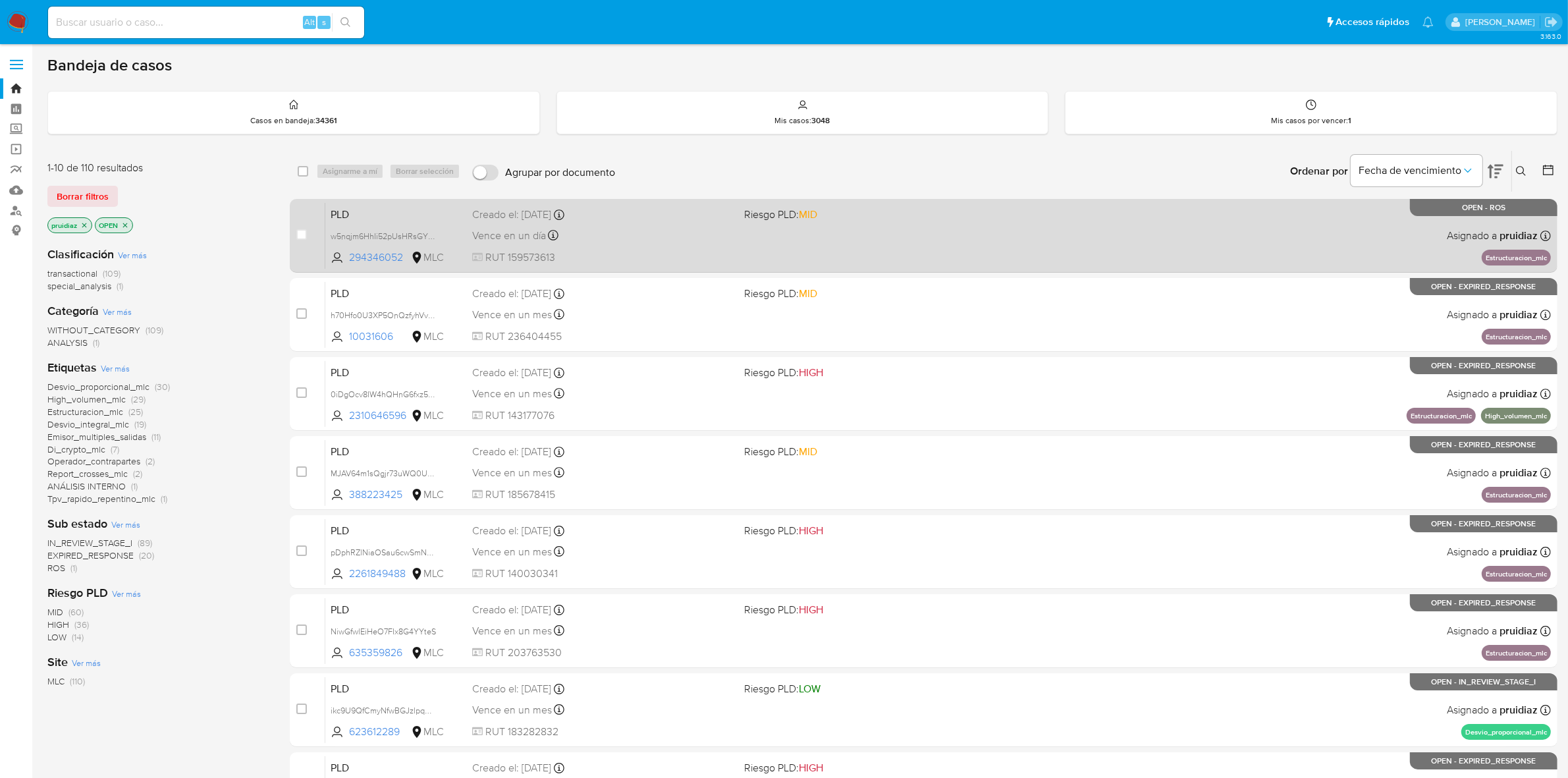
click at [1000, 247] on div "PLD w5nqjm6HhIi52pUsHRsGYVk9 294346052 MLC Riesgo PLD: MID Creado el: 12/07/202…" at bounding box center [938, 235] width 1225 height 67
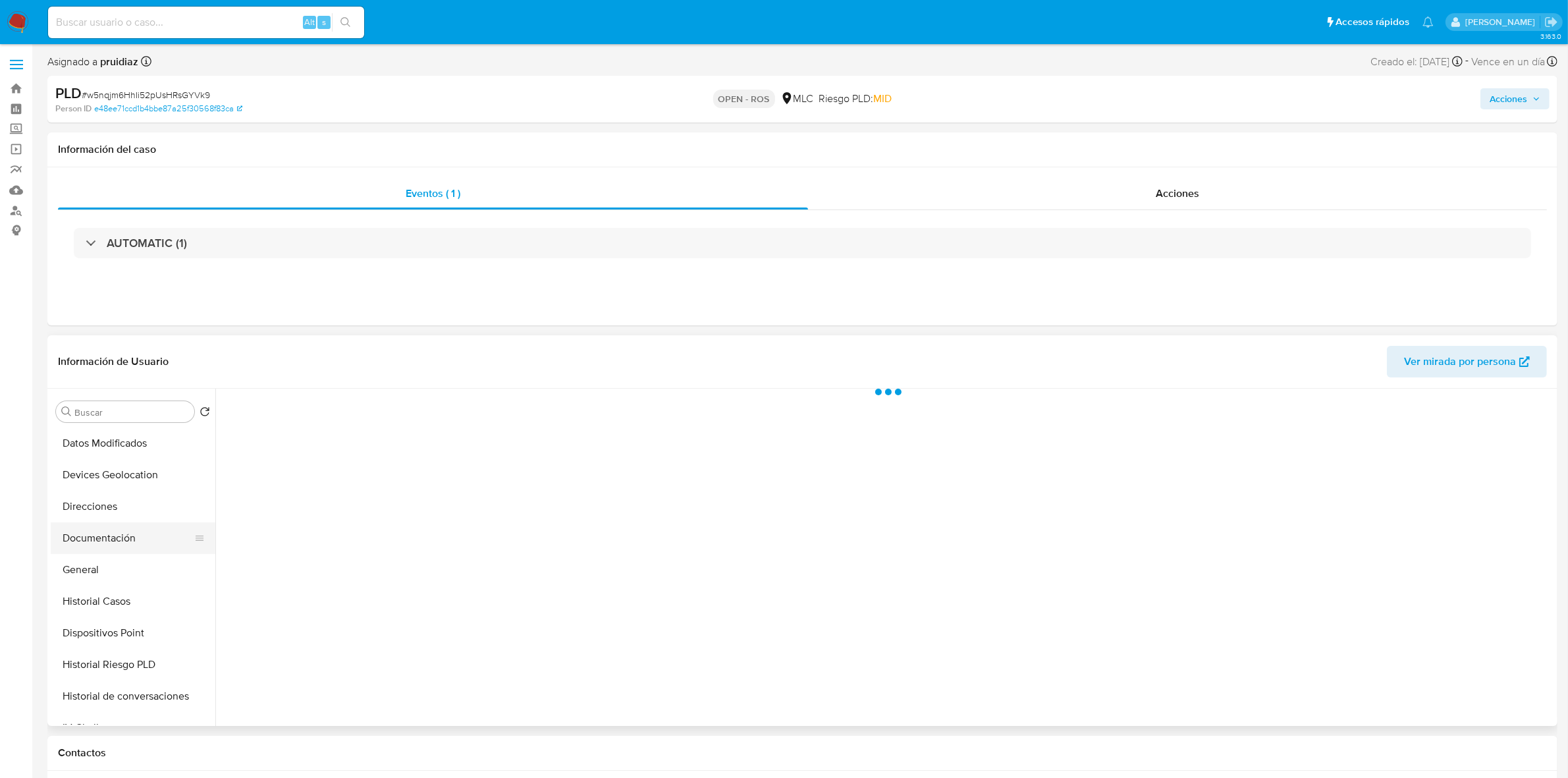
scroll to position [165, 0]
click at [106, 584] on button "Historial Casos" at bounding box center [127, 594] width 154 height 31
select select "10"
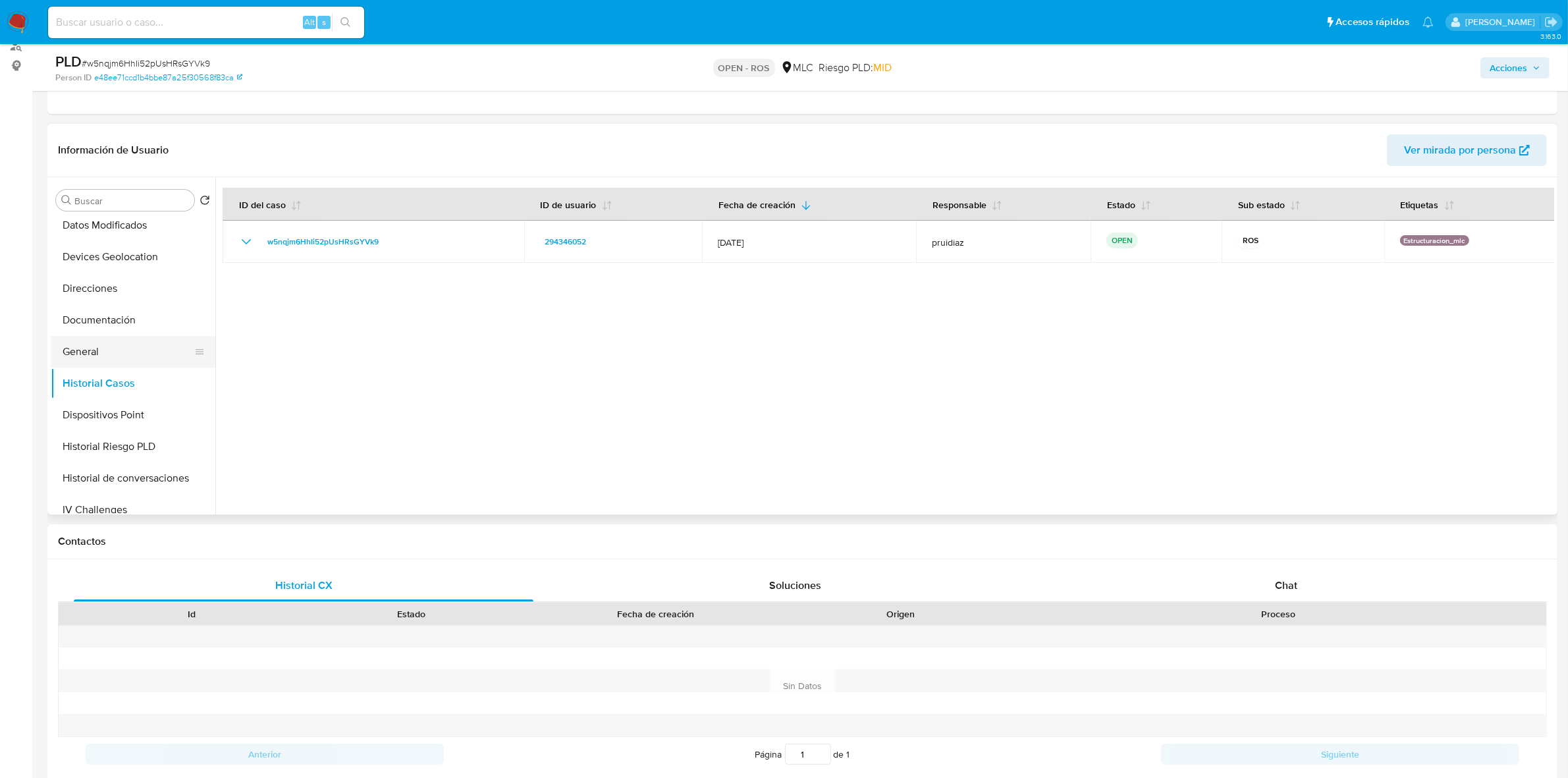
click at [76, 346] on button "General" at bounding box center [127, 351] width 154 height 31
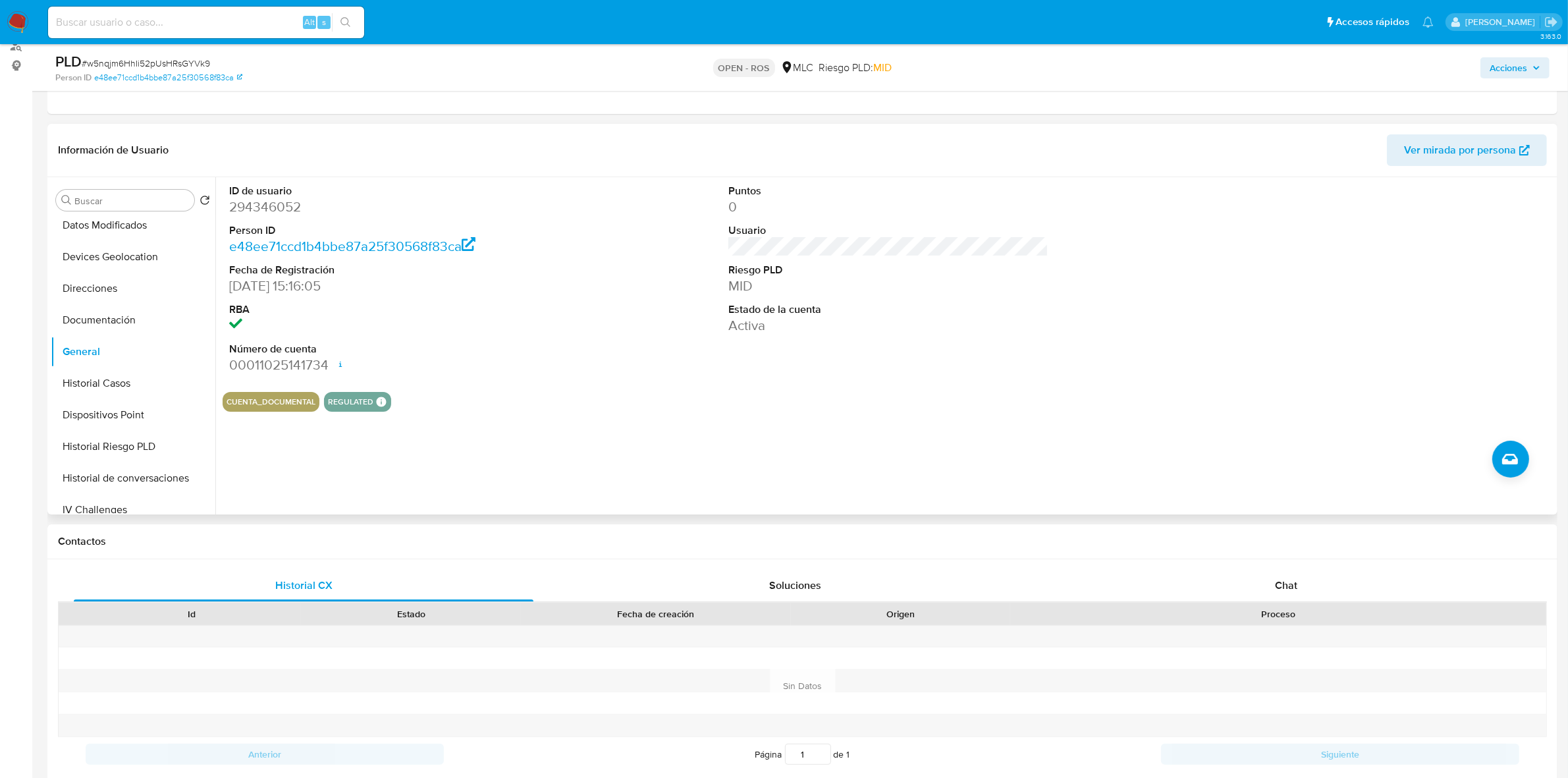
click at [274, 215] on dd "294346052" at bounding box center [389, 207] width 320 height 18
copy dd "294346052"
click at [264, 198] on dd "294346052" at bounding box center [389, 207] width 320 height 18
click at [264, 201] on dd "294346052" at bounding box center [389, 207] width 320 height 18
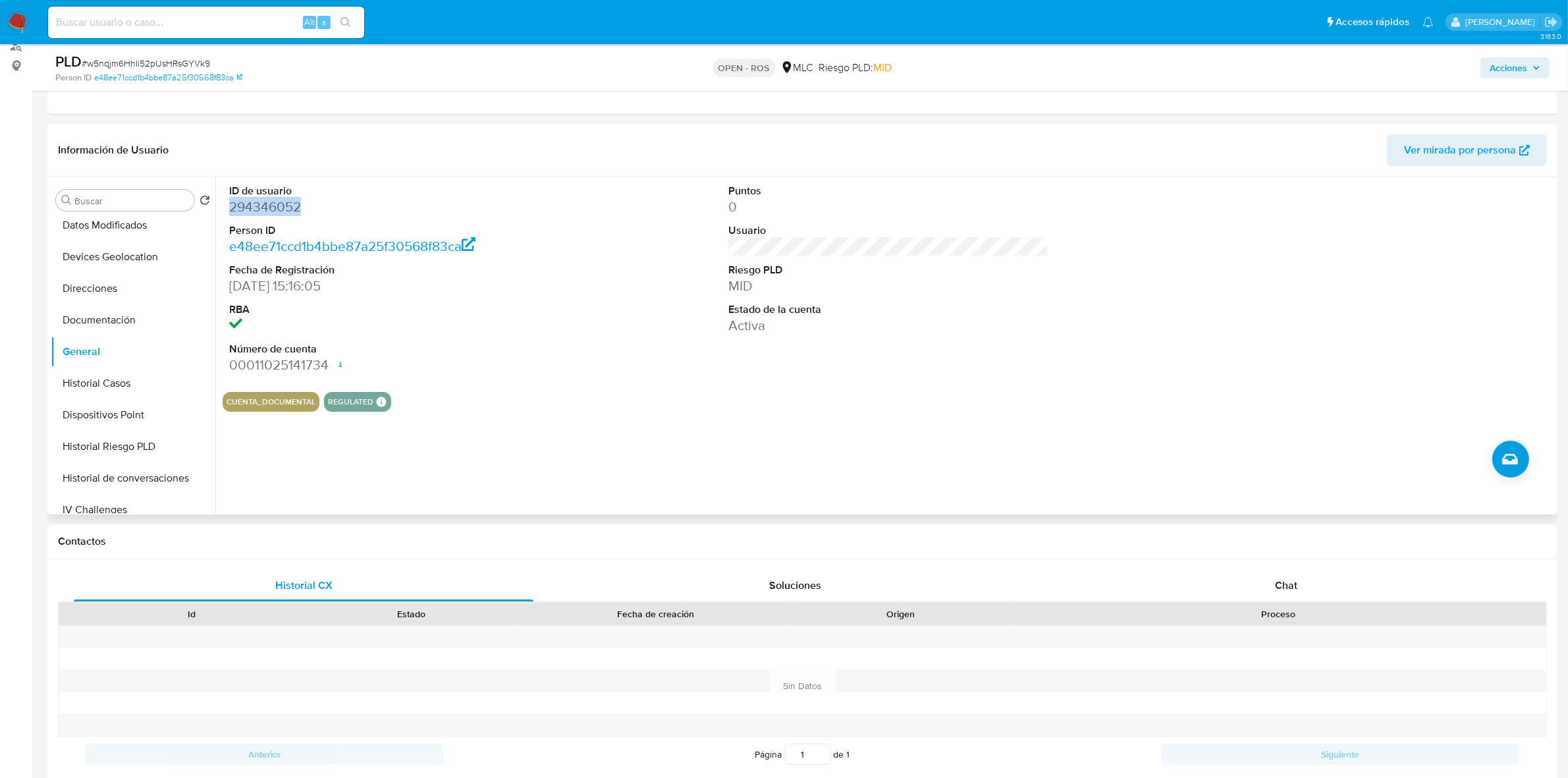
click at [264, 201] on dd "294346052" at bounding box center [389, 207] width 320 height 18
copy dd "294346052"
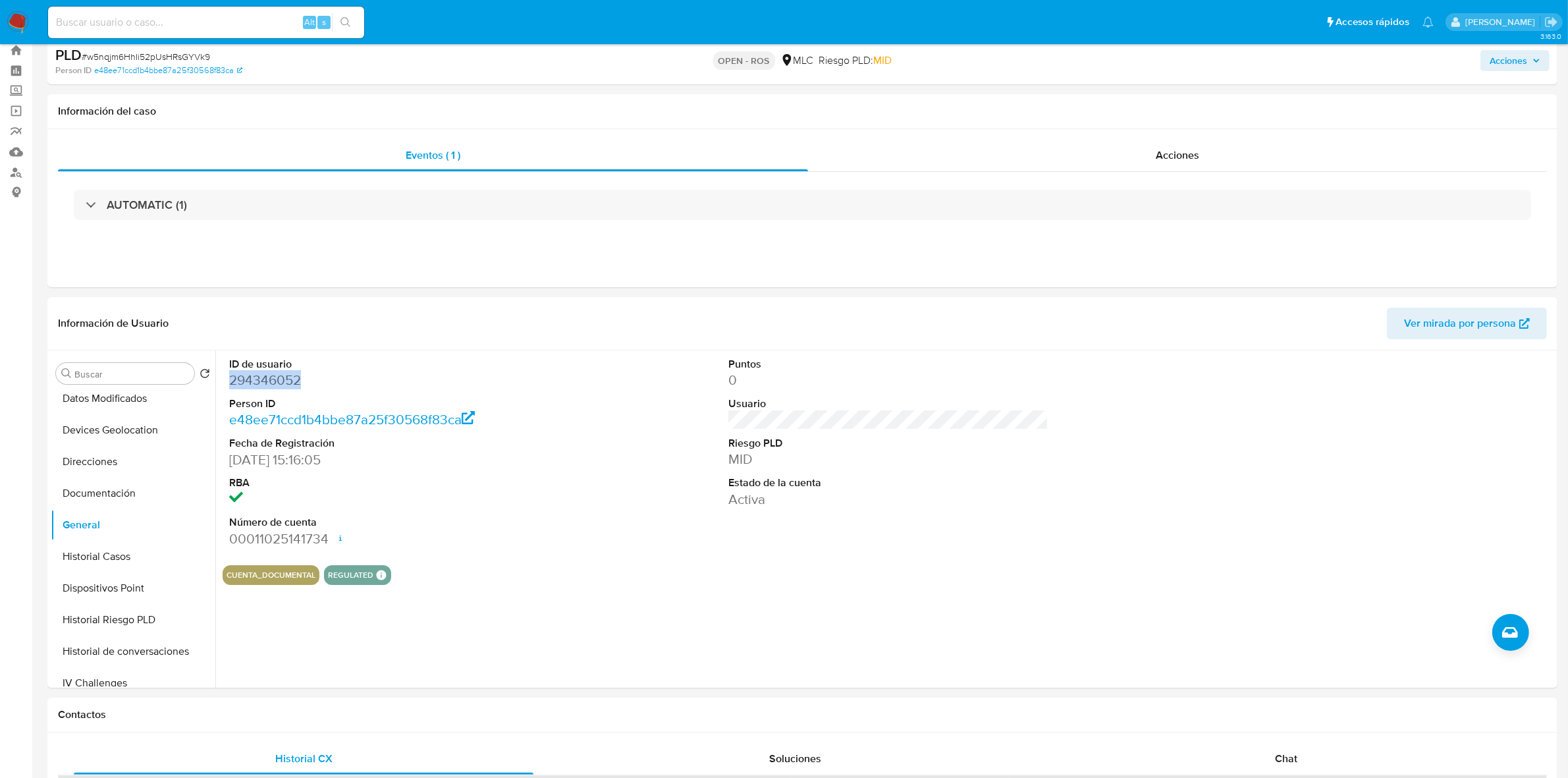
scroll to position [0, 0]
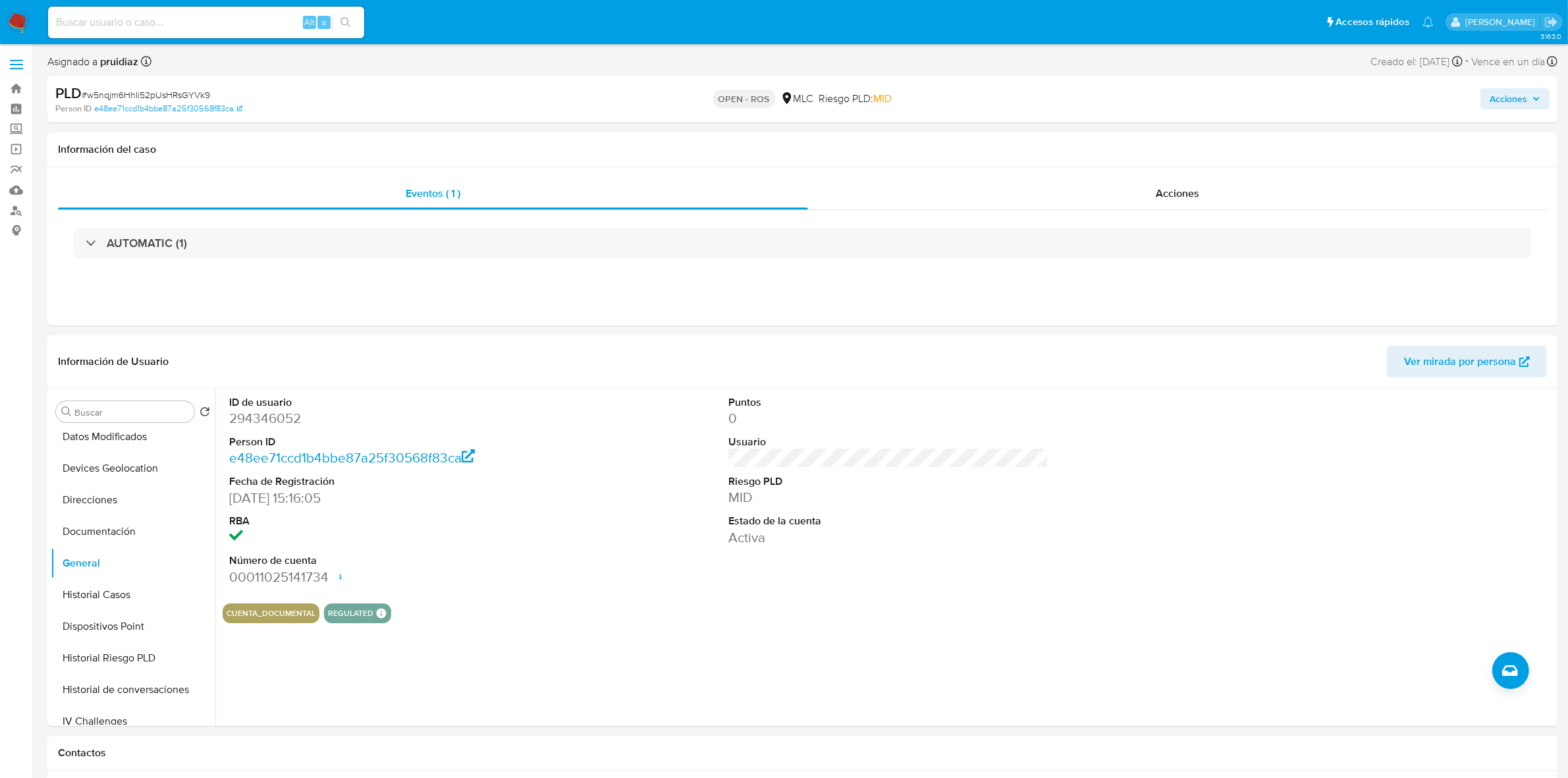
click at [158, 96] on span "# w5nqjm6HhIi52pUsHRsGYVk9" at bounding box center [146, 94] width 129 height 13
copy span "w5nqjm6HhIi52pUsHRsGYVk9"
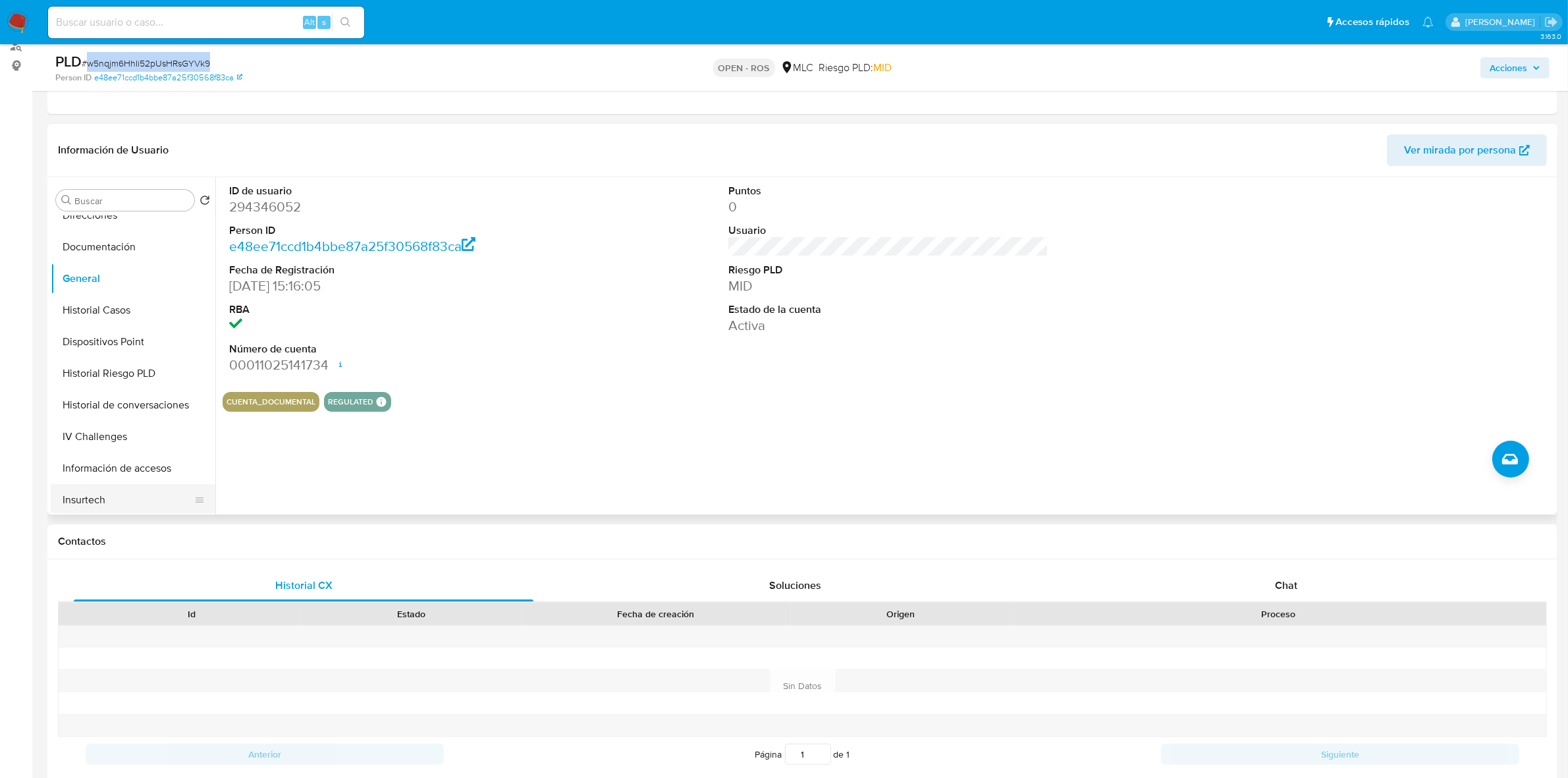
scroll to position [330, 0]
click at [90, 463] on button "KYC" at bounding box center [127, 471] width 154 height 31
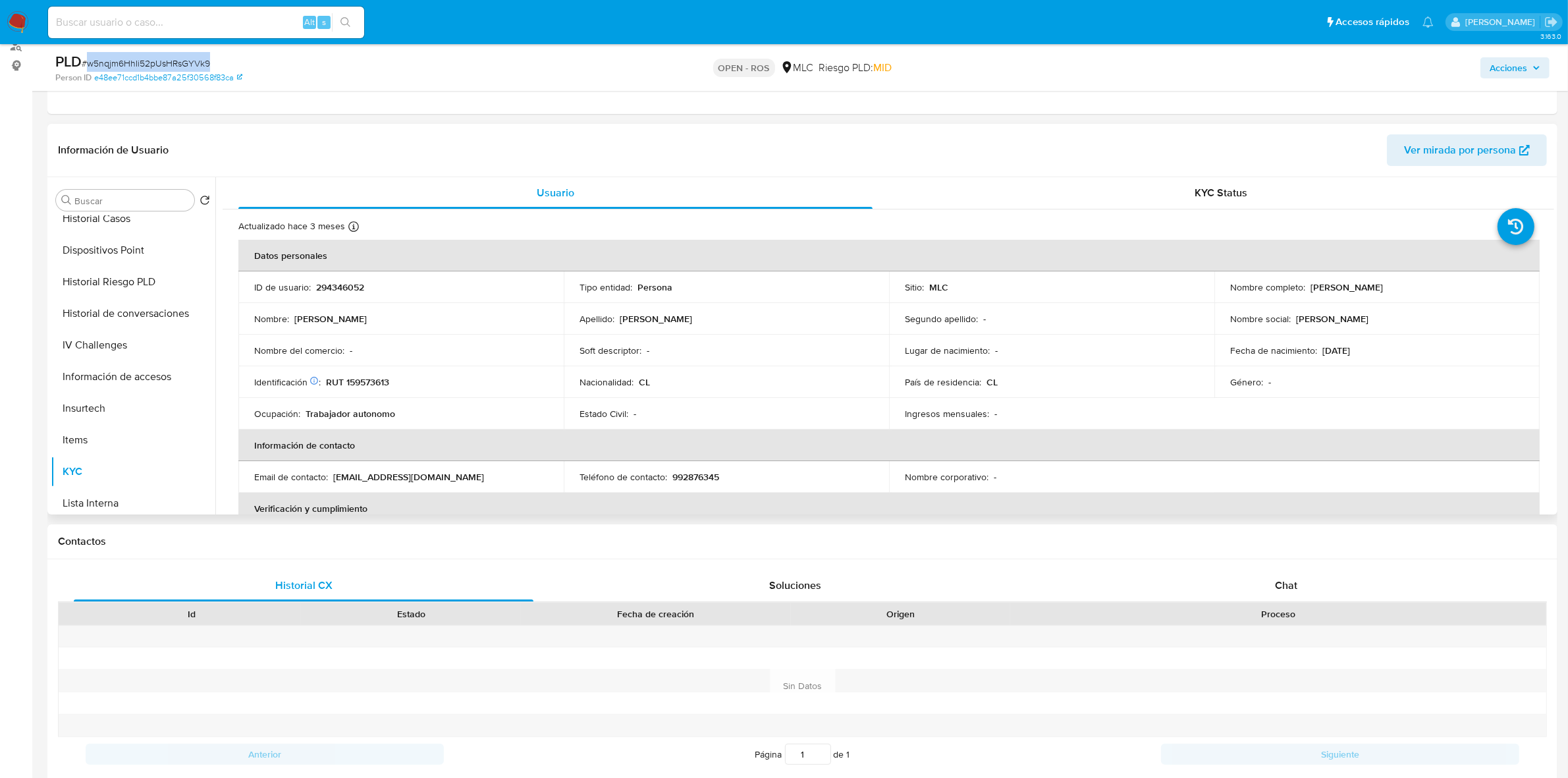
drag, startPoint x: 1428, startPoint y: 284, endPoint x: 1309, endPoint y: 284, distance: 119.0
click at [1309, 284] on div "Nombre completo : [PERSON_NAME]" at bounding box center [1376, 287] width 294 height 11
copy p "[PERSON_NAME]"
click at [354, 383] on p "RUT 159573613" at bounding box center [357, 382] width 64 height 11
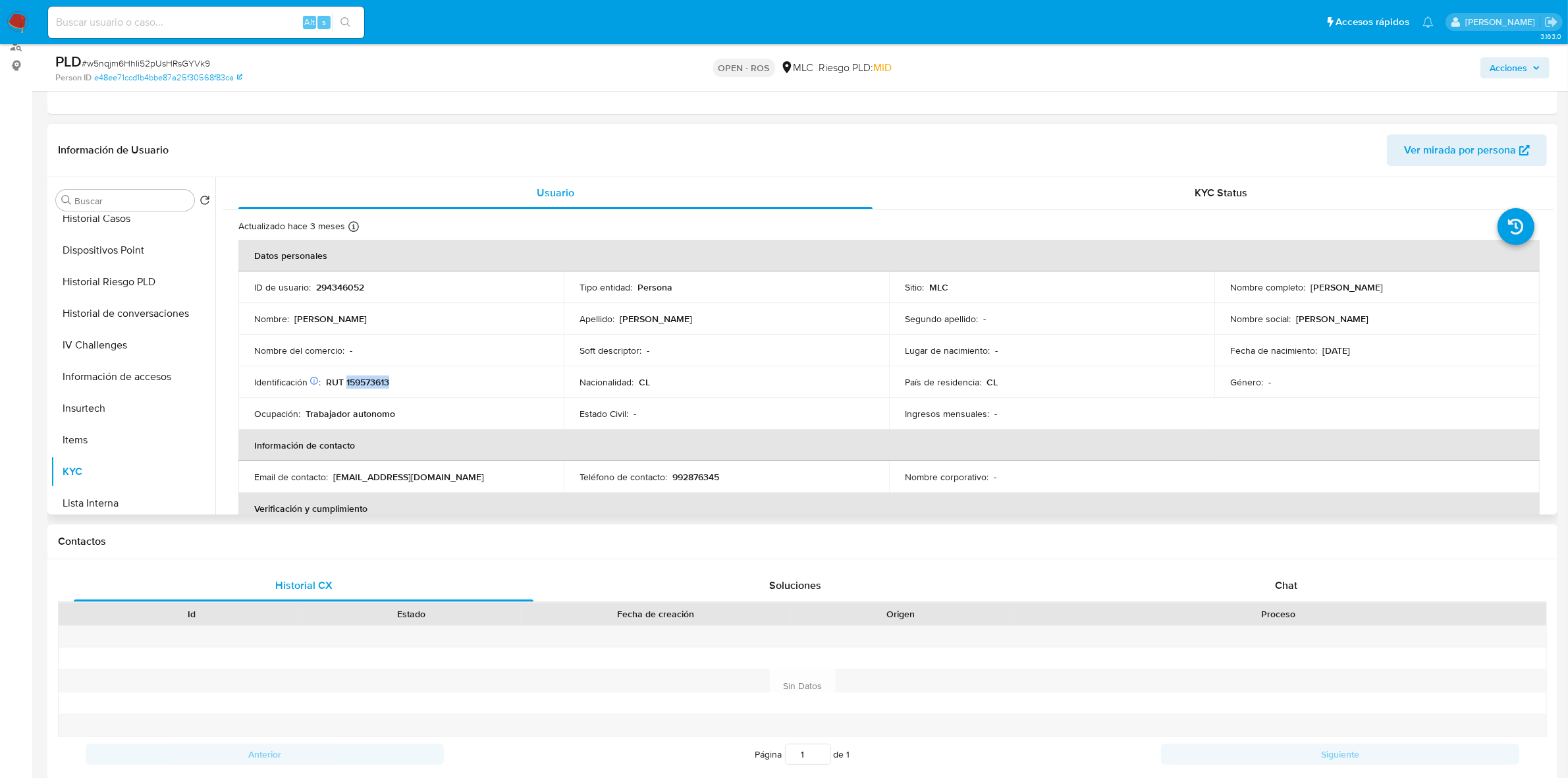
copy p "159573613"
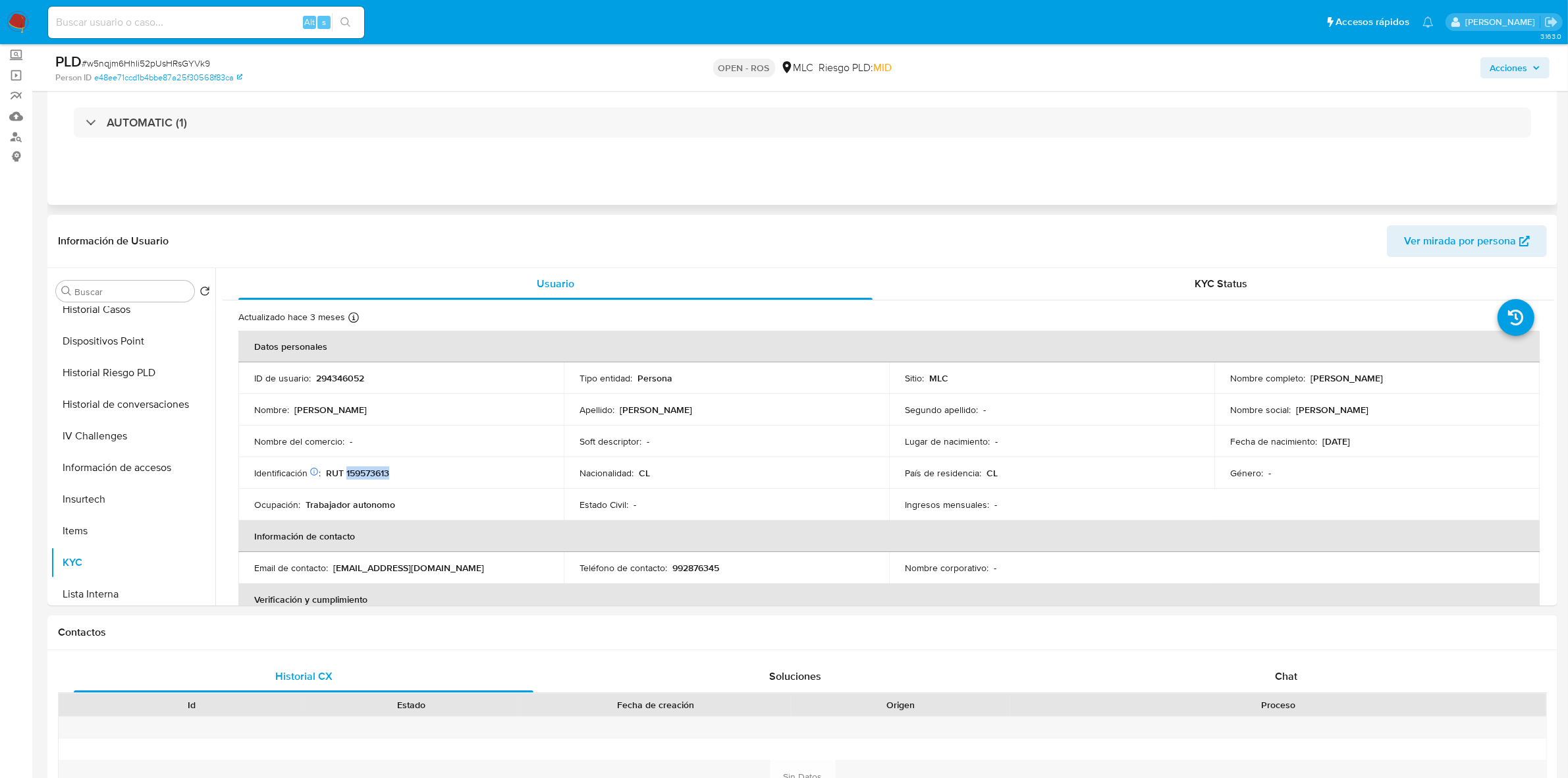
scroll to position [0, 0]
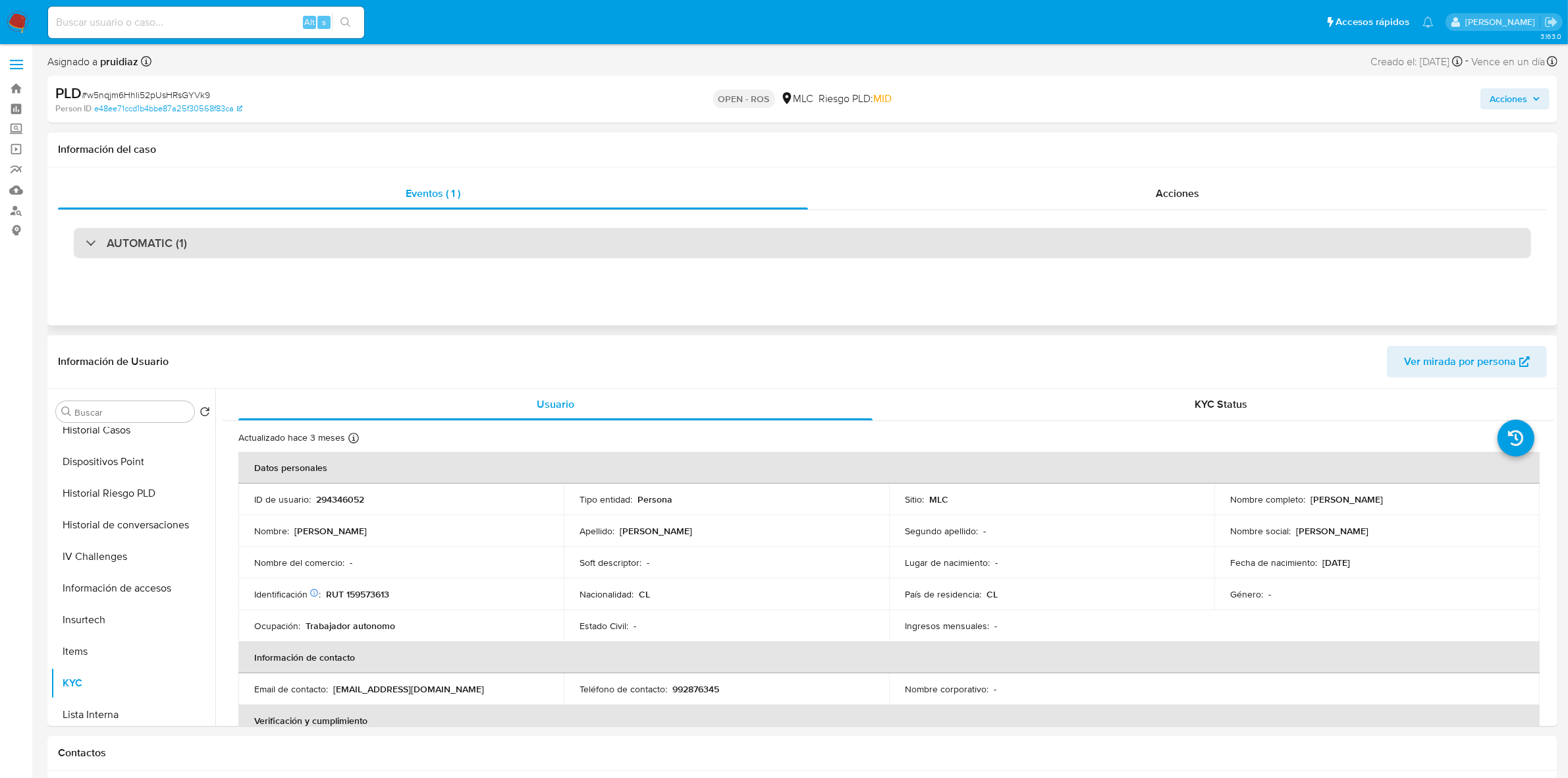
click at [182, 235] on div "AUTOMATIC (1)" at bounding box center [802, 243] width 1458 height 31
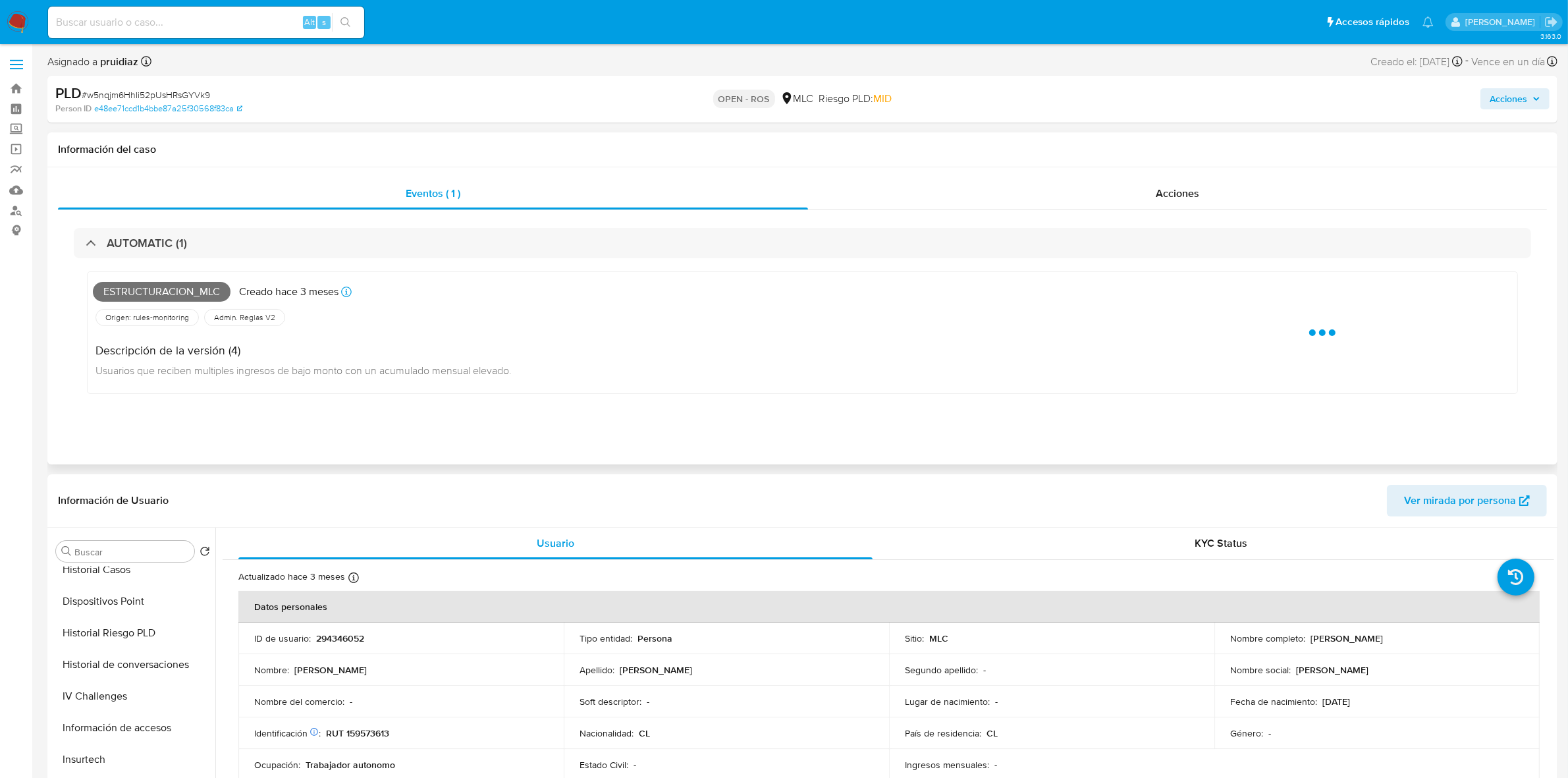
click at [153, 284] on span "Estructuracion_mlc" at bounding box center [162, 292] width 138 height 20
click at [146, 290] on span "Estructuracion_mlc" at bounding box center [162, 292] width 138 height 20
copy span "Estructuracion_mlc"
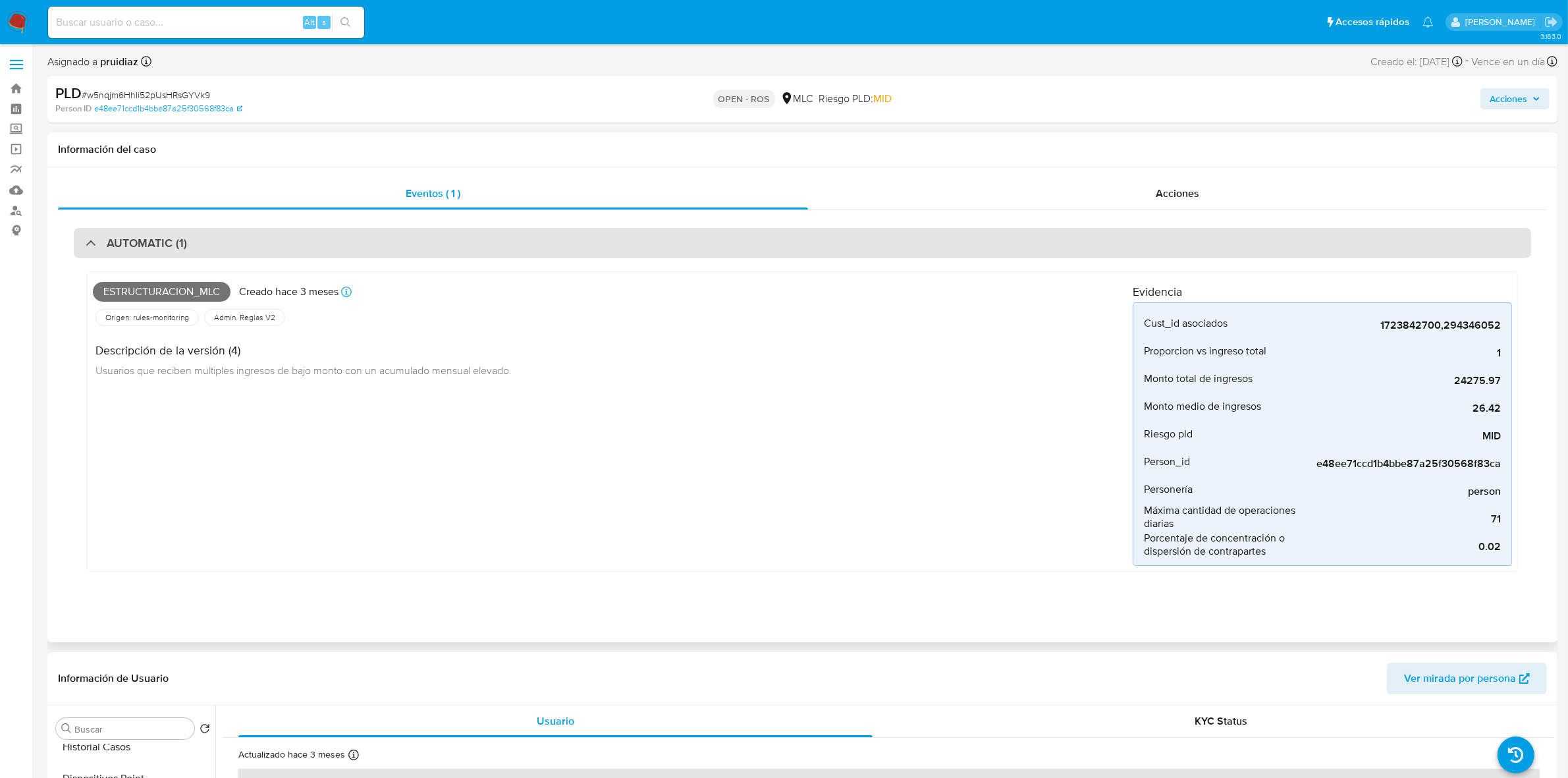
click at [213, 241] on div "AUTOMATIC (1)" at bounding box center [802, 243] width 1458 height 31
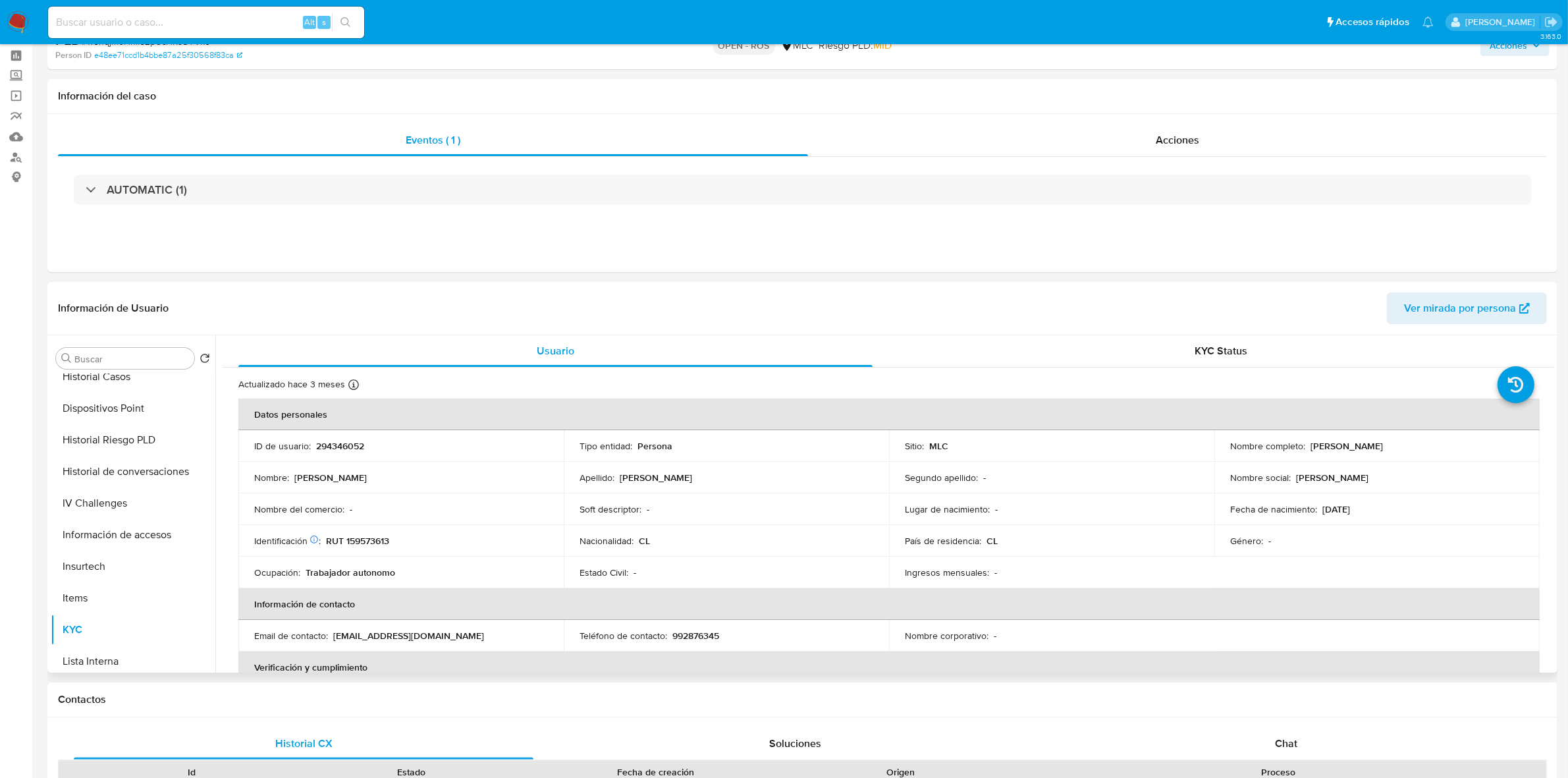
scroll to position [82, 0]
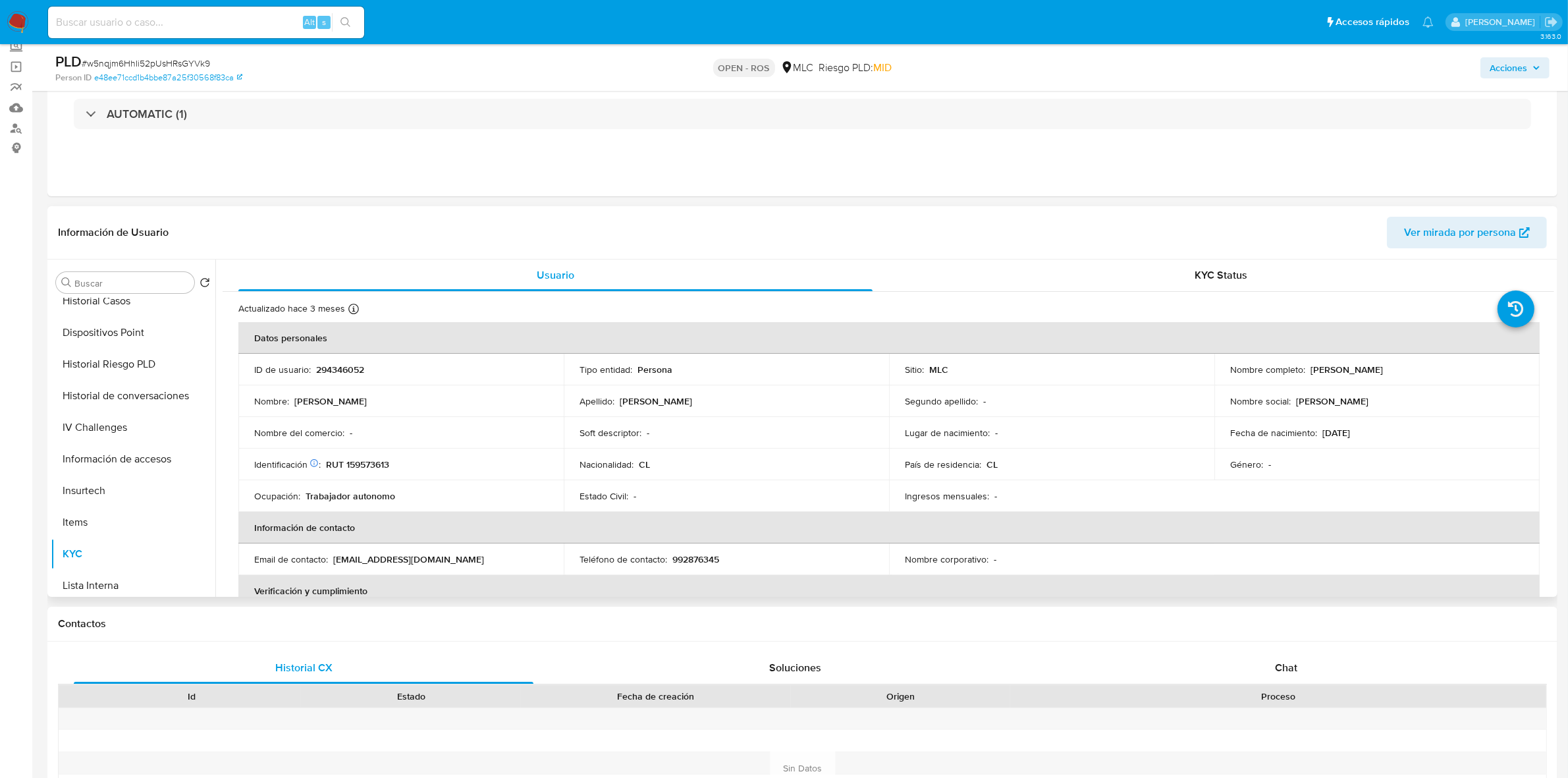
click at [354, 465] on p "RUT 159573613" at bounding box center [357, 464] width 64 height 11
copy p "159573613"
click at [372, 466] on p "RUT 159573613" at bounding box center [357, 464] width 64 height 11
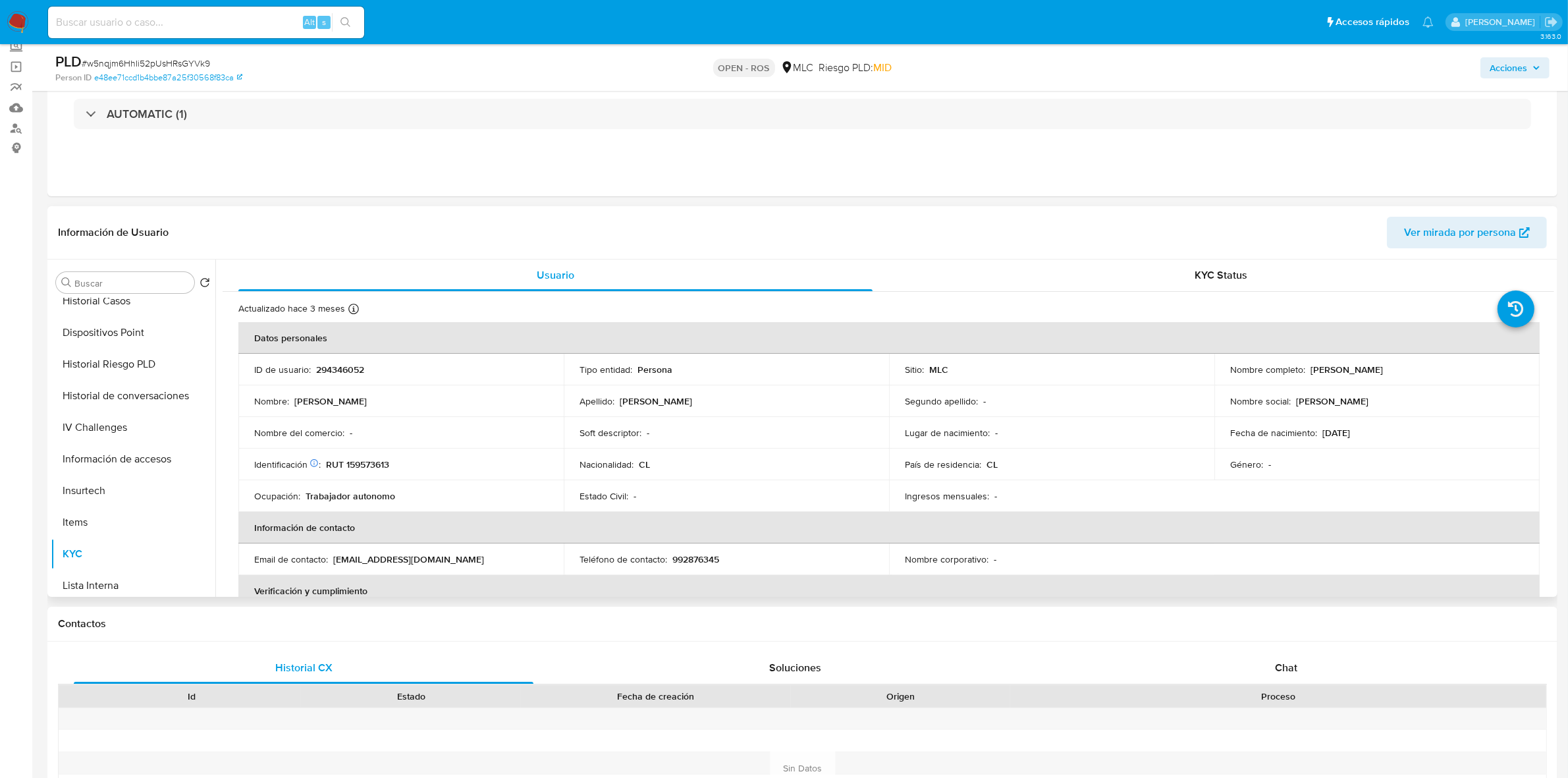
click at [336, 369] on p "294346052" at bounding box center [340, 369] width 48 height 11
copy p "294346052"
click at [362, 470] on p "RUT 159573613" at bounding box center [357, 464] width 64 height 11
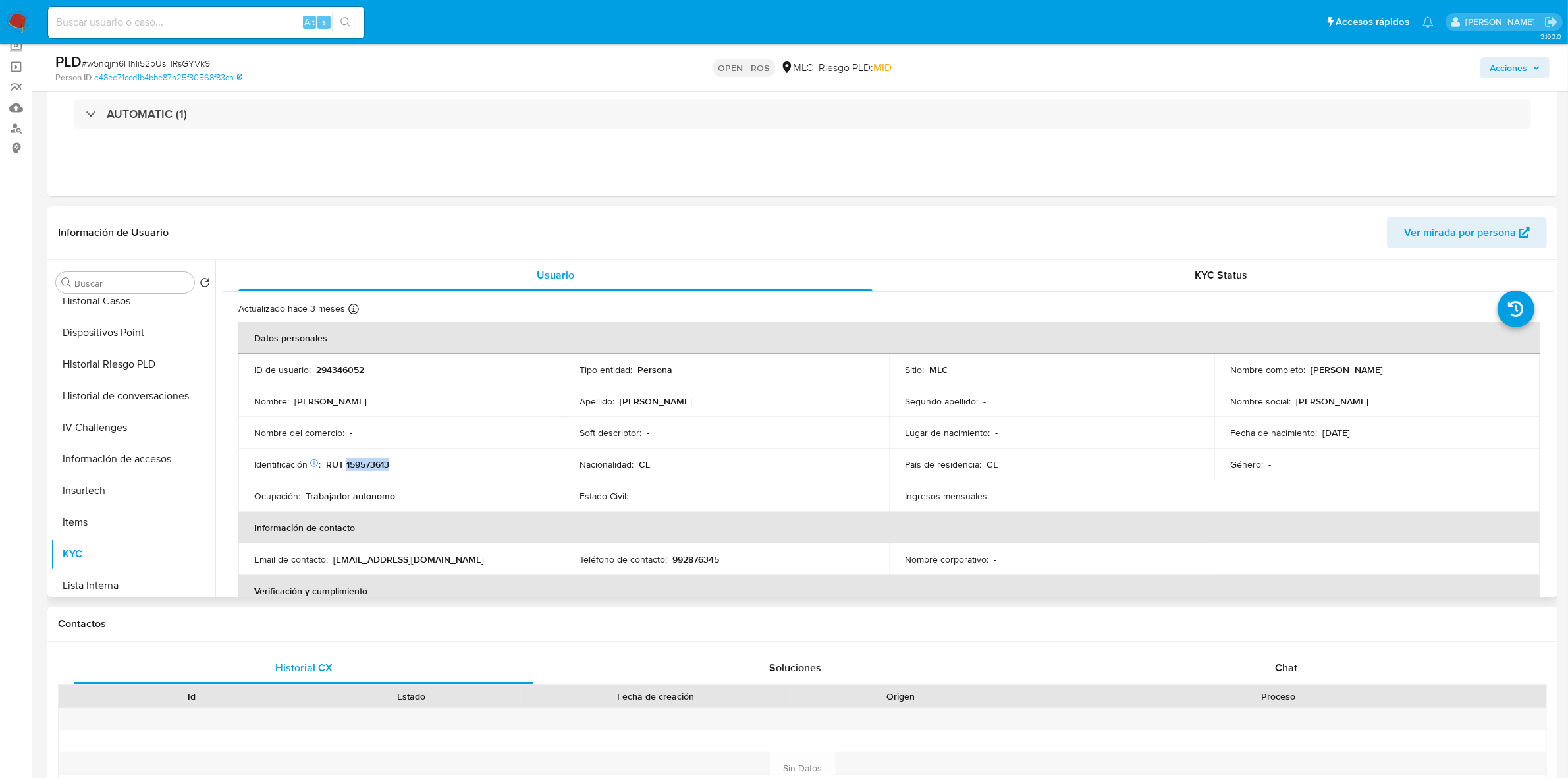
copy p "159573613"
